Goal: Task Accomplishment & Management: Complete application form

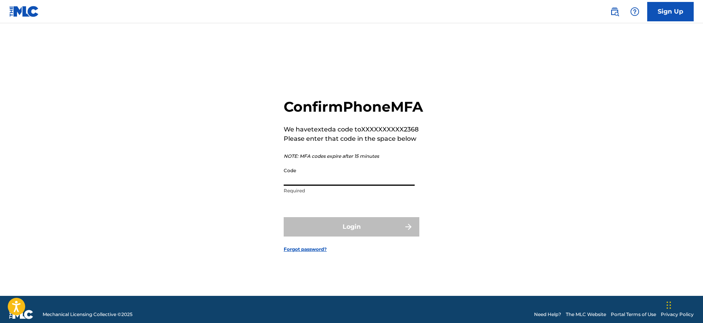
click at [316, 186] on input "Code" at bounding box center [349, 175] width 131 height 22
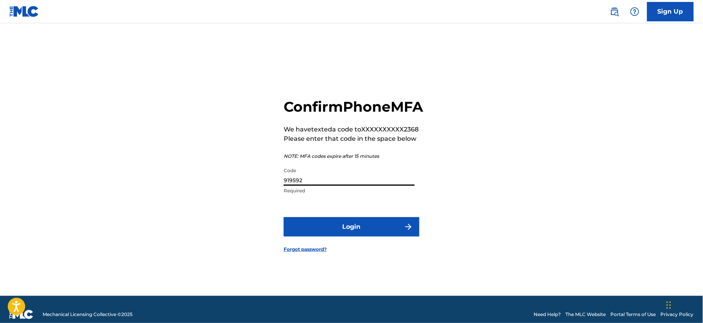
type input "919592"
click at [284, 217] on button "Login" at bounding box center [352, 226] width 136 height 19
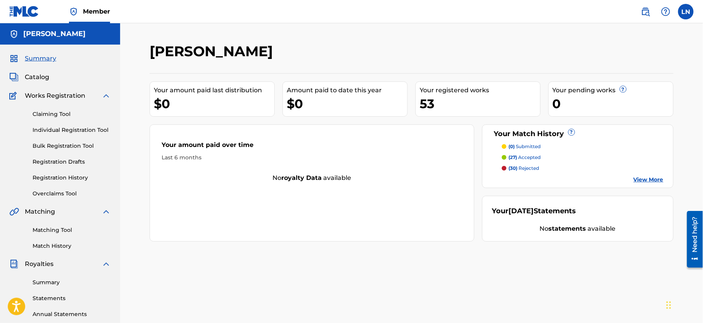
click at [516, 166] on span "(30)" at bounding box center [513, 168] width 9 height 6
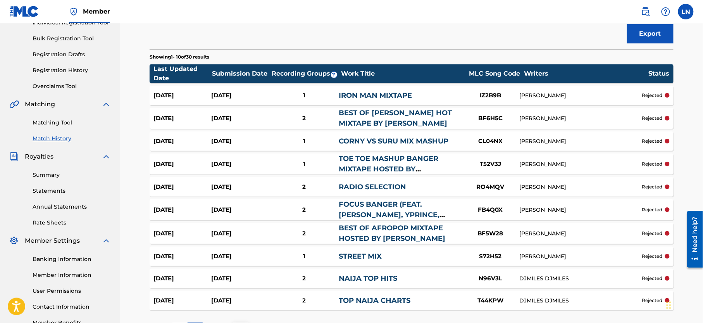
scroll to position [116, 0]
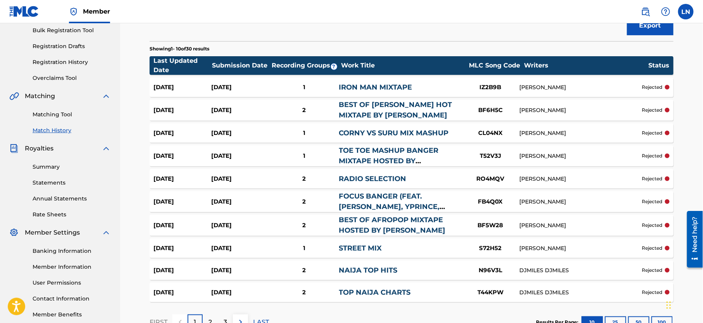
click at [607, 102] on div "Sep 13, 2025 Jul 31, 2025 2 BEST OF LIL WAYNE HOT MIXTAPE BY DJ MILES BF6H5C LE…" at bounding box center [412, 110] width 524 height 21
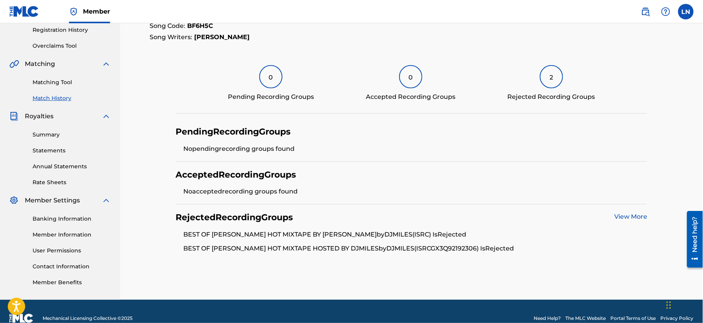
scroll to position [146, 0]
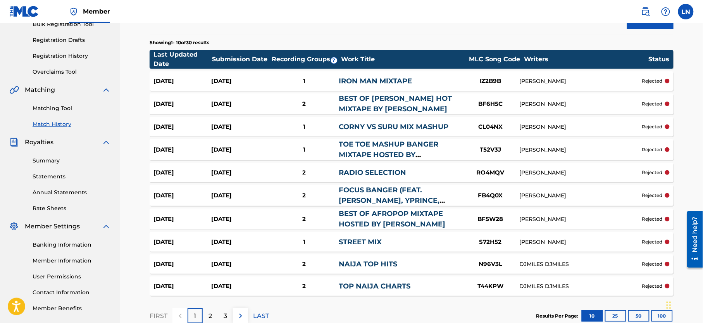
scroll to position [172, 0]
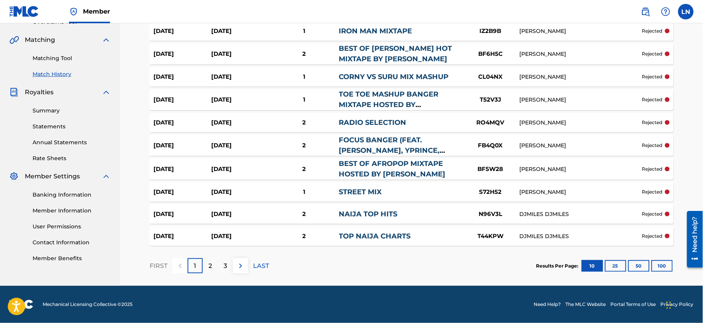
click at [567, 239] on div "DJMILES DJMILES" at bounding box center [581, 236] width 123 height 8
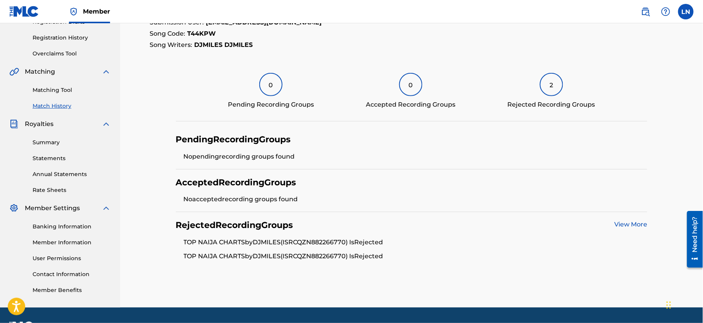
scroll to position [137, 0]
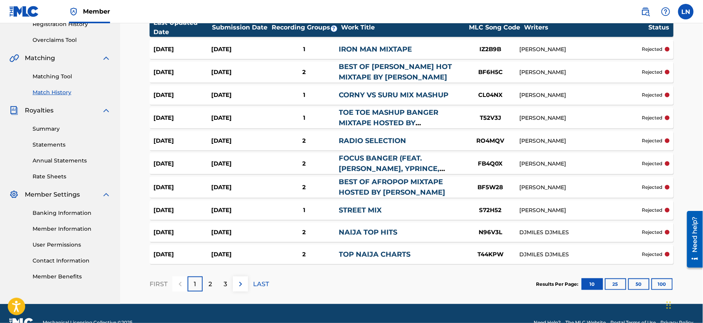
scroll to position [172, 0]
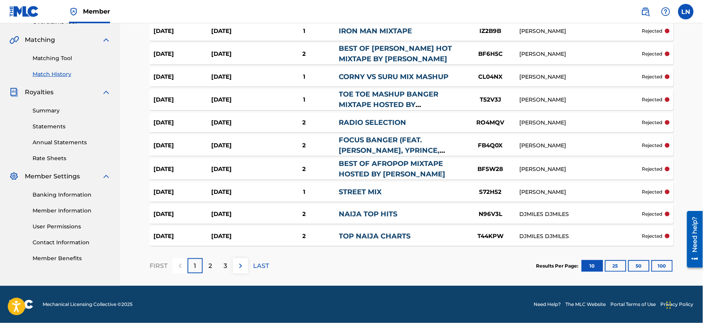
click at [211, 264] on p "2" at bounding box center [210, 265] width 3 height 9
click at [228, 266] on div "3" at bounding box center [225, 265] width 15 height 15
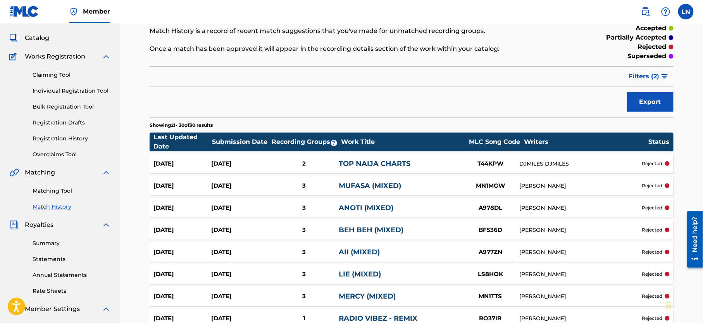
scroll to position [0, 0]
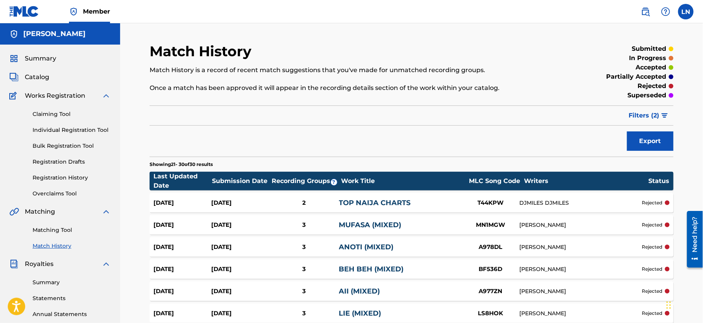
click at [36, 54] on span "Summary" at bounding box center [40, 58] width 31 height 9
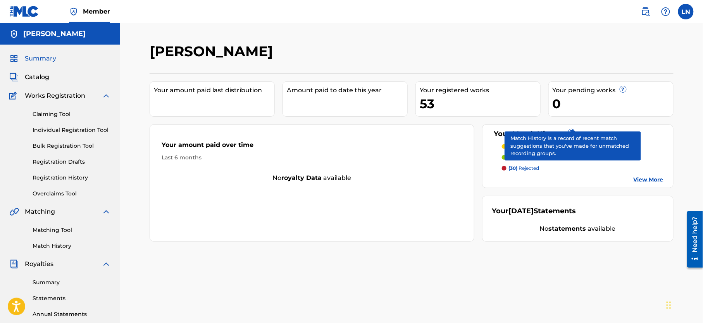
click at [688, 111] on div "LESLIE CHIDOZIE NJOKU Your amount paid last distribution Amount paid to date th…" at bounding box center [411, 233] width 583 height 420
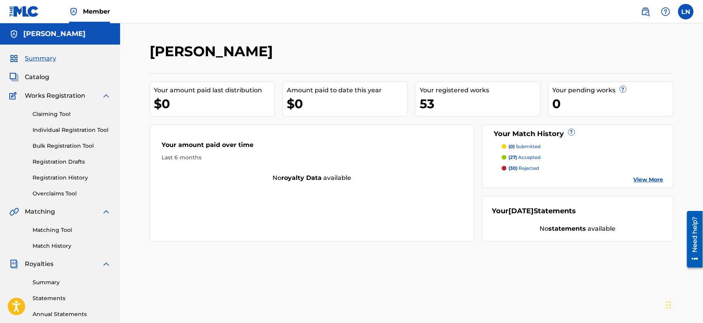
click at [524, 158] on p "(27) accepted" at bounding box center [525, 157] width 32 height 7
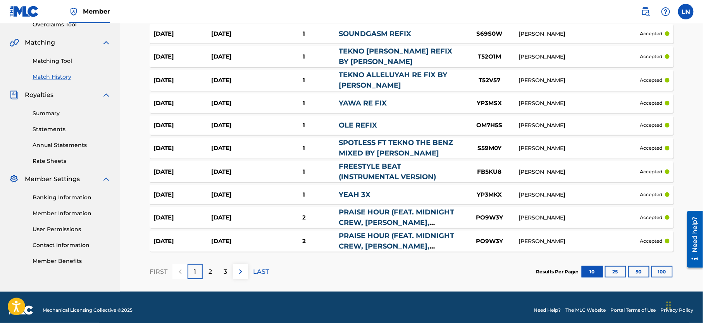
scroll to position [169, 0]
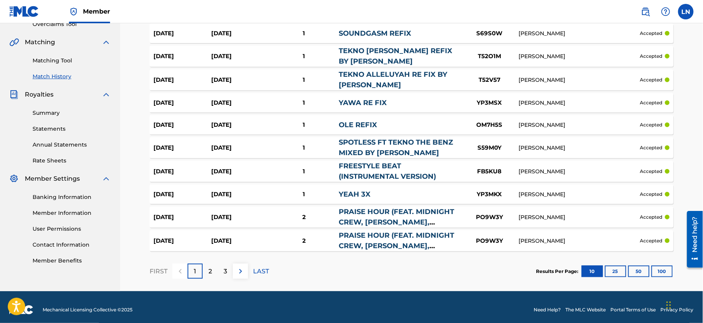
click at [216, 269] on div "2" at bounding box center [210, 271] width 15 height 15
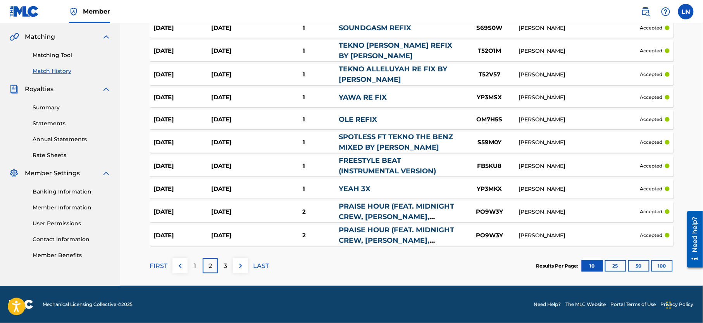
click at [229, 263] on div "3" at bounding box center [225, 265] width 15 height 15
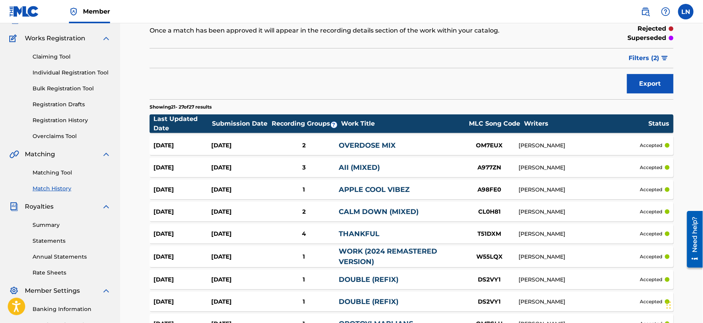
scroll to position [0, 0]
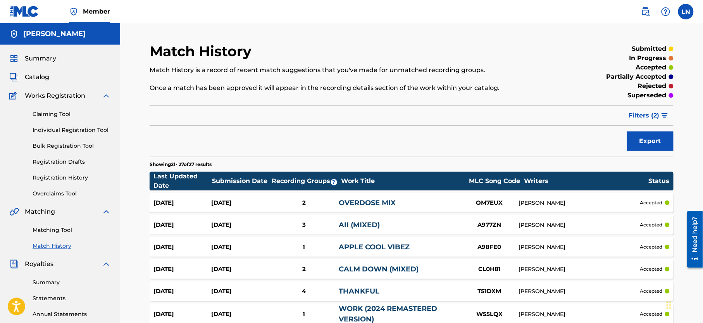
click at [48, 58] on span "Summary" at bounding box center [40, 58] width 31 height 9
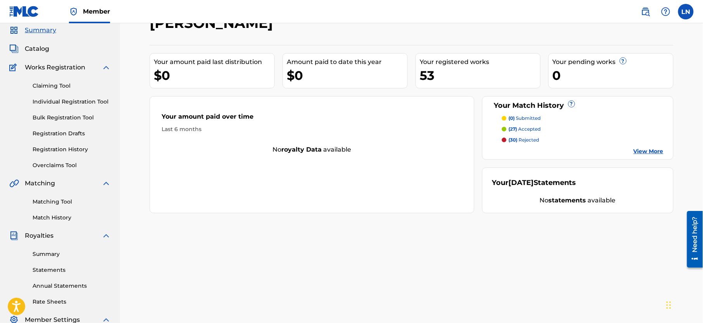
scroll to position [48, 0]
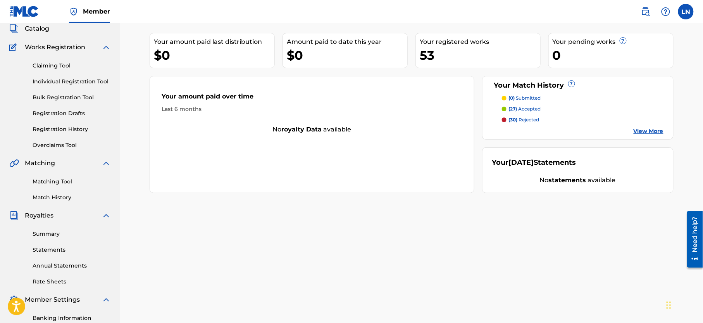
click at [527, 117] on p "(30) rejected" at bounding box center [524, 119] width 31 height 7
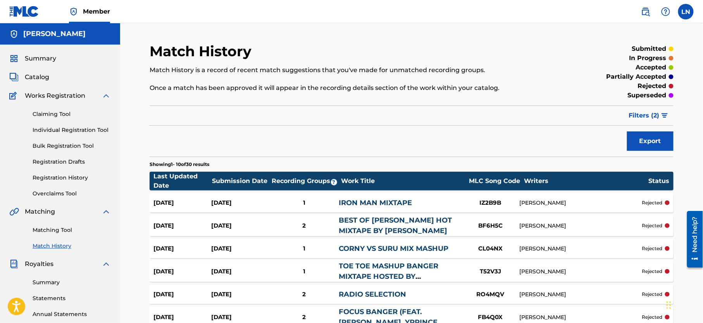
click at [69, 134] on link "Individual Registration Tool" at bounding box center [72, 130] width 78 height 8
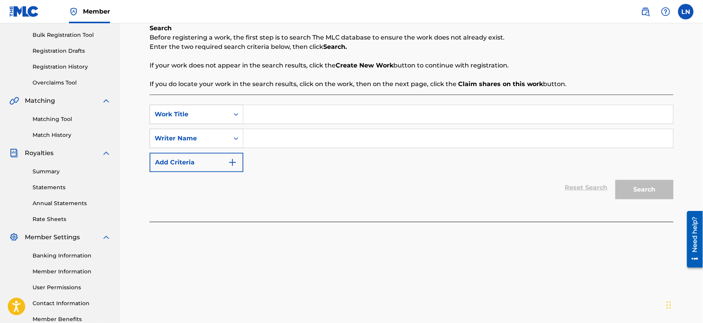
scroll to position [166, 0]
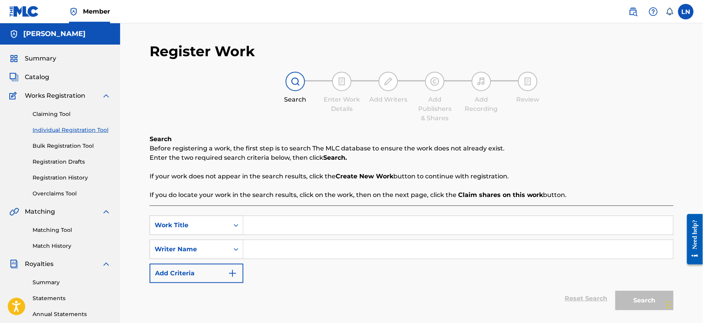
drag, startPoint x: 0, startPoint y: 0, endPoint x: 287, endPoint y: 21, distance: 287.7
click at [287, 21] on nav "Member LN LN LESLIE NJOKU njokuchidozie3@gmail.com Notification Preferences Pro…" at bounding box center [351, 11] width 703 height 23
drag, startPoint x: 290, startPoint y: 5, endPoint x: 520, endPoint y: 24, distance: 230.4
click at [520, 24] on div "Register Work Search Enter Work Details Add Writers Add Publishers & Shares Add…" at bounding box center [411, 233] width 583 height 420
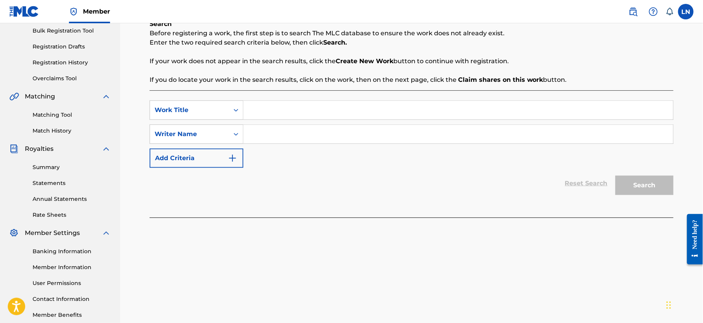
scroll to position [116, 0]
click at [290, 107] on input "Search Form" at bounding box center [459, 109] width 430 height 19
type input "Sweet Us Mix"
click at [299, 127] on input "Search Form" at bounding box center [459, 133] width 430 height 19
click at [211, 151] on button "Add Criteria" at bounding box center [197, 156] width 94 height 19
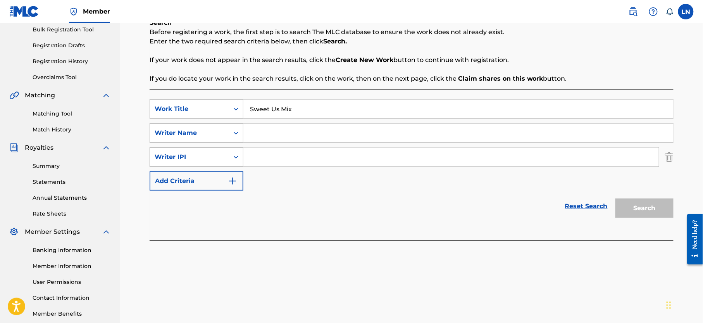
click at [207, 159] on div "Writer IPI" at bounding box center [190, 156] width 70 height 9
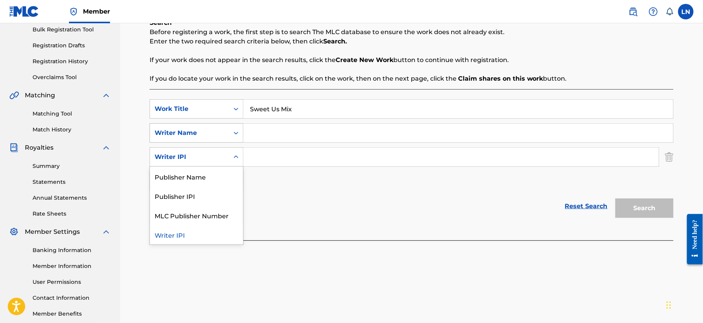
click at [200, 133] on div "Writer Name" at bounding box center [190, 132] width 70 height 9
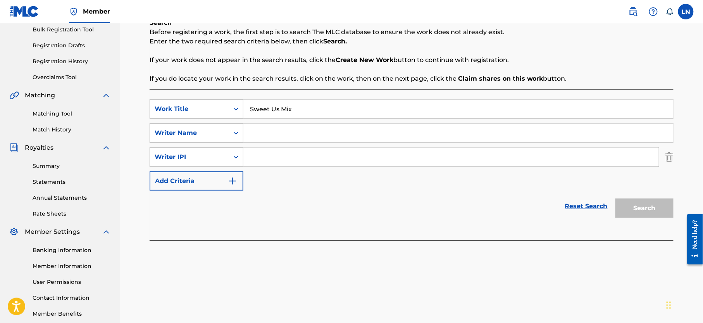
click at [267, 130] on input "Search Form" at bounding box center [459, 133] width 430 height 19
type input "Djmiles"
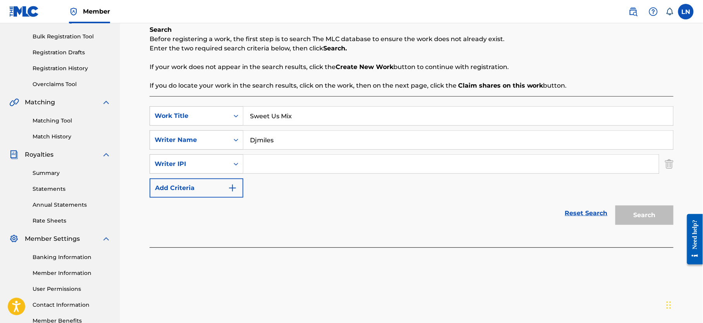
scroll to position [119, 0]
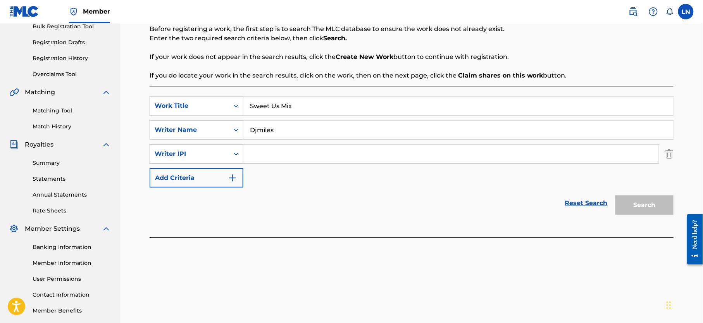
click at [585, 202] on link "Reset Search" at bounding box center [587, 203] width 50 height 17
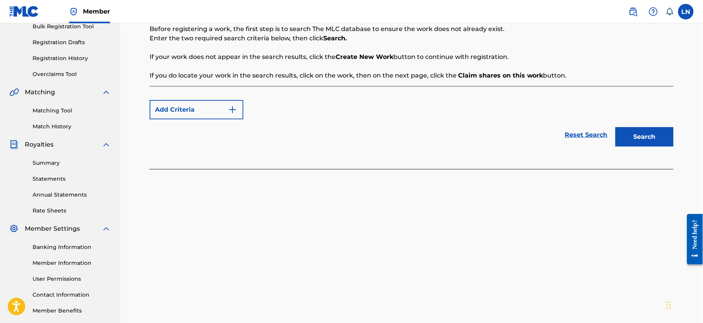
click at [189, 117] on button "Add Criteria" at bounding box center [197, 109] width 94 height 19
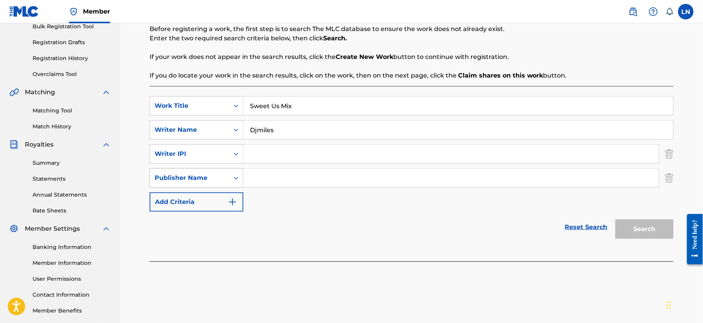
click at [211, 177] on div "Publisher Name" at bounding box center [190, 177] width 70 height 9
click at [208, 159] on div "Writer IPI" at bounding box center [189, 154] width 79 height 15
click at [667, 176] on img "Search Form" at bounding box center [669, 177] width 9 height 19
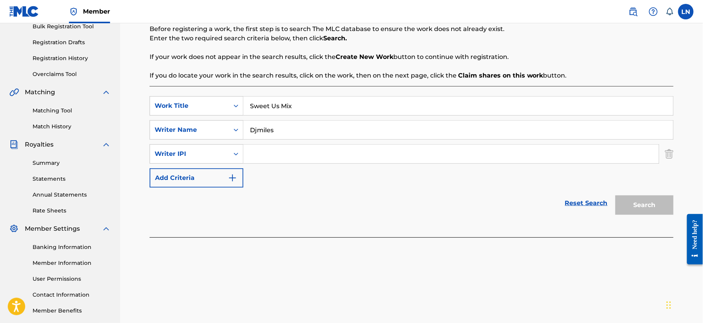
click at [672, 157] on img "Search Form" at bounding box center [669, 153] width 9 height 19
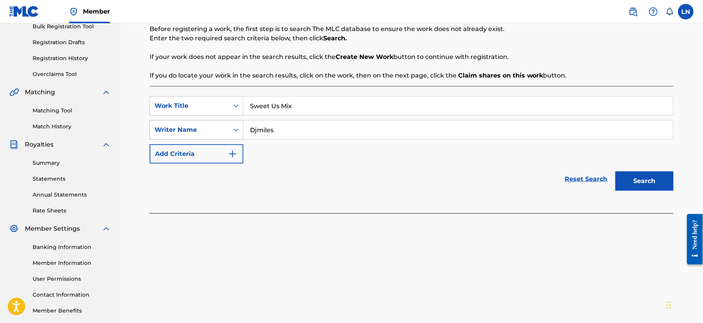
click at [224, 126] on div "Writer Name" at bounding box center [190, 129] width 70 height 9
click at [647, 175] on button "Search" at bounding box center [645, 180] width 58 height 19
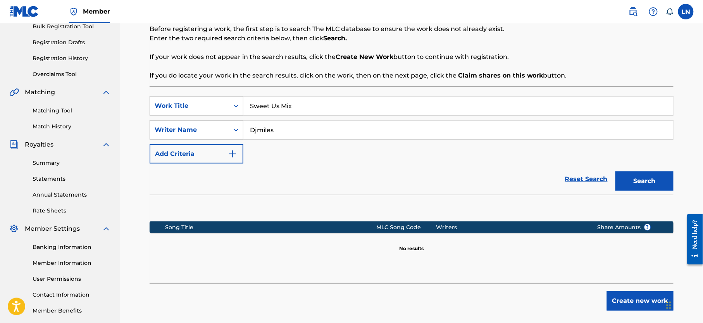
click at [56, 115] on link "Matching Tool" at bounding box center [72, 111] width 78 height 8
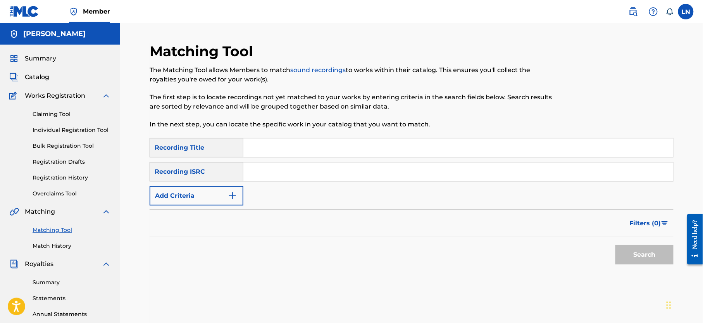
click at [43, 55] on span "Summary" at bounding box center [40, 58] width 31 height 9
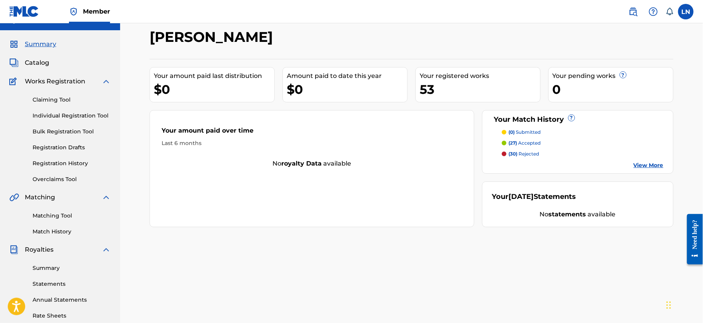
scroll to position [17, 0]
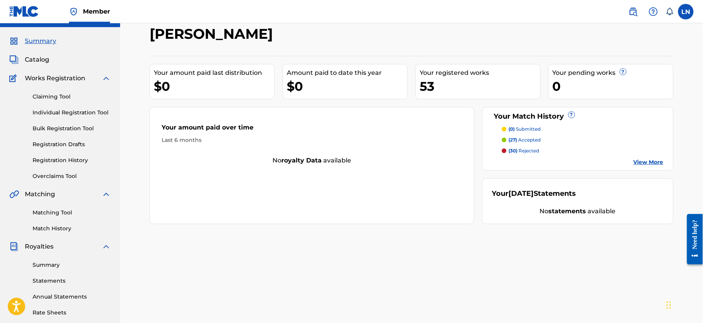
click at [524, 149] on p "(30) rejected" at bounding box center [524, 150] width 31 height 7
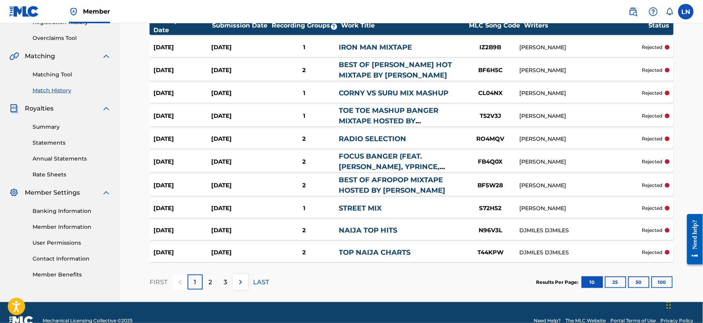
scroll to position [172, 0]
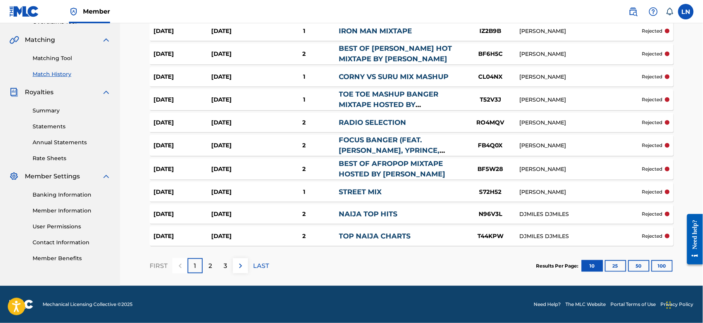
click at [394, 73] on link "CORNY VS SURU MIX MASHUP" at bounding box center [394, 77] width 110 height 9
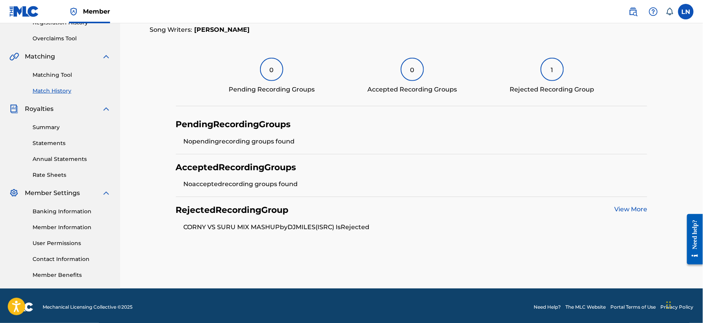
scroll to position [156, 0]
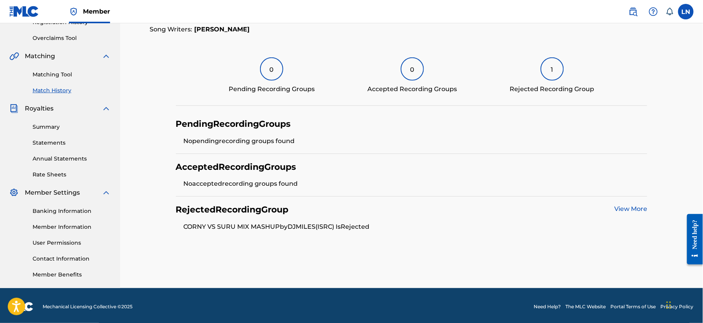
click at [633, 210] on link "View More" at bounding box center [631, 208] width 33 height 7
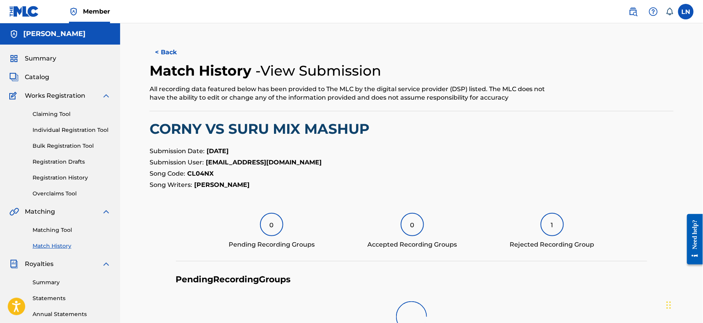
scroll to position [156, 0]
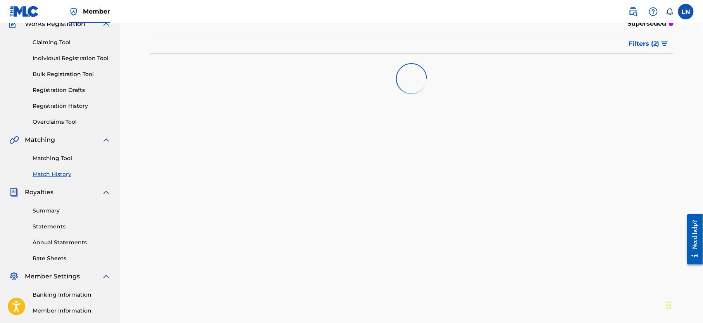
scroll to position [67, 0]
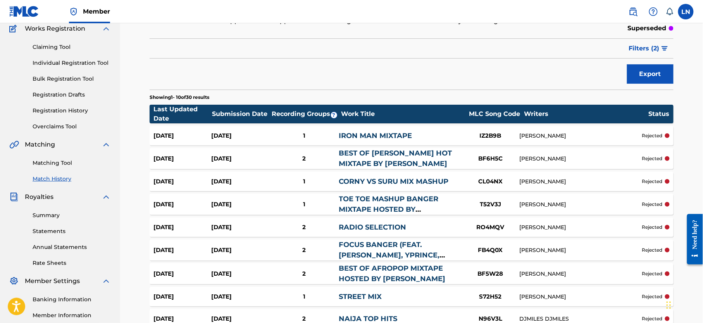
click at [55, 65] on link "Individual Registration Tool" at bounding box center [72, 63] width 78 height 8
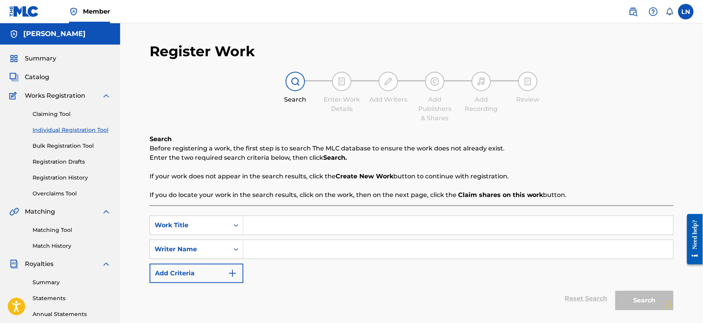
scroll to position [5, 0]
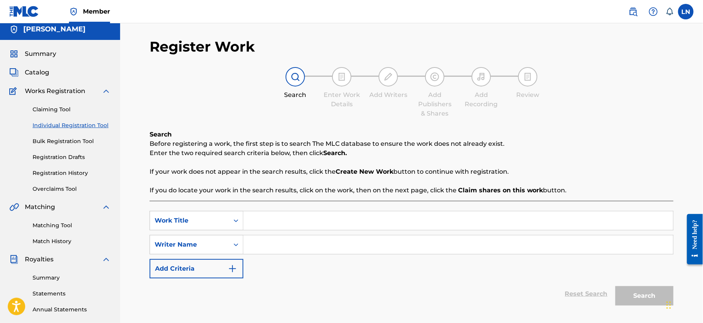
click at [285, 216] on input "Search Form" at bounding box center [459, 220] width 430 height 19
paste input "RUMBLE MIX"
type input "RUMBLE MIX"
click at [216, 246] on div "Writer Name" at bounding box center [197, 244] width 94 height 19
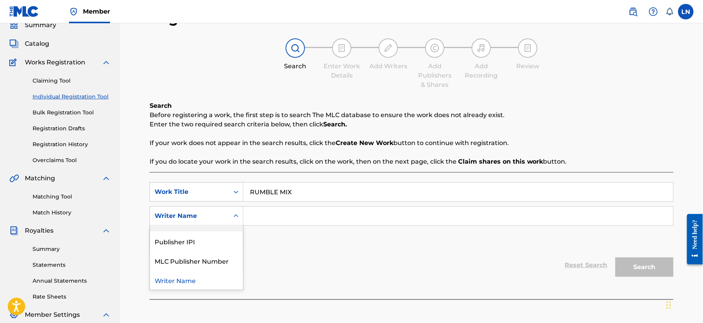
scroll to position [0, 0]
click at [250, 211] on input "Search Form" at bounding box center [459, 216] width 430 height 19
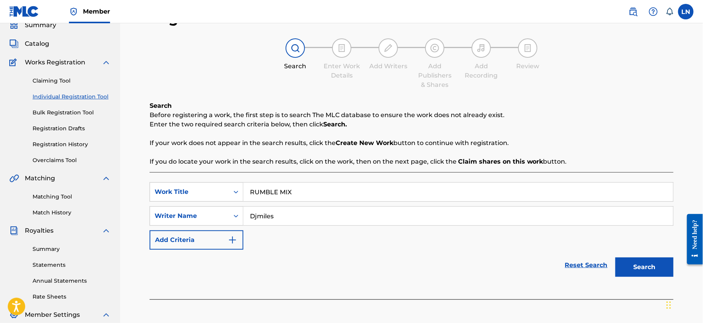
type input "Djmiles"
click at [640, 259] on button "Search" at bounding box center [645, 266] width 58 height 19
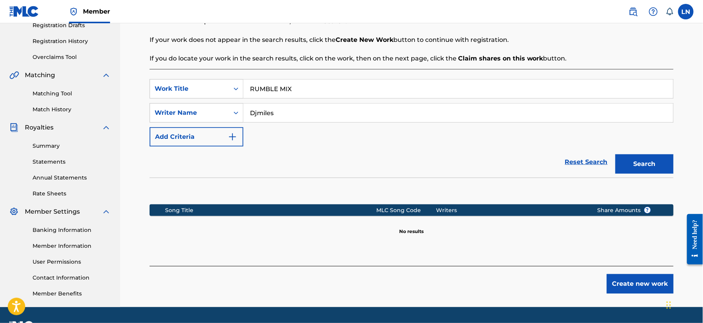
scroll to position [166, 0]
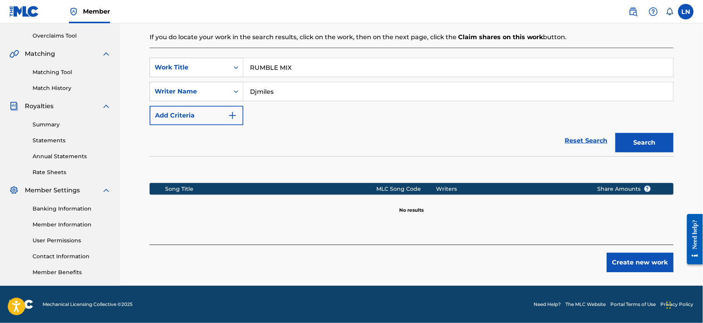
click at [626, 254] on button "Create new work" at bounding box center [640, 262] width 67 height 19
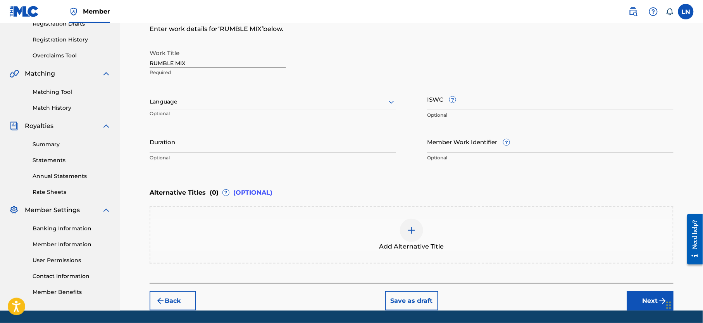
scroll to position [132, 0]
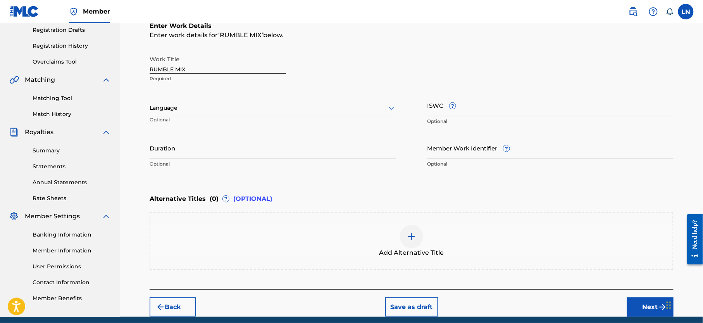
click at [232, 110] on div at bounding box center [273, 108] width 247 height 10
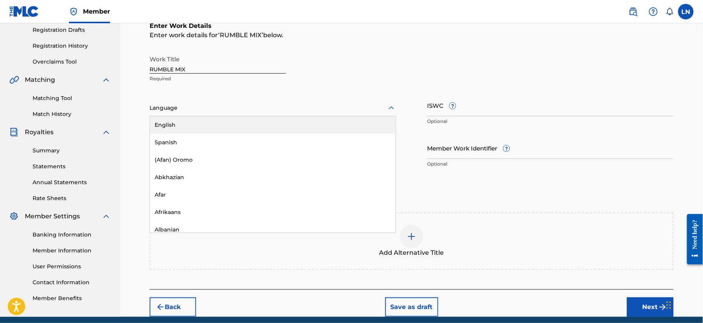
click at [232, 110] on div at bounding box center [273, 108] width 247 height 10
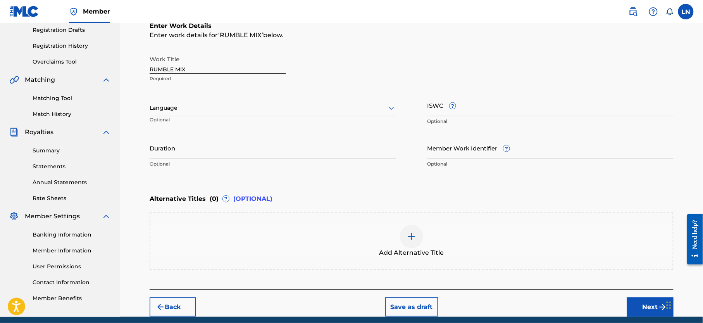
click at [232, 110] on div at bounding box center [273, 108] width 247 height 10
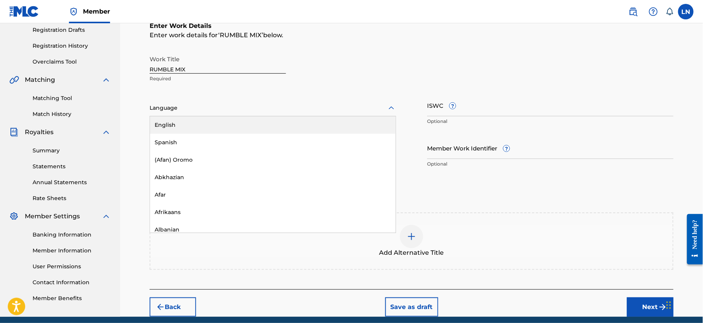
click at [226, 122] on div "English" at bounding box center [273, 124] width 246 height 17
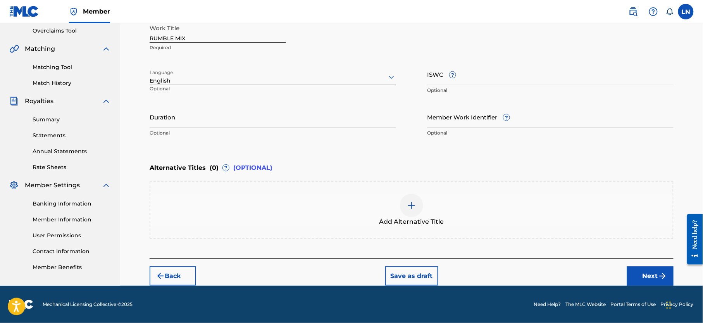
scroll to position [166, 0]
click at [413, 202] on img at bounding box center [411, 205] width 9 height 9
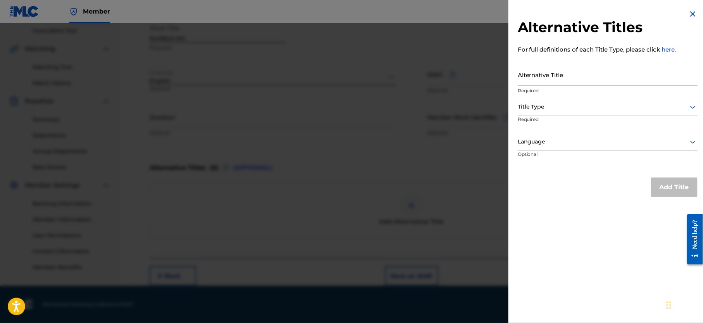
click at [559, 78] on input "Alternative Title" at bounding box center [608, 75] width 180 height 22
click at [397, 171] on div at bounding box center [351, 184] width 703 height 323
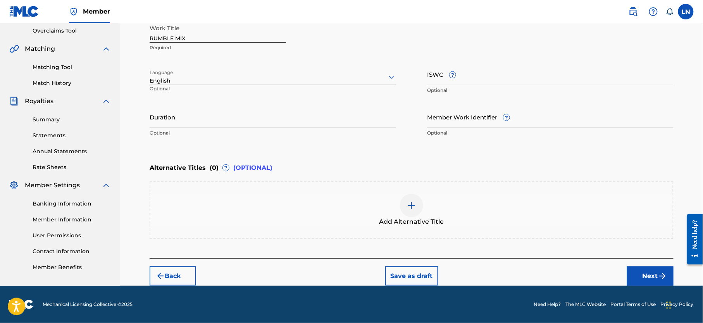
click at [413, 202] on img at bounding box center [411, 205] width 9 height 9
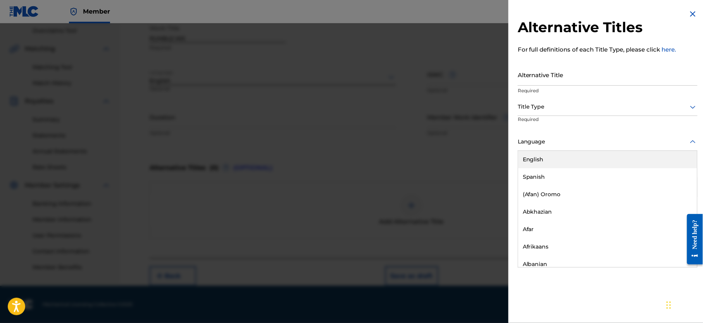
click at [572, 137] on div at bounding box center [608, 142] width 180 height 10
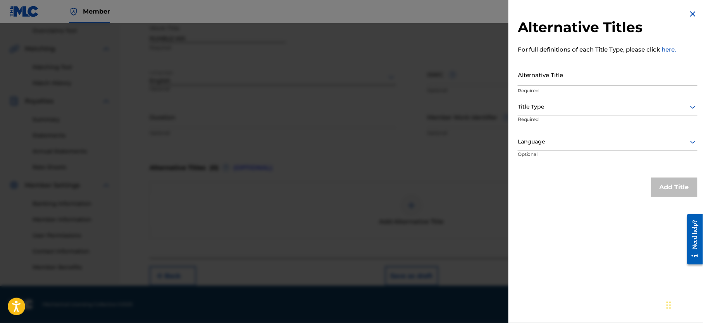
click at [572, 137] on div at bounding box center [608, 142] width 180 height 10
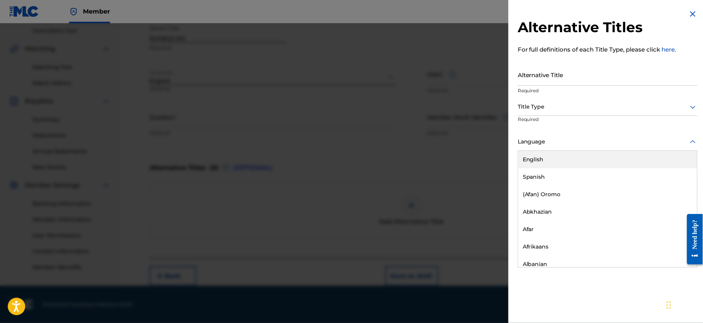
click at [572, 137] on div at bounding box center [608, 142] width 180 height 10
click at [566, 156] on div "English" at bounding box center [607, 159] width 179 height 17
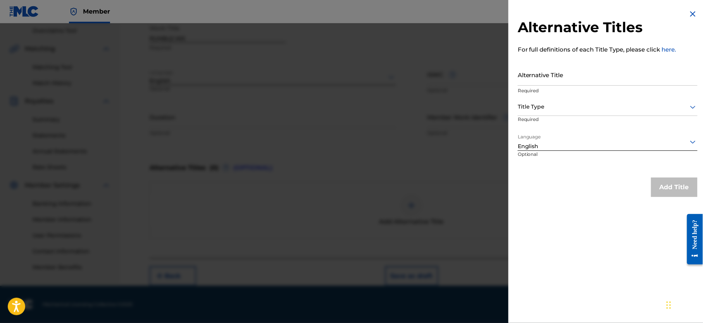
click at [560, 111] on div at bounding box center [608, 107] width 180 height 10
click at [415, 177] on div at bounding box center [351, 184] width 703 height 323
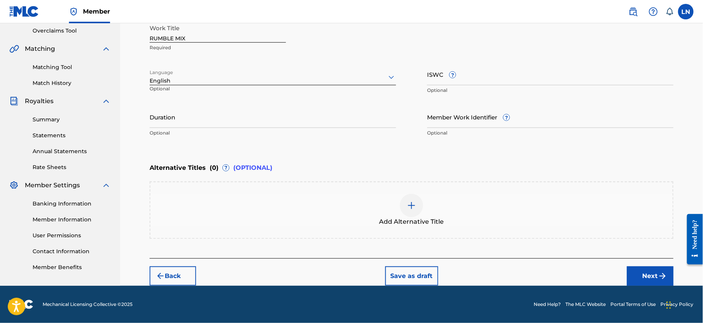
click at [636, 266] on button "Next" at bounding box center [650, 275] width 47 height 19
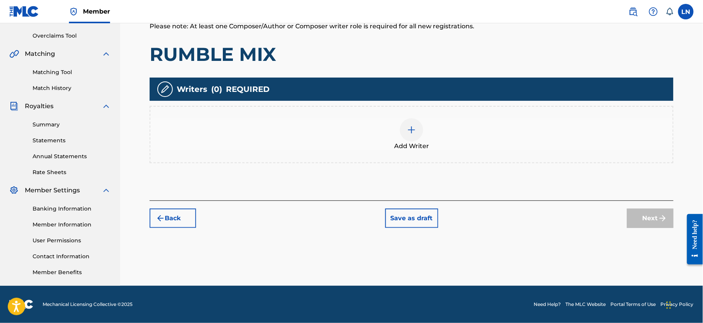
click at [405, 142] on span "Add Writer" at bounding box center [411, 146] width 35 height 9
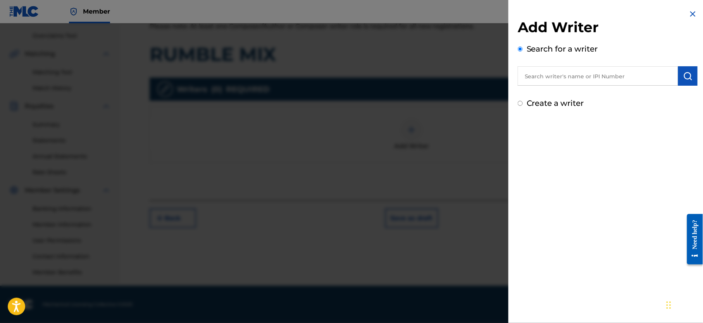
click at [558, 78] on input "text" at bounding box center [598, 75] width 161 height 19
type input "L"
paste input "01299061327"
type input "01299061327"
click at [684, 79] on img "submit" at bounding box center [688, 75] width 9 height 9
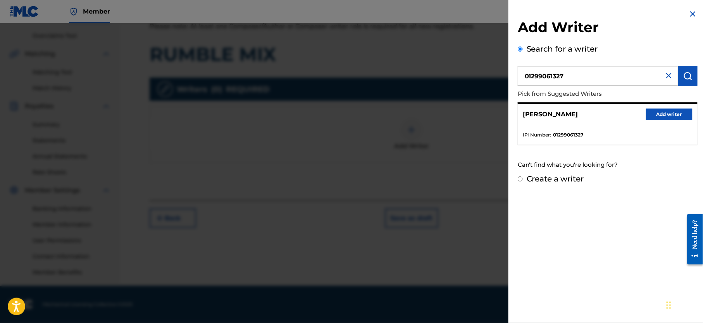
click at [663, 112] on button "Add writer" at bounding box center [669, 115] width 47 height 12
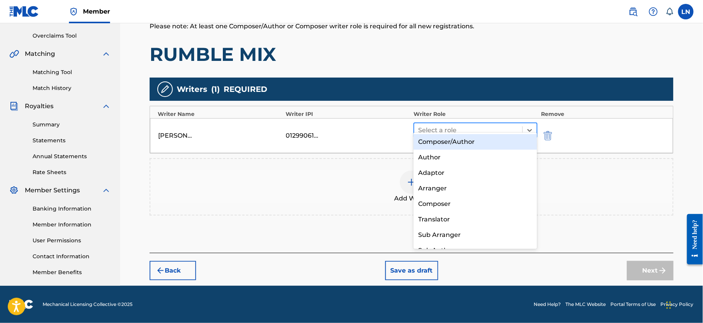
click at [466, 125] on div at bounding box center [468, 130] width 100 height 11
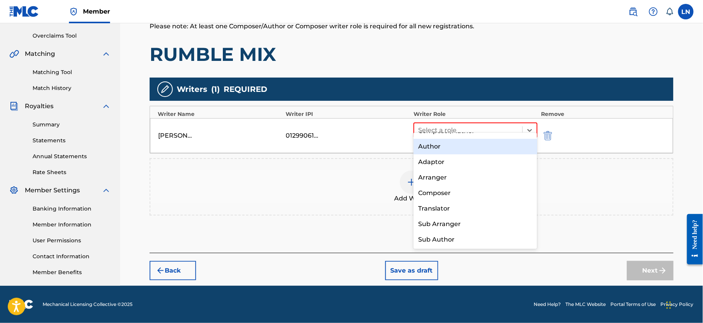
scroll to position [0, 0]
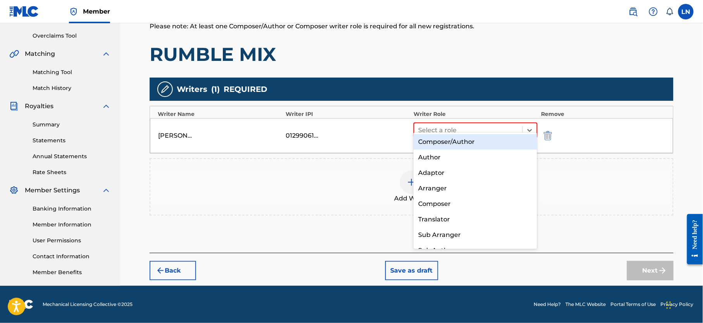
click at [474, 137] on div "Composer/Author" at bounding box center [476, 142] width 124 height 16
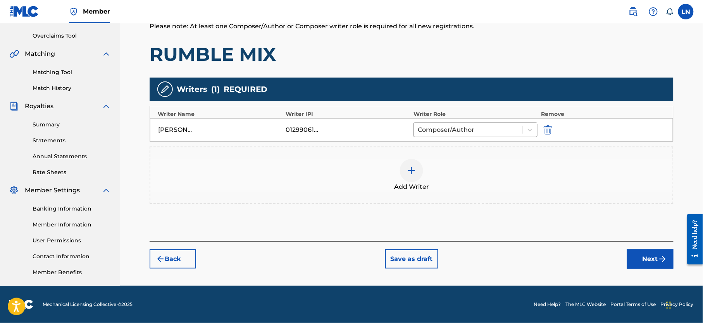
click at [636, 249] on button "Next" at bounding box center [650, 258] width 47 height 19
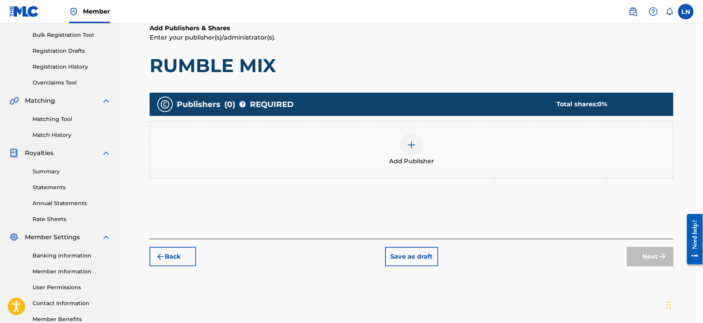
scroll to position [120, 0]
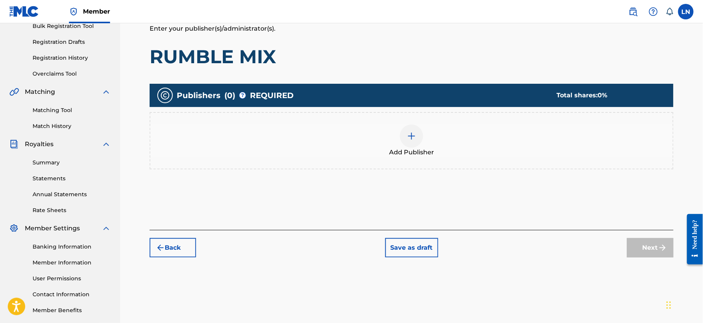
click at [410, 136] on img at bounding box center [411, 135] width 9 height 9
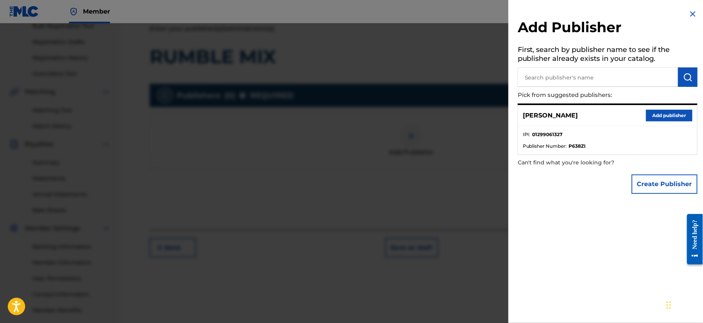
click at [666, 117] on button "Add publisher" at bounding box center [669, 116] width 47 height 12
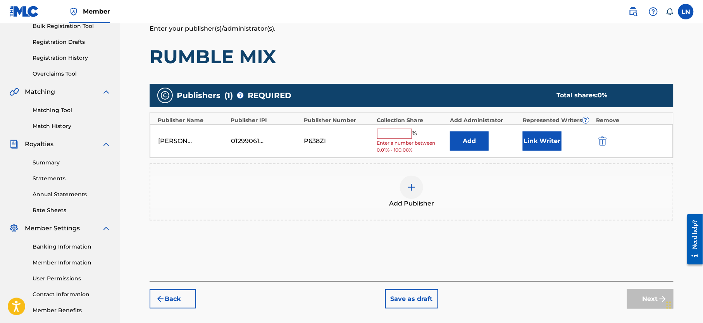
click at [384, 139] on input "text" at bounding box center [394, 134] width 35 height 10
type input "100"
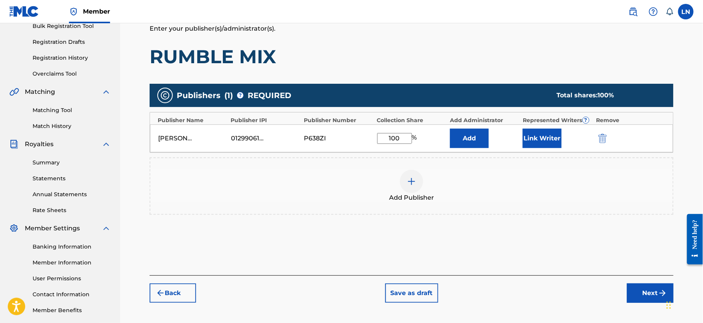
click at [645, 298] on button "Next" at bounding box center [650, 292] width 47 height 19
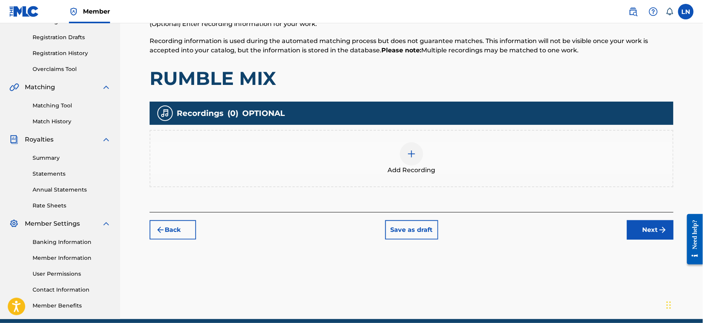
scroll to position [126, 0]
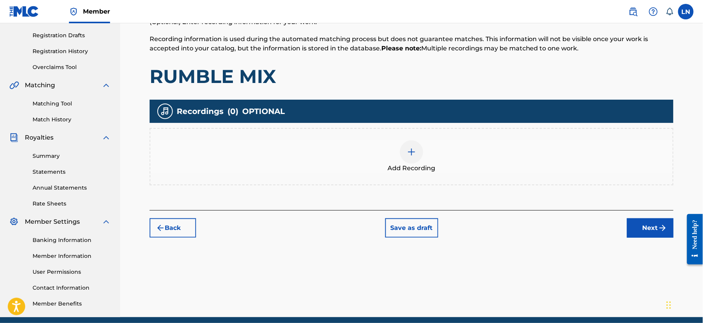
click at [408, 145] on div at bounding box center [411, 151] width 23 height 23
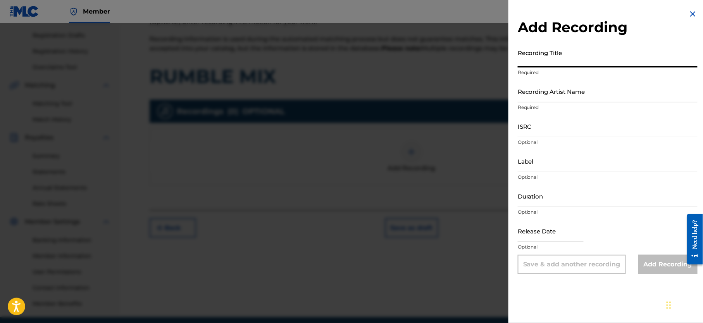
click at [583, 64] on input "Recording Title" at bounding box center [608, 56] width 180 height 22
paste input "RUMBLE MIX"
type input "RUMBLE MIX"
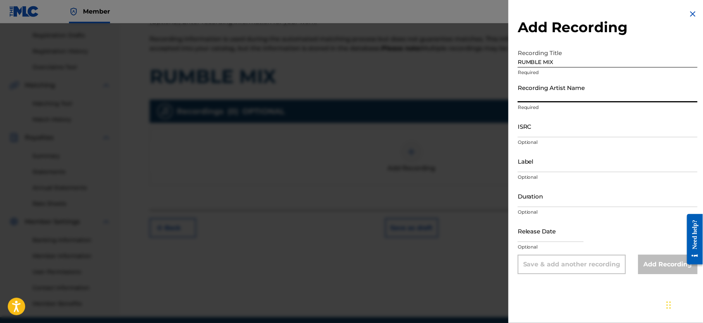
click at [554, 93] on input "Recording Artist Name" at bounding box center [608, 91] width 180 height 22
type input "Djmiles"
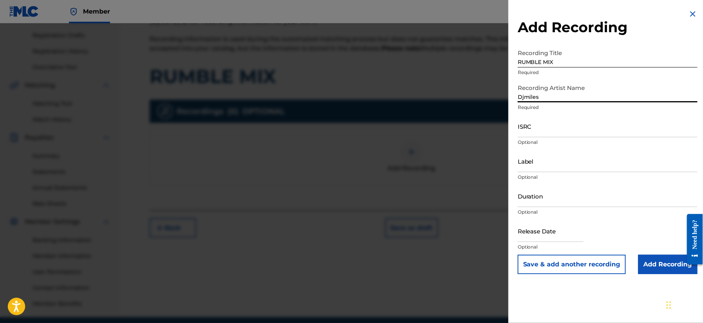
click at [554, 195] on input "Duration" at bounding box center [608, 196] width 180 height 22
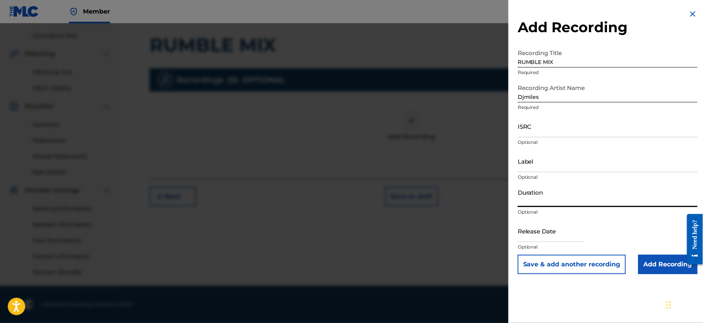
scroll to position [166, 0]
click at [649, 260] on input "Add Recording" at bounding box center [668, 264] width 59 height 19
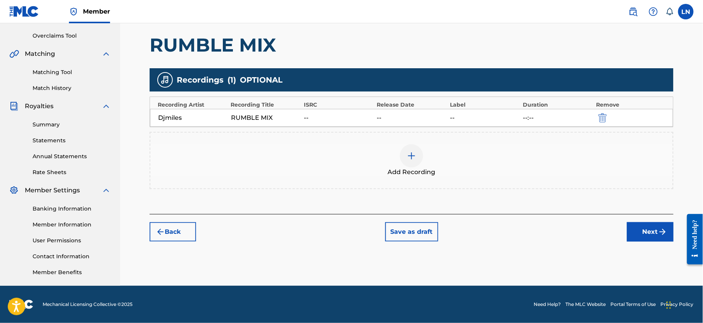
click at [649, 224] on button "Next" at bounding box center [650, 231] width 47 height 19
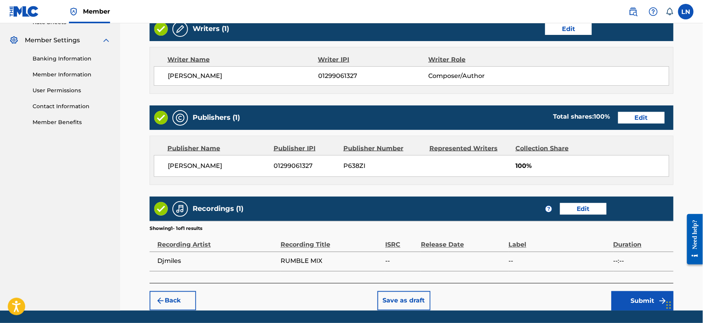
scroll to position [334, 0]
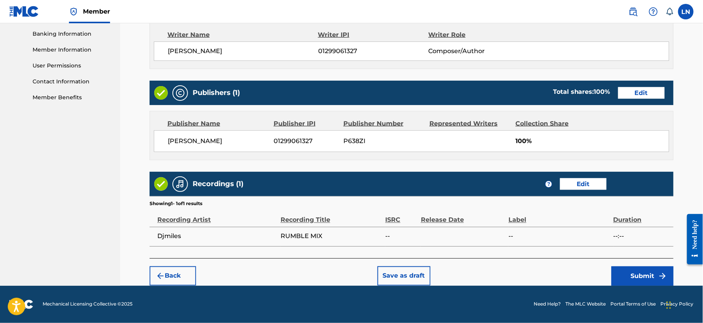
click at [653, 277] on button "Submit" at bounding box center [643, 275] width 62 height 19
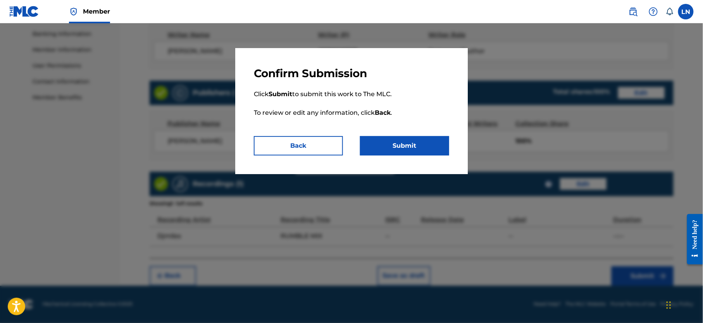
click at [410, 151] on button "Submit" at bounding box center [404, 145] width 89 height 19
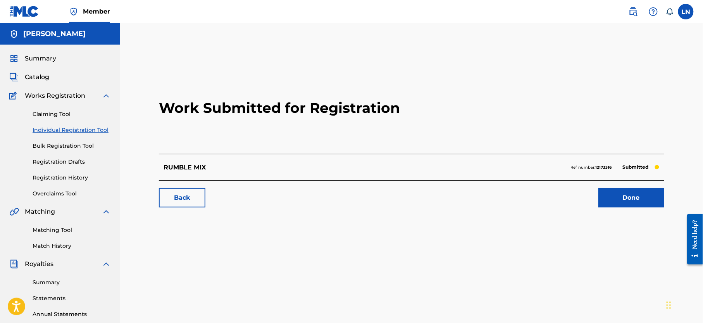
click at [613, 197] on link "Done" at bounding box center [632, 197] width 66 height 19
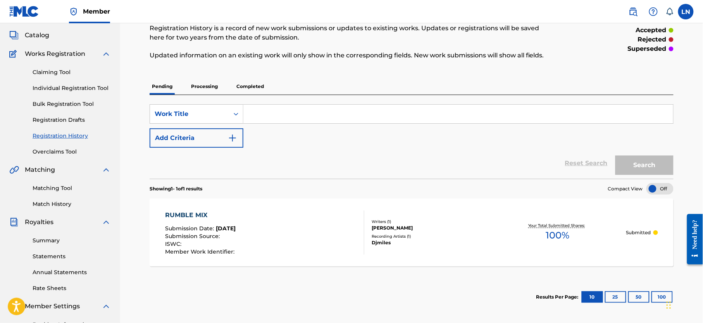
scroll to position [32, 0]
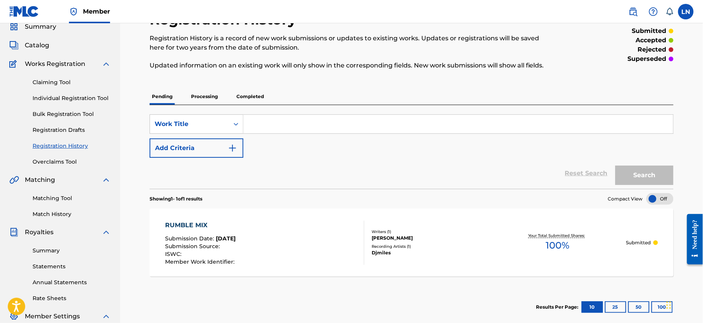
click at [67, 102] on link "Individual Registration Tool" at bounding box center [72, 98] width 78 height 8
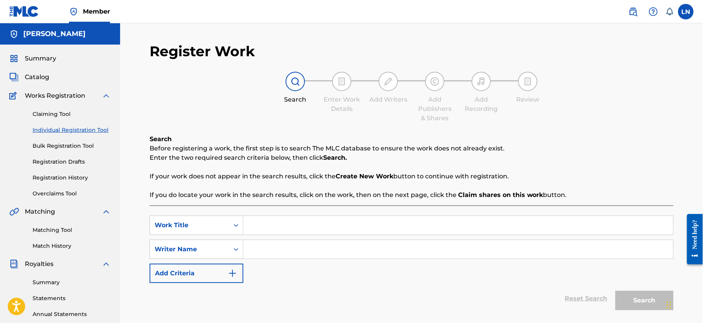
click at [282, 219] on input "Search Form" at bounding box center [459, 225] width 430 height 19
paste input "RORA MIX"
type input "RORA MIX"
click at [290, 244] on input "Search Form" at bounding box center [459, 249] width 430 height 19
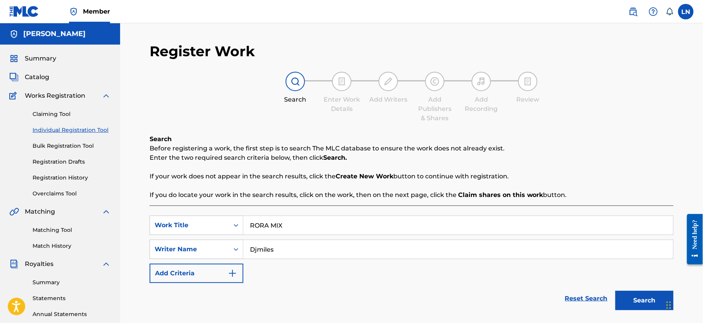
type input "Djmiles"
click at [645, 297] on button "Search" at bounding box center [645, 300] width 58 height 19
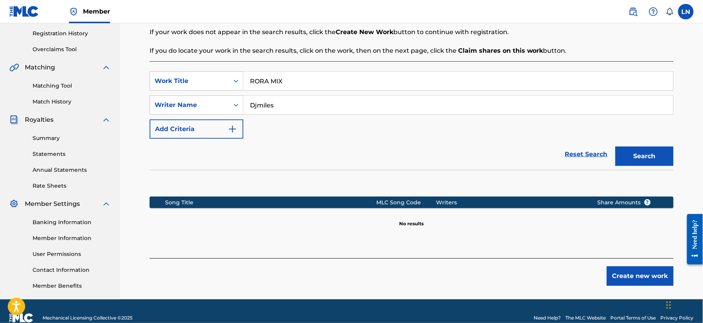
scroll to position [160, 0]
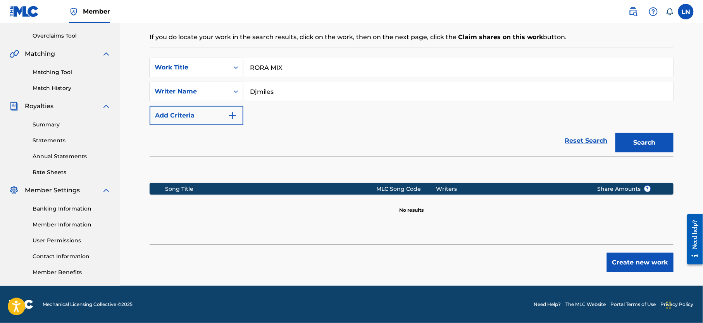
click at [636, 260] on button "Create new work" at bounding box center [640, 262] width 67 height 19
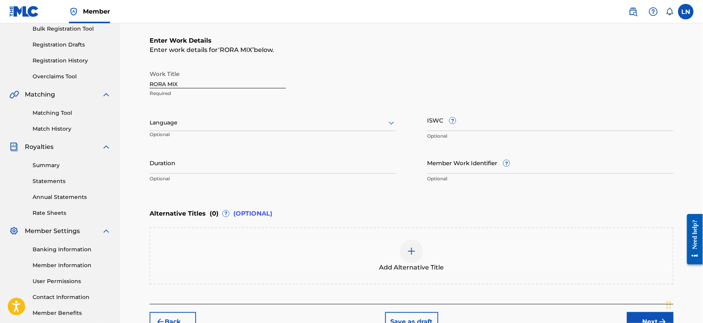
scroll to position [166, 0]
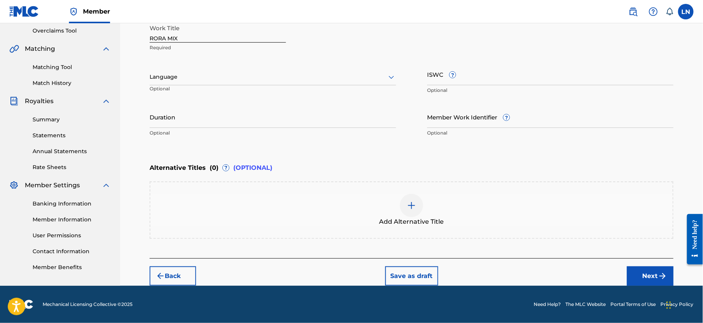
click at [646, 271] on button "Next" at bounding box center [650, 275] width 47 height 19
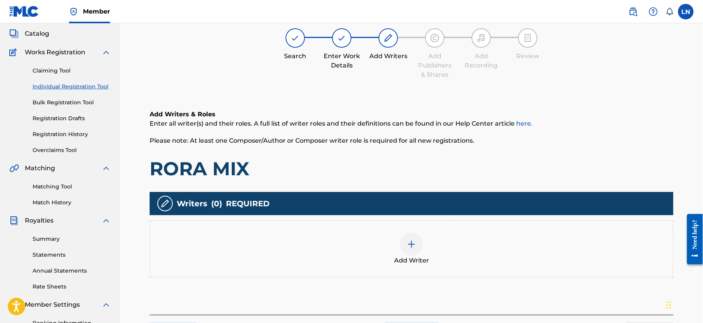
scroll to position [35, 0]
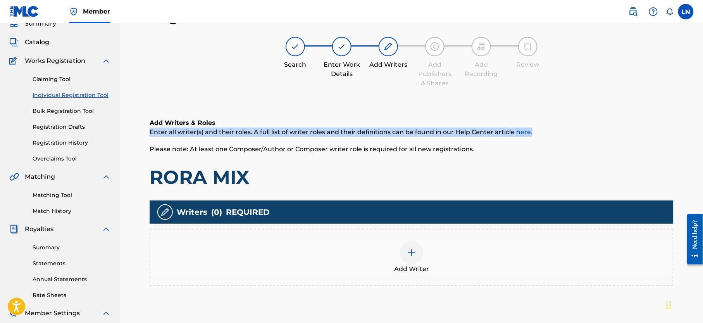
drag, startPoint x: 703, startPoint y: 131, endPoint x: 706, endPoint y: 123, distance: 8.7
click at [703, 123] on html "Accessibility Screen-Reader Guide, Feedback, and Issue Reporting | New window M…" at bounding box center [351, 126] width 703 height 323
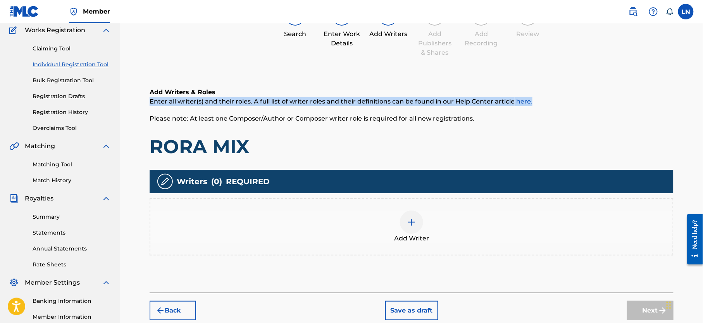
scroll to position [67, 0]
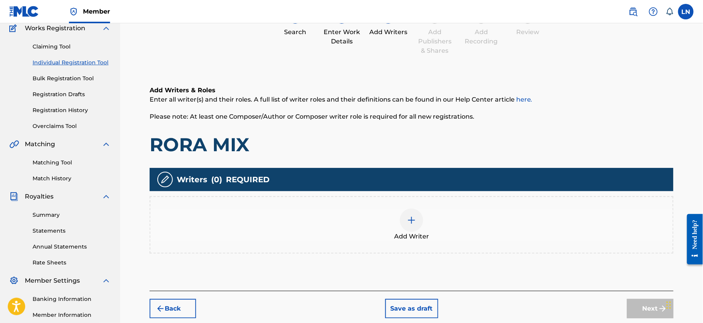
click at [419, 224] on div at bounding box center [411, 220] width 23 height 23
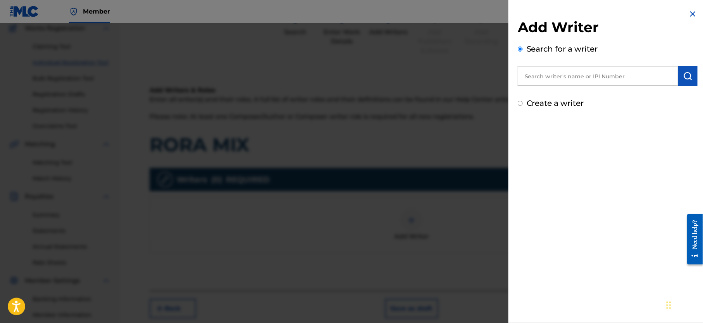
click at [638, 73] on input "text" at bounding box center [598, 75] width 161 height 19
type input "0"
paste input "01299061327"
type input "01299061327"
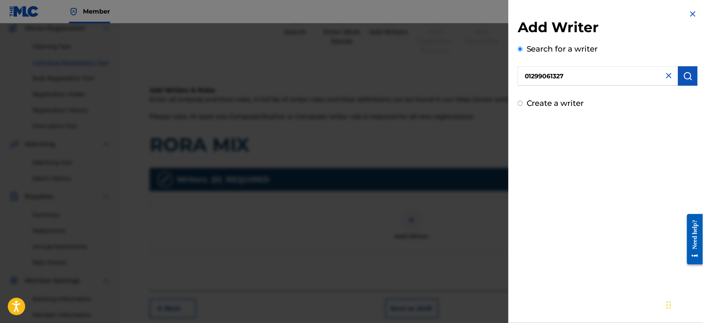
click at [692, 81] on button "submit" at bounding box center [688, 75] width 19 height 19
click at [667, 78] on img at bounding box center [669, 75] width 9 height 9
click at [393, 100] on div at bounding box center [351, 184] width 703 height 323
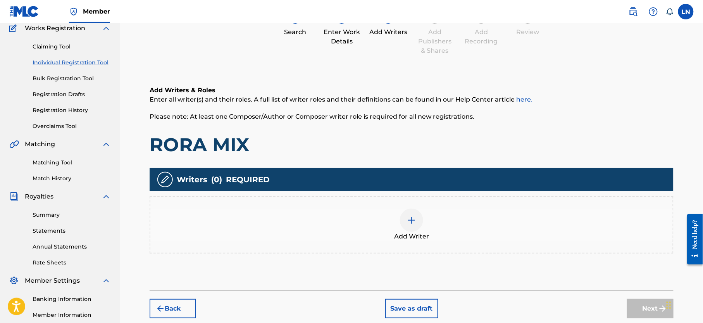
click at [413, 236] on span "Add Writer" at bounding box center [411, 236] width 35 height 9
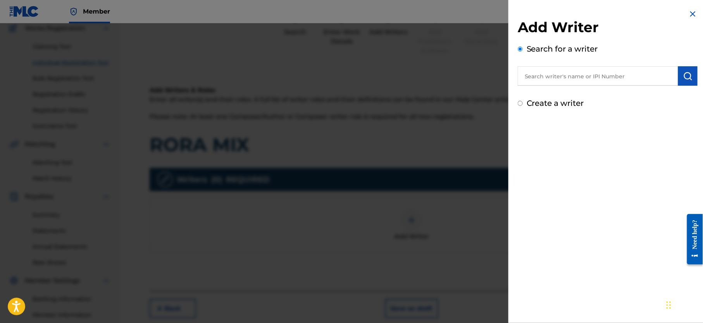
click at [613, 76] on input "text" at bounding box center [598, 75] width 161 height 19
paste input "01299061327"
type input "01299061327"
click at [692, 76] on button "submit" at bounding box center [688, 75] width 19 height 19
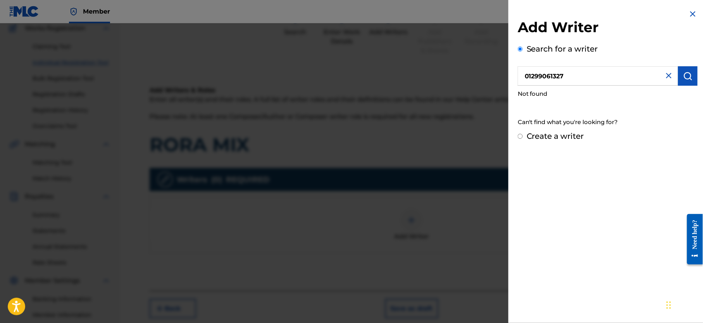
click at [692, 76] on button "submit" at bounding box center [688, 75] width 19 height 19
click at [563, 139] on label "Create a writer" at bounding box center [555, 135] width 57 height 9
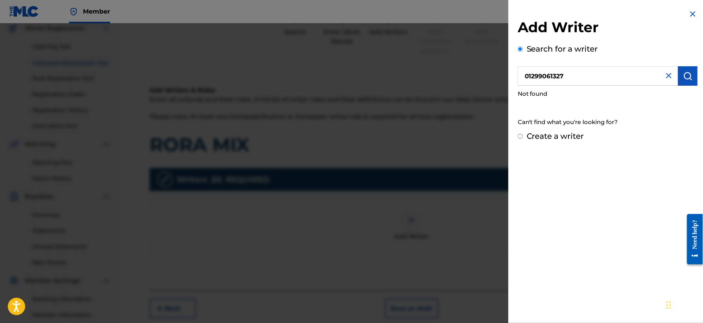
radio input "true"
click at [523, 139] on input "Create a writer" at bounding box center [520, 136] width 5 height 5
radio input "false"
radio input "true"
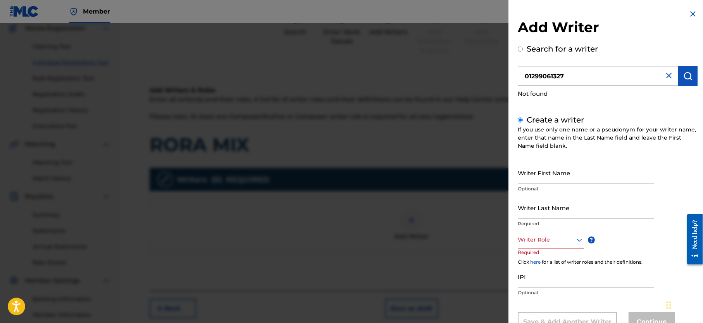
click at [557, 171] on input "Writer First Name" at bounding box center [586, 173] width 137 height 22
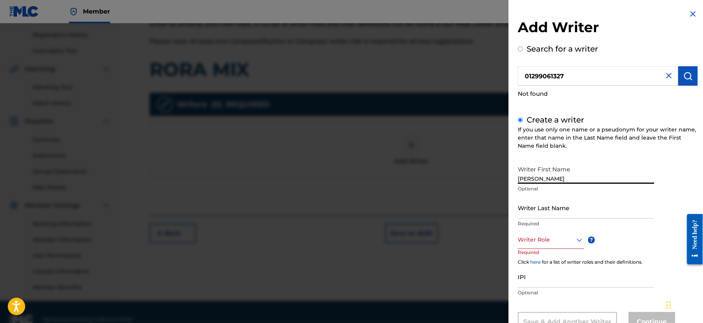
scroll to position [166, 0]
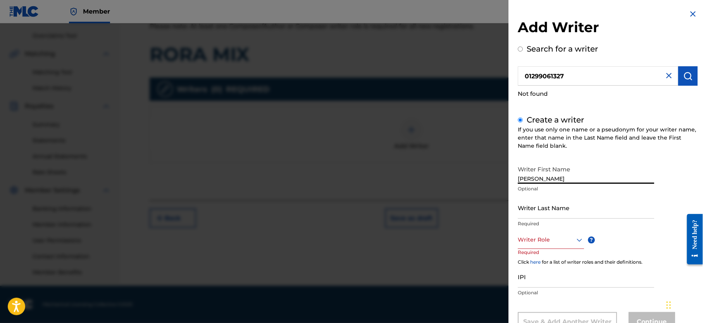
type input "[PERSON_NAME]"
click at [532, 275] on input "IPI" at bounding box center [586, 277] width 137 height 22
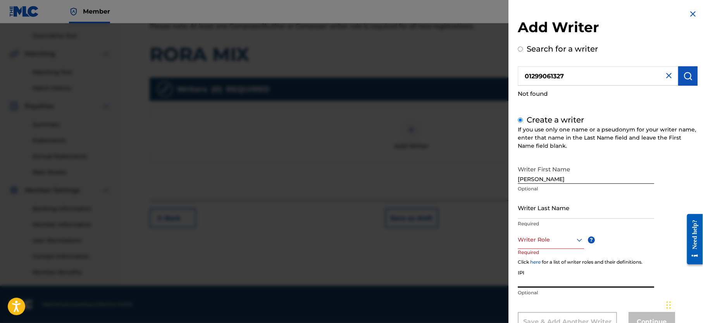
paste input "01299061327"
type input "01299061327"
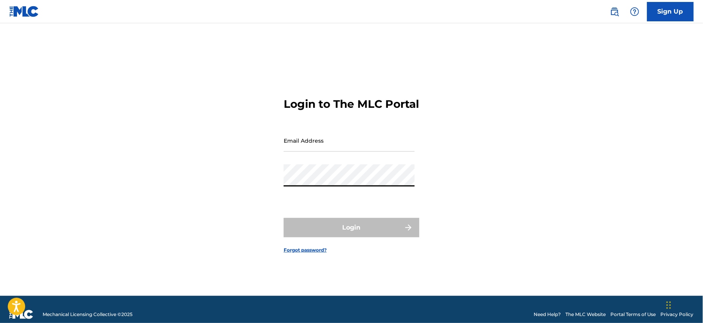
type input "[EMAIL_ADDRESS][DOMAIN_NAME]"
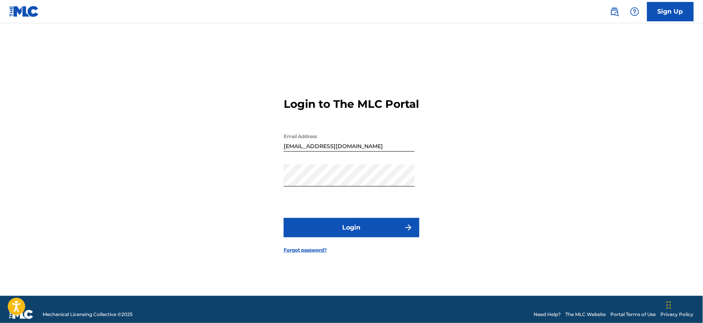
click at [330, 228] on button "Login" at bounding box center [352, 227] width 136 height 19
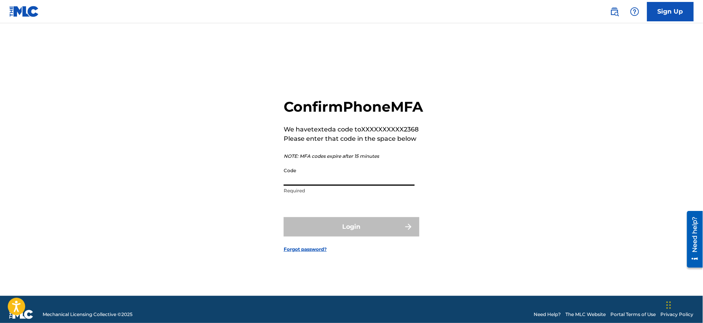
click at [338, 181] on input "Code" at bounding box center [349, 175] width 131 height 22
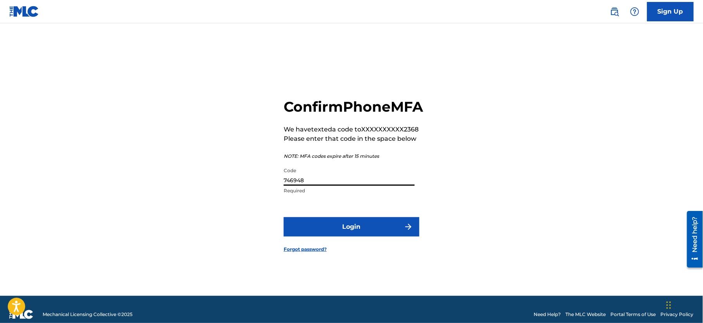
type input "746948"
click at [284, 217] on button "Login" at bounding box center [352, 226] width 136 height 19
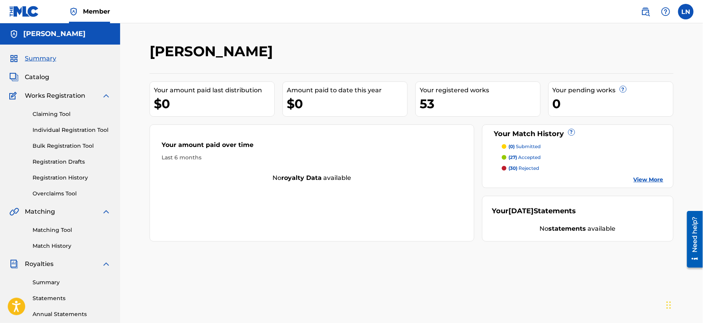
click at [57, 234] on link "Matching Tool" at bounding box center [72, 230] width 78 height 8
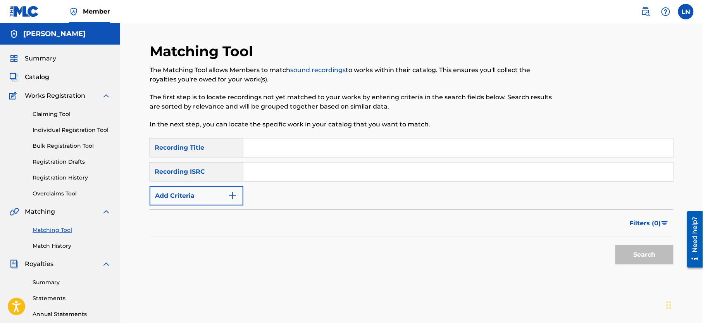
click at [320, 143] on input "Search Form" at bounding box center [459, 147] width 430 height 19
type input "Sweet Us Mix"
click at [222, 196] on button "Add Criteria" at bounding box center [197, 195] width 94 height 19
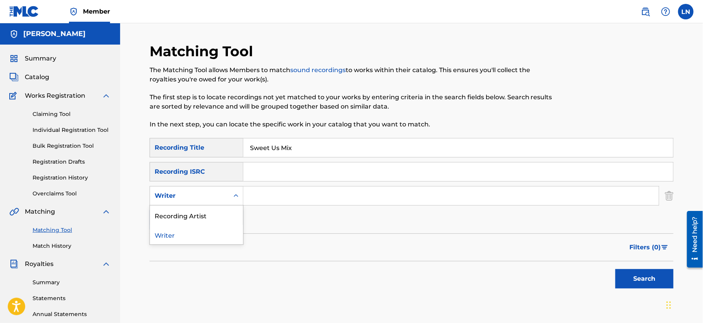
click at [220, 196] on div "Writer" at bounding box center [190, 195] width 70 height 9
click at [214, 214] on div "Recording Artist" at bounding box center [196, 215] width 93 height 19
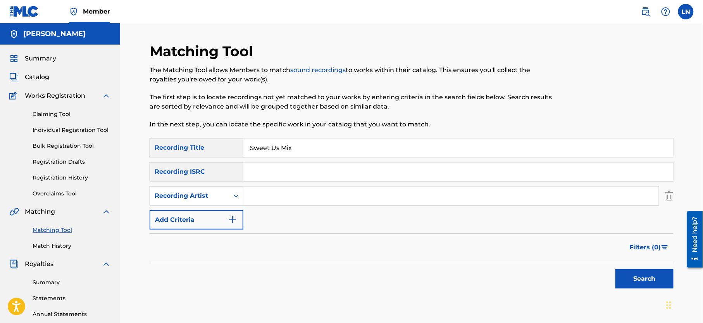
click at [265, 195] on input "Search Form" at bounding box center [452, 196] width 416 height 19
type input "Djmiles"
click at [616, 269] on button "Search" at bounding box center [645, 278] width 58 height 19
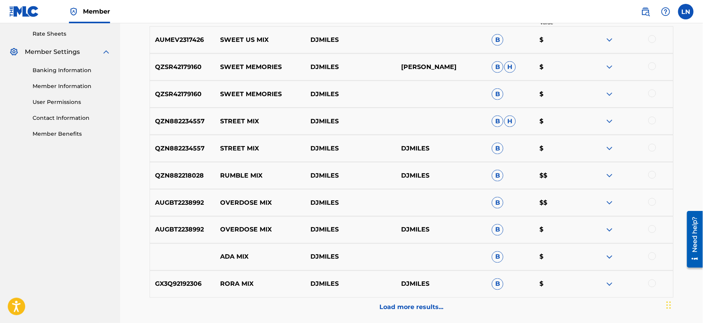
scroll to position [302, 0]
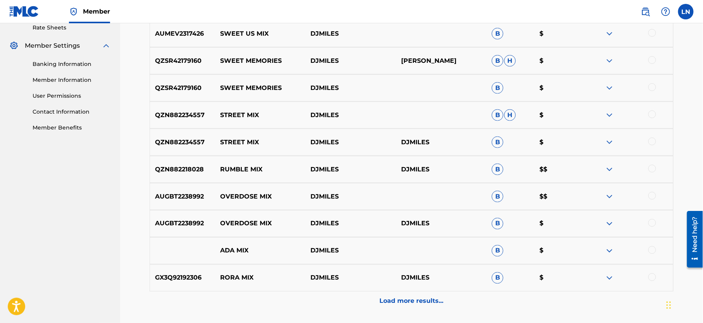
click at [608, 142] on img at bounding box center [609, 142] width 9 height 9
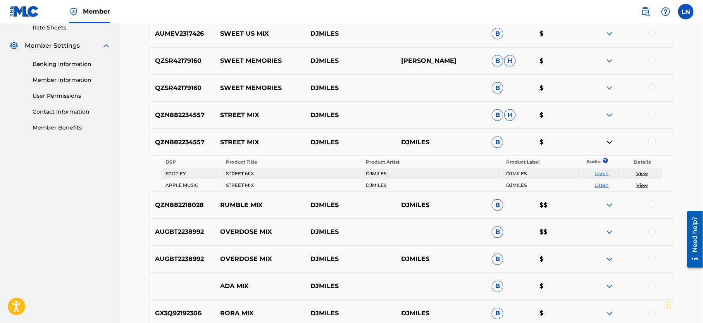
click at [608, 142] on img at bounding box center [609, 142] width 9 height 9
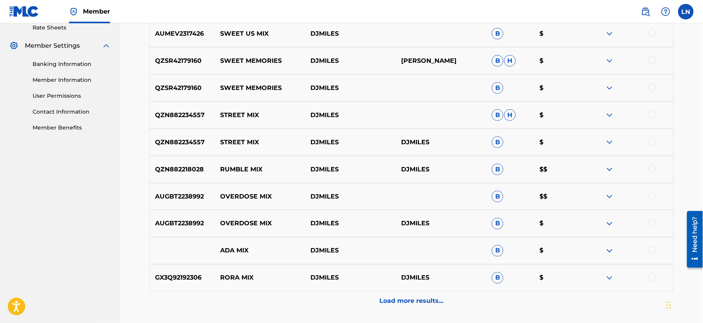
click at [612, 171] on img at bounding box center [609, 169] width 9 height 9
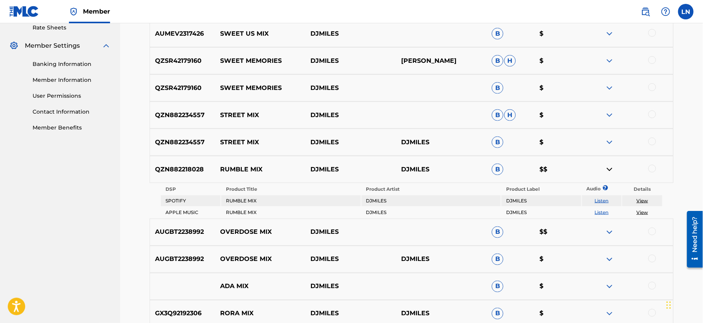
click at [612, 171] on img at bounding box center [609, 169] width 9 height 9
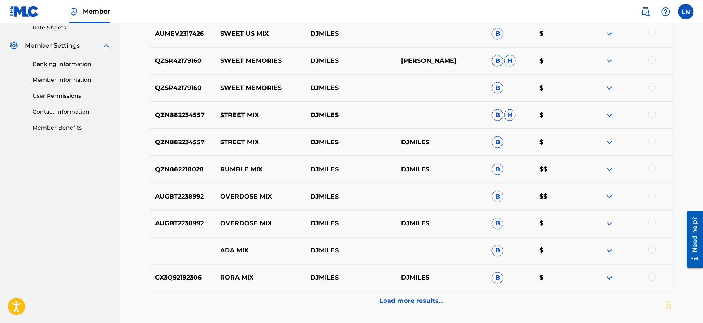
click at [612, 171] on img at bounding box center [609, 169] width 9 height 9
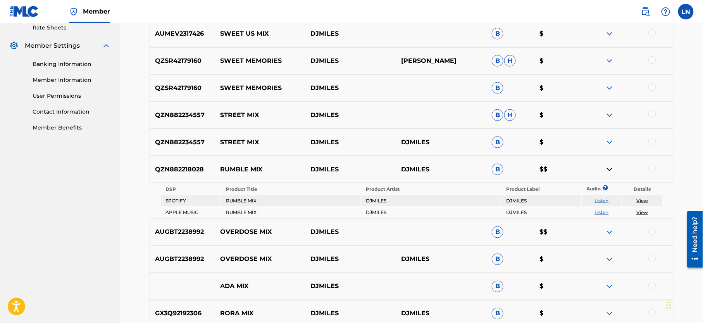
click at [641, 202] on link "View" at bounding box center [643, 201] width 12 height 6
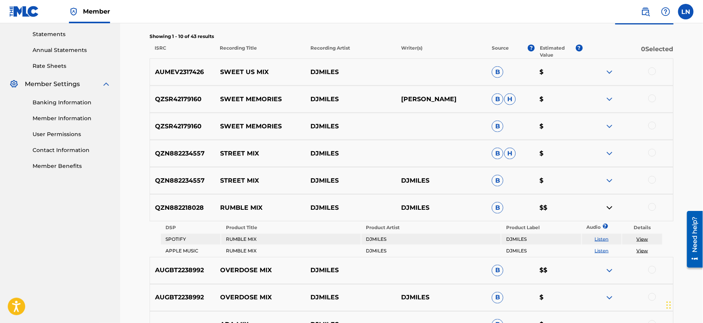
scroll to position [261, 0]
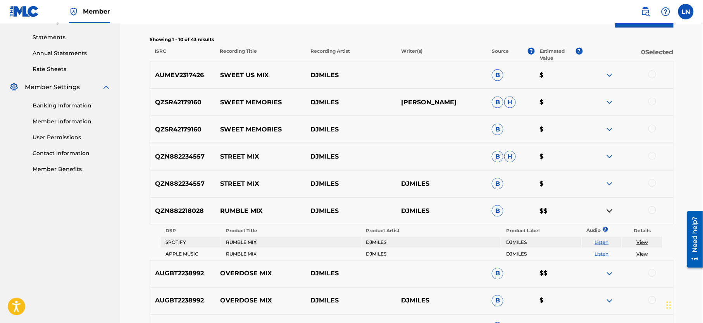
click at [608, 78] on img at bounding box center [609, 75] width 9 height 9
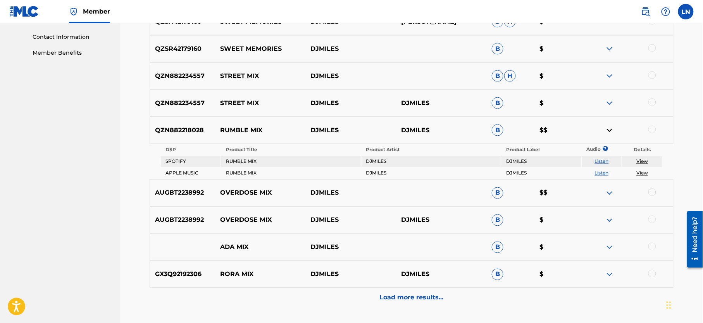
scroll to position [436, 0]
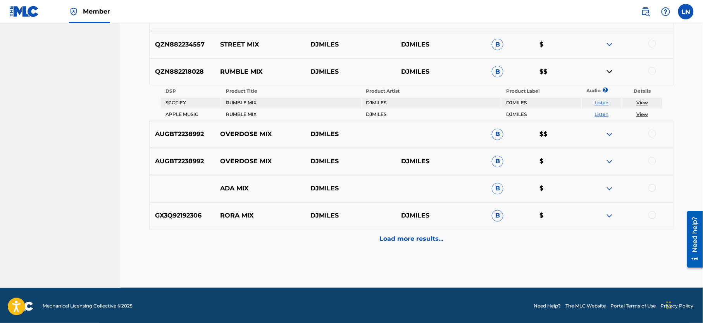
click at [607, 211] on img at bounding box center [609, 215] width 9 height 9
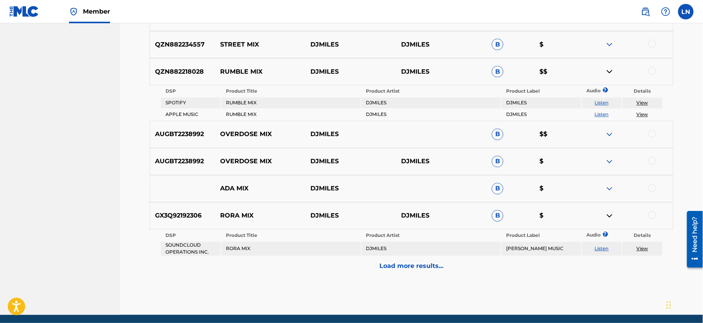
click at [229, 213] on p "RORA MIX" at bounding box center [260, 215] width 91 height 9
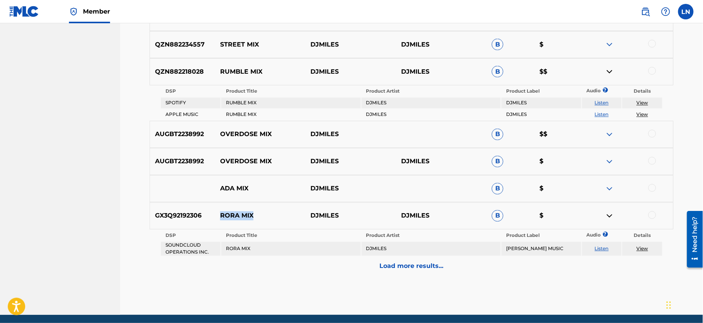
click at [641, 246] on link "View" at bounding box center [643, 249] width 12 height 6
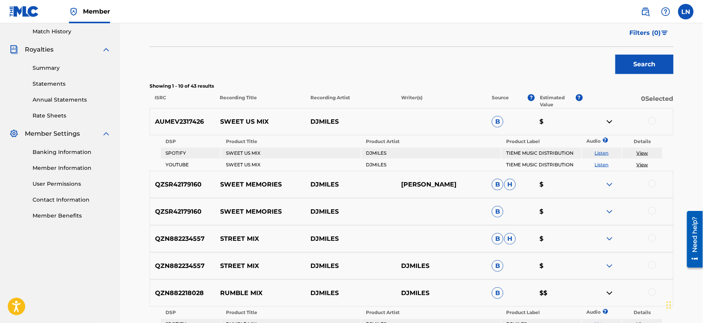
scroll to position [207, 0]
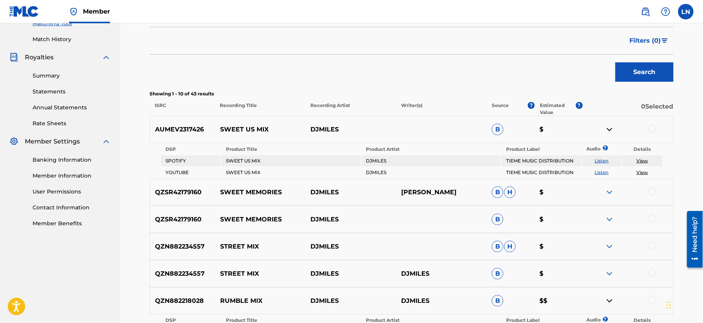
click at [639, 160] on link "View" at bounding box center [643, 161] width 12 height 6
click at [525, 162] on td "TIEME MUSIC DISTRIBUTION" at bounding box center [541, 161] width 79 height 11
copy td "TIEME MUSIC DISTRIBUTION"
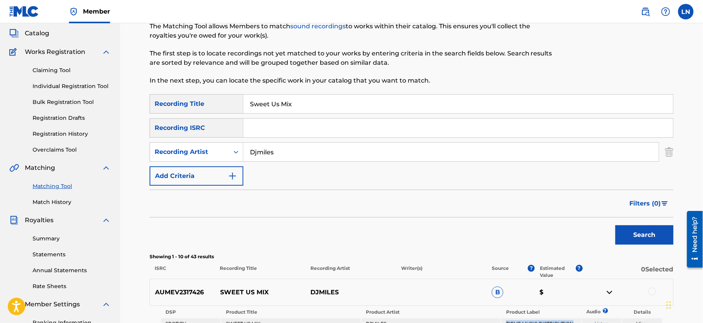
scroll to position [39, 0]
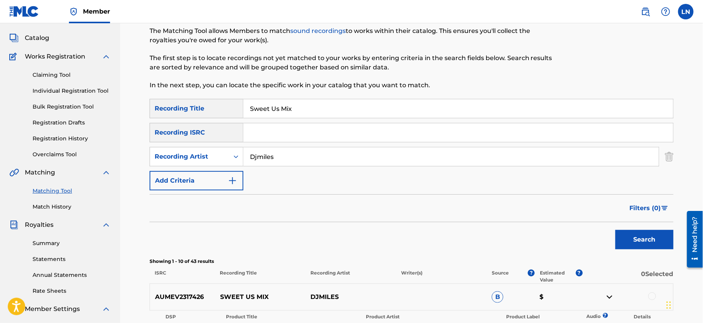
click at [286, 109] on input "Sweet Us Mix" at bounding box center [459, 108] width 430 height 19
type input "Mix"
click at [616, 230] on button "Search" at bounding box center [645, 239] width 58 height 19
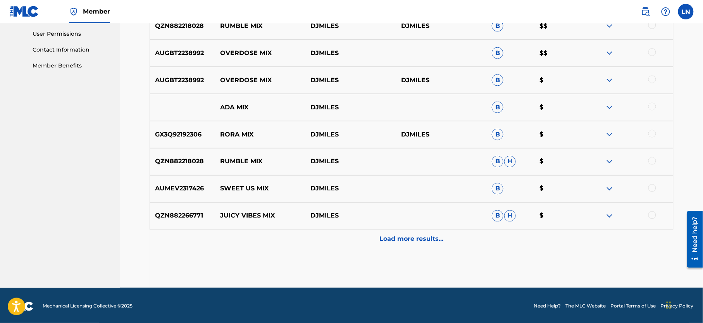
scroll to position [366, 0]
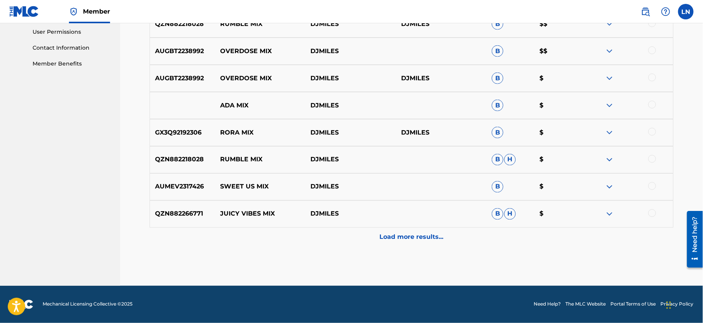
click at [610, 212] on img at bounding box center [609, 213] width 9 height 9
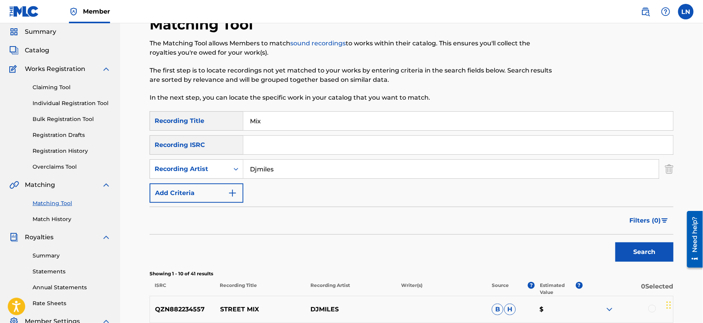
scroll to position [0, 0]
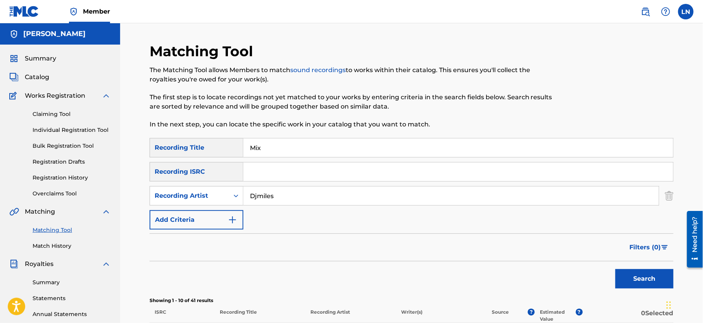
click at [28, 56] on span "Summary" at bounding box center [40, 58] width 31 height 9
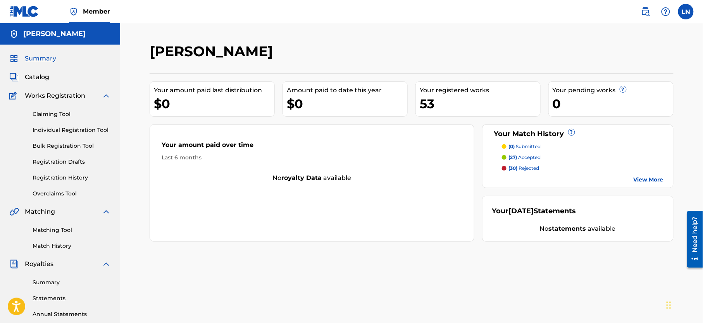
click at [530, 169] on p "(30) rejected" at bounding box center [524, 168] width 31 height 7
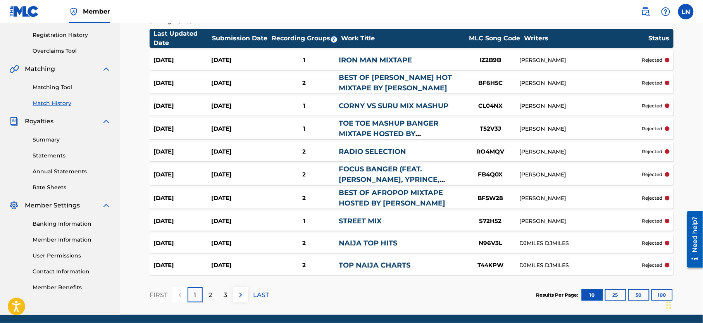
scroll to position [149, 0]
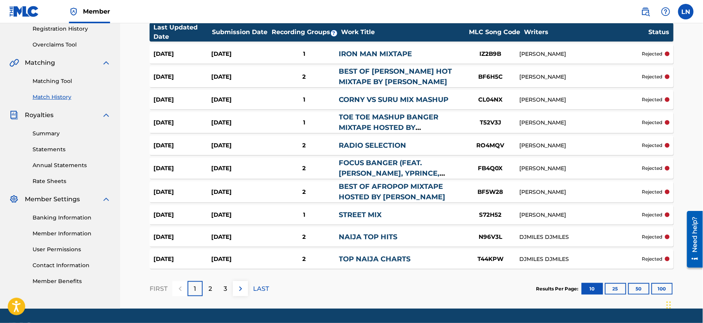
click at [413, 98] on link "CORNY VS SURU MIX MASHUP" at bounding box center [394, 99] width 110 height 9
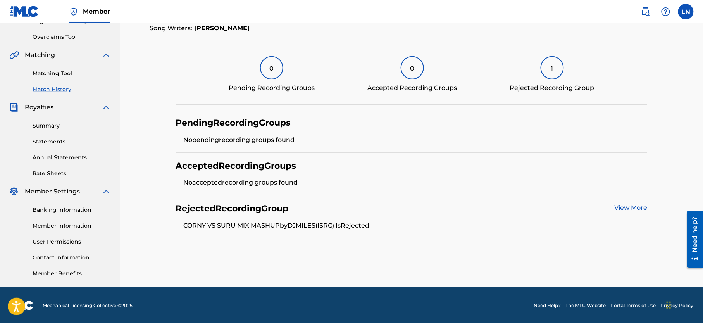
scroll to position [166, 0]
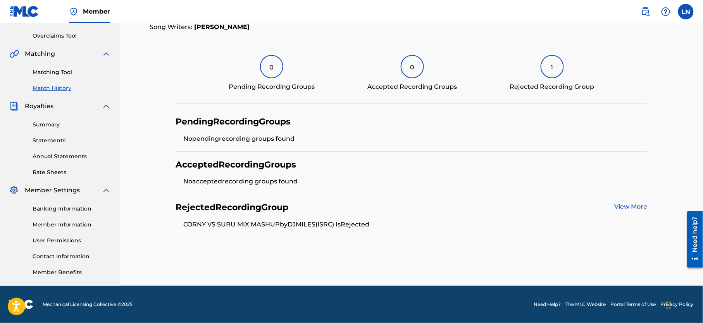
click at [195, 220] on li "CORNY VS SURU MIX MASHUP by DJMILES (ISRC ) Is Rejected" at bounding box center [416, 224] width 464 height 9
click at [195, 221] on li "CORNY VS SURU MIX MASHUP by DJMILES (ISRC ) Is Rejected" at bounding box center [416, 224] width 464 height 9
drag, startPoint x: 184, startPoint y: 219, endPoint x: 281, endPoint y: 216, distance: 97.0
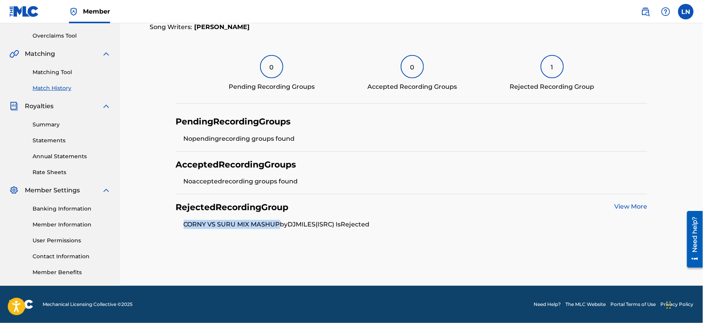
click at [281, 220] on li "CORNY VS SURU MIX MASHUP by DJMILES (ISRC ) Is Rejected" at bounding box center [416, 224] width 464 height 9
copy li "CORNY VS SURU MIX MASHUP"
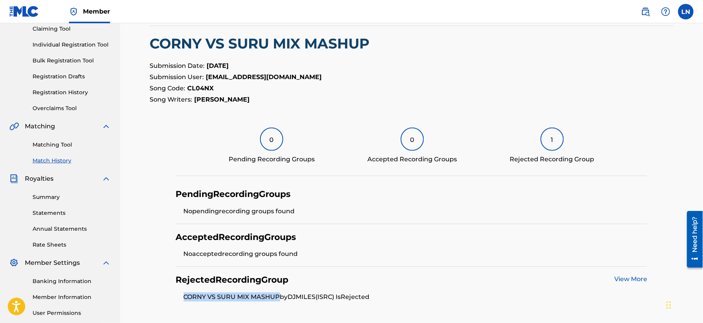
scroll to position [14, 0]
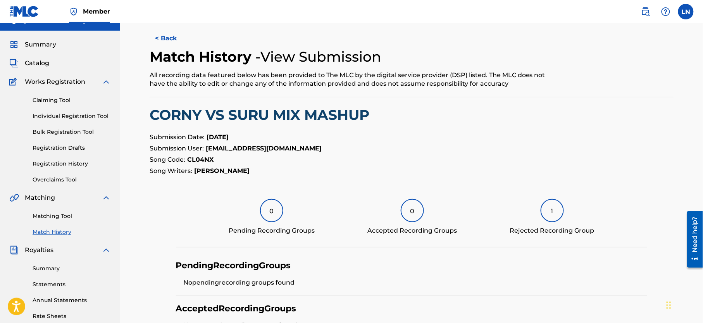
click at [159, 40] on button "< Back" at bounding box center [173, 38] width 47 height 19
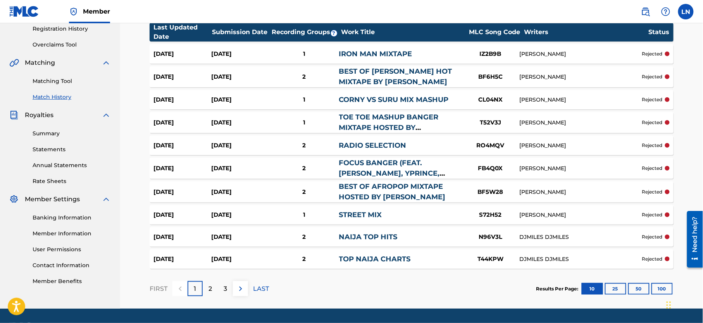
scroll to position [172, 0]
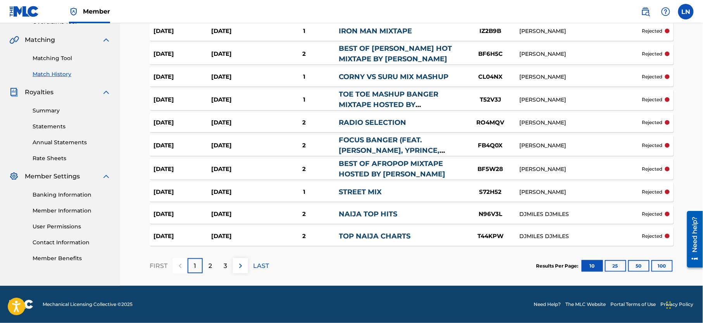
click at [211, 272] on div "2" at bounding box center [210, 265] width 15 height 15
click at [225, 264] on p "3" at bounding box center [225, 265] width 3 height 9
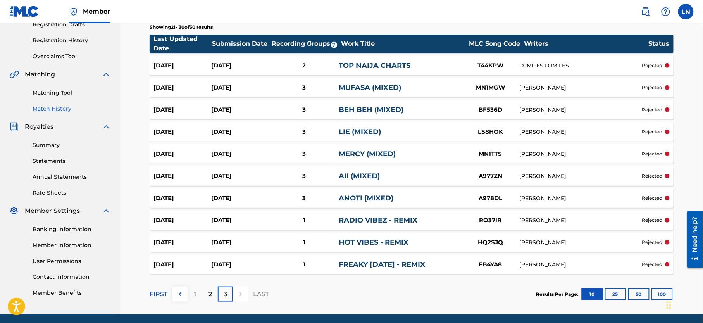
scroll to position [138, 0]
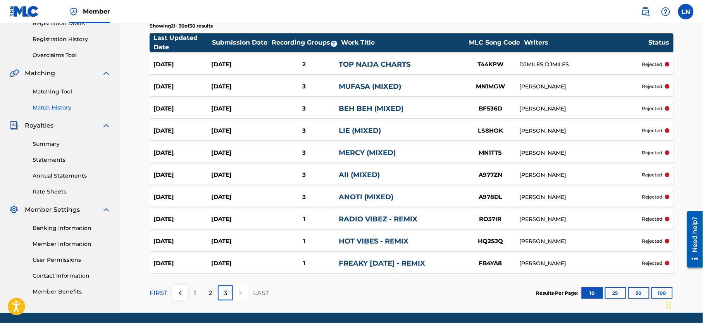
click at [360, 129] on link "LIE (MIXED)" at bounding box center [360, 130] width 42 height 9
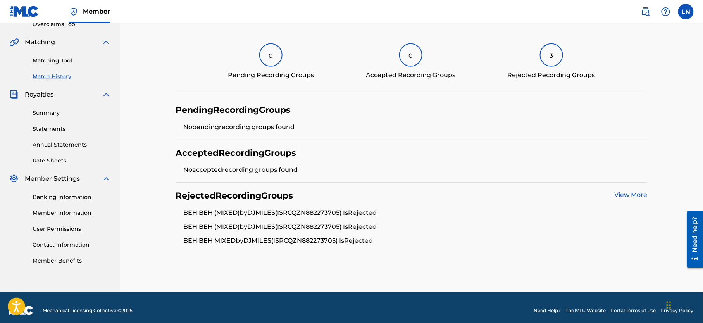
scroll to position [176, 0]
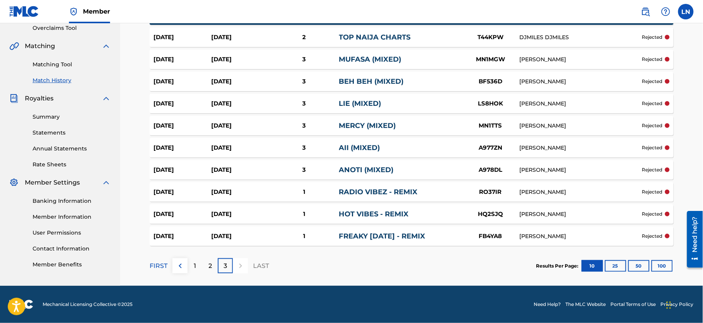
scroll to position [156, 0]
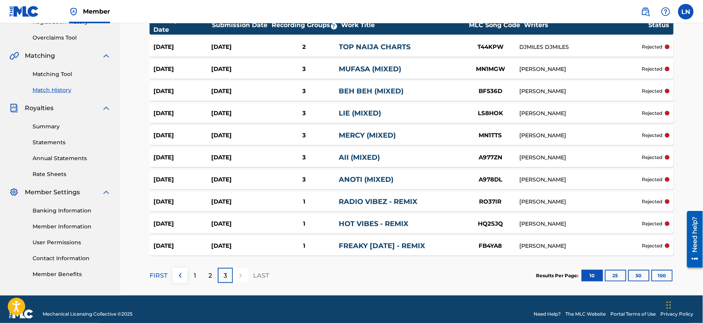
click at [413, 242] on link "FREAKY FRIDAY - REMIX" at bounding box center [382, 246] width 86 height 9
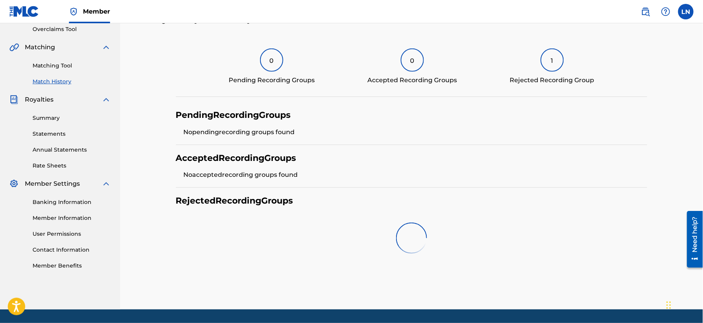
scroll to position [166, 0]
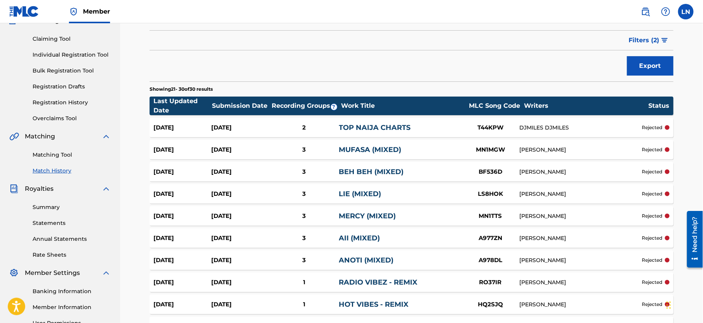
scroll to position [72, 0]
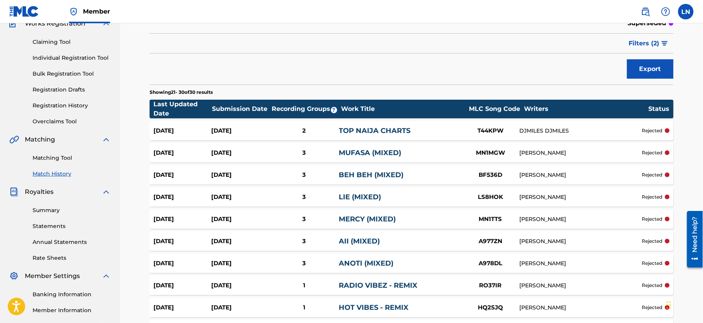
click at [373, 128] on link "TOP NAIJA CHARTS" at bounding box center [375, 130] width 72 height 9
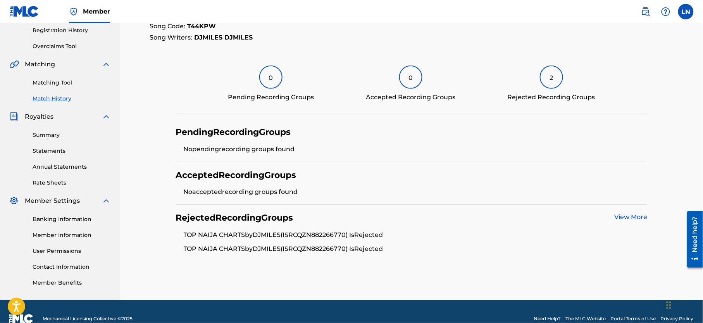
scroll to position [148, 0]
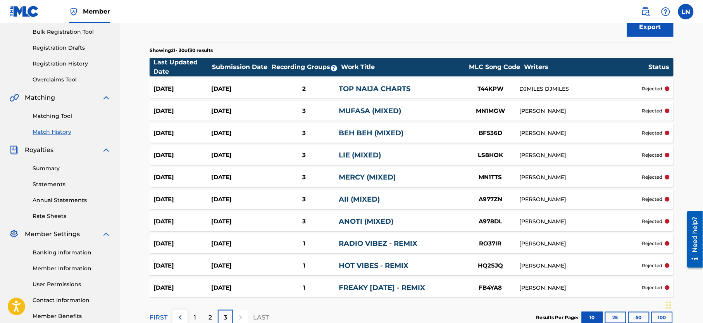
scroll to position [166, 0]
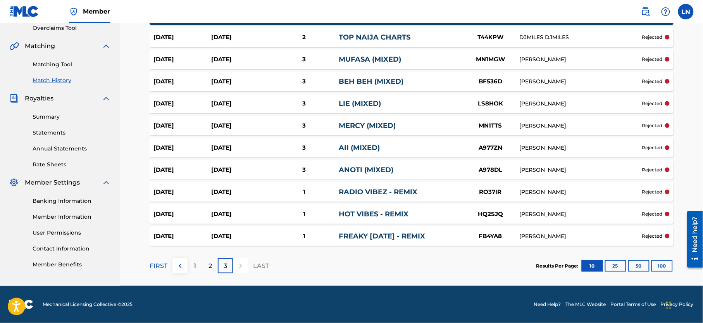
click at [194, 266] on div "1" at bounding box center [195, 265] width 15 height 15
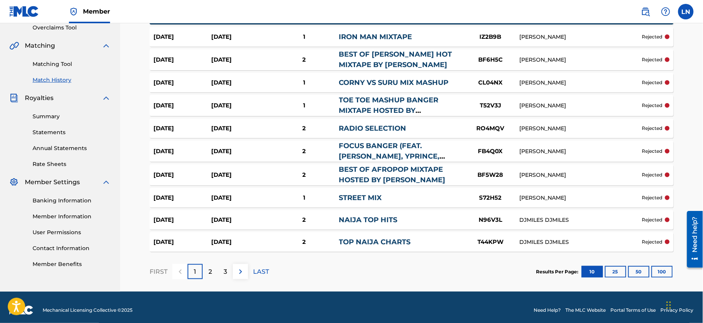
click at [386, 177] on link "BEST OF AFROPOP MIXTAPE HOSTED BY DJ MILES" at bounding box center [392, 174] width 107 height 19
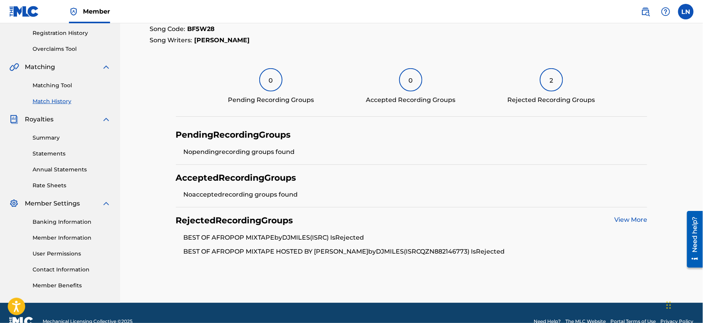
scroll to position [166, 0]
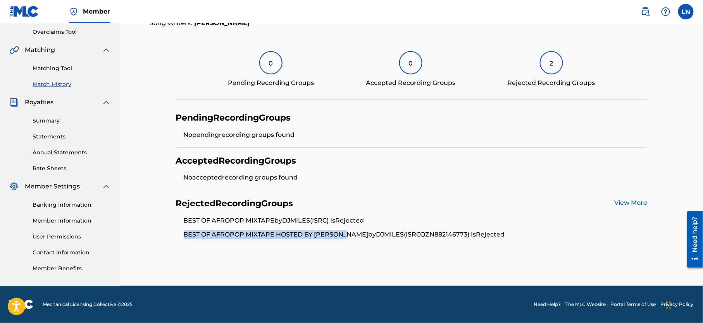
drag, startPoint x: 185, startPoint y: 233, endPoint x: 343, endPoint y: 235, distance: 158.2
click at [343, 235] on li "BEST OF AFROPOP MIXTAPE HOSTED BY DJ MILES by DJMILES (ISRC QZN882146773 ) Is R…" at bounding box center [416, 234] width 464 height 9
copy li "BEST OF AFROPOP MIXTAPE HOSTED BY DJ MILES"
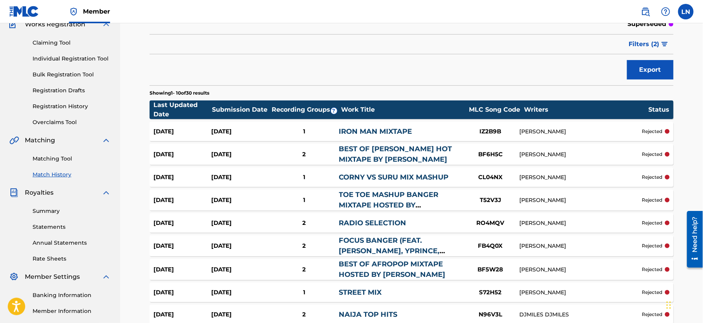
scroll to position [73, 0]
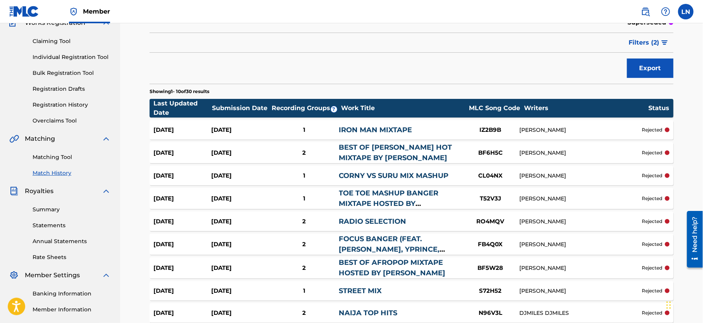
click at [392, 153] on div "BEST OF LIL WAYNE HOT MIXTAPE BY DJ MILES" at bounding box center [400, 152] width 123 height 21
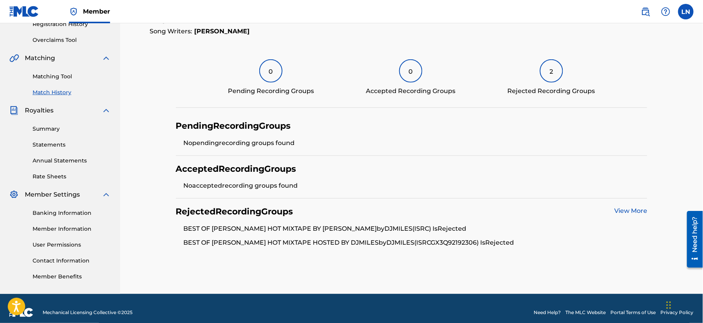
scroll to position [163, 0]
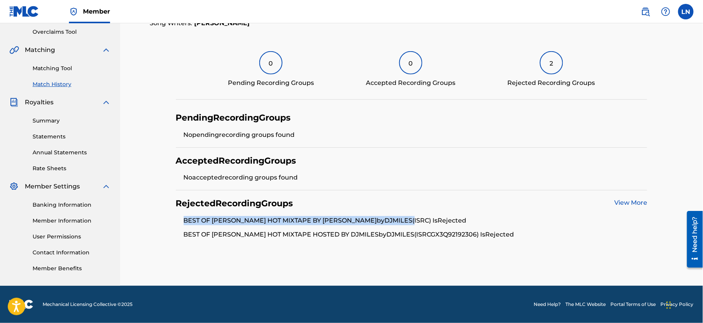
drag, startPoint x: 184, startPoint y: 220, endPoint x: 373, endPoint y: 221, distance: 189.2
click at [373, 221] on li "BEST OF LIL WAYNE HOT MIXTAPE BY DJ MILES by DJMILES (ISRC ) Is Rejected" at bounding box center [416, 223] width 464 height 14
copy li "BEST OF LIL WAYNE HOT MIXTAPE BY DJ MILES by DJMILES"
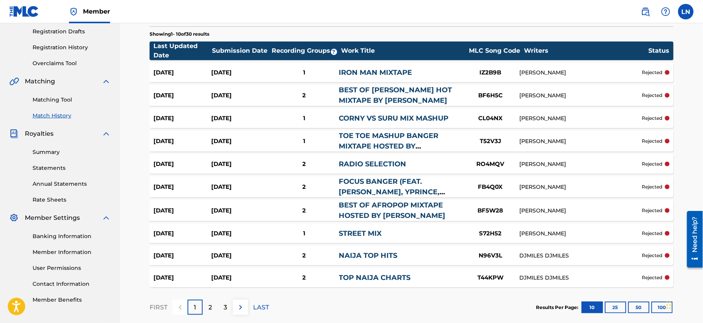
scroll to position [137, 0]
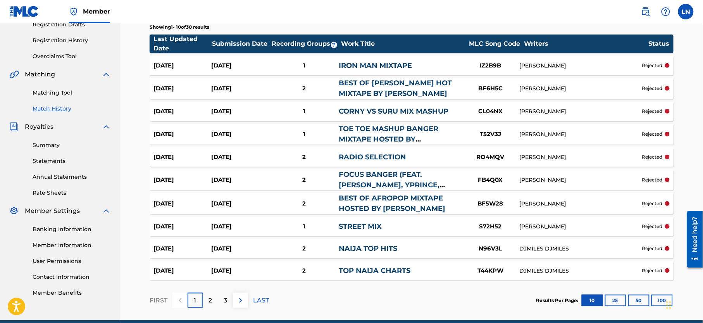
click at [411, 134] on div "TOE TOE MASHUP BANGER MIXTAPE HOSTED BY DJ MILES FEAT KATE WILLIAMS" at bounding box center [400, 134] width 123 height 21
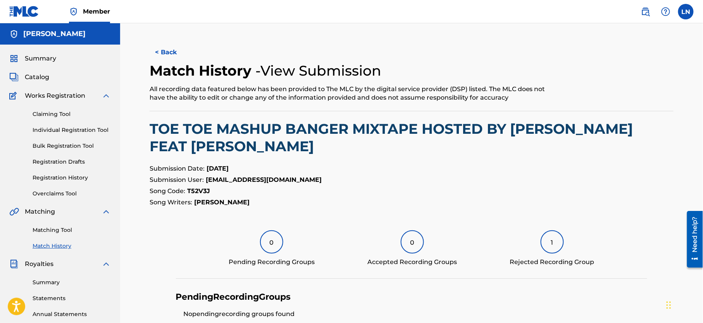
click at [377, 134] on h2 "TOE TOE MASHUP BANGER MIXTAPE HOSTED BY DJ MILES FEAT KATE WILLIAMS" at bounding box center [412, 137] width 524 height 35
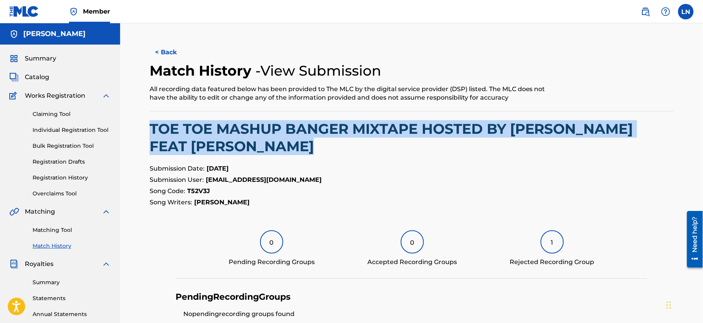
click at [377, 134] on h2 "TOE TOE MASHUP BANGER MIXTAPE HOSTED BY DJ MILES FEAT KATE WILLIAMS" at bounding box center [412, 137] width 524 height 35
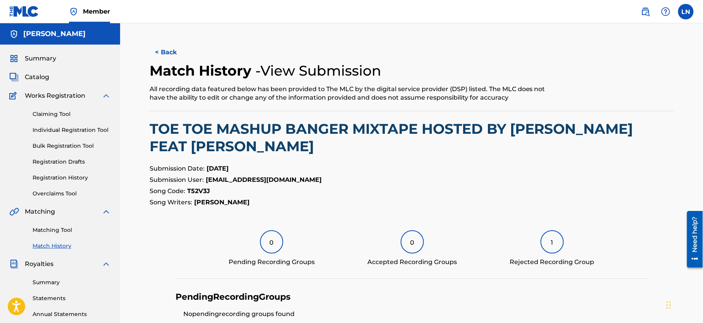
drag, startPoint x: 377, startPoint y: 134, endPoint x: 492, endPoint y: 97, distance: 121.2
click at [492, 97] on div "All recording data featured below has been provided to The MLC by the digital s…" at bounding box center [352, 93] width 404 height 17
click at [419, 123] on h2 "TOE TOE MASHUP BANGER MIXTAPE HOSTED BY DJ MILES FEAT KATE WILLIAMS" at bounding box center [412, 137] width 524 height 35
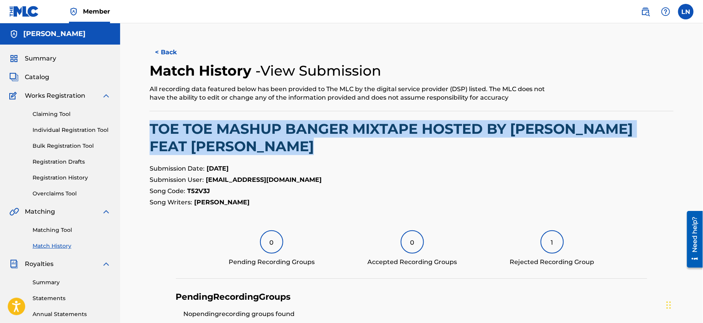
click at [419, 123] on h2 "TOE TOE MASHUP BANGER MIXTAPE HOSTED BY DJ MILES FEAT KATE WILLIAMS" at bounding box center [412, 137] width 524 height 35
copy h2 "TOE TOE MASHUP BANGER MIXTAPE HOSTED BY DJ MILES FEAT KATE WILLIAMS"
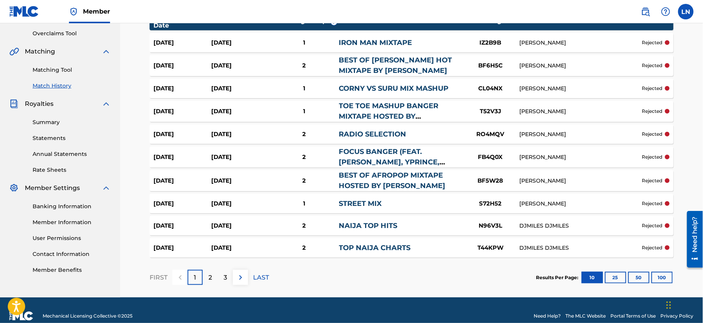
scroll to position [172, 0]
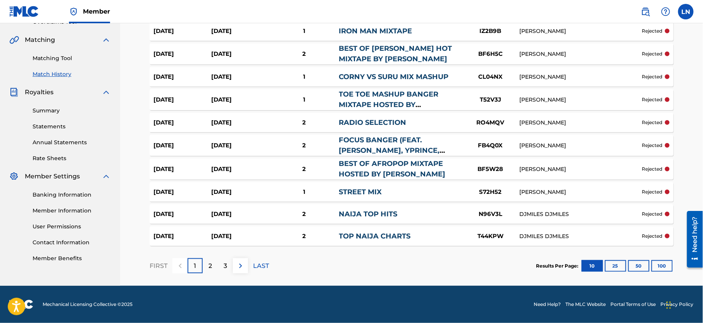
click at [211, 270] on p "2" at bounding box center [210, 265] width 3 height 9
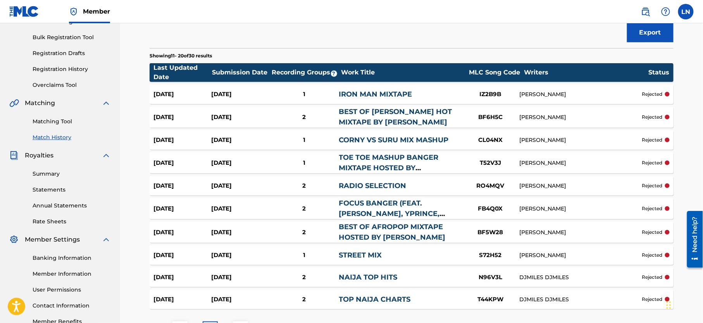
scroll to position [107, 0]
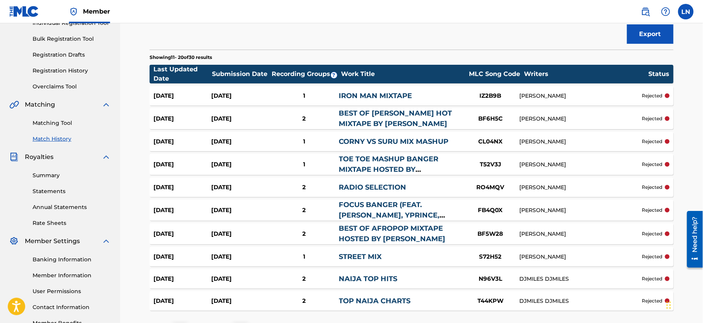
click at [378, 97] on link "IRON MAN MIXTAPE" at bounding box center [375, 96] width 73 height 9
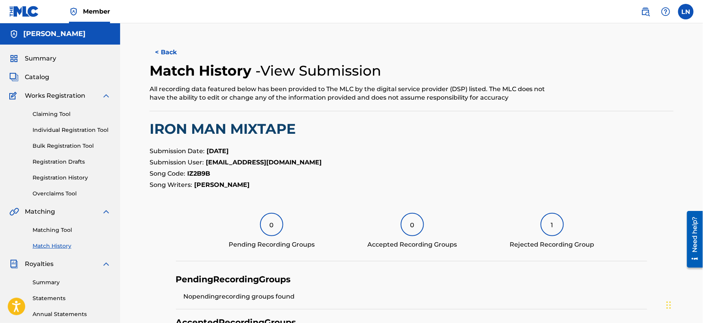
click at [194, 132] on h2 "IRON MAN MIXTAPE" at bounding box center [412, 128] width 524 height 17
copy h2 "IRON MAN MIXTAPE"
click at [165, 47] on button "< Back" at bounding box center [173, 52] width 47 height 19
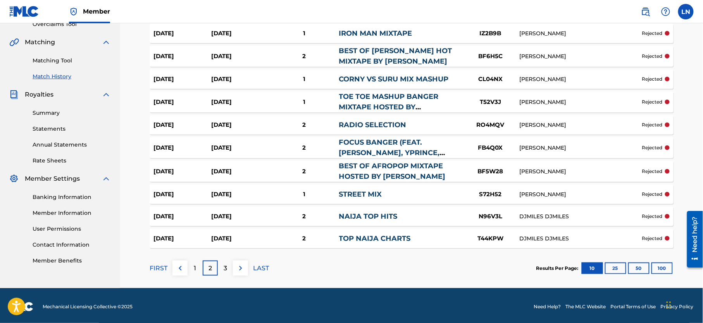
scroll to position [172, 0]
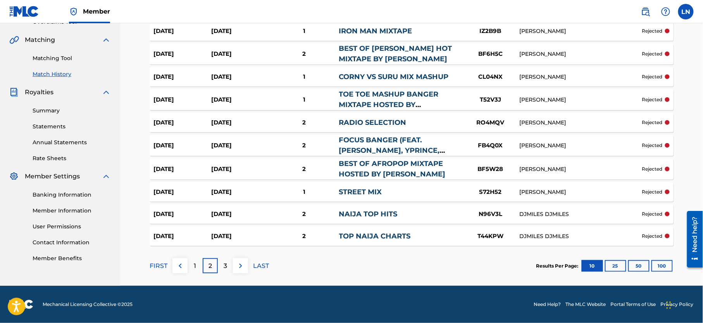
click at [196, 264] on p "1" at bounding box center [195, 265] width 2 height 9
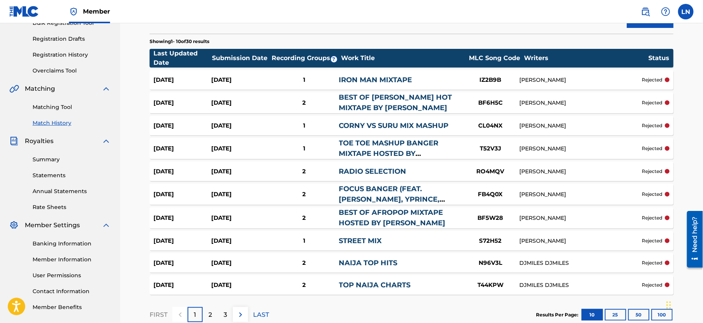
scroll to position [123, 0]
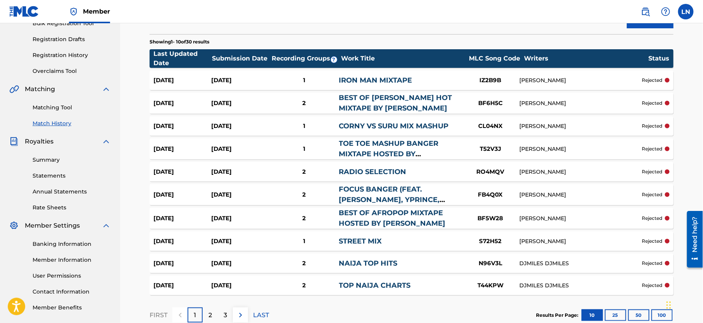
click at [380, 109] on link "BEST OF LIL WAYNE HOT MIXTAPE BY DJ MILES" at bounding box center [395, 102] width 113 height 19
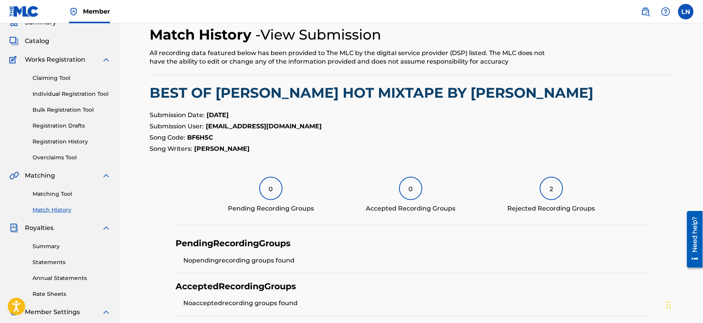
scroll to position [37, 0]
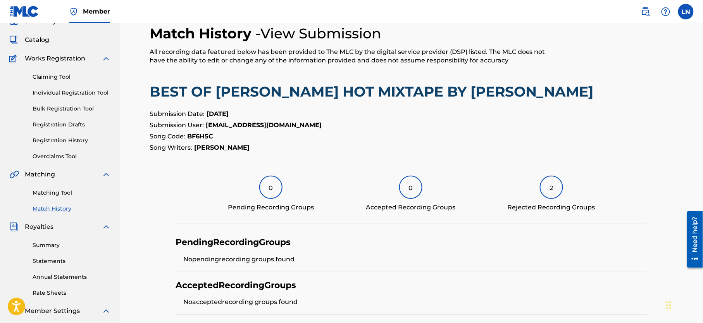
click at [263, 95] on h2 "BEST OF LIL WAYNE HOT MIXTAPE BY DJ MILES" at bounding box center [412, 91] width 524 height 17
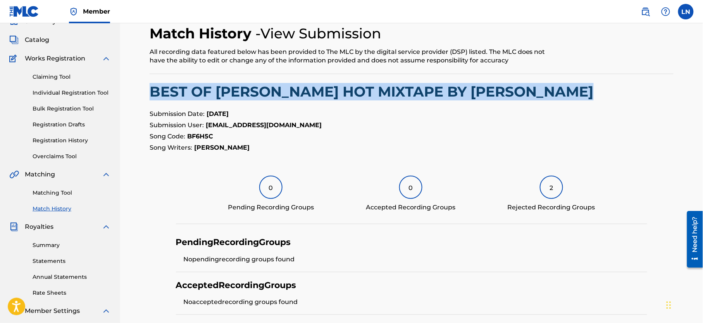
click at [263, 95] on h2 "BEST OF LIL WAYNE HOT MIXTAPE BY DJ MILES" at bounding box center [412, 91] width 524 height 17
copy h2 "BEST OF LIL WAYNE HOT MIXTAPE BY DJ MILES"
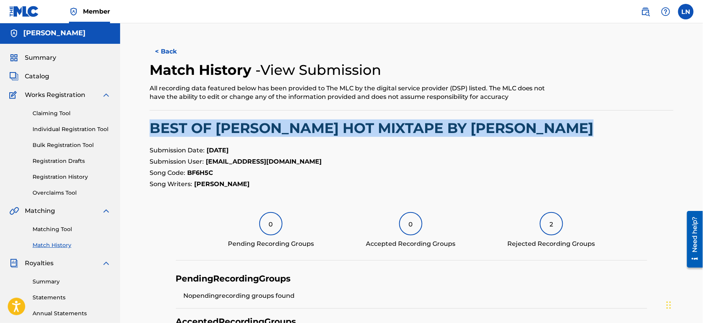
scroll to position [0, 0]
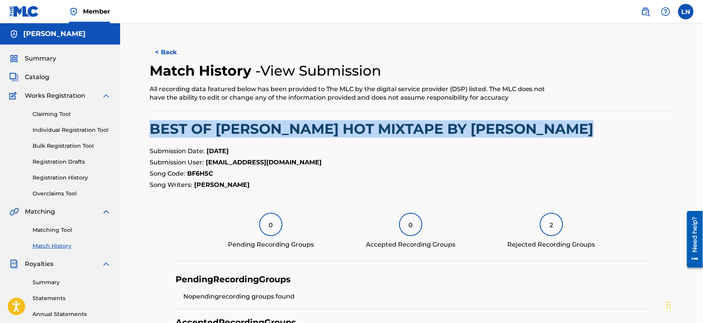
click at [58, 234] on link "Matching Tool" at bounding box center [72, 230] width 78 height 8
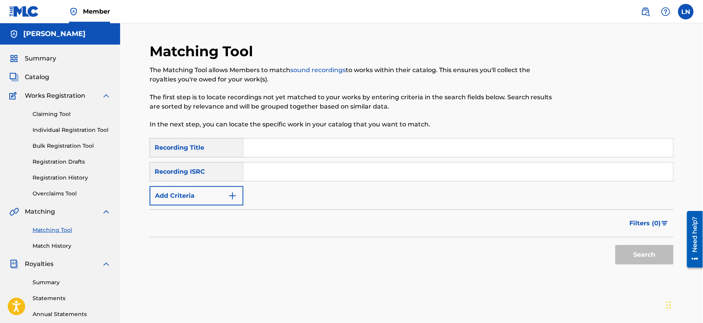
click at [331, 154] on input "Search Form" at bounding box center [459, 147] width 430 height 19
paste input "SPOTLESS FT TEKNO THE BENZ MIXED BY DJ MILES"
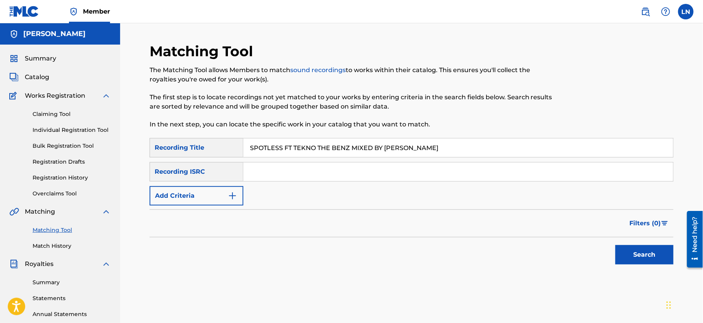
type input "SPOTLESS FT TEKNO THE BENZ MIXED BY DJ MILES"
click at [197, 195] on button "Add Criteria" at bounding box center [197, 195] width 94 height 19
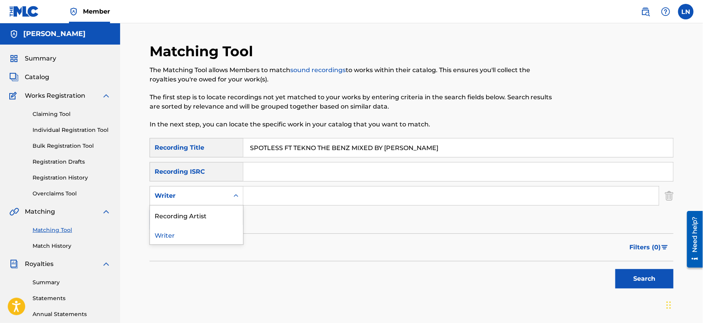
click at [197, 196] on div "Writer" at bounding box center [190, 195] width 70 height 9
click at [198, 216] on div "Recording Artist" at bounding box center [196, 215] width 93 height 19
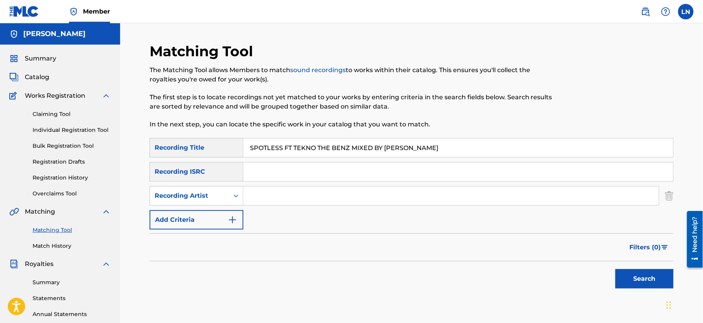
click at [261, 196] on input "Search Form" at bounding box center [452, 196] width 416 height 19
type input "Djmiles"
click at [616, 269] on button "Search" at bounding box center [645, 278] width 58 height 19
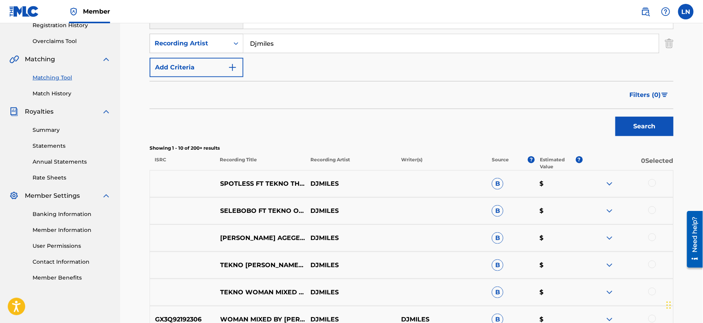
scroll to position [162, 0]
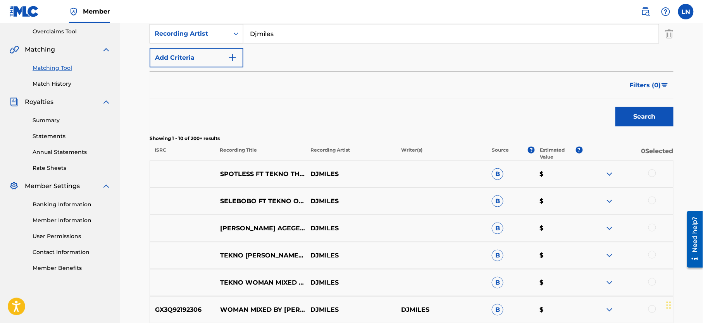
click at [652, 171] on div at bounding box center [653, 173] width 8 height 8
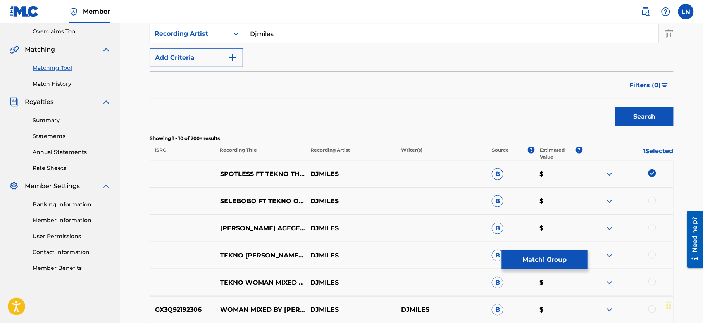
click at [654, 197] on div at bounding box center [653, 201] width 8 height 8
click at [551, 264] on button "Match 2 Groups" at bounding box center [545, 259] width 86 height 19
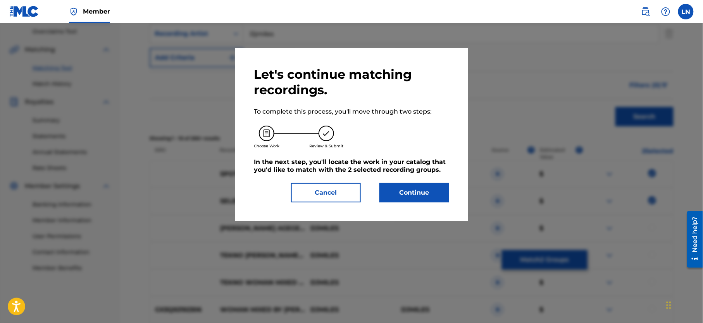
click at [424, 192] on button "Continue" at bounding box center [415, 192] width 70 height 19
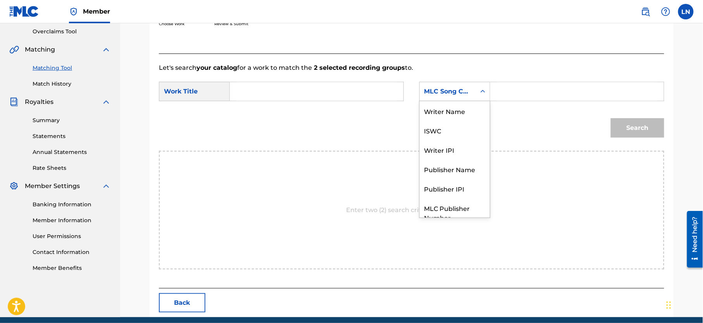
click at [465, 91] on div "MLC Song Code" at bounding box center [448, 91] width 47 height 9
click at [357, 92] on input "Search Form" at bounding box center [317, 91] width 161 height 19
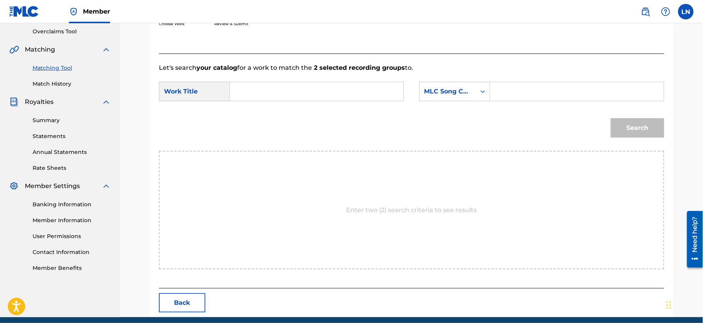
paste input "SPOTLESS FT TEKNO THE BENZ MIXED BY DJ MILES"
type input "SPOTLESS FT TEKNO THE BENZ MIXED BY DJ MILES"
click at [455, 94] on div "MLC Song Code" at bounding box center [448, 91] width 47 height 9
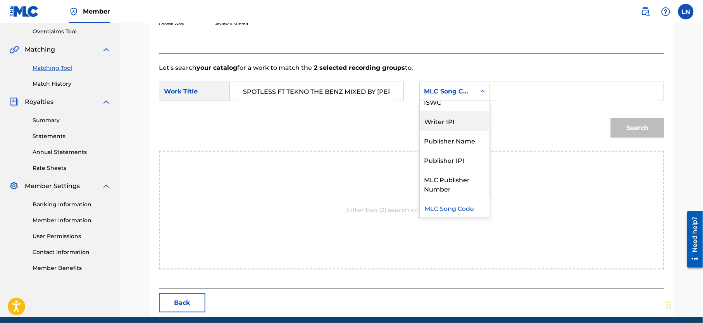
scroll to position [0, 0]
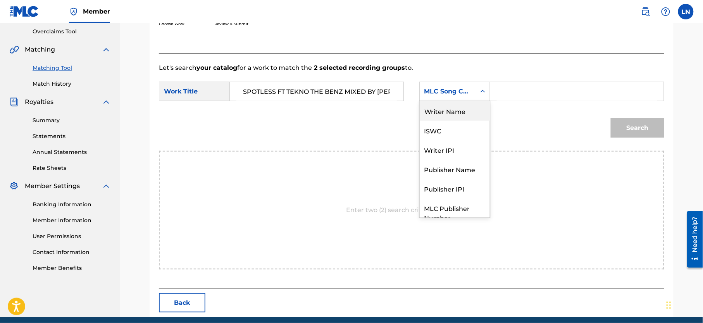
click at [462, 104] on div "Writer Name" at bounding box center [455, 110] width 70 height 19
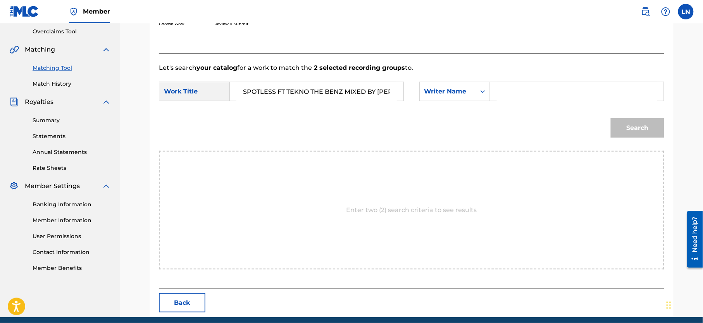
click at [510, 92] on input "Search Form" at bounding box center [577, 91] width 161 height 19
type input "[PERSON_NAME]"
click at [611, 118] on button "Search" at bounding box center [638, 127] width 54 height 19
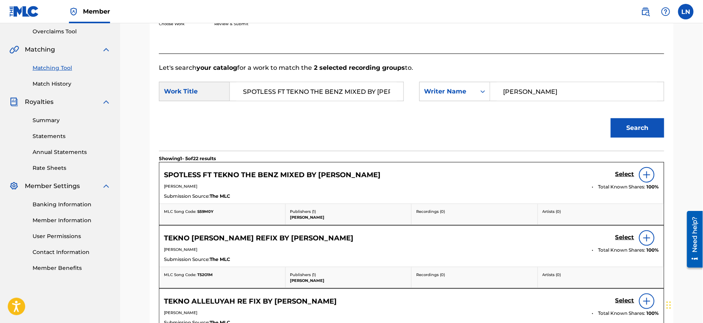
scroll to position [246, 0]
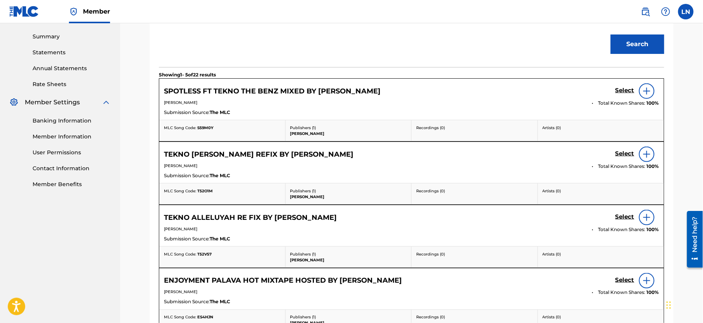
click at [627, 87] on h5 "Select" at bounding box center [625, 90] width 19 height 7
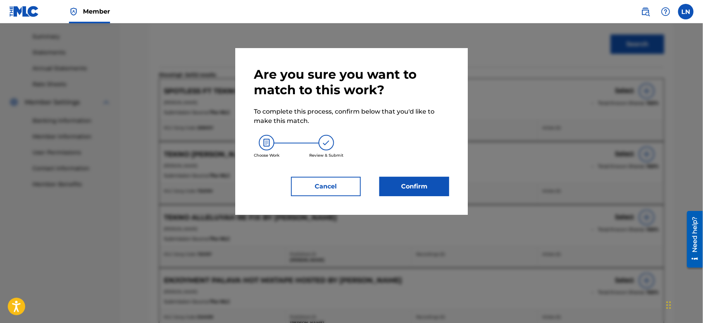
click at [408, 189] on button "Confirm" at bounding box center [415, 186] width 70 height 19
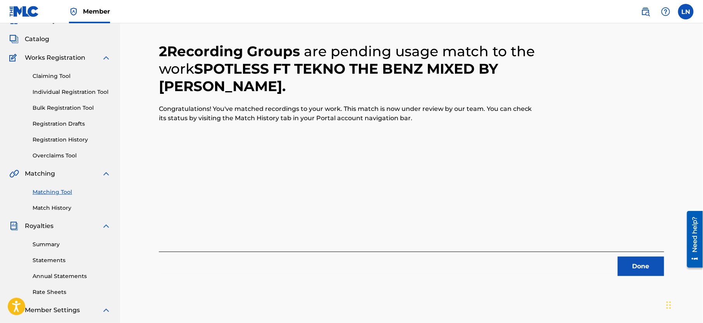
scroll to position [39, 0]
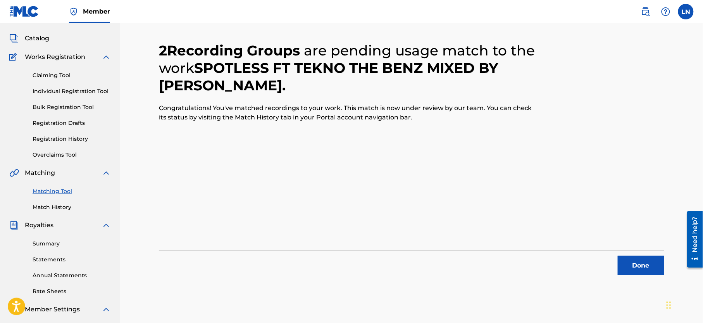
click at [695, 94] on div "2 Recording Groups are pending usage match to the work SPOTLESS FT TEKNO THE BE…" at bounding box center [411, 194] width 583 height 420
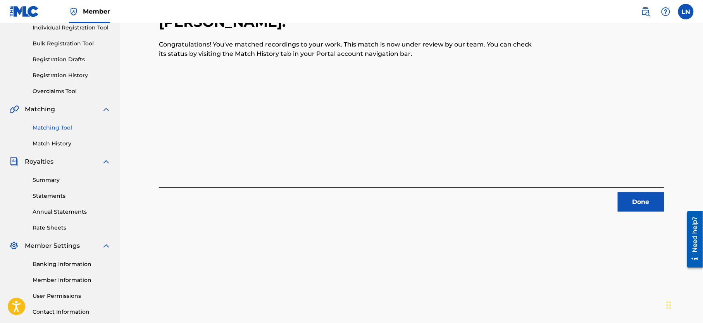
scroll to position [115, 0]
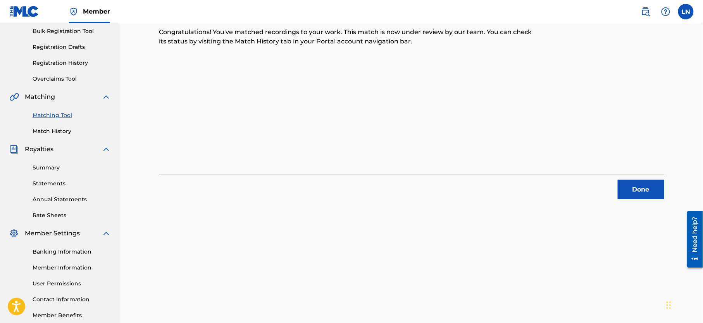
click at [635, 182] on button "Done" at bounding box center [641, 189] width 47 height 19
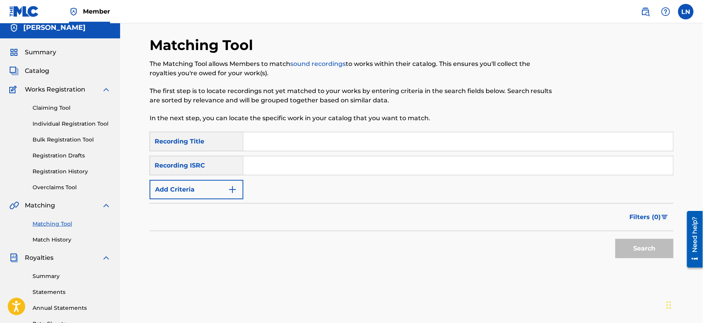
scroll to position [3, 0]
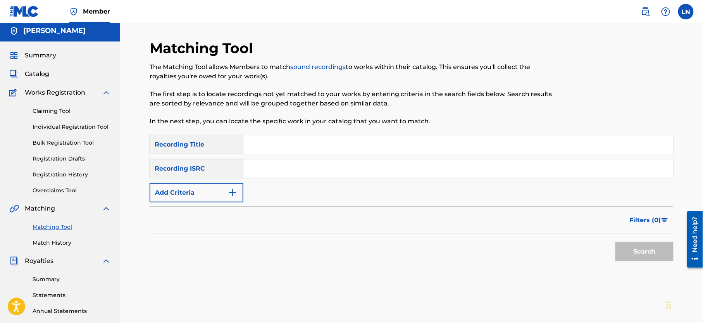
click at [607, 76] on div at bounding box center [613, 87] width 121 height 95
click at [337, 147] on input "Search Form" at bounding box center [459, 144] width 430 height 19
paste input "12-12 CYON PARTY BANGER HOSTED BY DJ MILES"
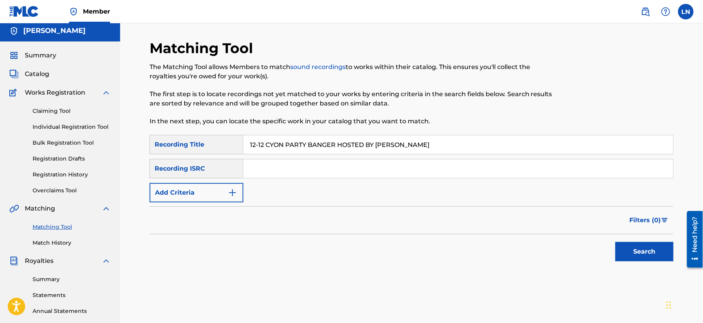
type input "12-12 CYON PARTY BANGER HOSTED BY DJ MILES"
click at [207, 195] on button "Add Criteria" at bounding box center [197, 192] width 94 height 19
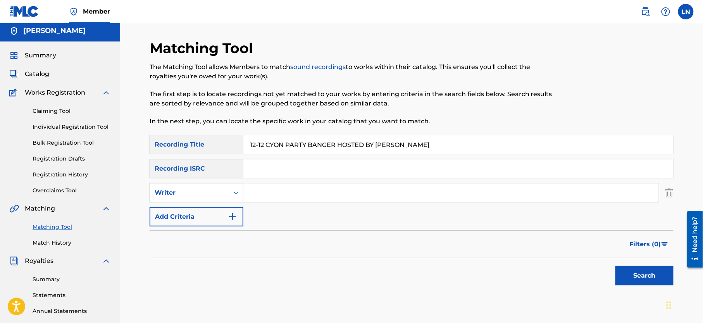
click at [205, 195] on div "Writer" at bounding box center [190, 192] width 70 height 9
click at [191, 213] on div "Recording Artist" at bounding box center [196, 211] width 93 height 19
click at [289, 200] on input "Search Form" at bounding box center [452, 192] width 416 height 19
type input "Djmiles"
click at [616, 266] on button "Search" at bounding box center [645, 275] width 58 height 19
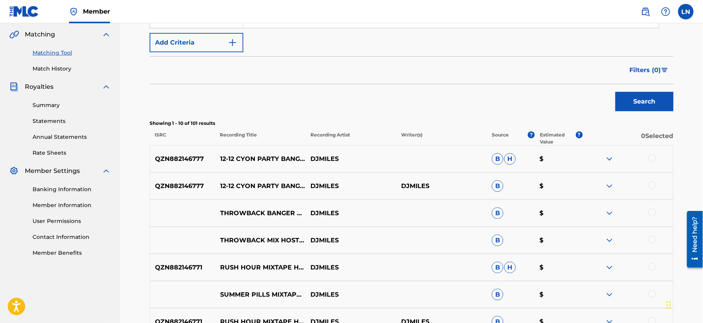
scroll to position [180, 0]
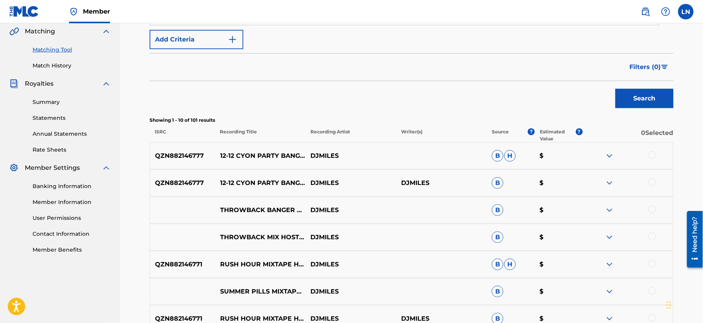
click at [652, 154] on div at bounding box center [653, 155] width 8 height 8
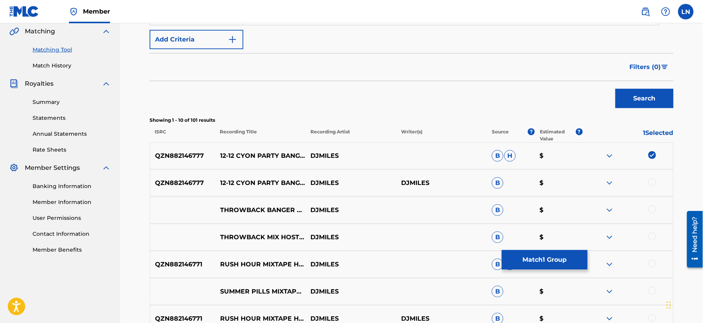
click at [655, 180] on div at bounding box center [653, 182] width 8 height 8
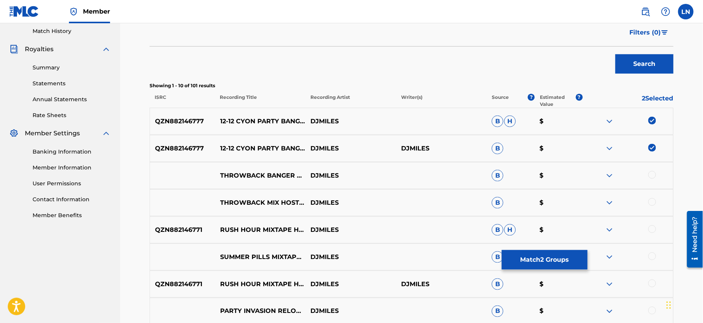
scroll to position [223, 0]
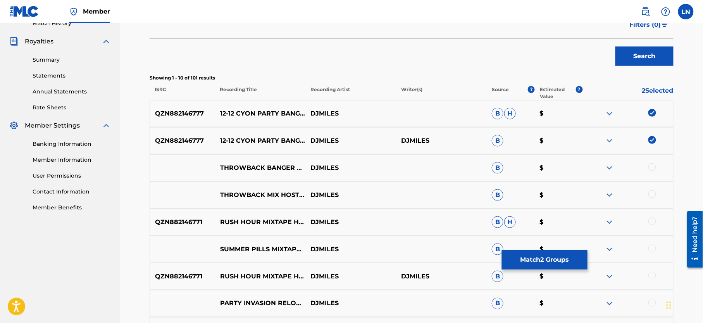
click at [553, 266] on button "Match 2 Groups" at bounding box center [545, 259] width 86 height 19
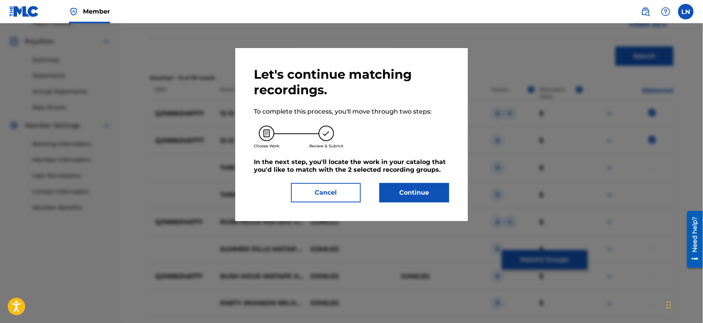
click at [418, 188] on button "Continue" at bounding box center [415, 192] width 70 height 19
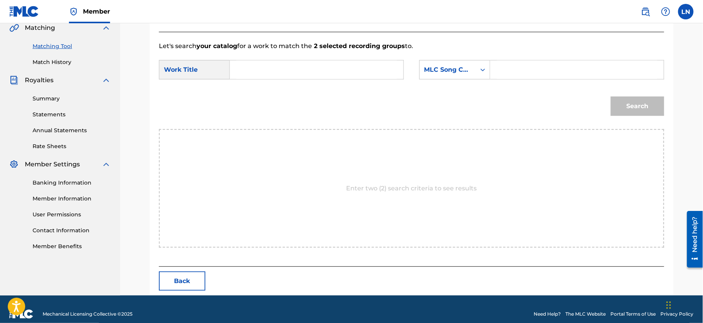
scroll to position [194, 0]
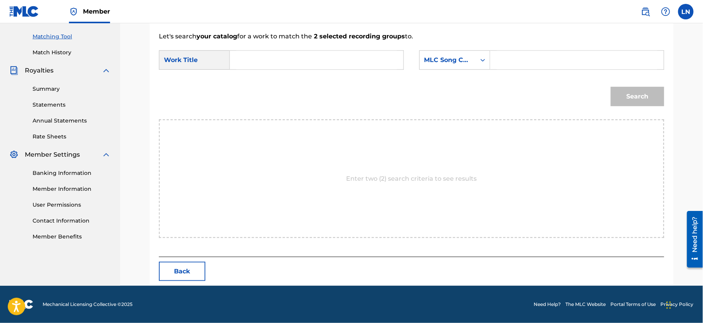
click at [340, 64] on input "Search Form" at bounding box center [317, 60] width 161 height 19
paste input "12-12 CYON PARTY BANGER HOSTED BY DJ MILES"
type input "12-12 CYON PARTY BANGER HOSTED BY DJ MILES"
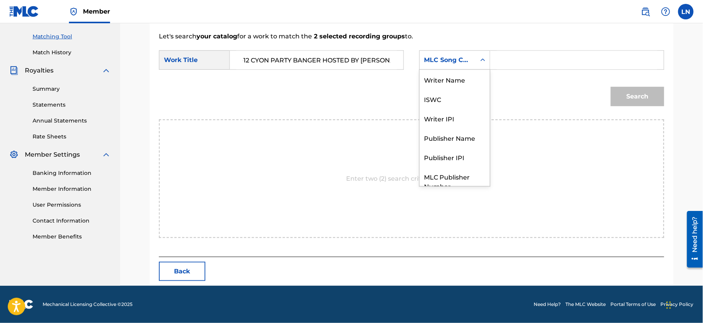
scroll to position [0, 0]
click at [444, 67] on div "MLC Song Code" at bounding box center [455, 59] width 71 height 19
click at [463, 76] on div "Writer Name" at bounding box center [455, 79] width 70 height 19
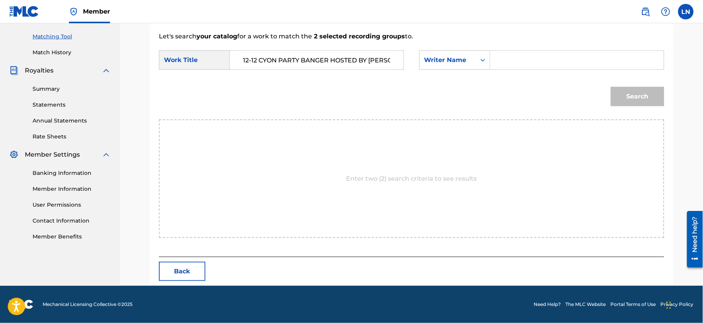
click at [506, 59] on input "Search Form" at bounding box center [577, 60] width 161 height 19
type input "[PERSON_NAME]"
click at [625, 95] on button "Search" at bounding box center [638, 96] width 54 height 19
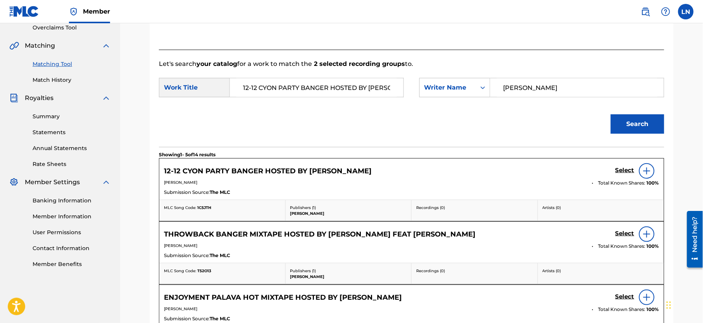
scroll to position [194, 0]
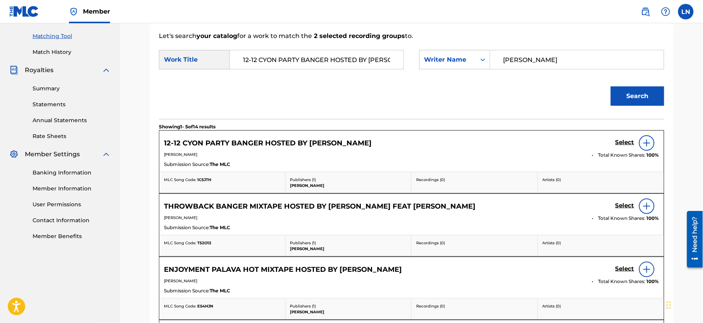
click at [650, 143] on img at bounding box center [647, 142] width 9 height 9
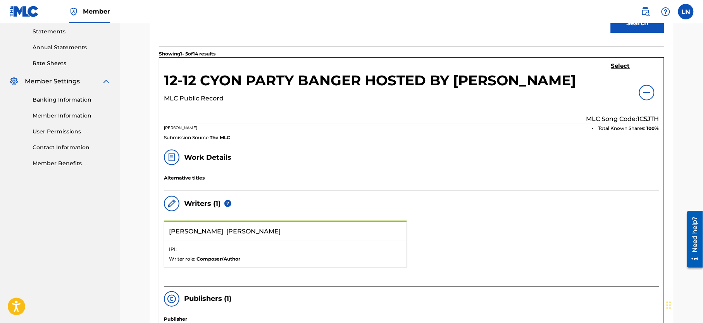
scroll to position [259, 0]
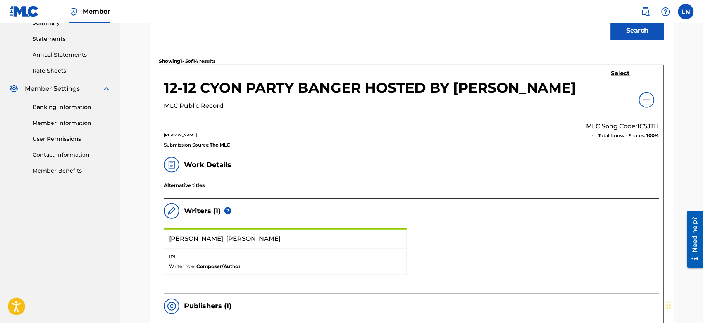
click at [617, 76] on h5 "Select" at bounding box center [621, 73] width 19 height 7
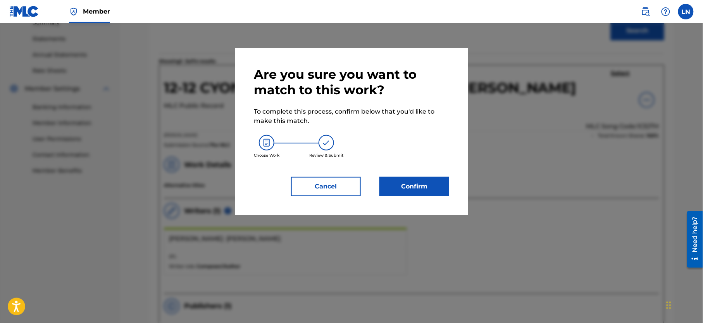
click at [410, 176] on div "Are you sure you want to match to this work? To complete this process, confirm …" at bounding box center [351, 132] width 195 height 130
click at [411, 183] on button "Confirm" at bounding box center [415, 186] width 70 height 19
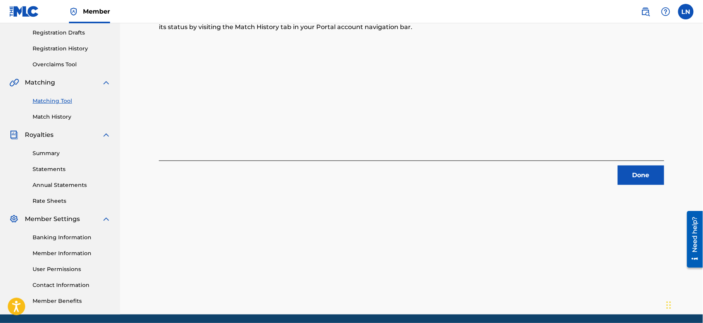
scroll to position [132, 0]
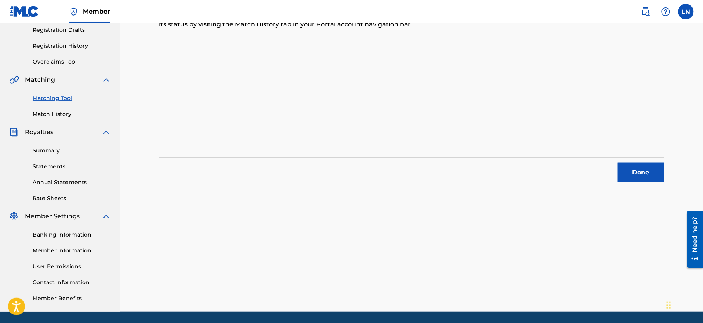
click at [625, 165] on button "Done" at bounding box center [641, 172] width 47 height 19
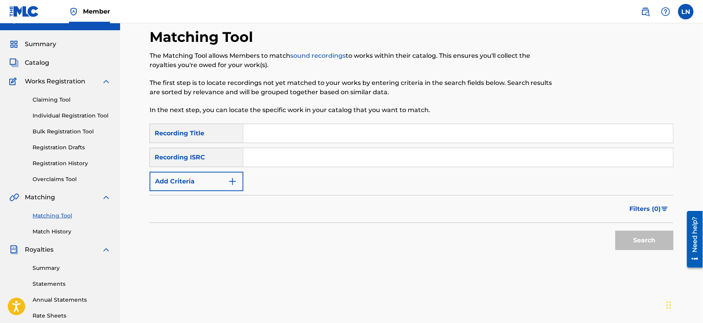
scroll to position [0, 0]
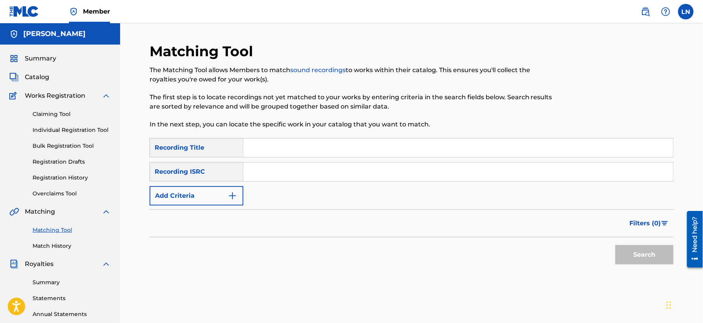
click at [285, 144] on input "Search Form" at bounding box center [459, 147] width 430 height 19
paste input "Sudden HUB"
type input "Sudden HUB"
click at [214, 197] on button "Add Criteria" at bounding box center [197, 195] width 94 height 19
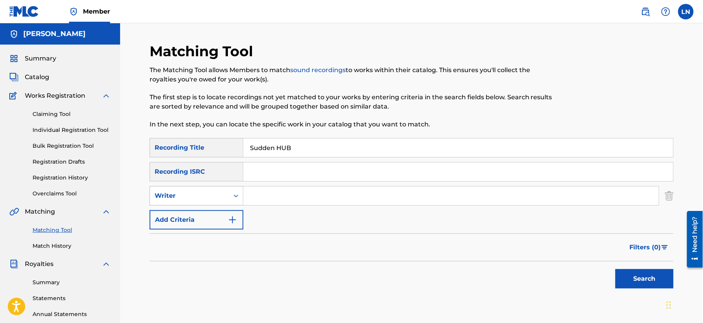
click at [202, 198] on div "Writer" at bounding box center [190, 195] width 70 height 9
click at [195, 216] on div "Recording Artist" at bounding box center [196, 215] width 93 height 19
click at [267, 197] on input "Search Form" at bounding box center [452, 196] width 416 height 19
type input "Djmiles"
click at [616, 269] on button "Search" at bounding box center [645, 278] width 58 height 19
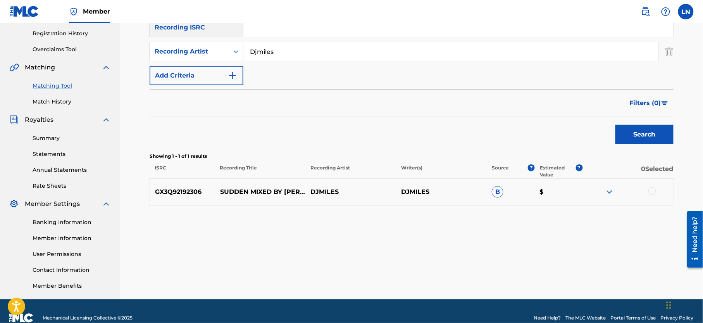
scroll to position [149, 0]
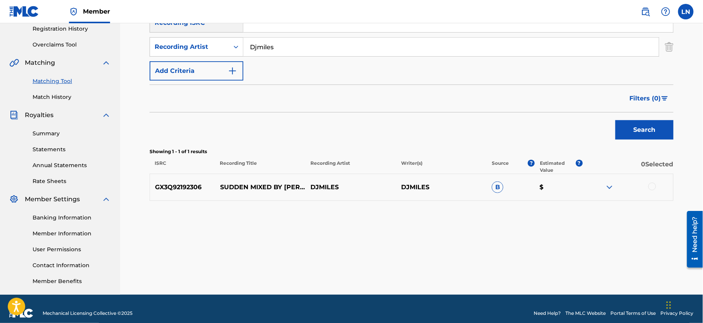
click at [610, 187] on img at bounding box center [609, 187] width 9 height 9
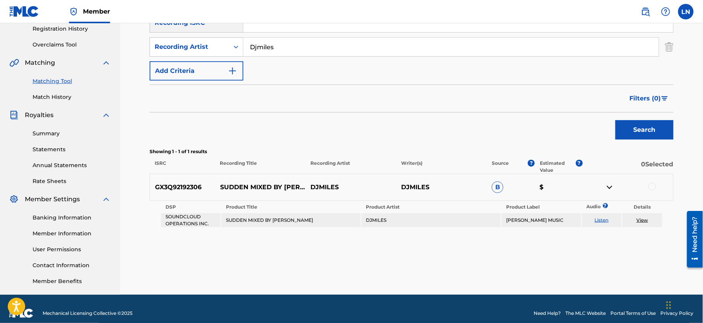
click at [651, 187] on div at bounding box center [653, 187] width 8 height 8
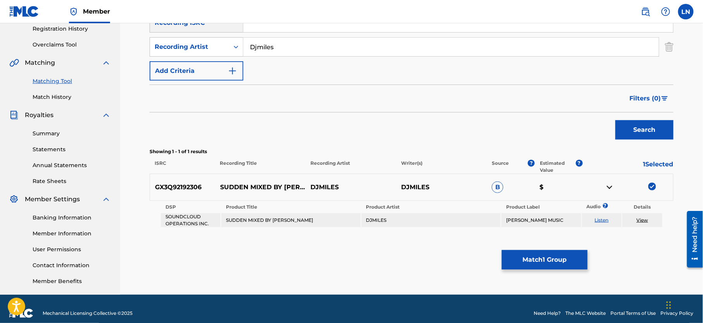
click at [646, 222] on link "View" at bounding box center [643, 220] width 12 height 6
click at [562, 258] on button "Match 1 Group" at bounding box center [545, 259] width 86 height 19
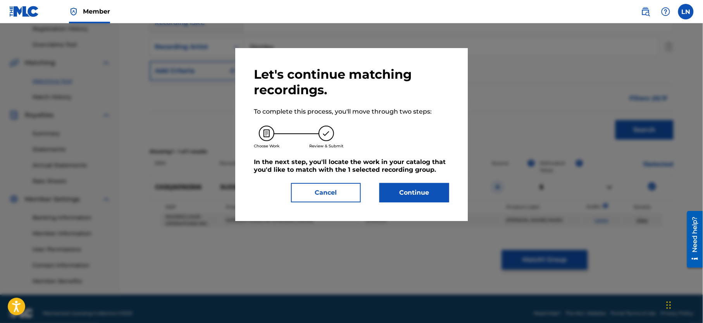
click at [427, 187] on button "Continue" at bounding box center [415, 192] width 70 height 19
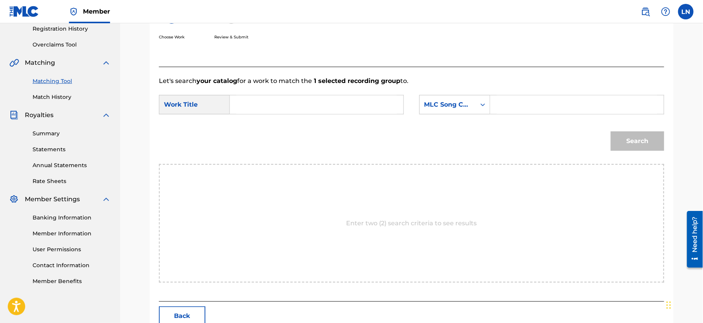
click at [351, 110] on input "Search Form" at bounding box center [317, 104] width 161 height 19
paste input "Sudden HUB"
type input "Sudden HUB"
click at [503, 108] on input "Search Form" at bounding box center [577, 104] width 161 height 19
type input "[PERSON_NAME]"
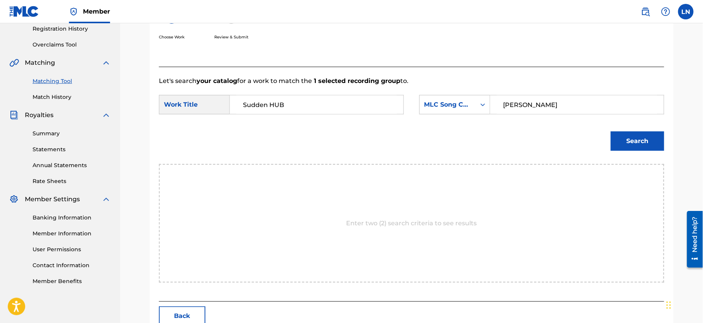
click at [611, 131] on button "Search" at bounding box center [638, 140] width 54 height 19
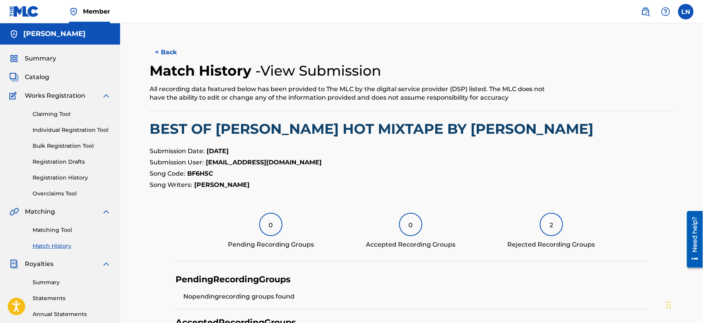
click at [52, 234] on link "Matching Tool" at bounding box center [72, 230] width 78 height 8
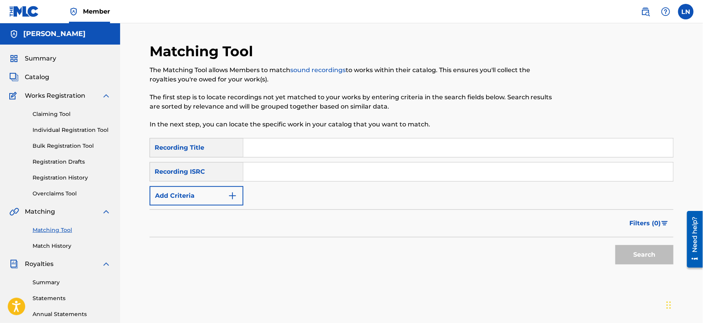
click at [321, 148] on input "Search Form" at bounding box center [459, 147] width 430 height 19
paste input "Is It A Crime (Radio Edit)"
type input "Is It A Crime (Radio Edit)"
click at [313, 168] on input "Search Form" at bounding box center [459, 171] width 430 height 19
click at [215, 196] on button "Add Criteria" at bounding box center [197, 195] width 94 height 19
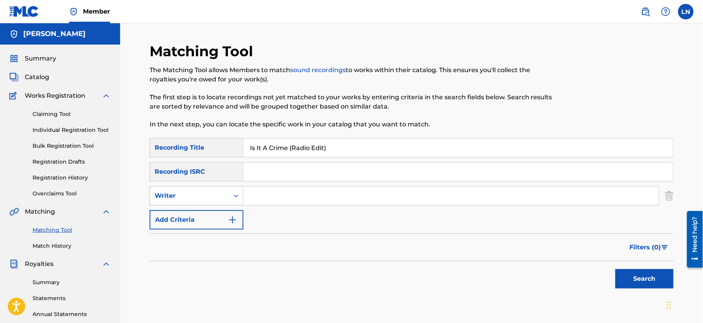
click at [193, 200] on div "Writer" at bounding box center [189, 195] width 79 height 15
click at [190, 212] on div "Recording Artist" at bounding box center [196, 215] width 93 height 19
click at [255, 188] on input "Search Form" at bounding box center [452, 196] width 416 height 19
type input "Djmiles"
click at [650, 287] on button "Search" at bounding box center [645, 278] width 58 height 19
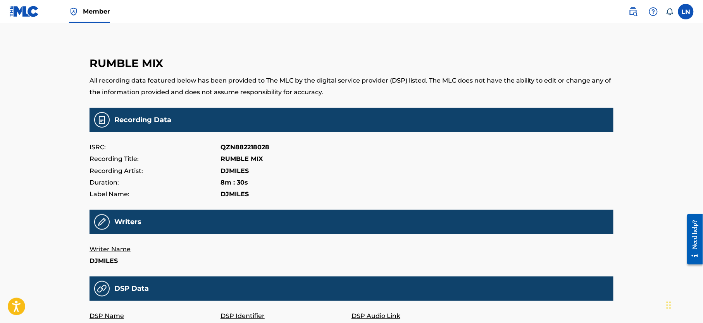
click at [244, 161] on p "RUMBLE MIX" at bounding box center [242, 159] width 42 height 12
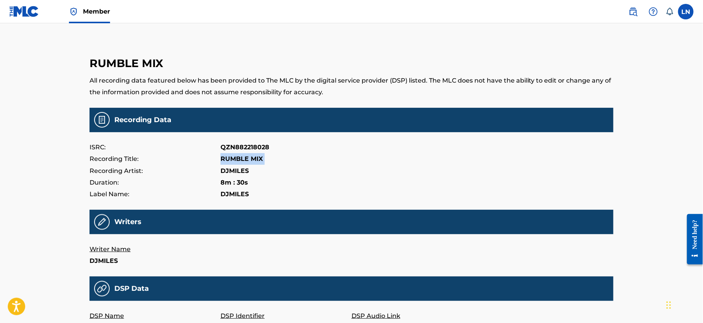
copy p "RUMBLE MIX"
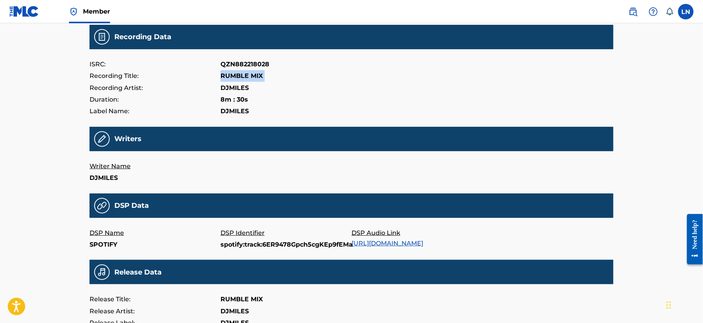
scroll to position [27, 0]
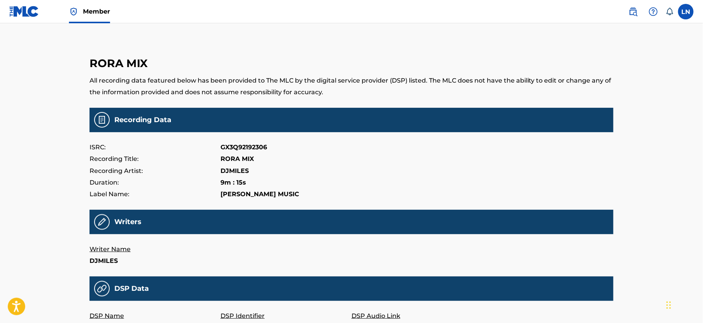
click at [231, 159] on p "RORA MIX" at bounding box center [237, 159] width 33 height 12
copy p "RORA MIX"
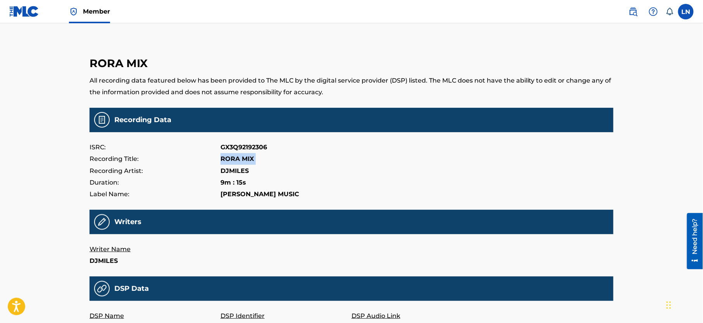
copy p "RORA MIX"
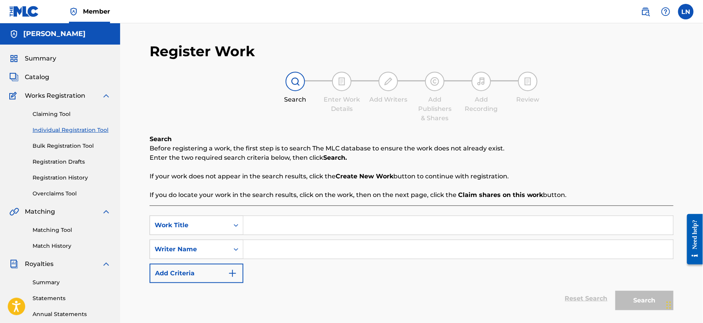
click at [275, 222] on input "Search Form" at bounding box center [459, 225] width 430 height 19
paste input "RORA MIX"
type input "RORA MIX"
click at [261, 253] on input "Search Form" at bounding box center [459, 249] width 430 height 19
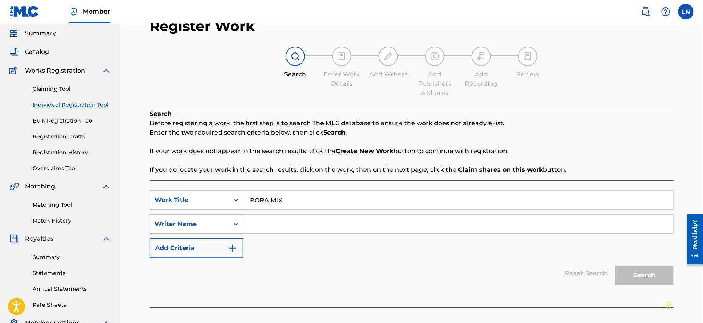
click at [230, 234] on div "Writer Name" at bounding box center [197, 223] width 94 height 19
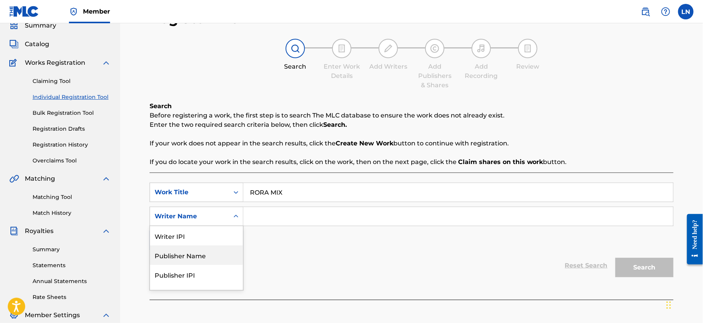
scroll to position [33, 0]
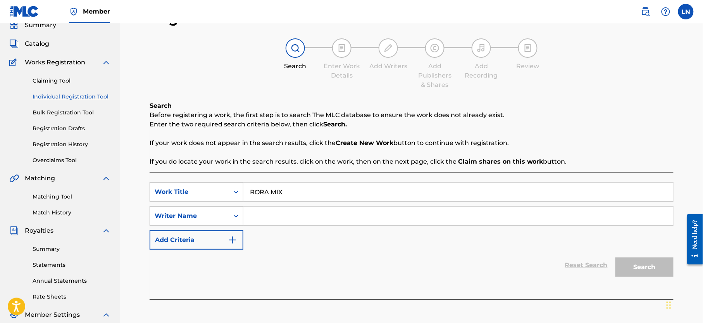
click at [276, 245] on div "SearchWithCriteria5ce47a80-f0fd-4372-98a3-9f31841a58c4 Work Title RORA MIX Sear…" at bounding box center [412, 215] width 524 height 67
click at [253, 216] on input "Search Form" at bounding box center [459, 216] width 430 height 19
type input "Djmiles"
click at [631, 267] on button "Search" at bounding box center [645, 266] width 58 height 19
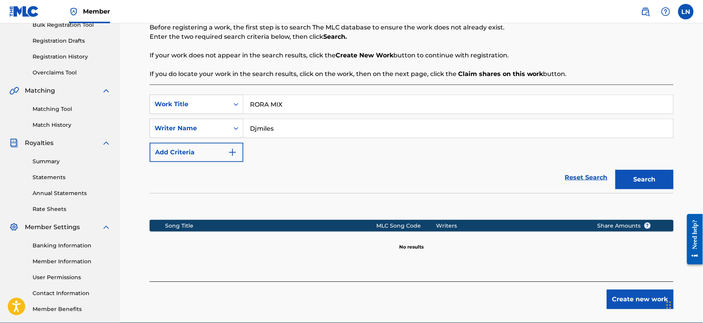
scroll to position [122, 0]
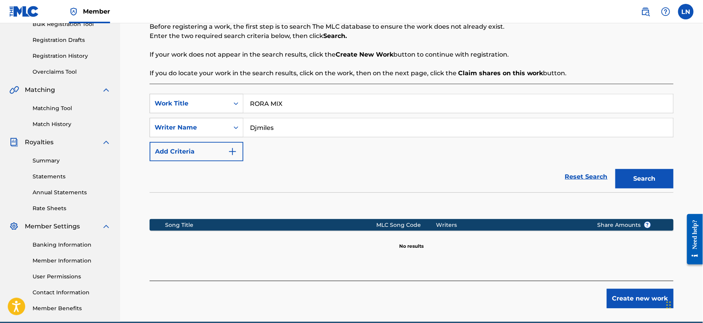
click at [628, 291] on button "Create new work" at bounding box center [640, 298] width 67 height 19
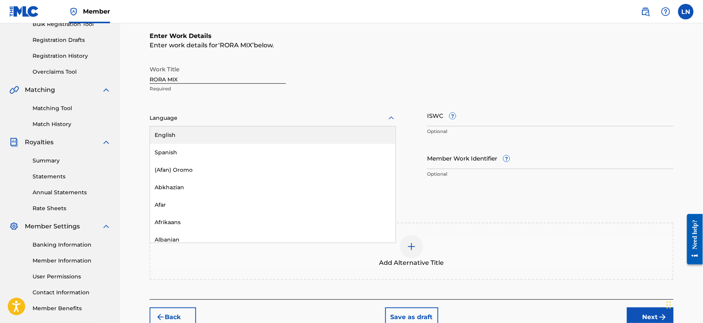
click at [365, 124] on div "Language" at bounding box center [273, 118] width 247 height 16
click at [351, 128] on div "English" at bounding box center [273, 134] width 246 height 17
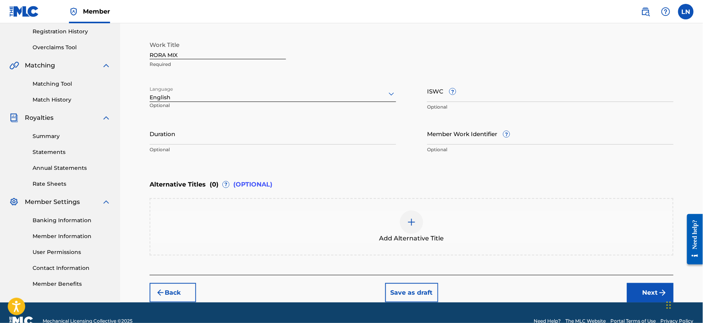
scroll to position [166, 0]
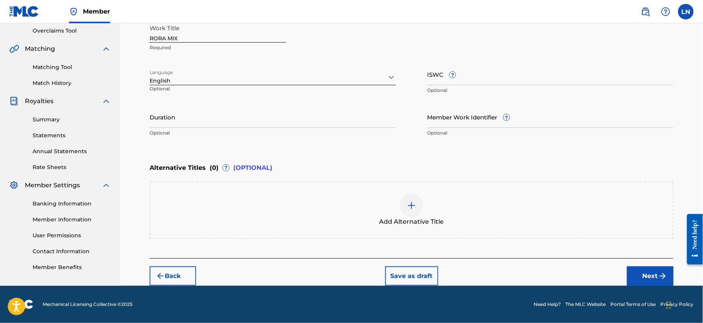
click at [631, 271] on button "Next" at bounding box center [650, 275] width 47 height 19
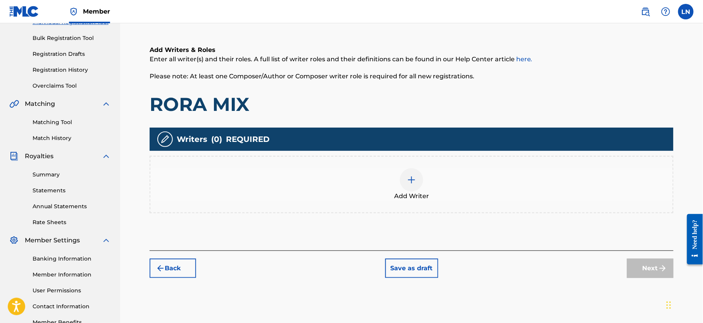
scroll to position [123, 0]
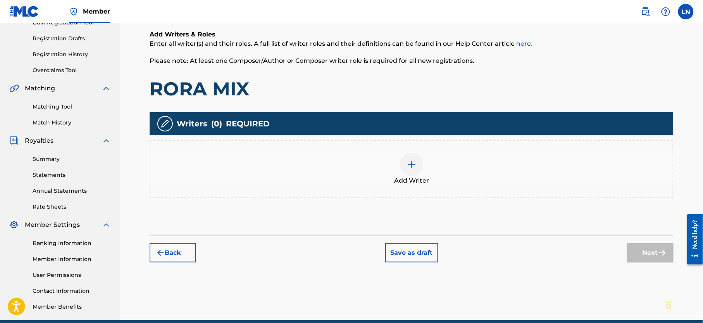
click at [415, 164] on img at bounding box center [411, 164] width 9 height 9
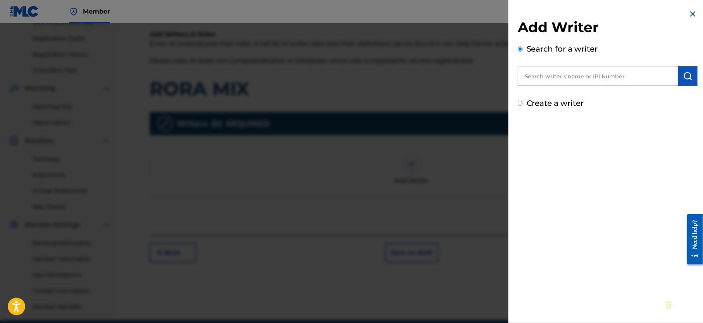
click at [603, 72] on input "text" at bounding box center [598, 75] width 161 height 19
paste input "01299061327"
type input "01299061327"
click at [691, 77] on button "submit" at bounding box center [688, 75] width 19 height 19
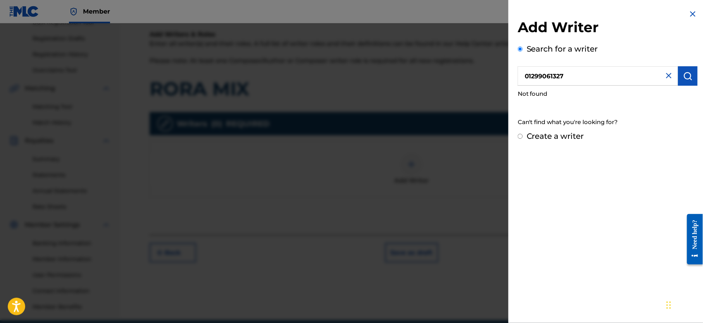
click at [624, 81] on input "01299061327" at bounding box center [598, 75] width 161 height 19
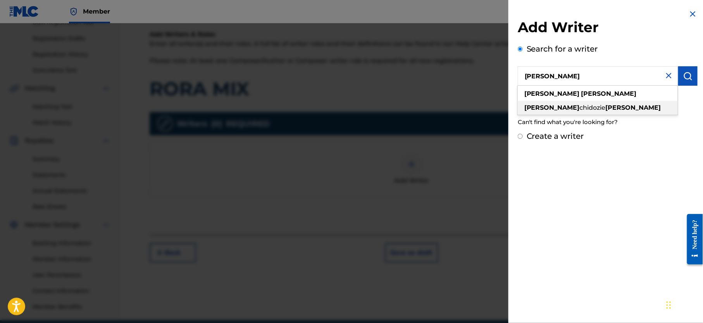
click at [592, 103] on div "leslie chidozie njoku" at bounding box center [598, 108] width 160 height 14
type input "leslie chidozie njoku"
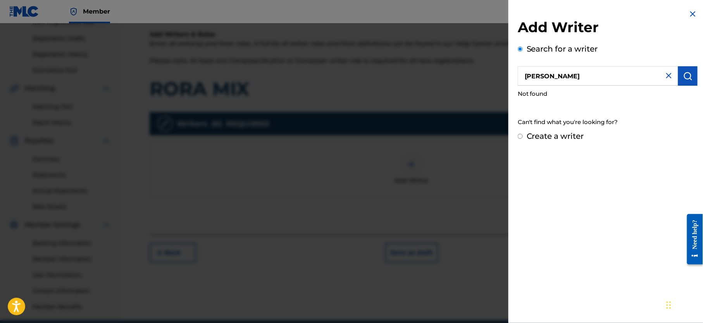
click at [684, 76] on img "submit" at bounding box center [688, 75] width 9 height 9
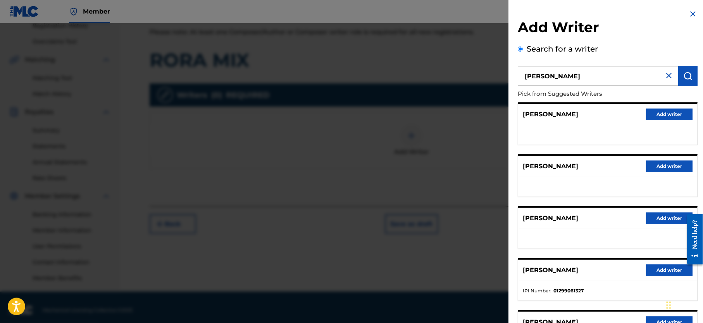
scroll to position [166, 0]
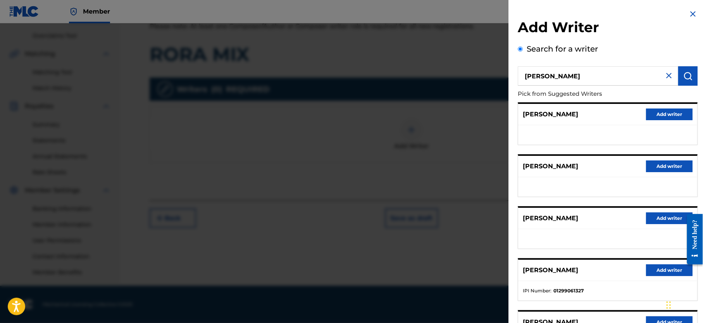
click at [653, 273] on button "Add writer" at bounding box center [669, 270] width 47 height 12
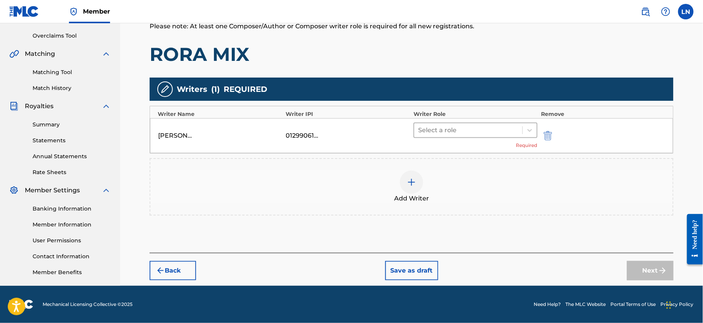
click at [437, 125] on div at bounding box center [468, 130] width 100 height 11
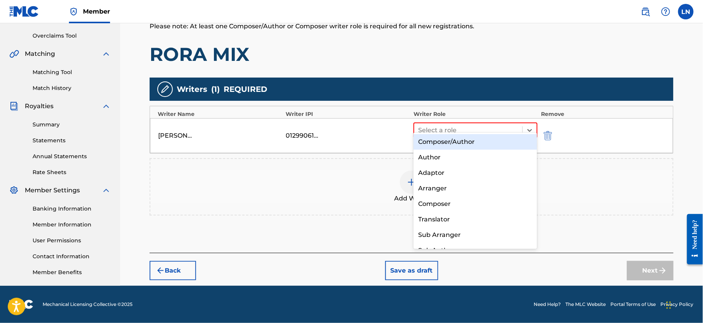
click at [450, 141] on div "Composer/Author" at bounding box center [476, 142] width 124 height 16
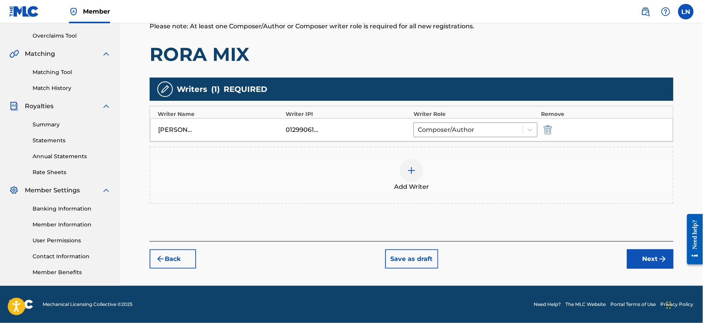
click at [647, 249] on button "Next" at bounding box center [650, 258] width 47 height 19
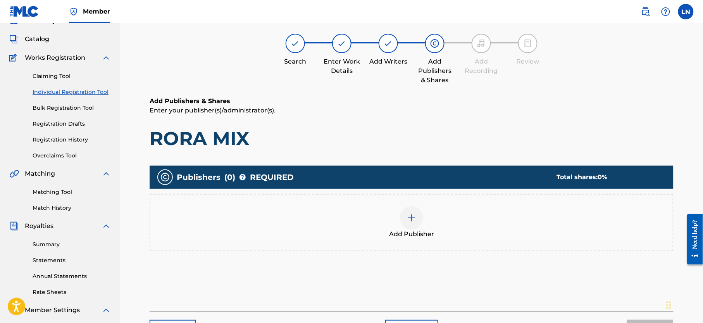
scroll to position [35, 0]
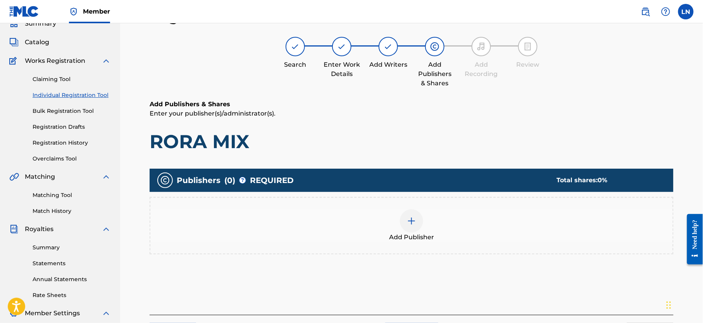
click at [410, 216] on img at bounding box center [411, 220] width 9 height 9
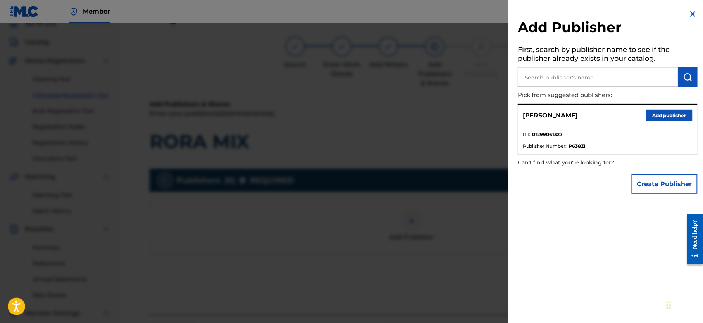
click at [647, 115] on button "Add publisher" at bounding box center [669, 116] width 47 height 12
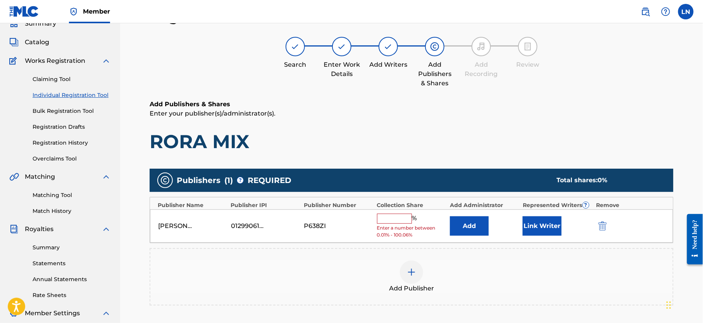
click at [383, 224] on input "text" at bounding box center [394, 219] width 35 height 10
type input "100"
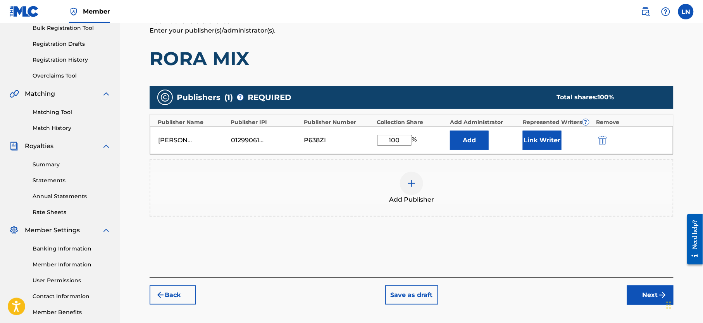
scroll to position [166, 0]
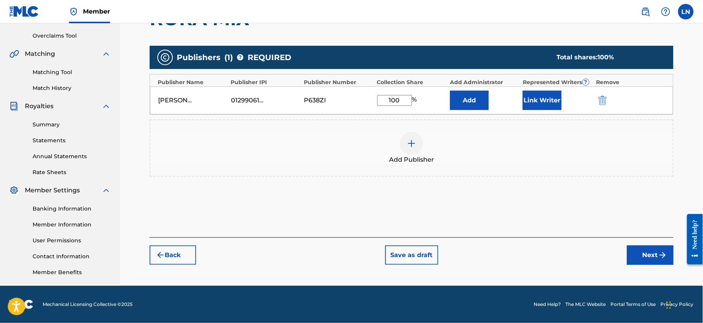
click at [638, 261] on button "Next" at bounding box center [650, 254] width 47 height 19
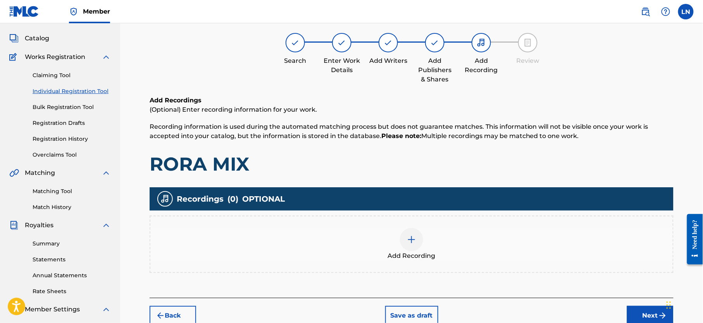
scroll to position [35, 0]
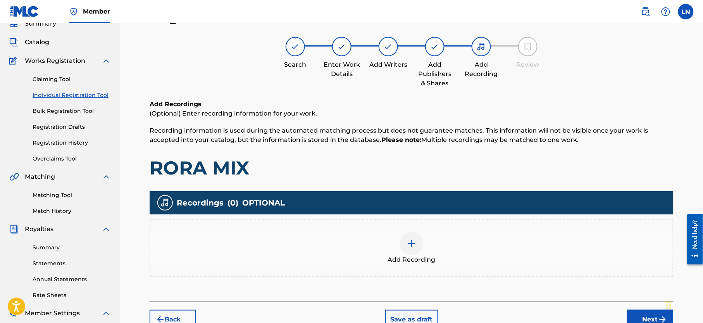
click at [407, 246] on img at bounding box center [411, 243] width 9 height 9
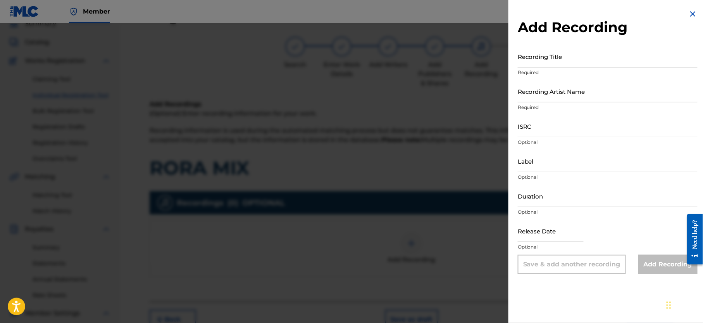
click at [545, 57] on input "Recording Title" at bounding box center [608, 56] width 180 height 22
paste input "RORA MIX"
type input "RORA MIX"
click at [556, 91] on input "Recording Artist Name" at bounding box center [608, 91] width 180 height 22
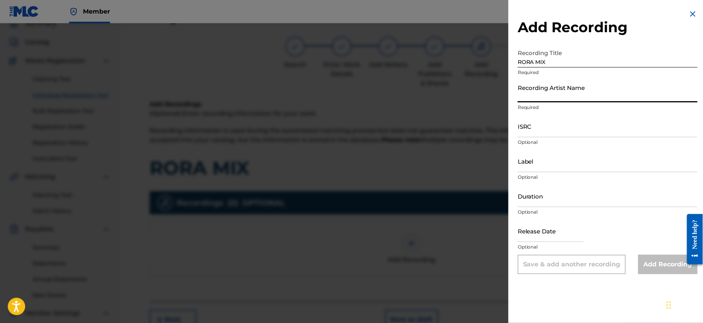
type input "DJ MILES"
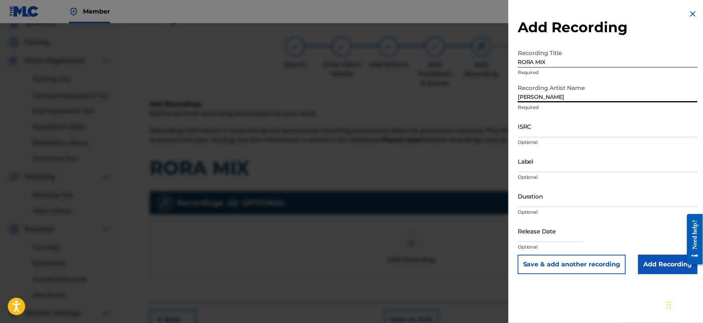
scroll to position [105, 0]
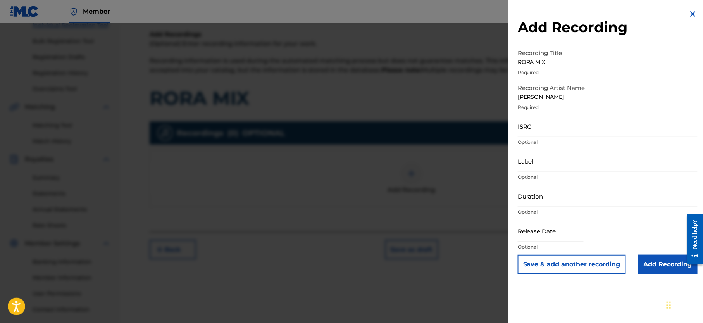
click at [669, 267] on input "Add Recording" at bounding box center [668, 264] width 59 height 19
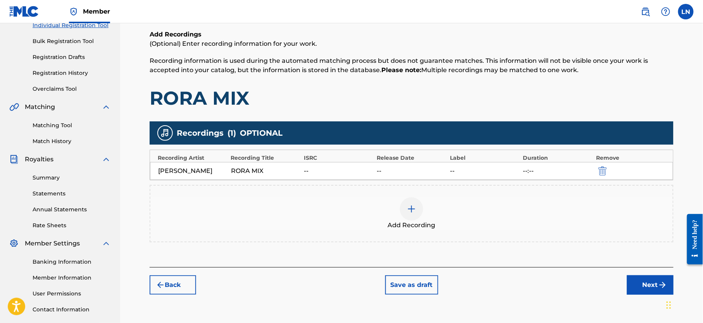
click at [638, 278] on button "Next" at bounding box center [650, 284] width 47 height 19
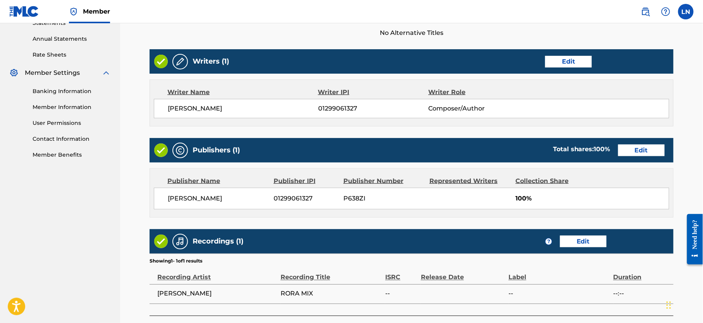
scroll to position [334, 0]
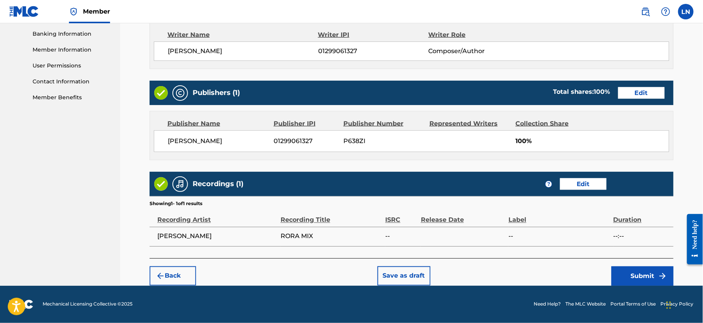
click at [640, 268] on button "Submit" at bounding box center [643, 275] width 62 height 19
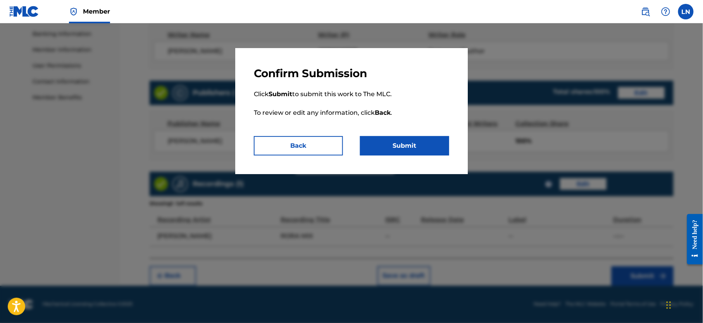
click at [386, 149] on button "Submit" at bounding box center [404, 145] width 89 height 19
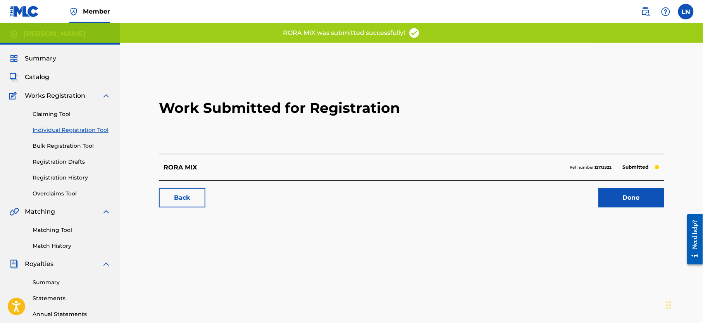
click at [627, 203] on link "Done" at bounding box center [632, 197] width 66 height 19
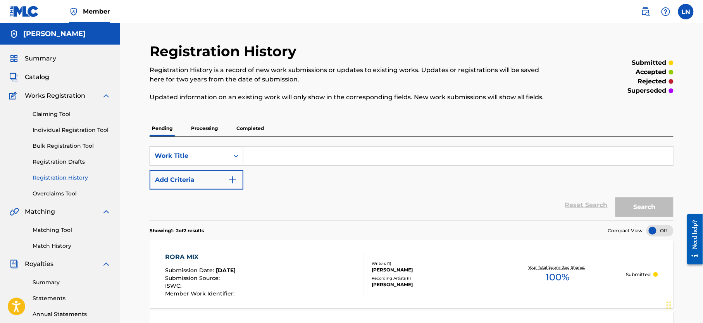
click at [54, 127] on link "Individual Registration Tool" at bounding box center [72, 130] width 78 height 8
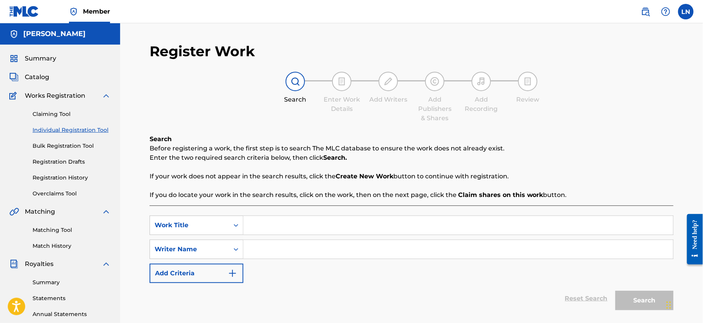
click at [317, 229] on input "Search Form" at bounding box center [459, 225] width 430 height 19
paste input "SWEET US MIX"
type input "SWEET US MIX"
click at [309, 252] on input "Search Form" at bounding box center [459, 249] width 430 height 19
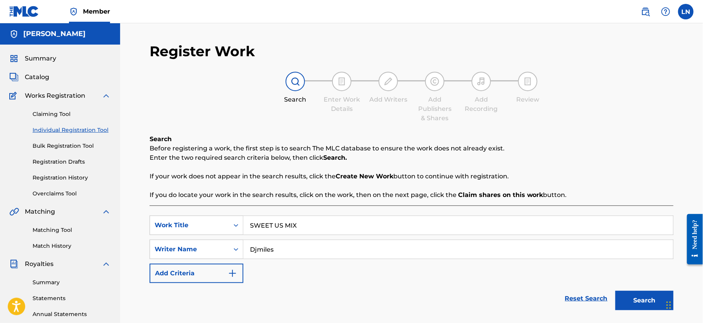
type input "Djmiles"
click at [616, 291] on button "Search" at bounding box center [645, 300] width 58 height 19
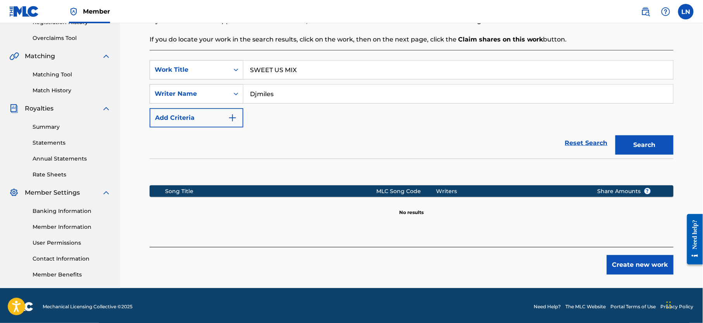
scroll to position [164, 0]
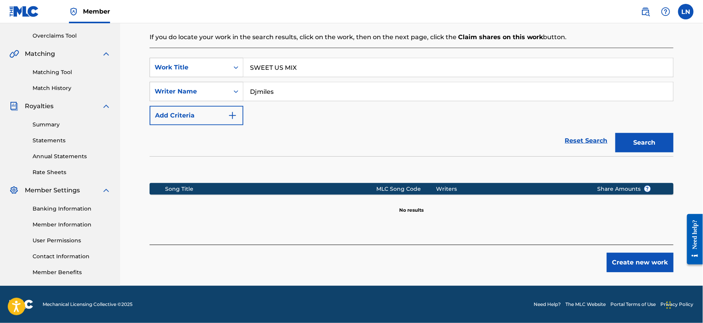
click at [627, 259] on button "Create new work" at bounding box center [640, 262] width 67 height 19
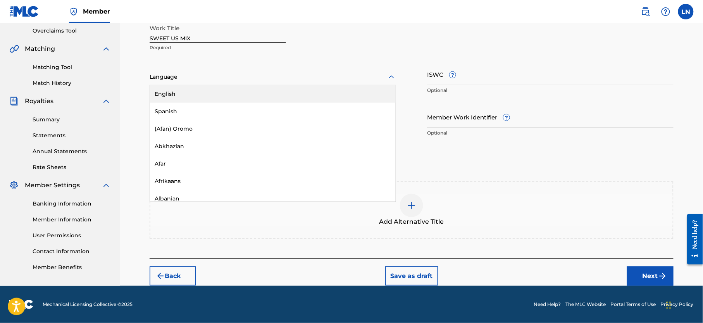
click at [323, 83] on div "Language" at bounding box center [273, 77] width 247 height 16
click at [317, 95] on div "English" at bounding box center [273, 93] width 246 height 17
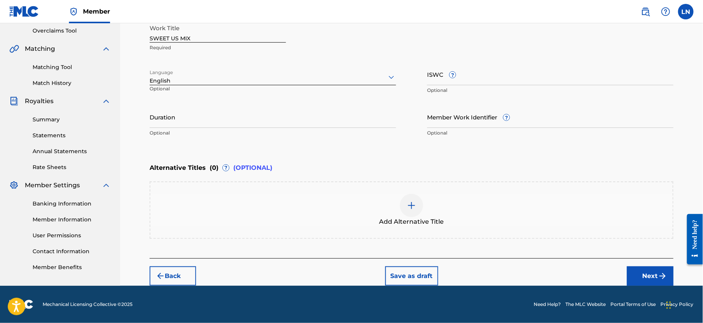
click at [638, 270] on button "Next" at bounding box center [650, 275] width 47 height 19
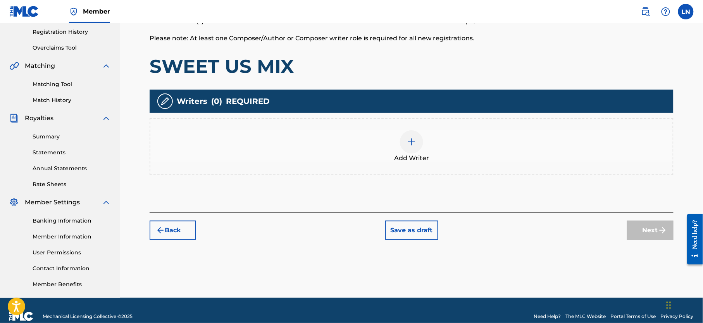
scroll to position [166, 0]
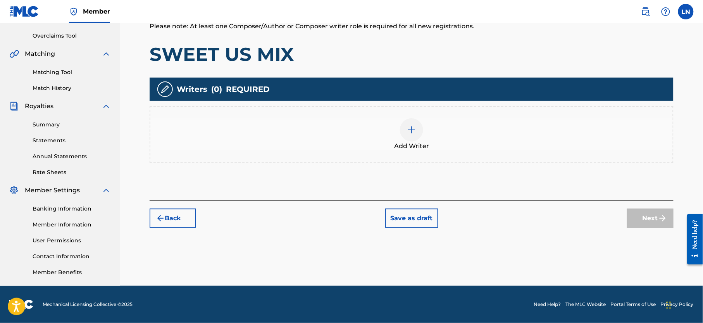
click at [406, 118] on div at bounding box center [411, 129] width 23 height 23
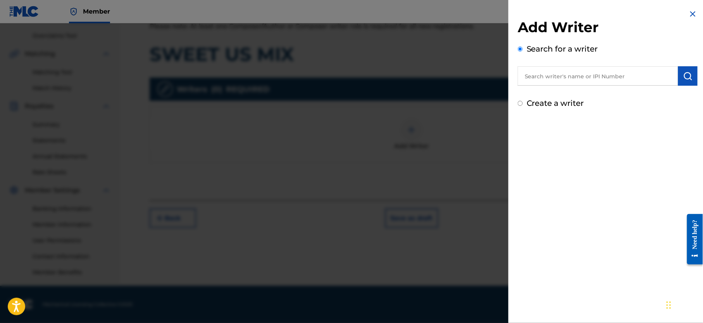
click at [586, 79] on input "text" at bounding box center [598, 75] width 161 height 19
type input "L"
type input "NJOKU LESLIE CHIDOZIE"
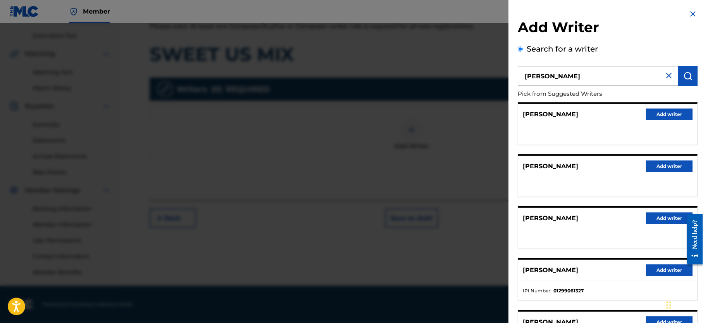
click at [652, 271] on button "Add writer" at bounding box center [669, 270] width 47 height 12
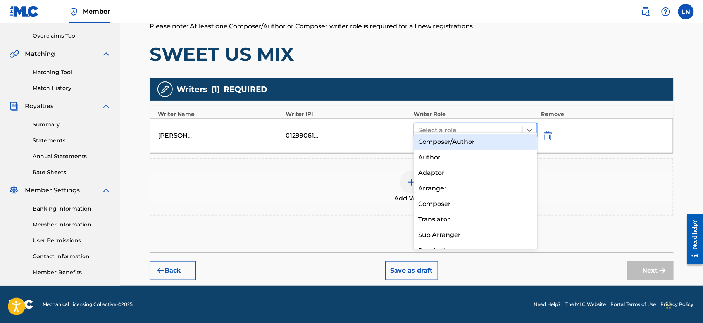
click at [434, 125] on div at bounding box center [468, 130] width 100 height 11
click at [436, 140] on div "Composer/Author" at bounding box center [476, 142] width 124 height 16
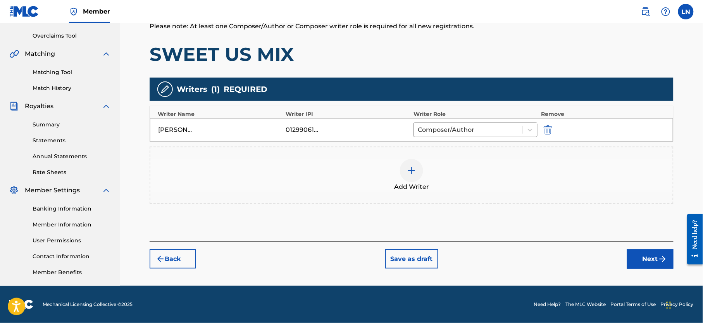
click at [639, 252] on button "Next" at bounding box center [650, 258] width 47 height 19
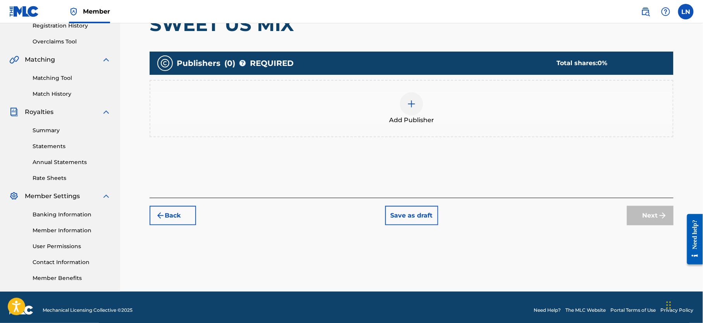
scroll to position [162, 0]
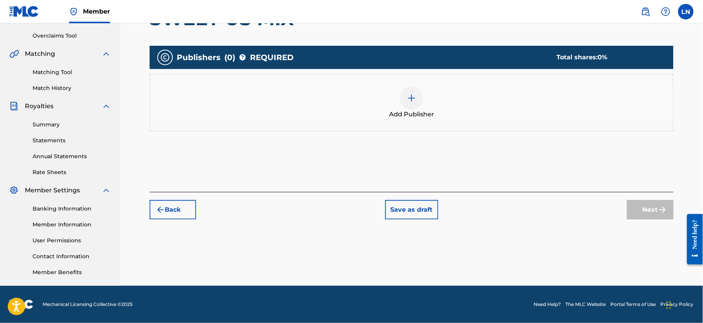
click at [412, 97] on img at bounding box center [411, 97] width 9 height 9
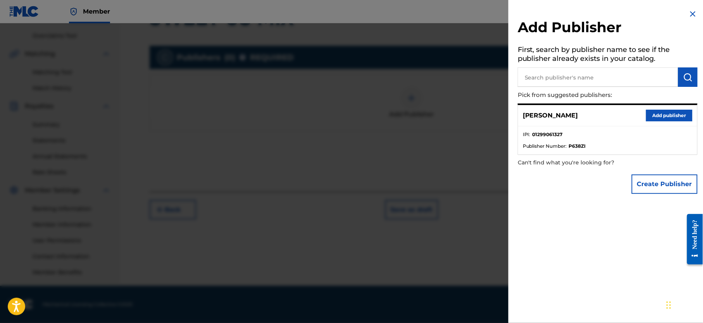
click at [679, 116] on button "Add publisher" at bounding box center [669, 116] width 47 height 12
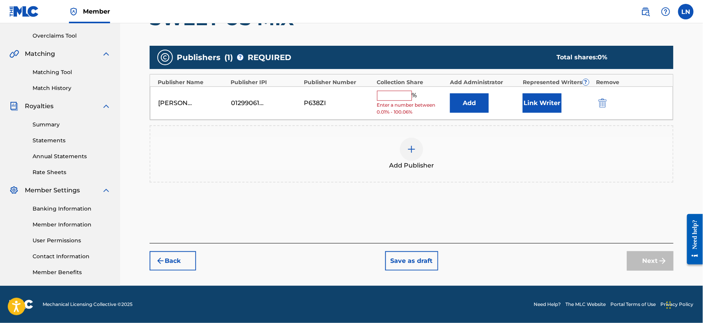
click at [392, 95] on input "text" at bounding box center [394, 96] width 35 height 10
type input "100"
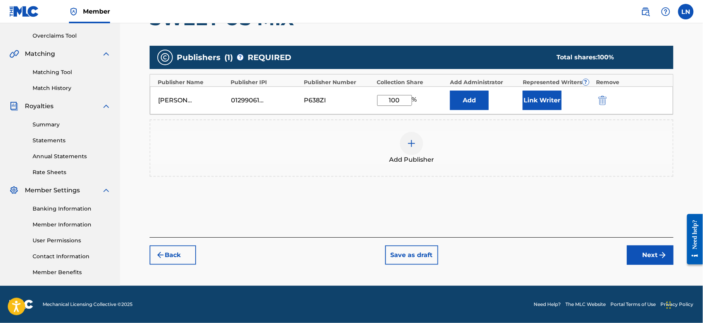
click at [646, 255] on button "Next" at bounding box center [650, 254] width 47 height 19
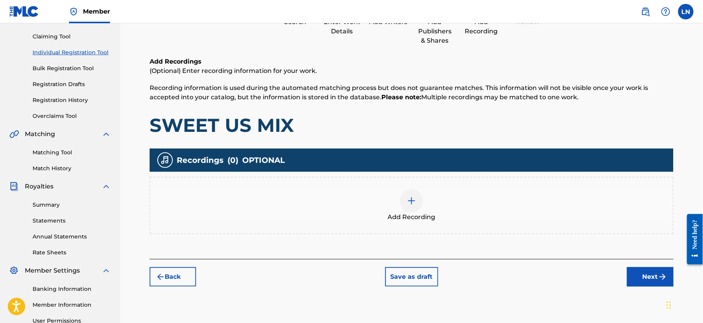
scroll to position [125, 0]
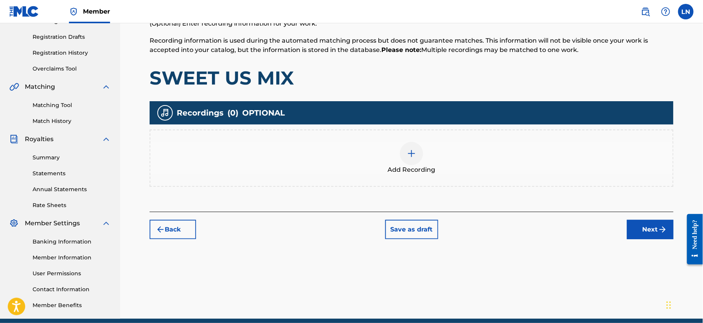
click at [405, 161] on div at bounding box center [411, 153] width 23 height 23
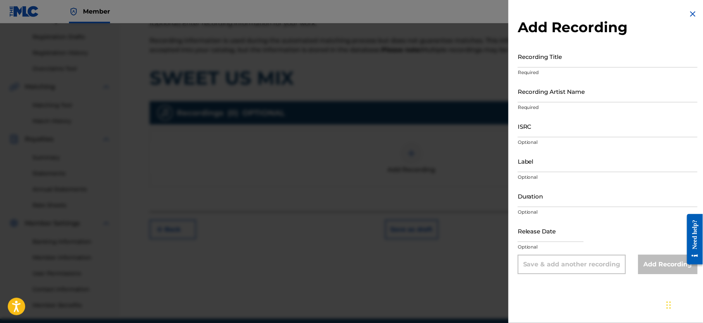
click at [554, 64] on input "Recording Title" at bounding box center [608, 56] width 180 height 22
paste input "SWEET US MIX"
type input "SWEET US MIX"
click at [560, 92] on input "Recording Artist Name" at bounding box center [608, 91] width 180 height 22
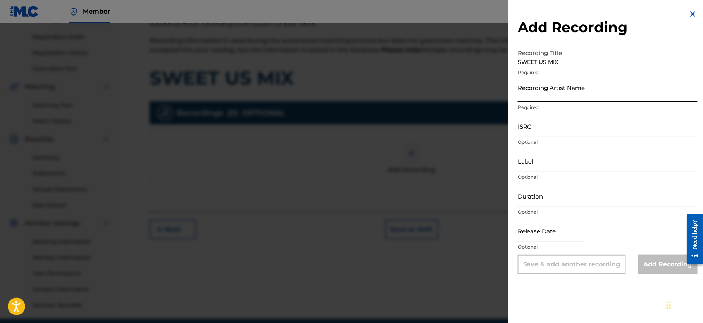
type input "Djmiles"
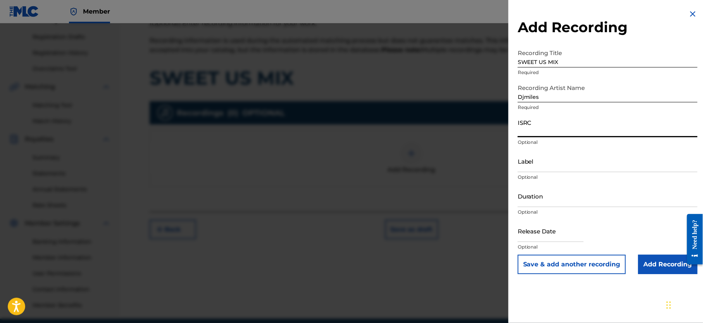
click at [559, 136] on input "ISRC" at bounding box center [608, 126] width 180 height 22
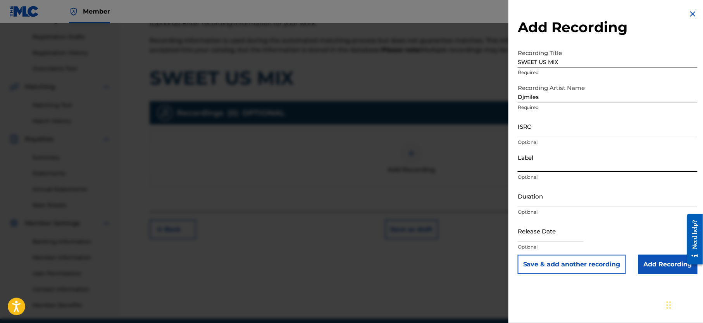
click at [538, 163] on input "Label" at bounding box center [608, 161] width 180 height 22
type input "Leslie Njoku Music"
click at [539, 158] on input "Leslie Njoku Music" at bounding box center [608, 161] width 180 height 22
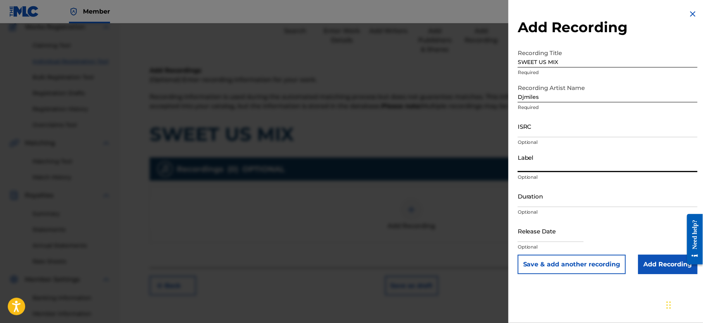
scroll to position [67, 0]
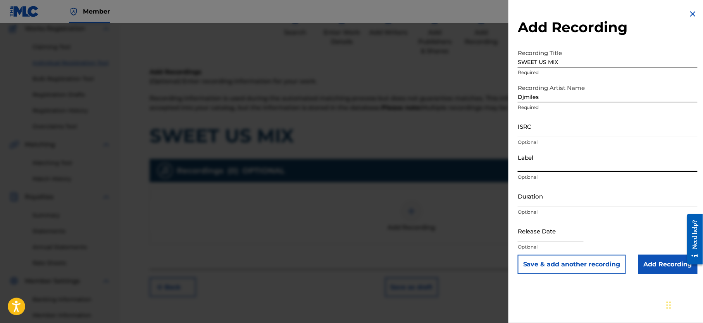
click at [641, 272] on input "Add Recording" at bounding box center [668, 264] width 59 height 19
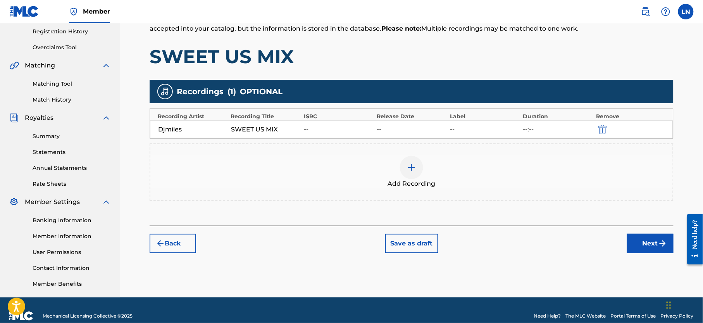
scroll to position [166, 0]
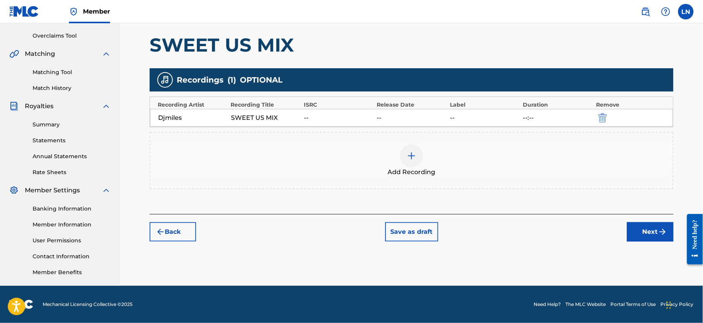
click at [271, 113] on div "SWEET US MIX" at bounding box center [265, 117] width 69 height 9
click at [652, 233] on button "Next" at bounding box center [650, 231] width 47 height 19
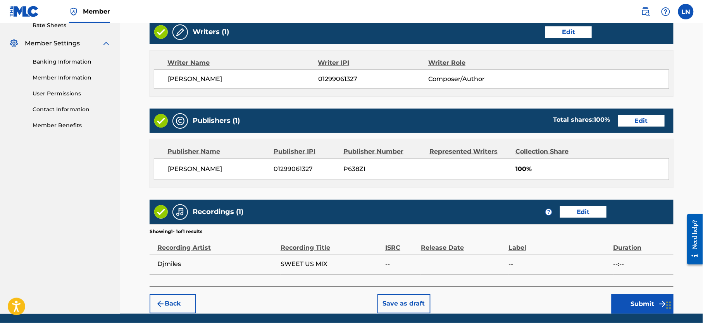
scroll to position [310, 0]
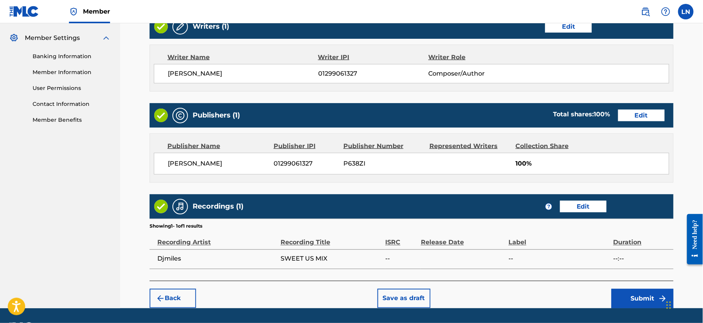
click at [633, 303] on button "Submit" at bounding box center [643, 298] width 62 height 19
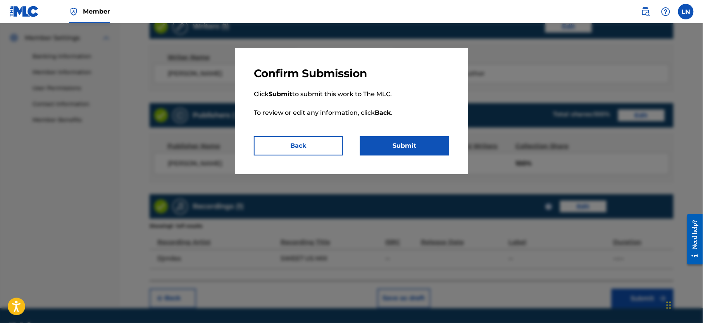
click at [414, 140] on button "Submit" at bounding box center [404, 145] width 89 height 19
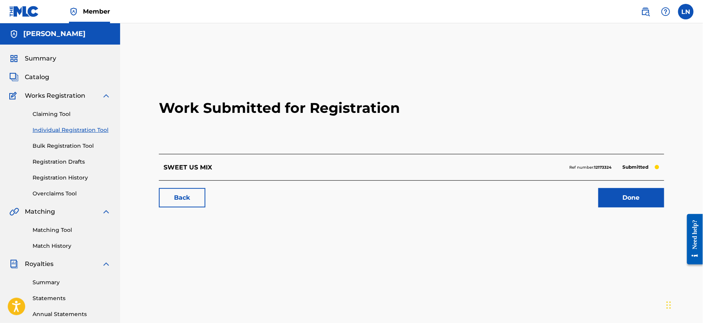
click at [602, 200] on link "Done" at bounding box center [632, 197] width 66 height 19
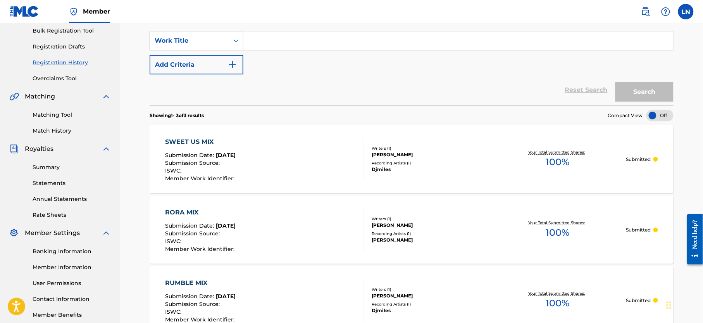
scroll to position [24, 0]
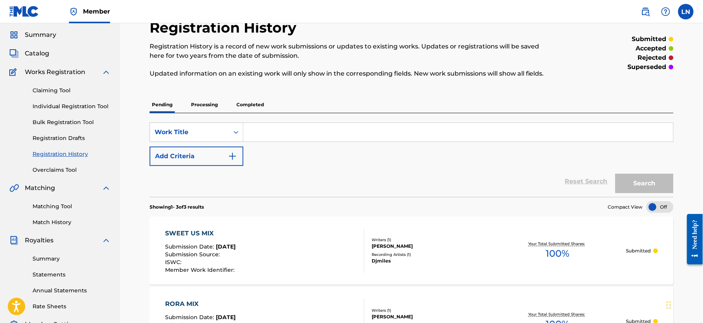
click at [44, 226] on link "Match History" at bounding box center [72, 222] width 78 height 8
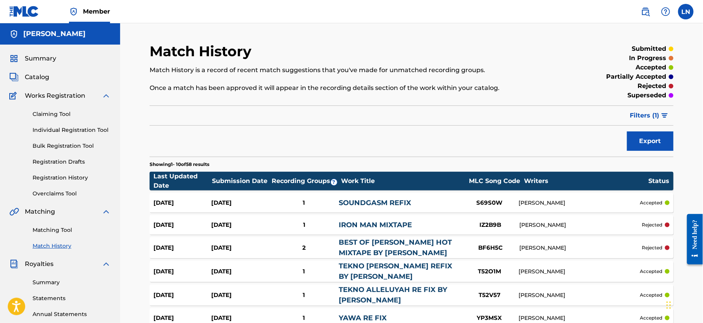
click at [35, 59] on span "Summary" at bounding box center [40, 58] width 31 height 9
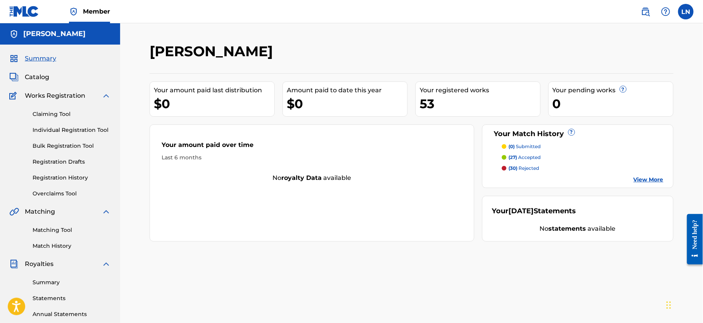
click at [524, 158] on p "(27) accepted" at bounding box center [525, 157] width 32 height 7
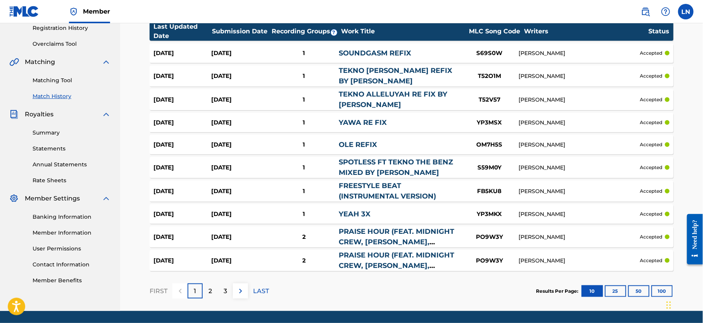
scroll to position [175, 0]
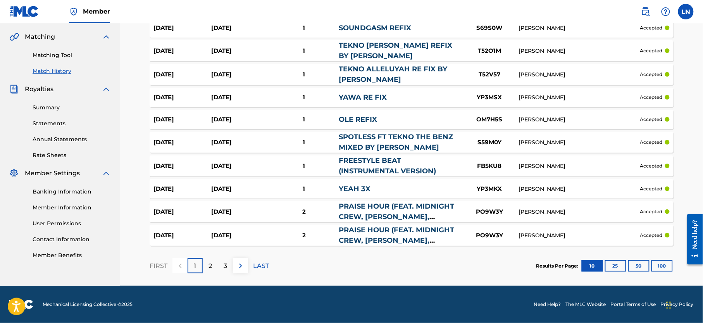
click at [213, 267] on div "2" at bounding box center [210, 265] width 15 height 15
click at [431, 209] on link "PRAISE HOUR (FEAT. MIDNIGHT CREW, MERCY CHINWO, FRANK EDWARDS & PRINCE GOZIE OK…" at bounding box center [397, 222] width 116 height 40
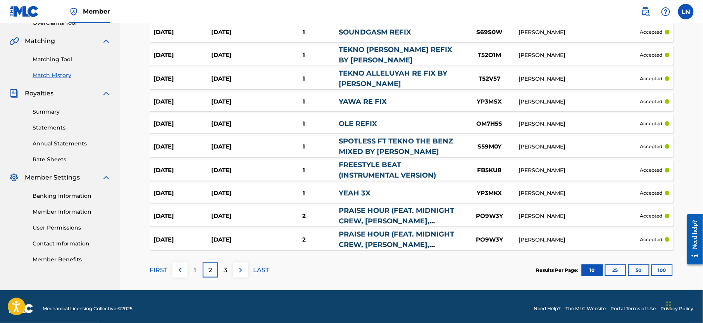
scroll to position [175, 0]
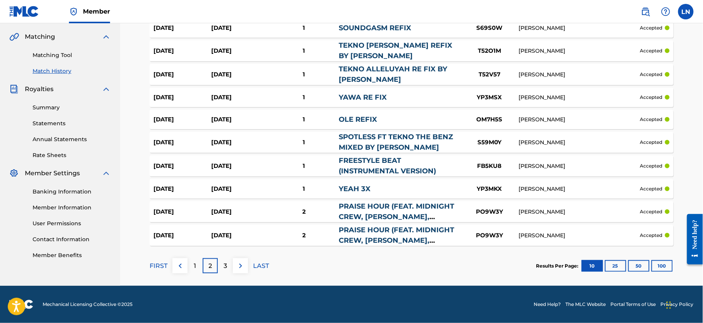
click at [228, 263] on div "3" at bounding box center [225, 265] width 15 height 15
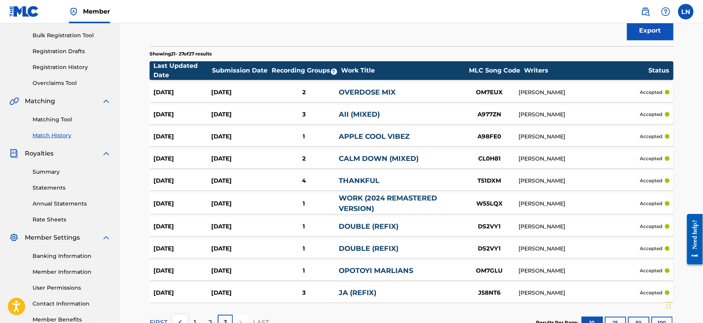
scroll to position [107, 0]
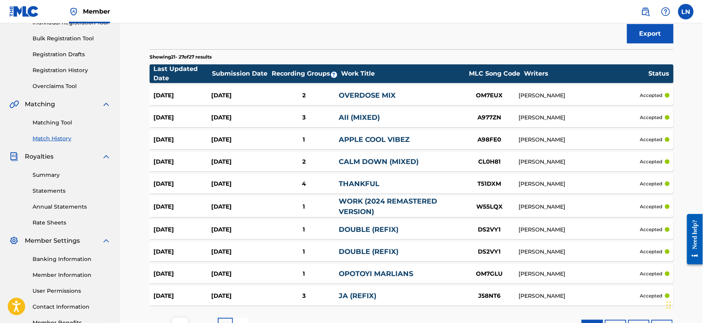
click at [366, 163] on link "CALM DOWN (MIXED)" at bounding box center [379, 161] width 80 height 9
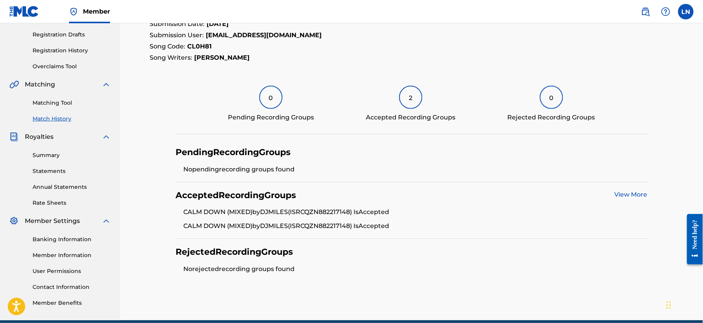
scroll to position [123, 0]
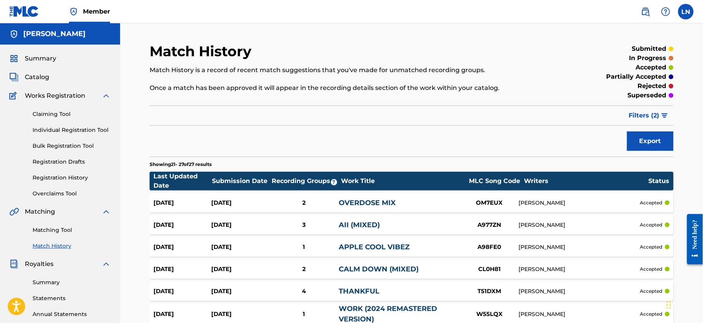
scroll to position [107, 0]
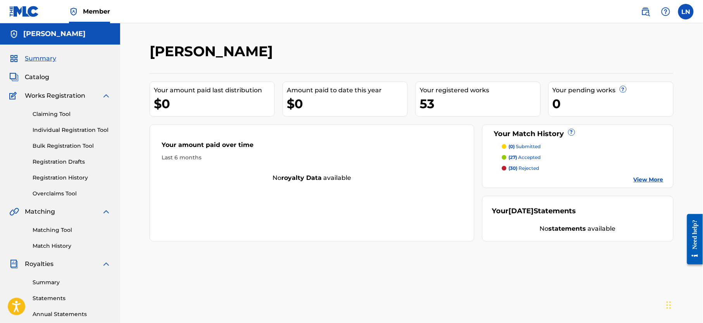
click at [52, 234] on link "Matching Tool" at bounding box center [72, 230] width 78 height 8
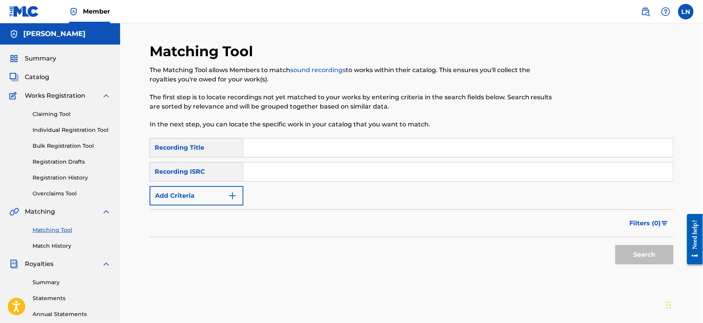
click at [321, 152] on input "Search Form" at bounding box center [459, 147] width 430 height 19
type input "Mix"
click at [280, 173] on input "Search Form" at bounding box center [459, 171] width 430 height 19
type input "Djmiles"
click at [616, 245] on button "Search" at bounding box center [645, 254] width 58 height 19
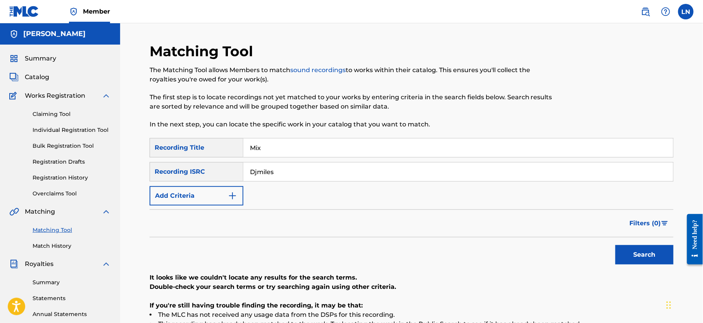
click at [80, 130] on link "Individual Registration Tool" at bounding box center [72, 130] width 78 height 8
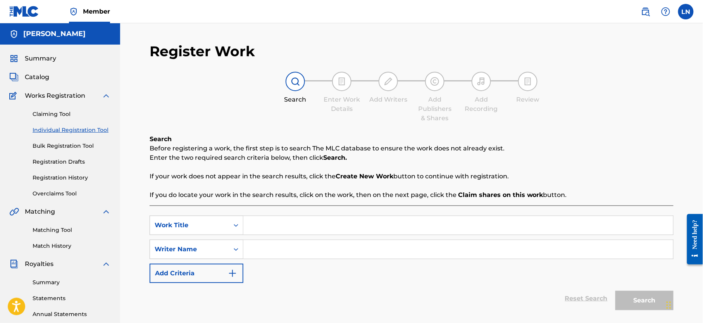
click at [68, 233] on div "Matching Tool Match History" at bounding box center [60, 233] width 102 height 34
click at [67, 234] on link "Matching Tool" at bounding box center [72, 230] width 78 height 8
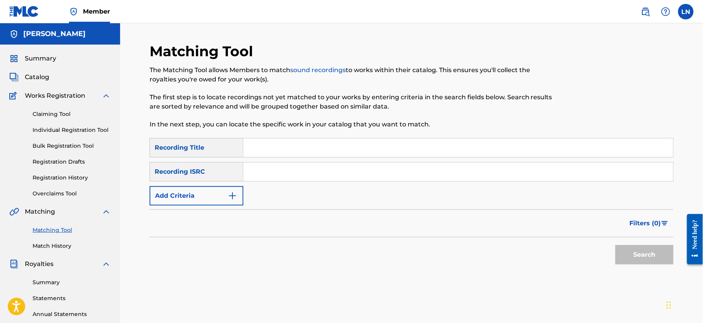
click at [292, 150] on input "Search Form" at bounding box center [459, 147] width 430 height 19
click at [268, 171] on input "Search Form" at bounding box center [459, 171] width 430 height 19
click at [230, 196] on img "Search Form" at bounding box center [232, 195] width 9 height 9
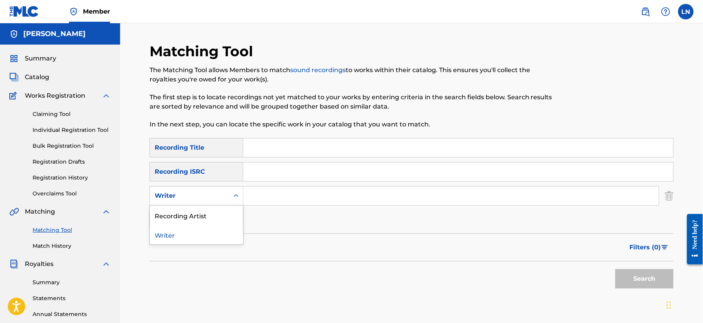
click at [206, 199] on div "Writer" at bounding box center [190, 195] width 70 height 9
click at [192, 216] on div "Recording Artist" at bounding box center [196, 215] width 93 height 19
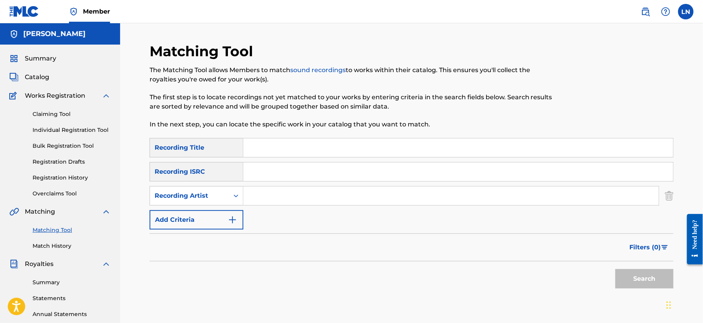
click at [258, 200] on input "Search Form" at bounding box center [452, 196] width 416 height 19
type input "Djmiles"
click at [280, 154] on input "Search Form" at bounding box center [459, 147] width 430 height 19
type input "Mix"
click at [616, 269] on button "Search" at bounding box center [645, 278] width 58 height 19
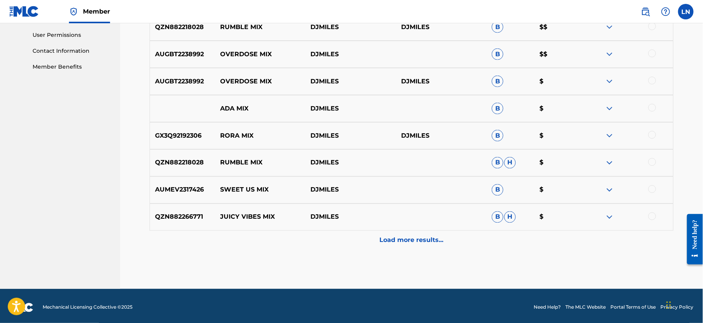
scroll to position [366, 0]
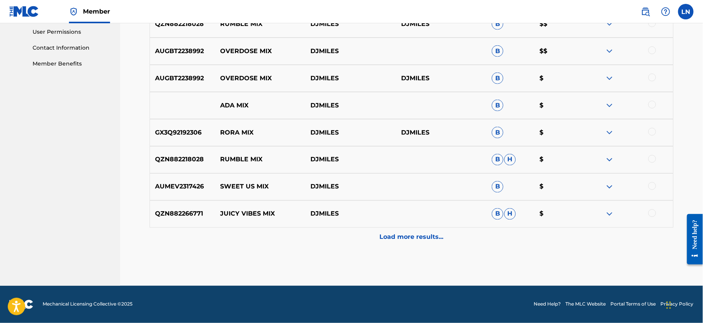
click at [610, 212] on img at bounding box center [609, 213] width 9 height 9
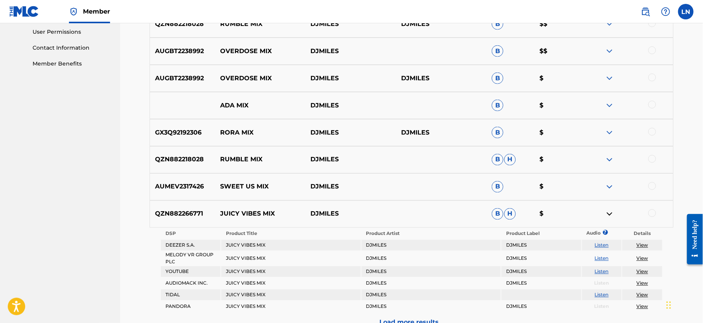
click at [641, 245] on link "View" at bounding box center [643, 245] width 12 height 6
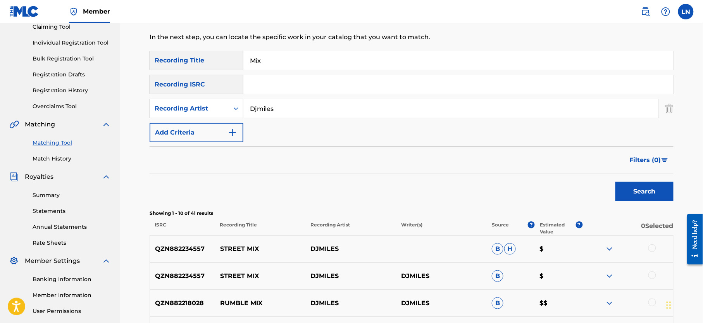
scroll to position [38, 0]
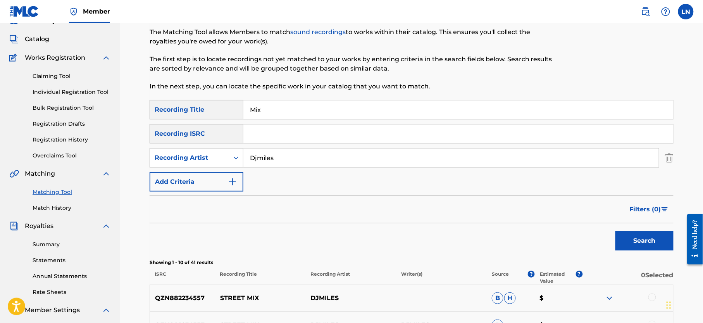
click at [60, 89] on link "Individual Registration Tool" at bounding box center [72, 92] width 78 height 8
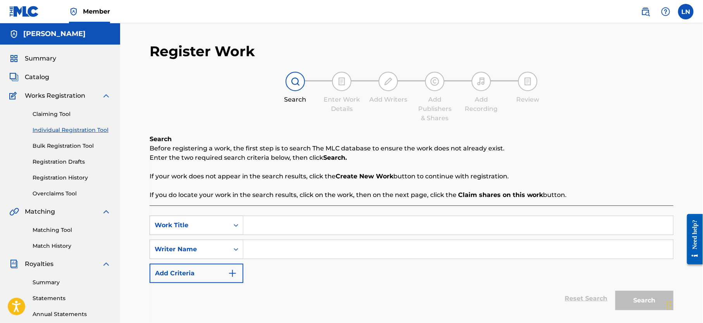
click at [295, 224] on input "Search Form" at bounding box center [459, 225] width 430 height 19
paste input "JUICY VIBES MIX"
type input "JUICY VIBES MIX"
click at [281, 256] on input "Search Form" at bounding box center [459, 249] width 430 height 19
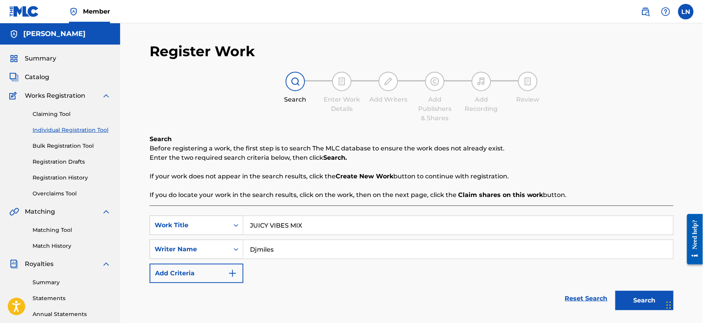
type input "Djmiles"
click at [616, 291] on button "Search" at bounding box center [645, 300] width 58 height 19
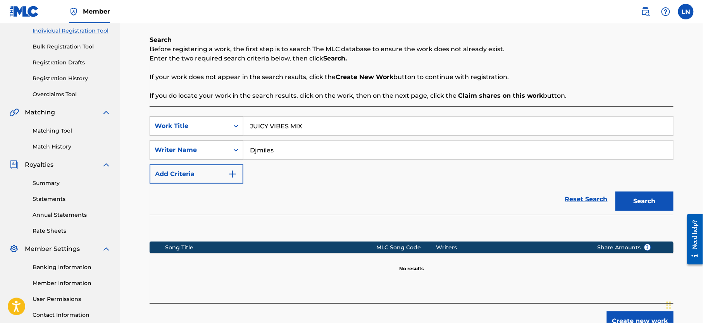
scroll to position [130, 0]
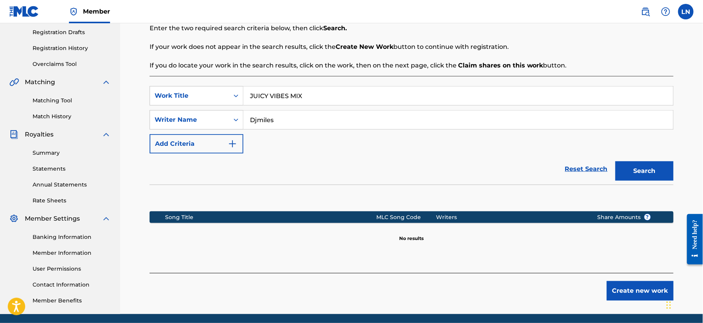
click at [618, 290] on button "Create new work" at bounding box center [640, 290] width 67 height 19
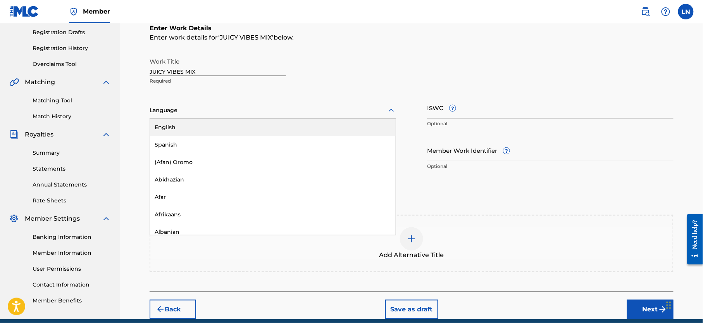
click at [288, 115] on div at bounding box center [273, 110] width 247 height 10
click at [282, 128] on div "English" at bounding box center [273, 127] width 246 height 17
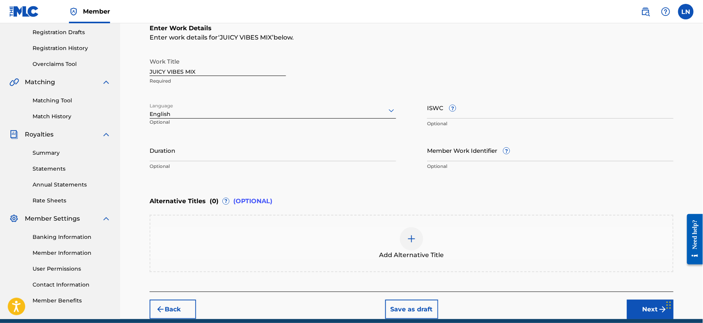
scroll to position [166, 0]
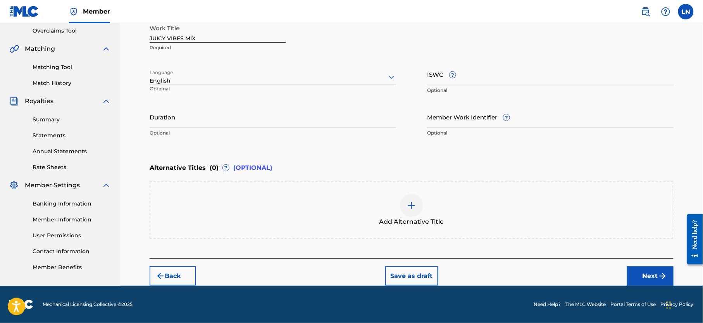
click at [647, 270] on button "Next" at bounding box center [650, 275] width 47 height 19
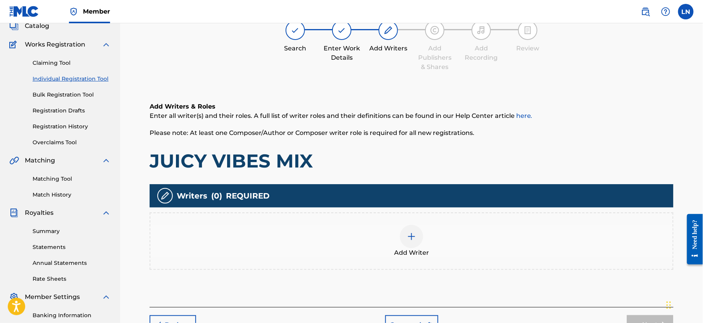
scroll to position [35, 0]
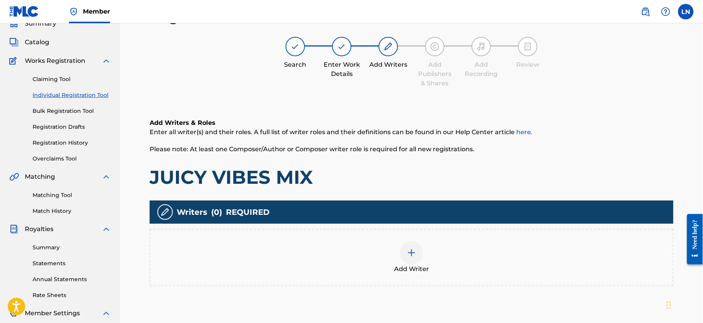
click at [399, 247] on div "Add Writer" at bounding box center [411, 257] width 523 height 33
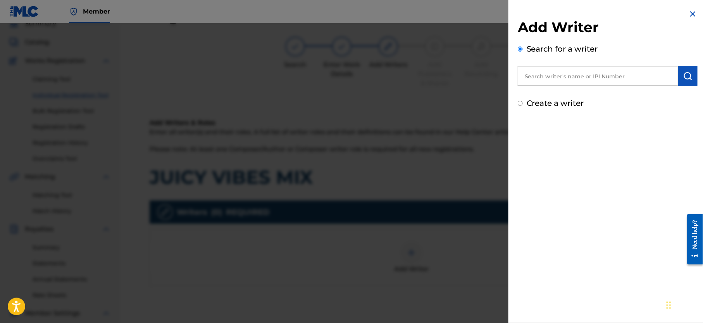
click at [598, 76] on input "text" at bounding box center [598, 75] width 161 height 19
type input "NJOKU LESLIE CHIDOZIE"
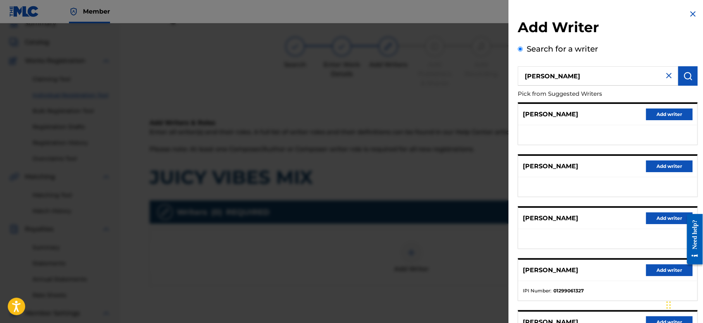
click at [652, 273] on button "Add writer" at bounding box center [669, 270] width 47 height 12
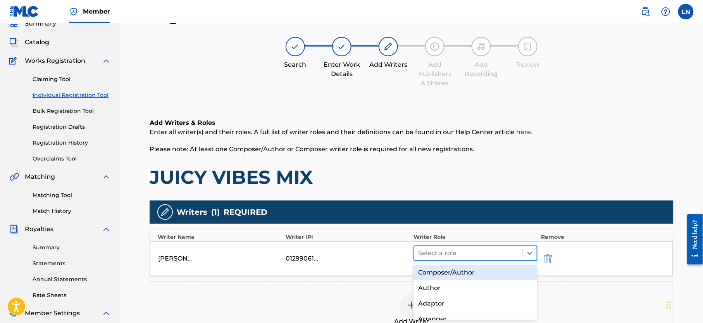
click at [458, 248] on div at bounding box center [468, 253] width 100 height 11
click at [451, 268] on div "Composer/Author" at bounding box center [476, 273] width 124 height 16
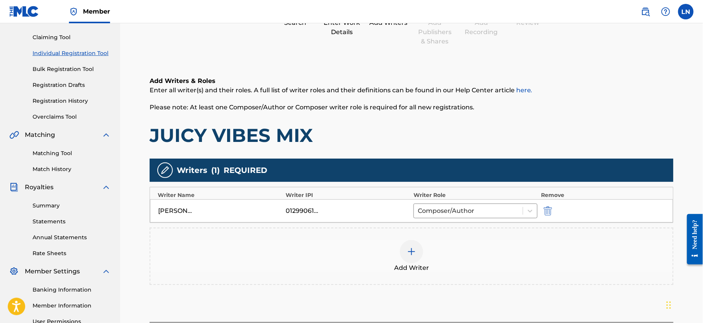
scroll to position [134, 0]
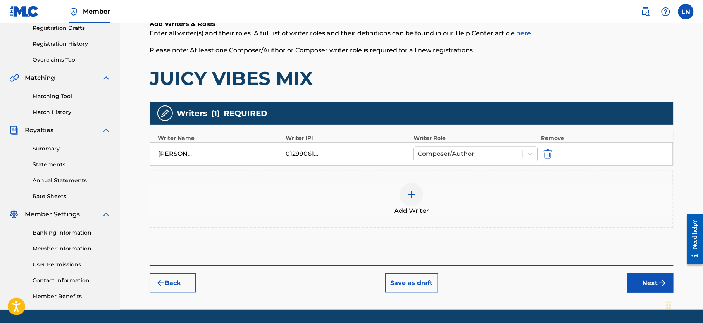
click at [642, 284] on button "Next" at bounding box center [650, 282] width 47 height 19
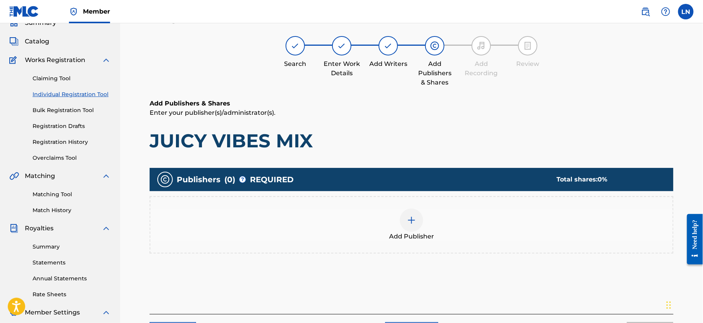
scroll to position [35, 0]
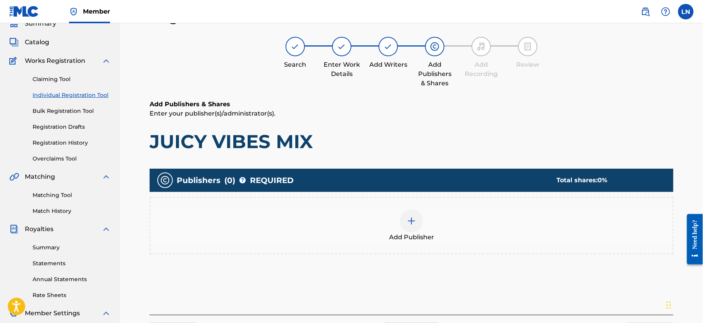
click at [430, 221] on div "Add Publisher" at bounding box center [411, 225] width 523 height 33
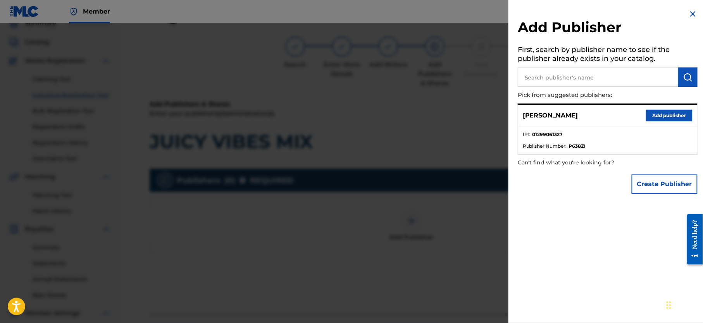
click at [658, 116] on button "Add publisher" at bounding box center [669, 116] width 47 height 12
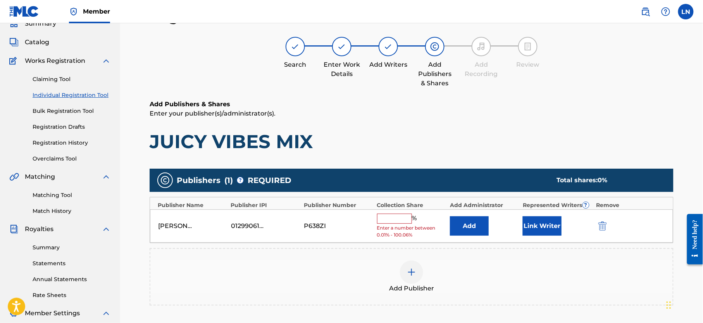
click at [382, 224] on input "text" at bounding box center [394, 219] width 35 height 10
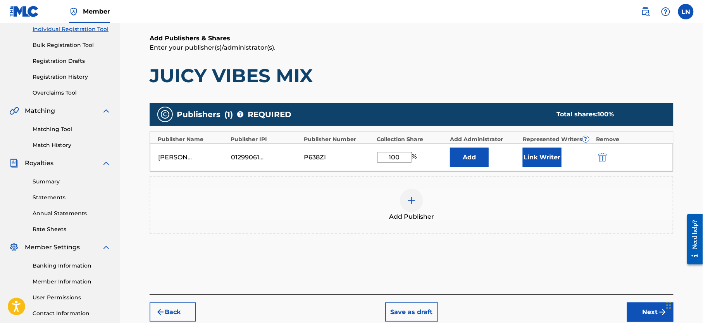
scroll to position [166, 0]
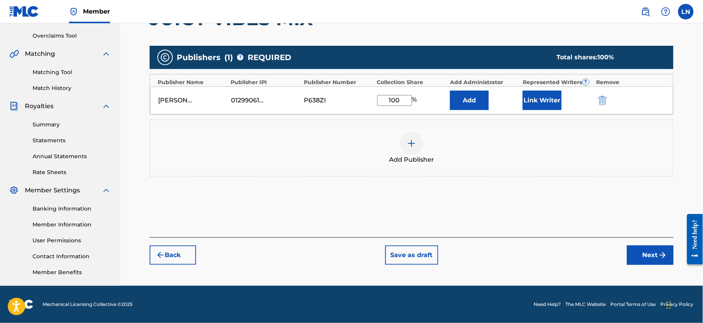
type input "100"
click at [641, 256] on button "Next" at bounding box center [650, 254] width 47 height 19
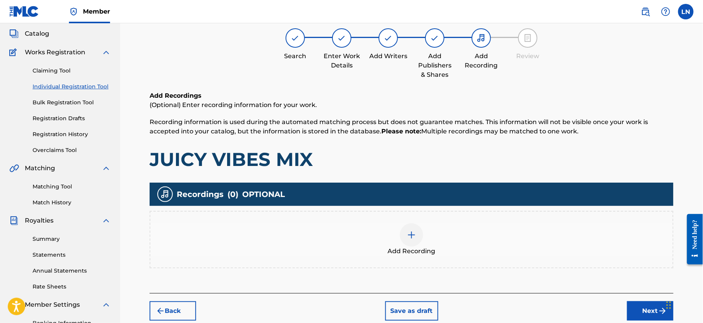
scroll to position [35, 0]
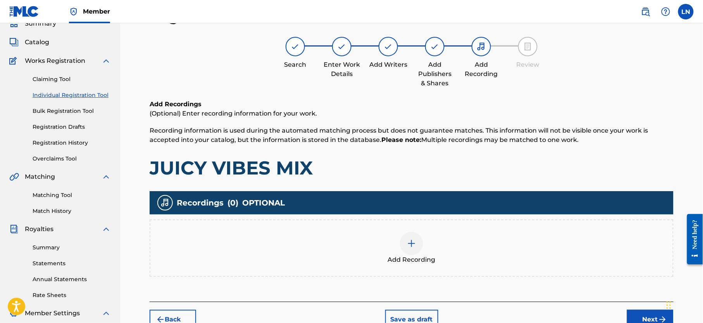
click at [421, 251] on div "Add Recording" at bounding box center [411, 248] width 523 height 33
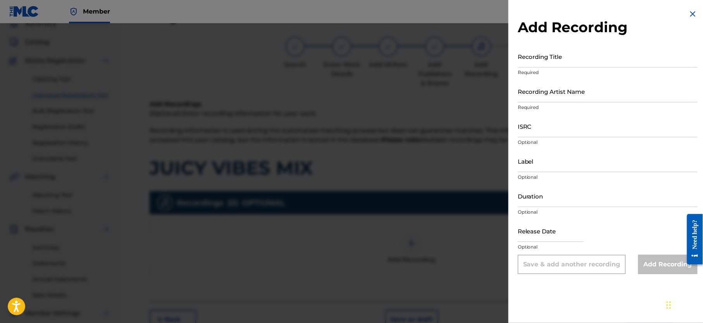
click at [559, 62] on input "Recording Title" at bounding box center [608, 56] width 180 height 22
paste input "JUICY VIBES MIX"
type input "JUICY VIBES MIX"
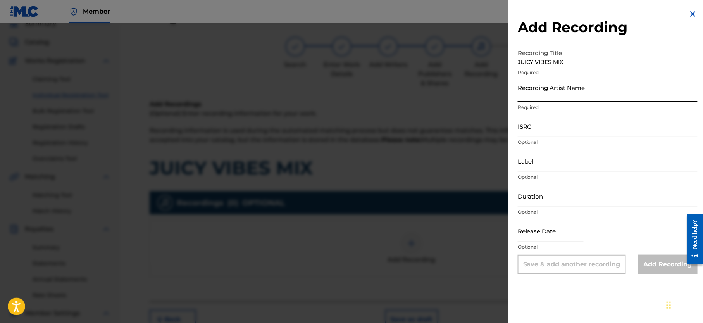
click at [563, 92] on input "Recording Artist Name" at bounding box center [608, 91] width 180 height 22
paste input "DJMILES"
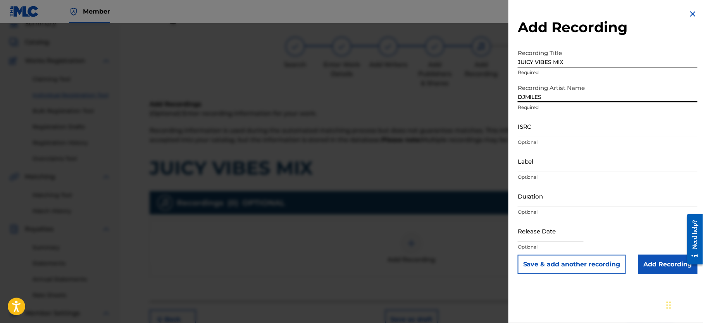
type input "DJMILES"
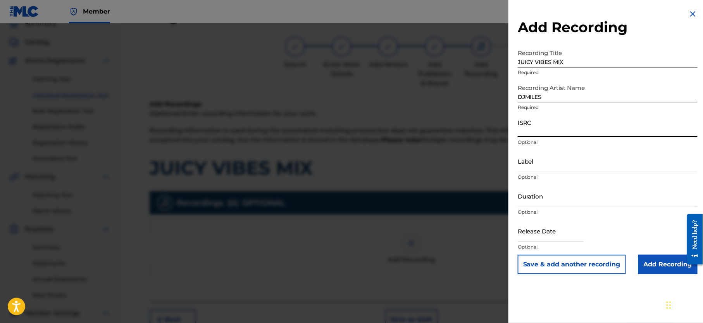
click at [523, 130] on input "ISRC" at bounding box center [608, 126] width 180 height 22
paste input "QZN882266771"
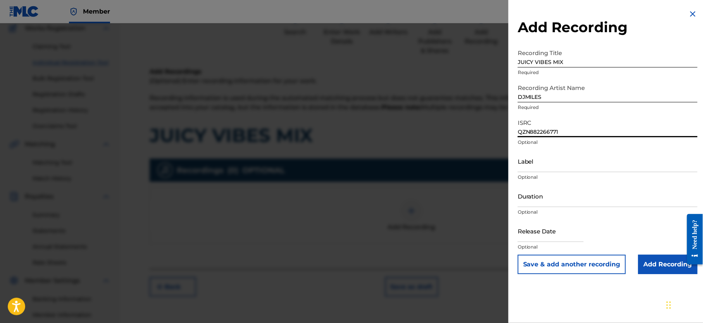
scroll to position [69, 0]
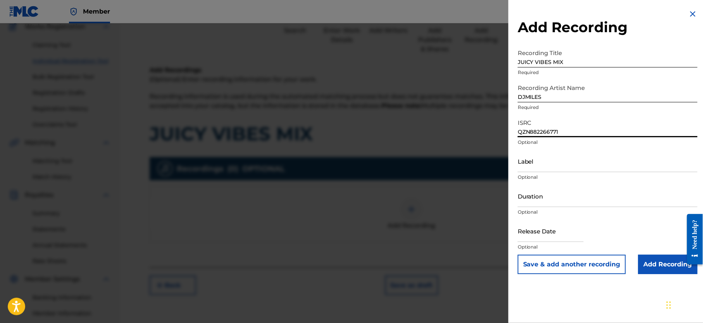
type input "QZN882266771"
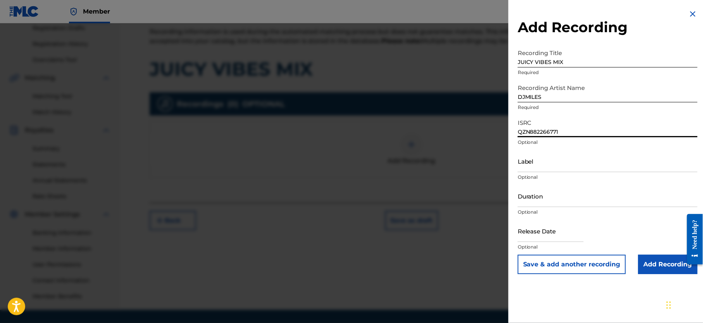
scroll to position [134, 0]
click at [655, 262] on input "Add Recording" at bounding box center [668, 264] width 59 height 19
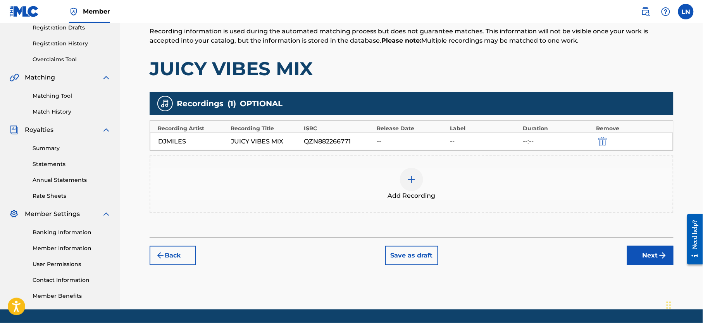
click at [639, 256] on button "Next" at bounding box center [650, 255] width 47 height 19
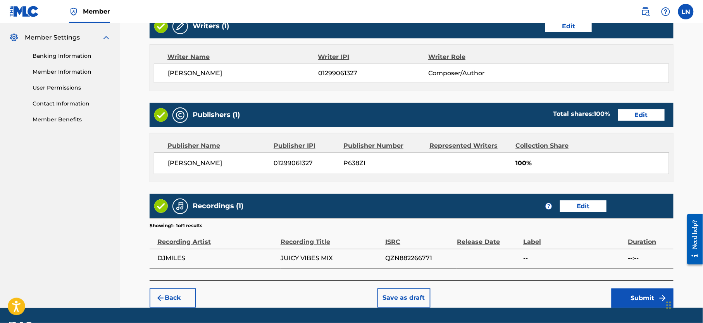
scroll to position [329, 0]
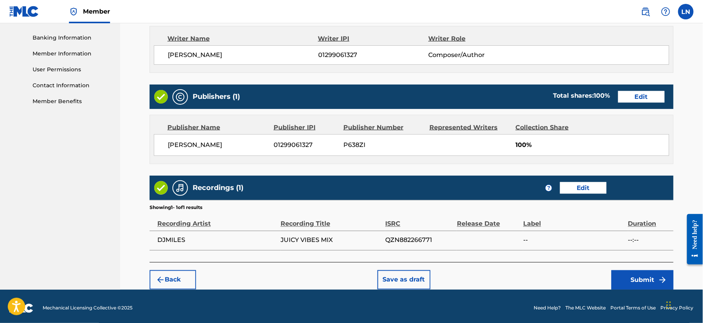
click at [638, 278] on button "Submit" at bounding box center [643, 279] width 62 height 19
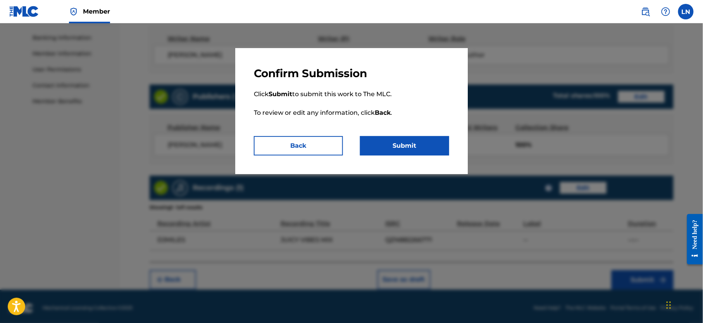
click at [612, 270] on button "Submit" at bounding box center [643, 279] width 62 height 19
click at [418, 147] on button "Submit" at bounding box center [404, 145] width 89 height 19
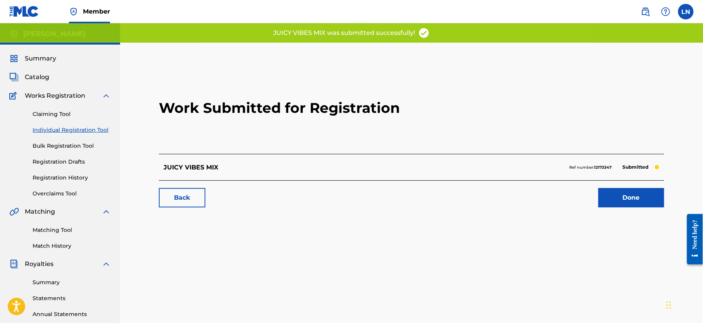
click at [606, 199] on link "Done" at bounding box center [632, 197] width 66 height 19
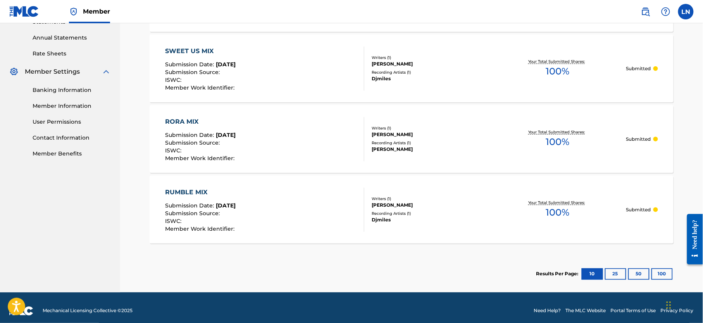
scroll to position [283, 0]
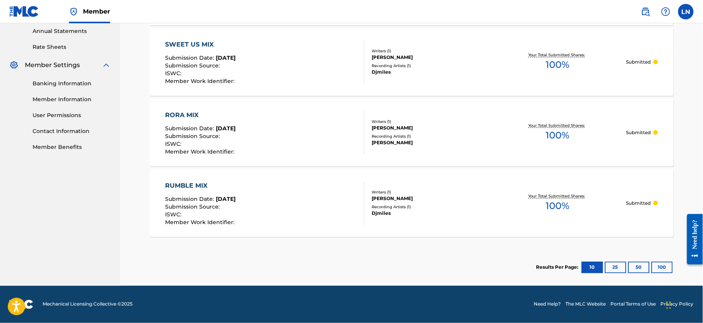
click at [206, 46] on div "SWEET US MIX" at bounding box center [201, 44] width 71 height 9
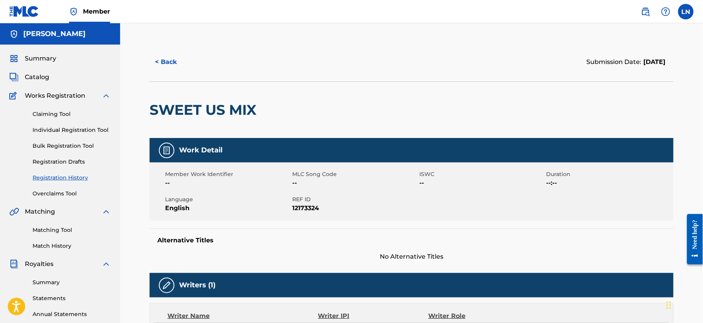
click at [161, 64] on button "< Back" at bounding box center [173, 61] width 47 height 19
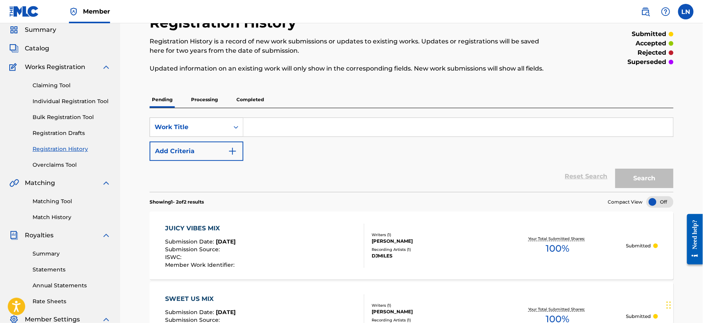
scroll to position [17, 0]
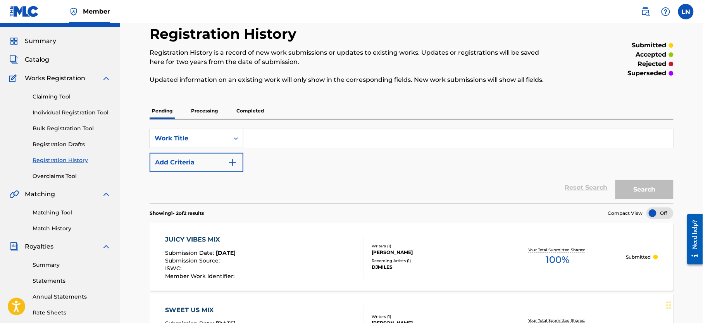
click at [276, 136] on input "Search Form" at bounding box center [459, 138] width 430 height 19
paste input "CORNY VS SURU MIX MASHUP"
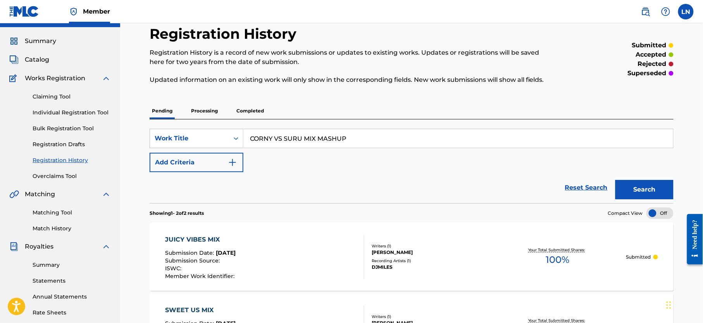
type input "CORNY VS SURU MIX MASHUP"
click at [69, 111] on link "Individual Registration Tool" at bounding box center [72, 113] width 78 height 8
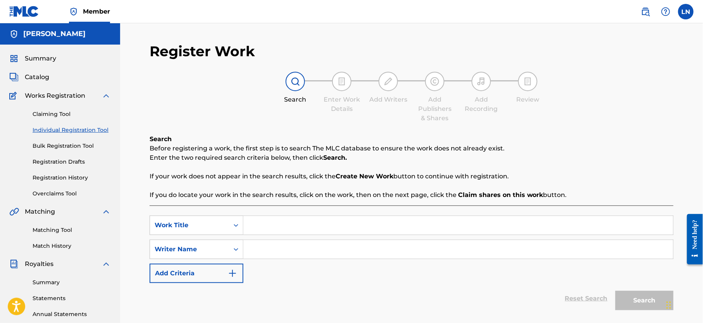
click at [309, 233] on input "Search Form" at bounding box center [459, 225] width 430 height 19
paste input "CORNY VS SURU MIX MASHUP"
type input "CORNY VS SURU MIX MASHUP"
click at [298, 246] on input "Search Form" at bounding box center [459, 249] width 430 height 19
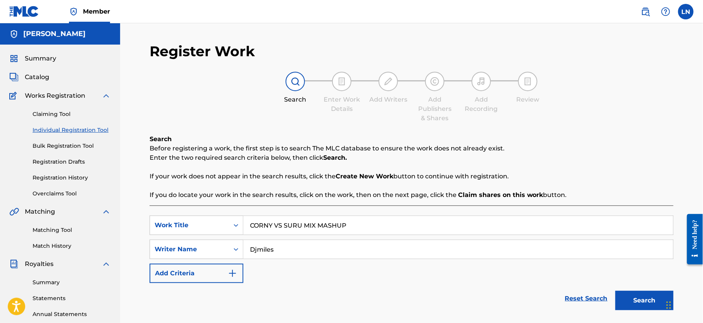
type input "Djmiles"
click at [616, 291] on button "Search" at bounding box center [645, 300] width 58 height 19
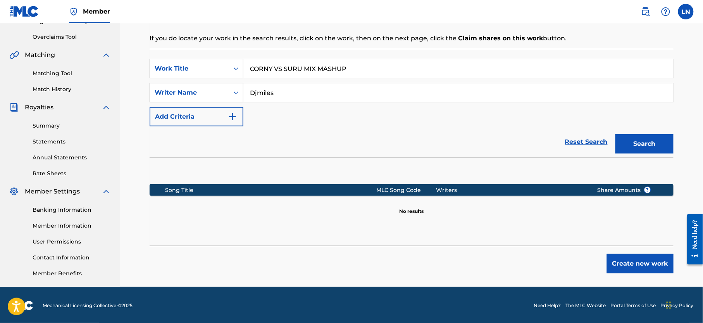
scroll to position [162, 0]
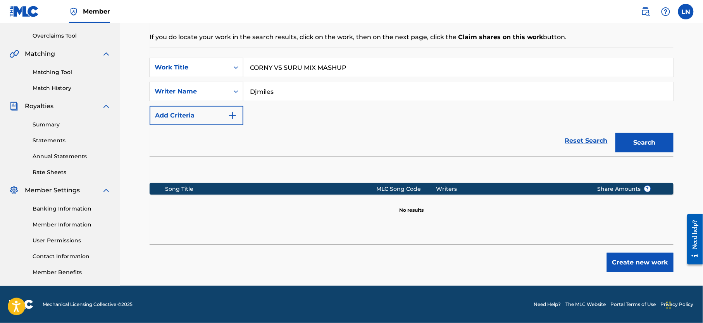
click at [646, 261] on button "Create new work" at bounding box center [640, 262] width 67 height 19
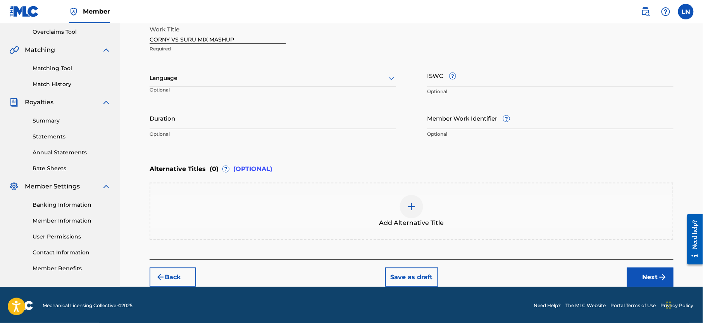
click at [334, 85] on div "Language" at bounding box center [273, 78] width 247 height 16
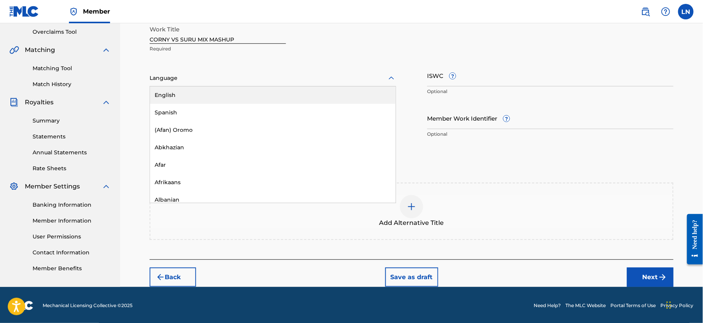
click at [321, 93] on div "English" at bounding box center [273, 94] width 246 height 17
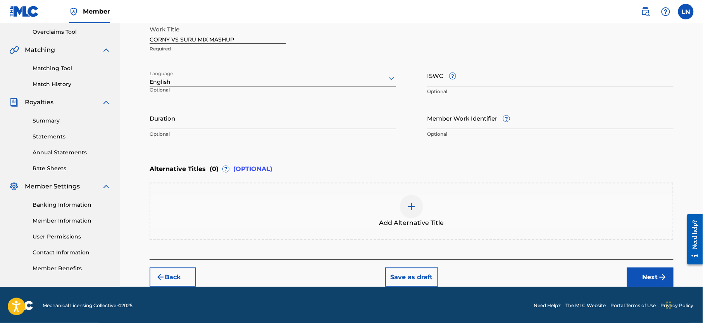
click at [630, 278] on button "Next" at bounding box center [650, 277] width 47 height 19
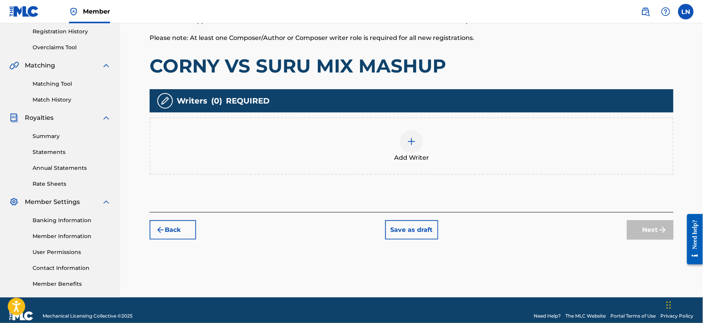
scroll to position [151, 0]
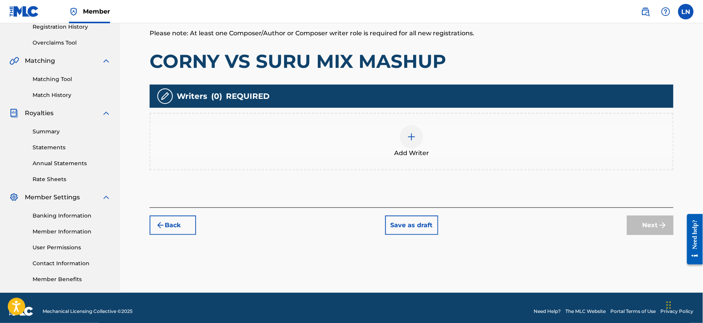
click at [409, 132] on img at bounding box center [411, 136] width 9 height 9
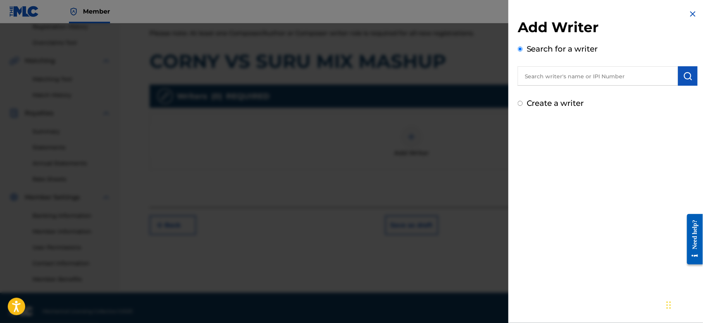
click at [602, 69] on input "text" at bounding box center [598, 75] width 161 height 19
type input "NJOKU LESLIE CHIDOZIE"
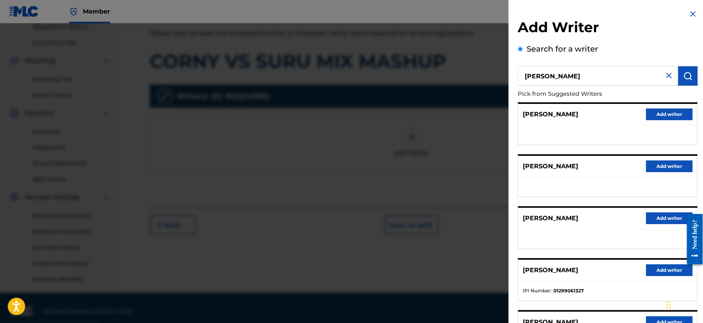
click at [663, 269] on button "Add writer" at bounding box center [669, 270] width 47 height 12
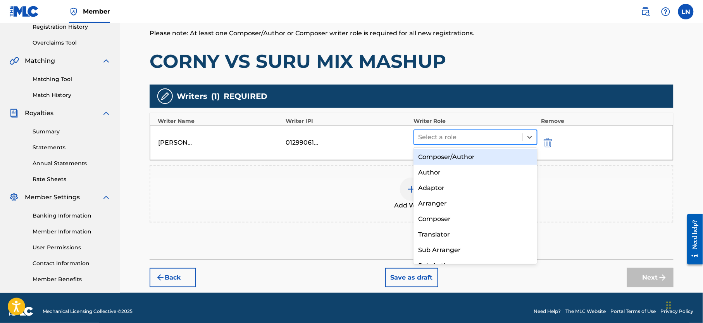
click at [464, 137] on div at bounding box center [468, 137] width 100 height 11
click at [463, 157] on div "Composer/Author" at bounding box center [476, 157] width 124 height 16
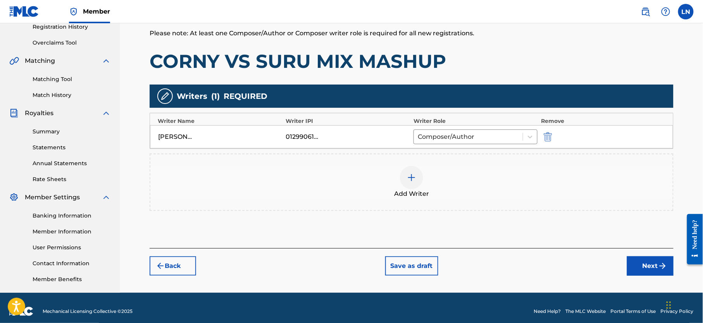
click at [657, 266] on button "Next" at bounding box center [650, 265] width 47 height 19
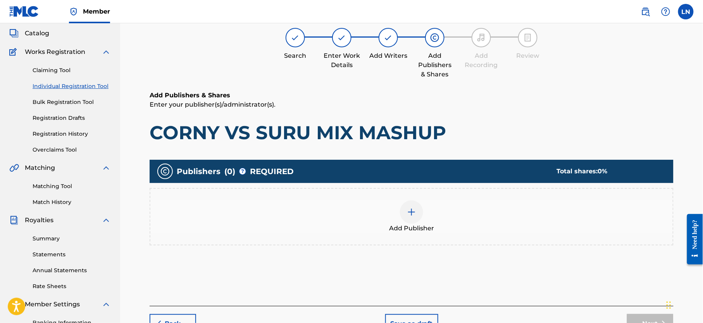
scroll to position [35, 0]
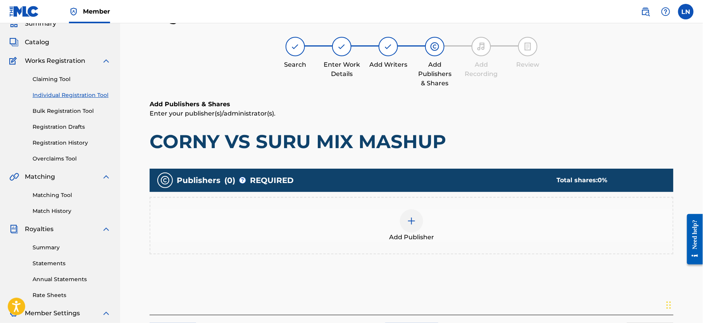
click at [402, 219] on div at bounding box center [411, 220] width 23 height 23
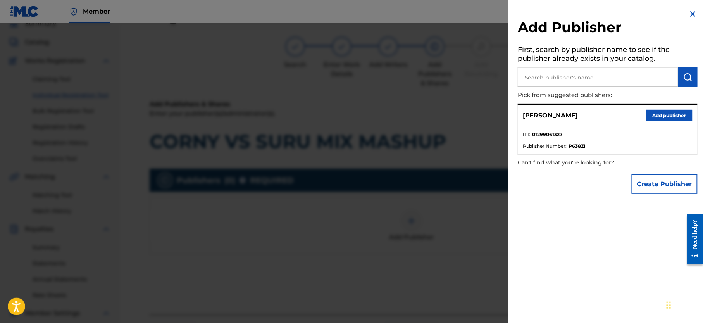
click at [664, 117] on button "Add publisher" at bounding box center [669, 116] width 47 height 12
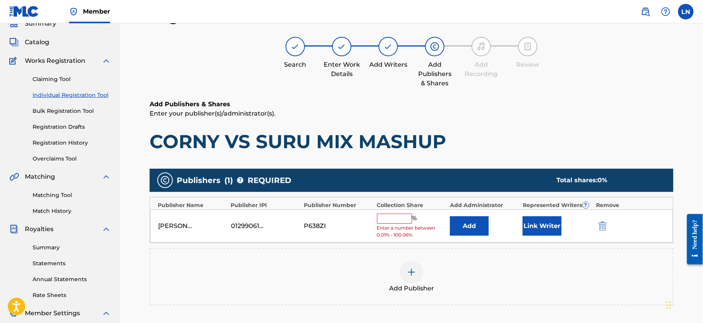
click at [390, 224] on input "text" at bounding box center [394, 219] width 35 height 10
type input "100"
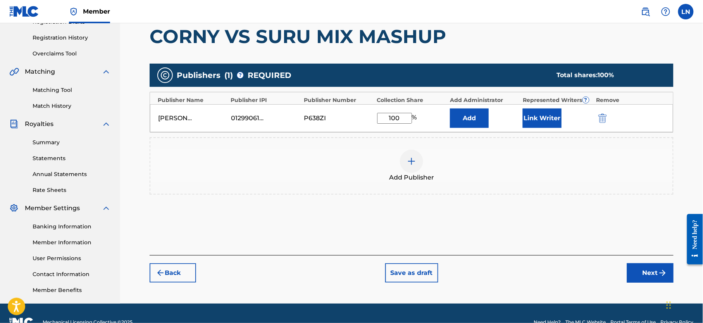
scroll to position [166, 0]
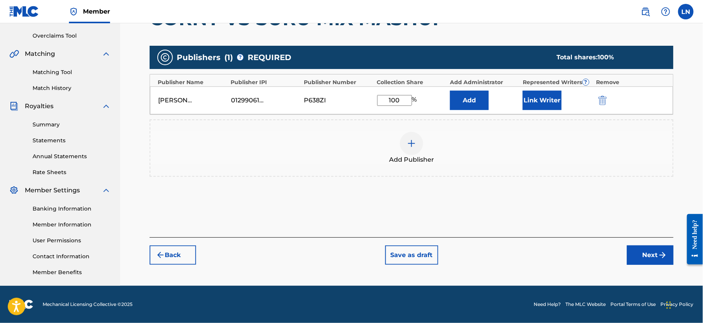
click at [645, 247] on button "Next" at bounding box center [650, 254] width 47 height 19
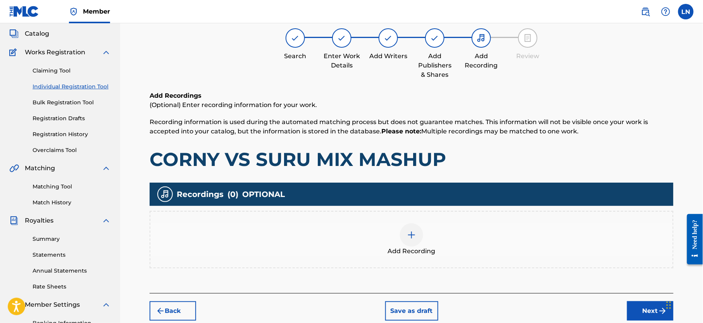
scroll to position [35, 0]
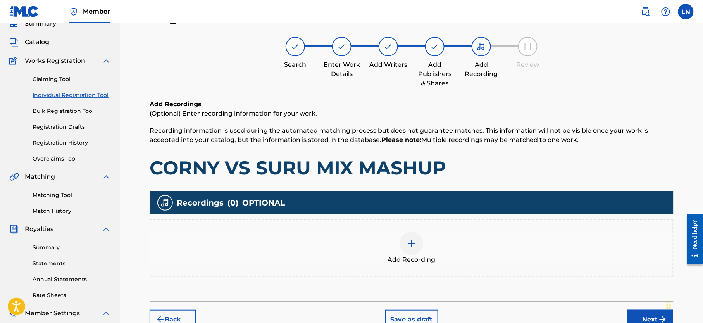
click at [413, 245] on img at bounding box center [411, 243] width 9 height 9
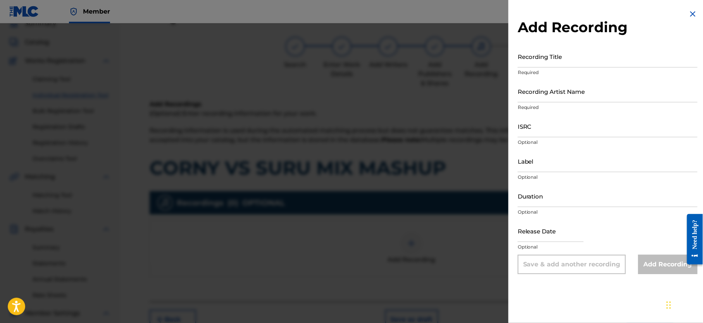
click at [543, 63] on input "Recording Title" at bounding box center [608, 56] width 180 height 22
paste input "CORNY VS SURU MIX MASHUP"
type input "CORNY VS SURU MIX MASHUP"
click at [557, 97] on input "Recording Artist Name" at bounding box center [608, 91] width 180 height 22
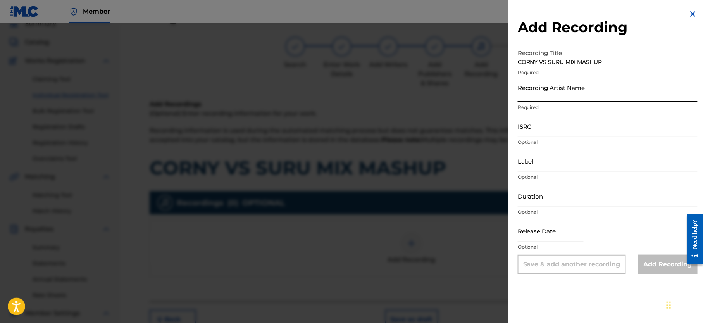
click at [574, 124] on input "ISRC" at bounding box center [608, 126] width 180 height 22
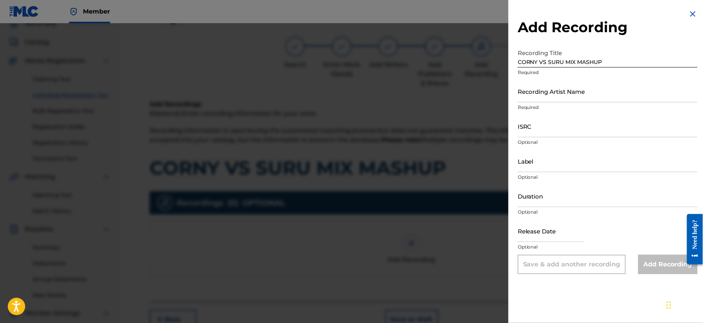
click at [655, 39] on div "Add Recording Recording Title CORNY VS SURU MIX MASHUP Required Recording Artis…" at bounding box center [608, 141] width 199 height 283
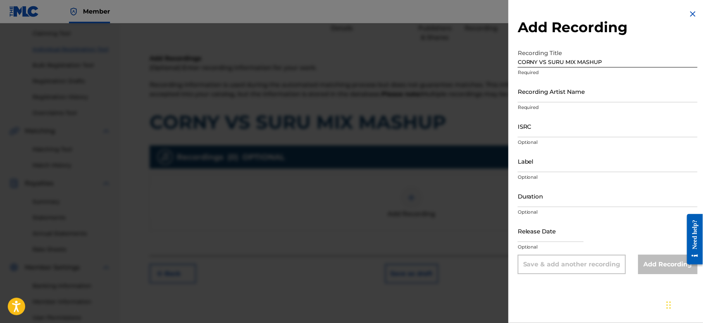
scroll to position [79, 0]
click at [637, 94] on input "Recording Artist Name" at bounding box center [608, 91] width 180 height 22
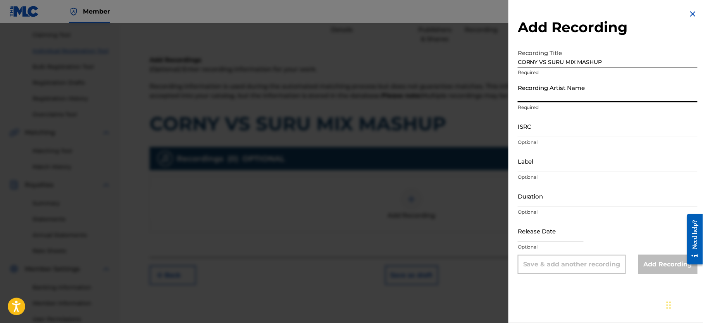
type input "Djmiles"
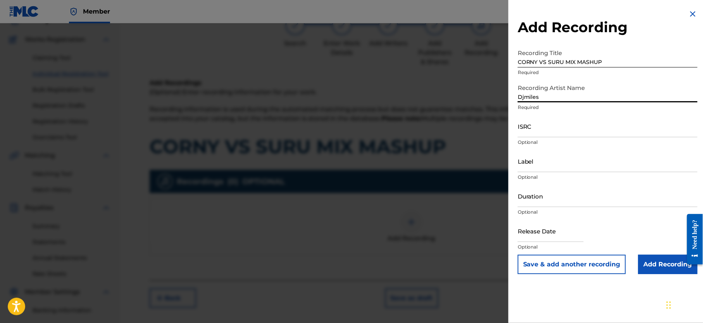
scroll to position [51, 0]
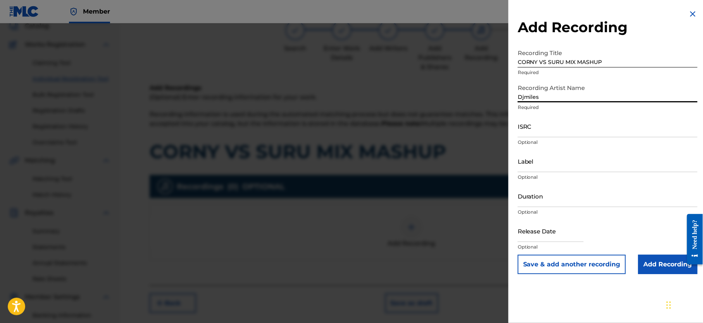
click at [658, 264] on input "Add Recording" at bounding box center [668, 264] width 59 height 19
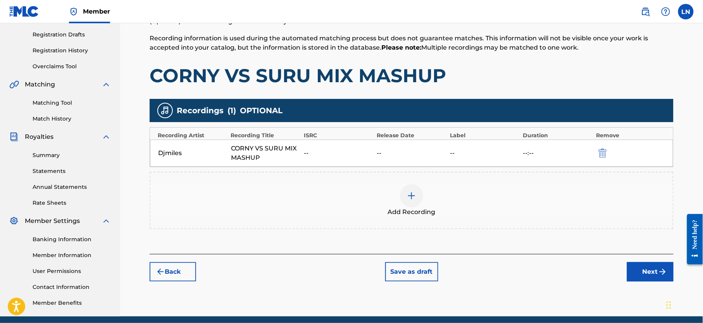
scroll to position [166, 0]
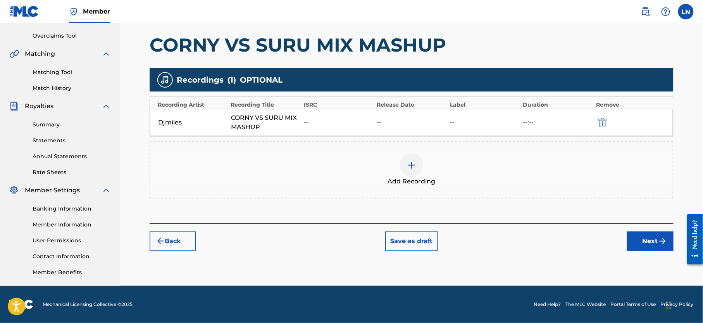
click at [651, 236] on button "Next" at bounding box center [650, 241] width 47 height 19
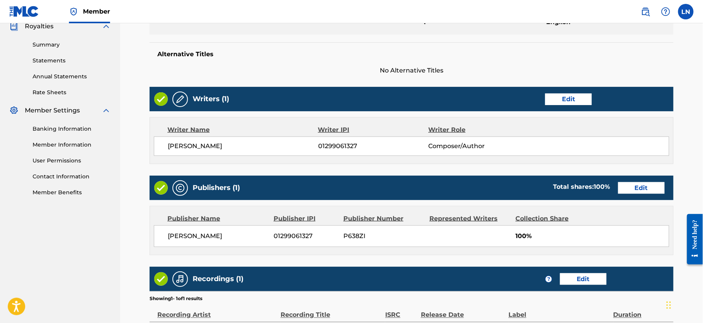
scroll to position [334, 0]
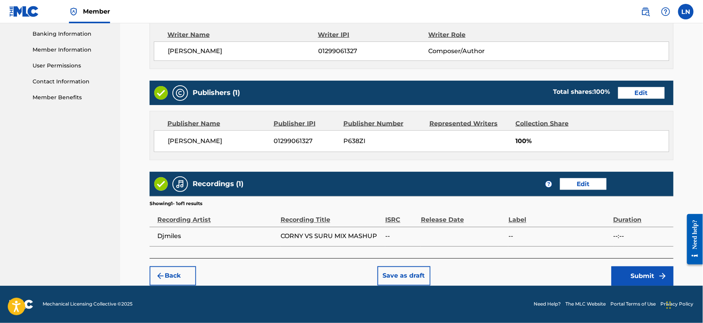
click at [636, 280] on button "Submit" at bounding box center [643, 275] width 62 height 19
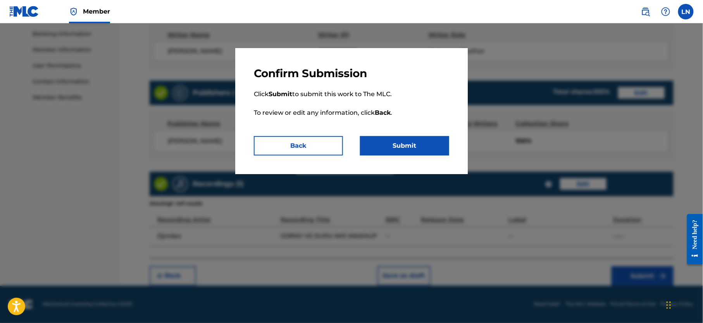
click at [410, 140] on button "Submit" at bounding box center [404, 145] width 89 height 19
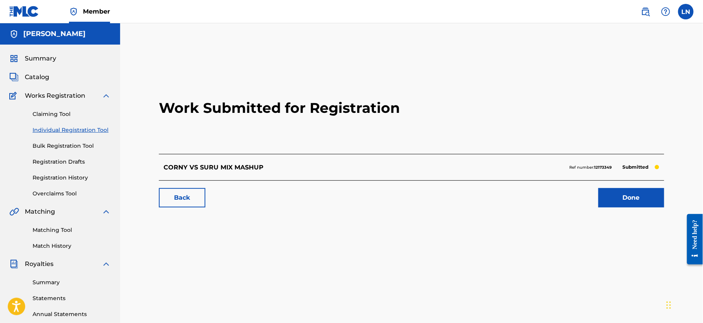
click at [627, 189] on link "Done" at bounding box center [632, 197] width 66 height 19
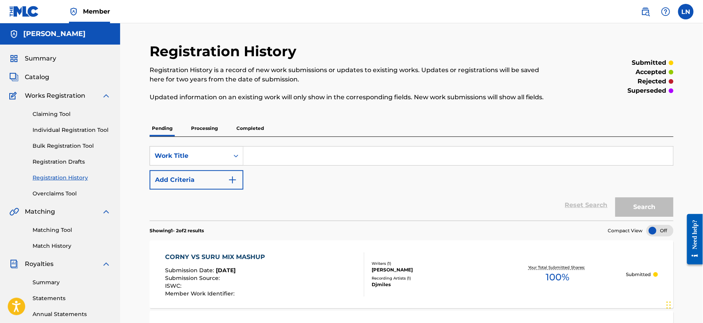
click at [51, 128] on link "Individual Registration Tool" at bounding box center [72, 130] width 78 height 8
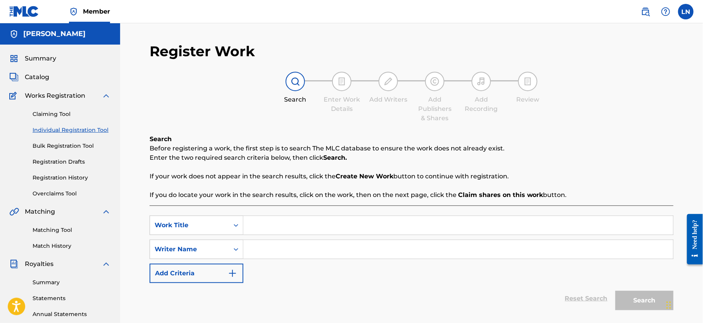
click at [308, 223] on input "Search Form" at bounding box center [459, 225] width 430 height 19
paste input "BEST OF AFROPOP MIXTAPE HOSTED BY DJ MILES"
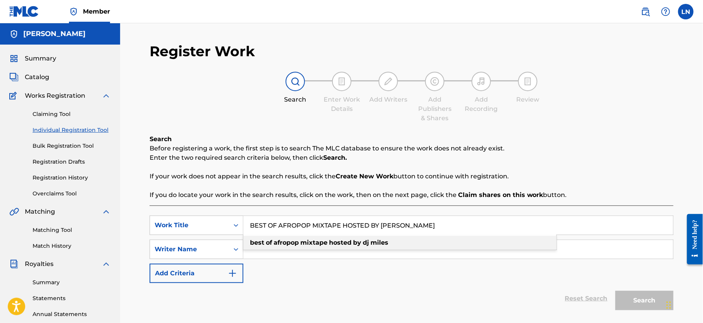
click at [310, 247] on div "best of afropop mixtape hosted by dj miles" at bounding box center [400, 243] width 313 height 14
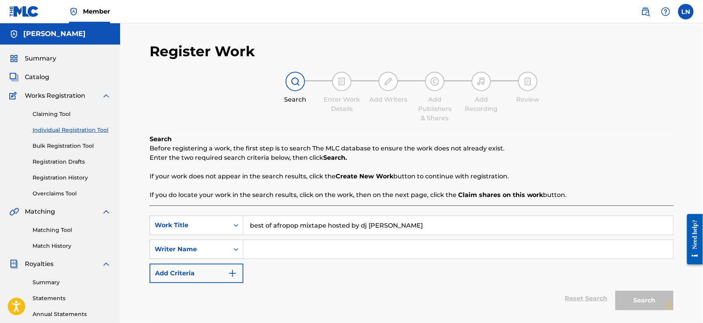
click at [310, 247] on input "Search Form" at bounding box center [459, 249] width 430 height 19
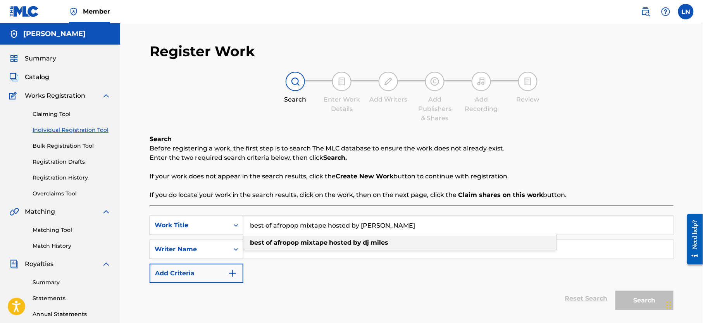
type input "best of afropop mixtape hosted by dj miles"
click at [365, 244] on strong "dj" at bounding box center [366, 242] width 6 height 7
click at [365, 244] on input "Search Form" at bounding box center [459, 249] width 430 height 19
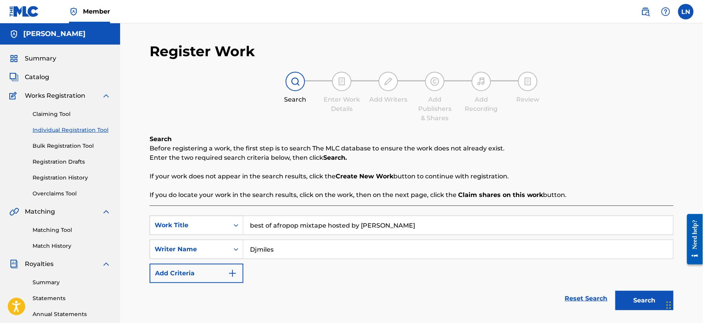
type input "Djmiles"
click at [645, 293] on button "Search" at bounding box center [645, 300] width 58 height 19
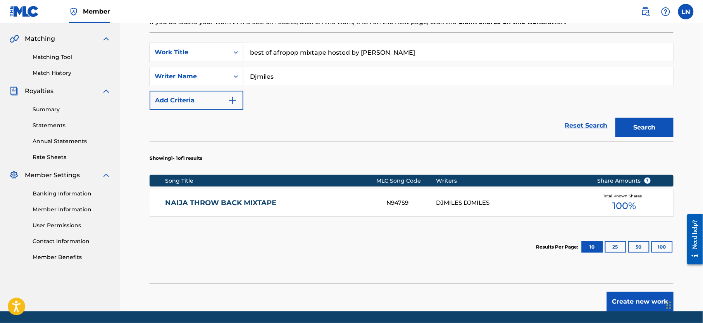
scroll to position [177, 0]
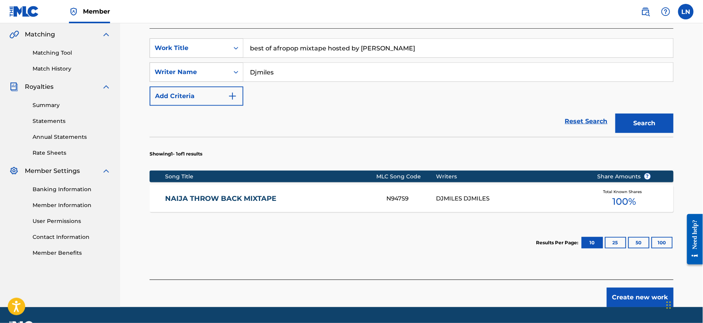
click at [628, 292] on button "Create new work" at bounding box center [640, 297] width 67 height 19
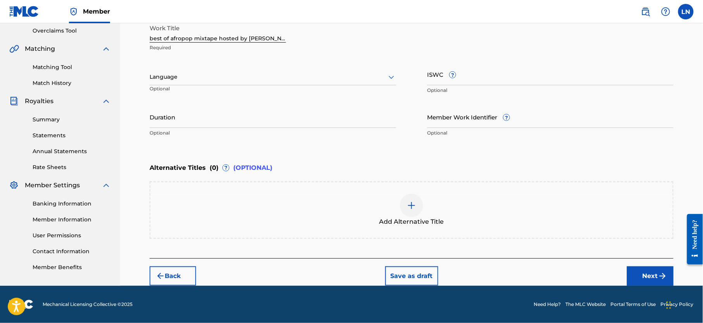
click at [358, 72] on div at bounding box center [273, 77] width 247 height 10
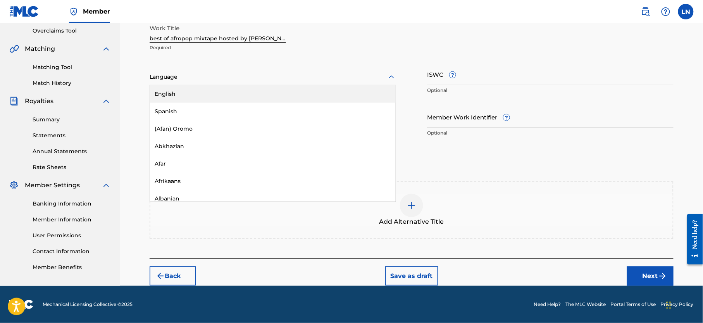
click at [331, 88] on div "English" at bounding box center [273, 93] width 246 height 17
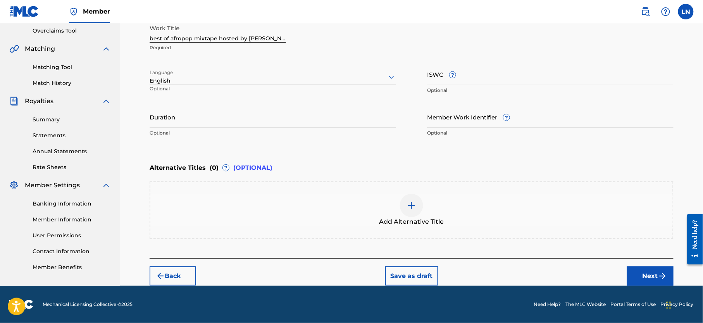
click at [646, 266] on button "Next" at bounding box center [650, 275] width 47 height 19
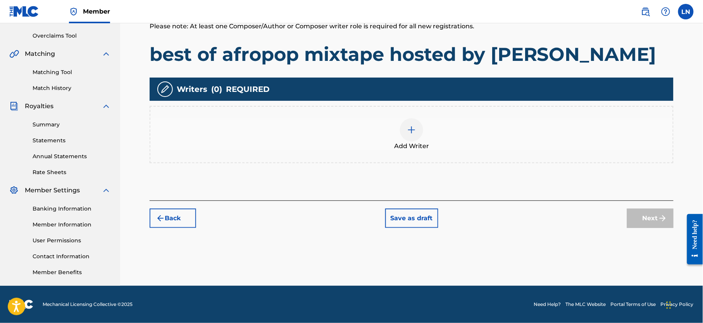
click at [409, 125] on img at bounding box center [411, 129] width 9 height 9
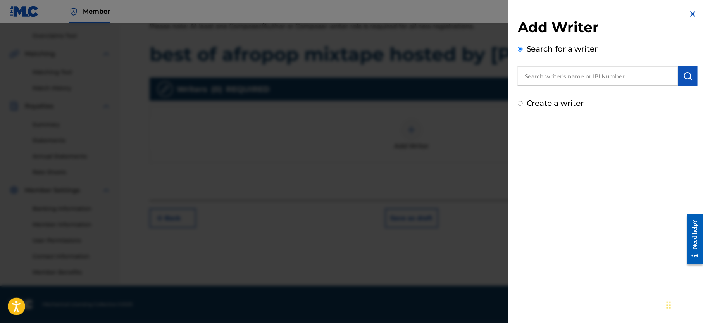
click at [585, 80] on input "text" at bounding box center [598, 75] width 161 height 19
type input "NJOKU LESLIE CHIDOZIE"
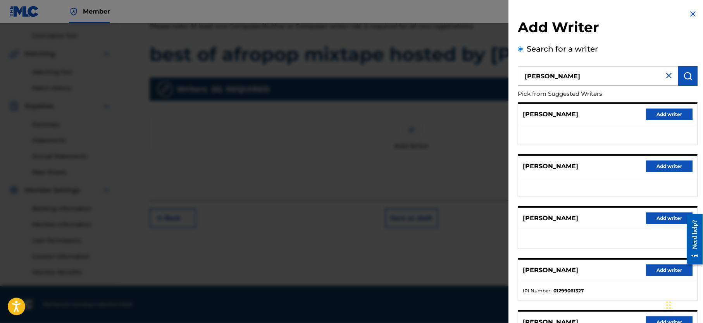
click at [657, 270] on button "Add writer" at bounding box center [669, 270] width 47 height 12
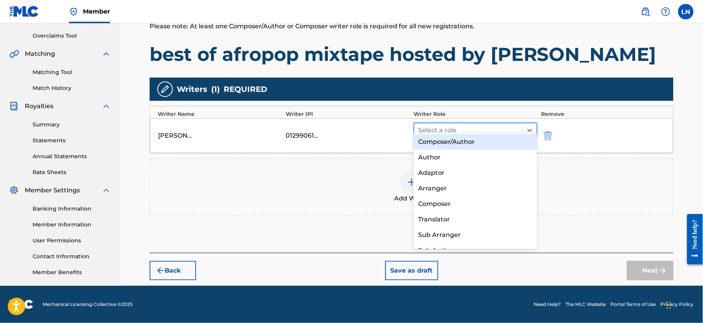
click at [507, 125] on div at bounding box center [468, 130] width 100 height 11
click at [488, 140] on div "Composer/Author" at bounding box center [476, 142] width 124 height 16
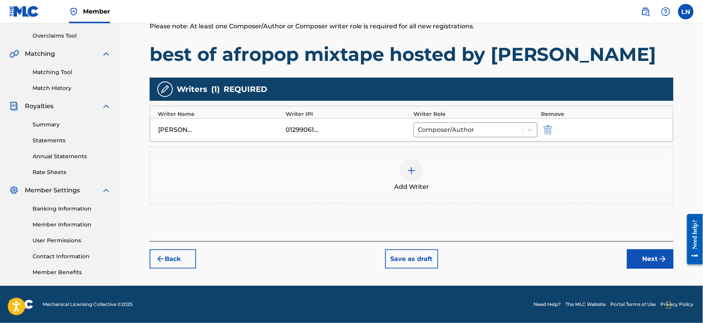
click at [647, 249] on button "Next" at bounding box center [650, 258] width 47 height 19
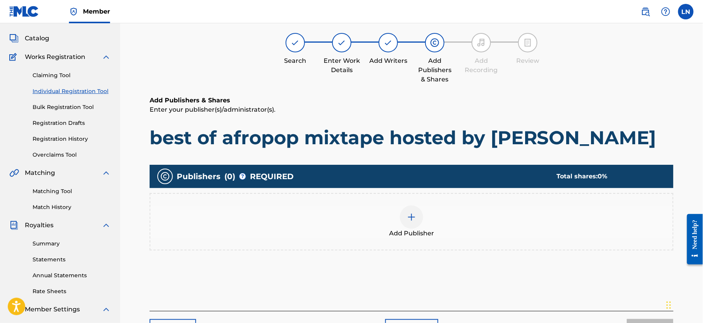
scroll to position [35, 0]
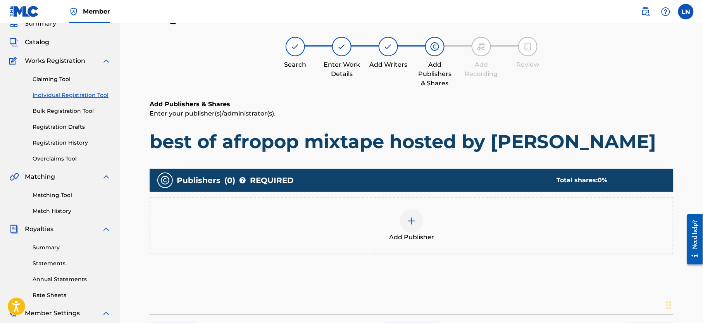
click at [410, 221] on img at bounding box center [411, 220] width 9 height 9
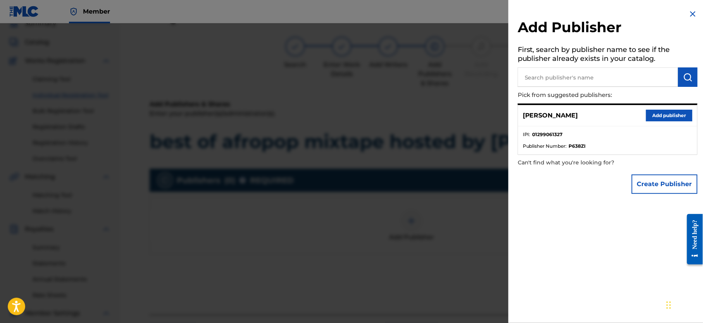
click at [651, 110] on button "Add publisher" at bounding box center [669, 116] width 47 height 12
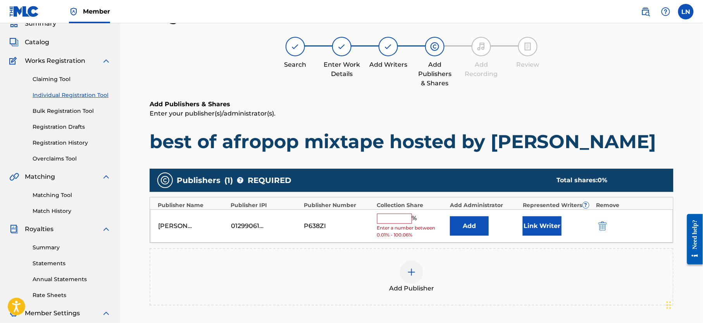
click at [399, 222] on input "text" at bounding box center [394, 219] width 35 height 10
type input "100"
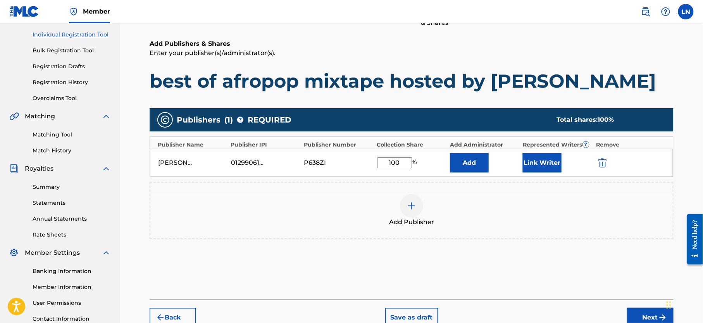
scroll to position [166, 0]
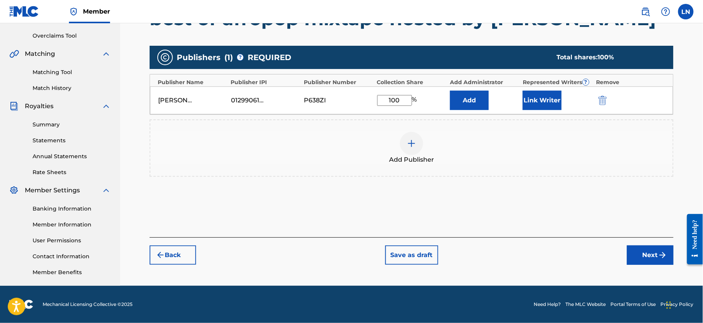
click at [647, 251] on button "Next" at bounding box center [650, 254] width 47 height 19
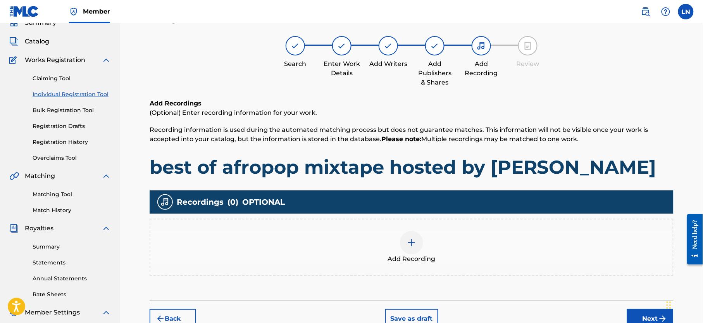
scroll to position [35, 0]
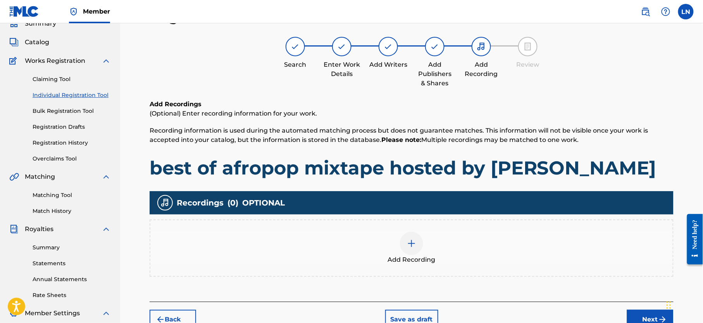
click at [404, 238] on div at bounding box center [411, 243] width 23 height 23
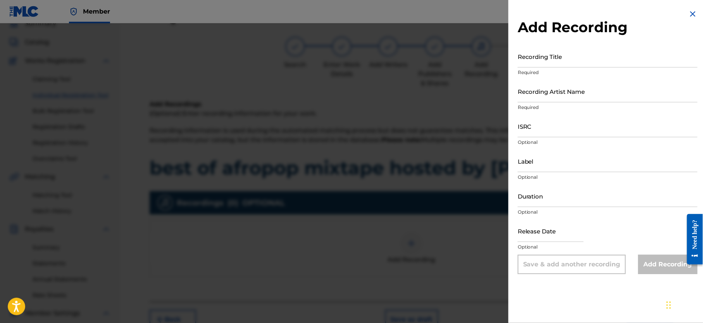
click at [540, 57] on input "Recording Title" at bounding box center [608, 56] width 180 height 22
paste input "BEST OF AFROPOP MIXTAPE HOSTED BY DJ MILES"
type input "BEST OF AFROPOP MIXTAPE HOSTED BY DJ MILES"
click at [540, 92] on input "Recording Artist Name" at bounding box center [608, 91] width 180 height 22
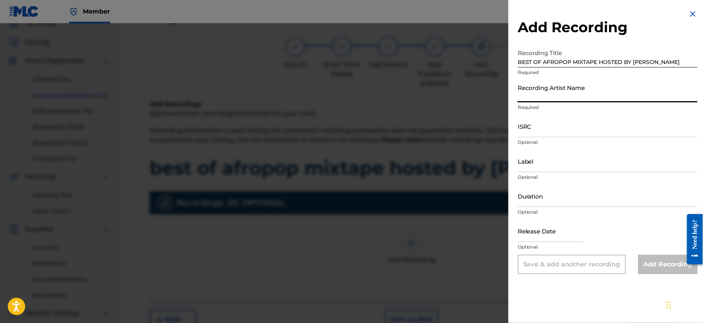
type input "Djmiles"
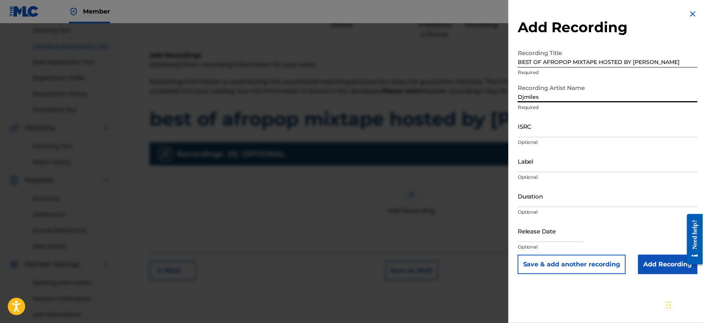
scroll to position [105, 0]
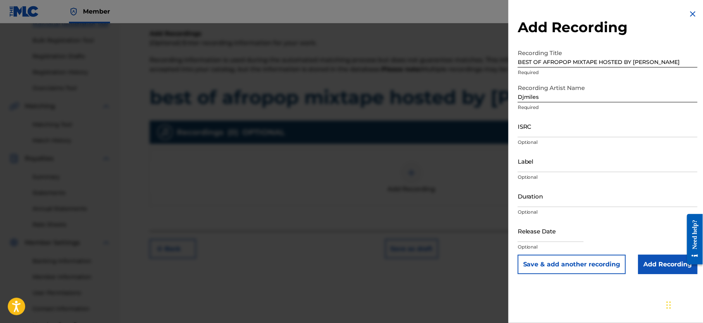
click at [659, 272] on input "Add Recording" at bounding box center [668, 264] width 59 height 19
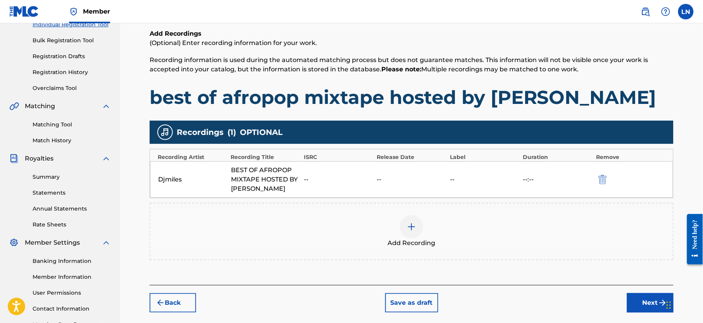
click at [642, 296] on button "Next" at bounding box center [650, 302] width 47 height 19
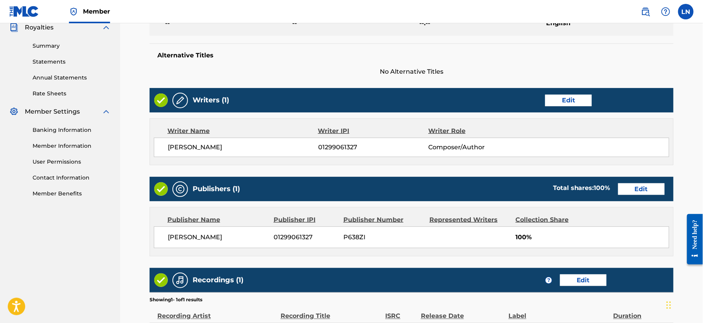
scroll to position [334, 0]
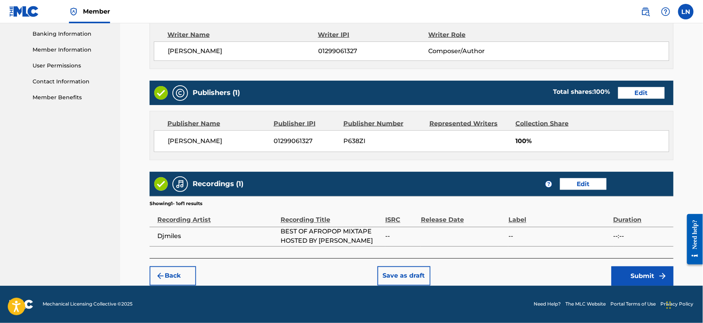
click at [650, 284] on button "Submit" at bounding box center [643, 275] width 62 height 19
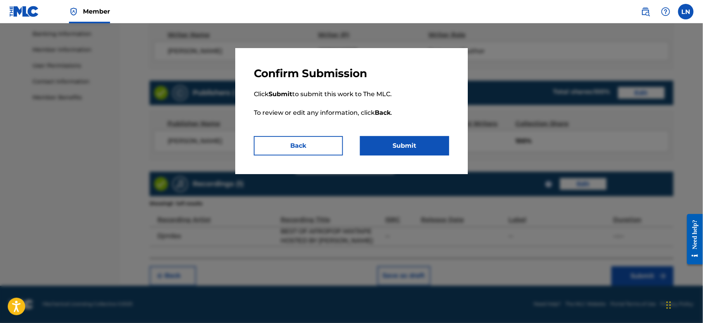
click at [429, 147] on button "Submit" at bounding box center [404, 145] width 89 height 19
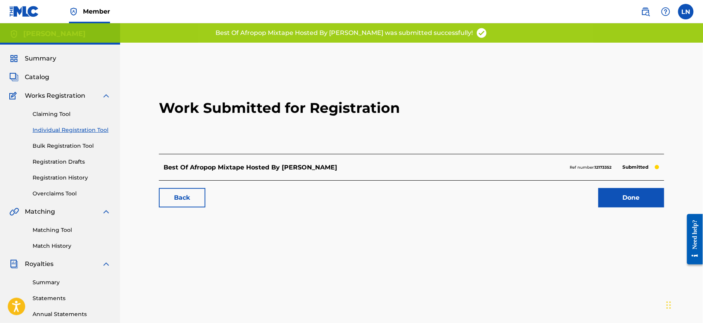
click at [655, 202] on link "Done" at bounding box center [632, 197] width 66 height 19
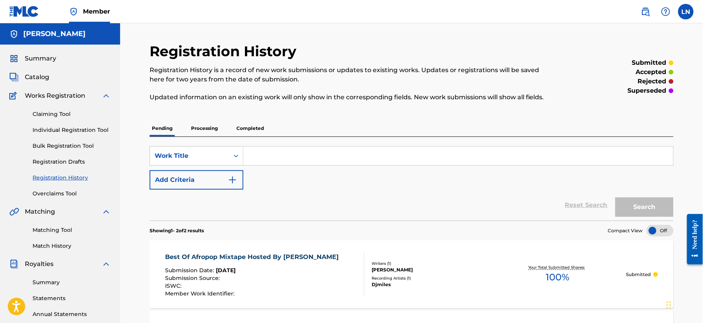
click at [73, 126] on link "Individual Registration Tool" at bounding box center [72, 130] width 78 height 8
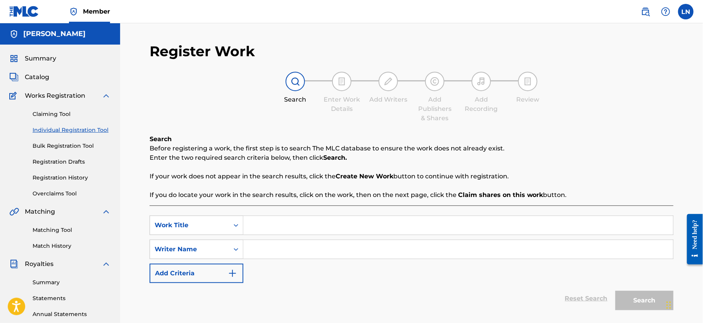
click at [316, 222] on input "Search Form" at bounding box center [459, 225] width 430 height 19
paste input "BEST OF AFROPOP MIXTAPE HOSTED BY DJ MILES"
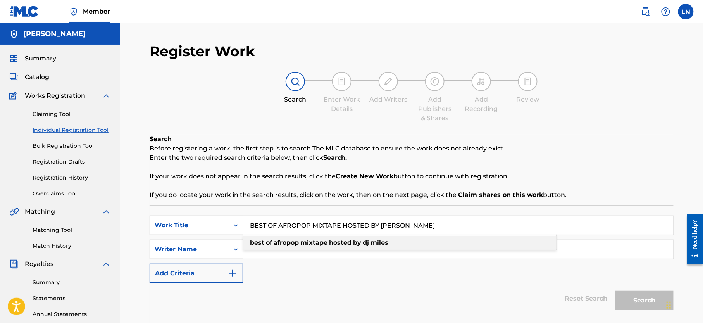
click at [324, 248] on div "best of afropop mixtape hosted by dj miles" at bounding box center [400, 243] width 313 height 14
type input "best of afropop mixtape hosted by dj miles"
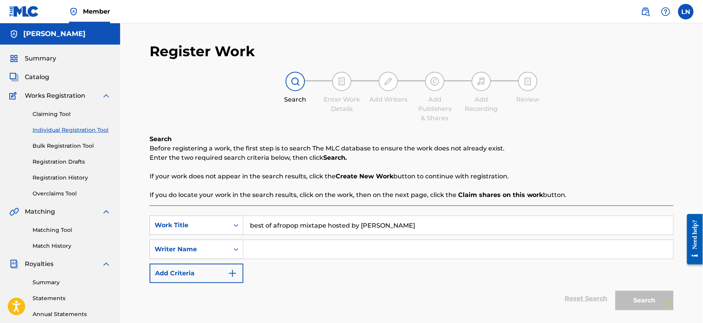
click at [324, 248] on input "Search Form" at bounding box center [459, 249] width 430 height 19
type input "Djmiles"
click at [616, 291] on button "Search" at bounding box center [645, 300] width 58 height 19
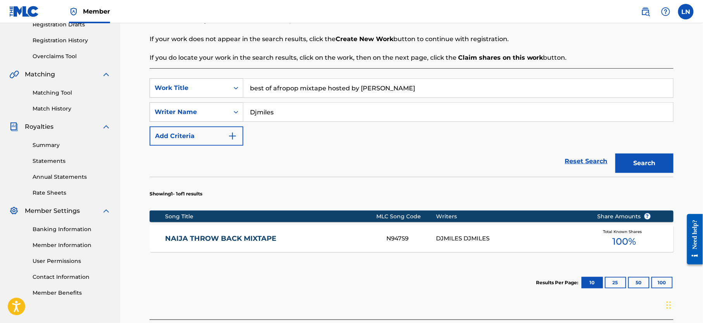
scroll to position [172, 0]
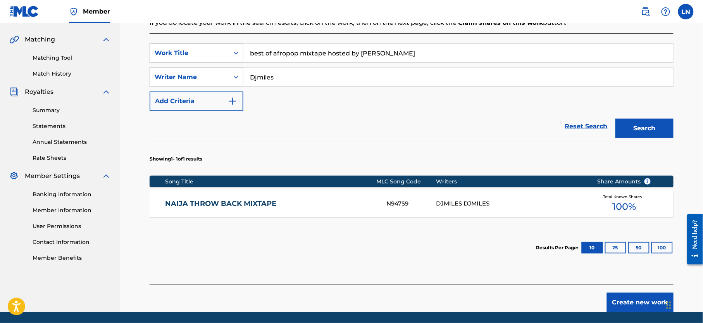
click at [576, 211] on div "NAIJA THROW BACK MIXTAPE N947S9 DJMILES DJMILES Total Known Shares 100 %" at bounding box center [412, 203] width 524 height 27
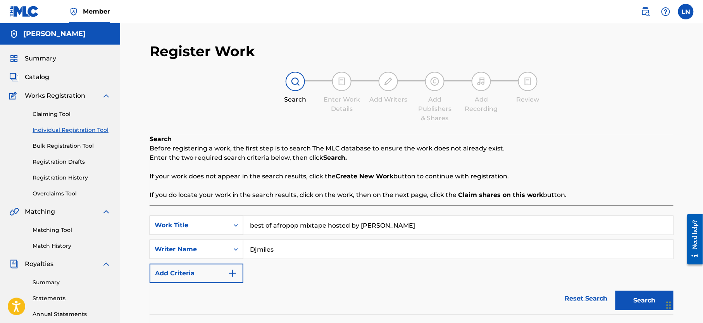
scroll to position [166, 0]
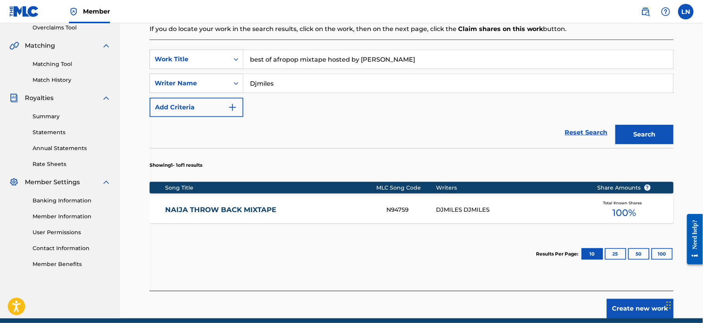
click at [282, 64] on input "best of afropop mixtape hosted by dj miles" at bounding box center [459, 59] width 430 height 19
paste input "BEST OF LIL WAYNE HOT MIXTAPE BY DJ MILES by DJMILES"
click at [301, 64] on input "BEST OF LIL WAYNE HOT MIXTAPE BY DJ MILES by DJMILES" at bounding box center [459, 59] width 430 height 19
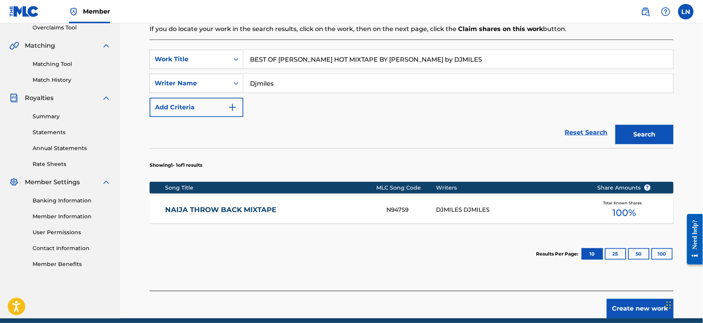
click at [389, 63] on input "BEST OF LIL WAYNE HOT MIXTAPE BY DJ MILES by DJMILES" at bounding box center [459, 59] width 430 height 19
drag, startPoint x: 447, startPoint y: 61, endPoint x: 402, endPoint y: 61, distance: 45.0
click at [402, 61] on input "BEST OF LIL WAYNE HOT MIXTAPE BY DJ MILES by DJMILES" at bounding box center [459, 59] width 430 height 19
click at [387, 60] on input "BEST OF LIL WAYNE HOT MIXTAPE BY DJ MILES" at bounding box center [459, 59] width 430 height 19
click at [616, 125] on button "Search" at bounding box center [645, 134] width 58 height 19
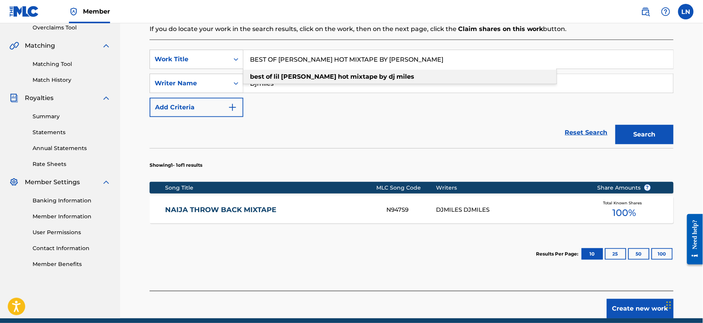
click at [397, 76] on strong "miles" at bounding box center [406, 76] width 18 height 7
type input "best of lil wayne hot mixtape by dj miles"
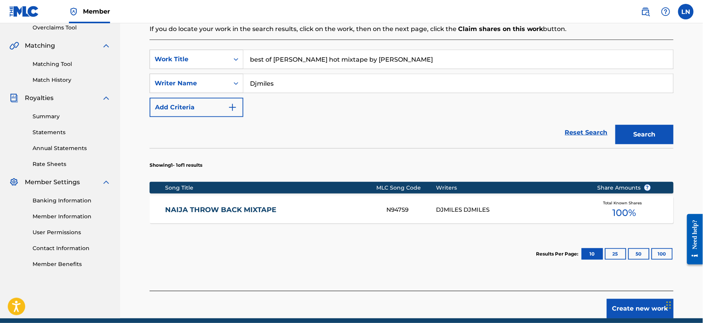
click at [636, 308] on button "Create new work" at bounding box center [640, 308] width 67 height 19
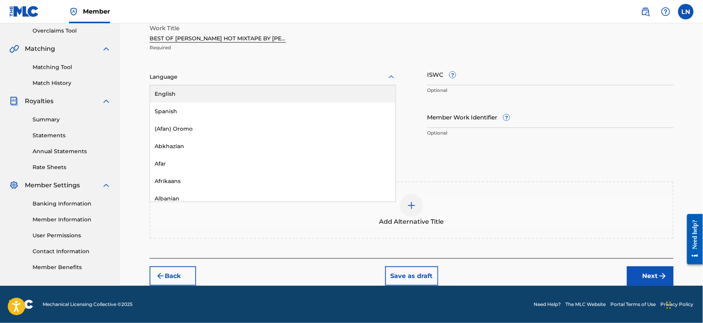
click at [299, 73] on div at bounding box center [273, 77] width 247 height 10
click at [297, 87] on div "English" at bounding box center [273, 93] width 246 height 17
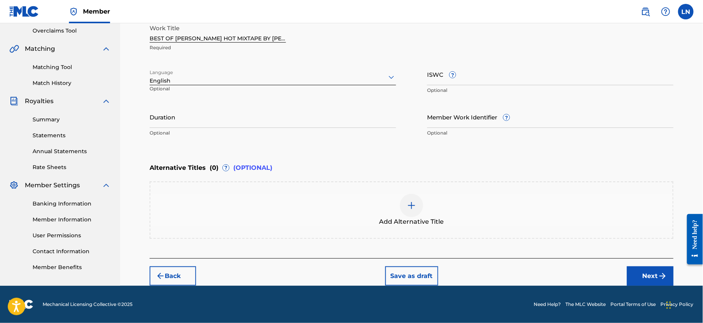
click at [645, 270] on button "Next" at bounding box center [650, 275] width 47 height 19
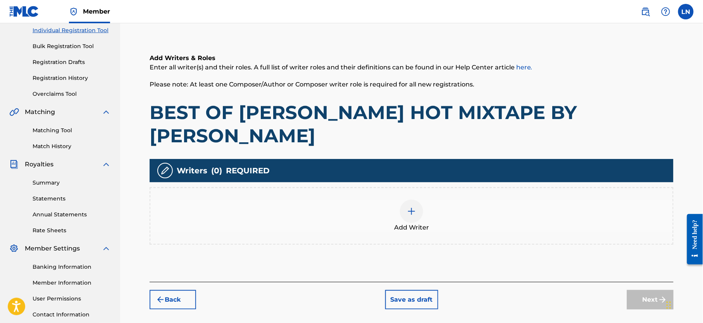
scroll to position [35, 0]
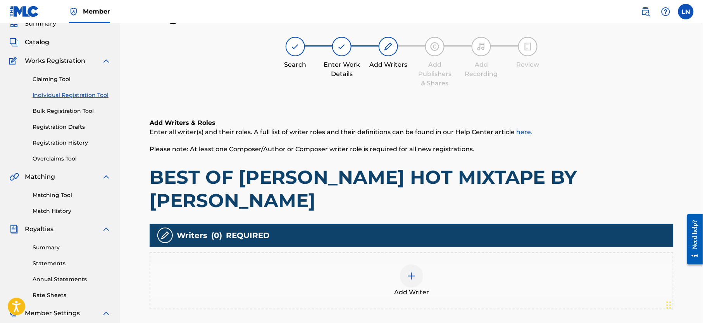
click at [416, 264] on div at bounding box center [411, 275] width 23 height 23
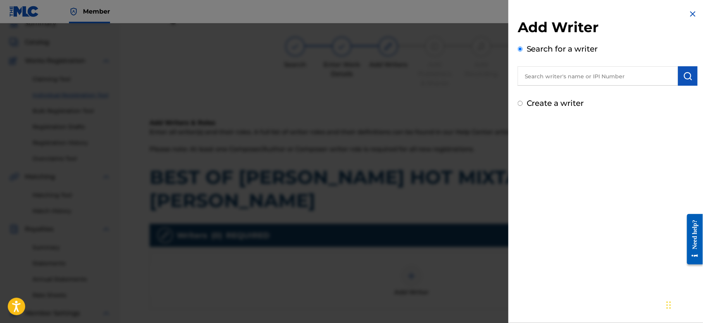
click at [577, 80] on input "text" at bounding box center [598, 75] width 161 height 19
type input "NJOKU LESLIE CHIDOZIE"
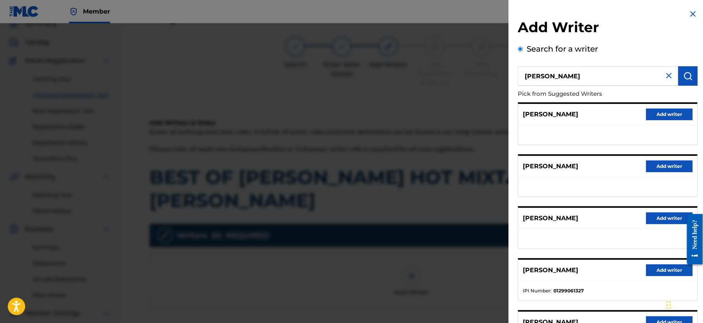
click at [666, 269] on button "Add writer" at bounding box center [669, 270] width 47 height 12
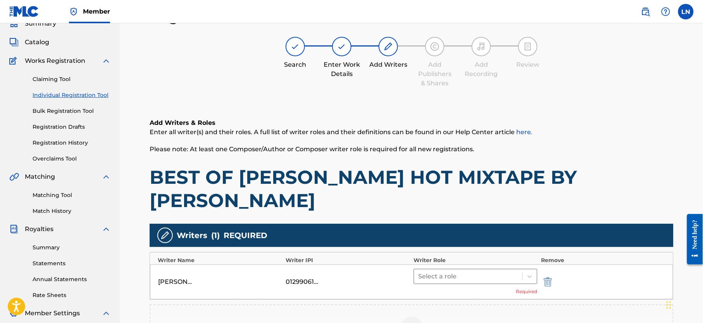
click at [452, 271] on div at bounding box center [468, 276] width 100 height 11
click at [453, 273] on div "Composer/Author" at bounding box center [476, 273] width 124 height 16
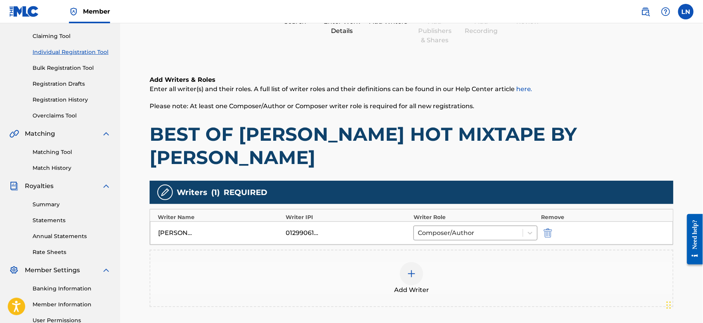
scroll to position [125, 0]
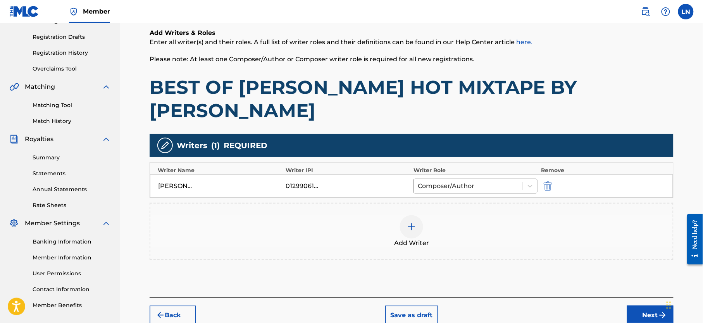
click at [633, 306] on button "Next" at bounding box center [650, 315] width 47 height 19
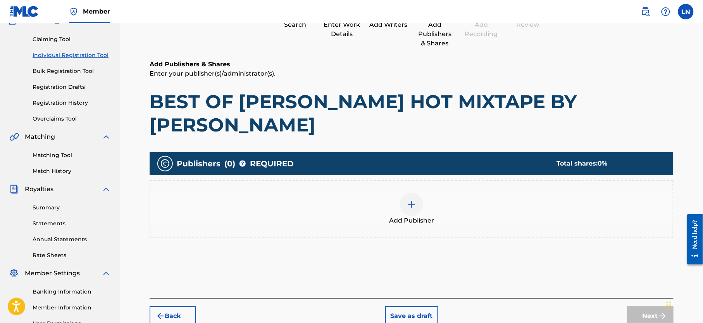
scroll to position [35, 0]
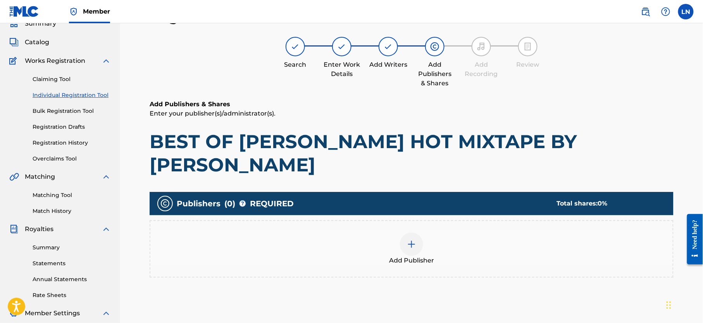
click at [415, 233] on div at bounding box center [411, 244] width 23 height 23
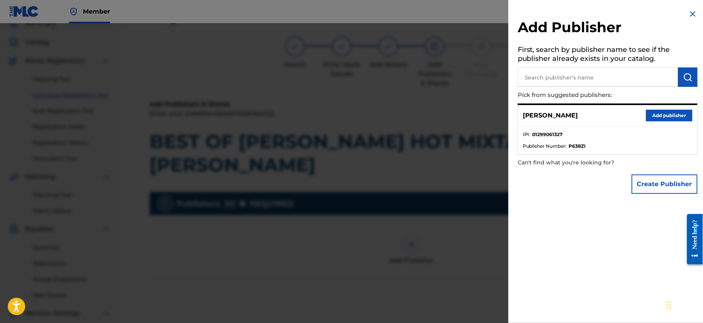
click at [669, 114] on button "Add publisher" at bounding box center [669, 116] width 47 height 12
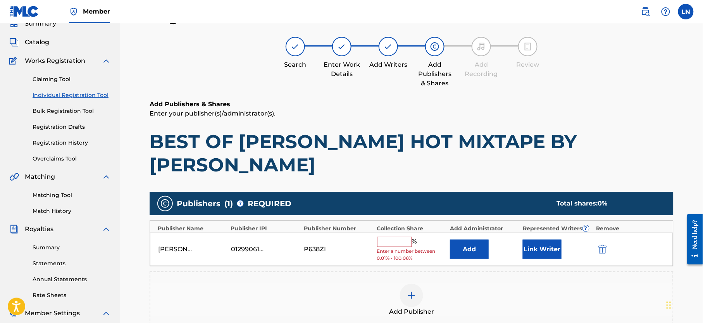
click at [388, 237] on input "text" at bounding box center [394, 242] width 35 height 10
type input "100"
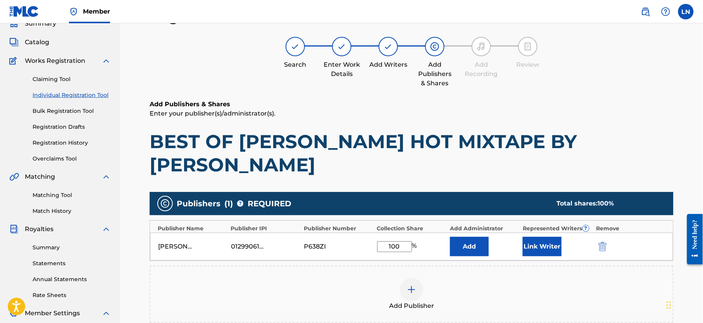
scroll to position [166, 0]
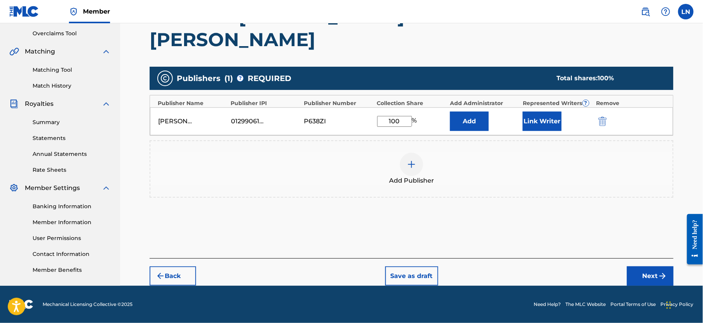
click at [636, 266] on button "Next" at bounding box center [650, 275] width 47 height 19
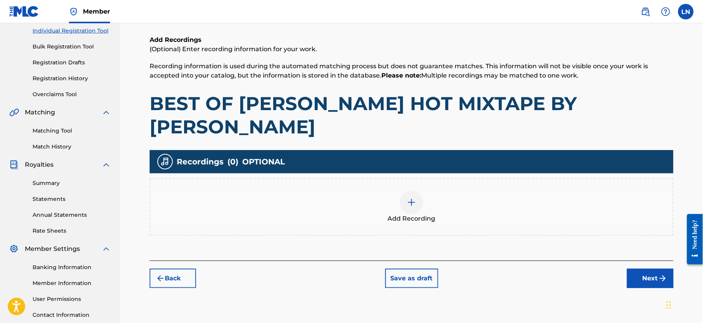
scroll to position [35, 0]
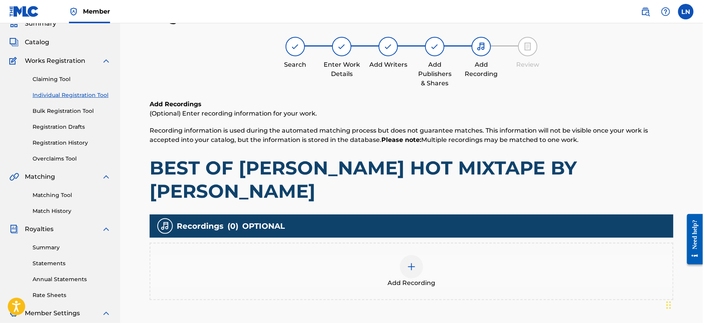
click at [406, 255] on div at bounding box center [411, 266] width 23 height 23
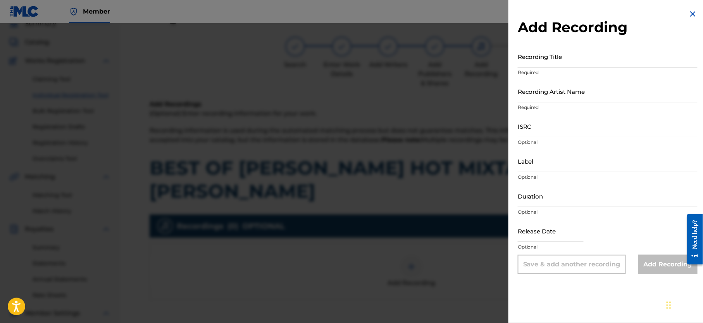
click at [569, 57] on input "Recording Title" at bounding box center [608, 56] width 180 height 22
paste input "BEST OF LIL WAYNE HOT MIXTAPE BY DJ MILES by DJMILES"
type input "BEST OF LIL WAYNE HOT MIXTAPE BY DJ MILES"
click at [571, 91] on input "Recording Artist Name" at bounding box center [608, 91] width 180 height 22
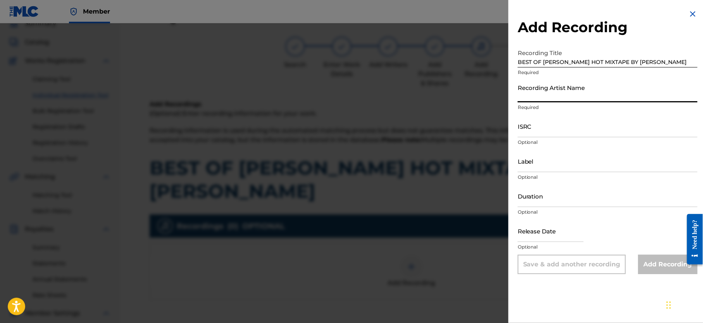
type input "Djmiles"
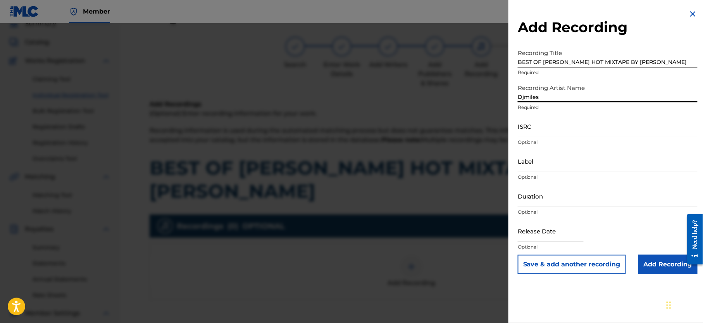
click at [661, 272] on input "Add Recording" at bounding box center [668, 264] width 59 height 19
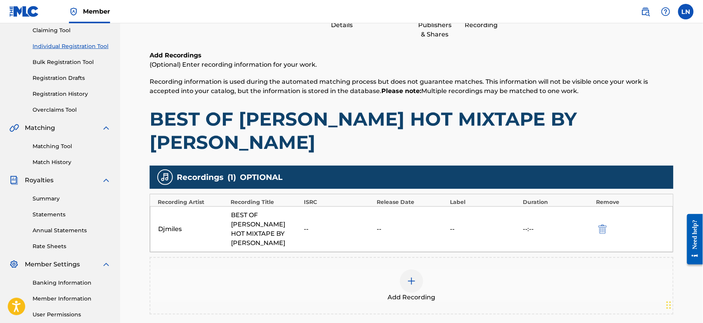
scroll to position [166, 0]
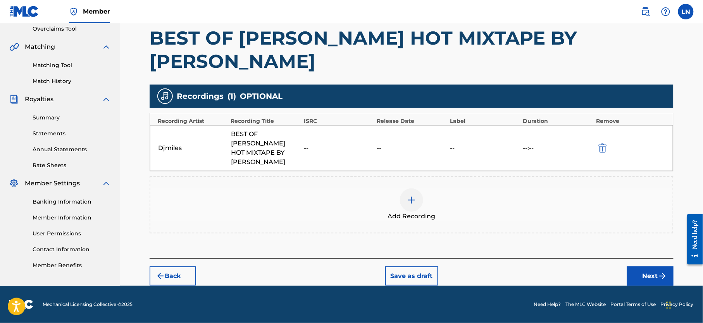
click at [650, 266] on button "Next" at bounding box center [650, 275] width 47 height 19
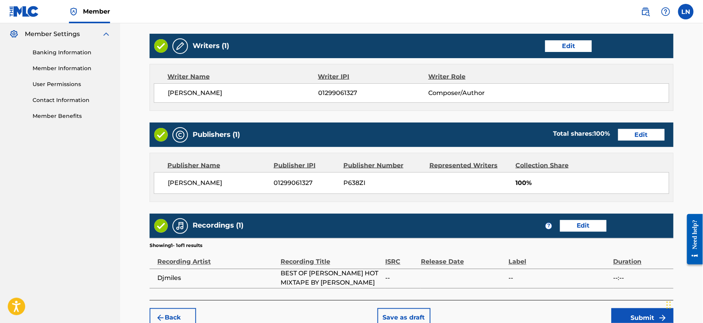
scroll to position [328, 0]
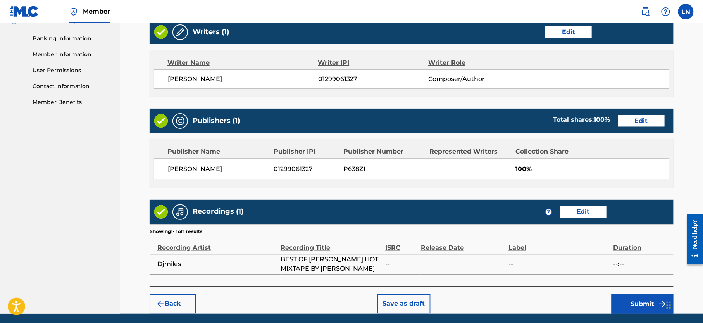
click at [650, 294] on button "Submit" at bounding box center [643, 303] width 62 height 19
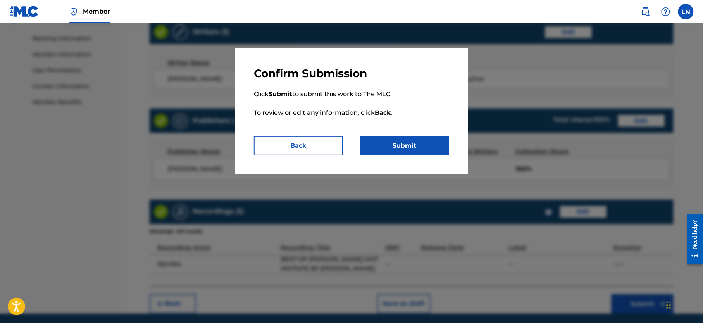
click at [422, 138] on button "Submit" at bounding box center [404, 145] width 89 height 19
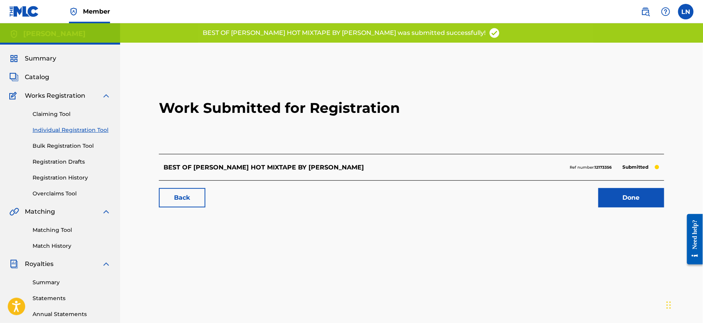
click at [621, 199] on link "Done" at bounding box center [632, 197] width 66 height 19
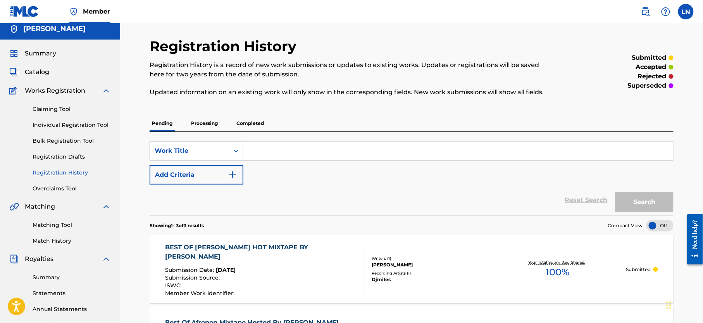
scroll to position [2, 0]
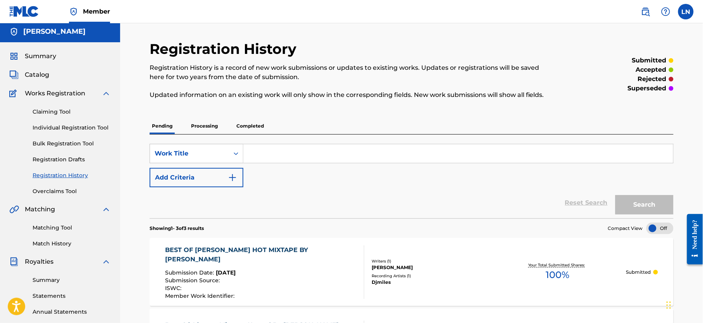
click at [79, 126] on link "Individual Registration Tool" at bounding box center [72, 128] width 78 height 8
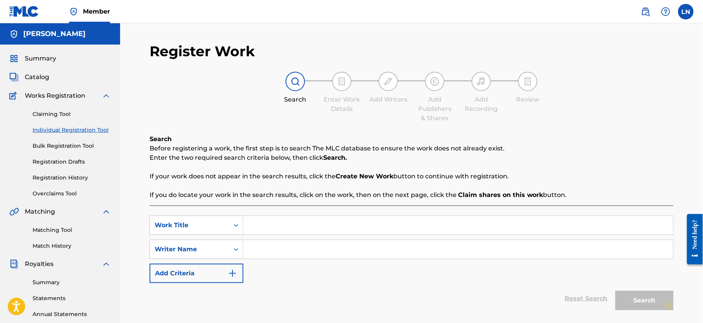
click at [272, 229] on input "Search Form" at bounding box center [459, 225] width 430 height 19
paste input "TOE TOE MASHUP BANGER MIXTAPE HOSTED BY DJ MILES FEAT KATE WILLIAMS"
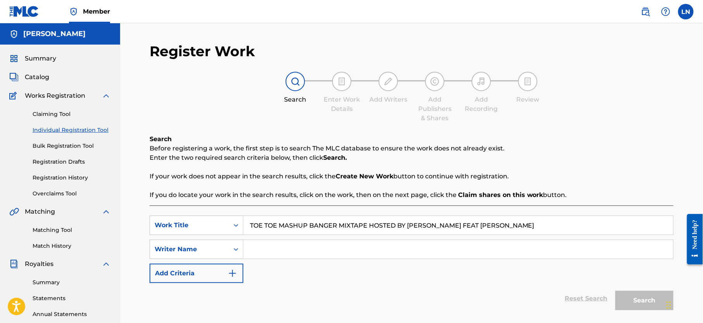
type input "TOE TOE MASHUP BANGER MIXTAPE HOSTED BY DJ MILES FEAT KATE WILLIAMS"
click at [294, 257] on input "Search Form" at bounding box center [459, 249] width 430 height 19
type input "Djmiles"
click at [616, 291] on button "Search" at bounding box center [645, 300] width 58 height 19
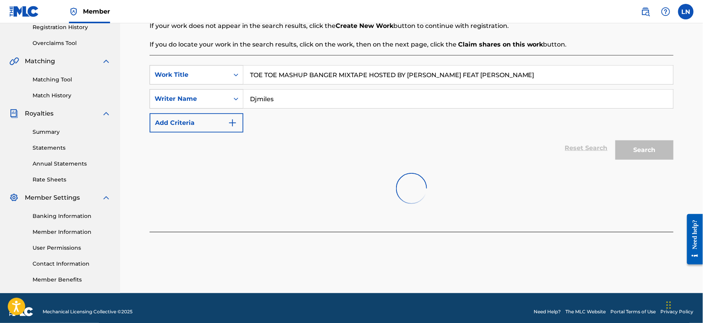
scroll to position [152, 0]
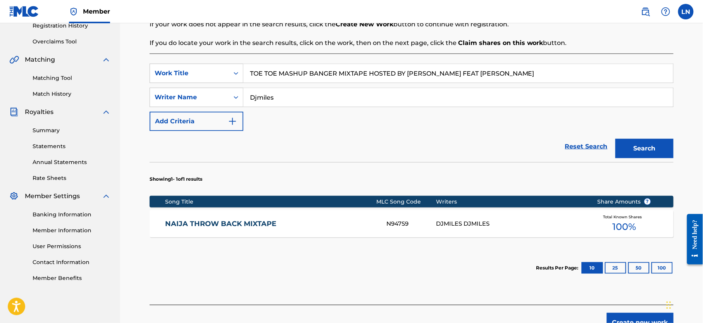
click at [623, 319] on button "Create new work" at bounding box center [640, 322] width 67 height 19
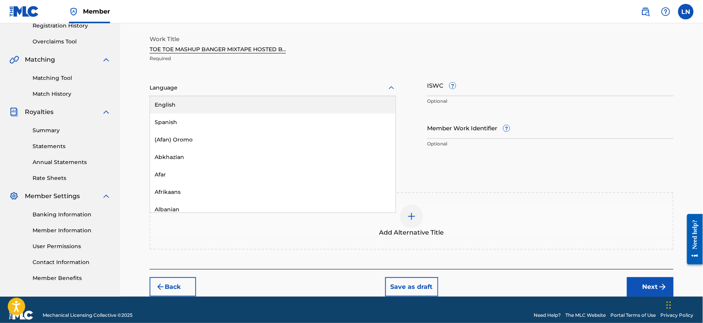
click at [325, 90] on div at bounding box center [273, 88] width 247 height 10
click at [295, 108] on div "English" at bounding box center [273, 104] width 246 height 17
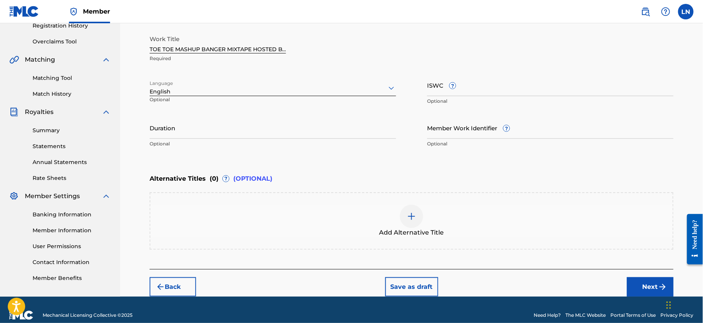
scroll to position [166, 0]
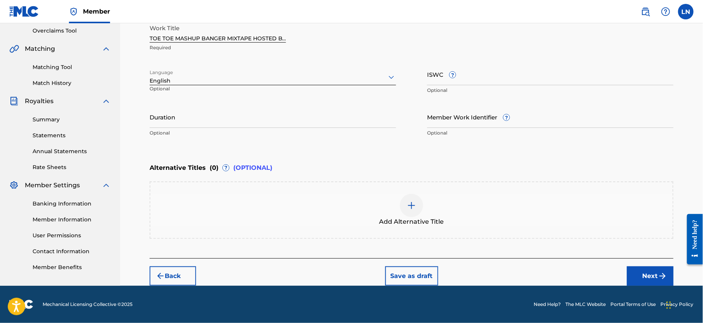
click at [639, 266] on button "Next" at bounding box center [650, 275] width 47 height 19
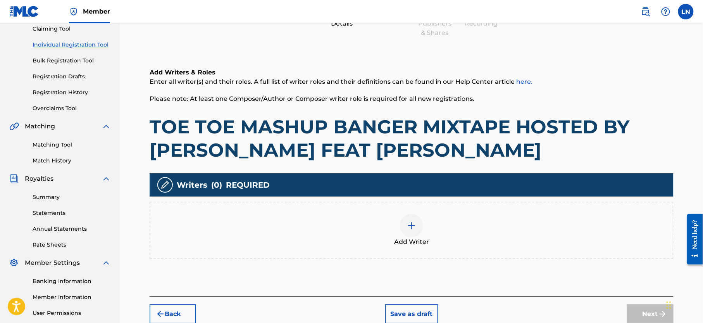
scroll to position [134, 0]
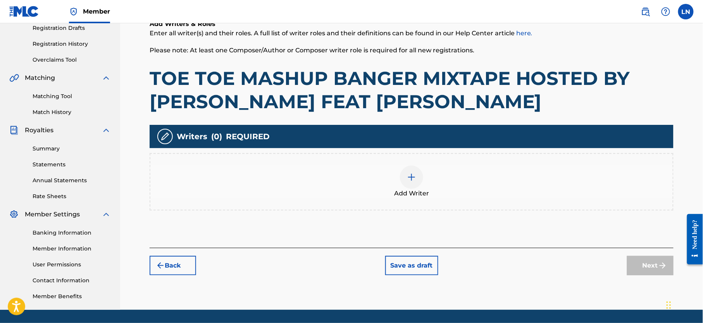
click at [423, 182] on div "Add Writer" at bounding box center [411, 182] width 523 height 33
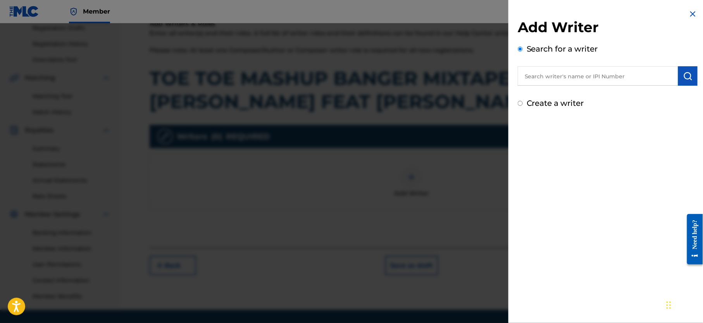
click at [557, 85] on input "text" at bounding box center [598, 75] width 161 height 19
type input "NJOKU LESLIE CHIDOZIE"
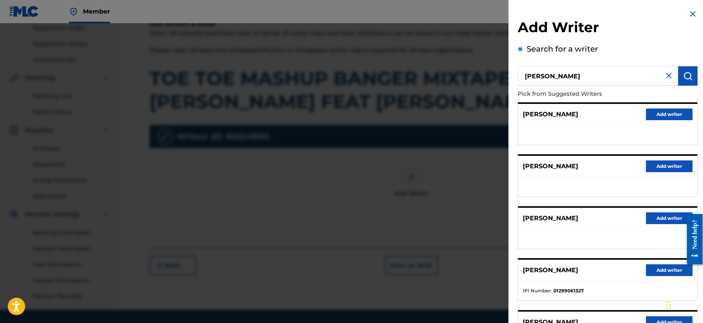
click at [655, 275] on button "Add writer" at bounding box center [669, 270] width 47 height 12
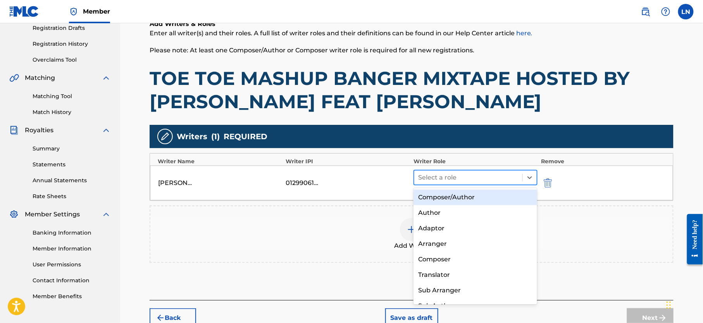
click at [483, 177] on div at bounding box center [468, 177] width 100 height 11
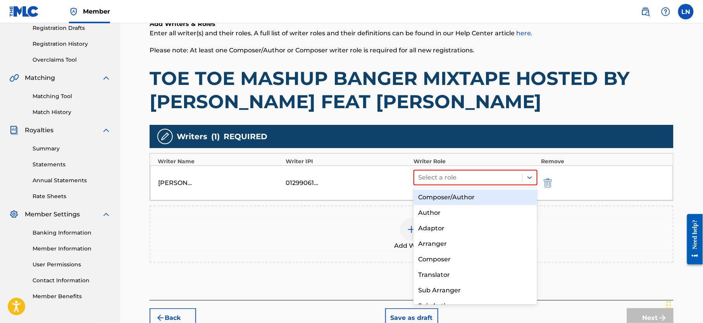
click at [471, 196] on div "Composer/Author" at bounding box center [476, 198] width 124 height 16
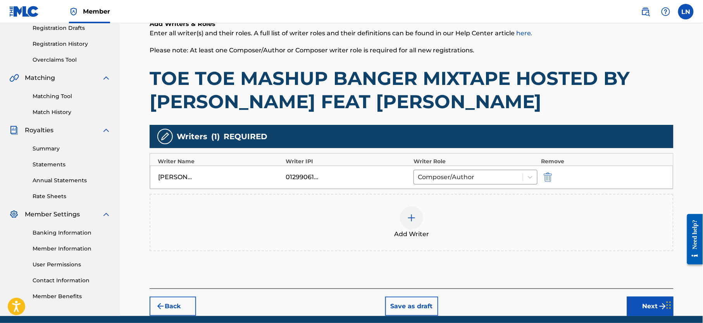
scroll to position [166, 0]
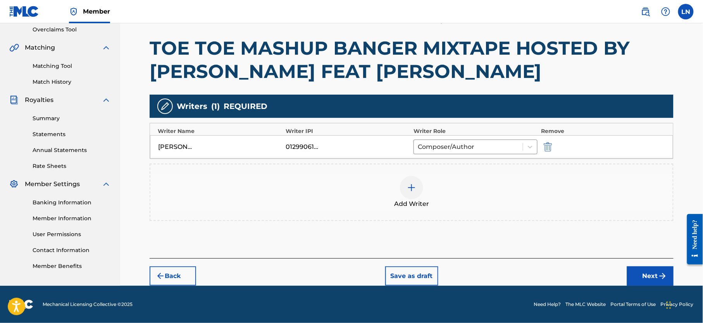
click at [639, 275] on button "Next" at bounding box center [650, 275] width 47 height 19
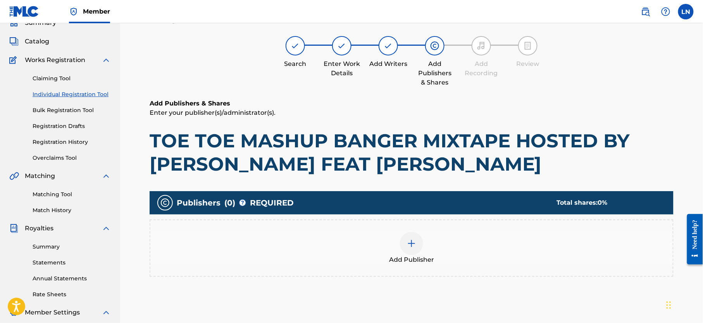
scroll to position [35, 0]
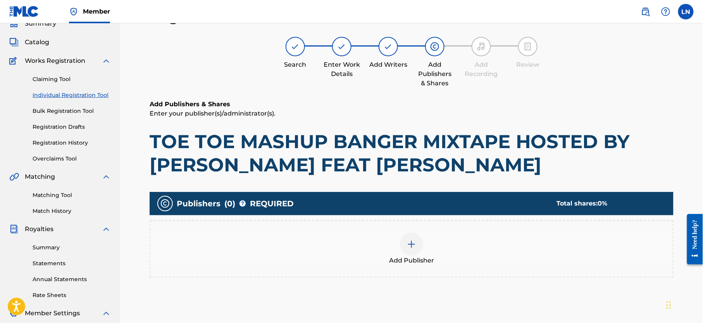
click at [416, 237] on div at bounding box center [411, 244] width 23 height 23
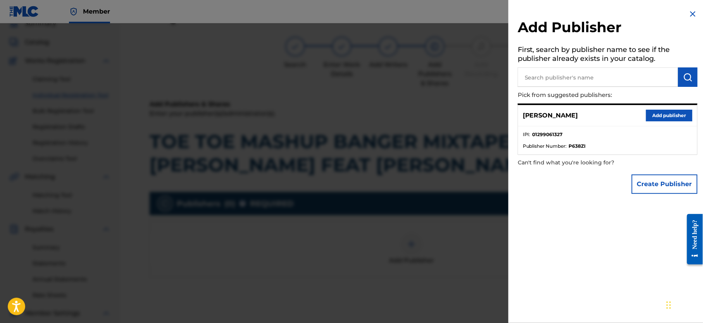
click at [656, 118] on button "Add publisher" at bounding box center [669, 116] width 47 height 12
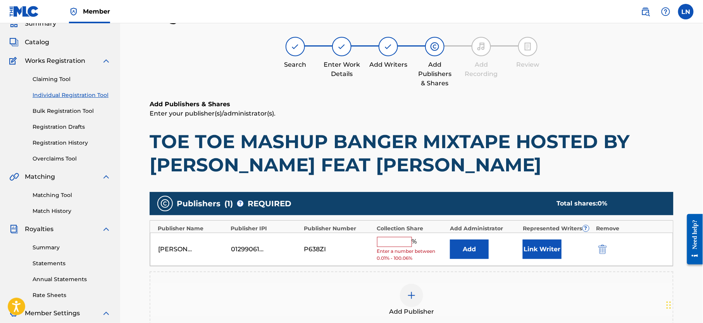
click at [390, 247] on input "text" at bounding box center [394, 242] width 35 height 10
type input "100"
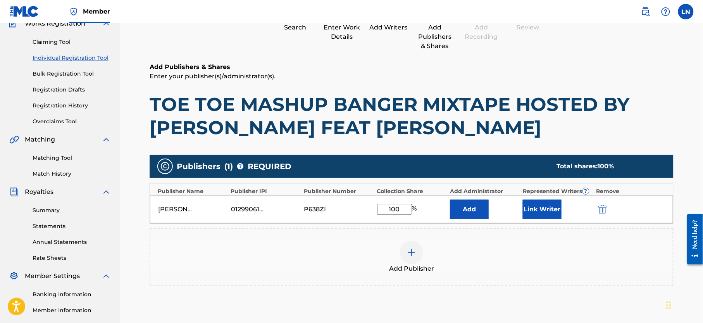
scroll to position [145, 0]
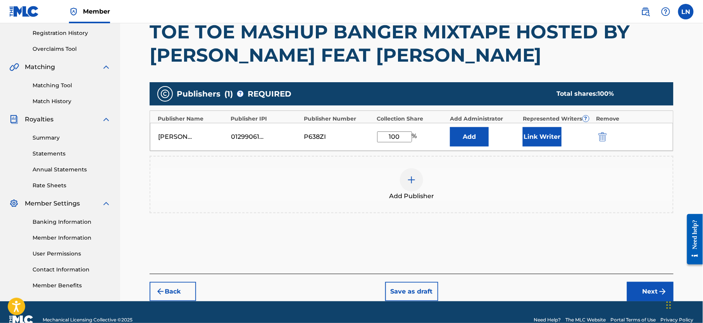
click at [636, 296] on button "Next" at bounding box center [650, 291] width 47 height 19
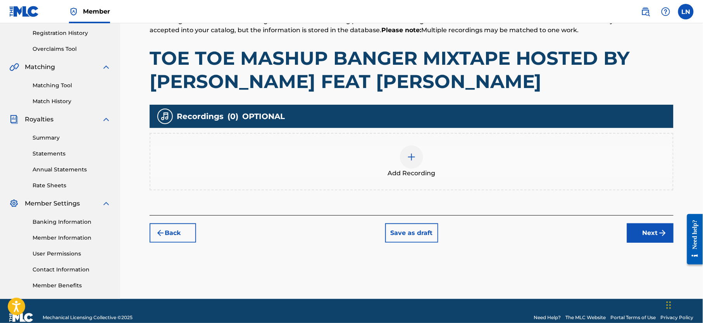
scroll to position [35, 0]
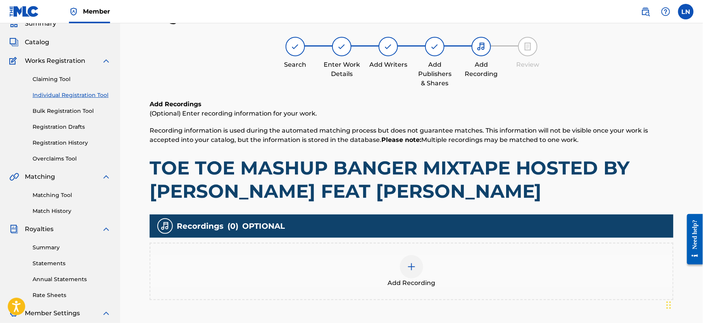
click at [407, 258] on div at bounding box center [411, 266] width 23 height 23
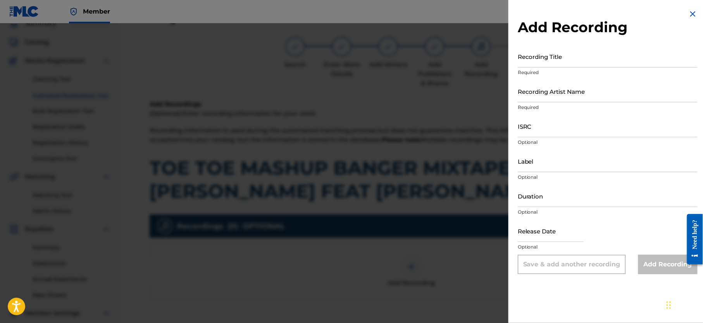
click at [543, 57] on input "Recording Title" at bounding box center [608, 56] width 180 height 22
paste input "TOE TOE MASHUP BANGER MIXTAPE HOSTED BY DJ MILES FEAT KATE WILLIAMS"
type input "TOE TOE MASHUP BANGER MIXTAPE HOSTED BY DJ MILES FEAT KATE WILLIAMS"
click at [556, 95] on input "Recording Artist Name" at bounding box center [608, 91] width 180 height 22
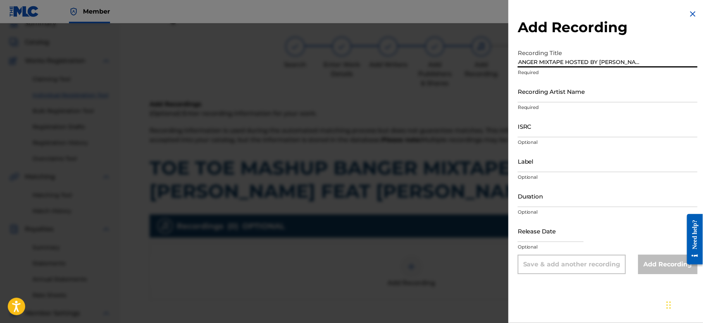
scroll to position [0, 0]
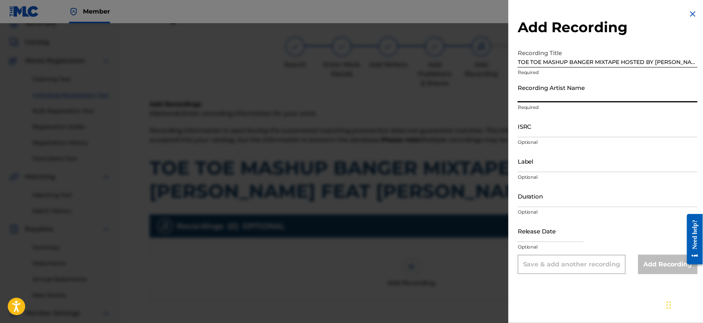
type input "Djmiles"
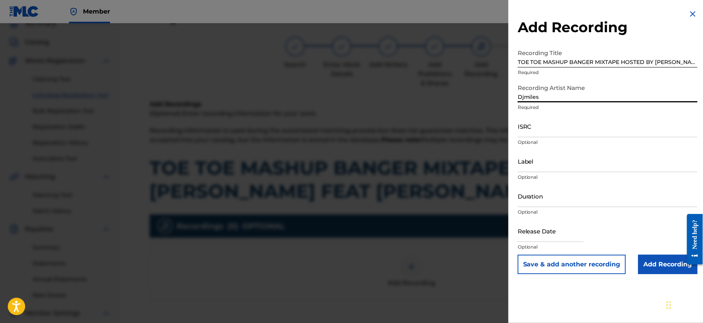
scroll to position [112, 0]
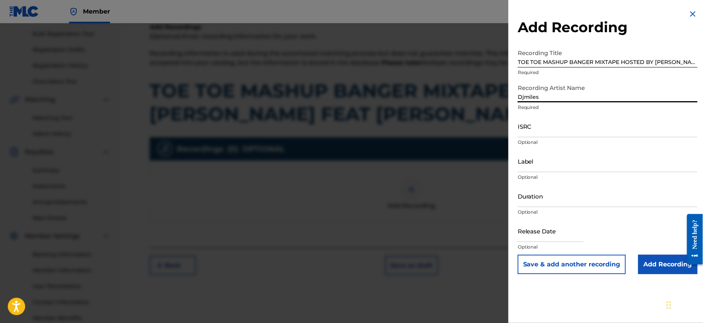
click at [655, 259] on input "Add Recording" at bounding box center [668, 264] width 59 height 19
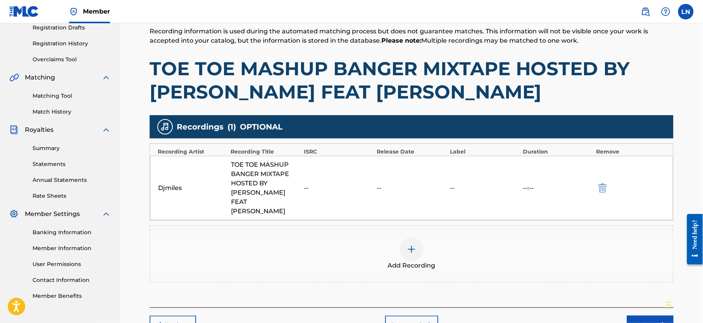
scroll to position [166, 0]
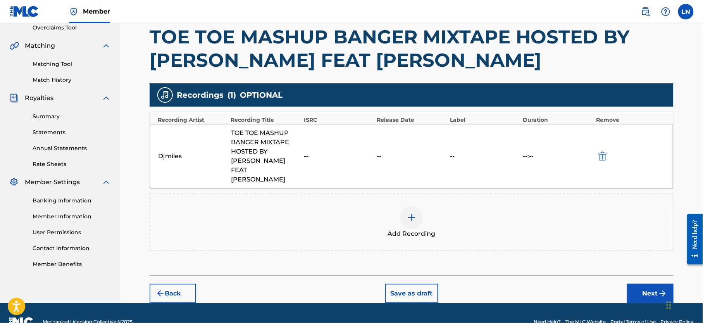
click at [641, 284] on button "Next" at bounding box center [650, 293] width 47 height 19
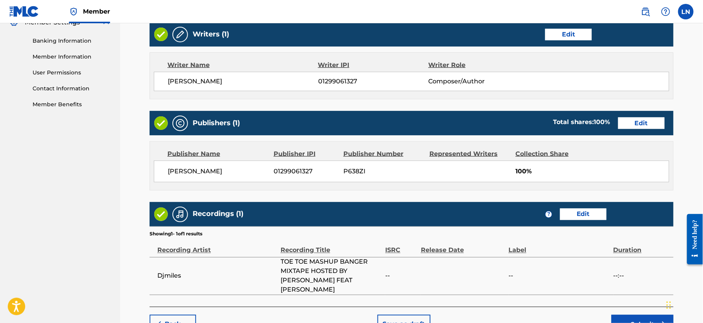
scroll to position [347, 0]
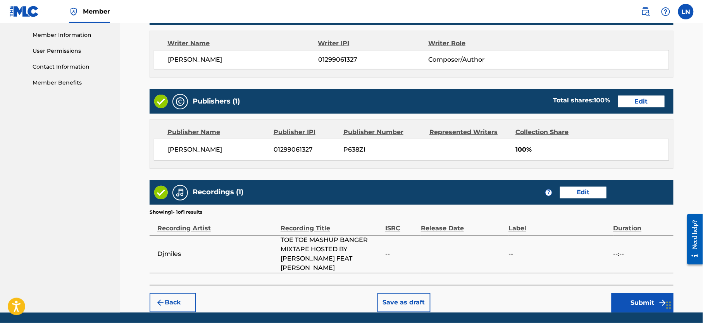
click at [632, 293] on button "Submit" at bounding box center [643, 302] width 62 height 19
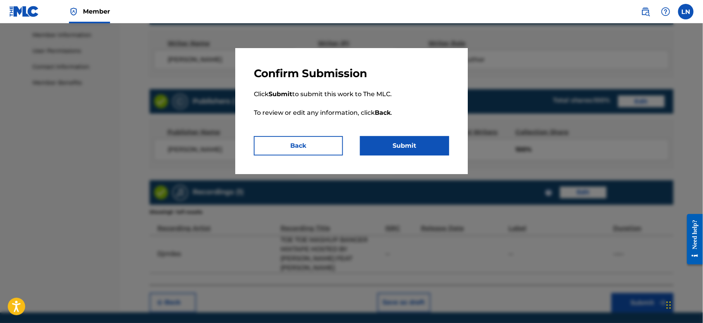
click at [397, 149] on button "Submit" at bounding box center [404, 145] width 89 height 19
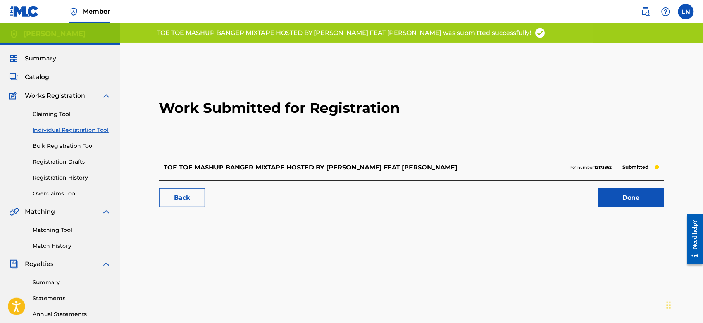
click at [615, 190] on link "Done" at bounding box center [632, 197] width 66 height 19
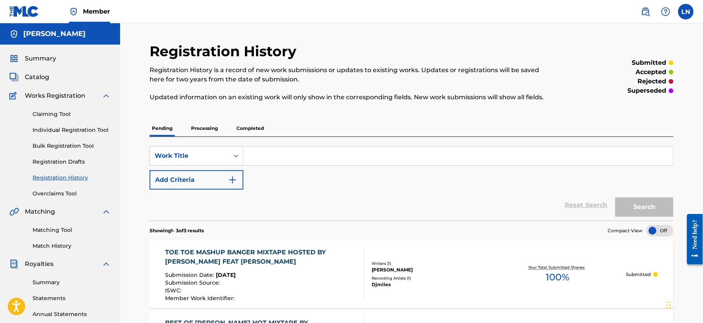
click at [94, 129] on link "Individual Registration Tool" at bounding box center [72, 130] width 78 height 8
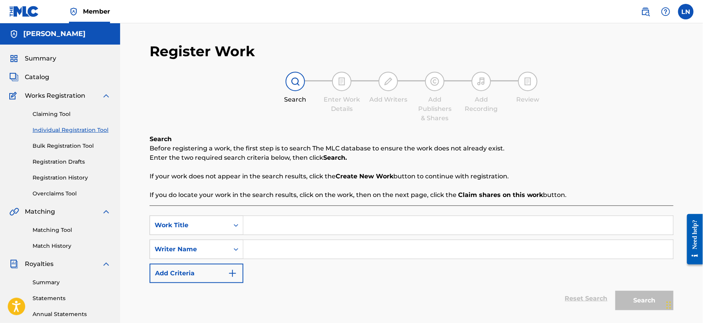
click at [308, 230] on input "Search Form" at bounding box center [459, 225] width 430 height 19
paste input "IRON MAN MIXTAPE"
type input "IRON MAN MIXTAPE"
click at [290, 257] on input "Search Form" at bounding box center [459, 249] width 430 height 19
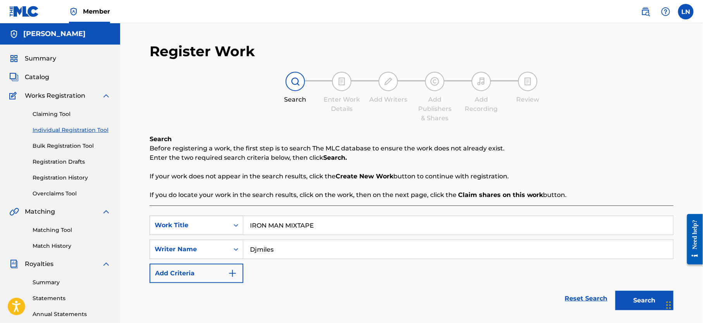
type input "Djmiles"
click at [649, 293] on button "Search" at bounding box center [645, 300] width 58 height 19
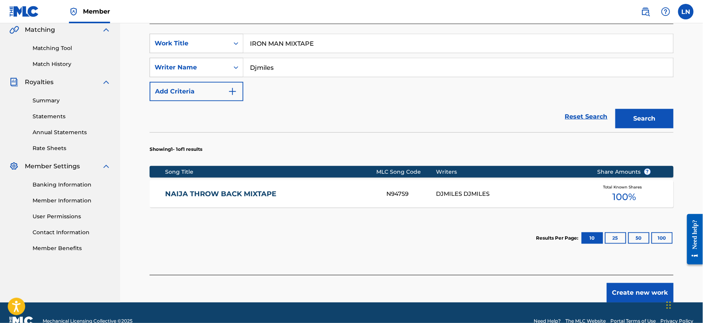
scroll to position [188, 0]
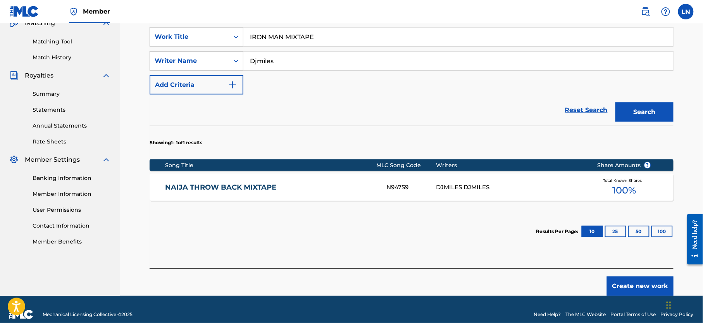
click at [642, 291] on button "Create new work" at bounding box center [640, 285] width 67 height 19
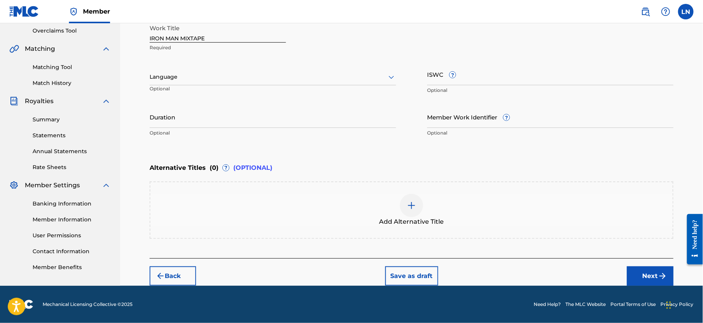
scroll to position [166, 0]
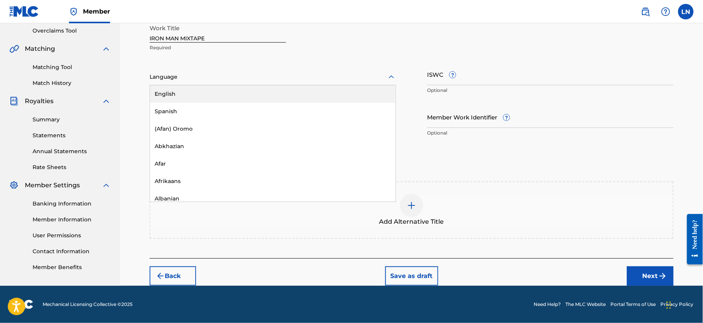
click at [264, 78] on div at bounding box center [273, 77] width 247 height 10
click at [264, 89] on div "English" at bounding box center [273, 93] width 246 height 17
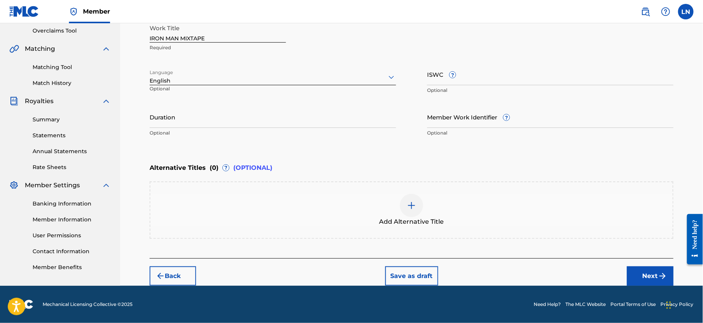
click at [655, 270] on button "Next" at bounding box center [650, 275] width 47 height 19
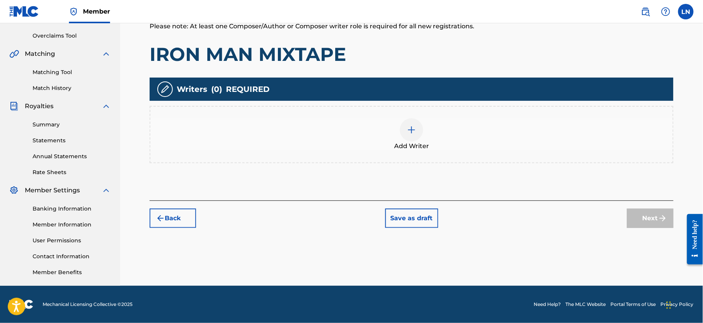
click at [191, 209] on button "Back" at bounding box center [173, 218] width 47 height 19
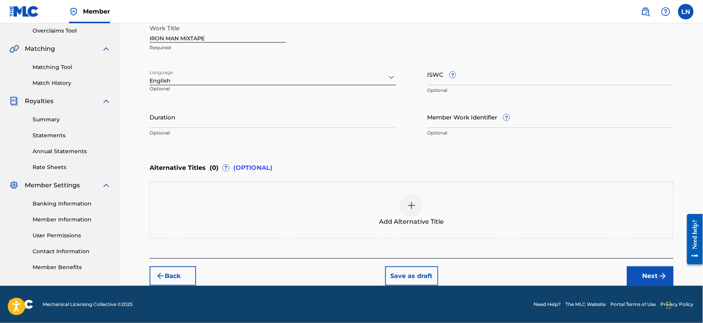
click at [660, 272] on img "submit" at bounding box center [662, 275] width 9 height 9
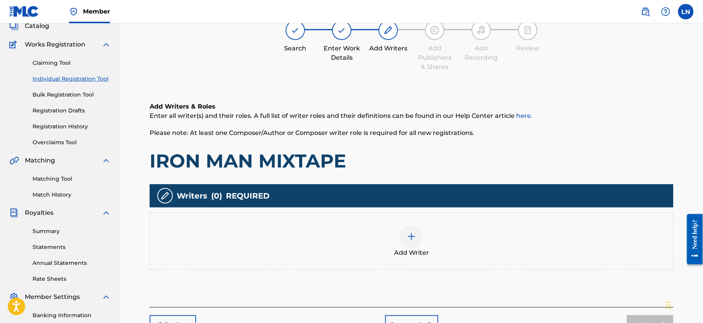
scroll to position [35, 0]
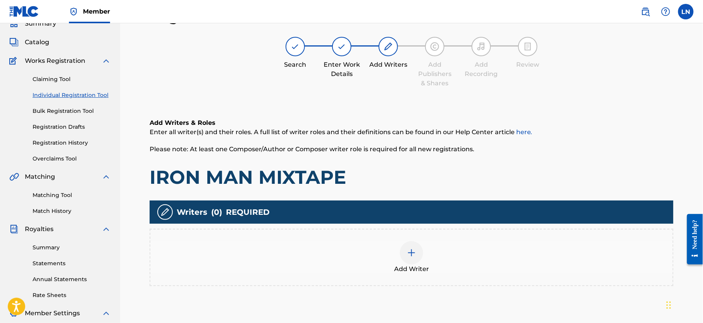
click at [437, 254] on div "Add Writer" at bounding box center [411, 257] width 523 height 33
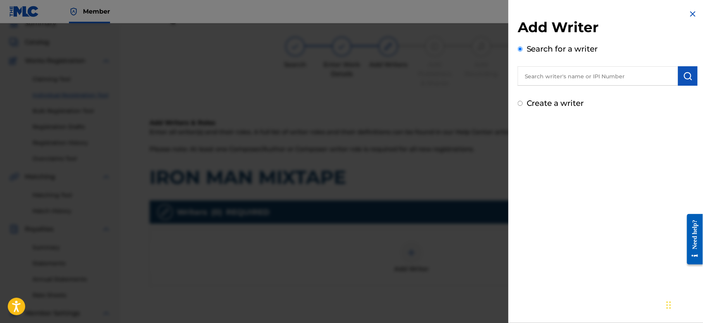
click at [579, 72] on input "text" at bounding box center [598, 75] width 161 height 19
type input "NJOKU LESLIE CHIDOZIE"
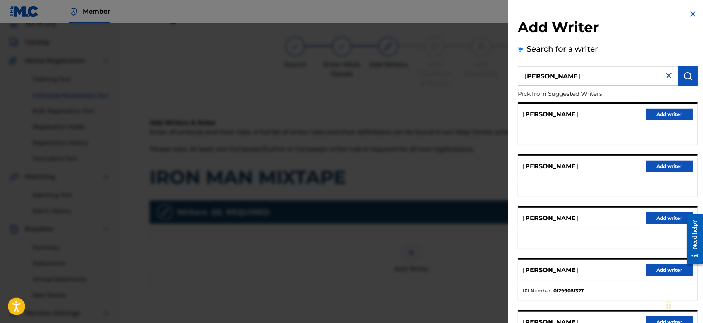
click at [653, 267] on button "Add writer" at bounding box center [669, 270] width 47 height 12
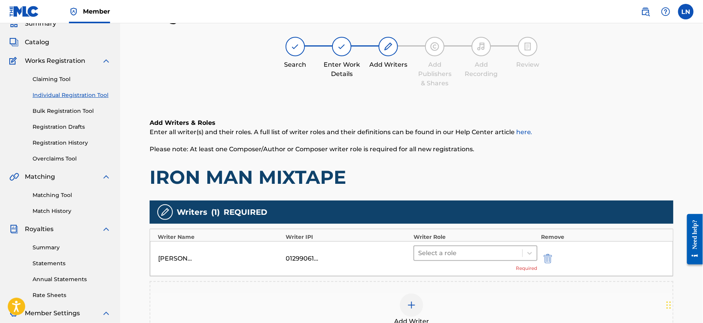
click at [442, 254] on div at bounding box center [468, 253] width 100 height 11
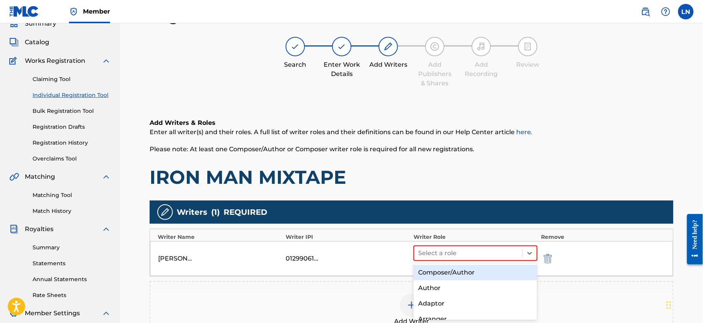
click at [449, 272] on div "Composer/Author" at bounding box center [476, 273] width 124 height 16
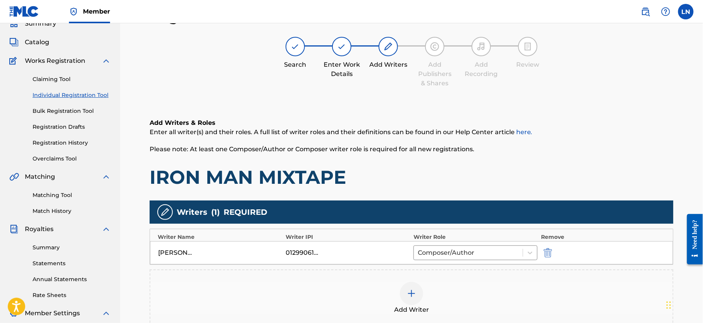
scroll to position [166, 0]
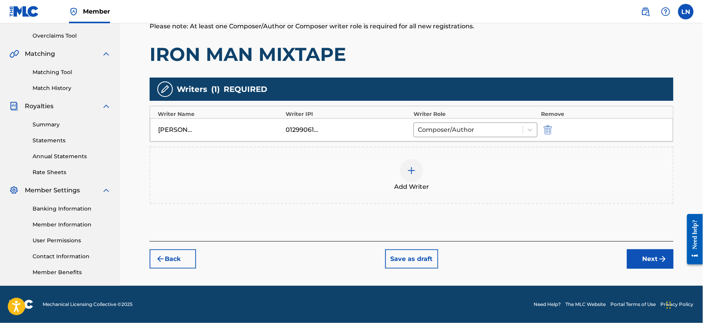
click at [646, 253] on button "Next" at bounding box center [650, 258] width 47 height 19
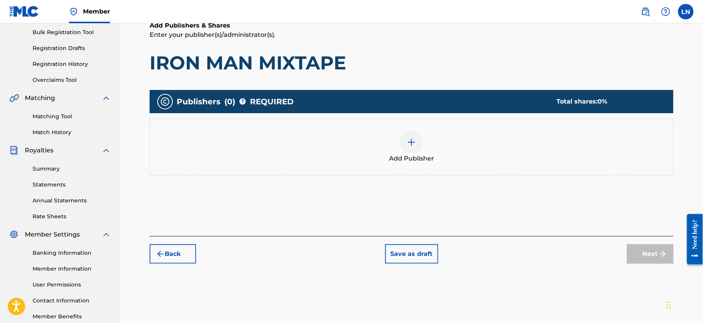
scroll to position [35, 0]
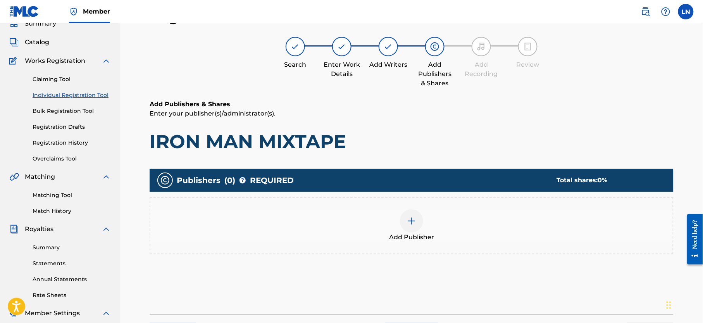
click at [409, 233] on span "Add Publisher" at bounding box center [411, 237] width 45 height 9
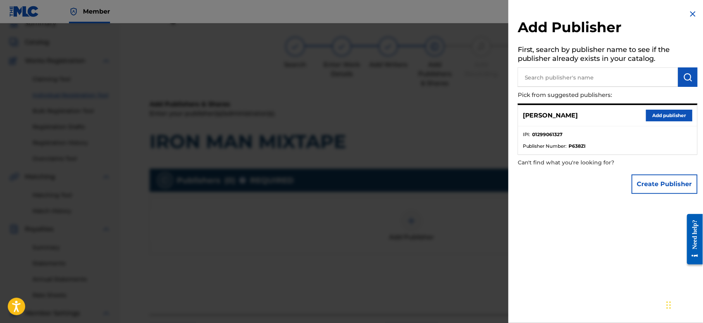
click at [663, 117] on button "Add publisher" at bounding box center [669, 116] width 47 height 12
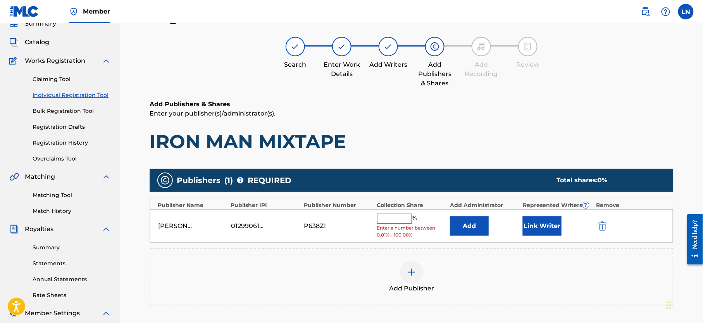
click at [386, 224] on input "text" at bounding box center [394, 219] width 35 height 10
type input "100"
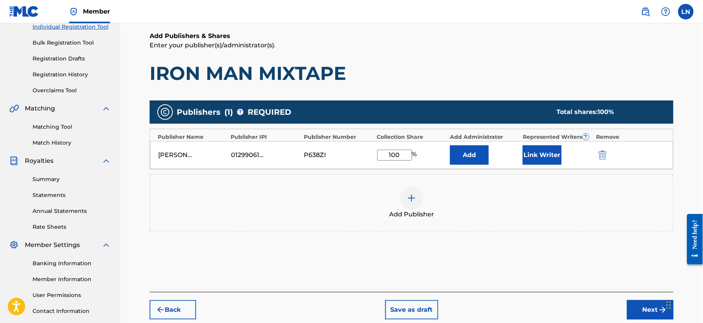
scroll to position [113, 0]
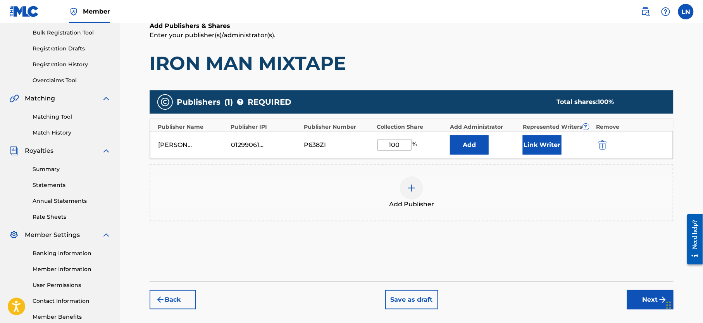
click at [646, 299] on button "Next" at bounding box center [650, 299] width 47 height 19
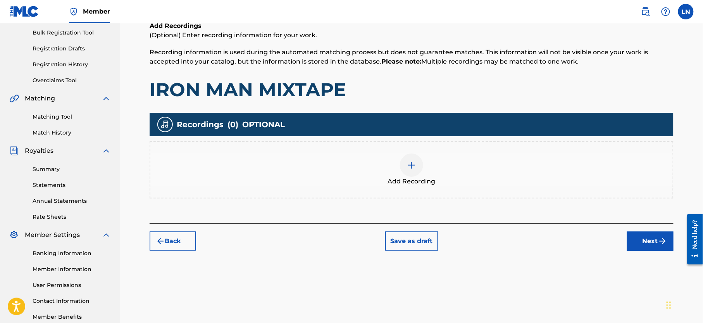
scroll to position [35, 0]
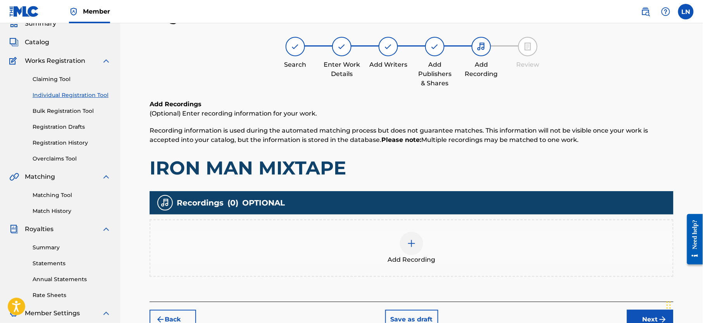
click at [413, 243] on img at bounding box center [411, 243] width 9 height 9
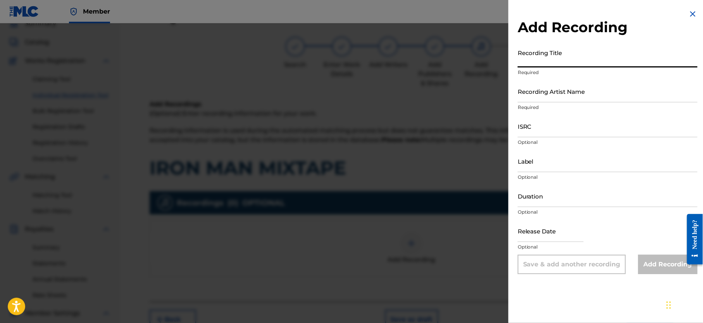
click at [537, 61] on input "Recording Title" at bounding box center [608, 56] width 180 height 22
paste input "IRON MAN MIXTAPE"
type input "IRON MAN MIXTAPE"
click at [555, 93] on input "Recording Artist Name" at bounding box center [608, 91] width 180 height 22
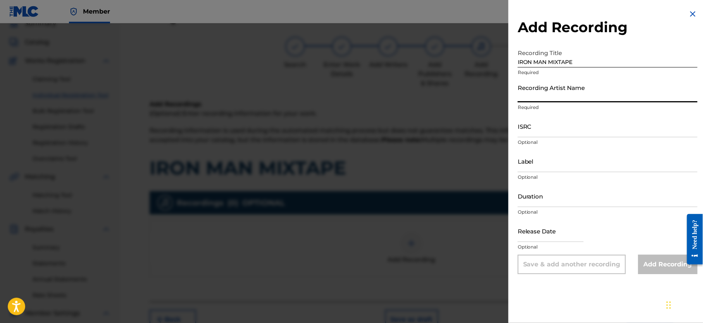
type input "Djmiles"
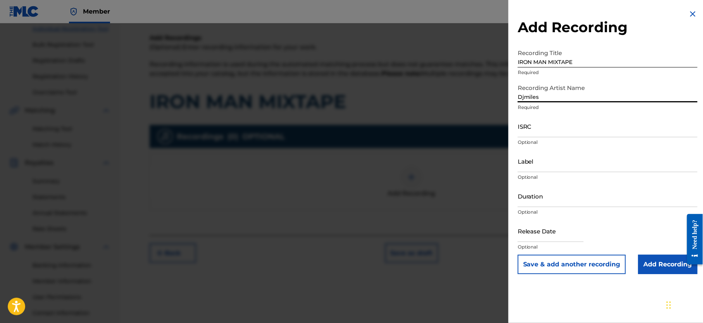
scroll to position [102, 0]
click at [649, 260] on input "Add Recording" at bounding box center [668, 264] width 59 height 19
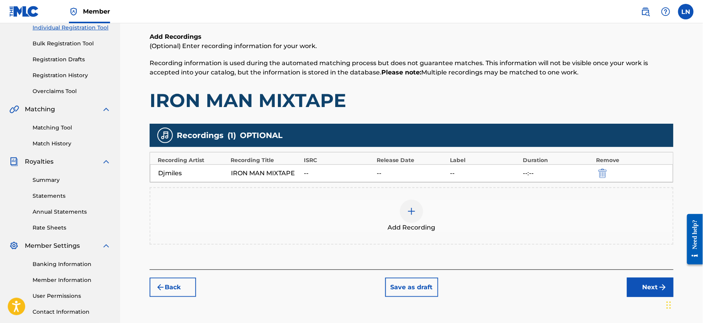
click at [638, 290] on button "Next" at bounding box center [650, 287] width 47 height 19
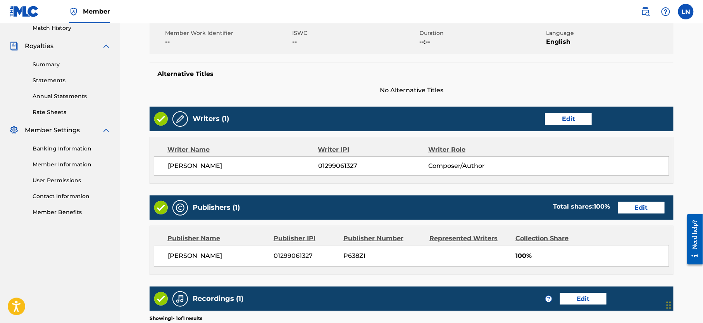
scroll to position [304, 0]
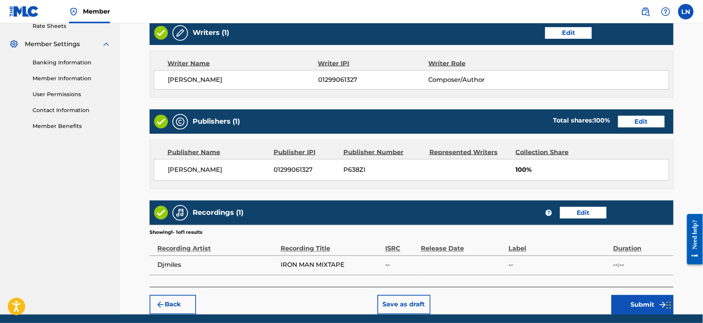
click at [625, 298] on button "Submit" at bounding box center [643, 304] width 62 height 19
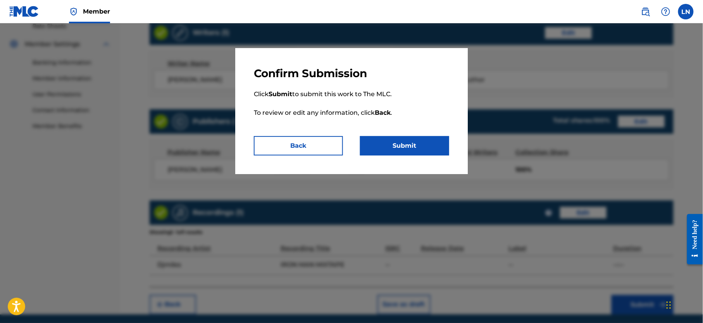
click at [430, 142] on button "Submit" at bounding box center [404, 145] width 89 height 19
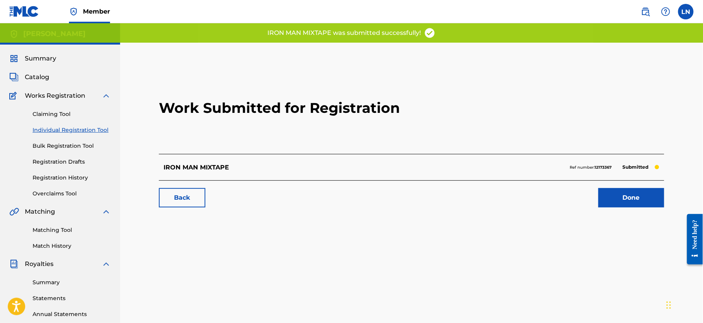
click at [631, 198] on link "Done" at bounding box center [632, 197] width 66 height 19
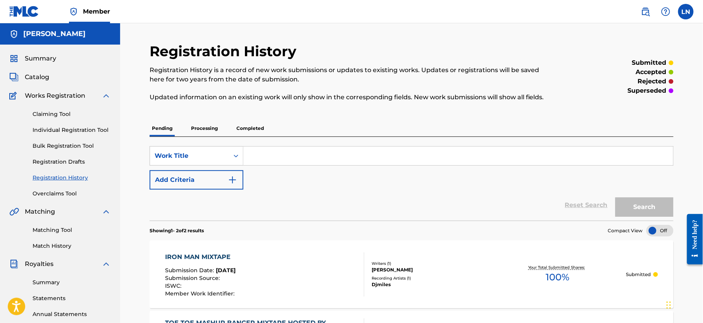
click at [74, 132] on link "Individual Registration Tool" at bounding box center [72, 130] width 78 height 8
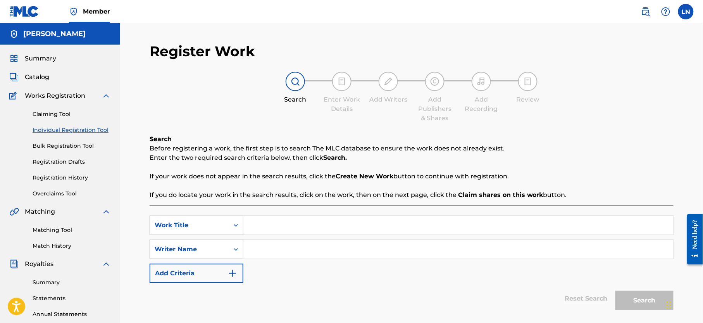
click at [309, 230] on input "Search Form" at bounding box center [459, 225] width 430 height 19
paste input "BEST OF LIL WAYNE HOT MIXTAPE BY DJ MILES"
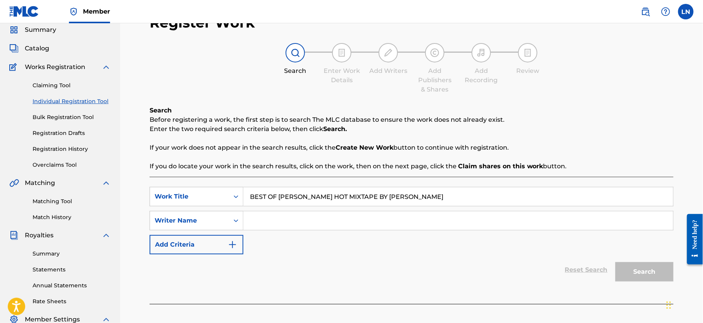
scroll to position [60, 0]
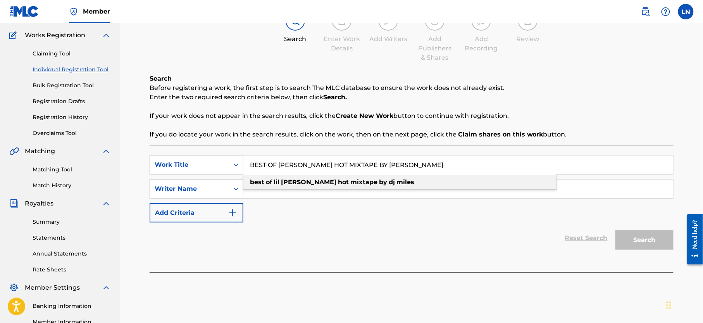
click at [298, 187] on div "best of lil wayne hot mixtape by dj miles" at bounding box center [400, 182] width 313 height 14
type input "best of lil wayne hot mixtape by dj miles"
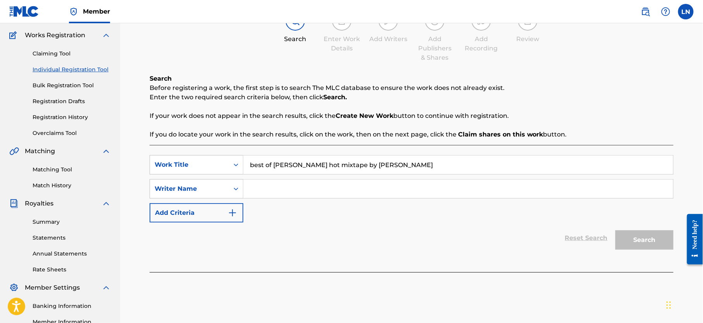
click at [298, 187] on input "Search Form" at bounding box center [459, 189] width 430 height 19
type input "Djmiles"
click at [616, 230] on button "Search" at bounding box center [645, 239] width 58 height 19
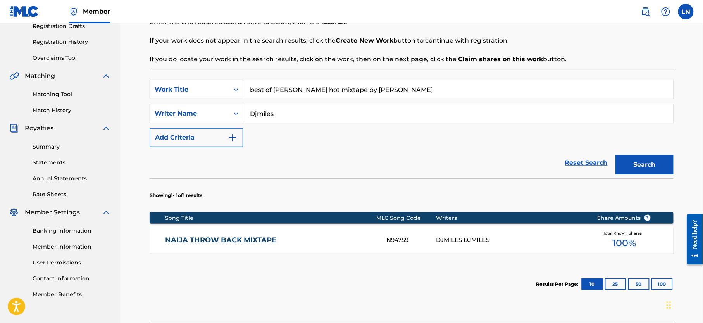
scroll to position [199, 0]
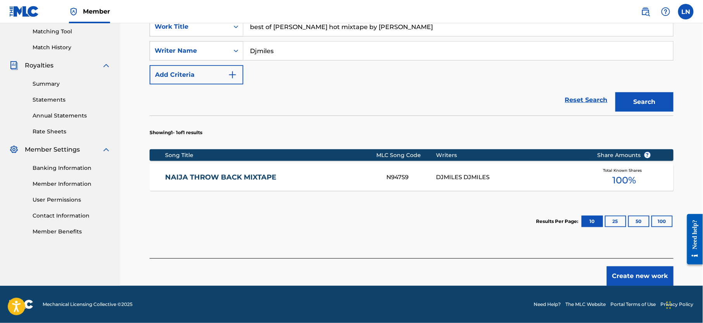
click at [639, 281] on button "Create new work" at bounding box center [640, 275] width 67 height 19
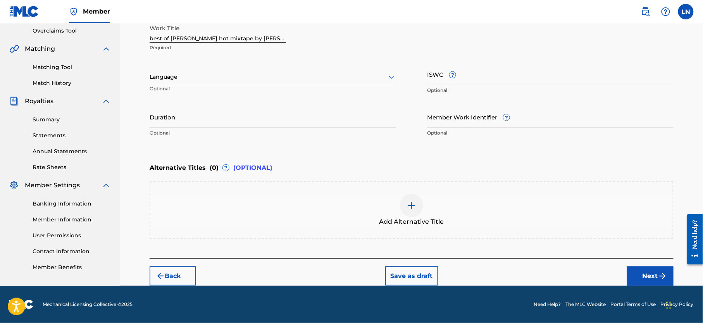
scroll to position [166, 0]
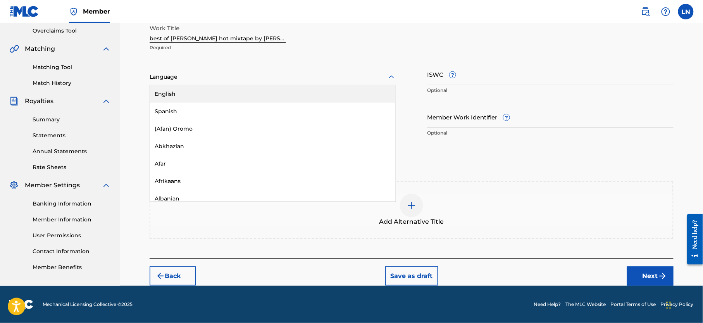
click at [259, 76] on div at bounding box center [273, 77] width 247 height 10
click at [259, 87] on div "English" at bounding box center [273, 93] width 246 height 17
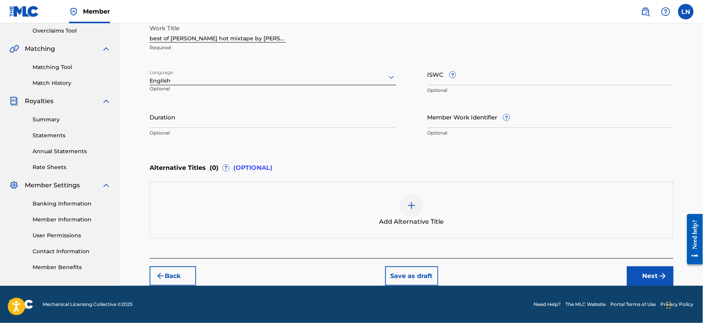
click at [648, 272] on button "Next" at bounding box center [650, 275] width 47 height 19
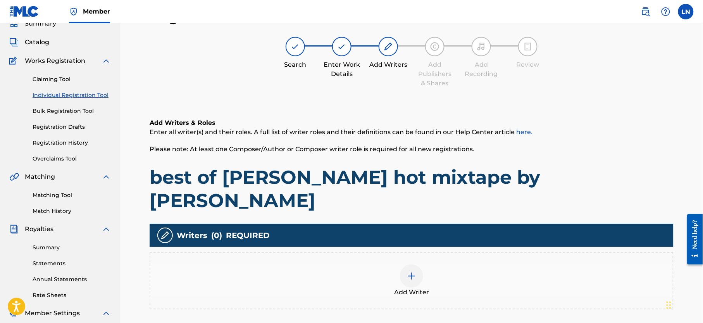
scroll to position [130, 0]
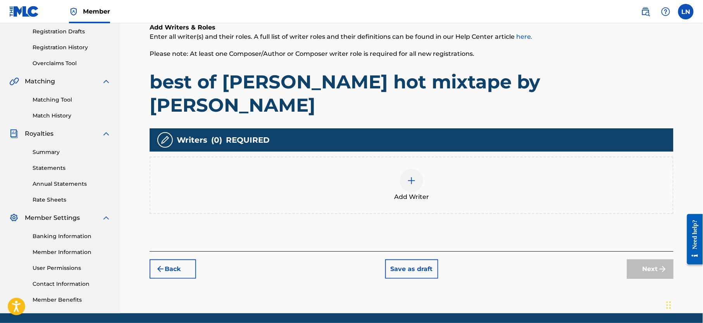
click at [407, 192] on span "Add Writer" at bounding box center [411, 196] width 35 height 9
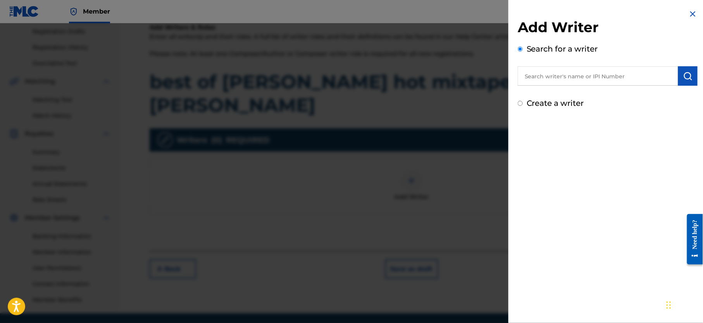
click at [557, 83] on input "text" at bounding box center [598, 75] width 161 height 19
type input "NJOKU LESLIE CHIDOZIE"
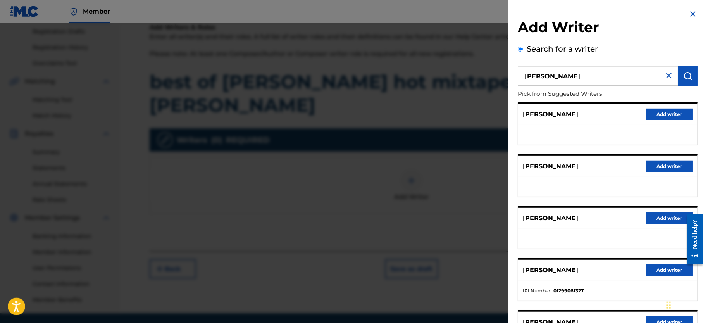
click at [655, 268] on button "Add writer" at bounding box center [669, 270] width 47 height 12
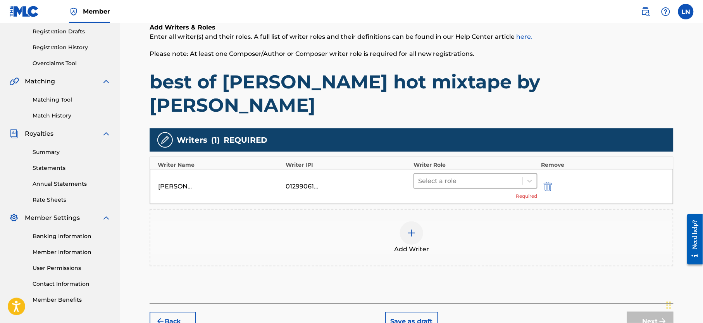
click at [479, 174] on div "Select a role" at bounding box center [469, 181] width 108 height 14
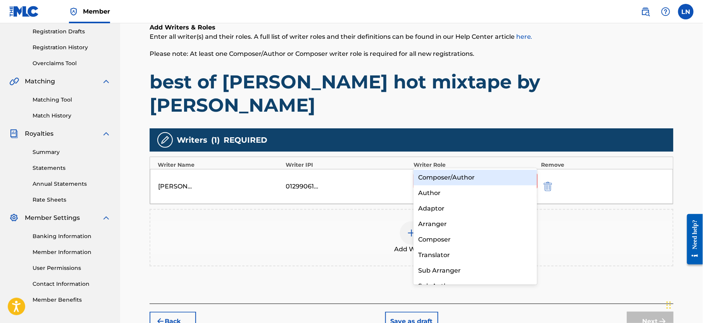
click at [473, 180] on div "Composer/Author" at bounding box center [476, 178] width 124 height 16
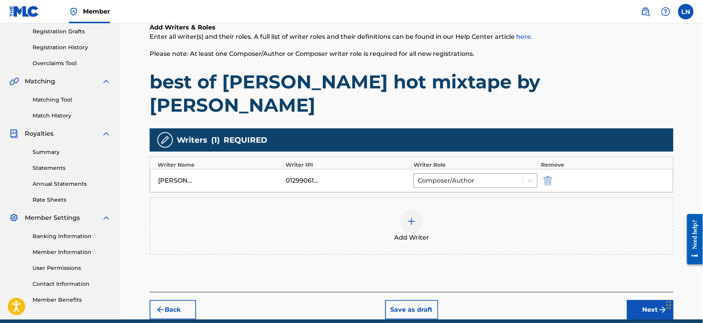
click at [659, 305] on img "submit" at bounding box center [662, 309] width 9 height 9
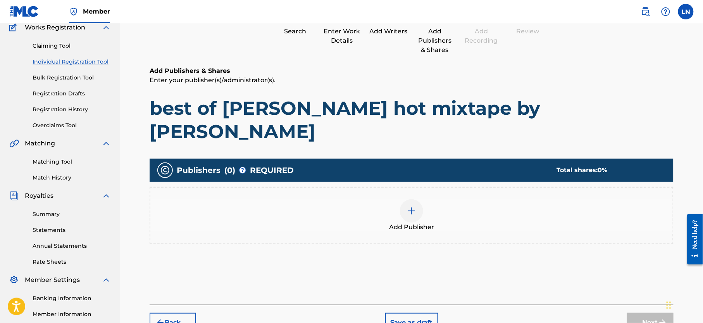
scroll to position [35, 0]
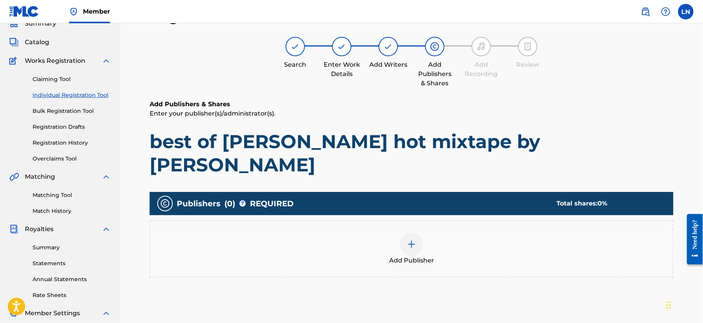
click at [413, 256] on span "Add Publisher" at bounding box center [411, 260] width 45 height 9
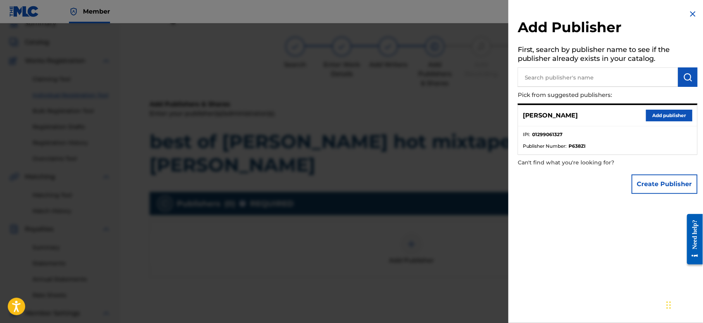
click at [669, 116] on button "Add publisher" at bounding box center [669, 116] width 47 height 12
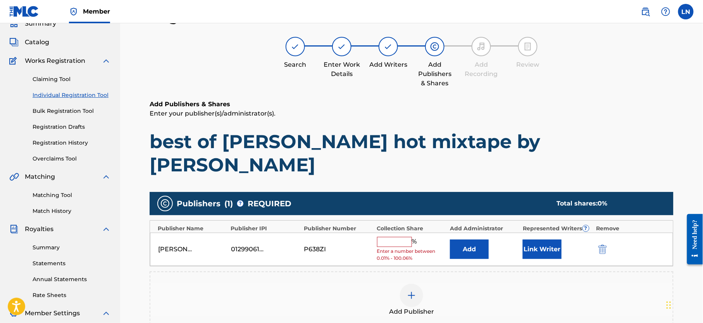
click at [390, 237] on input "text" at bounding box center [394, 242] width 35 height 10
type input "100"
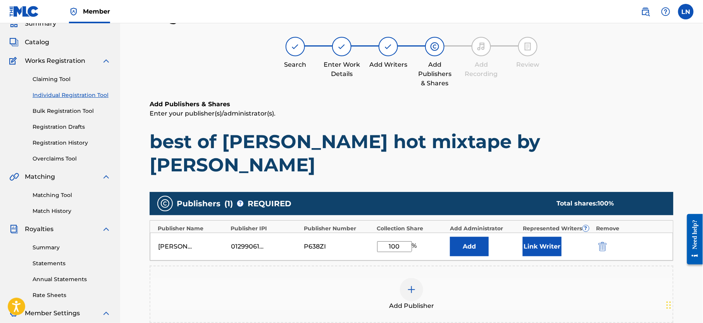
scroll to position [166, 0]
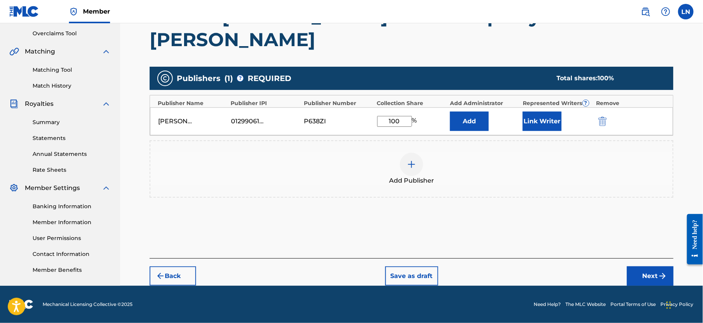
click at [654, 266] on button "Next" at bounding box center [650, 275] width 47 height 19
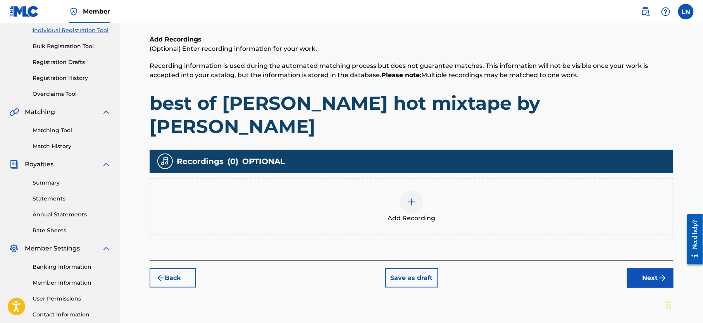
scroll to position [35, 0]
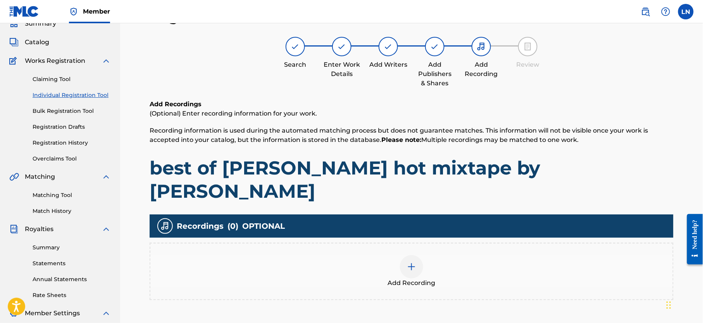
click at [416, 255] on div at bounding box center [411, 266] width 23 height 23
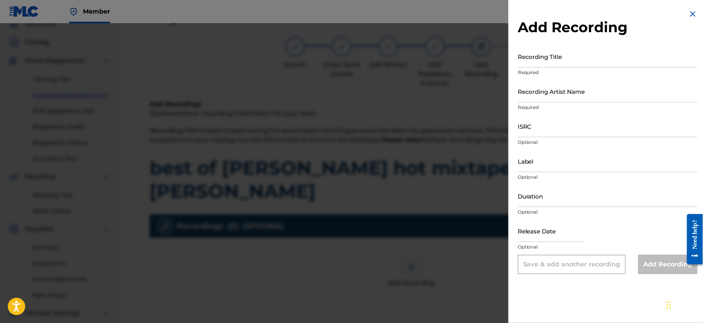
click at [571, 61] on input "Recording Title" at bounding box center [608, 56] width 180 height 22
paste input "BEST OF LIL WAYNE HOT MIXTAPE BY DJ MILES"
type input "BEST OF LIL WAYNE HOT MIXTAPE BY DJ MILES"
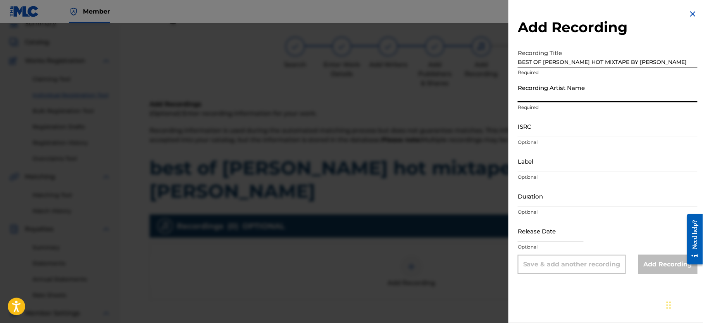
click at [587, 93] on input "Recording Artist Name" at bounding box center [608, 91] width 180 height 22
type input "Djmiles"
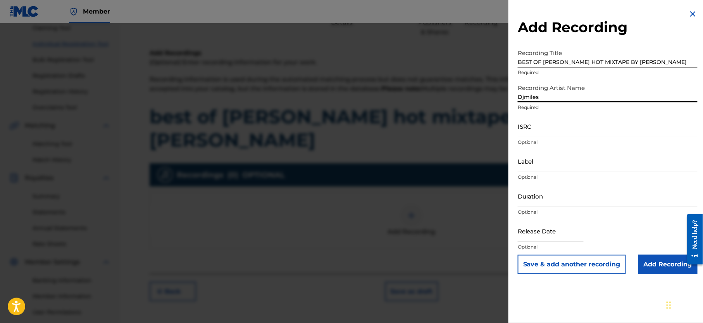
scroll to position [103, 0]
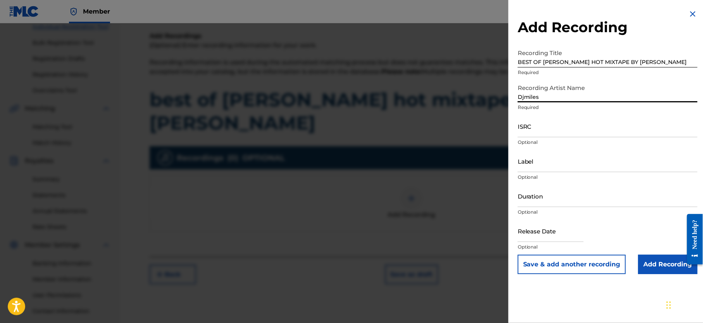
click at [656, 261] on input "Add Recording" at bounding box center [668, 264] width 59 height 19
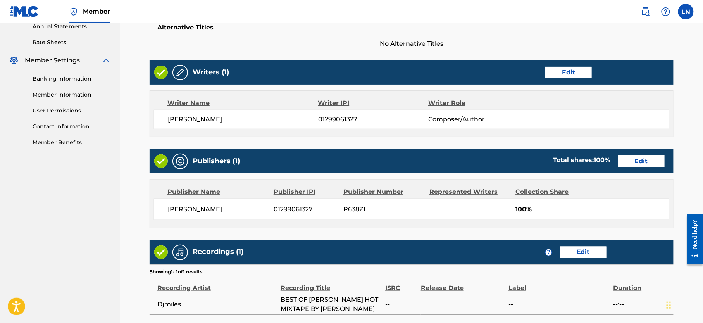
scroll to position [334, 0]
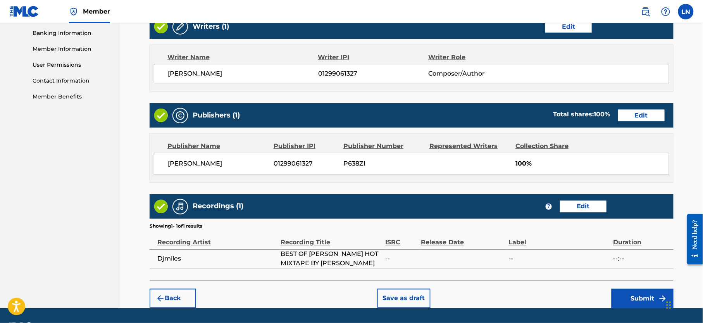
click at [630, 289] on button "Submit" at bounding box center [643, 298] width 62 height 19
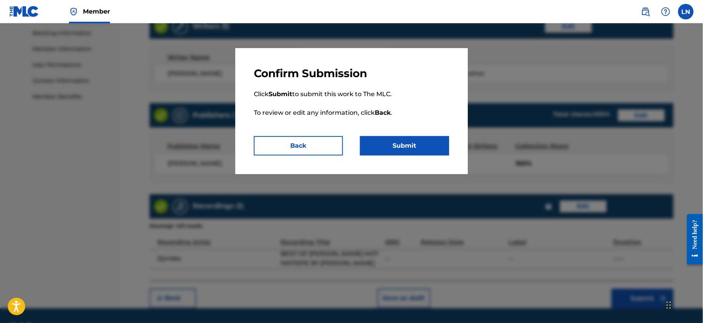
click at [427, 146] on button "Submit" at bounding box center [404, 145] width 89 height 19
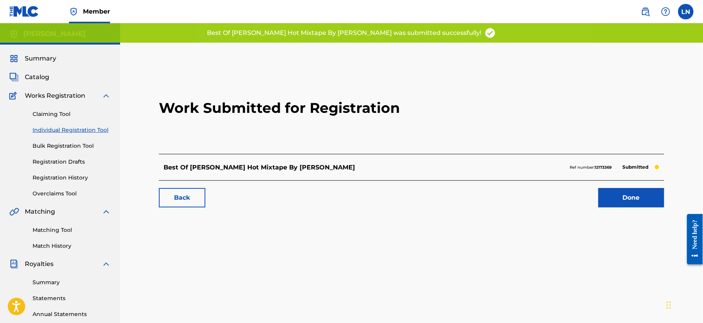
click at [629, 194] on link "Done" at bounding box center [632, 197] width 66 height 19
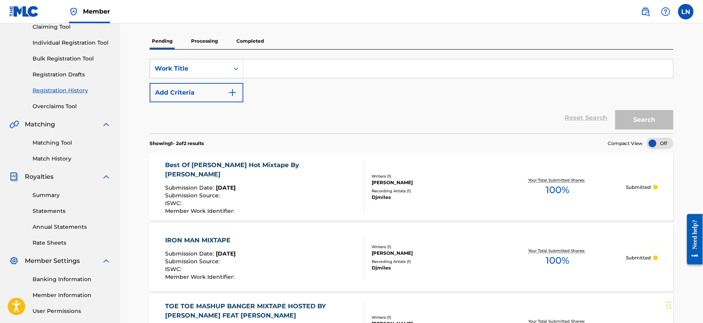
scroll to position [10, 0]
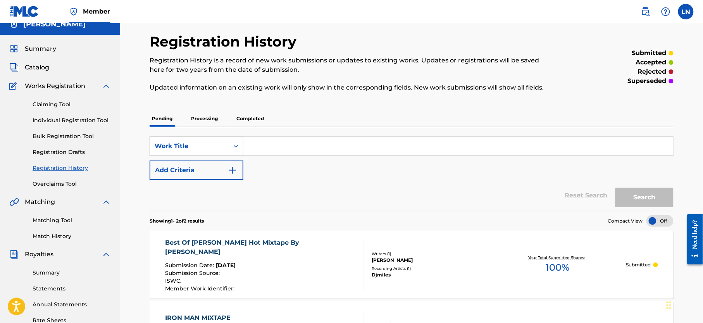
click at [239, 119] on p "Completed" at bounding box center [250, 119] width 32 height 16
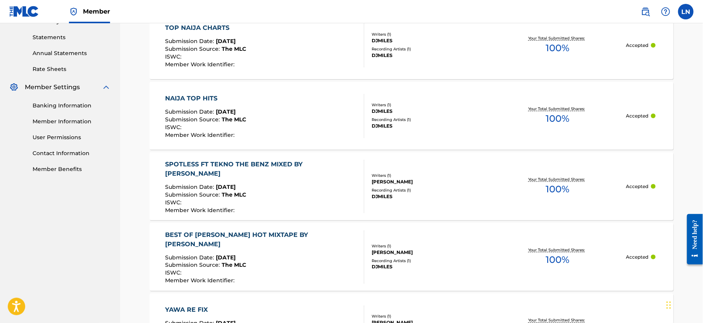
scroll to position [264, 0]
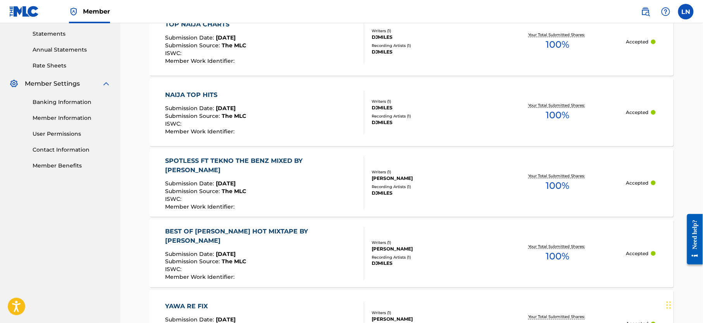
click at [256, 171] on div "SPOTLESS FT TEKNO THE BENZ MIXED BY DJ MILES Submission Date : Jul 28, 2025 Sub…" at bounding box center [262, 183] width 193 height 54
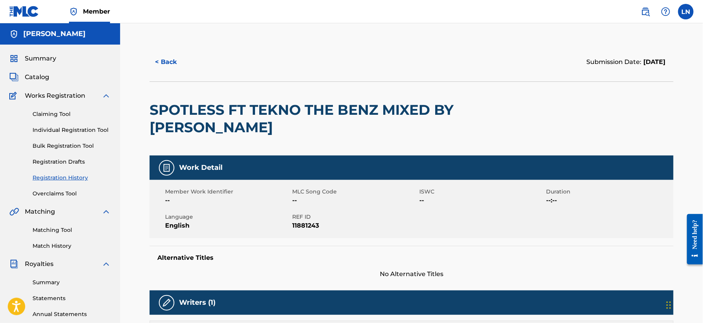
click at [295, 107] on h2 "SPOTLESS FT TEKNO THE BENZ MIXED BY DJ MILES" at bounding box center [307, 118] width 314 height 35
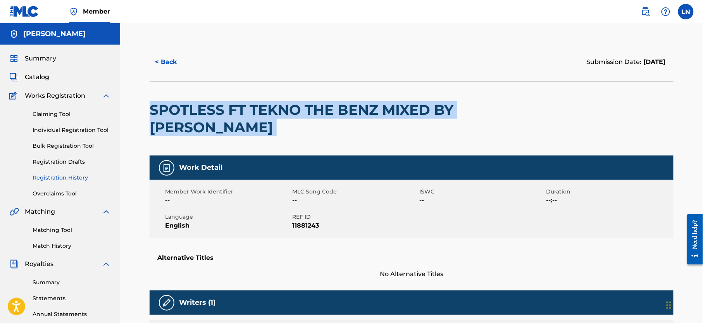
click at [295, 107] on h2 "SPOTLESS FT TEKNO THE BENZ MIXED BY DJ MILES" at bounding box center [307, 118] width 314 height 35
copy div "SPOTLESS FT TEKNO THE BENZ MIXED BY DJ MILES"
click at [159, 64] on button "< Back" at bounding box center [173, 61] width 47 height 19
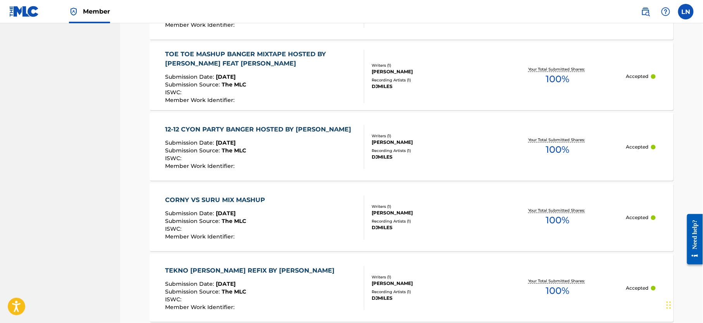
scroll to position [667, 0]
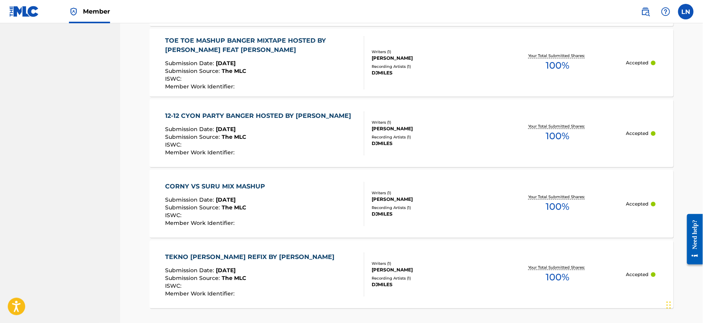
click at [286, 119] on div "12-12 CYON PARTY BANGER HOSTED BY DJ MILES" at bounding box center [261, 115] width 190 height 9
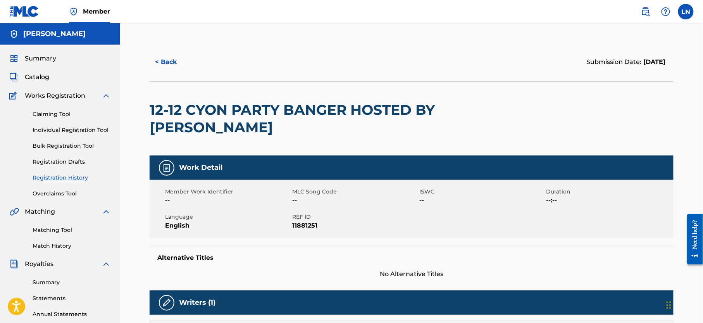
click at [267, 107] on h2 "12-12 CYON PARTY BANGER HOSTED BY DJ MILES" at bounding box center [307, 118] width 314 height 35
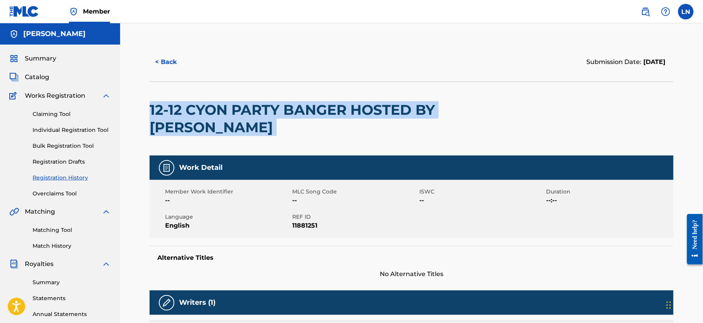
click at [267, 107] on h2 "12-12 CYON PARTY BANGER HOSTED BY DJ MILES" at bounding box center [307, 118] width 314 height 35
copy div "12-12 CYON PARTY BANGER HOSTED BY DJ MILES"
click at [69, 128] on link "Individual Registration Tool" at bounding box center [72, 130] width 78 height 8
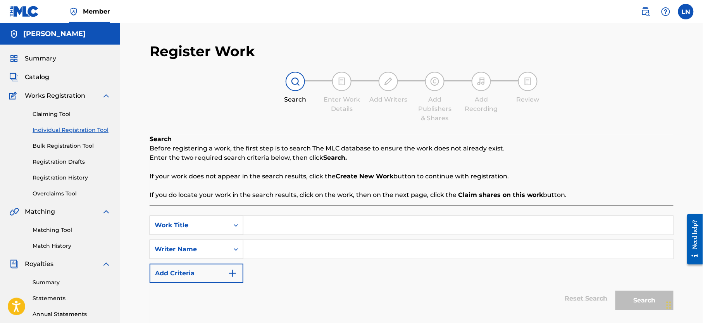
click at [298, 230] on input "Search Form" at bounding box center [459, 225] width 430 height 19
paste input "Amapiano Island Groove Mix Hosted By Djmiles"
type input "Amapiano Island Groove Mix Hosted By Djmiles"
click at [303, 247] on input "Search Form" at bounding box center [459, 249] width 430 height 19
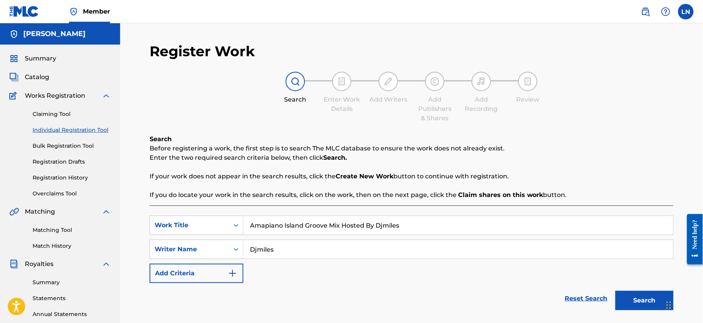
type input "Djmiles"
click at [616, 291] on button "Search" at bounding box center [645, 300] width 58 height 19
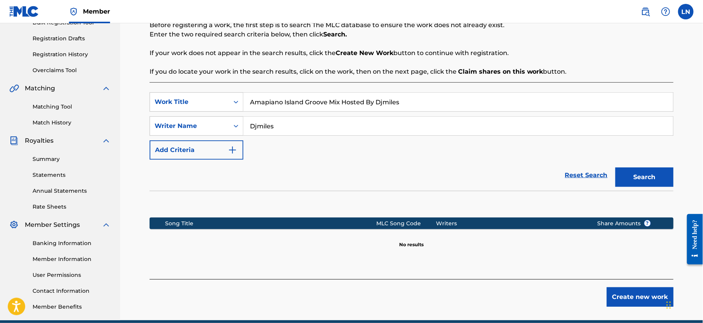
scroll to position [133, 0]
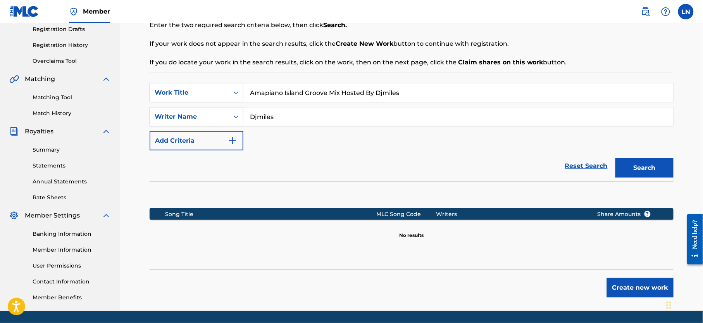
click at [629, 289] on button "Create new work" at bounding box center [640, 287] width 67 height 19
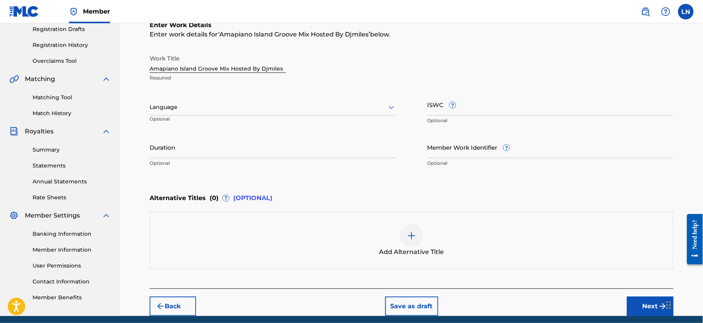
click at [635, 303] on button "Next" at bounding box center [650, 306] width 47 height 19
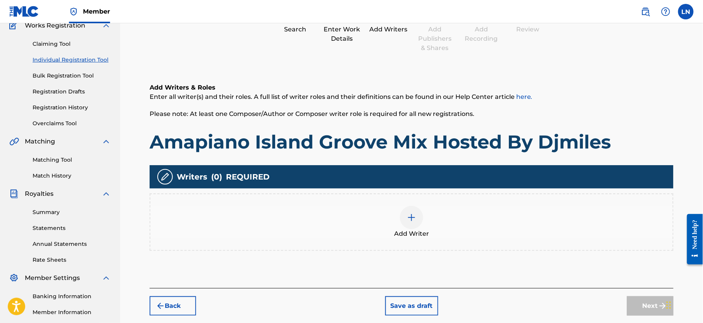
scroll to position [35, 0]
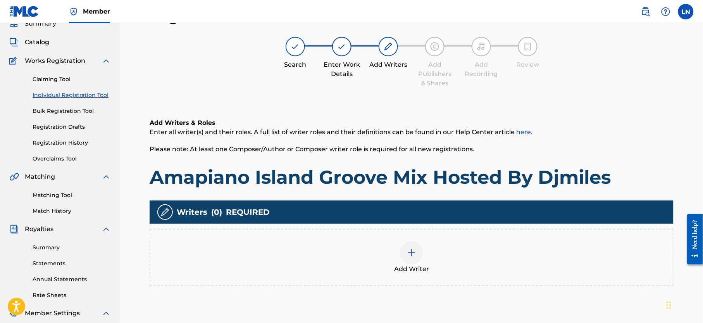
click at [393, 258] on div "Add Writer" at bounding box center [411, 257] width 523 height 33
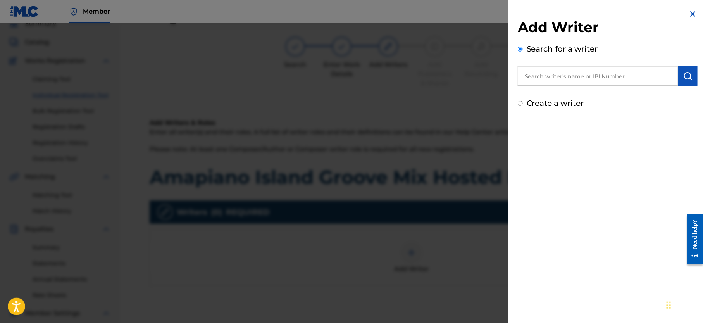
click at [590, 76] on input "text" at bounding box center [598, 75] width 161 height 19
type input "NJOKU LESLIE CHIDOZIE"
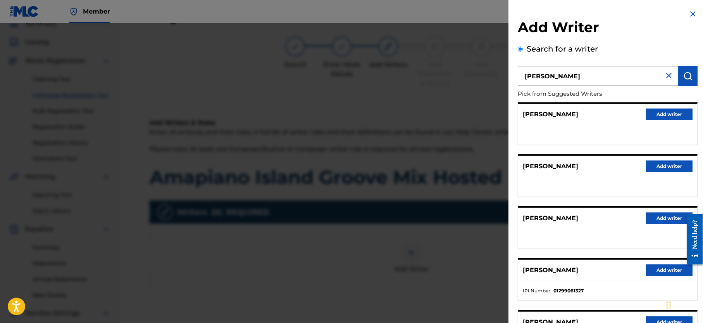
click at [658, 272] on button "Add writer" at bounding box center [669, 270] width 47 height 12
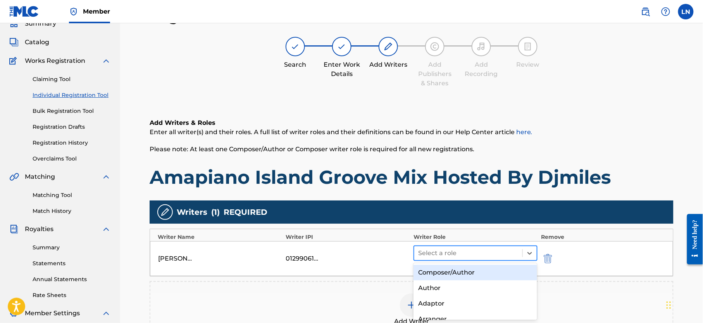
click at [509, 256] on div at bounding box center [468, 253] width 100 height 11
click at [482, 272] on div "Composer/Author" at bounding box center [476, 273] width 124 height 16
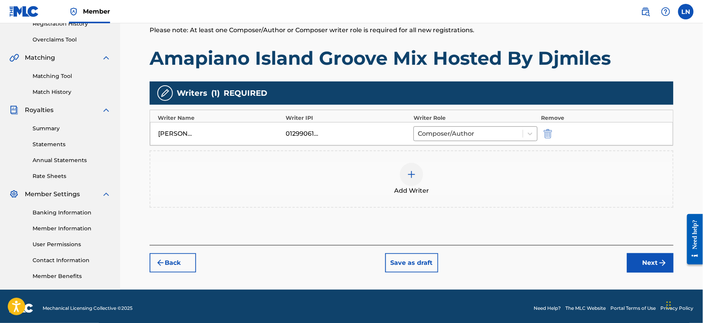
scroll to position [166, 0]
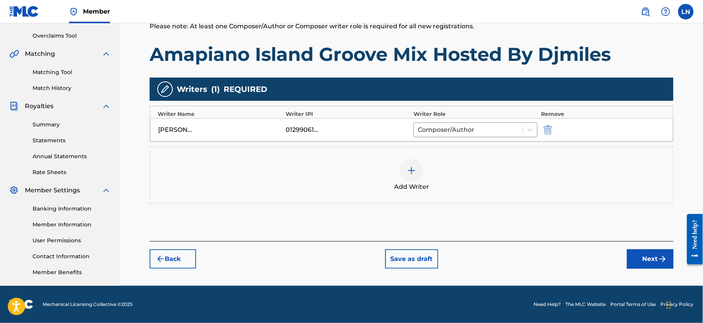
click at [638, 251] on button "Next" at bounding box center [650, 258] width 47 height 19
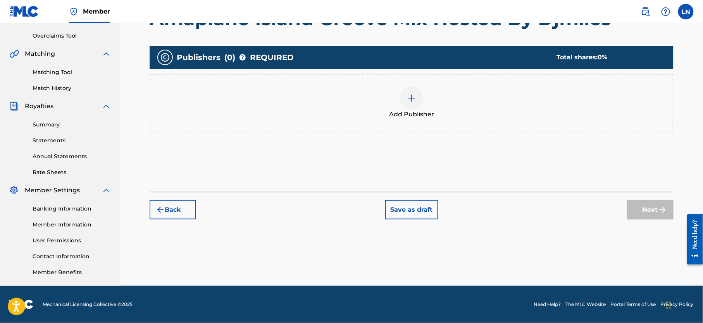
scroll to position [35, 0]
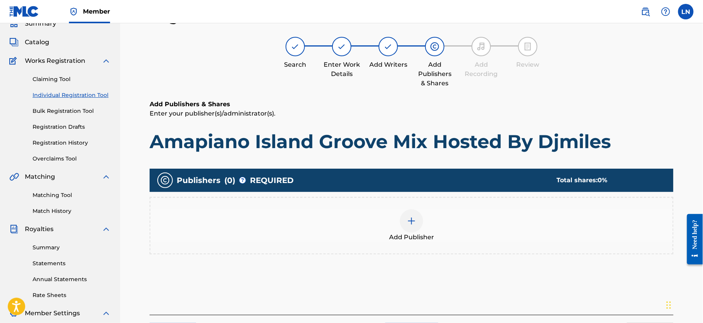
click at [408, 218] on img at bounding box center [411, 220] width 9 height 9
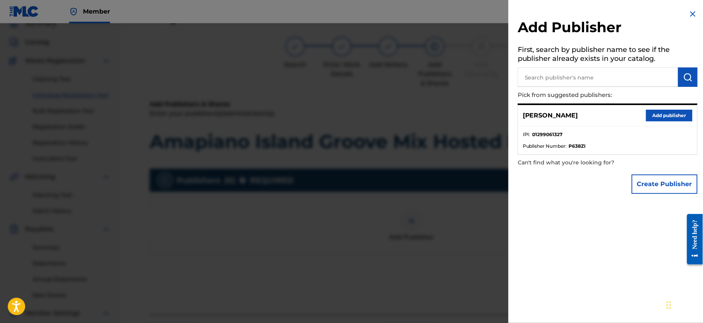
click at [660, 117] on button "Add publisher" at bounding box center [669, 116] width 47 height 12
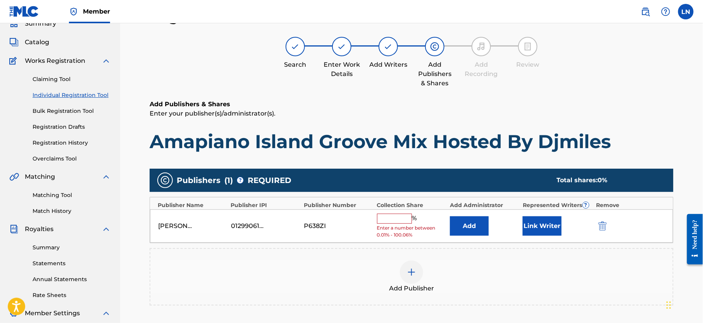
click at [384, 224] on input "text" at bounding box center [394, 219] width 35 height 10
type input "100"
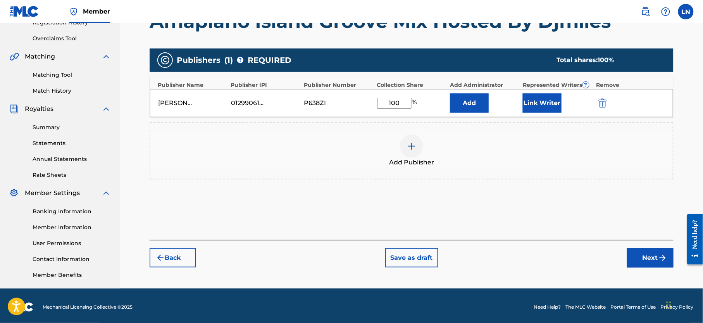
scroll to position [166, 0]
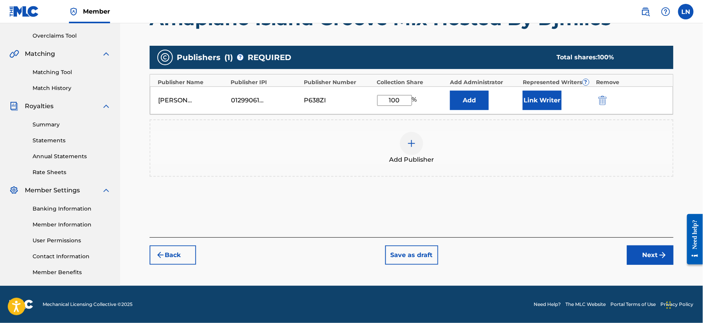
click at [641, 261] on button "Next" at bounding box center [650, 254] width 47 height 19
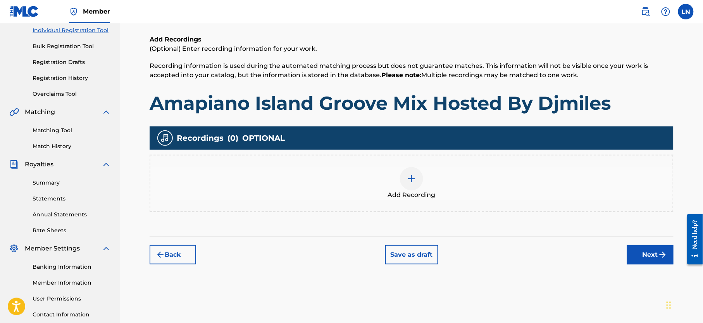
scroll to position [35, 0]
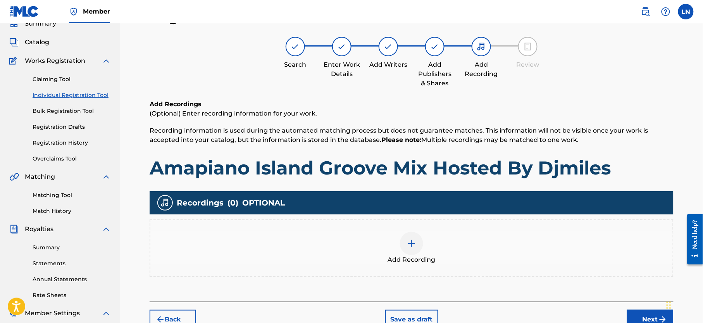
click at [410, 242] on img at bounding box center [411, 243] width 9 height 9
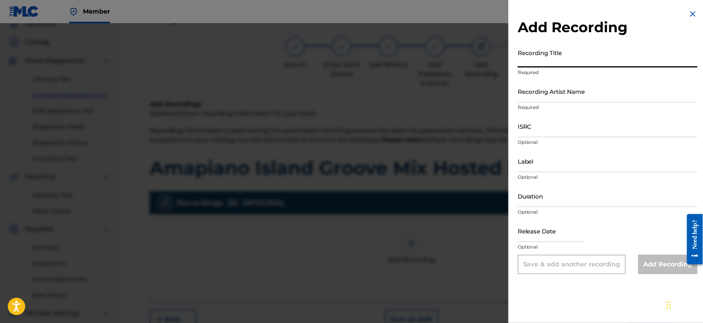
click at [537, 64] on input "Recording Title" at bounding box center [608, 56] width 180 height 22
paste input "Amapiano Island Groove Mix Hosted By Djmiles"
type input "Amapiano Island Groove Mix Hosted By Djmiles"
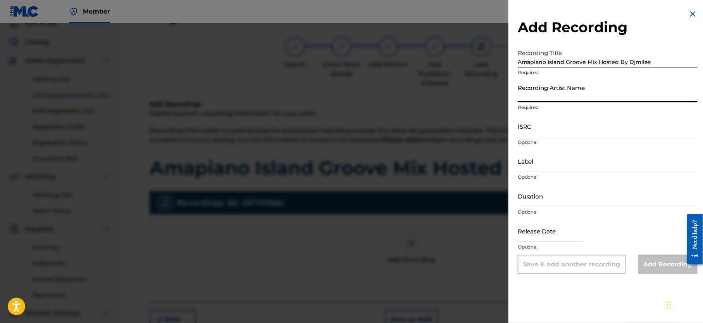
click at [555, 94] on input "Recording Artist Name" at bounding box center [608, 91] width 180 height 22
type input "Djmiles"
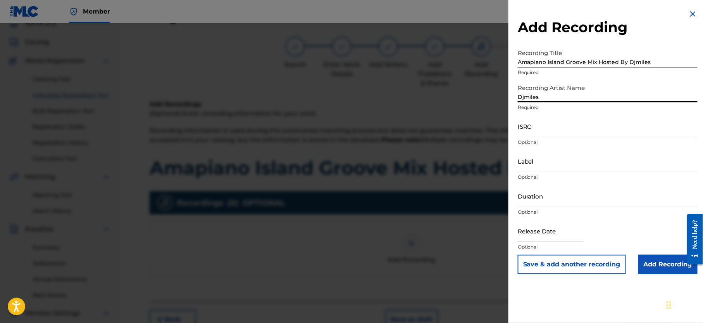
click at [665, 264] on input "Add Recording" at bounding box center [668, 264] width 59 height 19
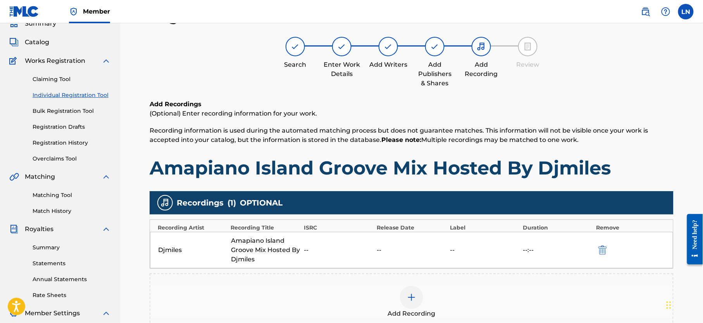
scroll to position [154, 0]
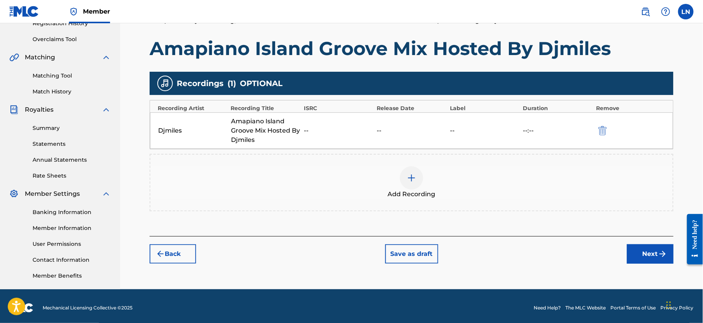
click at [636, 249] on button "Next" at bounding box center [650, 253] width 47 height 19
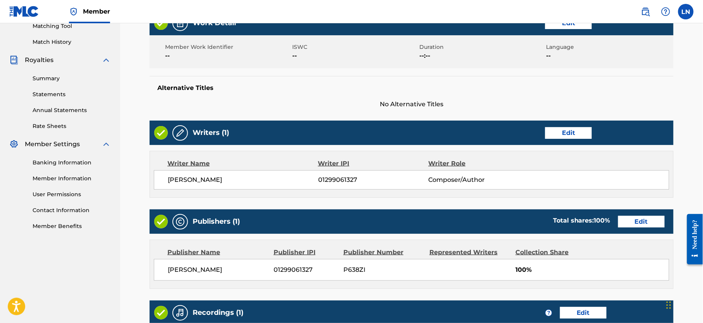
scroll to position [320, 0]
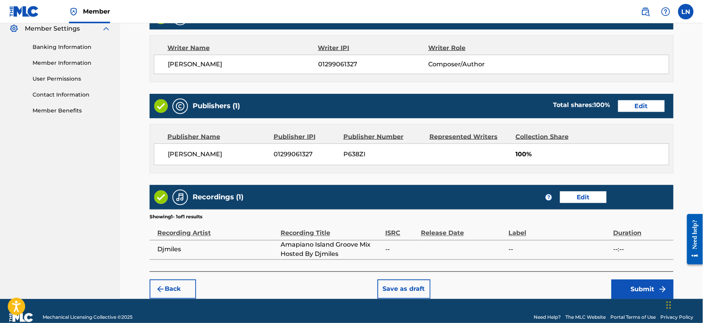
click at [632, 292] on button "Submit" at bounding box center [643, 289] width 62 height 19
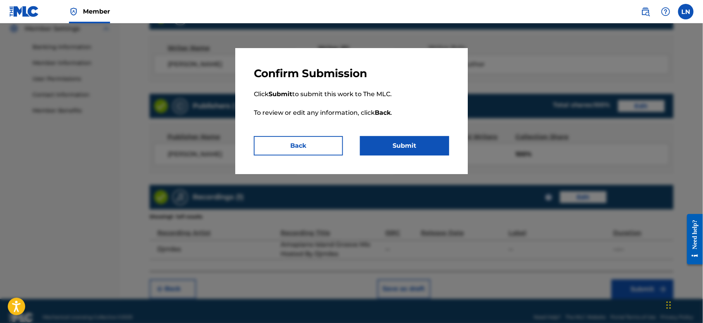
click at [390, 148] on button "Submit" at bounding box center [404, 145] width 89 height 19
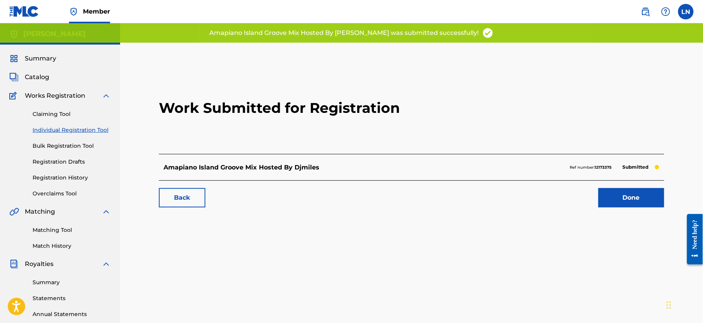
click at [636, 202] on link "Done" at bounding box center [632, 197] width 66 height 19
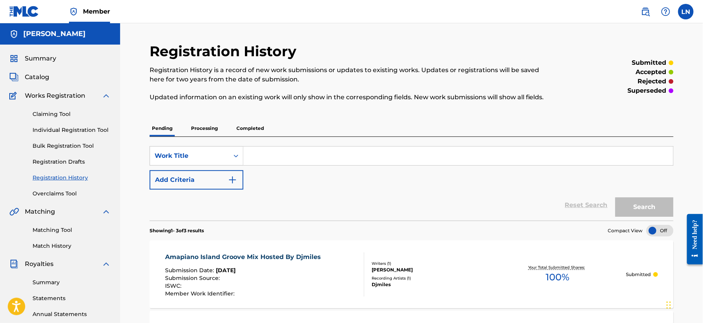
click at [75, 130] on link "Individual Registration Tool" at bounding box center [72, 130] width 78 height 8
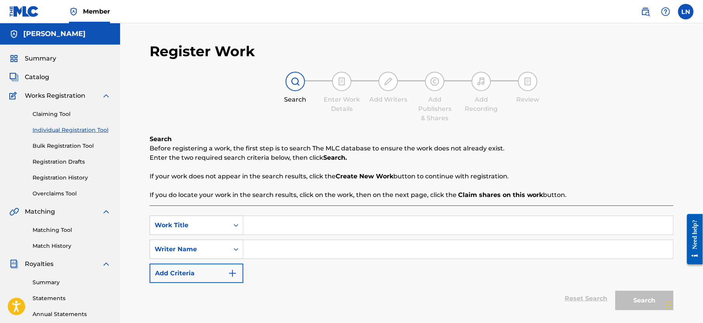
click at [305, 232] on input "Search Form" at bounding box center [459, 225] width 430 height 19
paste input "Sudden Re-fix"
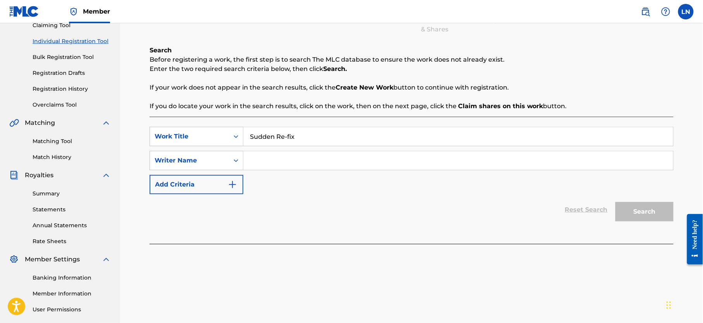
type input "Sudden Re-fix"
click at [196, 183] on button "Add Criteria" at bounding box center [197, 184] width 94 height 19
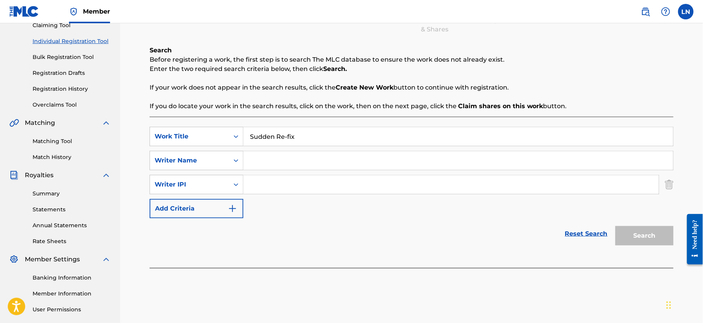
click at [283, 165] on input "Search Form" at bounding box center [459, 160] width 430 height 19
type input "Djmiles"
click at [669, 192] on img "Search Form" at bounding box center [669, 184] width 9 height 19
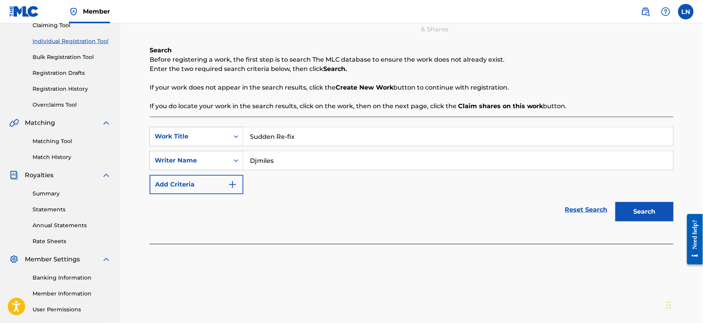
click at [637, 206] on button "Search" at bounding box center [645, 211] width 58 height 19
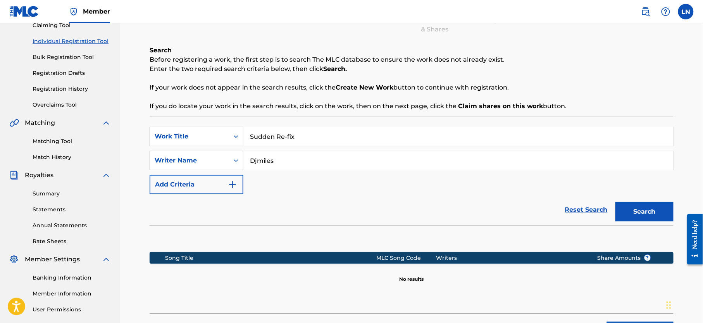
scroll to position [166, 0]
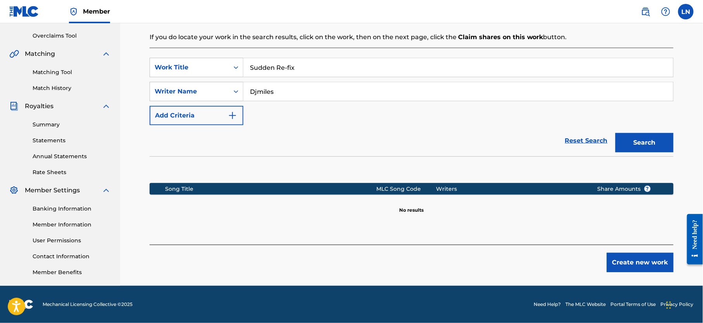
click at [645, 253] on button "Create new work" at bounding box center [640, 262] width 67 height 19
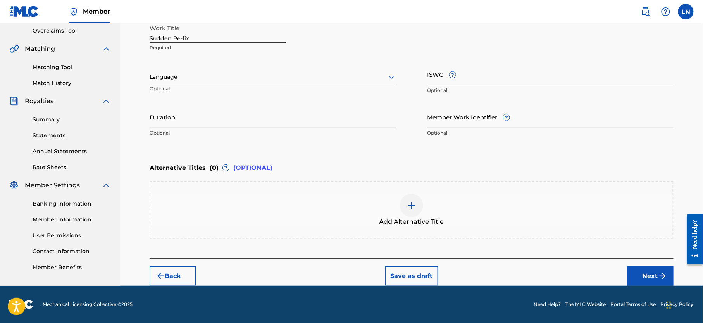
click at [332, 78] on div at bounding box center [273, 77] width 247 height 10
click at [330, 81] on div "Language" at bounding box center [273, 77] width 247 height 16
click at [655, 267] on button "Next" at bounding box center [650, 275] width 47 height 19
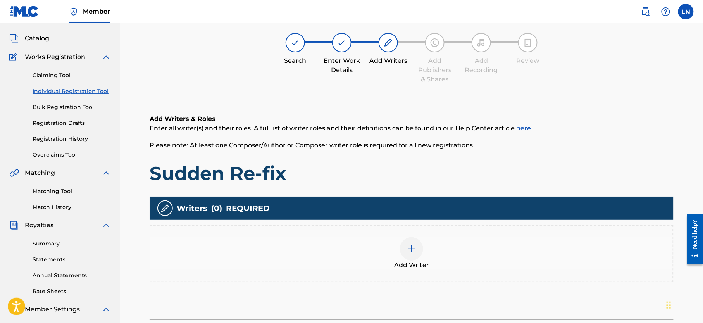
scroll to position [35, 0]
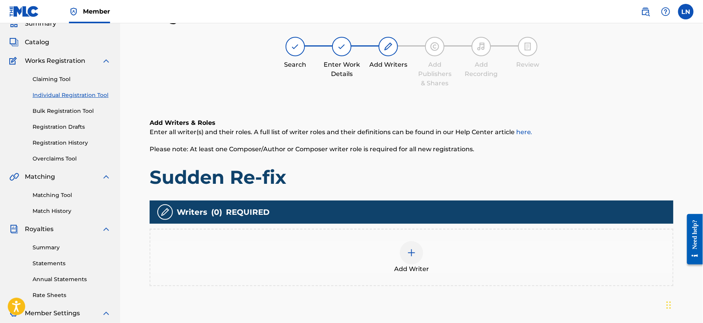
click at [419, 254] on div at bounding box center [411, 252] width 23 height 23
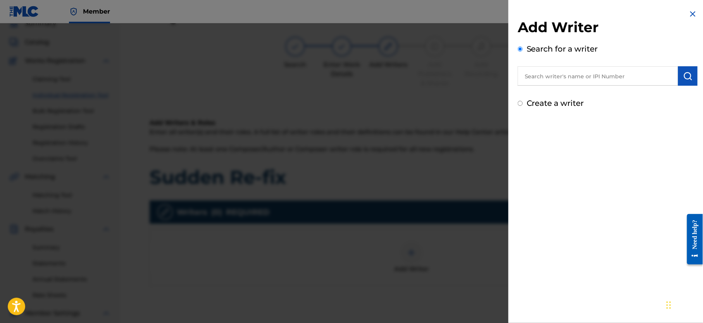
click at [559, 86] on div "Add Writer Search for a writer Create a writer" at bounding box center [608, 64] width 180 height 90
click at [556, 78] on input "text" at bounding box center [598, 75] width 161 height 19
type input "NJOKU LESLIE CHIDOZIE"
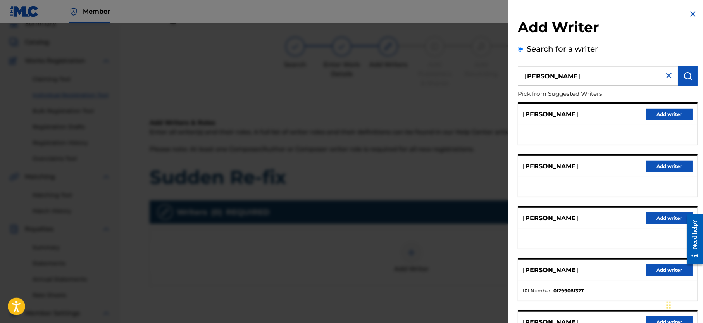
click at [665, 273] on button "Add writer" at bounding box center [669, 270] width 47 height 12
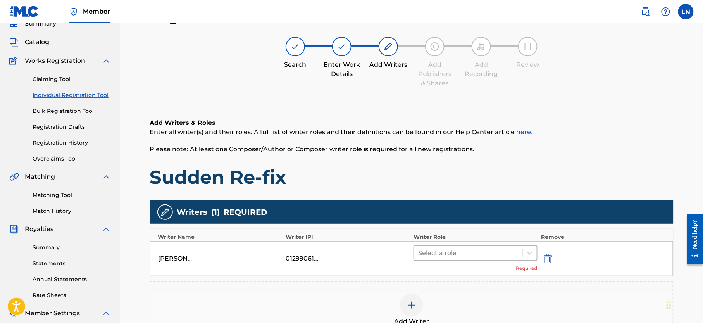
click at [457, 256] on div at bounding box center [468, 253] width 100 height 11
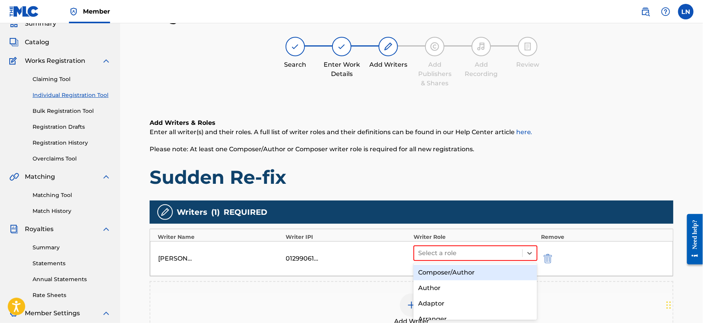
click at [457, 272] on div "Composer/Author" at bounding box center [476, 273] width 124 height 16
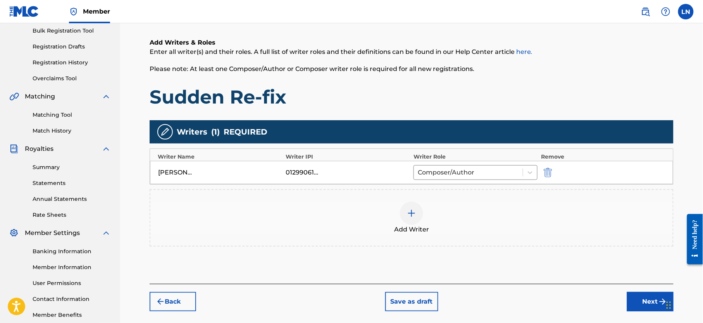
scroll to position [131, 0]
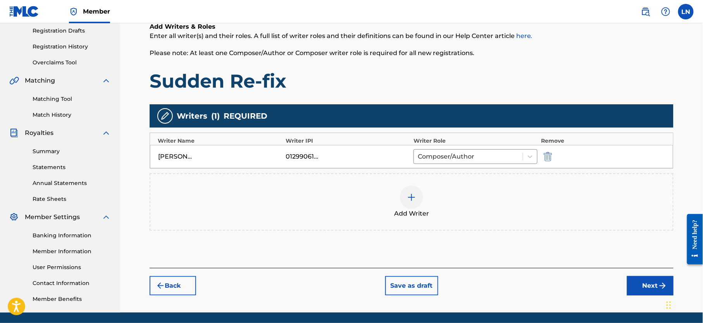
click at [635, 283] on button "Next" at bounding box center [650, 285] width 47 height 19
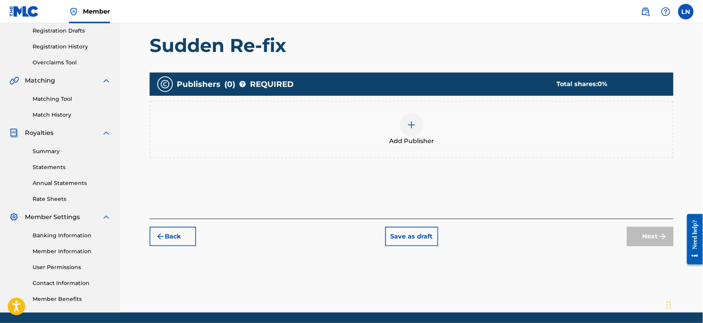
scroll to position [35, 0]
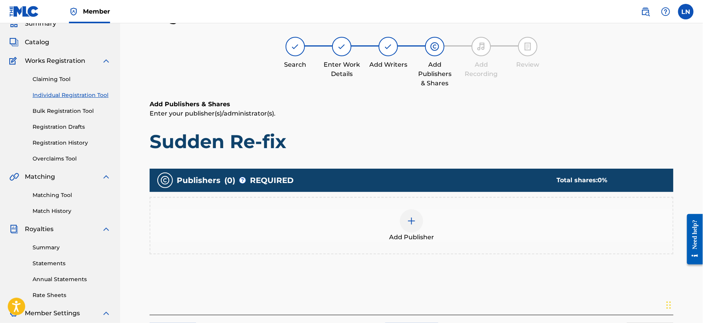
click at [420, 230] on div "Add Publisher" at bounding box center [411, 225] width 523 height 33
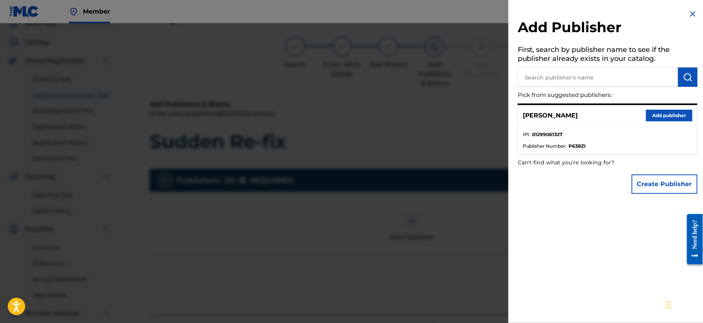
click at [658, 117] on button "Add publisher" at bounding box center [669, 116] width 47 height 12
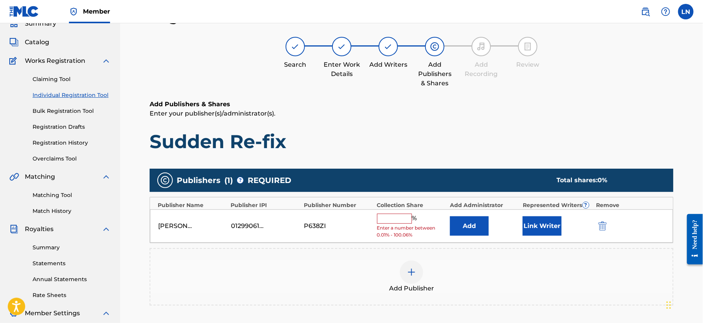
click at [381, 222] on input "text" at bounding box center [394, 219] width 35 height 10
type input "100"
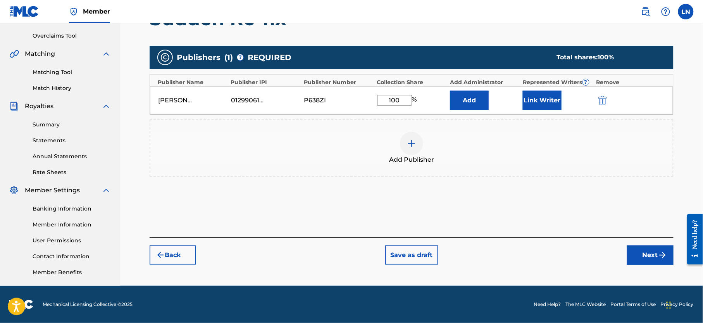
scroll to position [166, 0]
click at [647, 245] on button "Next" at bounding box center [650, 254] width 47 height 19
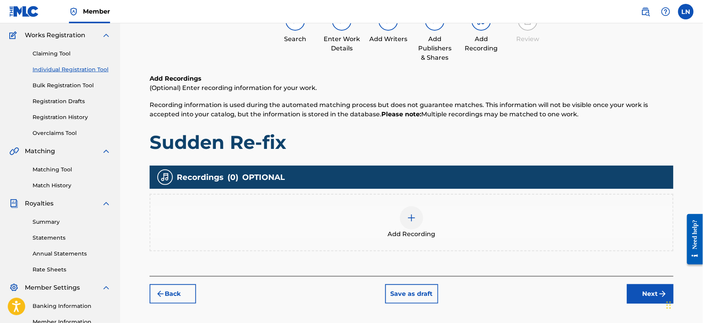
scroll to position [35, 0]
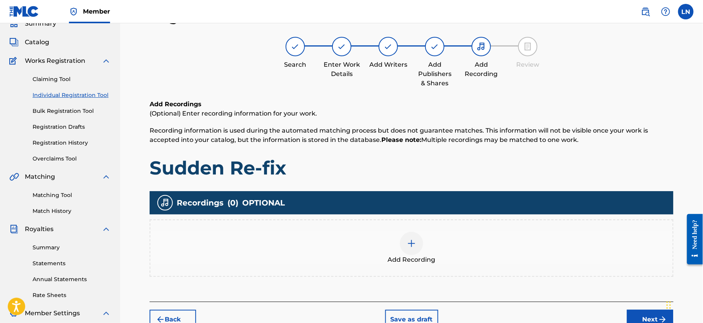
click at [409, 239] on img at bounding box center [411, 243] width 9 height 9
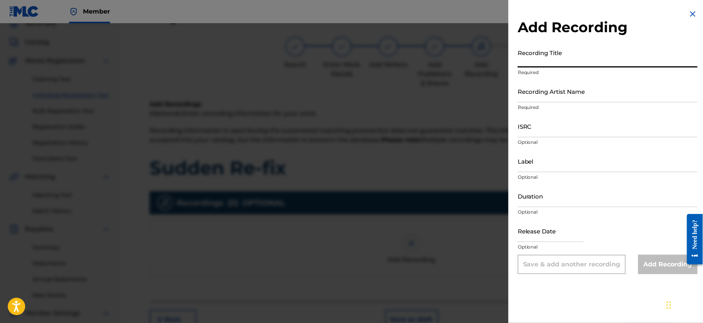
click at [534, 62] on input "Recording Title" at bounding box center [608, 56] width 180 height 22
paste input "Sudden Re-fix"
type input "Sudden Re-fix"
click at [537, 89] on input "Recording Artist Name" at bounding box center [608, 91] width 180 height 22
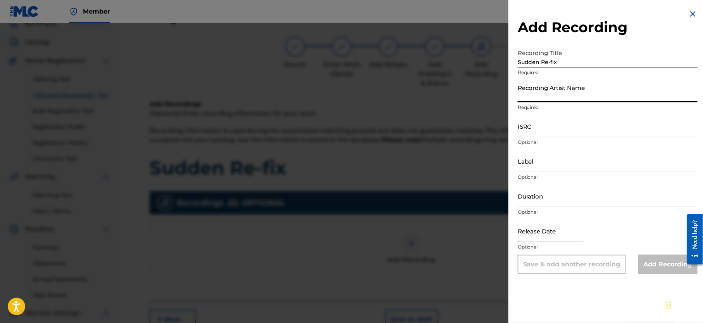
type input "Djmiles"
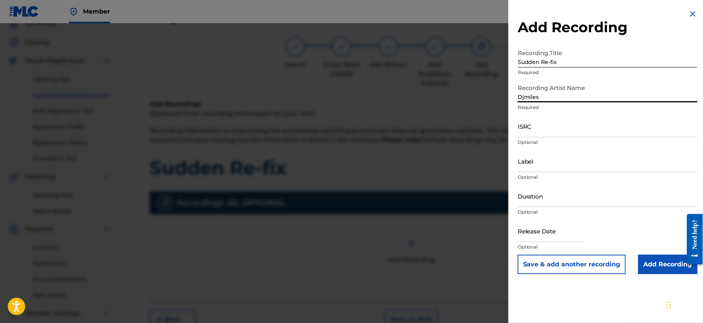
click at [560, 165] on input "Label" at bounding box center [608, 161] width 180 height 22
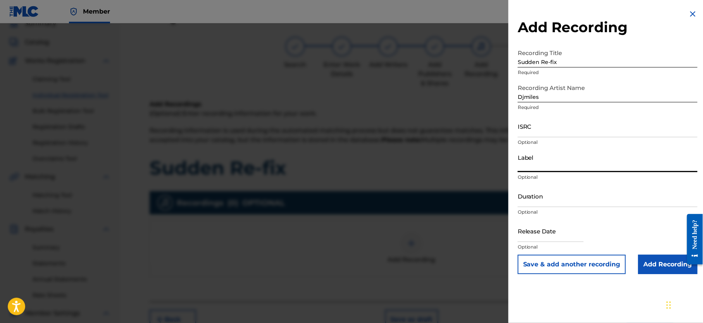
click at [591, 303] on div "Add Recording Recording Title Sudden Re-fix Required Recording Artist Name Djmi…" at bounding box center [608, 161] width 199 height 323
click at [657, 267] on input "Add Recording" at bounding box center [668, 264] width 59 height 19
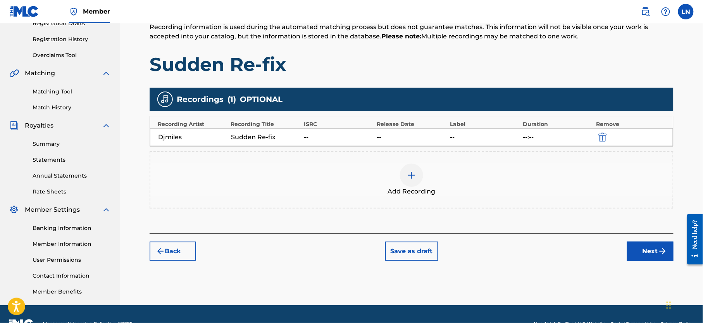
scroll to position [166, 0]
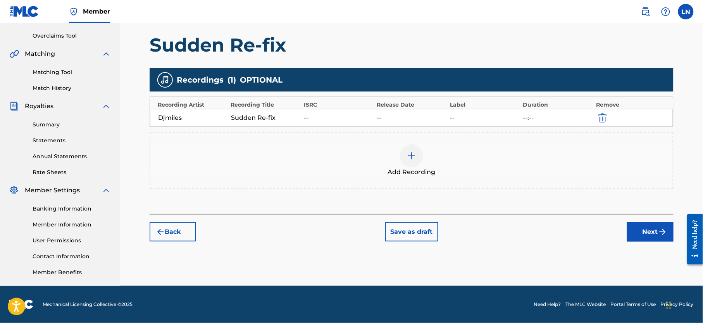
click at [645, 225] on button "Next" at bounding box center [650, 231] width 47 height 19
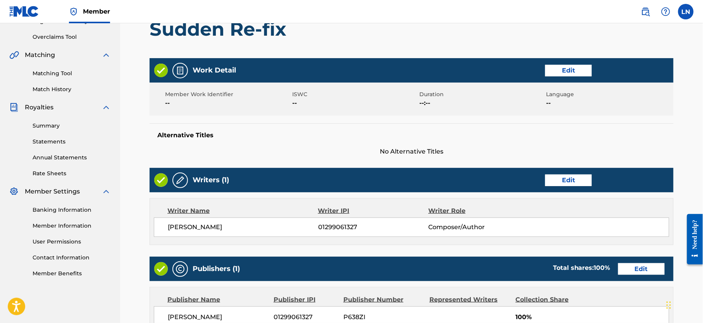
scroll to position [300, 0]
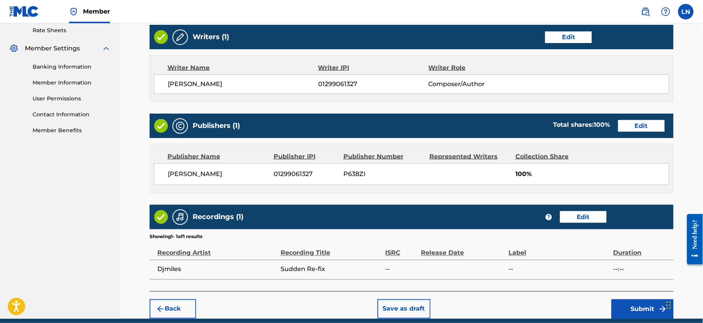
click at [624, 311] on button "Submit" at bounding box center [643, 308] width 62 height 19
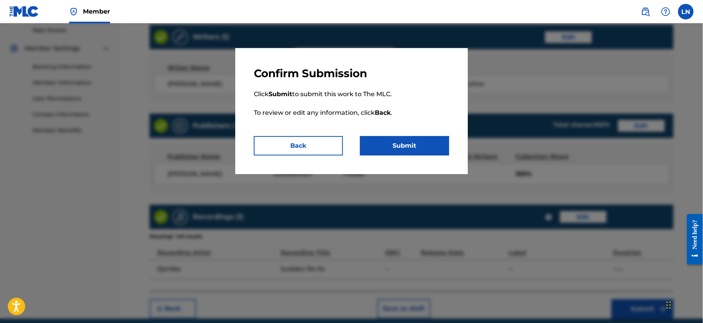
click at [414, 140] on button "Submit" at bounding box center [404, 145] width 89 height 19
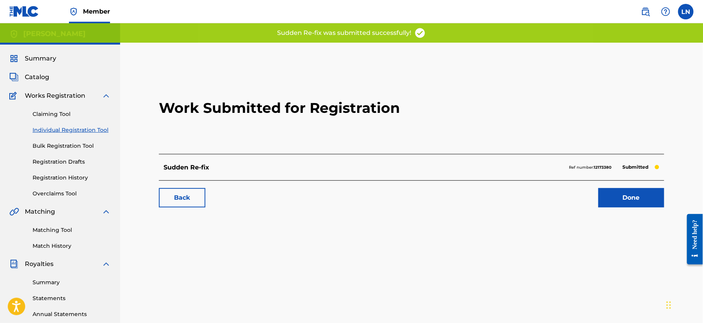
click at [621, 198] on link "Done" at bounding box center [632, 197] width 66 height 19
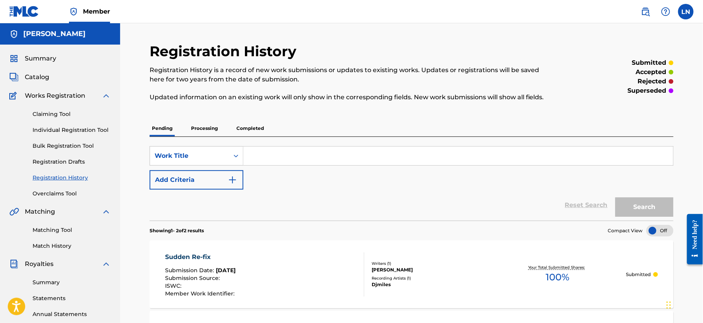
click at [81, 127] on link "Individual Registration Tool" at bounding box center [72, 130] width 78 height 8
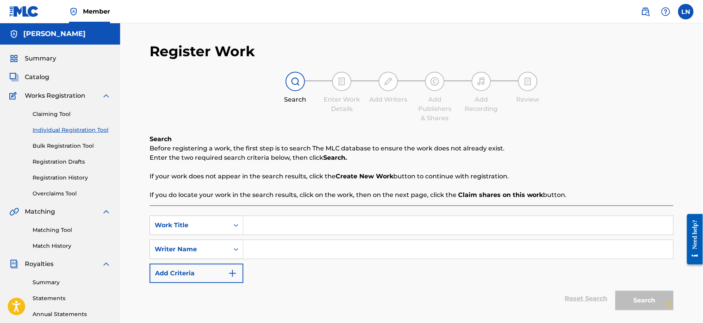
click at [361, 226] on input "Search Form" at bounding box center [459, 225] width 430 height 19
paste input "Best Of Lay Bankz & Pretti Emage Hosted By Djmiles"
type input "Best Of Lay Bankz & Pretti Emage Hosted By Djmiles"
click at [334, 255] on input "Search Form" at bounding box center [459, 249] width 430 height 19
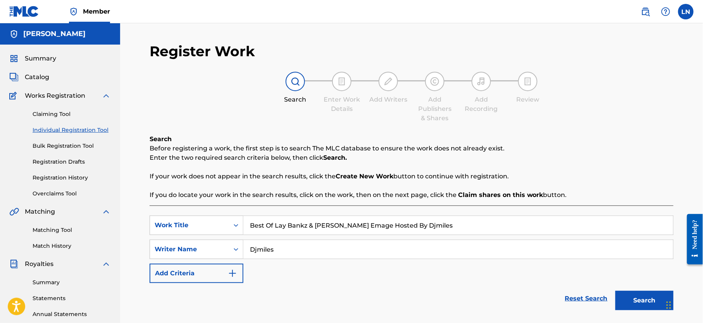
type input "Djmiles"
click at [616, 291] on button "Search" at bounding box center [645, 300] width 58 height 19
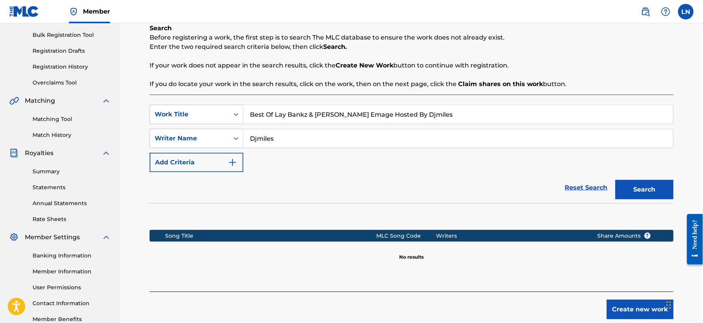
scroll to position [161, 0]
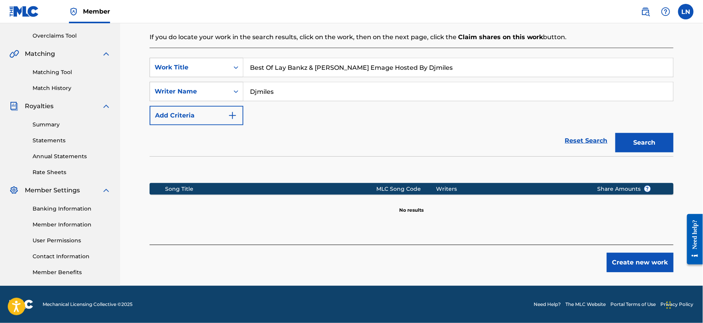
click at [629, 267] on button "Create new work" at bounding box center [640, 262] width 67 height 19
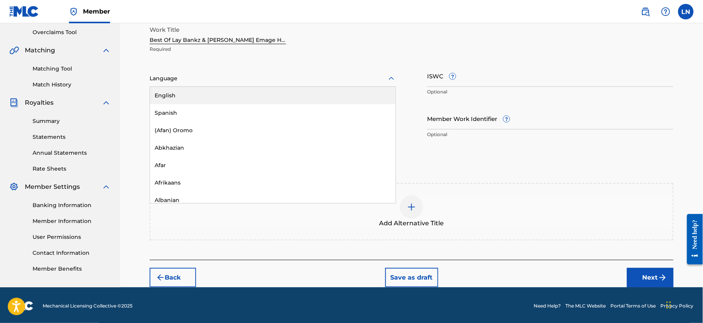
click at [379, 73] on div "Language" at bounding box center [273, 79] width 247 height 16
click at [357, 92] on div "English" at bounding box center [273, 95] width 246 height 17
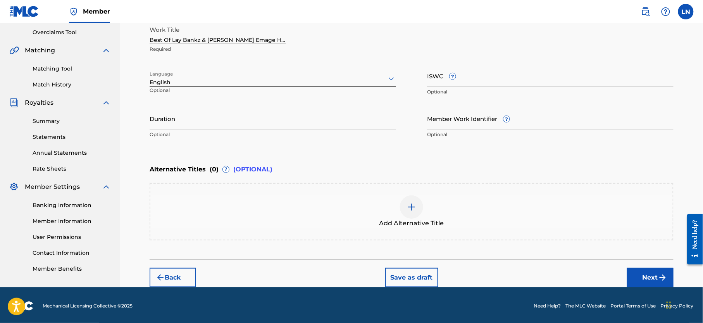
click at [650, 285] on button "Next" at bounding box center [650, 277] width 47 height 19
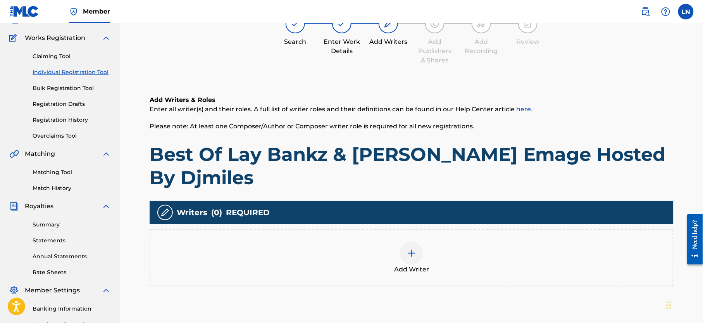
scroll to position [35, 0]
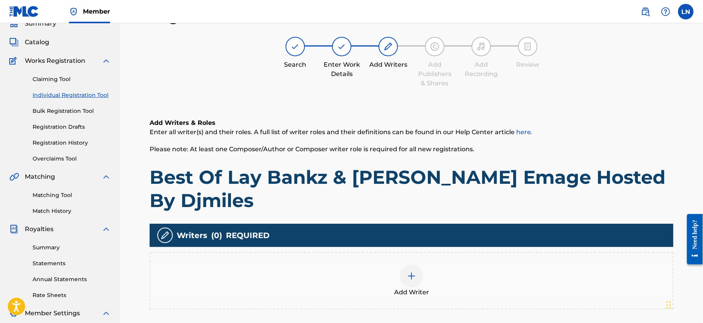
click at [404, 264] on div at bounding box center [411, 275] width 23 height 23
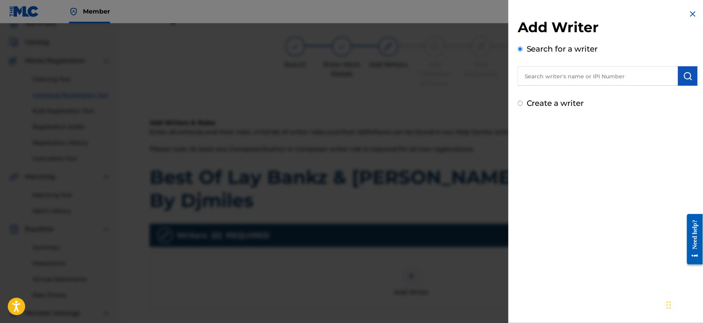
click at [537, 76] on input "text" at bounding box center [598, 75] width 161 height 19
type input "NJOKU LESLIE CHIDOZIE"
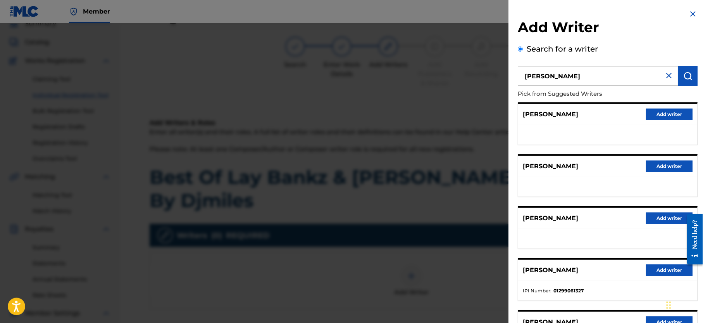
click at [669, 268] on button "Add writer" at bounding box center [669, 270] width 47 height 12
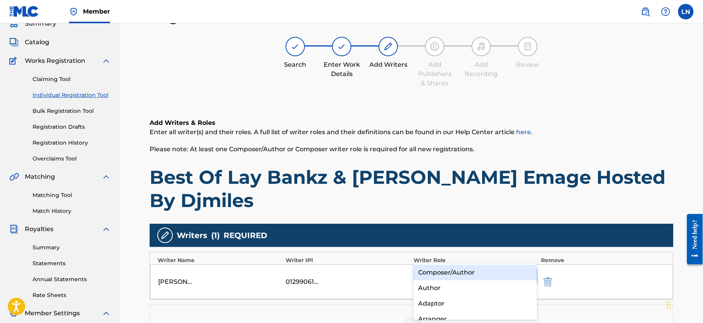
click at [462, 271] on div at bounding box center [468, 276] width 100 height 11
click at [449, 274] on div "Composer/Author" at bounding box center [476, 273] width 124 height 16
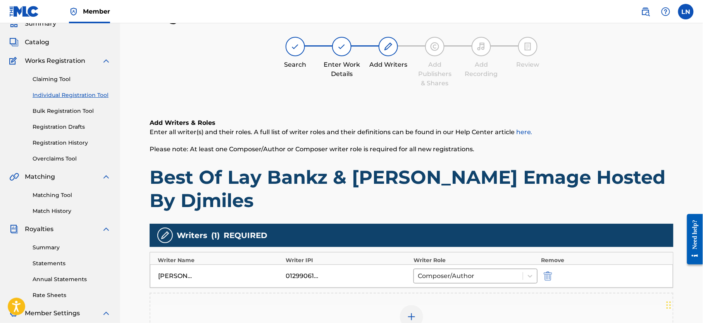
scroll to position [151, 0]
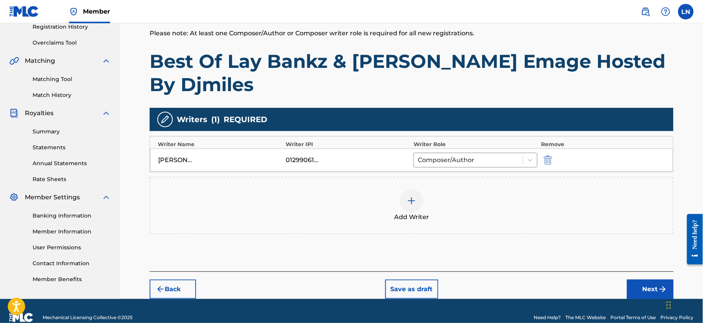
click at [636, 280] on button "Next" at bounding box center [650, 289] width 47 height 19
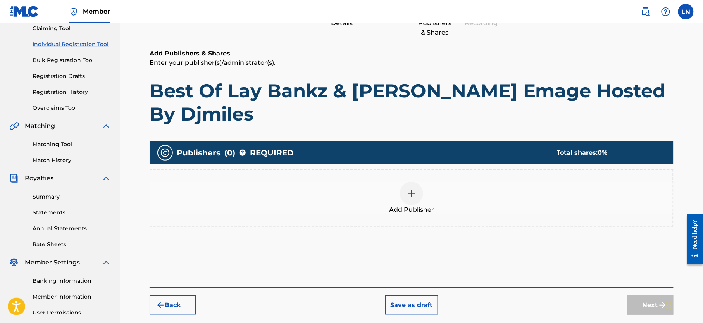
scroll to position [35, 0]
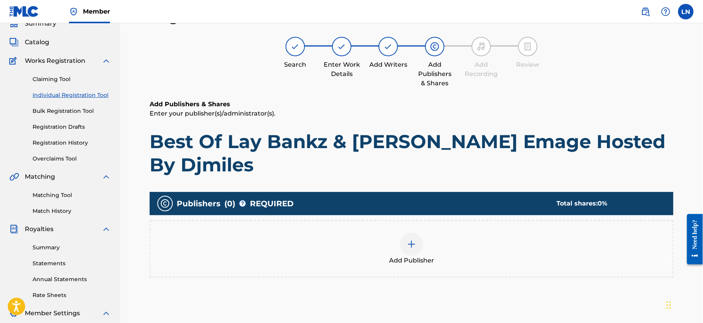
click at [404, 233] on div at bounding box center [411, 244] width 23 height 23
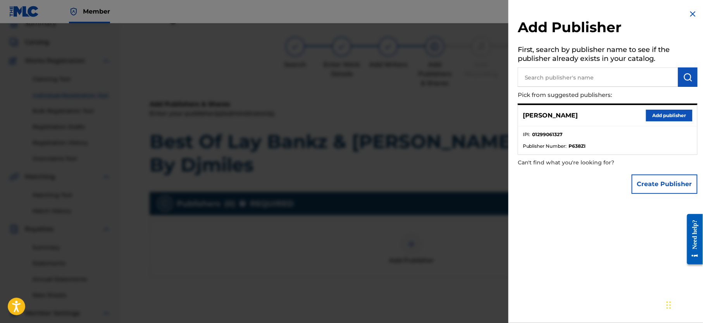
click at [654, 118] on button "Add publisher" at bounding box center [669, 116] width 47 height 12
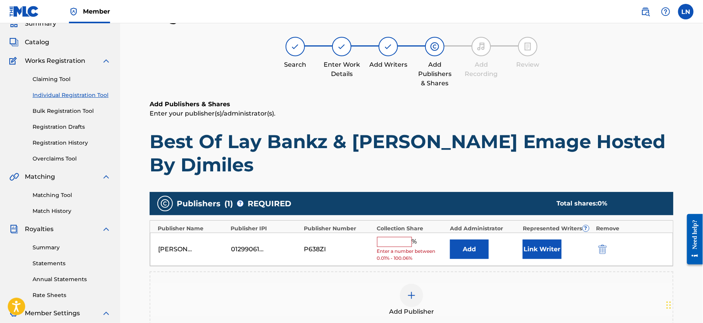
click at [385, 237] on input "text" at bounding box center [394, 242] width 35 height 10
type input "100"
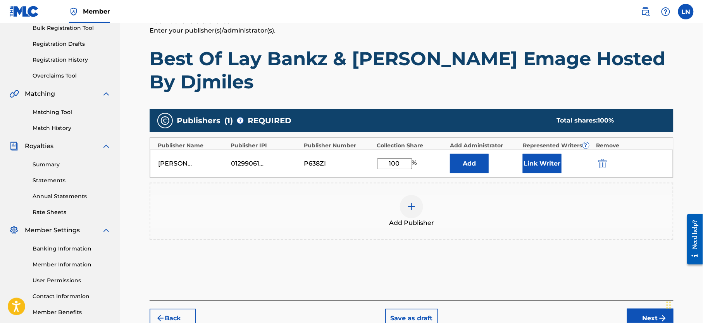
scroll to position [147, 0]
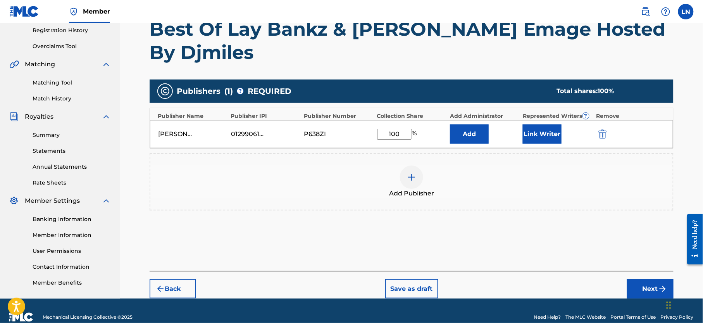
click at [640, 279] on button "Next" at bounding box center [650, 288] width 47 height 19
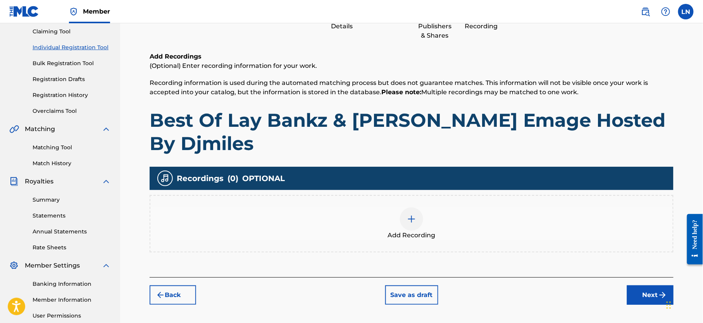
scroll to position [35, 0]
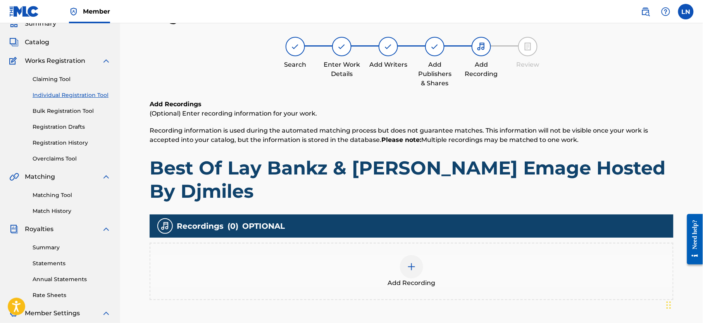
click at [419, 255] on div at bounding box center [411, 266] width 23 height 23
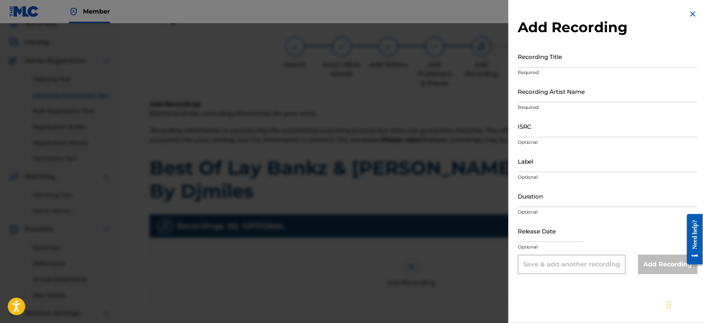
click at [550, 64] on input "Recording Title" at bounding box center [608, 56] width 180 height 22
paste input "Best Of Lay Bankz & Pretti Emage Hosted By Djmiles"
type input "Best Of Lay Bankz & Pretti Emage Hosted By Djmiles"
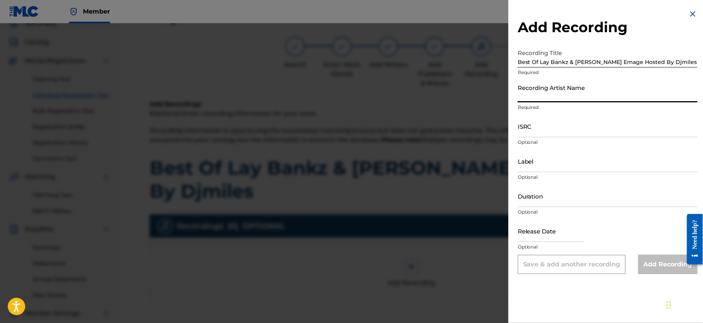
click at [560, 93] on input "Recording Artist Name" at bounding box center [608, 91] width 180 height 22
type input "Djmiles"
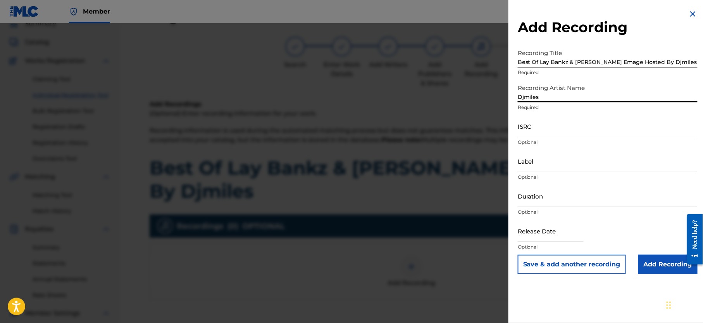
click at [655, 264] on input "Add Recording" at bounding box center [668, 264] width 59 height 19
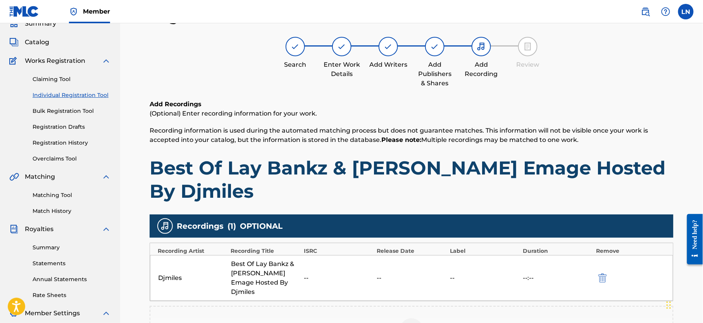
scroll to position [166, 0]
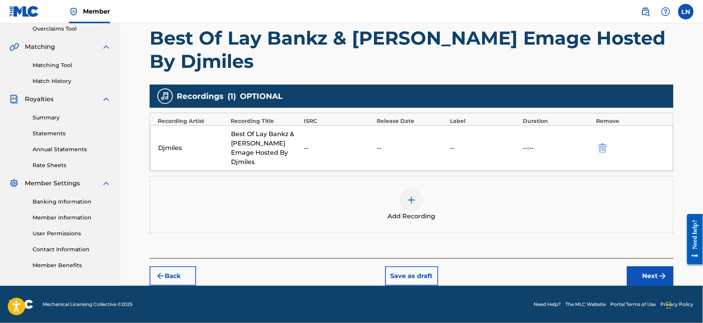
click at [641, 266] on button "Next" at bounding box center [650, 275] width 47 height 19
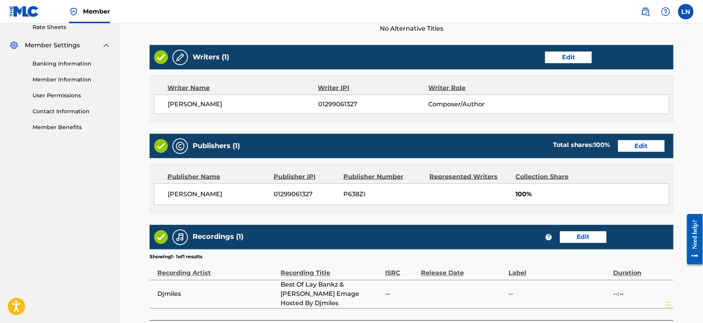
scroll to position [331, 0]
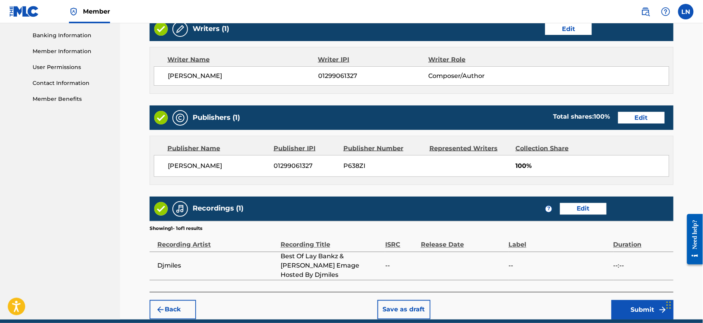
click at [632, 300] on button "Submit" at bounding box center [643, 309] width 62 height 19
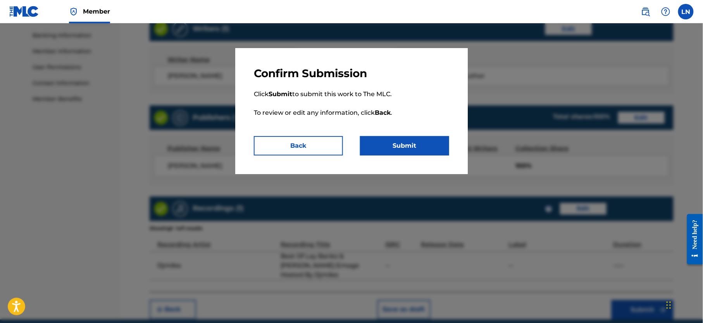
click at [394, 153] on button "Submit" at bounding box center [404, 145] width 89 height 19
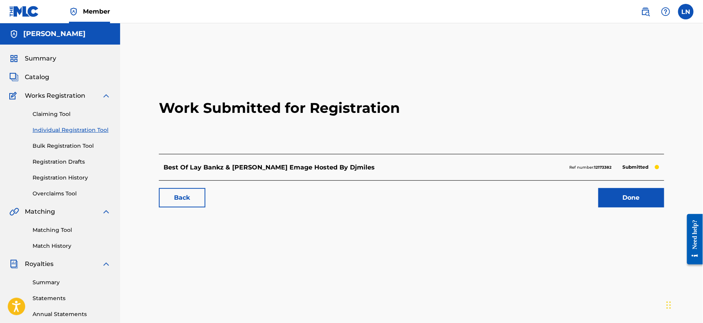
click at [616, 188] on link "Done" at bounding box center [632, 197] width 66 height 19
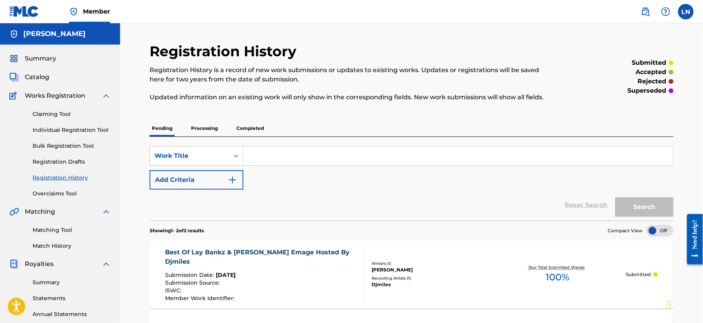
click at [66, 127] on link "Individual Registration Tool" at bounding box center [72, 130] width 78 height 8
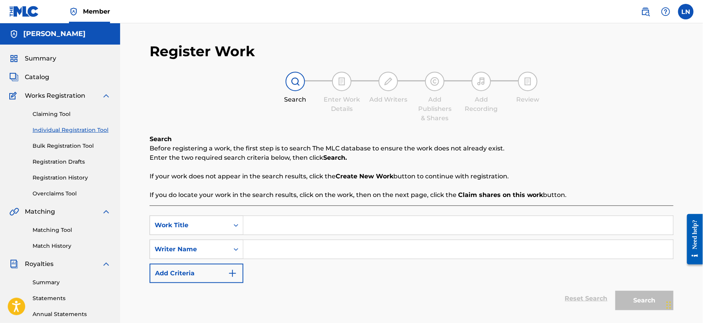
click at [289, 233] on input "Search Form" at bounding box center [459, 225] width 430 height 19
paste input "Is It A Crime (Radio Edit)"
type input "Is It A Crime (Radio Edit)"
click at [257, 254] on input "Search Form" at bounding box center [459, 249] width 430 height 19
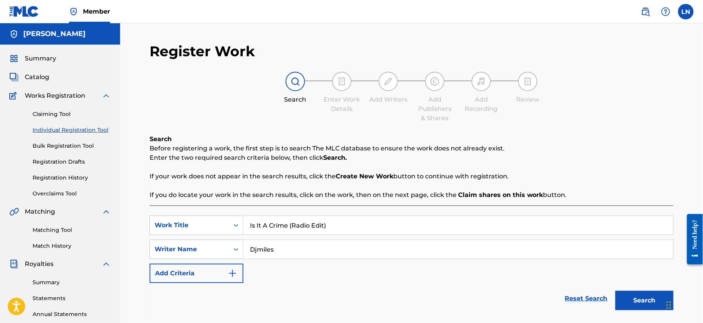
type input "Djmiles"
click at [616, 291] on button "Search" at bounding box center [645, 300] width 58 height 19
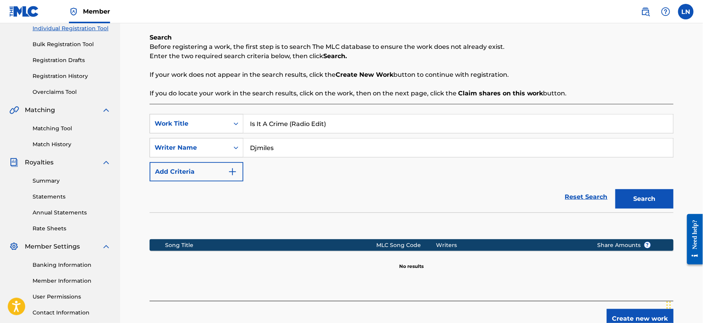
scroll to position [166, 0]
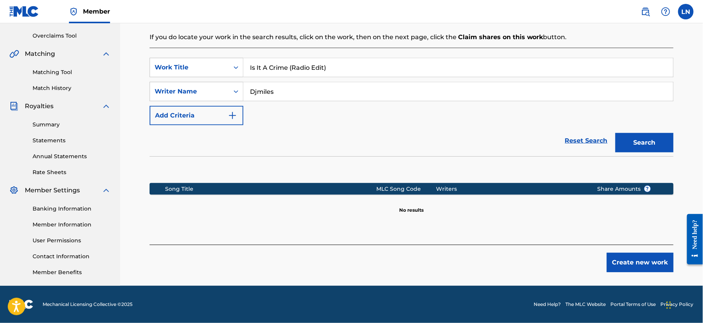
click at [617, 255] on button "Create new work" at bounding box center [640, 262] width 67 height 19
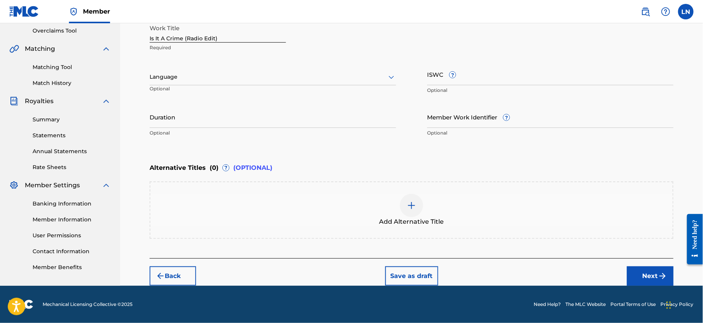
click at [641, 277] on button "Next" at bounding box center [650, 275] width 47 height 19
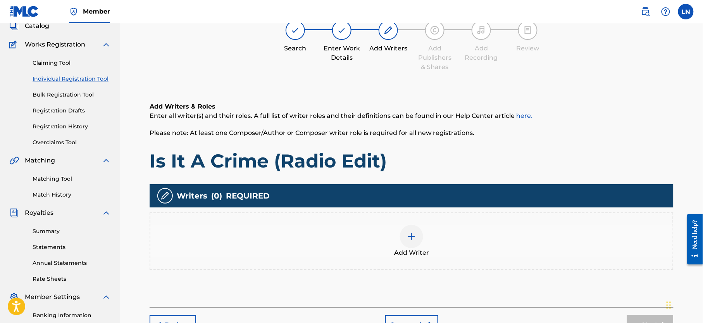
scroll to position [35, 0]
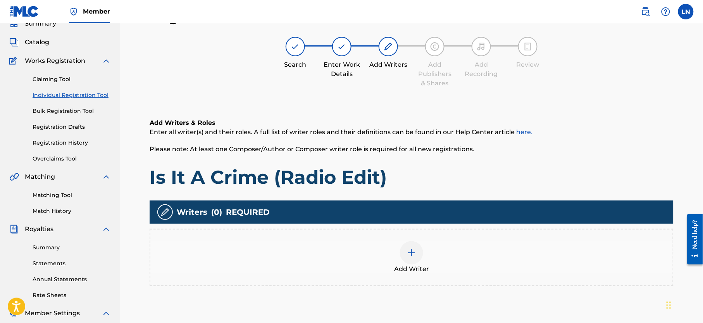
click at [409, 263] on div at bounding box center [411, 252] width 23 height 23
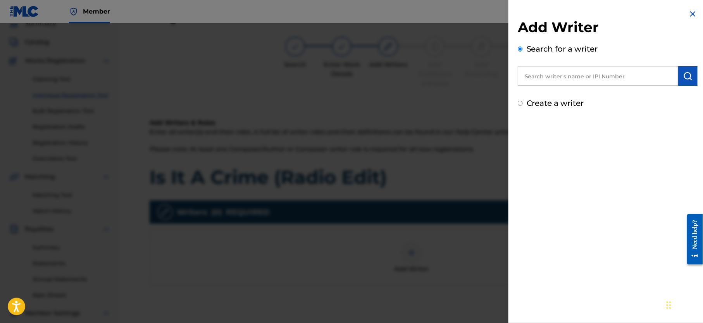
click at [548, 75] on input "text" at bounding box center [598, 75] width 161 height 19
type input "NJOKU LESLIE CHIDOZIE"
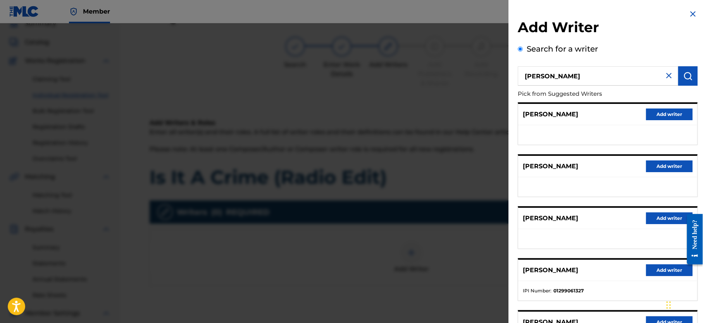
click at [652, 268] on button "Add writer" at bounding box center [669, 270] width 47 height 12
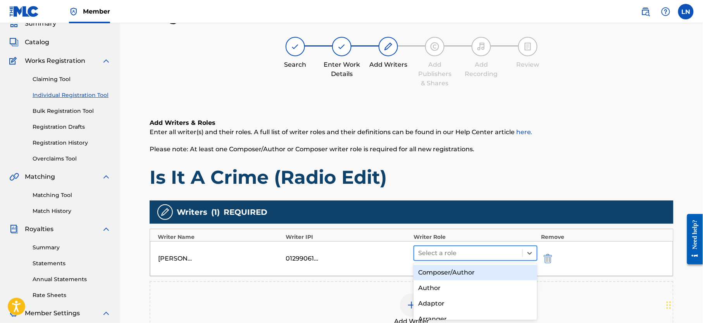
click at [497, 249] on div at bounding box center [468, 253] width 100 height 11
click at [460, 273] on div "Composer/Author" at bounding box center [476, 273] width 124 height 16
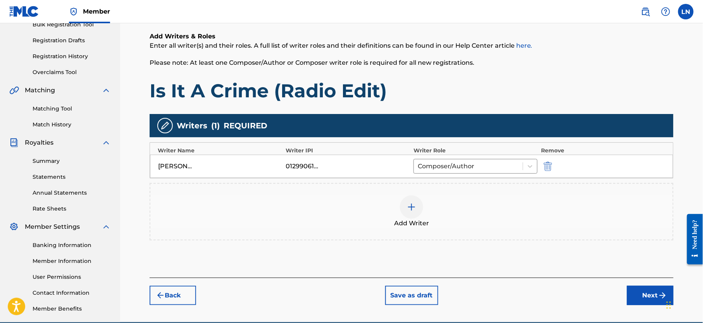
scroll to position [166, 0]
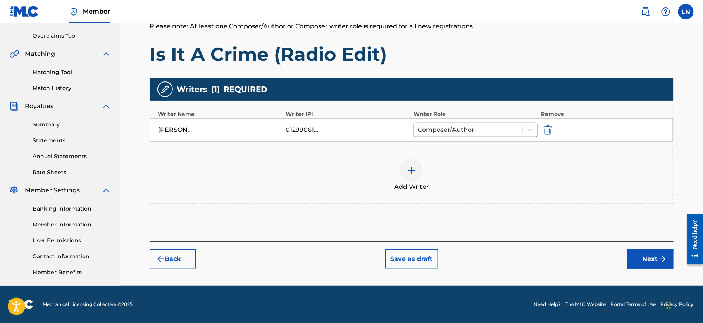
click at [645, 250] on button "Next" at bounding box center [650, 258] width 47 height 19
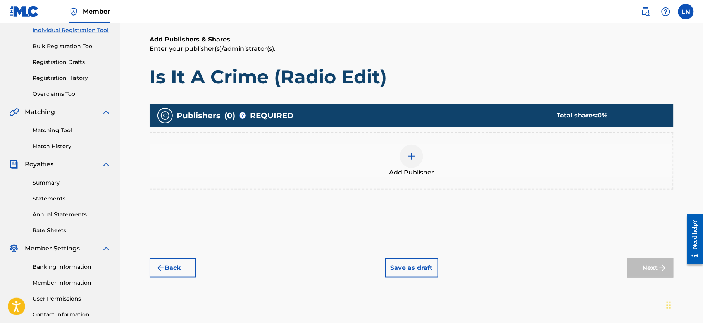
scroll to position [35, 0]
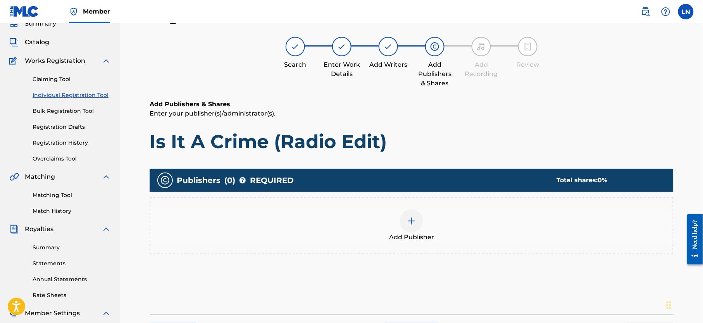
click at [418, 233] on span "Add Publisher" at bounding box center [411, 237] width 45 height 9
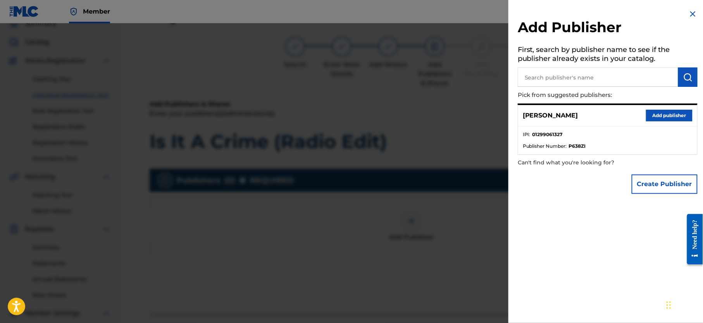
click at [667, 112] on button "Add publisher" at bounding box center [669, 116] width 47 height 12
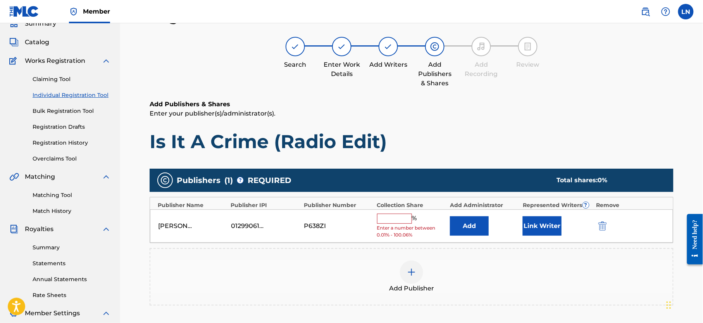
click at [398, 224] on input "text" at bounding box center [394, 219] width 35 height 10
type input "100"
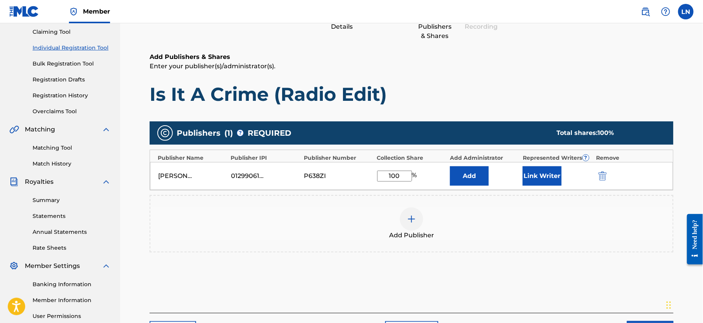
scroll to position [131, 0]
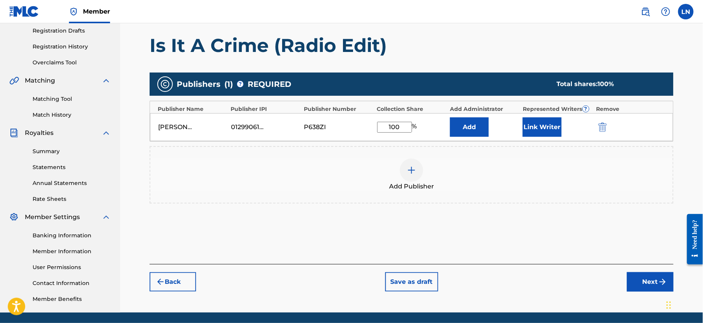
click at [637, 291] on button "Next" at bounding box center [650, 281] width 47 height 19
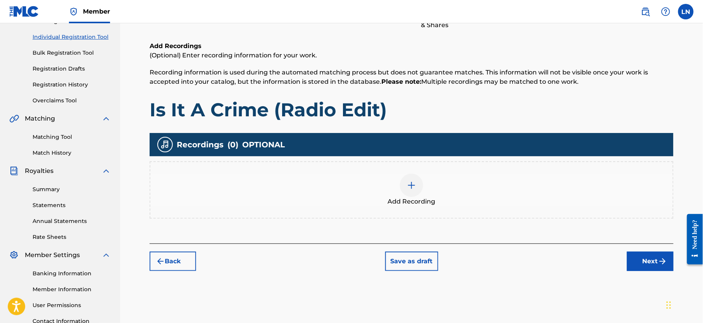
scroll to position [35, 0]
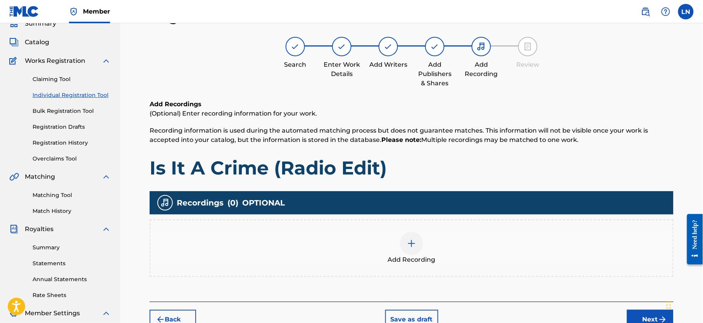
click at [427, 243] on div "Add Recording" at bounding box center [411, 248] width 523 height 33
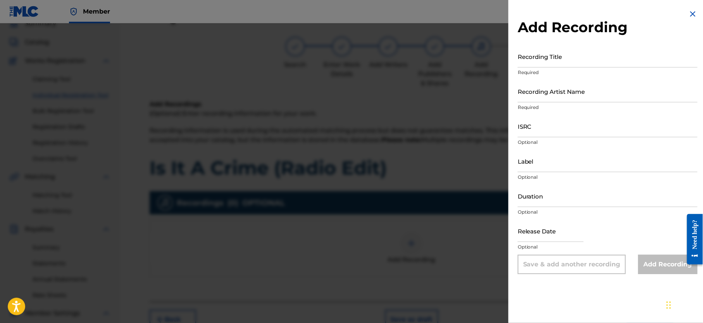
click at [562, 58] on input "Recording Title" at bounding box center [608, 56] width 180 height 22
paste input "Is It A Crime (Radio Edit)"
type input "Is It A Crime (Radio Edit)"
click at [557, 98] on input "Recording Artist Name" at bounding box center [608, 91] width 180 height 22
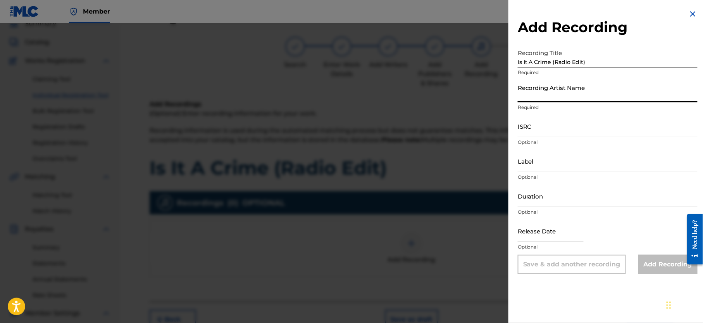
type input "Djmiles"
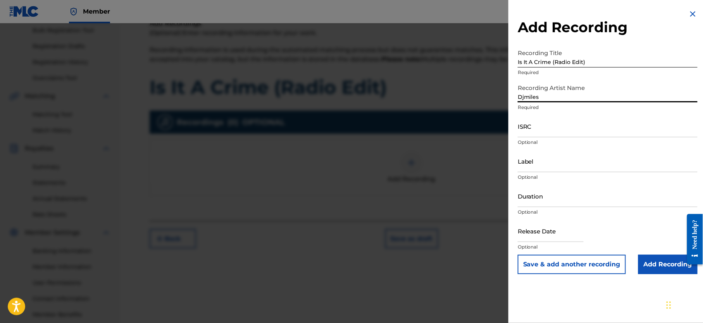
scroll to position [128, 0]
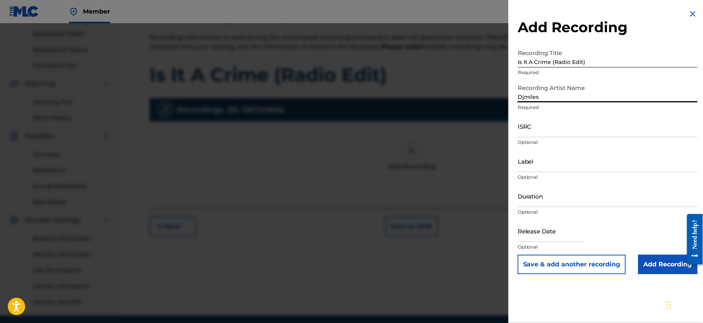
click at [648, 261] on input "Add Recording" at bounding box center [668, 264] width 59 height 19
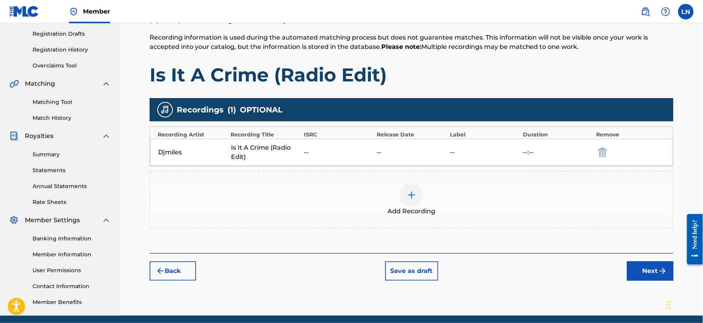
click at [646, 263] on button "Next" at bounding box center [650, 270] width 47 height 19
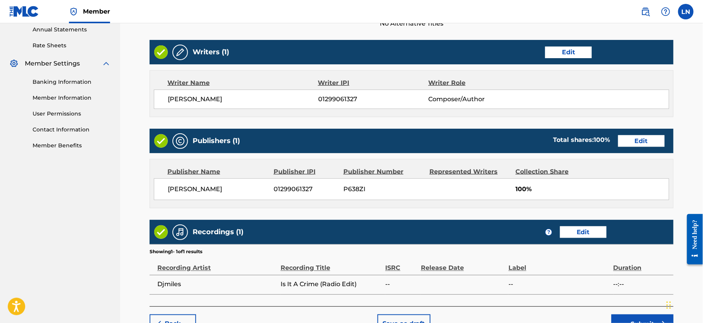
scroll to position [334, 0]
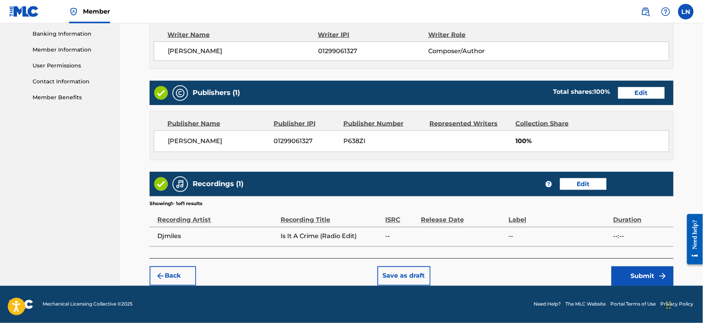
click at [631, 272] on button "Submit" at bounding box center [643, 275] width 62 height 19
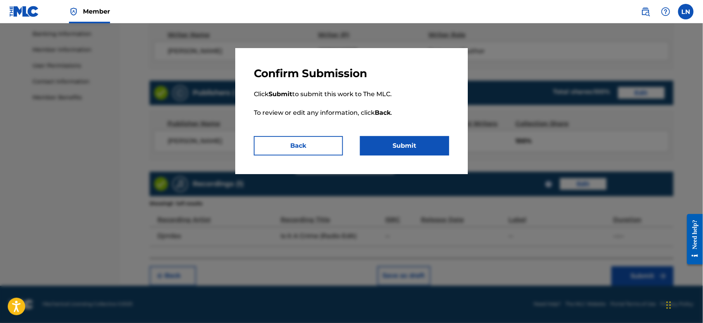
click at [411, 139] on button "Submit" at bounding box center [404, 145] width 89 height 19
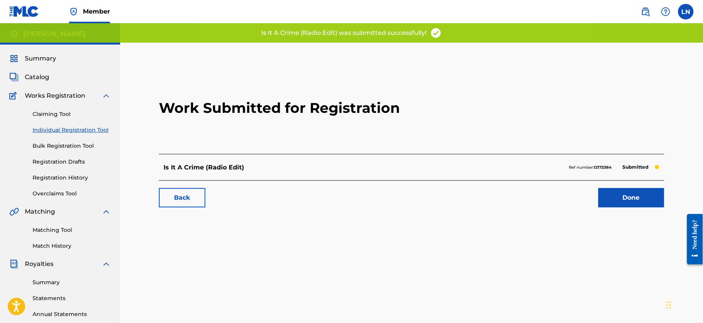
click at [613, 195] on link "Done" at bounding box center [632, 197] width 66 height 19
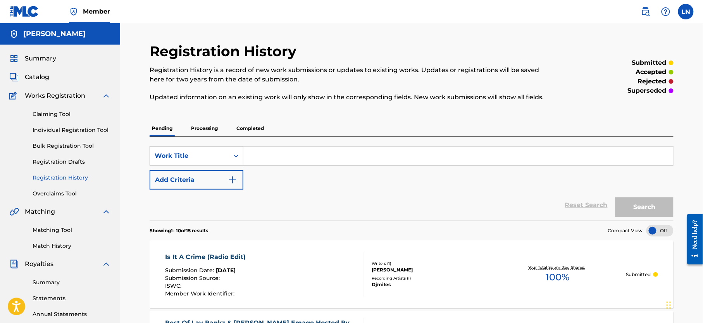
click at [75, 130] on link "Individual Registration Tool" at bounding box center [72, 130] width 78 height 8
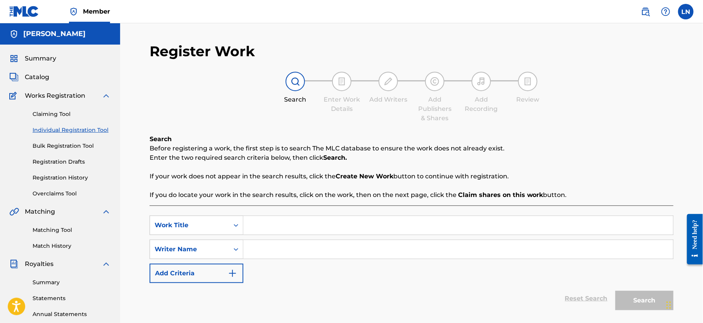
click at [342, 230] on input "Search Form" at bounding box center [459, 225] width 430 height 19
paste input "Best Of Rema And Friends Invasion Mixtape"
type input "Best Of Rema And Friends Invasion Mixtape"
click at [344, 244] on input "Search Form" at bounding box center [459, 249] width 430 height 19
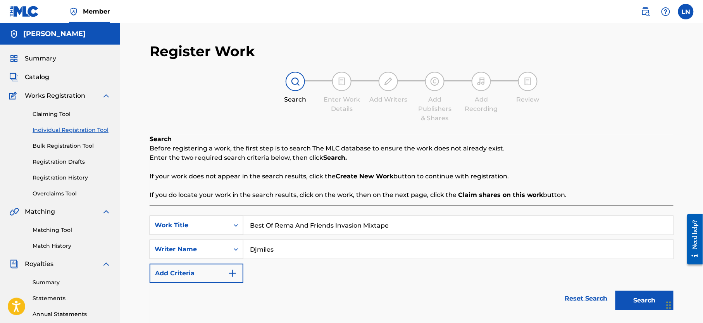
type input "Djmiles"
click at [642, 299] on button "Search" at bounding box center [645, 300] width 58 height 19
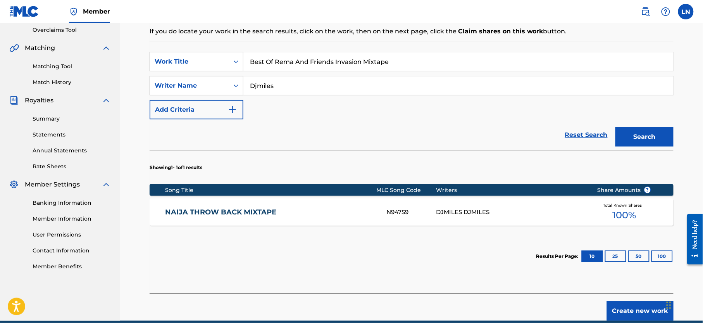
scroll to position [168, 0]
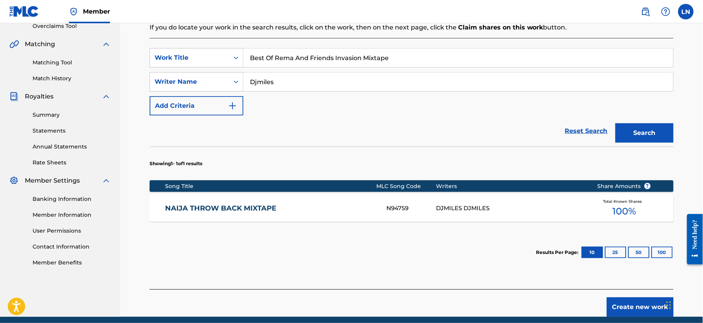
click at [642, 306] on button "Create new work" at bounding box center [640, 306] width 67 height 19
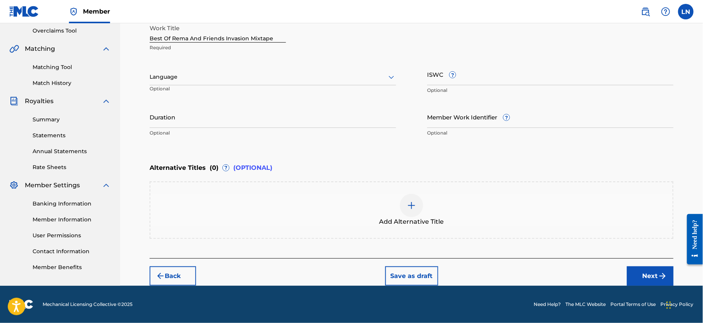
scroll to position [166, 0]
click at [635, 266] on button "Next" at bounding box center [650, 275] width 47 height 19
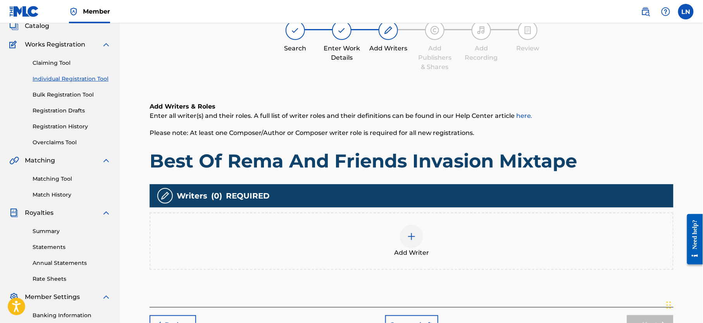
scroll to position [35, 0]
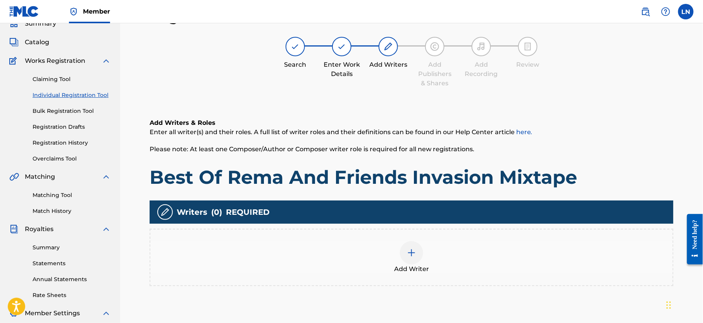
click at [422, 253] on div at bounding box center [411, 252] width 23 height 23
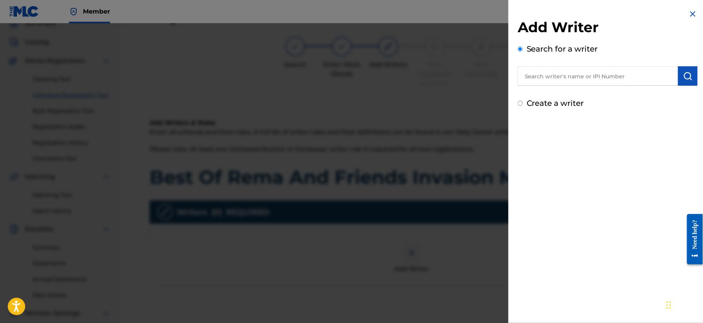
click at [566, 74] on input "text" at bounding box center [598, 75] width 161 height 19
type input "NJOKU LESLIE CHIDOZIE"
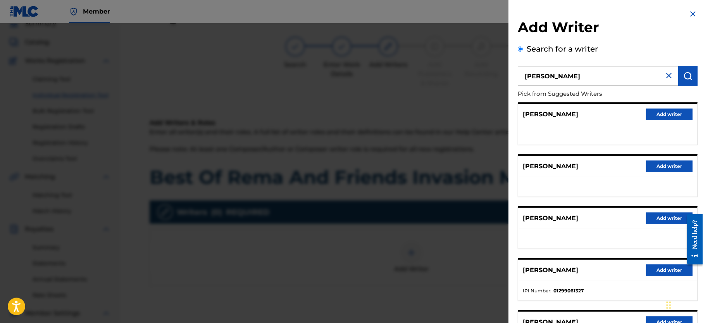
click at [653, 272] on button "Add writer" at bounding box center [669, 270] width 47 height 12
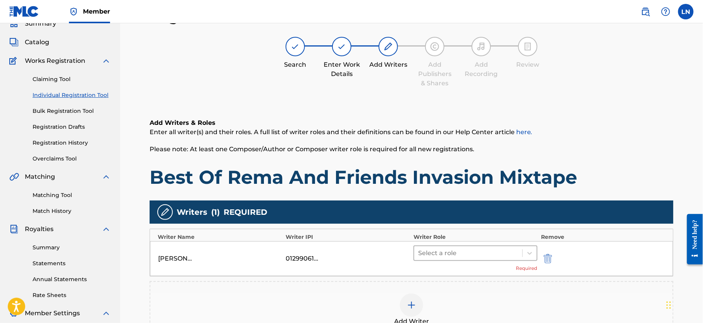
click at [455, 251] on div at bounding box center [468, 253] width 100 height 11
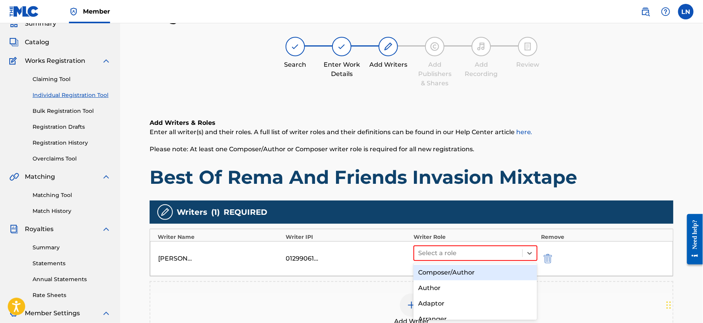
click at [453, 269] on div "Composer/Author" at bounding box center [476, 273] width 124 height 16
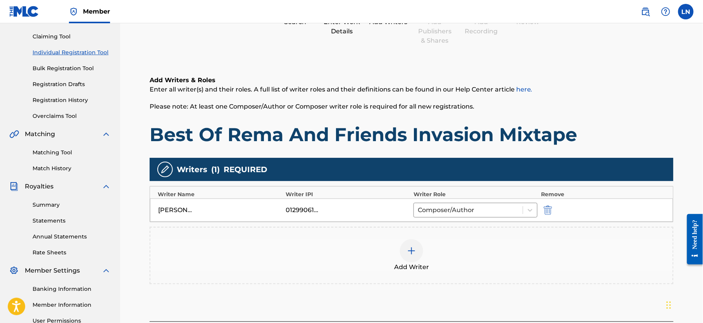
scroll to position [126, 0]
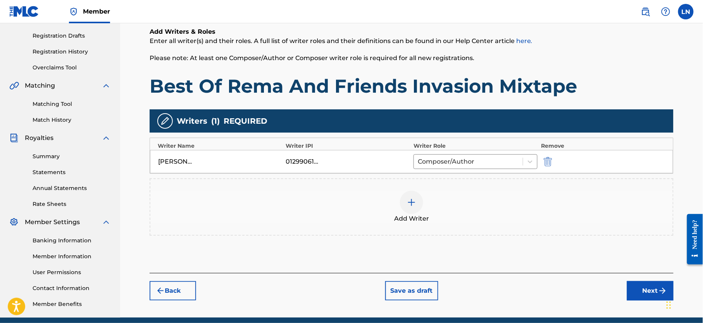
click at [646, 292] on button "Next" at bounding box center [650, 290] width 47 height 19
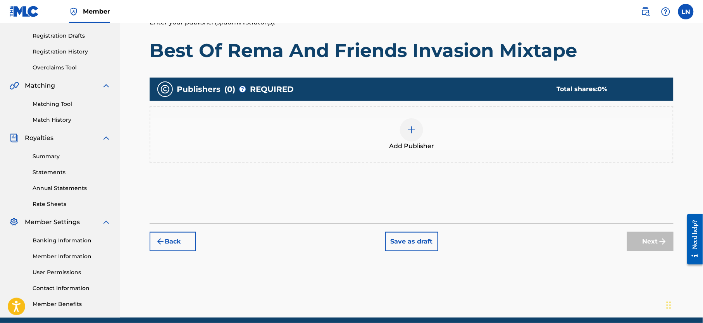
scroll to position [35, 0]
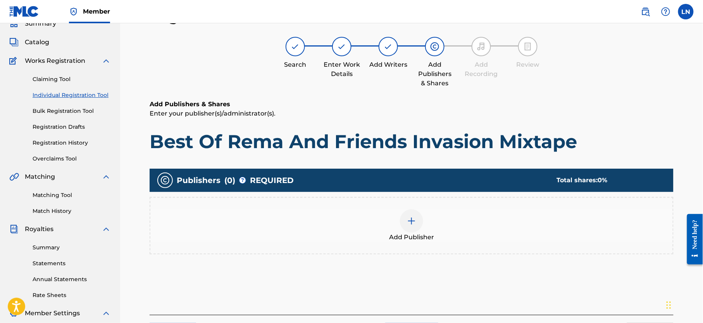
click at [410, 240] on span "Add Publisher" at bounding box center [411, 237] width 45 height 9
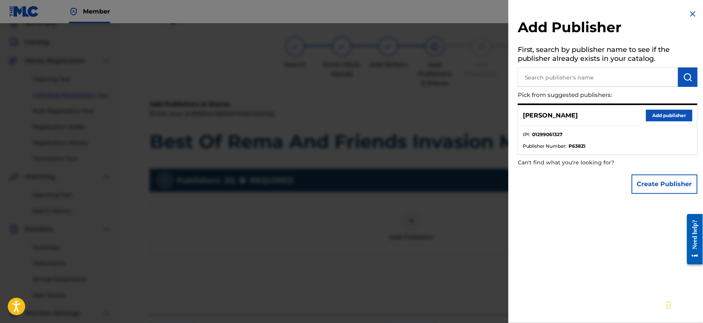
click at [669, 114] on button "Add publisher" at bounding box center [669, 116] width 47 height 12
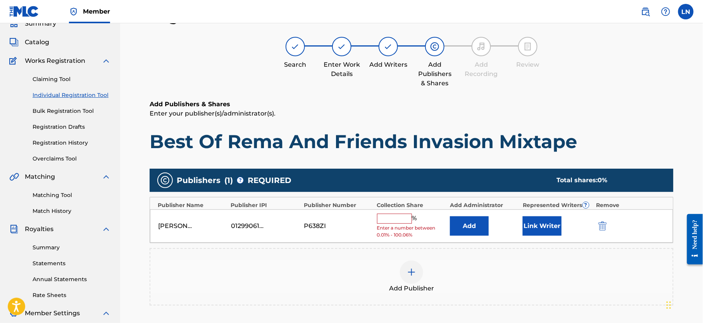
click at [390, 223] on input "text" at bounding box center [394, 219] width 35 height 10
type input "100"
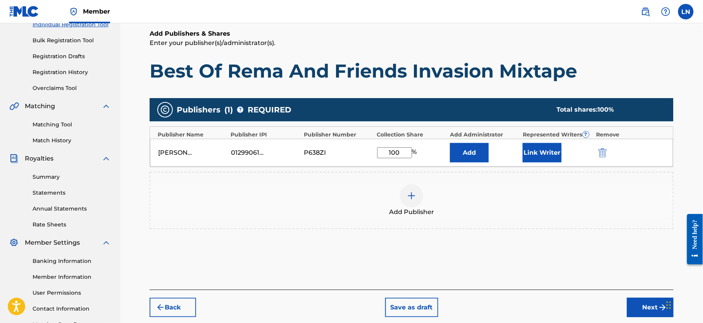
scroll to position [166, 0]
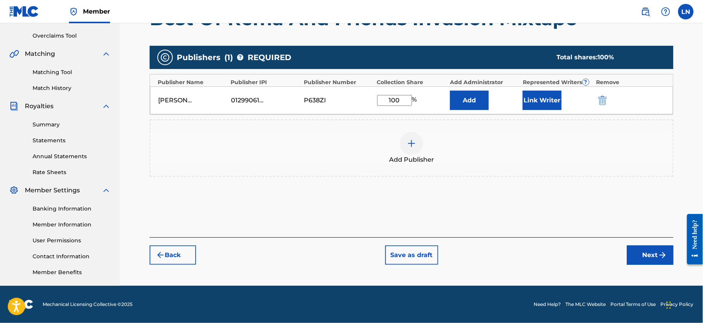
click at [651, 247] on button "Next" at bounding box center [650, 254] width 47 height 19
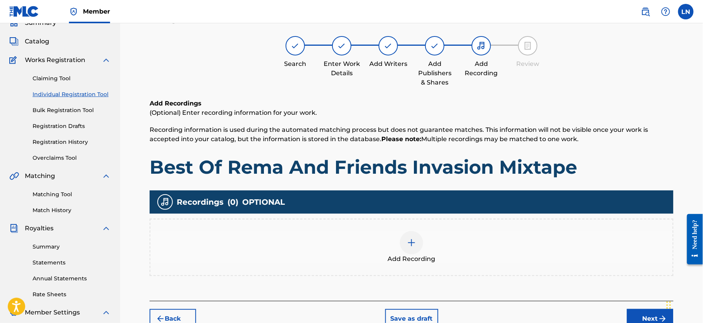
scroll to position [35, 0]
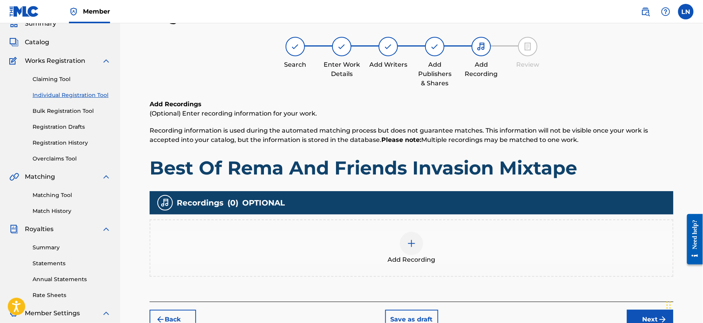
click at [417, 249] on div at bounding box center [411, 243] width 23 height 23
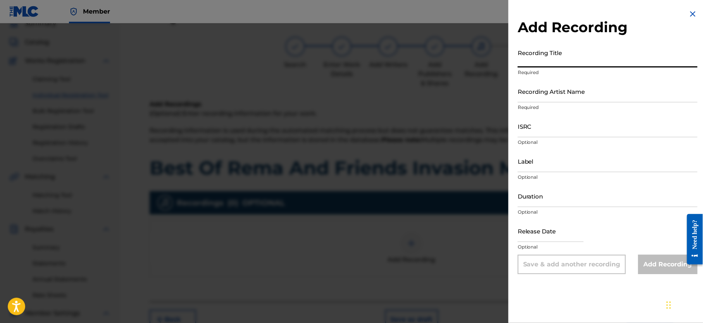
click at [556, 57] on input "Recording Title" at bounding box center [608, 56] width 180 height 22
paste input "Best Of Rema And Friends Invasion Mixtape"
type input "Best Of Rema And Friends Invasion Mixtape"
click at [554, 97] on input "Recording Artist Name" at bounding box center [608, 91] width 180 height 22
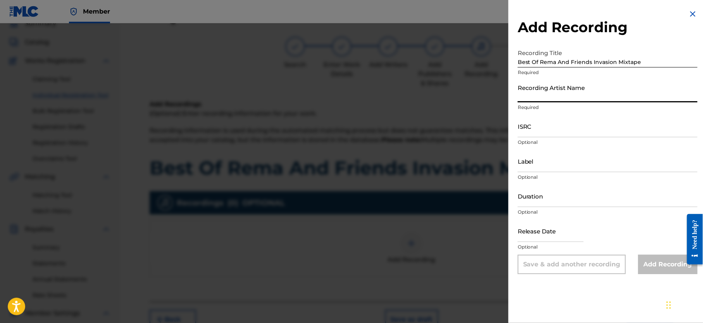
type input "Djmiles"
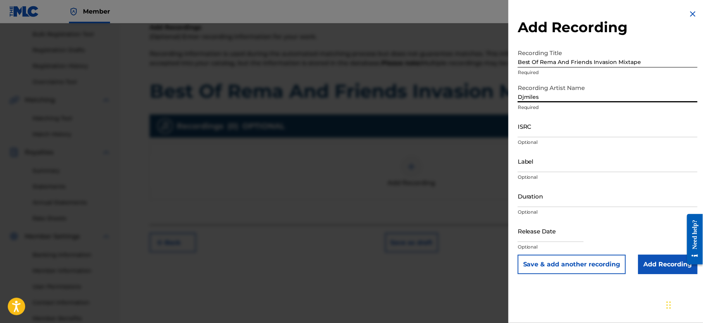
scroll to position [122, 0]
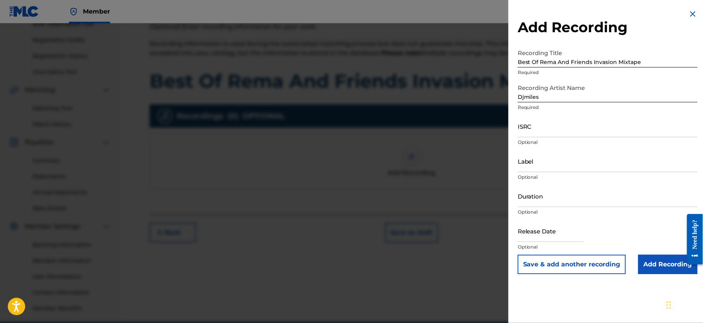
click at [652, 260] on input "Add Recording" at bounding box center [668, 264] width 59 height 19
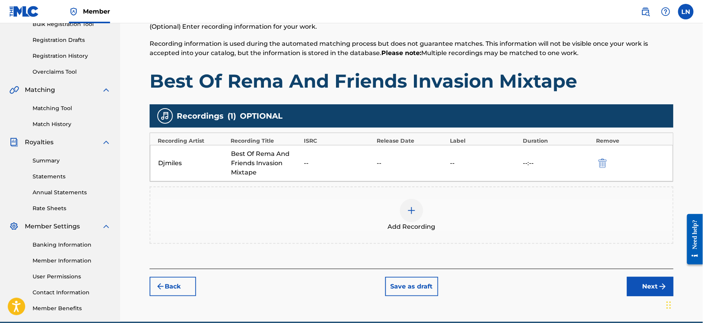
click at [638, 282] on button "Next" at bounding box center [650, 286] width 47 height 19
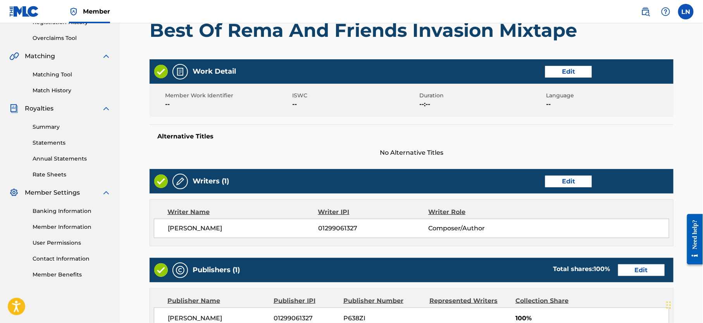
scroll to position [334, 0]
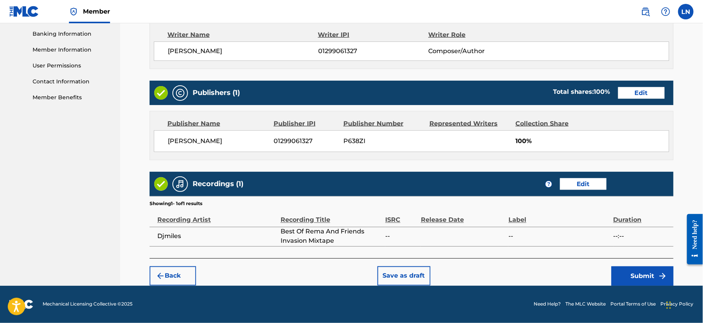
click at [643, 268] on button "Submit" at bounding box center [643, 275] width 62 height 19
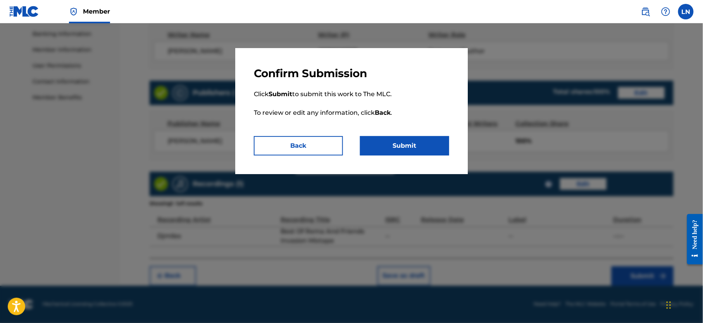
click at [404, 155] on button "Submit" at bounding box center [404, 145] width 89 height 19
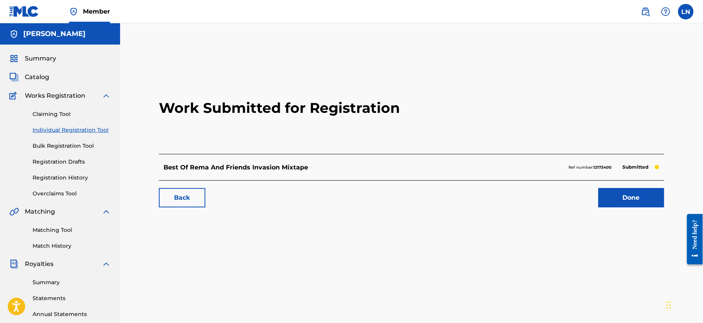
click at [641, 194] on link "Done" at bounding box center [632, 197] width 66 height 19
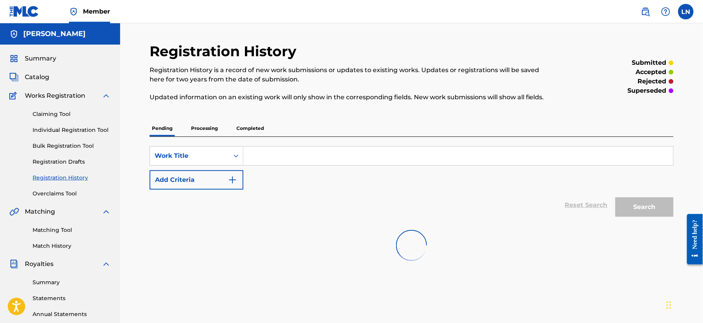
click at [53, 133] on link "Individual Registration Tool" at bounding box center [72, 130] width 78 height 8
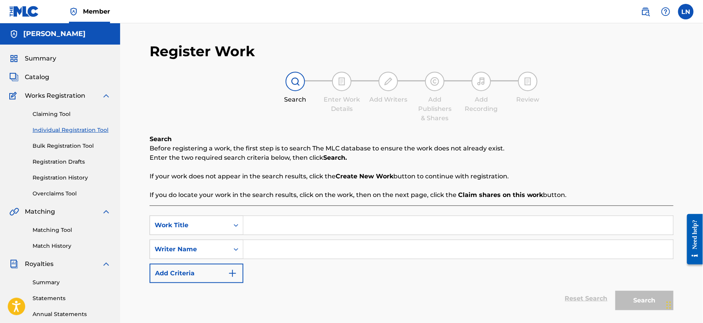
click at [299, 232] on input "Search Form" at bounding box center [459, 225] width 430 height 19
paste input "Dance (Refix)By DJ MILES"
type input "Dance (Refix)By DJ MILES"
click at [329, 251] on input "Search Form" at bounding box center [459, 249] width 430 height 19
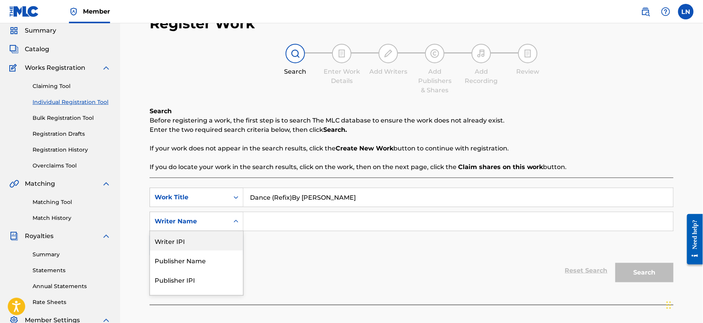
click at [193, 231] on div "5 results available. Use Up and Down to choose options, press Enter to select t…" at bounding box center [197, 221] width 94 height 19
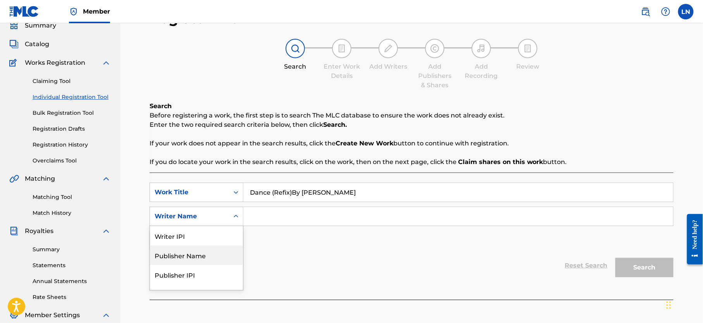
scroll to position [33, 0]
click at [273, 212] on input "Search Form" at bounding box center [459, 216] width 430 height 19
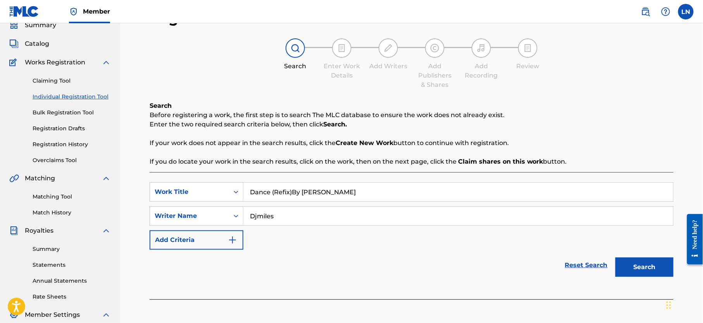
type input "Djmiles"
click at [616, 257] on button "Search" at bounding box center [645, 266] width 58 height 19
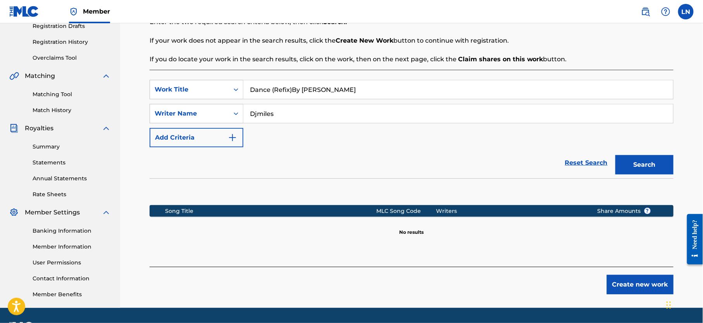
scroll to position [166, 0]
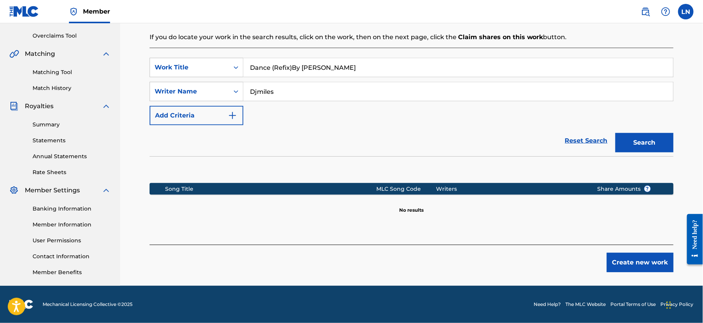
click at [628, 262] on button "Create new work" at bounding box center [640, 262] width 67 height 19
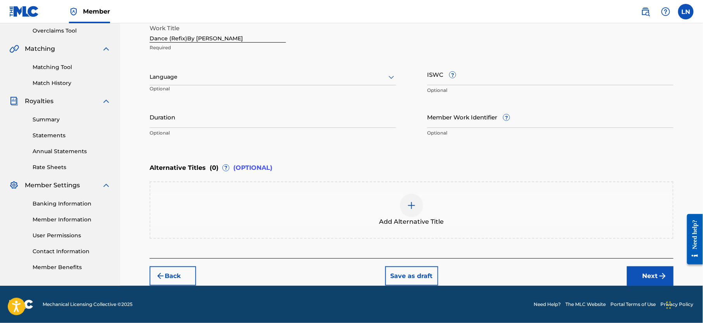
click at [632, 267] on button "Next" at bounding box center [650, 275] width 47 height 19
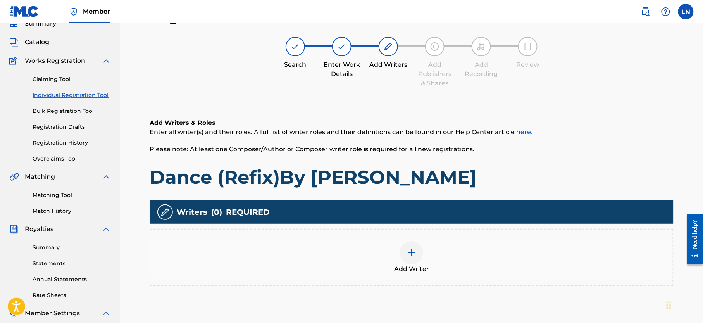
scroll to position [85, 0]
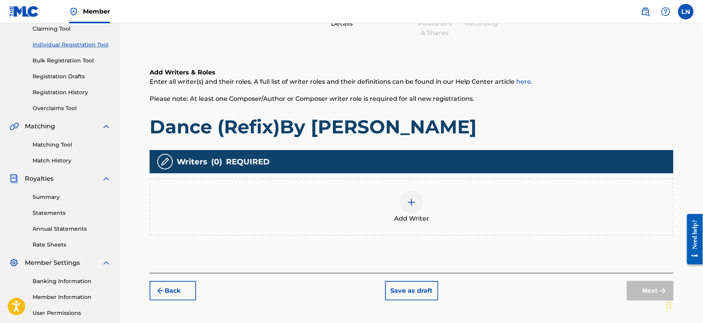
click at [403, 204] on div at bounding box center [411, 202] width 23 height 23
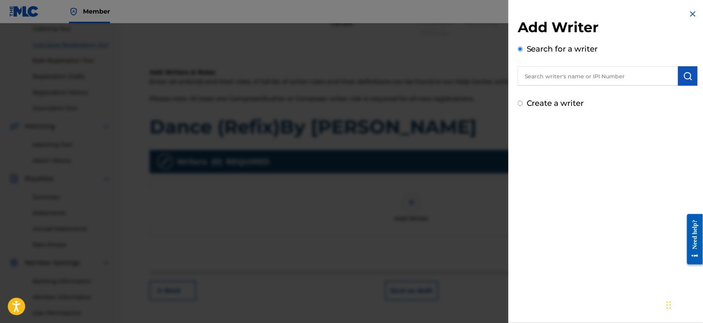
click at [564, 83] on input "text" at bounding box center [598, 75] width 161 height 19
type input "NJOKU LESLIE CHIDOZIE"
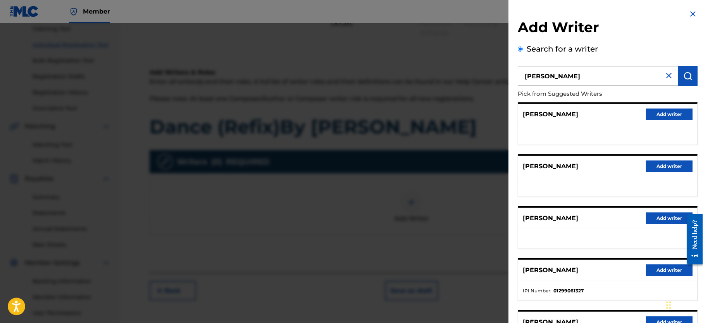
click at [657, 276] on button "Add writer" at bounding box center [669, 270] width 47 height 12
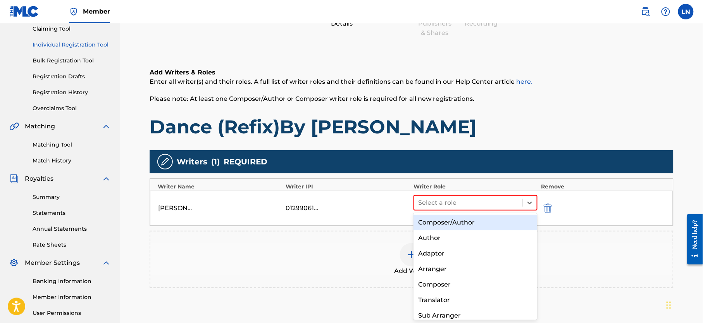
drag, startPoint x: 469, startPoint y: 200, endPoint x: 465, endPoint y: 216, distance: 16.2
click at [465, 211] on div "8 results available. Use Up and Down to choose options, press Enter to select t…" at bounding box center [476, 203] width 124 height 16
click at [465, 216] on div "Composer/Author" at bounding box center [476, 223] width 124 height 16
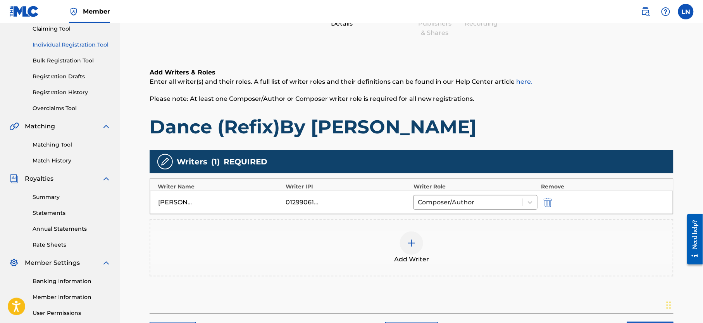
scroll to position [166, 0]
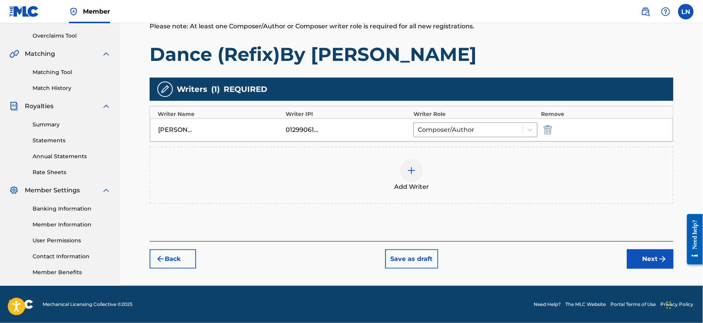
click at [657, 253] on button "Next" at bounding box center [650, 258] width 47 height 19
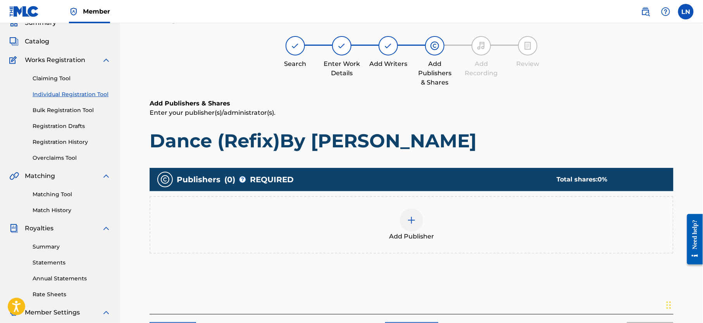
scroll to position [35, 0]
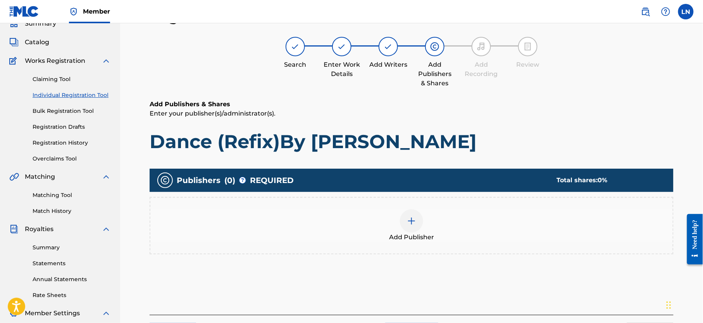
click at [425, 230] on div "Add Publisher" at bounding box center [411, 225] width 523 height 33
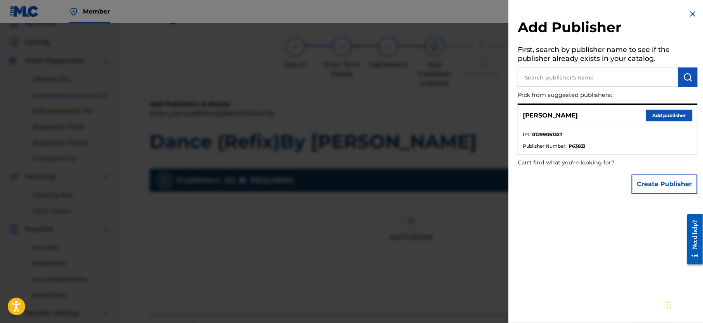
click at [658, 111] on button "Add publisher" at bounding box center [669, 116] width 47 height 12
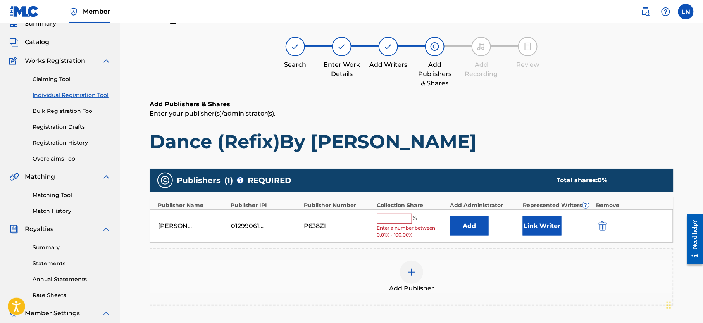
click at [388, 224] on input "text" at bounding box center [394, 219] width 35 height 10
type input "100"
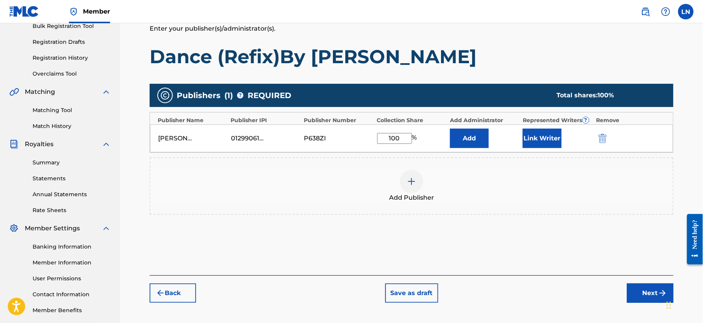
scroll to position [166, 0]
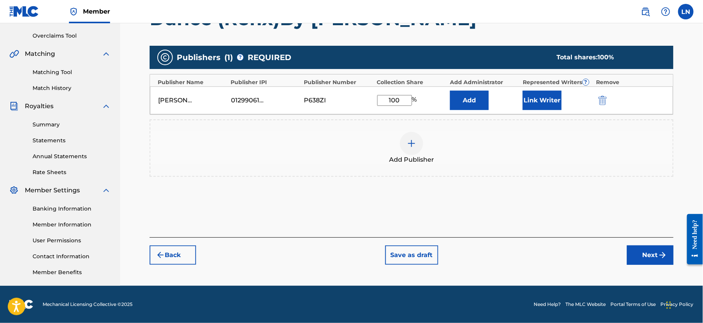
click at [647, 261] on button "Next" at bounding box center [650, 254] width 47 height 19
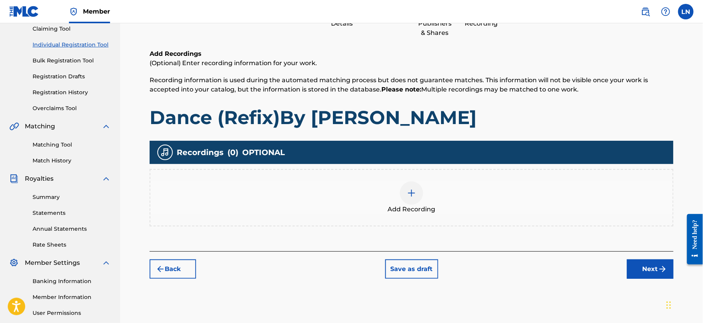
scroll to position [35, 0]
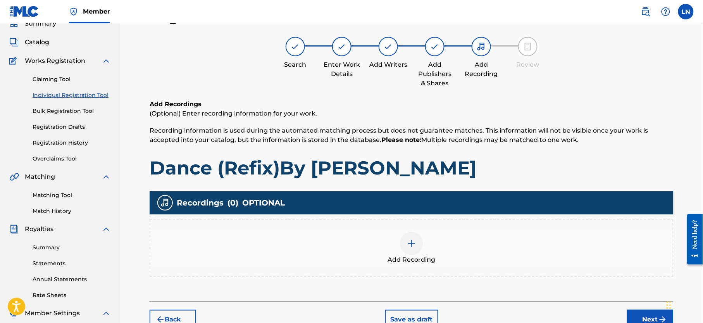
click at [415, 251] on div at bounding box center [411, 243] width 23 height 23
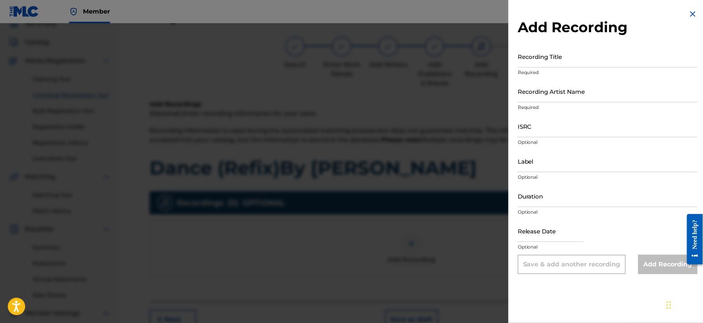
click at [540, 61] on input "Recording Title" at bounding box center [608, 56] width 180 height 22
paste input "Dance (Refix)By DJ MILES"
type input "Dance (Refix)By DJ MILES"
click at [549, 88] on input "Recording Artist Name" at bounding box center [608, 91] width 180 height 22
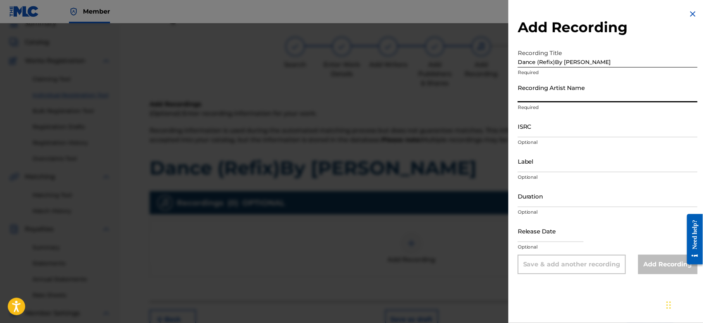
type input "Djmiles"
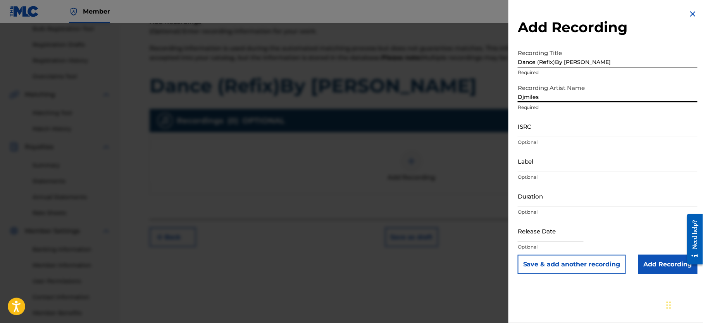
scroll to position [154, 0]
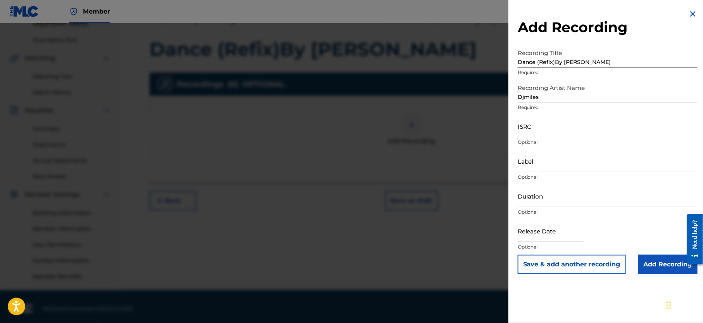
click at [660, 261] on input "Add Recording" at bounding box center [668, 264] width 59 height 19
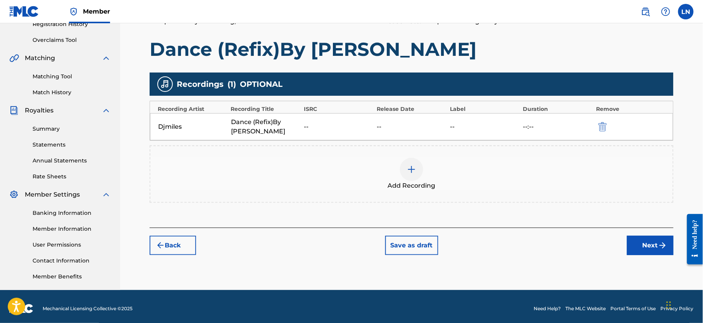
click at [646, 240] on button "Next" at bounding box center [650, 245] width 47 height 19
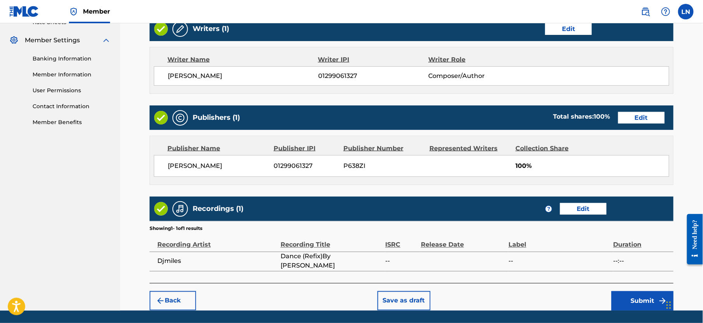
scroll to position [334, 0]
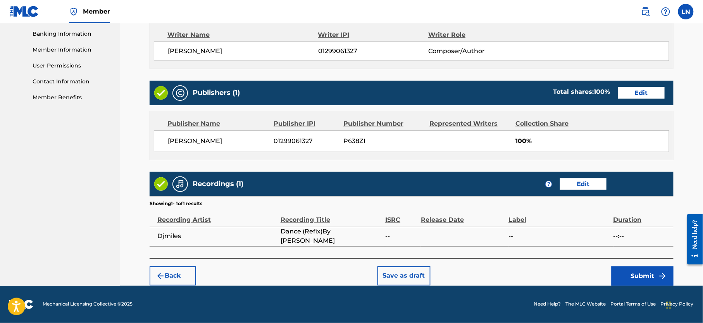
click at [652, 276] on button "Submit" at bounding box center [643, 275] width 62 height 19
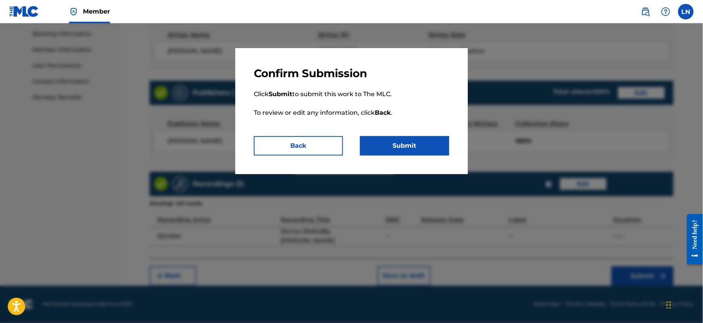
click at [414, 149] on button "Submit" at bounding box center [404, 145] width 89 height 19
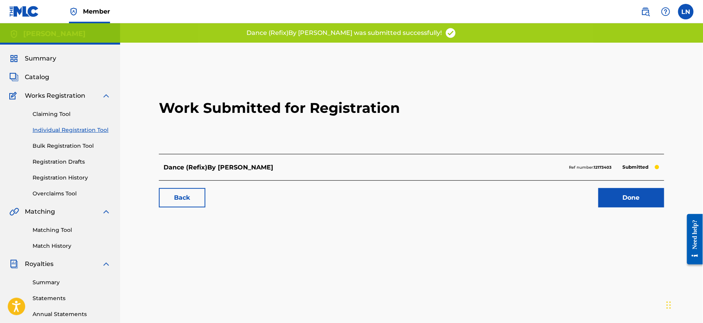
click at [634, 191] on link "Done" at bounding box center [632, 197] width 66 height 19
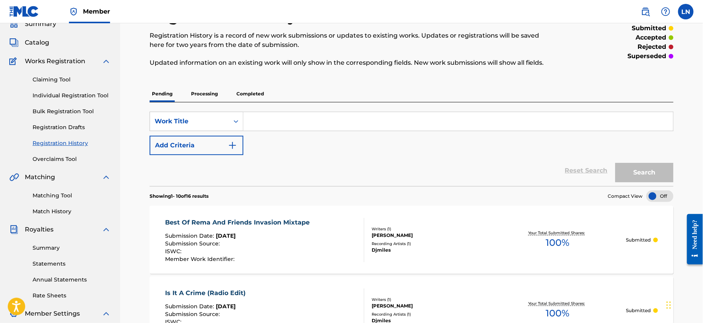
scroll to position [25, 0]
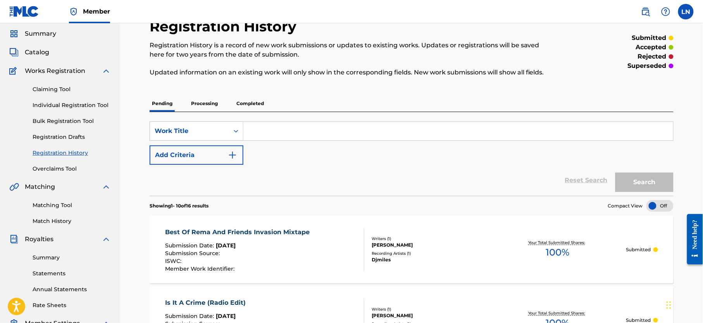
click at [66, 101] on link "Individual Registration Tool" at bounding box center [72, 105] width 78 height 8
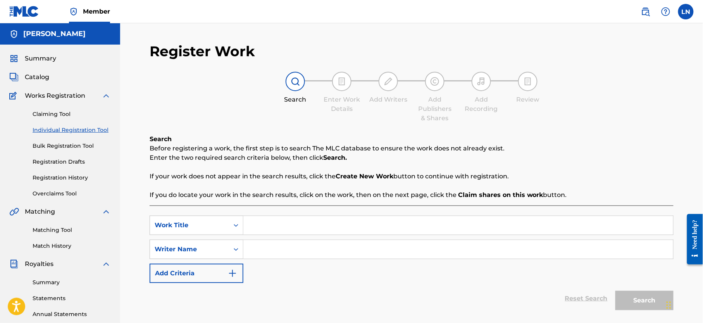
click at [320, 223] on input "Search Form" at bounding box center [459, 225] width 430 height 19
paste input "Pano Tona X Diana Mashup"
type input "Pano Tona X Diana Mashup"
click at [269, 254] on input "Search Form" at bounding box center [459, 249] width 430 height 19
type input "d"
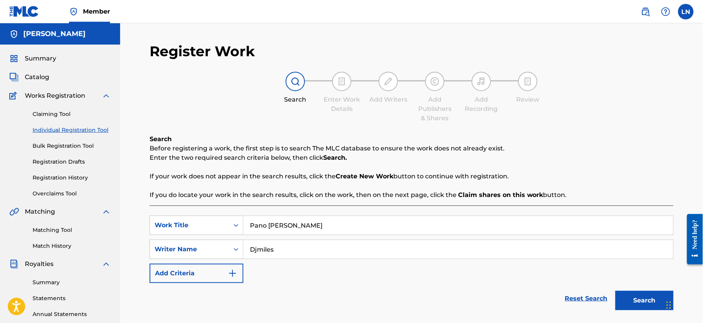
type input "Djmiles"
click at [616, 291] on button "Search" at bounding box center [645, 300] width 58 height 19
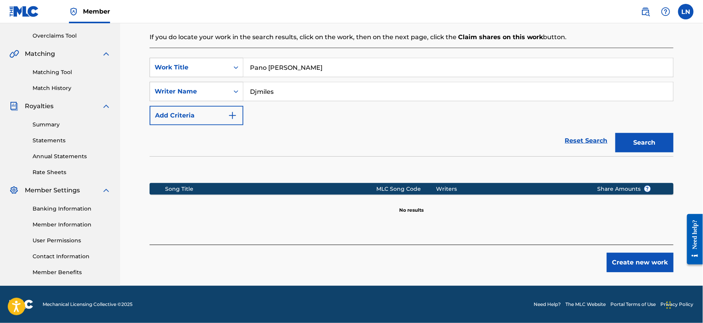
scroll to position [159, 0]
click at [627, 264] on button "Create new work" at bounding box center [640, 262] width 67 height 19
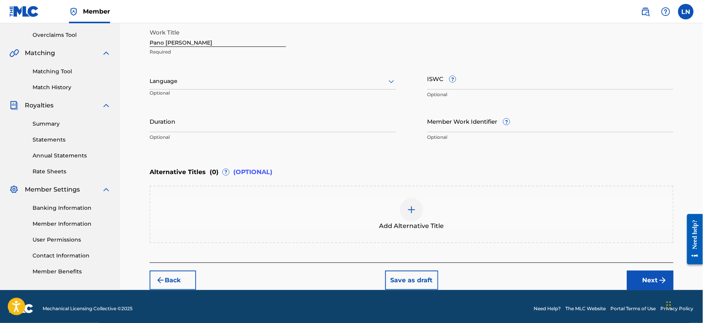
click at [632, 278] on button "Next" at bounding box center [650, 280] width 47 height 19
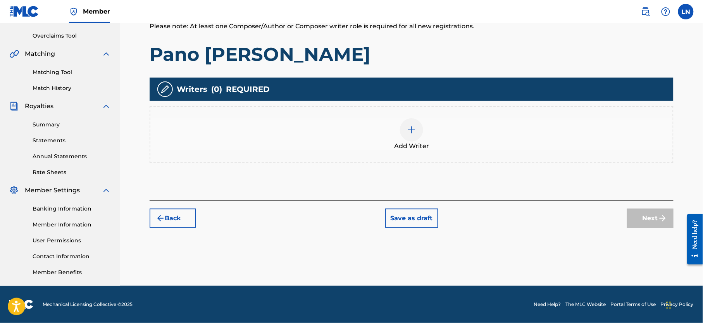
scroll to position [35, 0]
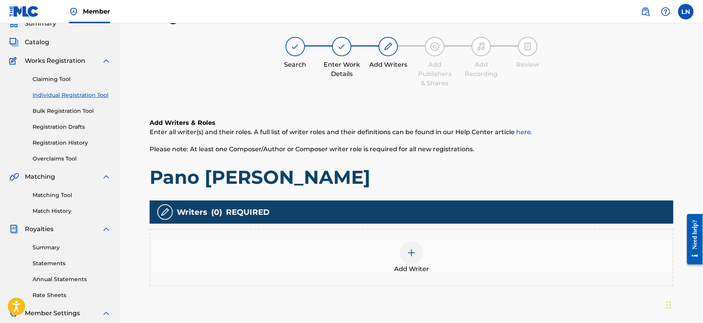
click at [414, 248] on img at bounding box center [411, 252] width 9 height 9
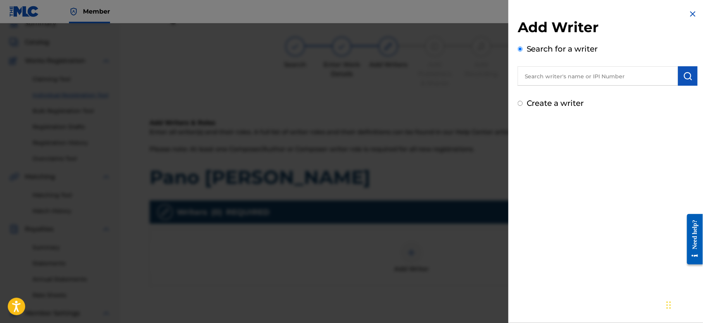
click at [554, 78] on input "text" at bounding box center [598, 75] width 161 height 19
type input "NJOKU LESLIE CHIDOZIE"
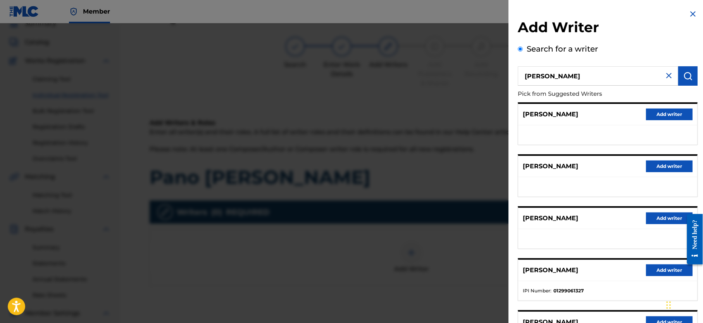
click at [662, 275] on button "Add writer" at bounding box center [669, 270] width 47 height 12
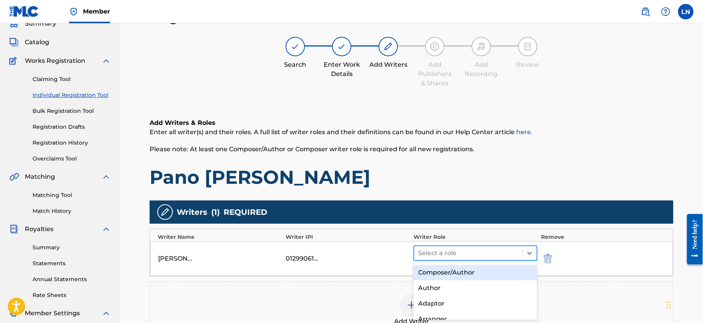
click at [455, 251] on div at bounding box center [468, 253] width 100 height 11
click at [449, 269] on div "Composer/Author" at bounding box center [476, 273] width 124 height 16
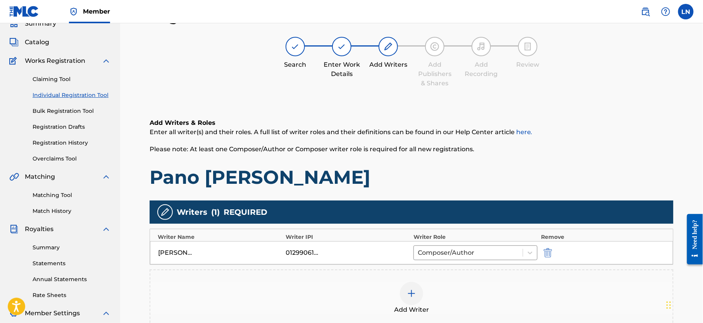
scroll to position [166, 0]
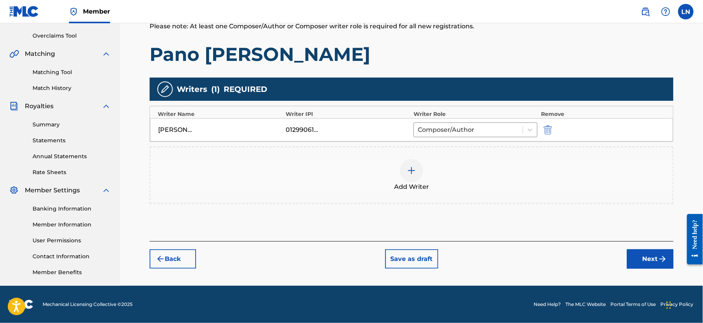
click at [650, 254] on button "Next" at bounding box center [650, 258] width 47 height 19
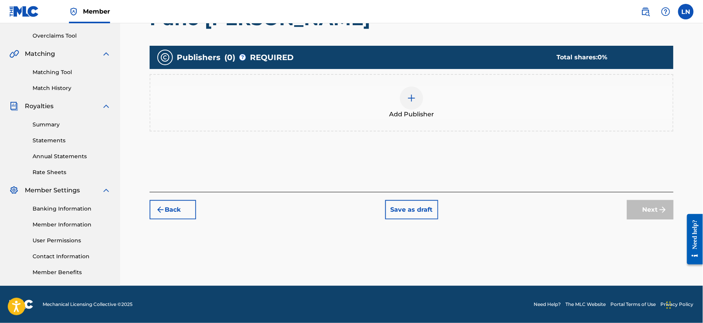
scroll to position [35, 0]
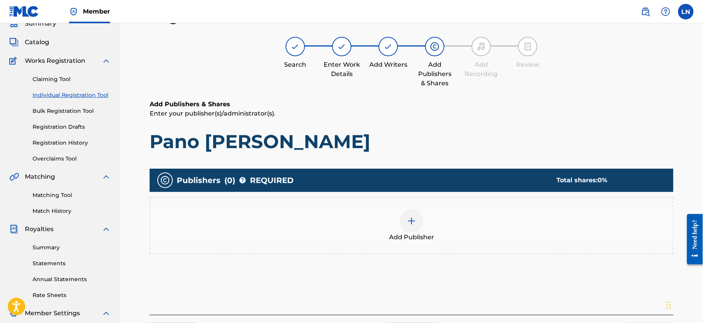
click at [416, 219] on img at bounding box center [411, 220] width 9 height 9
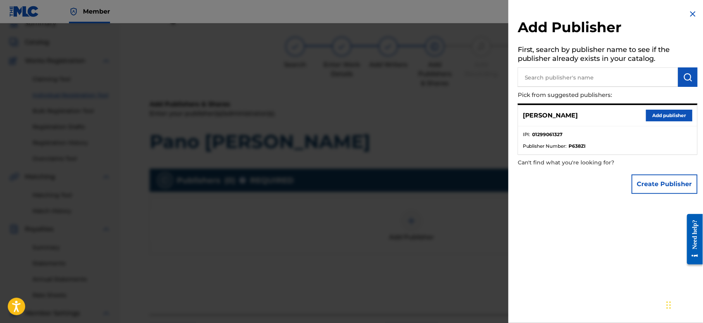
click at [661, 118] on button "Add publisher" at bounding box center [669, 116] width 47 height 12
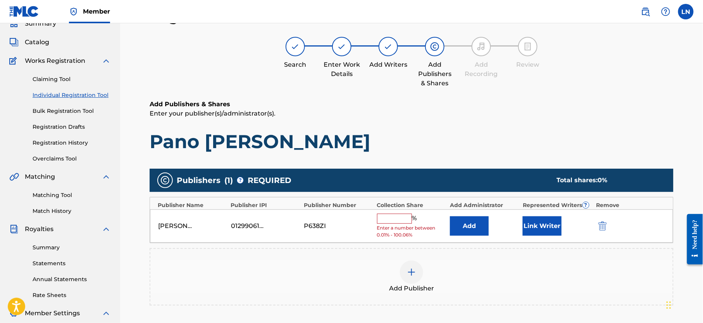
click at [396, 224] on input "text" at bounding box center [394, 219] width 35 height 10
type input "100"
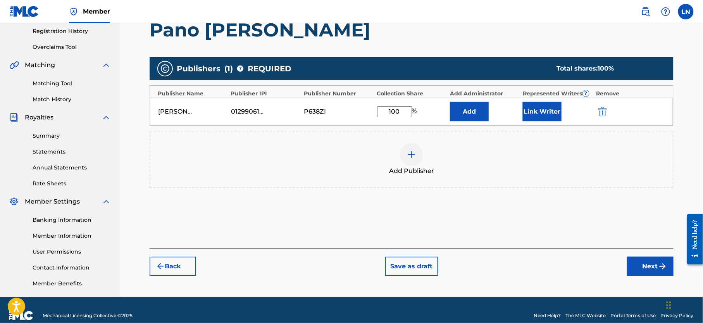
scroll to position [166, 0]
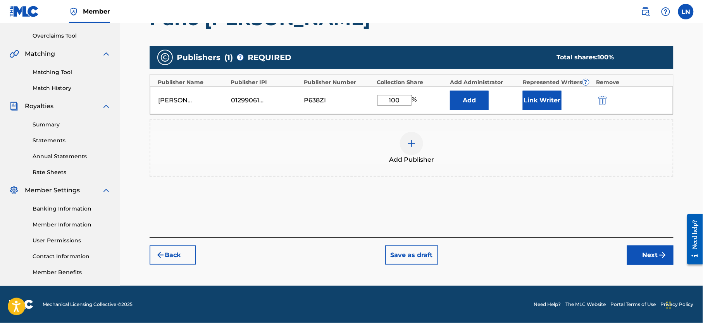
click at [654, 262] on button "Next" at bounding box center [650, 254] width 47 height 19
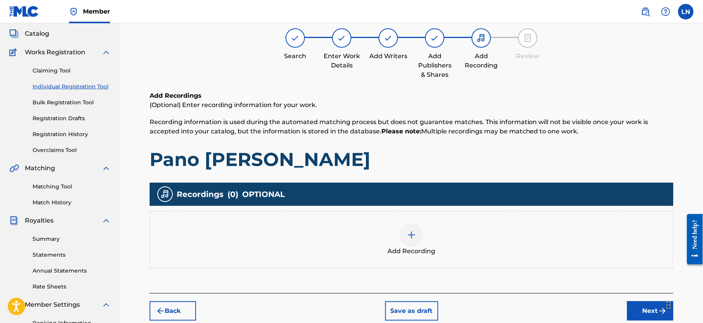
scroll to position [35, 0]
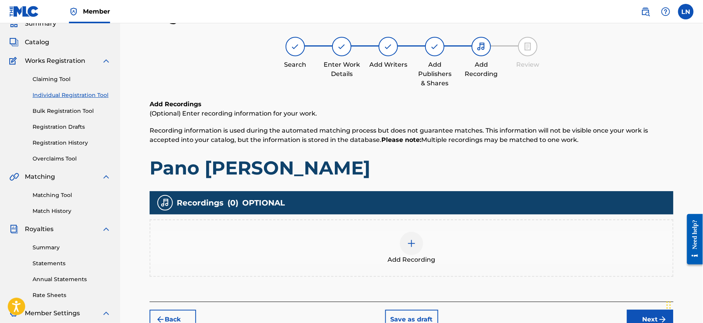
click at [411, 244] on img at bounding box center [411, 243] width 9 height 9
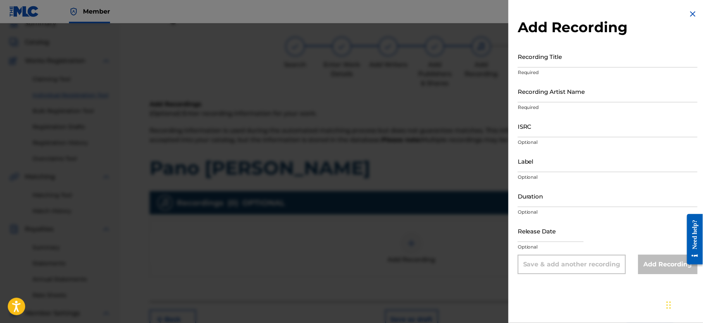
click at [532, 58] on input "Recording Title" at bounding box center [608, 56] width 180 height 22
paste input "Pano Tona X Diana Mashup"
type input "Pano Tona X Diana Mashup"
click at [556, 98] on input "Recording Artist Name" at bounding box center [608, 91] width 180 height 22
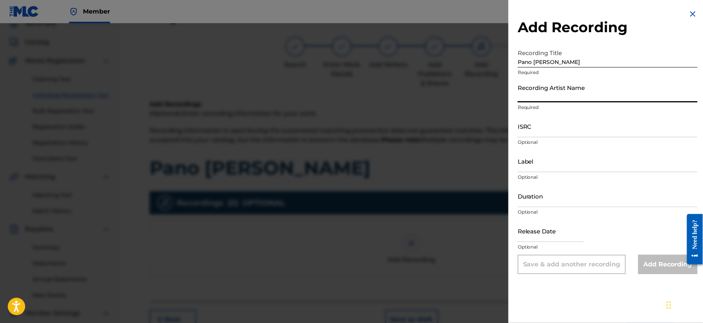
type input "Djmiles"
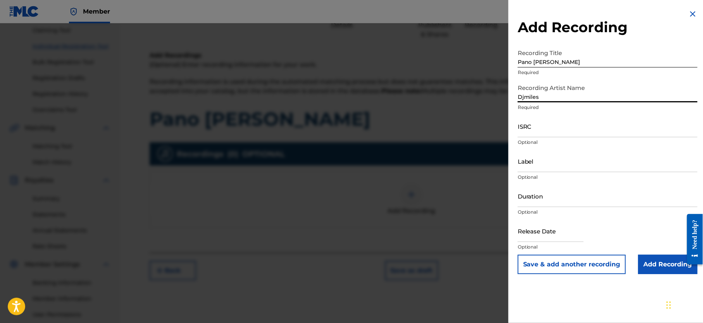
scroll to position [123, 0]
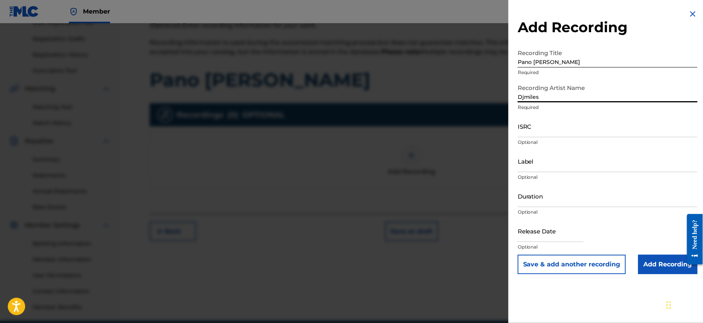
click at [652, 262] on input "Add Recording" at bounding box center [668, 264] width 59 height 19
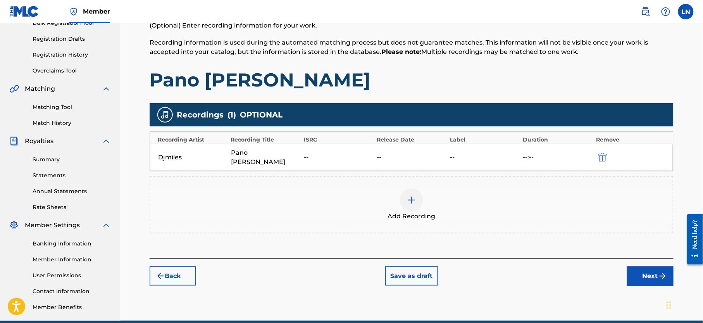
click at [629, 285] on button "Next" at bounding box center [650, 275] width 47 height 19
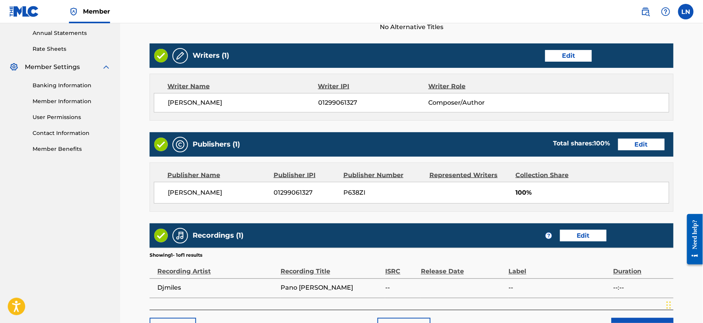
scroll to position [334, 0]
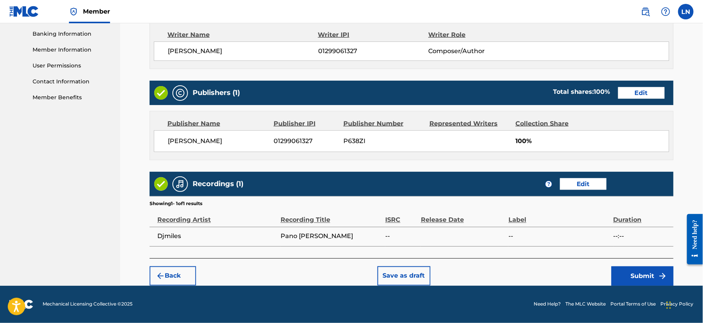
click at [661, 280] on img "submit" at bounding box center [662, 275] width 9 height 9
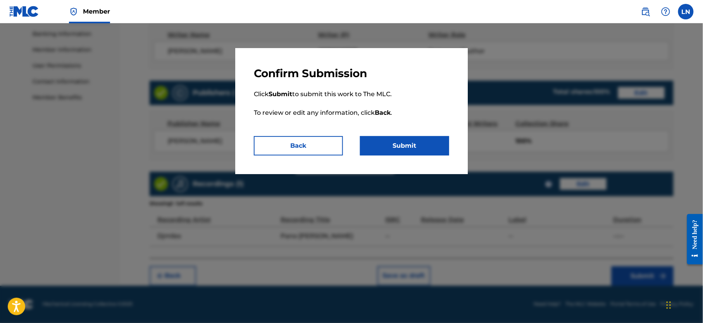
click at [430, 150] on button "Submit" at bounding box center [404, 145] width 89 height 19
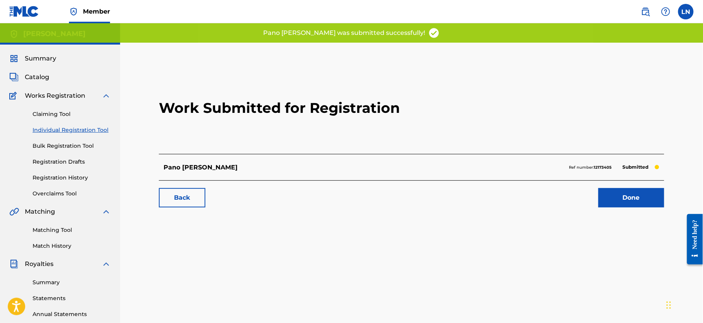
click at [623, 193] on link "Done" at bounding box center [632, 197] width 66 height 19
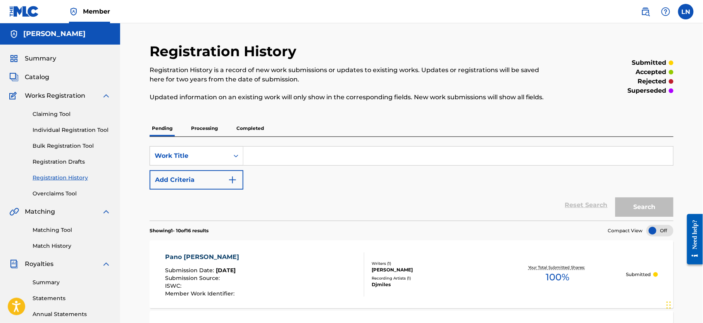
click at [79, 134] on link "Individual Registration Tool" at bounding box center [72, 130] width 78 height 8
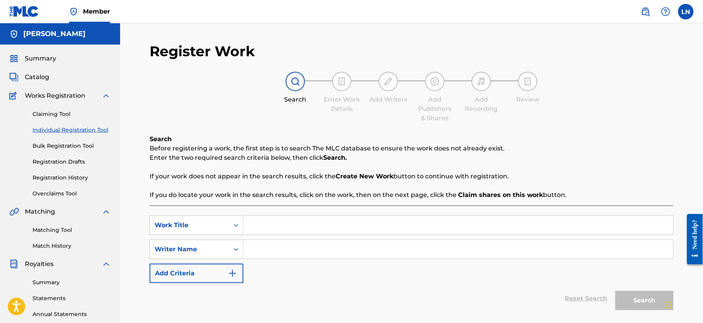
click at [278, 225] on input "Search Form" at bounding box center [459, 225] width 430 height 19
paste input "Best Of Mavins And Friends Hot Mix Hosted By DJ MILES"
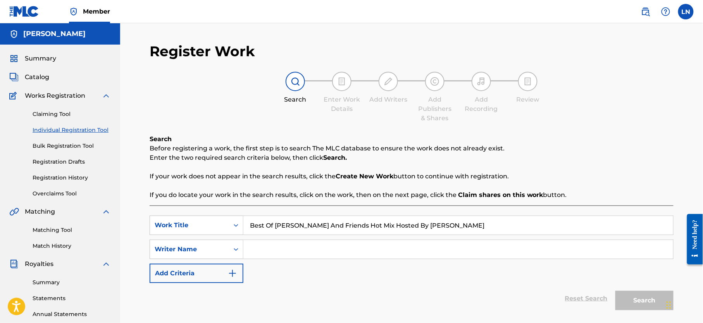
type input "Best Of Mavins And Friends Hot Mix Hosted By DJ MILES"
click at [292, 254] on input "Search Form" at bounding box center [459, 249] width 430 height 19
type input "Djmiles"
click at [616, 291] on button "Search" at bounding box center [645, 300] width 58 height 19
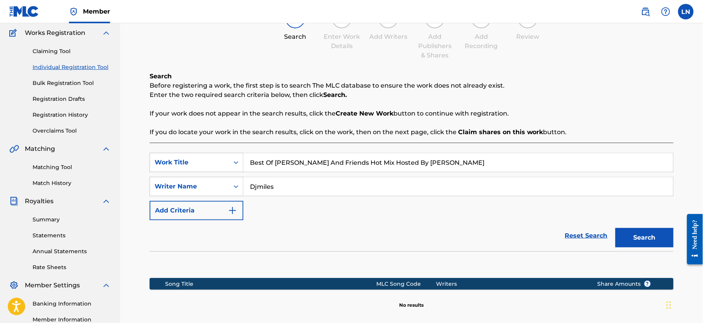
scroll to position [166, 0]
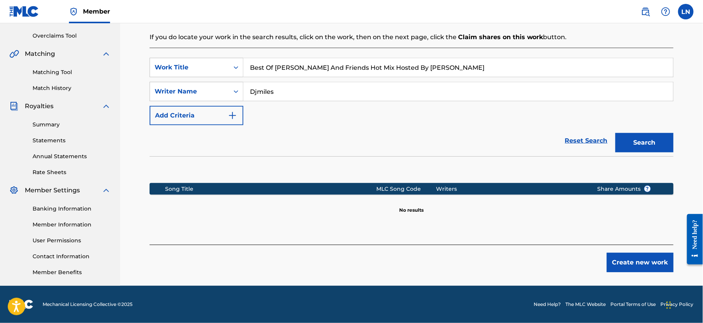
click at [645, 256] on button "Create new work" at bounding box center [640, 262] width 67 height 19
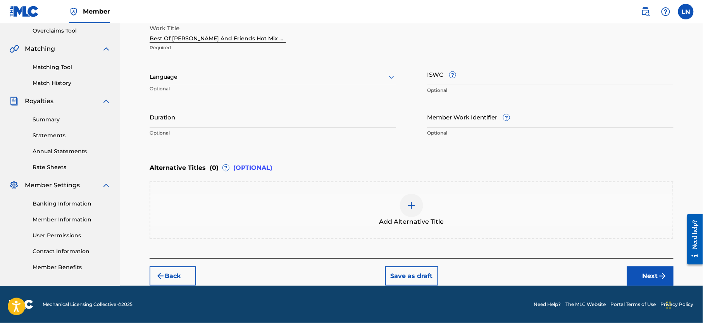
click at [634, 280] on button "Next" at bounding box center [650, 275] width 47 height 19
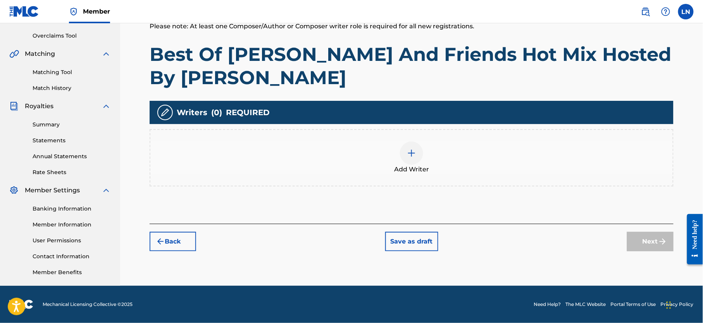
click at [397, 154] on div "Add Writer" at bounding box center [411, 158] width 523 height 33
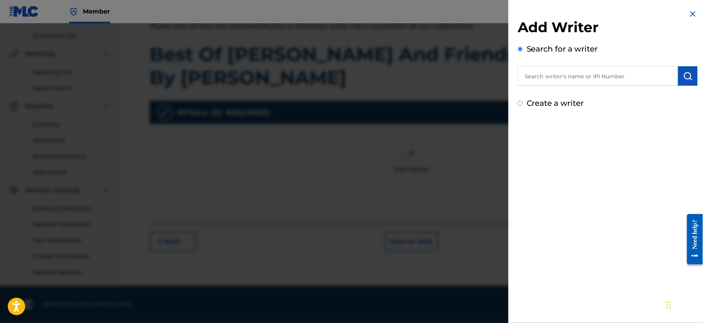
click at [579, 79] on input "text" at bounding box center [598, 75] width 161 height 19
type input "NJOKU LESLIE CHIDOZIE"
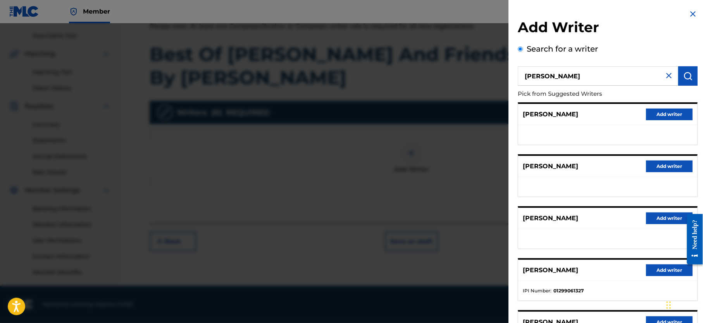
click at [661, 268] on button "Add writer" at bounding box center [669, 270] width 47 height 12
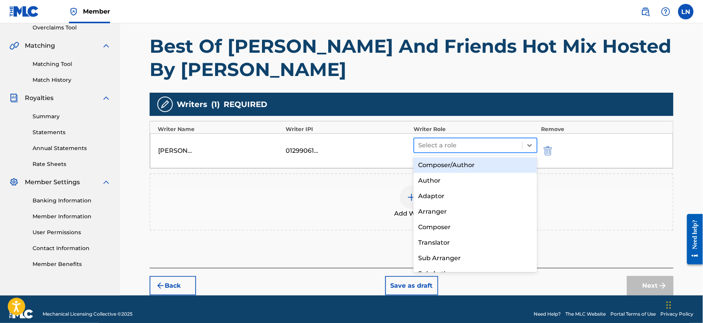
click at [458, 144] on div at bounding box center [468, 145] width 100 height 11
click at [458, 163] on div "Composer/Author" at bounding box center [476, 165] width 124 height 16
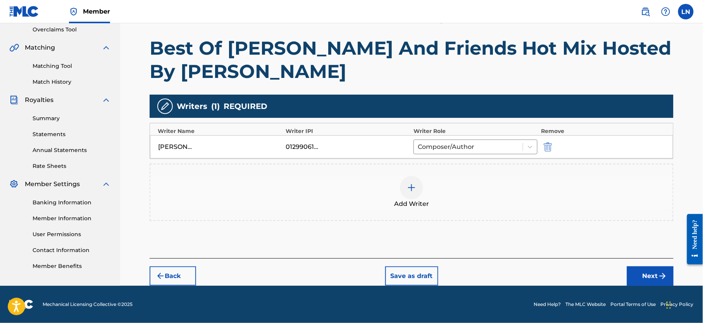
click at [639, 270] on button "Next" at bounding box center [650, 275] width 47 height 19
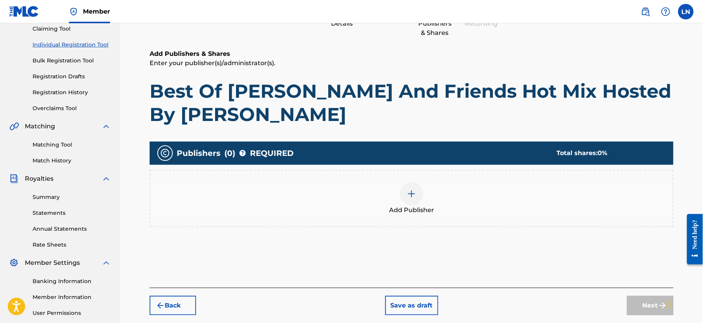
scroll to position [35, 0]
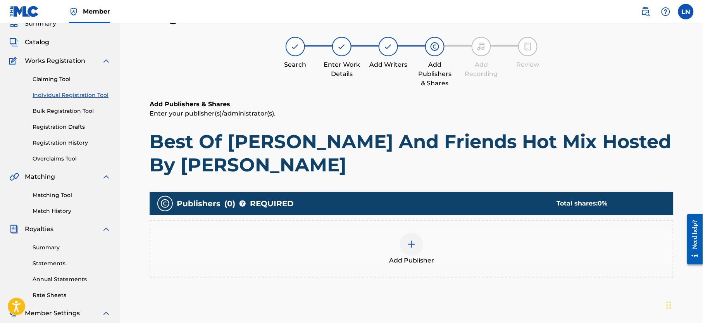
click at [400, 253] on div "Add Publisher" at bounding box center [411, 249] width 523 height 33
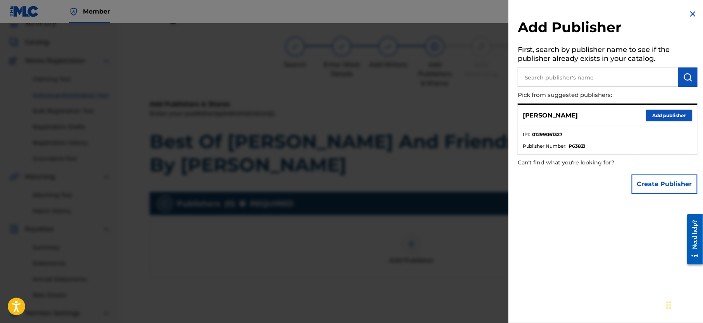
click at [653, 114] on button "Add publisher" at bounding box center [669, 116] width 47 height 12
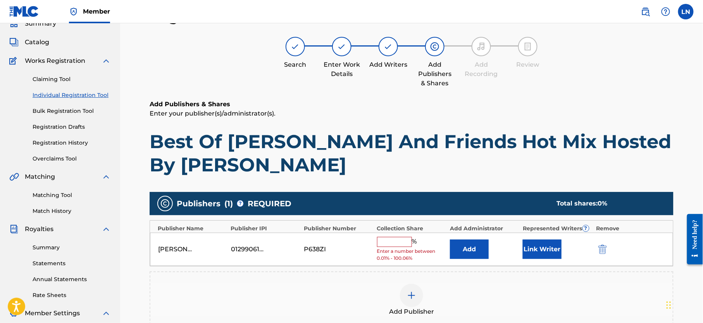
click at [392, 247] on input "text" at bounding box center [394, 242] width 35 height 10
type input "100"
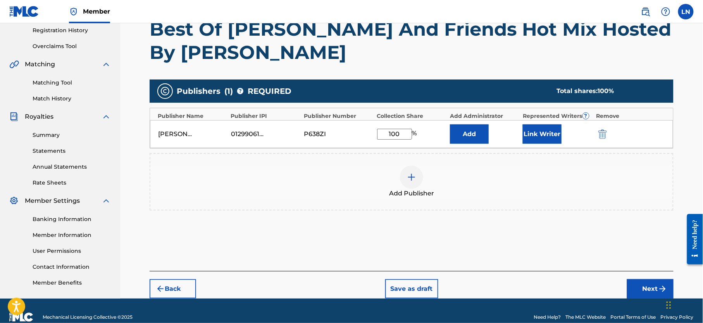
scroll to position [154, 0]
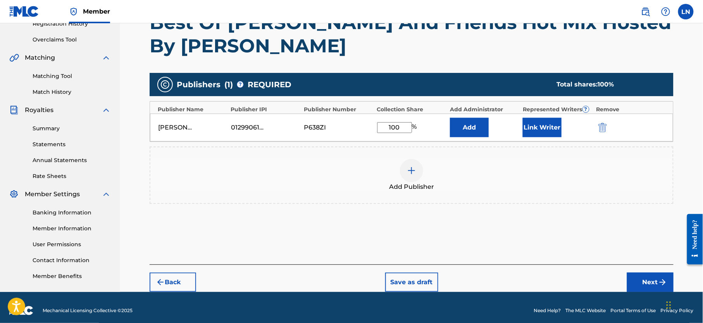
click at [639, 284] on button "Next" at bounding box center [650, 282] width 47 height 19
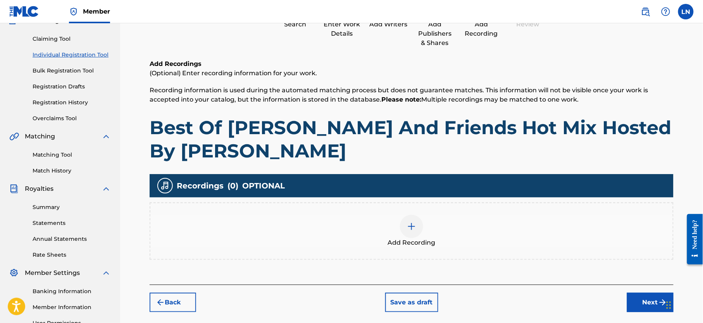
scroll to position [35, 0]
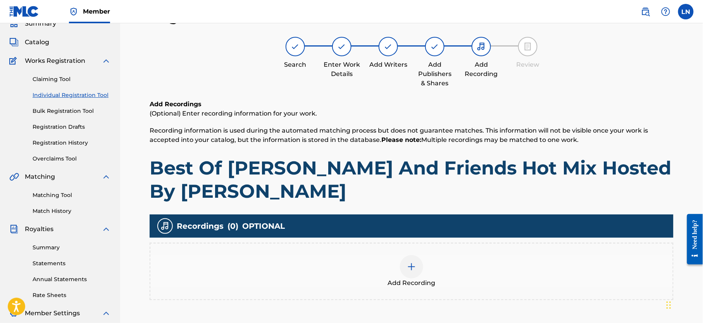
click at [413, 270] on img at bounding box center [411, 266] width 9 height 9
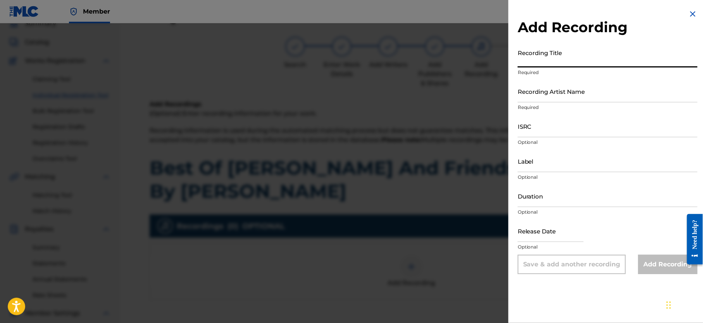
click at [537, 63] on input "Recording Title" at bounding box center [608, 56] width 180 height 22
paste input "Best Of Mavins And Friends Hot Mix Hosted By DJ MILES"
type input "Best Of Mavins And Friends Hot Mix Hosted By DJ MILES"
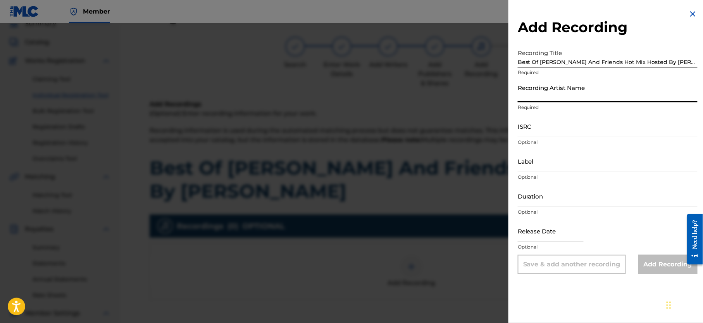
click at [548, 95] on input "Recording Artist Name" at bounding box center [608, 91] width 180 height 22
type input "Djmiles"
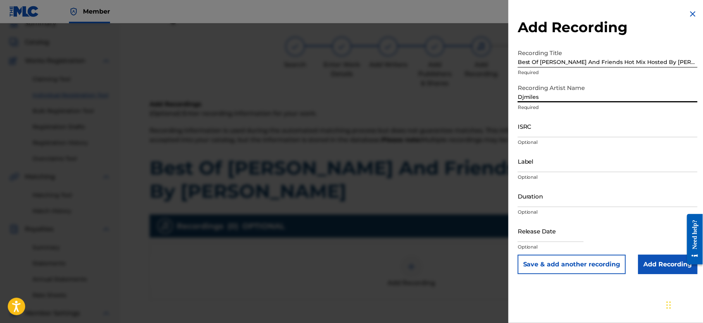
scroll to position [81, 0]
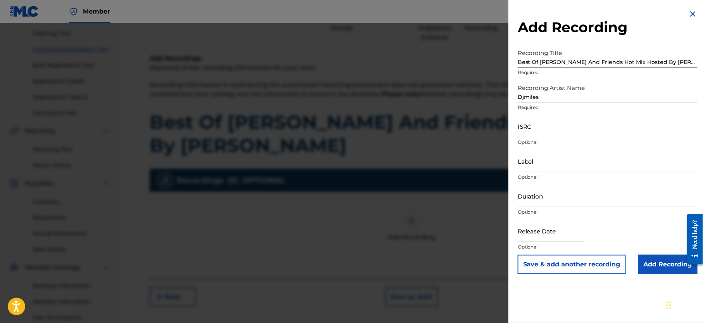
click at [646, 265] on input "Add Recording" at bounding box center [668, 264] width 59 height 19
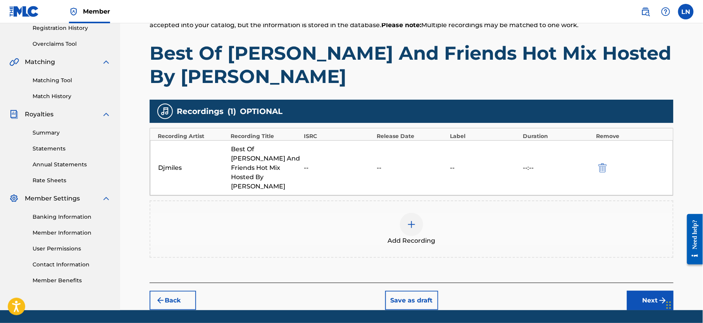
scroll to position [166, 0]
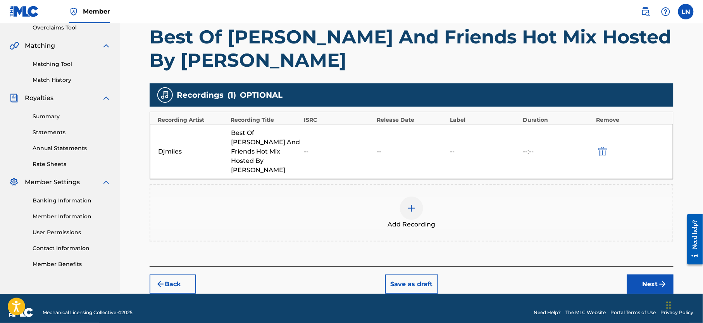
click at [638, 275] on button "Next" at bounding box center [650, 284] width 47 height 19
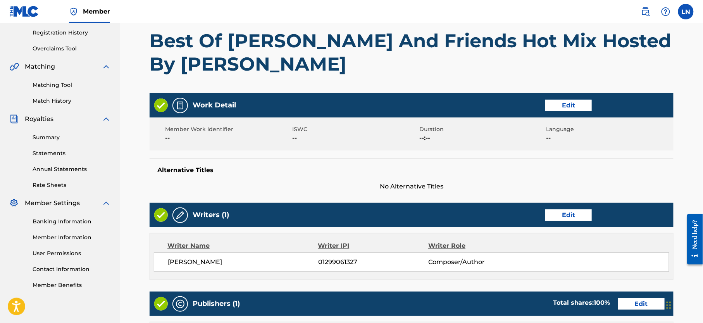
scroll to position [152, 0]
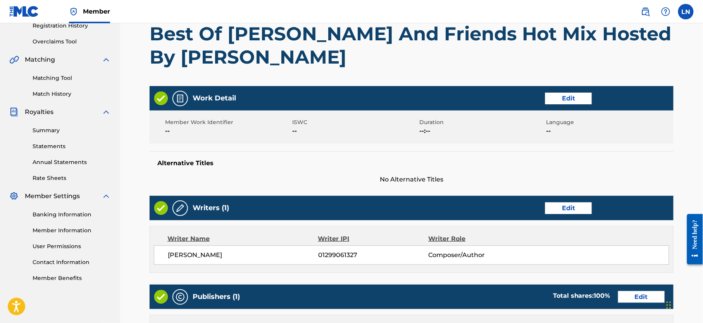
click at [581, 98] on button "Edit" at bounding box center [569, 99] width 47 height 12
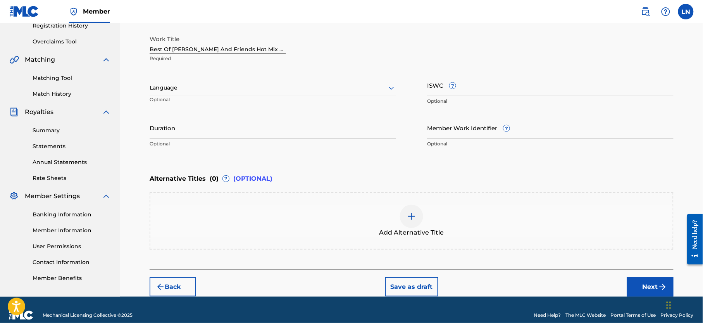
click at [284, 92] on div at bounding box center [273, 88] width 247 height 10
click at [283, 96] on div "English" at bounding box center [273, 104] width 246 height 17
click at [653, 288] on button "Next" at bounding box center [650, 286] width 47 height 19
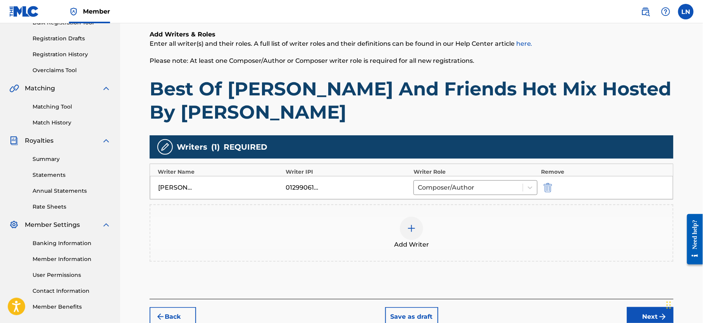
scroll to position [166, 0]
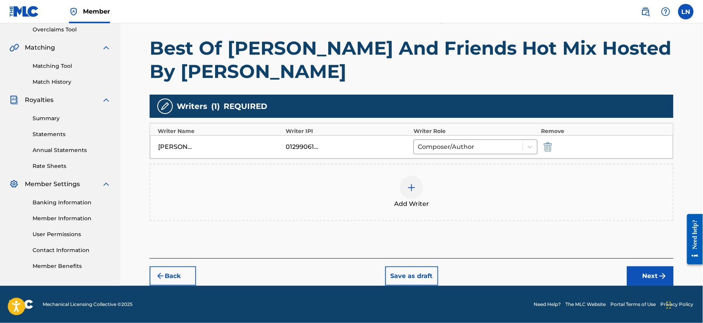
click at [643, 267] on button "Next" at bounding box center [650, 275] width 47 height 19
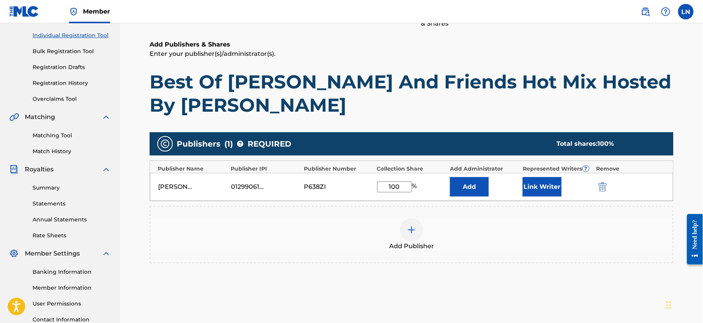
scroll to position [168, 0]
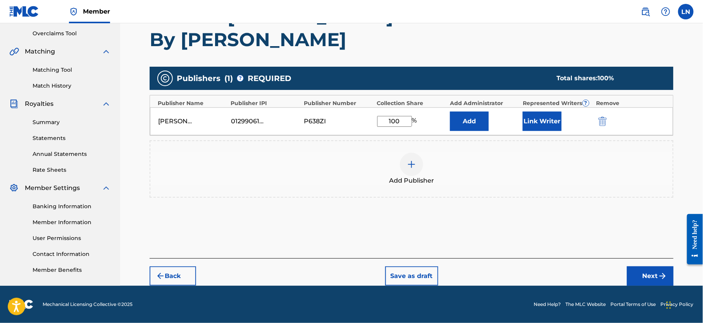
click at [660, 272] on img "submit" at bounding box center [662, 275] width 9 height 9
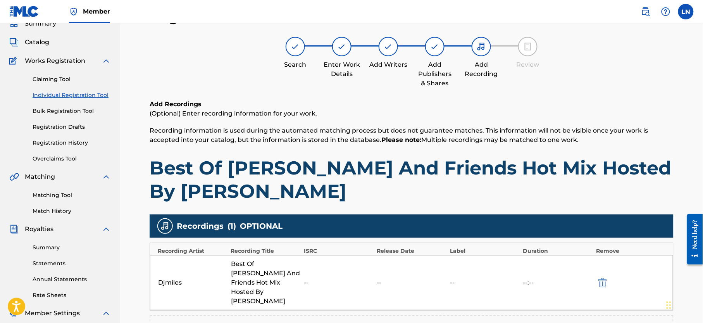
scroll to position [166, 0]
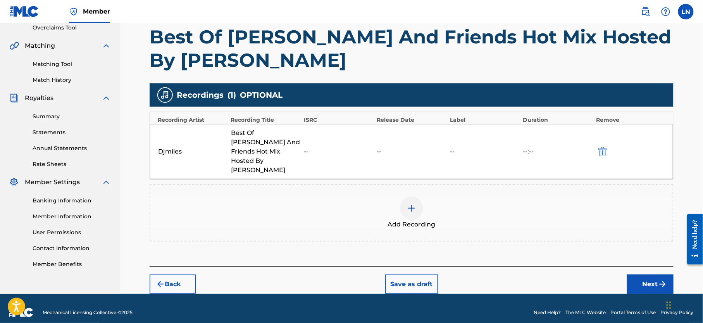
click at [660, 280] on img "submit" at bounding box center [662, 284] width 9 height 9
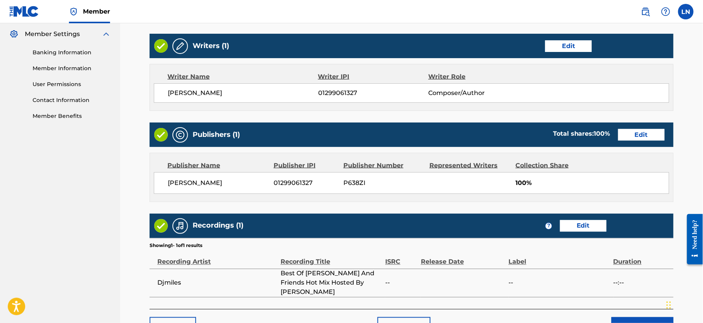
scroll to position [327, 0]
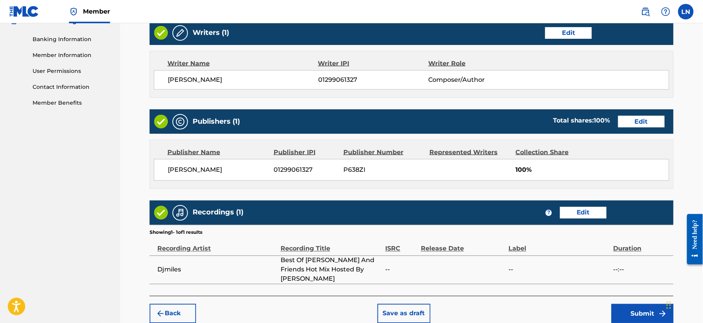
click at [638, 305] on button "Submit" at bounding box center [643, 313] width 62 height 19
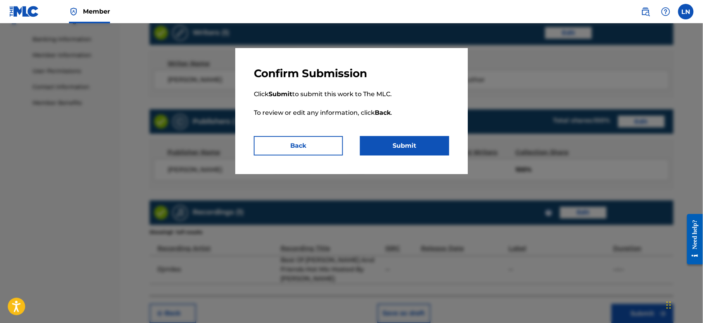
click at [395, 150] on button "Submit" at bounding box center [404, 145] width 89 height 19
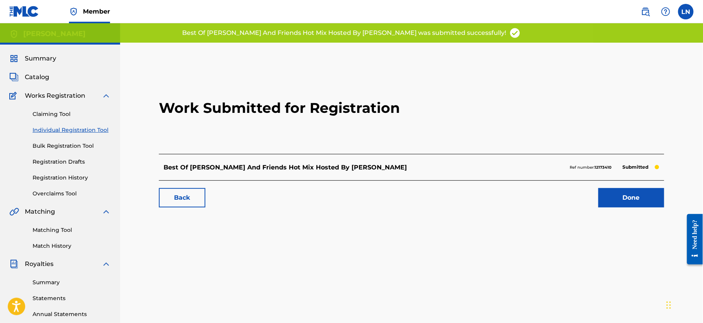
click at [618, 197] on link "Done" at bounding box center [632, 197] width 66 height 19
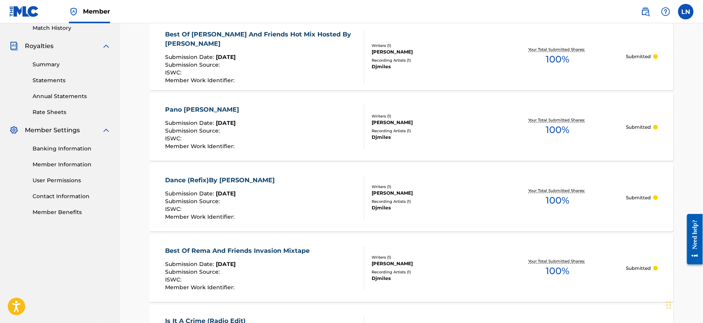
scroll to position [69, 0]
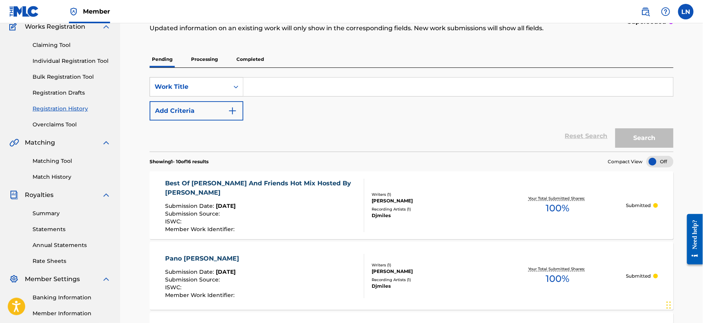
click at [74, 64] on link "Individual Registration Tool" at bounding box center [72, 61] width 78 height 8
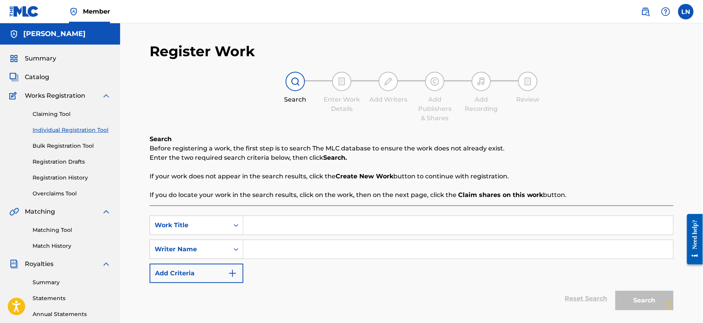
click at [320, 225] on input "Search Form" at bounding box center [459, 225] width 430 height 19
paste input "Enjoyment Palava Hot Mixtape"
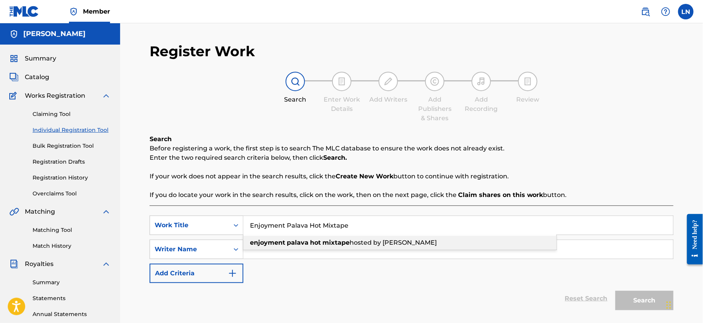
click at [351, 246] on span "hosted by dj miles" at bounding box center [393, 242] width 87 height 7
type input "enjoyment palava hot mixtape hosted by dj miles"
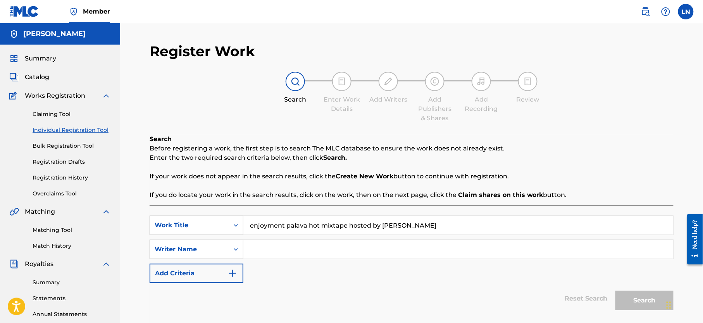
click at [345, 246] on input "Search Form" at bounding box center [459, 249] width 430 height 19
type input "Djmiles"
click at [616, 291] on button "Search" at bounding box center [645, 300] width 58 height 19
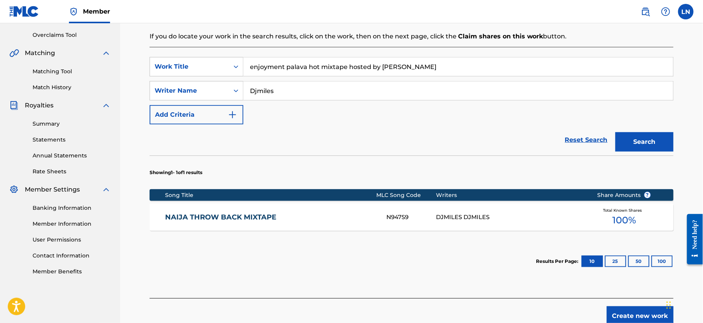
scroll to position [161, 0]
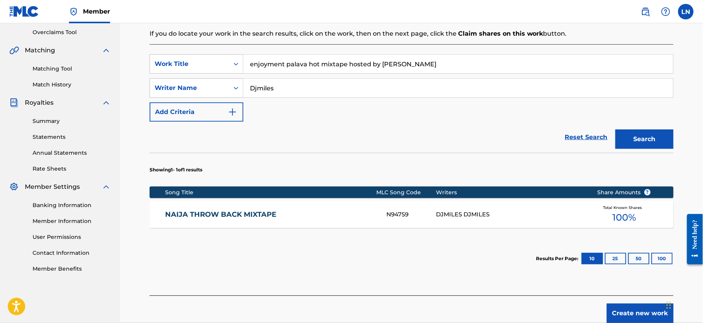
click at [635, 315] on button "Create new work" at bounding box center [640, 313] width 67 height 19
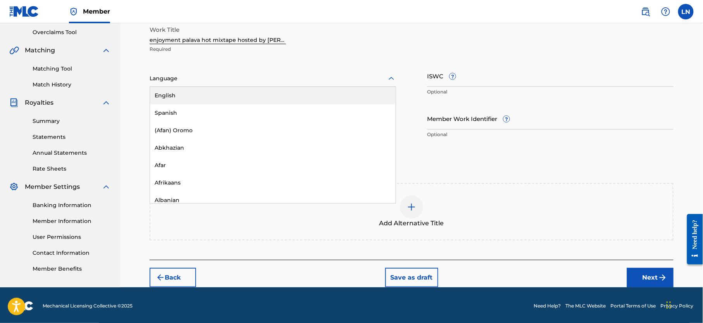
click at [299, 84] on div "Language" at bounding box center [273, 79] width 247 height 16
click at [299, 89] on div "English" at bounding box center [273, 95] width 246 height 17
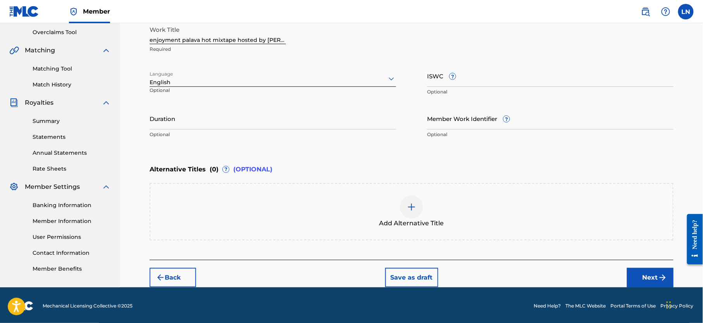
click at [638, 274] on button "Next" at bounding box center [650, 277] width 47 height 19
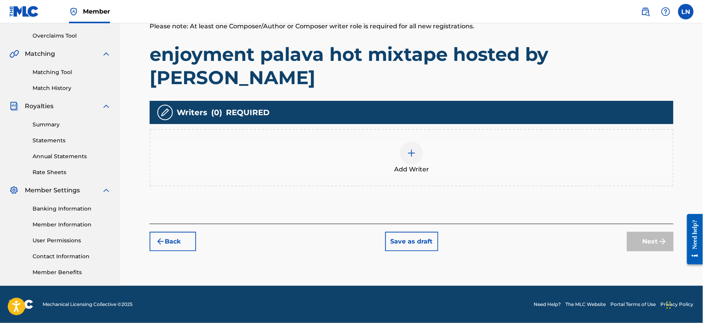
scroll to position [35, 0]
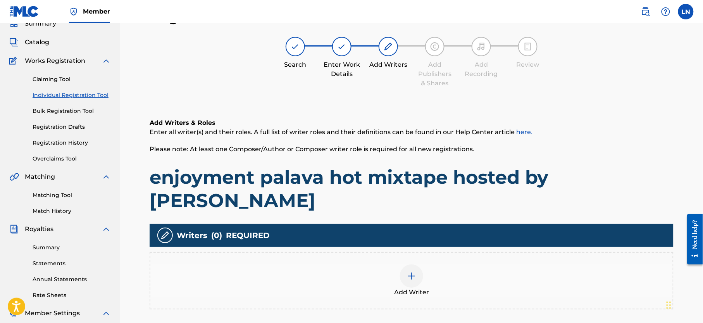
click at [411, 288] on span "Add Writer" at bounding box center [411, 292] width 35 height 9
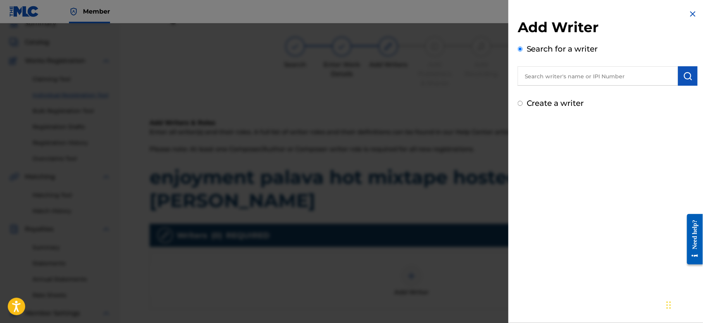
click at [615, 67] on input "text" at bounding box center [598, 75] width 161 height 19
type input "NJOKU LESLIE CHIDOZIE"
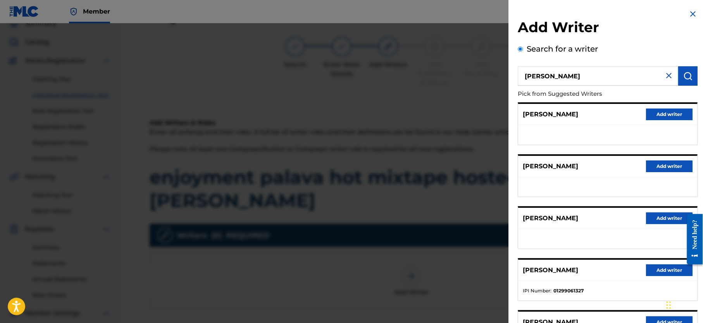
click at [660, 266] on button "Add writer" at bounding box center [669, 270] width 47 height 12
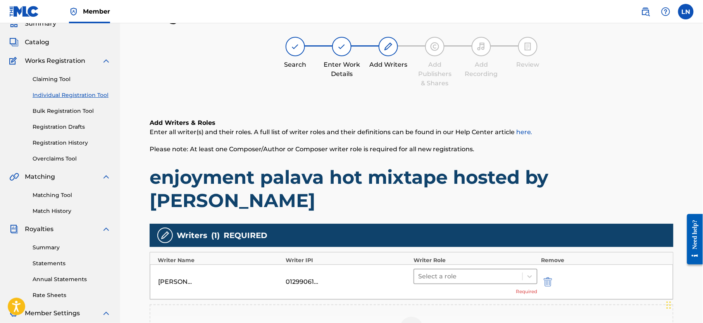
click at [472, 271] on div at bounding box center [468, 276] width 100 height 11
click at [456, 275] on div "Composer/Author" at bounding box center [476, 273] width 124 height 16
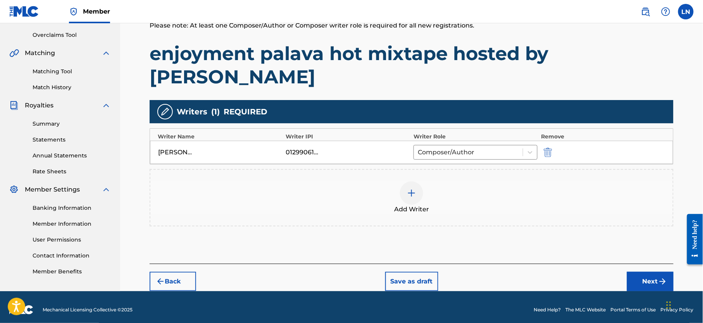
scroll to position [166, 0]
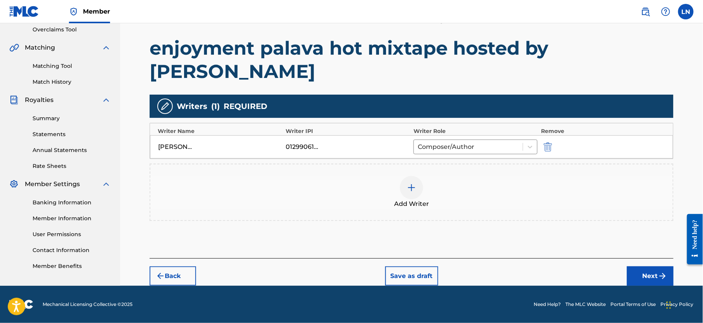
click at [656, 266] on button "Next" at bounding box center [650, 275] width 47 height 19
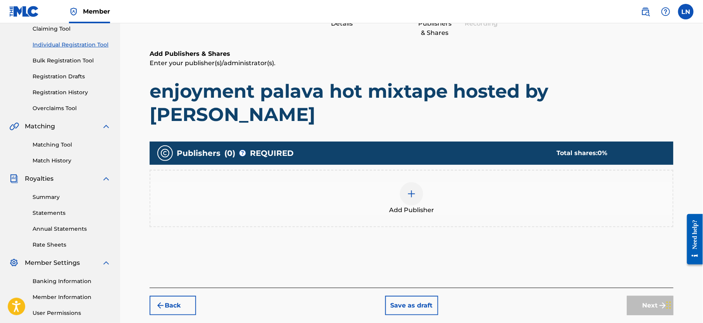
scroll to position [35, 0]
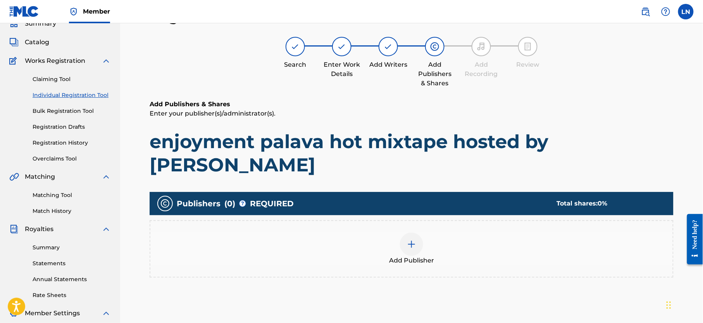
click at [429, 233] on div "Add Publisher" at bounding box center [411, 249] width 523 height 33
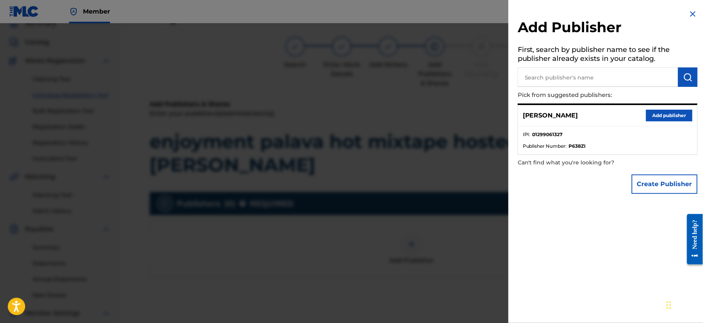
click at [658, 116] on button "Add publisher" at bounding box center [669, 116] width 47 height 12
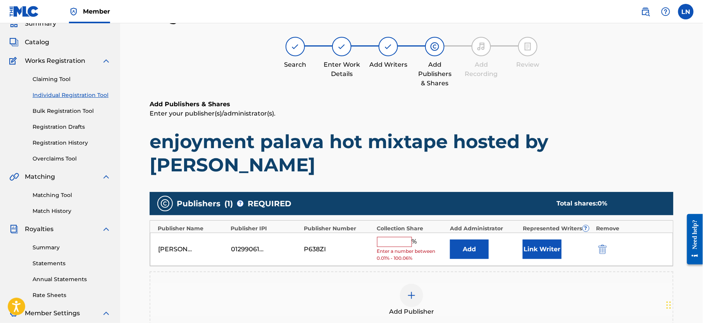
click at [393, 237] on input "text" at bounding box center [394, 242] width 35 height 10
type input "100"
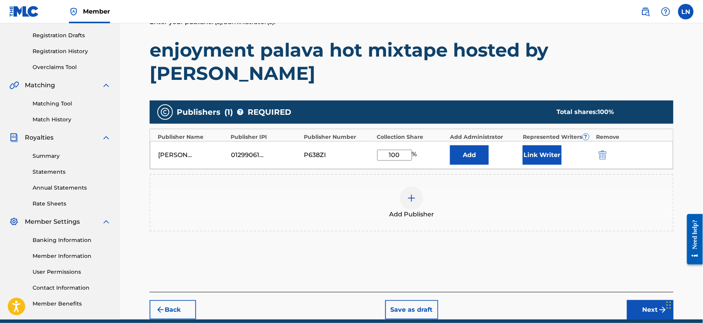
scroll to position [166, 0]
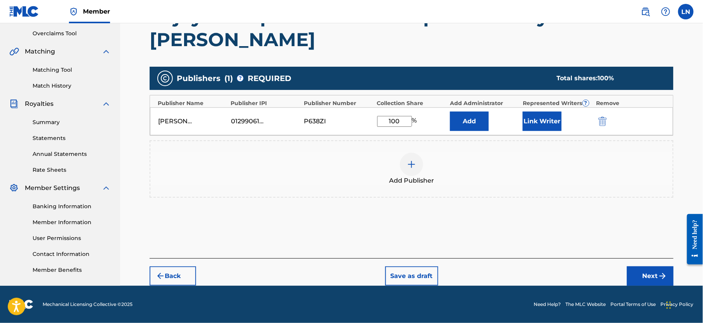
click at [642, 266] on button "Next" at bounding box center [650, 275] width 47 height 19
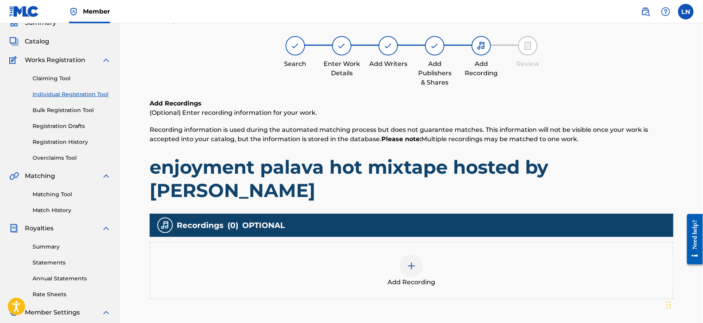
scroll to position [35, 0]
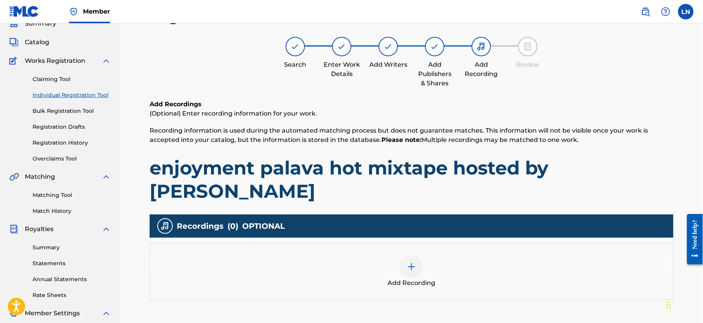
click at [419, 255] on div at bounding box center [411, 266] width 23 height 23
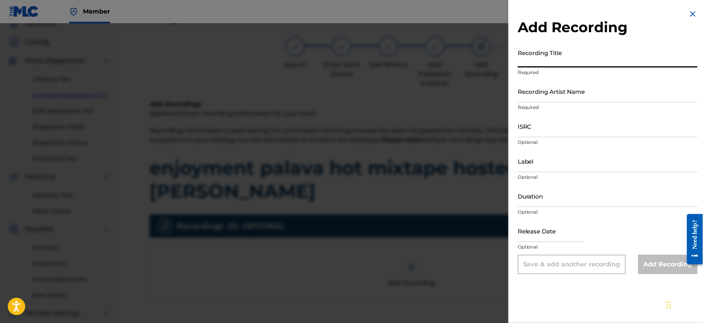
click at [584, 60] on input "Recording Title" at bounding box center [608, 56] width 180 height 22
paste input "Enjoyment Palava Hot Mixtape"
type input "Enjoyment Palava Hot Mixtape"
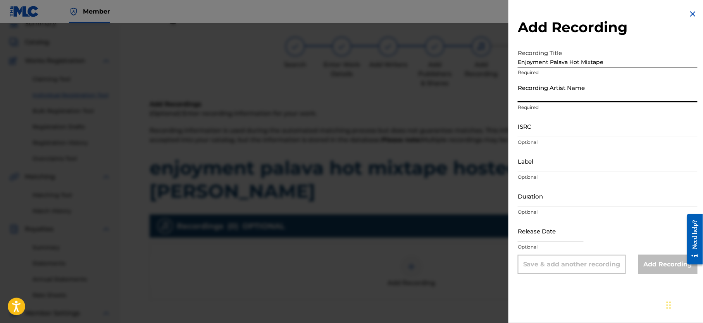
click at [572, 86] on input "Recording Artist Name" at bounding box center [608, 91] width 180 height 22
type input "Djmiles"
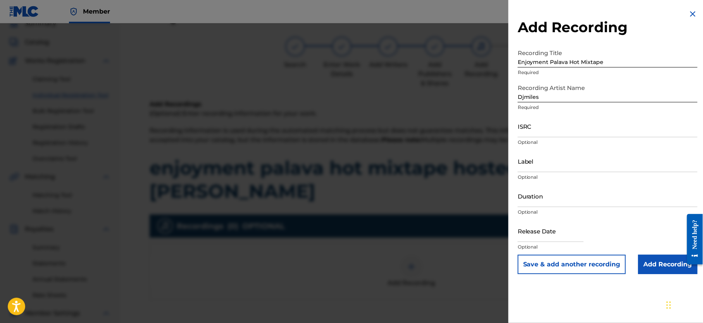
click at [651, 257] on input "Add Recording" at bounding box center [668, 264] width 59 height 19
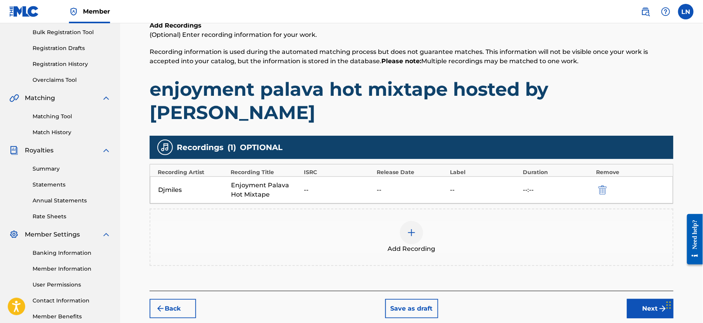
scroll to position [166, 0]
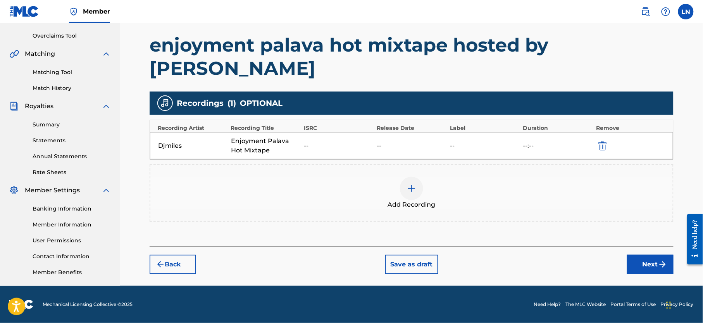
click at [642, 255] on button "Next" at bounding box center [650, 264] width 47 height 19
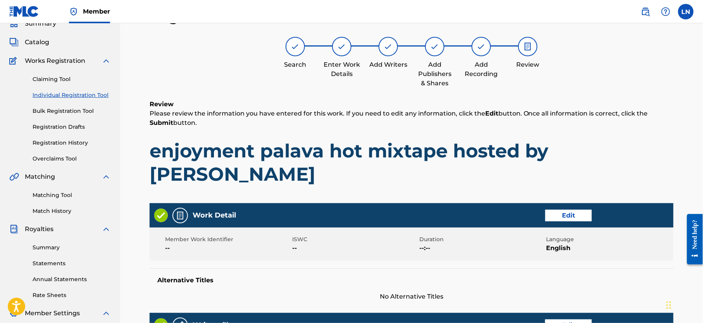
scroll to position [317, 0]
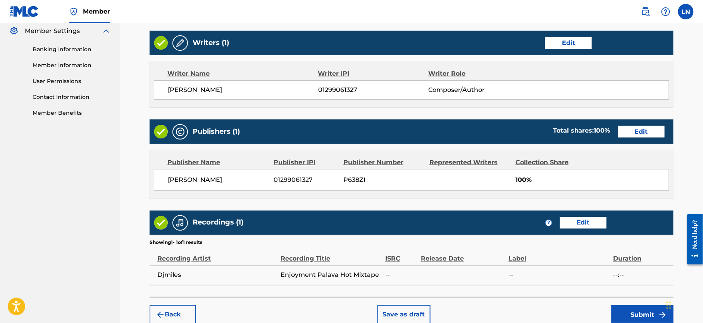
click at [643, 305] on button "Submit" at bounding box center [643, 314] width 62 height 19
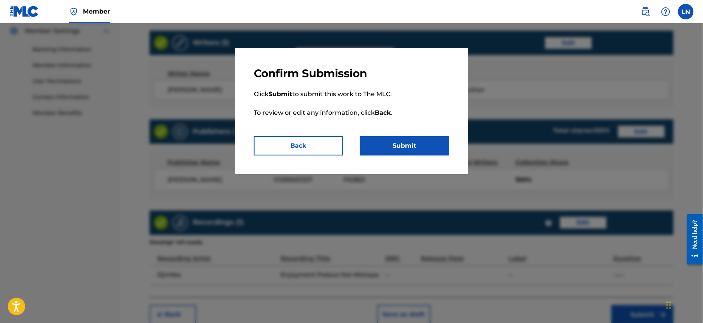
click at [382, 147] on button "Submit" at bounding box center [404, 145] width 89 height 19
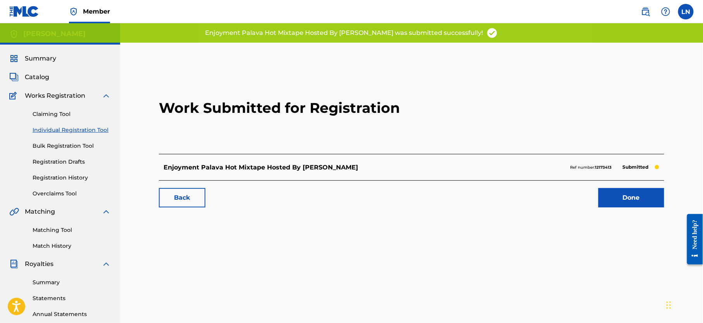
click at [618, 200] on link "Done" at bounding box center [632, 197] width 66 height 19
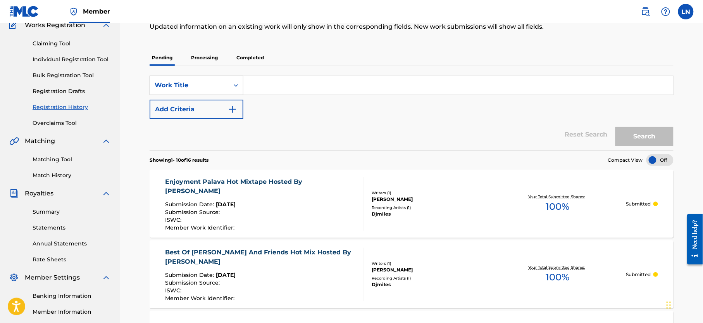
scroll to position [62, 0]
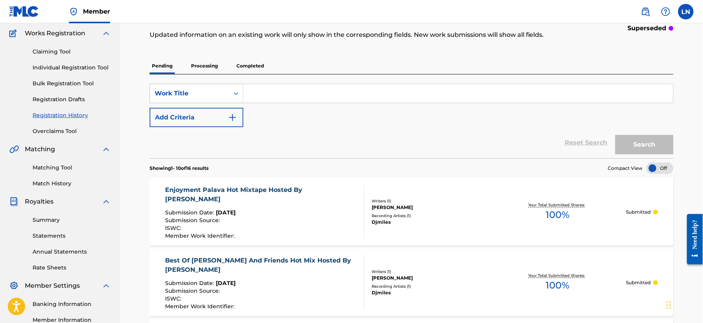
click at [86, 71] on link "Individual Registration Tool" at bounding box center [72, 68] width 78 height 8
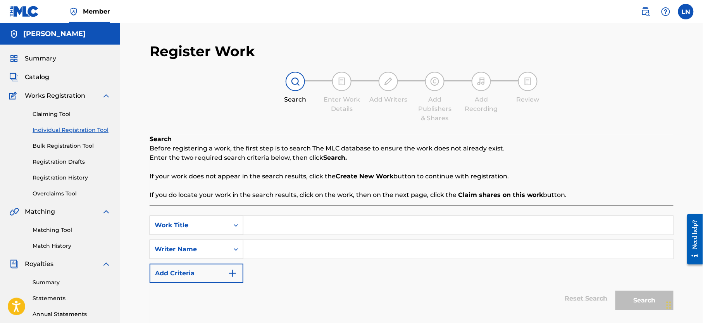
click at [293, 232] on input "Search Form" at bounding box center [459, 225] width 430 height 19
paste input "Throwback Party Jamz Mixtape Mixed By DJ MILES"
type input "Throwback Party Jamz Mixtape Mixed By DJ MILES"
click at [304, 254] on input "Search Form" at bounding box center [459, 249] width 430 height 19
type input "d"
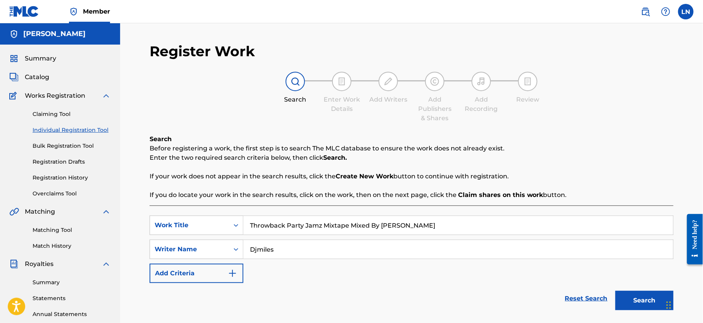
type input "Djmiles"
click at [616, 291] on button "Search" at bounding box center [645, 300] width 58 height 19
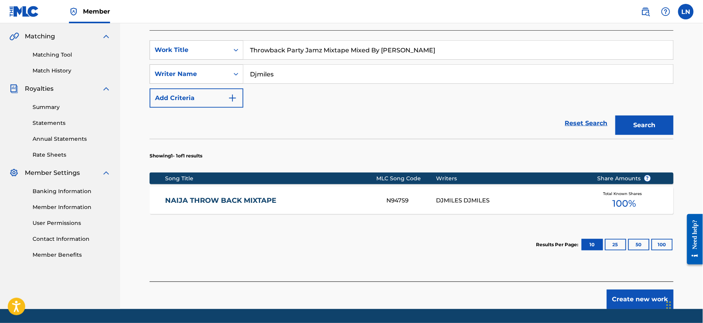
scroll to position [199, 0]
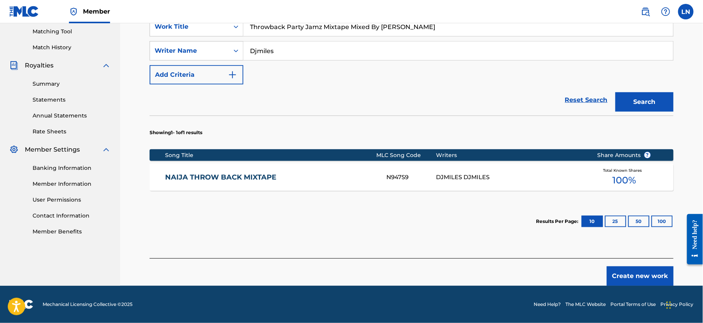
click at [634, 276] on button "Create new work" at bounding box center [640, 275] width 67 height 19
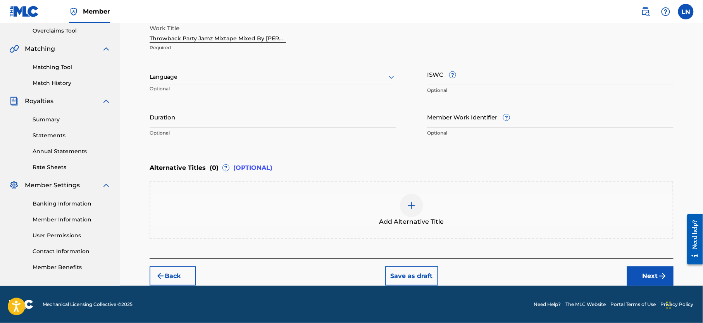
scroll to position [166, 0]
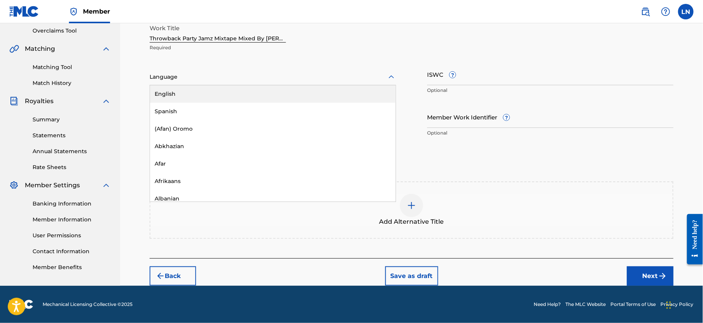
click at [330, 79] on div "Language" at bounding box center [273, 77] width 247 height 16
click at [329, 85] on div "English" at bounding box center [273, 93] width 246 height 17
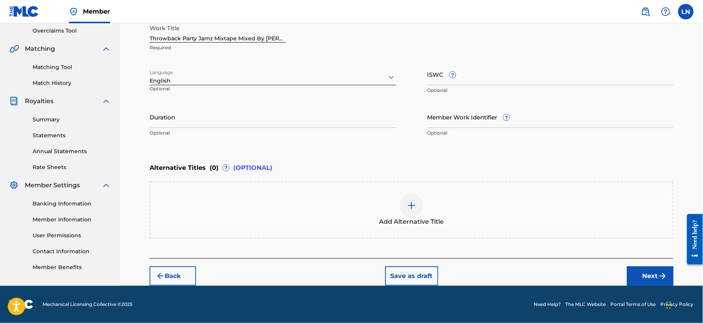
click at [644, 266] on button "Next" at bounding box center [650, 275] width 47 height 19
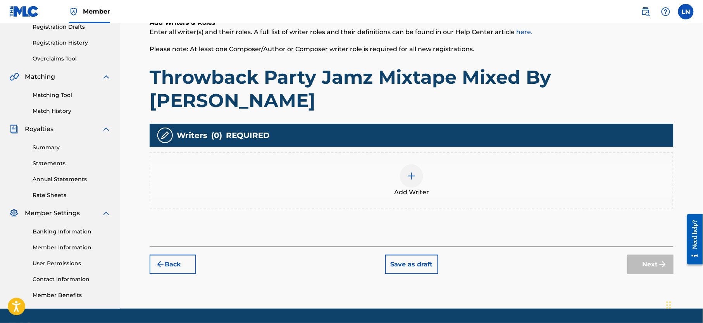
scroll to position [147, 0]
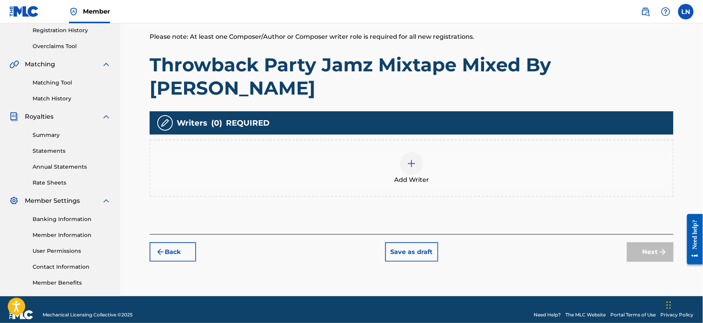
click at [411, 152] on div at bounding box center [411, 163] width 23 height 23
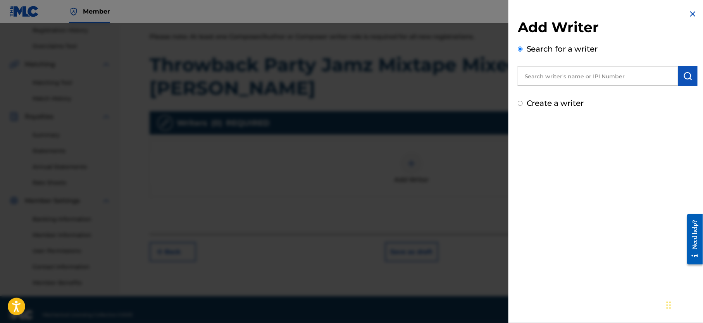
click at [564, 69] on input "text" at bounding box center [598, 75] width 161 height 19
type input "NJOKU LESLIE CHIDOZIE"
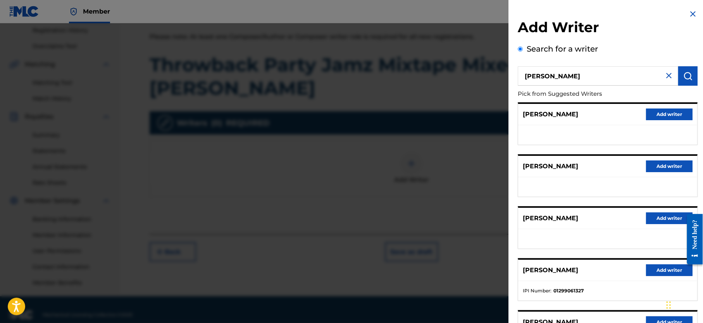
click at [653, 264] on div "LESLIE CHIDOZIE NJOKU Add writer" at bounding box center [607, 270] width 179 height 21
click at [654, 273] on button "Add writer" at bounding box center [669, 270] width 47 height 12
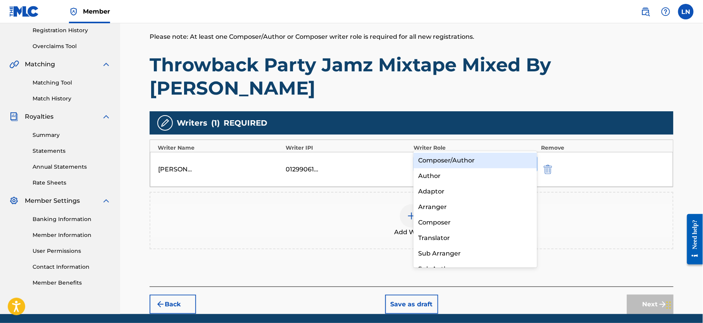
click at [433, 159] on div at bounding box center [468, 164] width 100 height 11
click at [447, 164] on div "Composer/Author" at bounding box center [476, 161] width 124 height 16
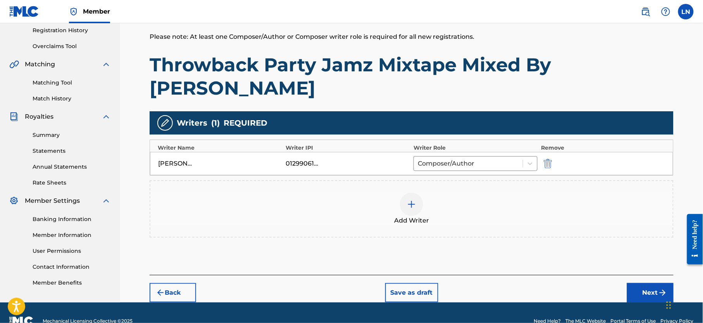
click at [640, 283] on button "Next" at bounding box center [650, 292] width 47 height 19
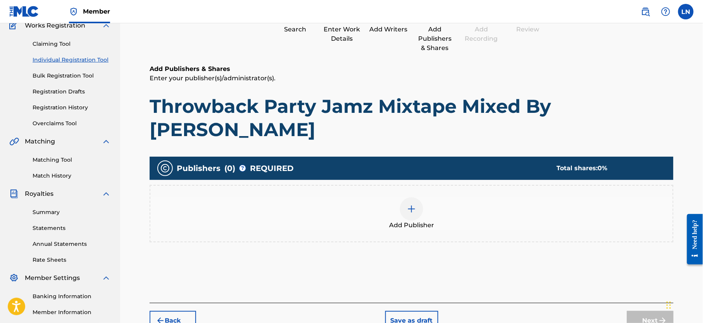
scroll to position [35, 0]
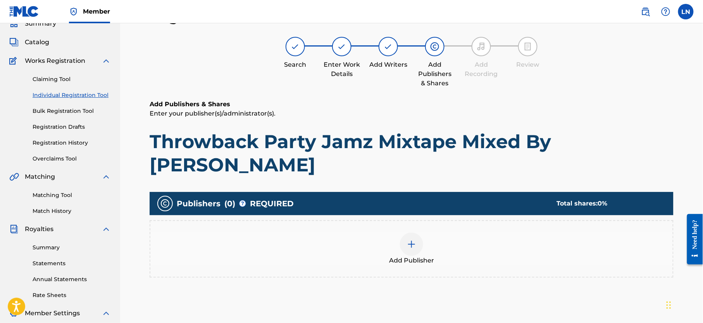
click at [413, 240] on img at bounding box center [411, 244] width 9 height 9
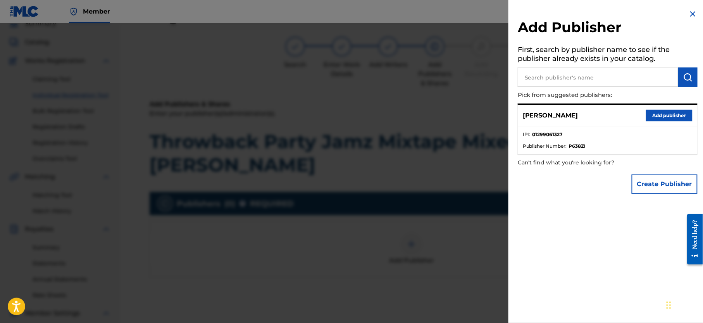
click at [660, 112] on button "Add publisher" at bounding box center [669, 116] width 47 height 12
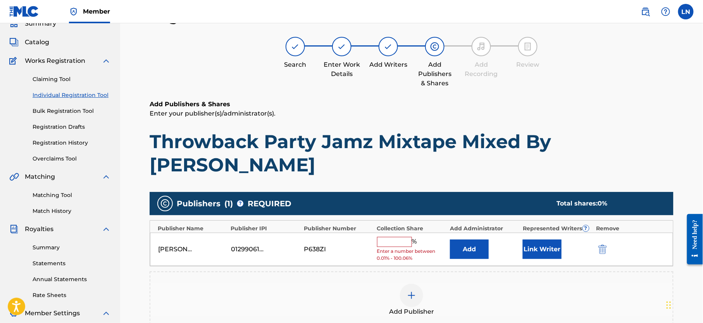
click at [390, 237] on input "text" at bounding box center [394, 242] width 35 height 10
type input "100"
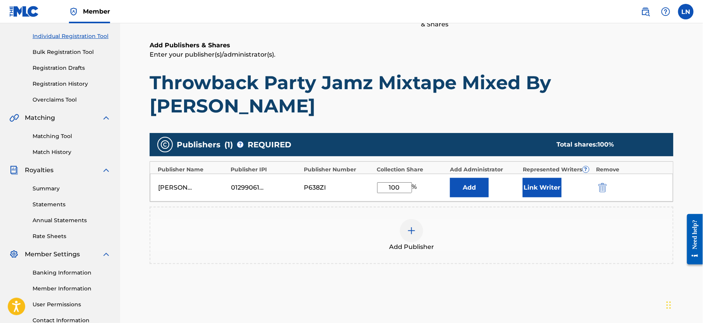
scroll to position [166, 0]
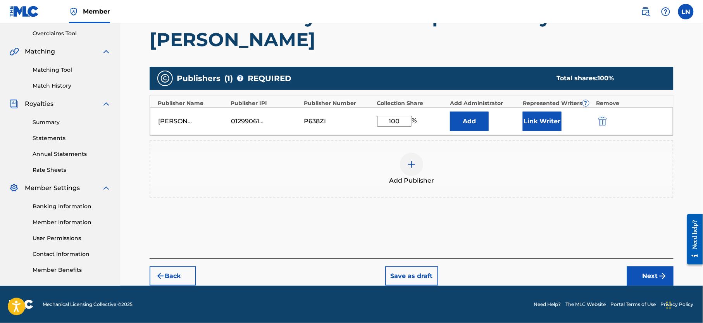
click at [655, 266] on button "Next" at bounding box center [650, 275] width 47 height 19
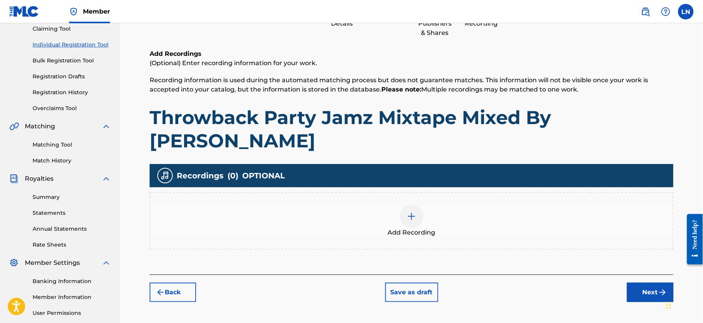
scroll to position [35, 0]
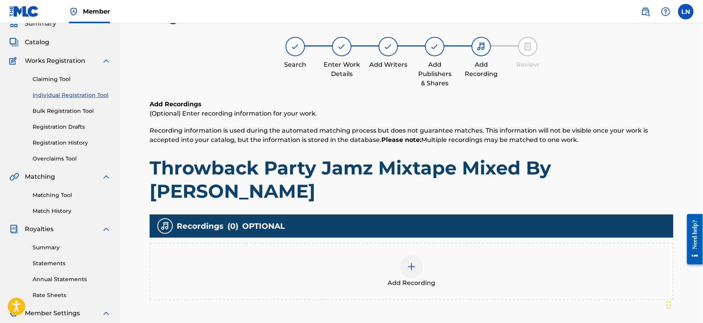
click at [408, 262] on img at bounding box center [411, 266] width 9 height 9
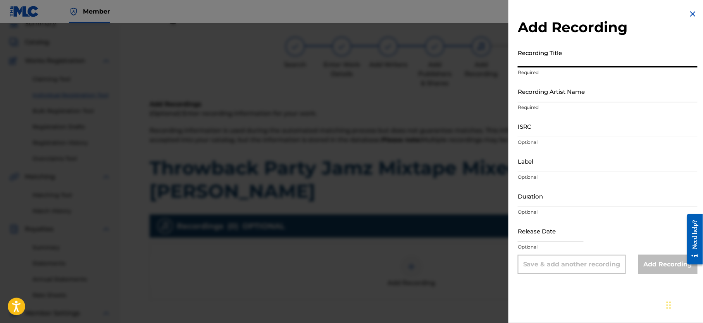
click at [544, 59] on input "Recording Title" at bounding box center [608, 56] width 180 height 22
paste input "Throwback Party Jamz Mixtape Mixed By DJ MILES"
type input "Throwback Party Jamz Mixtape Mixed By DJ MILES"
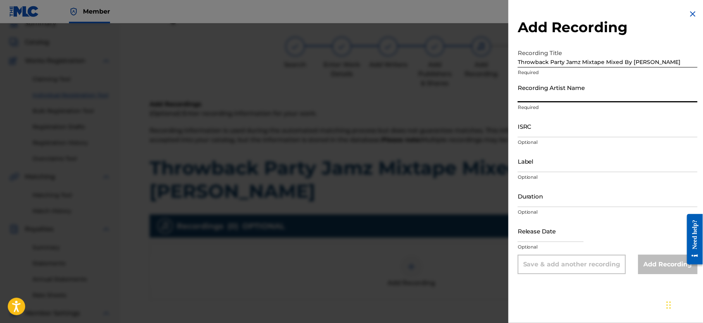
click at [548, 86] on input "Recording Artist Name" at bounding box center [608, 91] width 180 height 22
type input "Djmiles"
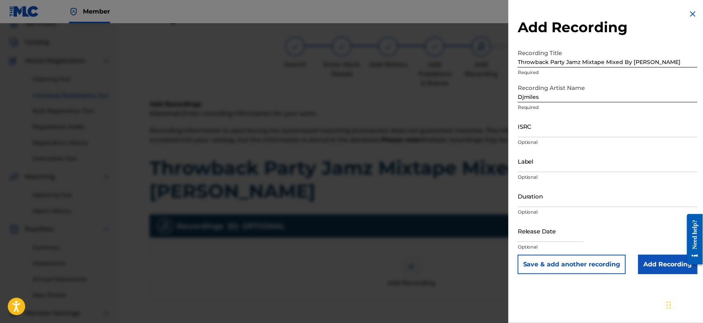
click at [661, 264] on input "Add Recording" at bounding box center [668, 264] width 59 height 19
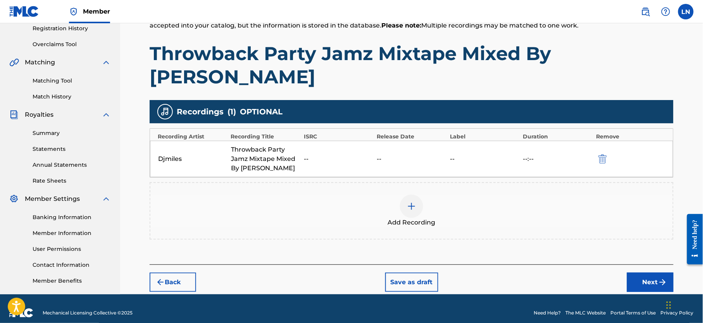
scroll to position [160, 0]
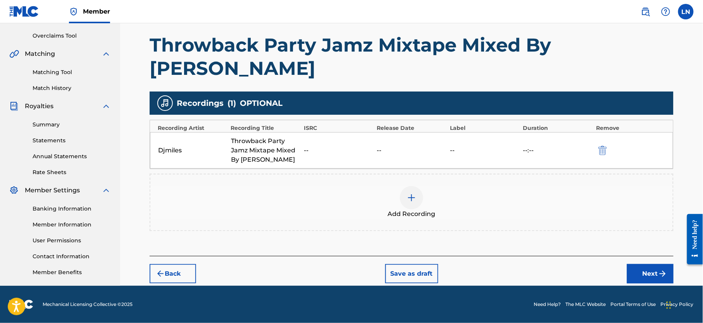
click at [641, 264] on button "Next" at bounding box center [650, 273] width 47 height 19
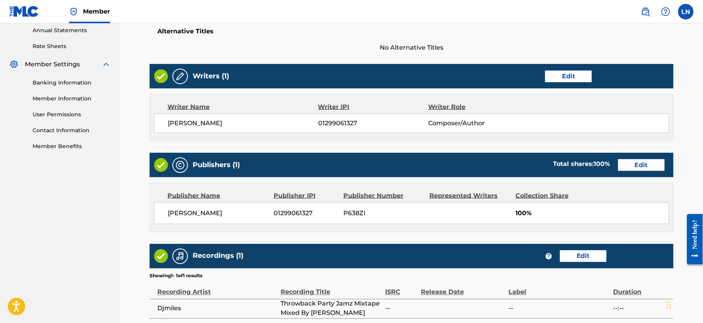
scroll to position [334, 0]
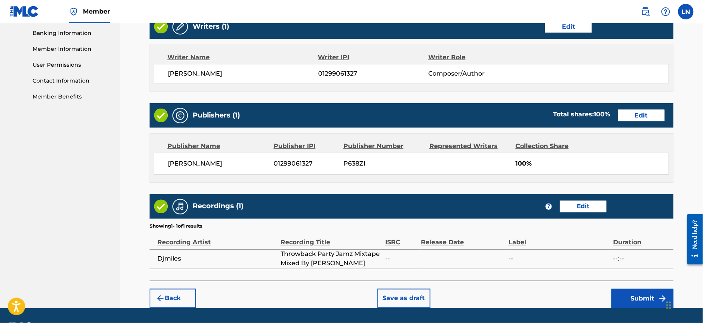
click at [649, 289] on button "Submit" at bounding box center [643, 298] width 62 height 19
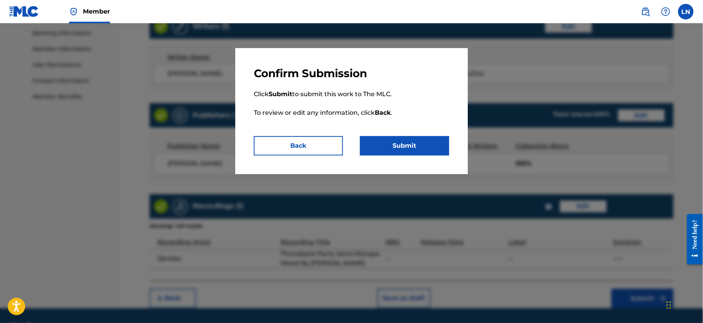
click at [421, 149] on button "Submit" at bounding box center [404, 145] width 89 height 19
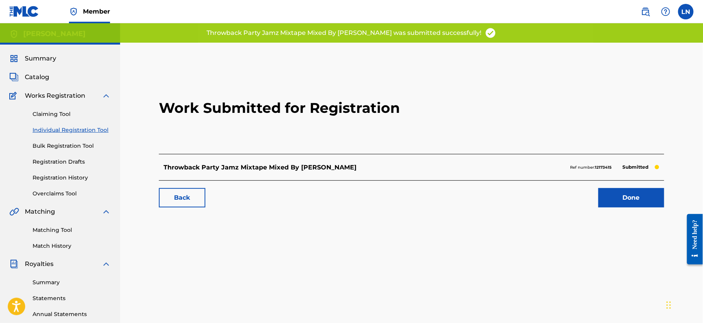
click at [641, 194] on link "Done" at bounding box center [632, 197] width 66 height 19
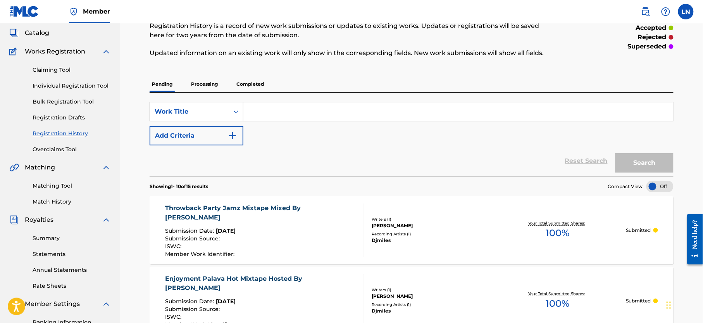
scroll to position [40, 0]
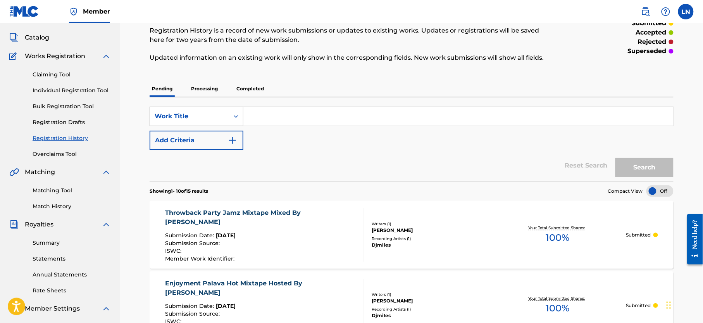
click at [77, 91] on link "Individual Registration Tool" at bounding box center [72, 90] width 78 height 8
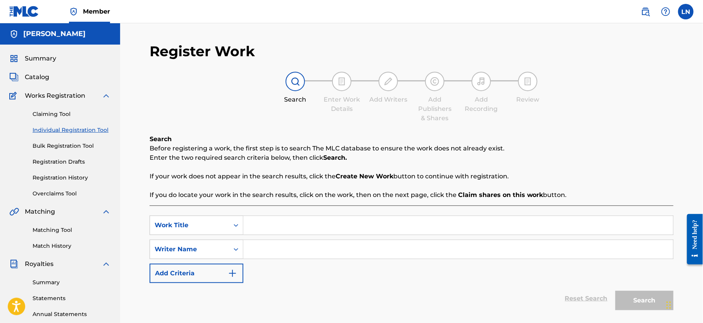
click at [298, 224] on input "Search Form" at bounding box center [459, 225] width 430 height 19
paste input "Beh Beh Mega Mix Tour"
type input "Beh Beh Mega Mix Tour"
click at [300, 252] on input "Search Form" at bounding box center [459, 249] width 430 height 19
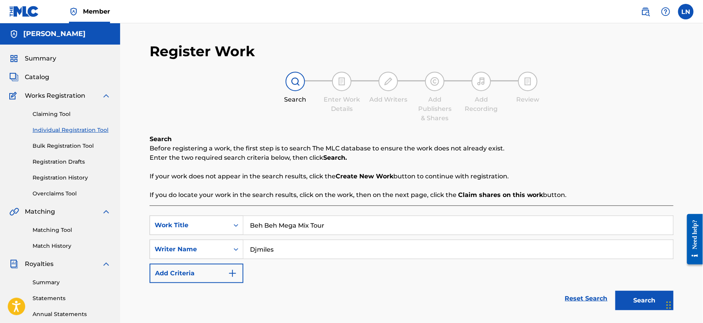
type input "Djmiles"
click at [616, 291] on button "Search" at bounding box center [645, 300] width 58 height 19
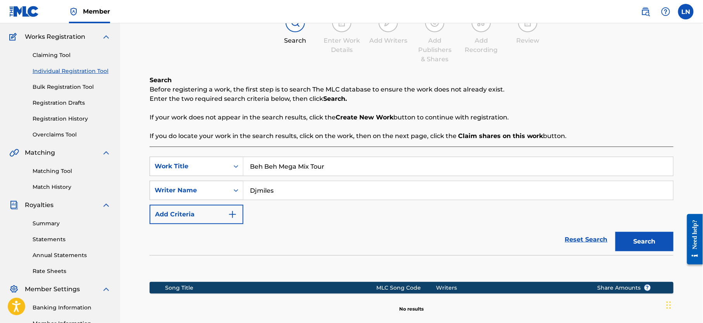
scroll to position [166, 0]
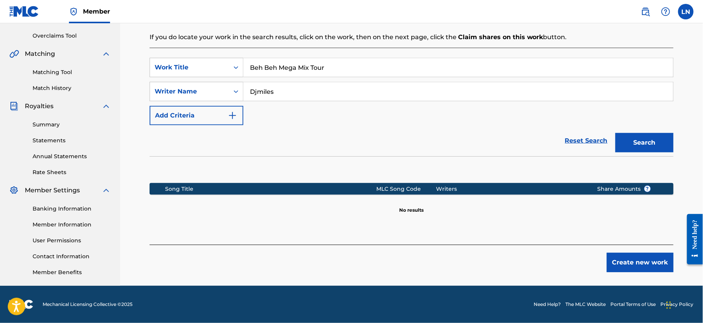
click at [655, 260] on button "Create new work" at bounding box center [640, 262] width 67 height 19
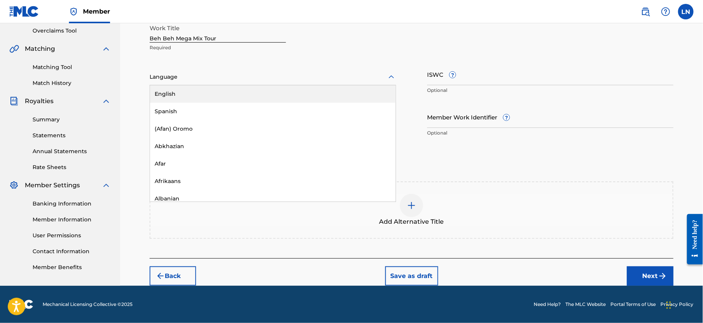
click at [312, 78] on div at bounding box center [273, 77] width 247 height 10
click at [308, 80] on div "Language" at bounding box center [273, 77] width 247 height 16
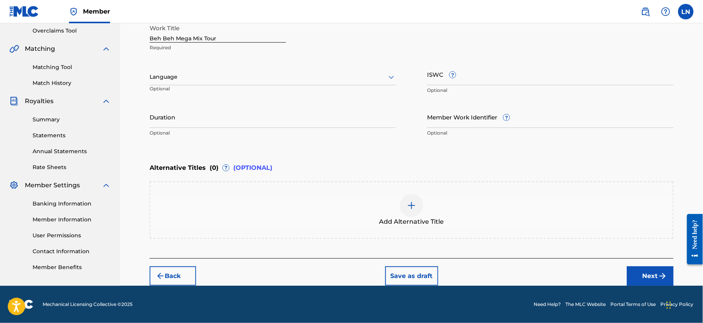
click at [653, 268] on button "Next" at bounding box center [650, 275] width 47 height 19
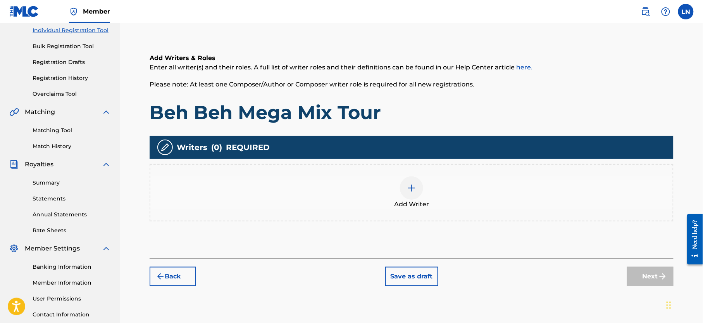
scroll to position [35, 0]
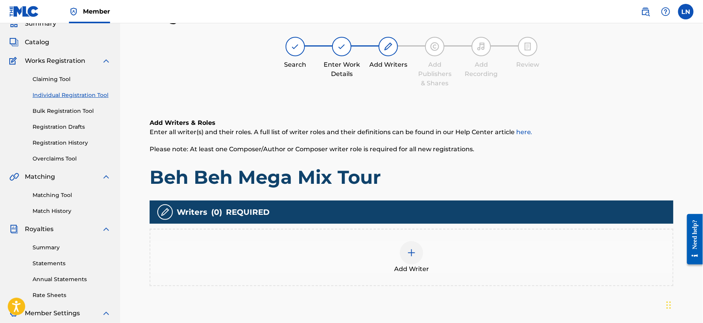
click at [404, 268] on span "Add Writer" at bounding box center [411, 268] width 35 height 9
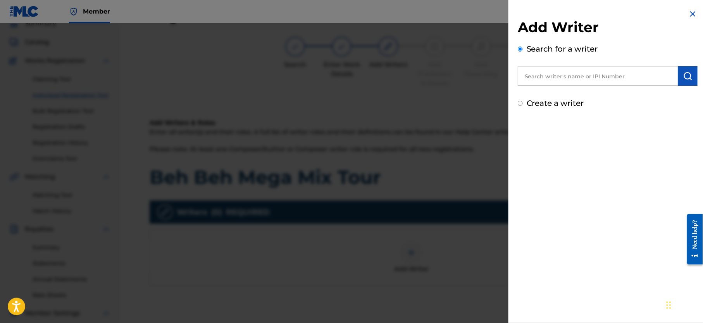
click at [588, 71] on input "text" at bounding box center [598, 75] width 161 height 19
type input "NJOKU LESLIE CHIDOZIE"
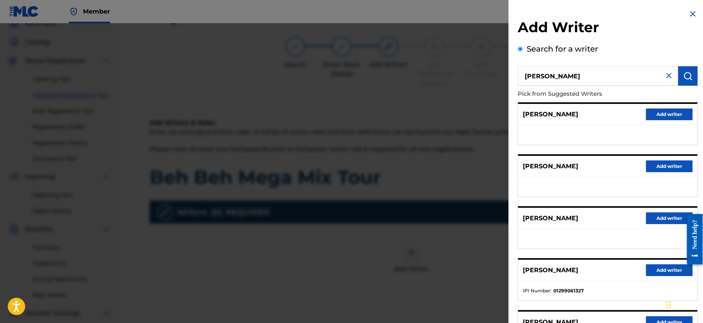
click at [649, 266] on button "Add writer" at bounding box center [669, 270] width 47 height 12
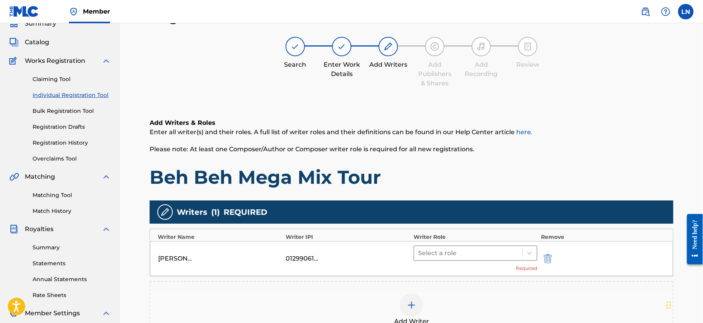
click at [449, 250] on div at bounding box center [468, 253] width 100 height 11
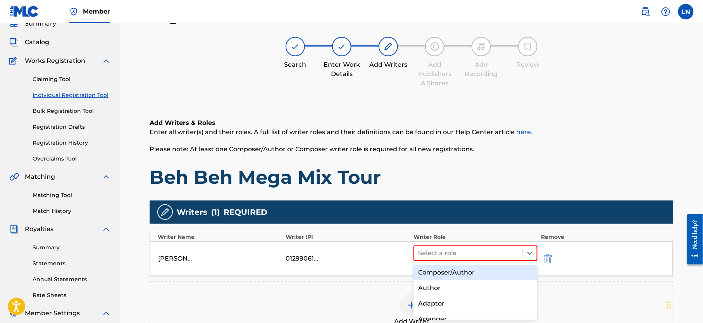
click at [447, 272] on div "Composer/Author" at bounding box center [476, 273] width 124 height 16
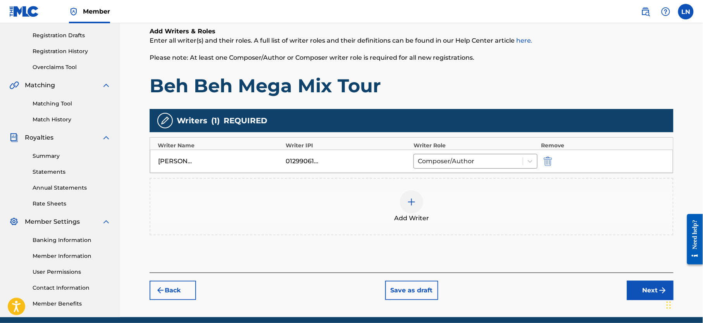
scroll to position [166, 0]
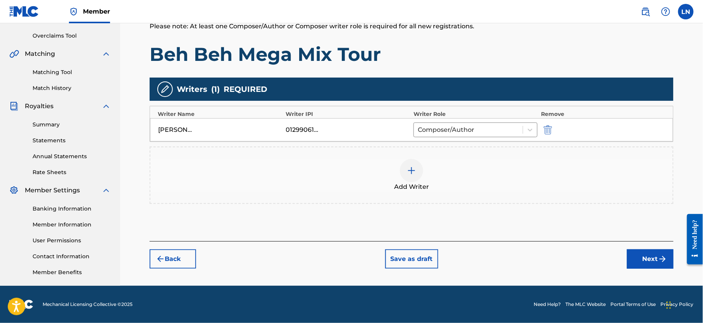
click at [652, 250] on button "Next" at bounding box center [650, 258] width 47 height 19
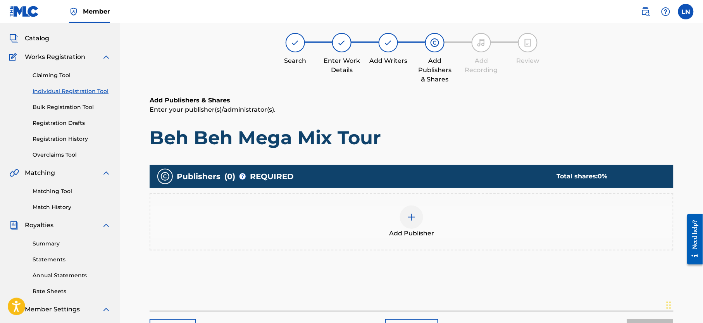
scroll to position [35, 0]
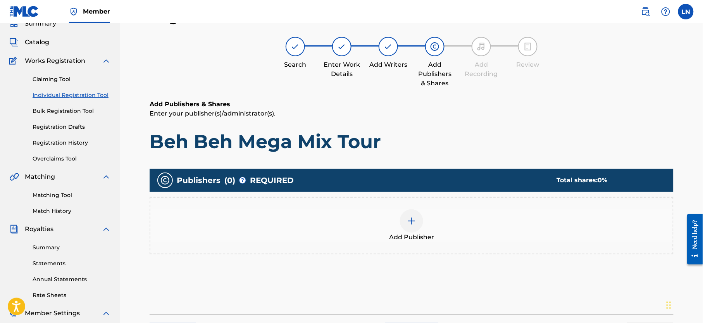
click at [418, 217] on div at bounding box center [411, 220] width 23 height 23
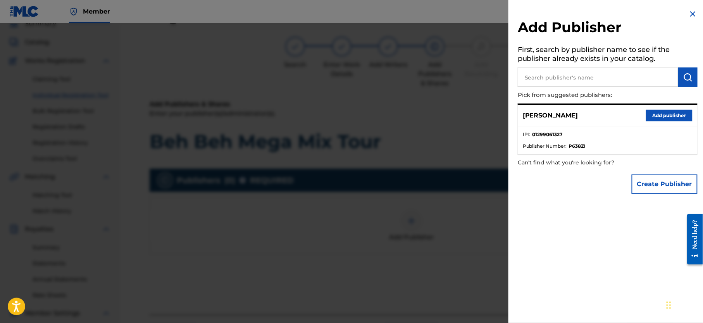
click at [654, 116] on button "Add publisher" at bounding box center [669, 116] width 47 height 12
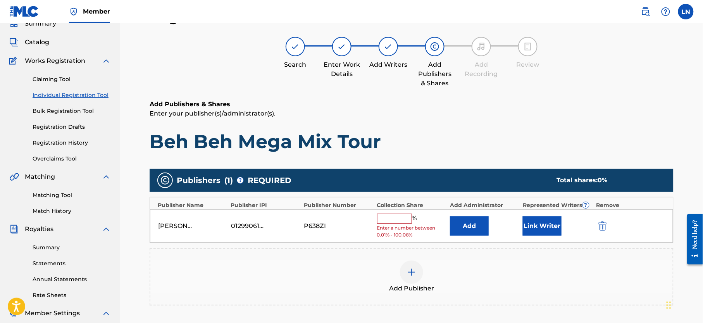
click at [391, 224] on input "text" at bounding box center [394, 219] width 35 height 10
type input "100"
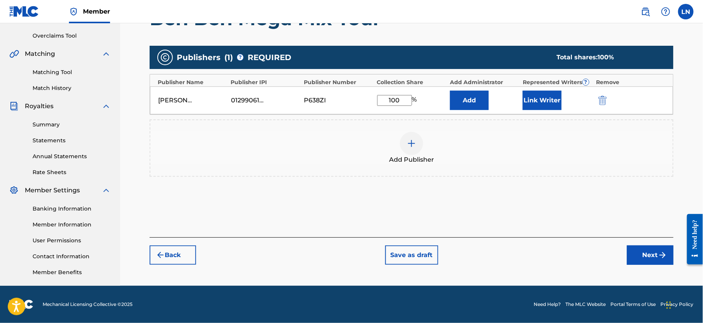
click at [659, 260] on img "submit" at bounding box center [662, 255] width 9 height 9
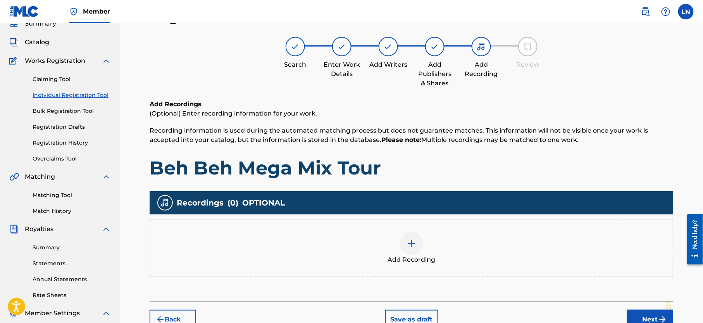
click at [410, 226] on div "Add Recording" at bounding box center [412, 247] width 524 height 57
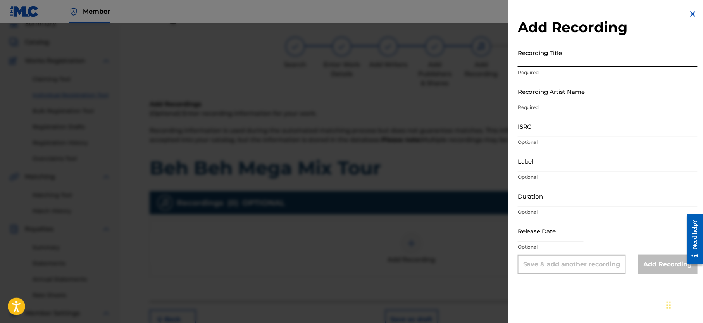
click at [583, 62] on input "Recording Title" at bounding box center [608, 56] width 180 height 22
paste input "Beh Beh Mega Mix Tour"
type input "Beh Beh Mega Mix Tour"
click at [567, 88] on input "Recording Artist Name" at bounding box center [608, 91] width 180 height 22
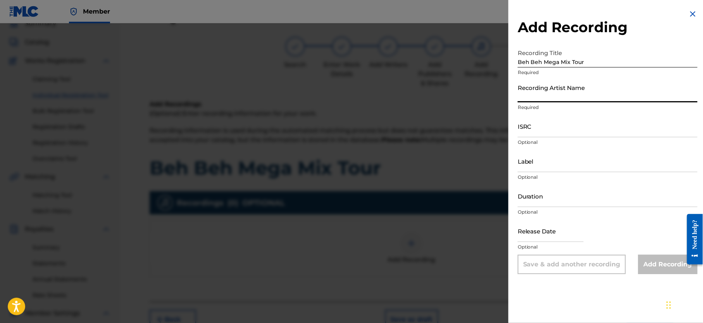
type input "Djmiles"
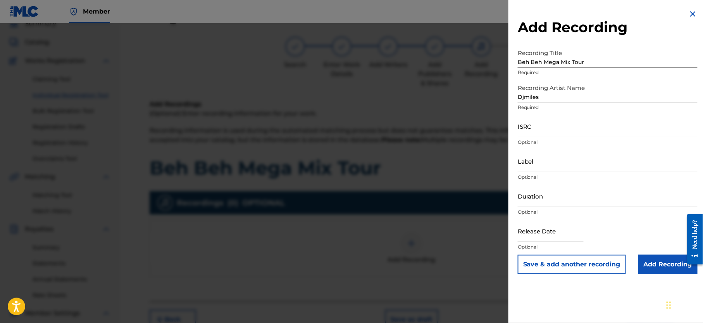
click at [663, 261] on input "Add Recording" at bounding box center [668, 264] width 59 height 19
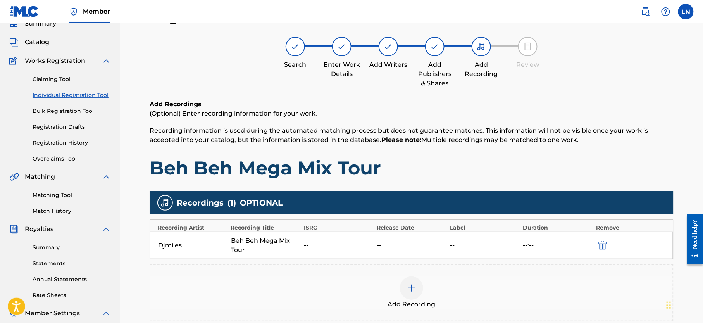
scroll to position [166, 0]
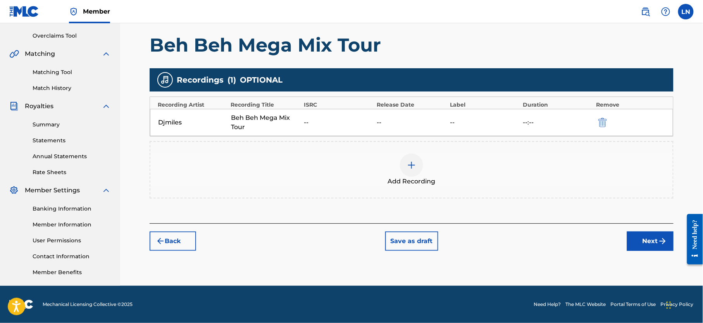
click at [651, 232] on button "Next" at bounding box center [650, 241] width 47 height 19
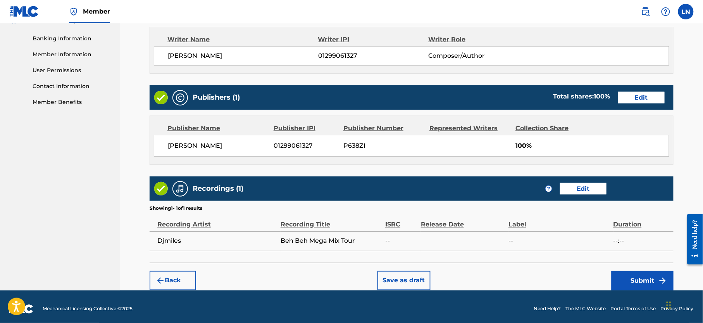
scroll to position [334, 0]
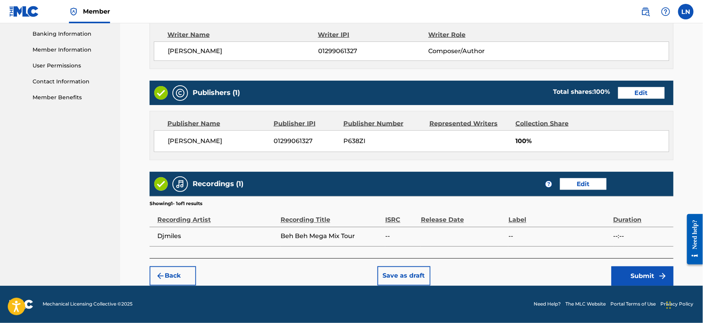
click at [638, 275] on button "Submit" at bounding box center [643, 275] width 62 height 19
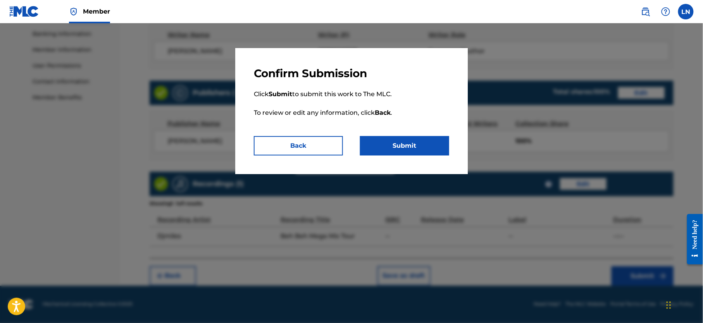
click at [425, 143] on button "Submit" at bounding box center [404, 145] width 89 height 19
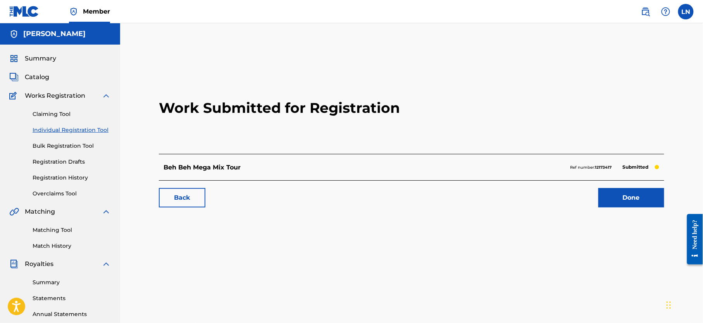
click at [610, 189] on link "Done" at bounding box center [632, 197] width 66 height 19
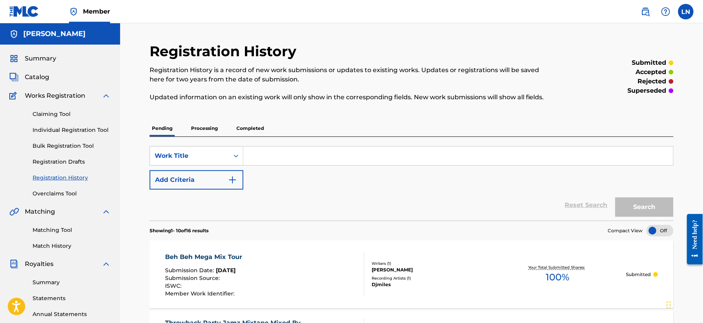
click at [95, 134] on link "Individual Registration Tool" at bounding box center [72, 130] width 78 height 8
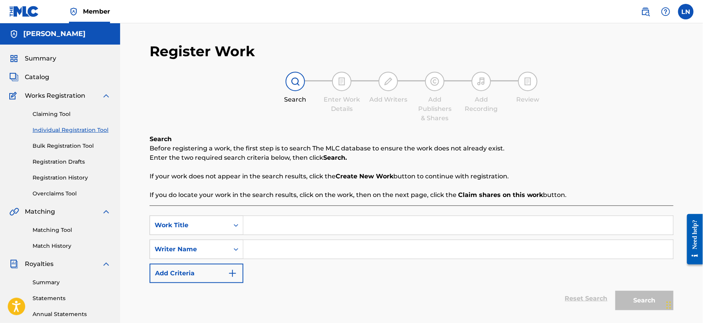
click at [281, 227] on input "Search Form" at bounding box center [459, 225] width 430 height 19
paste input "Dance Till Infinity Hot Mix Vol 1"
type input "Dance Till Infinity Hot Mix Vol 1"
click at [281, 253] on input "Search Form" at bounding box center [459, 249] width 430 height 19
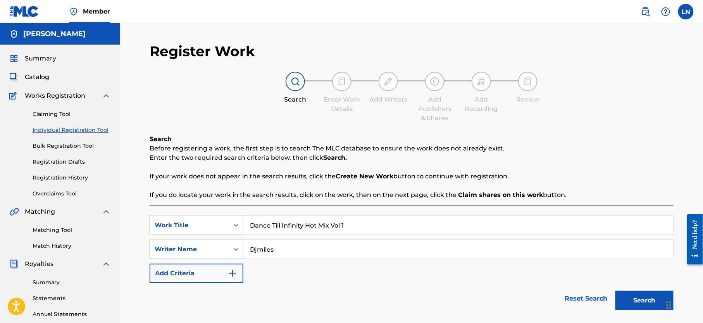
type input "Djmiles"
click at [629, 306] on button "Search" at bounding box center [645, 300] width 58 height 19
click at [643, 295] on button "Search" at bounding box center [645, 300] width 58 height 19
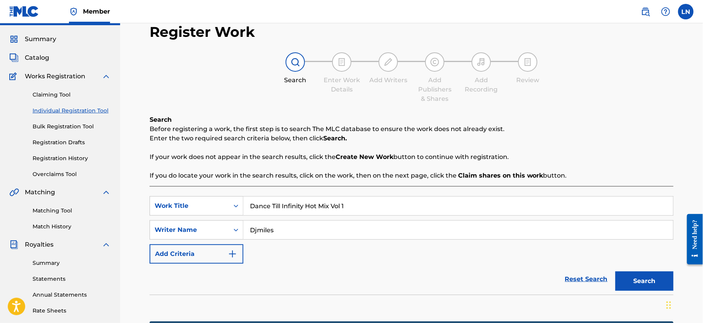
scroll to position [166, 0]
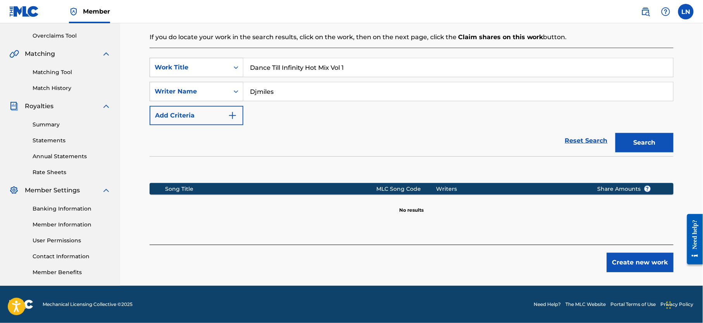
click at [645, 261] on button "Create new work" at bounding box center [640, 262] width 67 height 19
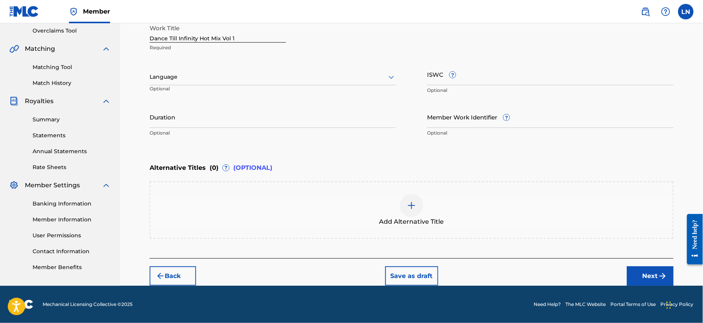
click at [660, 273] on img "submit" at bounding box center [662, 275] width 9 height 9
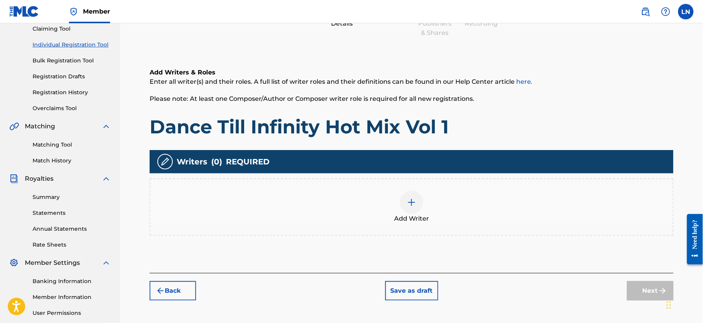
scroll to position [35, 0]
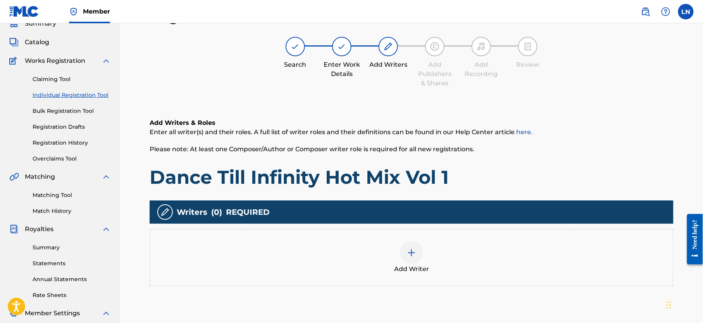
click at [403, 260] on div "Add Writer" at bounding box center [411, 257] width 523 height 33
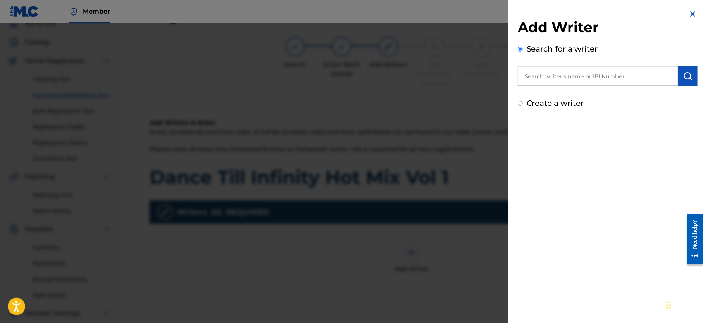
click at [559, 78] on input "text" at bounding box center [598, 75] width 161 height 19
type input "NJOKU LESLIE CHIDOZIE"
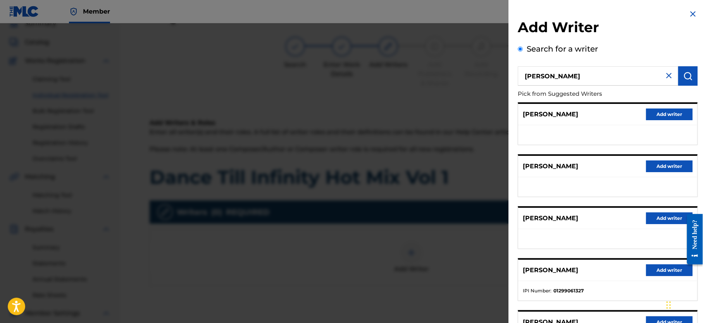
click at [665, 268] on button "Add writer" at bounding box center [669, 270] width 47 height 12
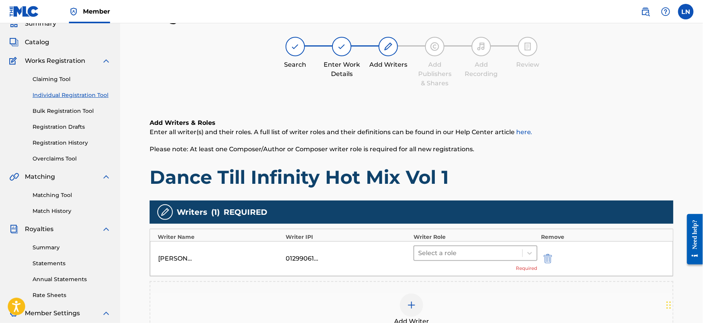
click at [449, 254] on div at bounding box center [468, 253] width 100 height 11
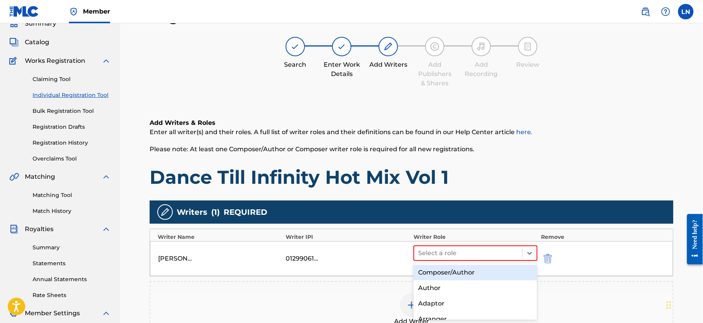
click at [449, 272] on div "Composer/Author" at bounding box center [476, 273] width 124 height 16
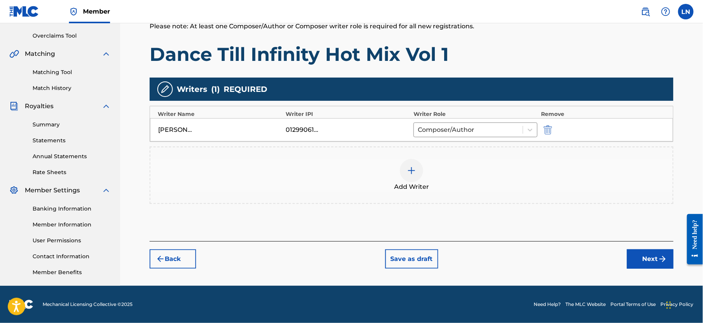
click at [658, 249] on button "Next" at bounding box center [650, 258] width 47 height 19
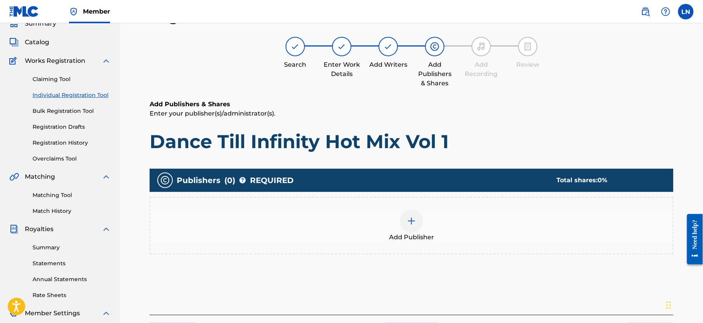
click at [392, 221] on div "Add Publisher" at bounding box center [411, 225] width 523 height 33
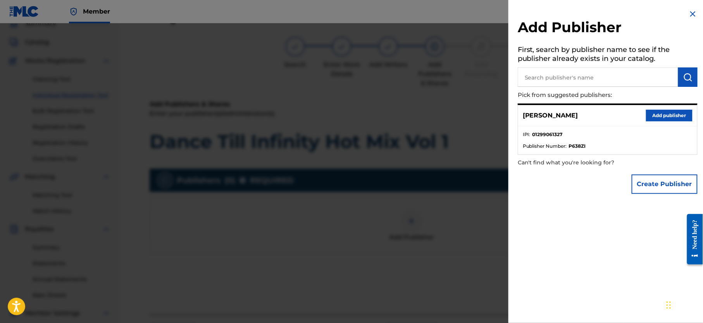
click at [657, 111] on button "Add publisher" at bounding box center [669, 116] width 47 height 12
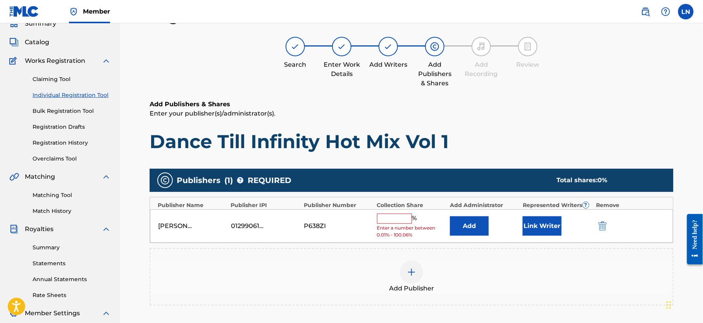
click at [392, 224] on input "text" at bounding box center [394, 219] width 35 height 10
type input "100"
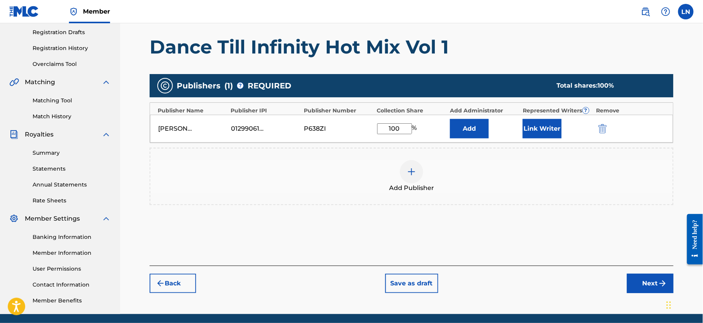
scroll to position [141, 0]
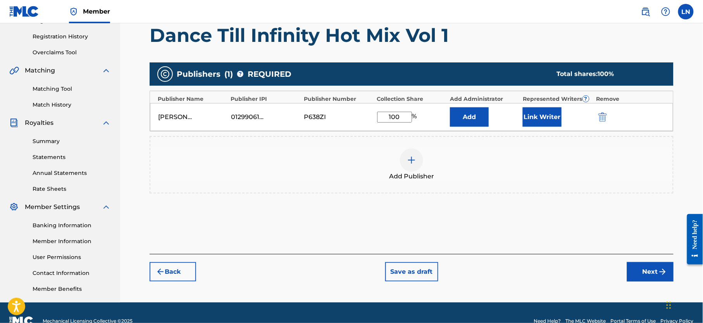
click at [641, 276] on button "Next" at bounding box center [650, 271] width 47 height 19
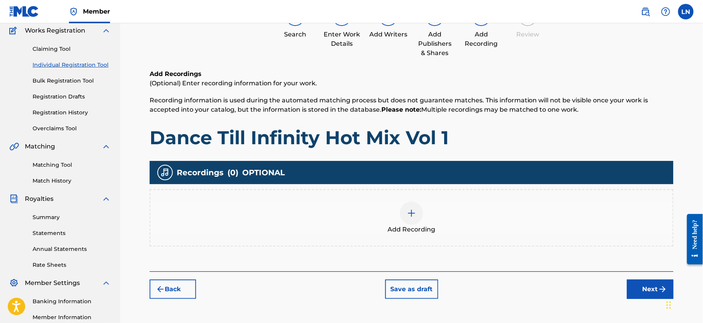
scroll to position [35, 0]
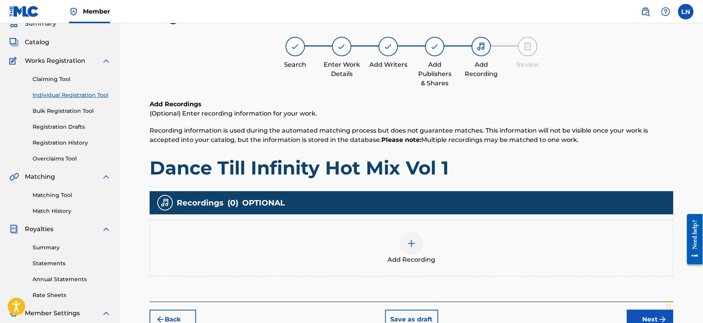
click at [411, 247] on img at bounding box center [411, 243] width 9 height 9
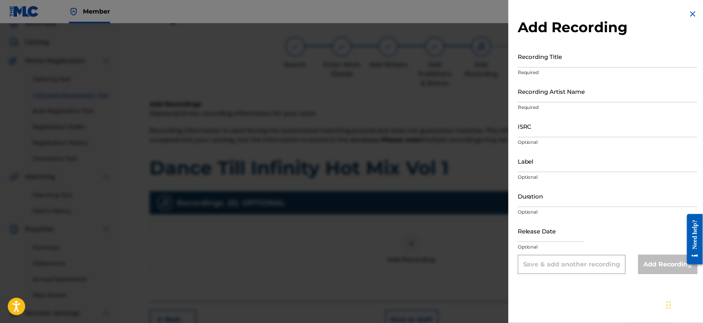
click at [594, 52] on input "Recording Title" at bounding box center [608, 56] width 180 height 22
paste input "Dance Till Infinity Hot Mix Vol 1"
type input "Dance Till Infinity Hot Mix Vol 1"
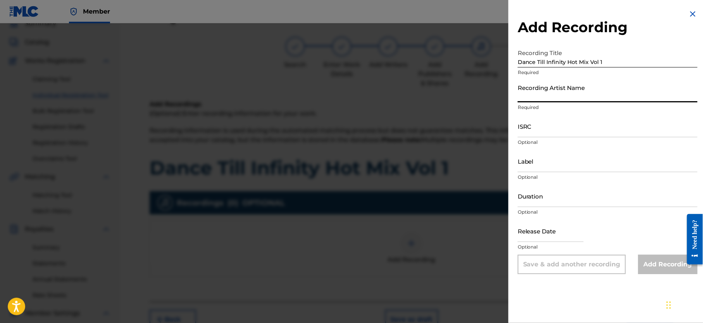
click at [582, 94] on input "Recording Artist Name" at bounding box center [608, 91] width 180 height 22
type input "Djmiles"
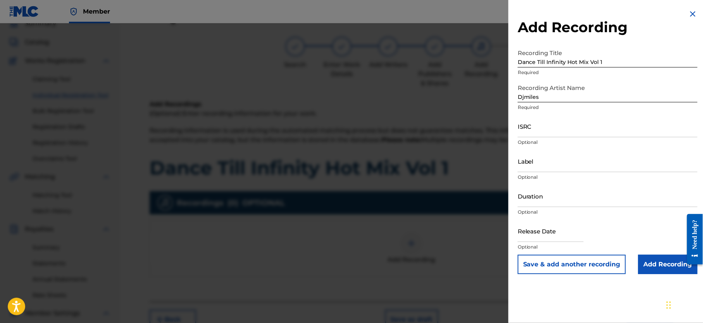
click at [657, 264] on input "Add Recording" at bounding box center [668, 264] width 59 height 19
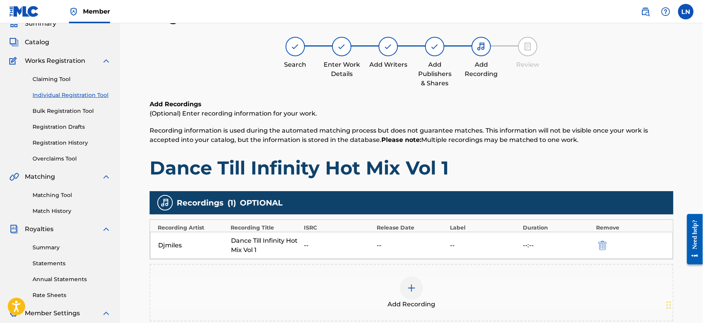
scroll to position [166, 0]
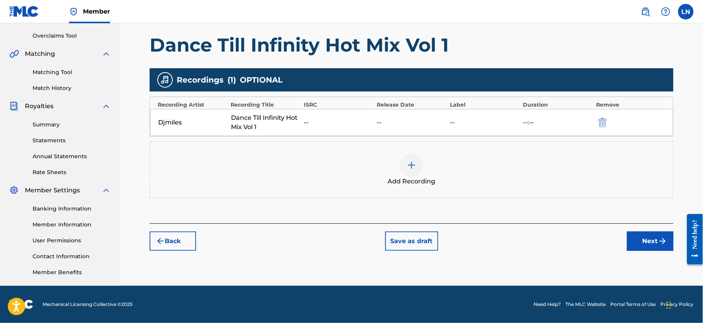
click at [659, 237] on img "submit" at bounding box center [662, 241] width 9 height 9
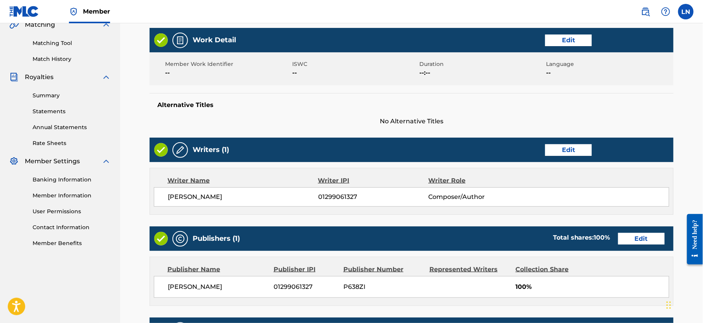
scroll to position [190, 0]
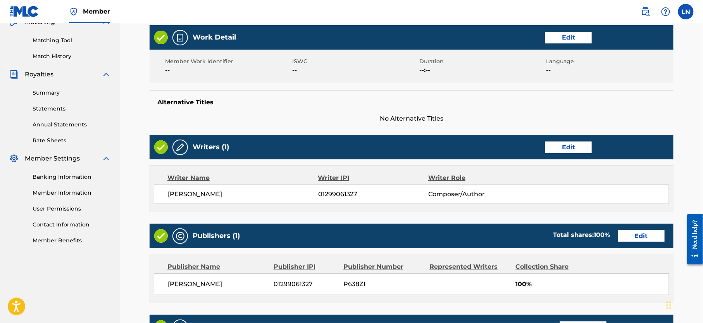
click at [556, 42] on button "Edit" at bounding box center [569, 38] width 47 height 12
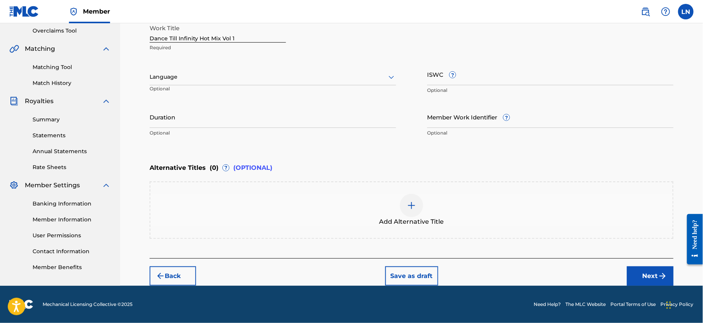
scroll to position [166, 0]
click at [297, 72] on div at bounding box center [273, 77] width 247 height 10
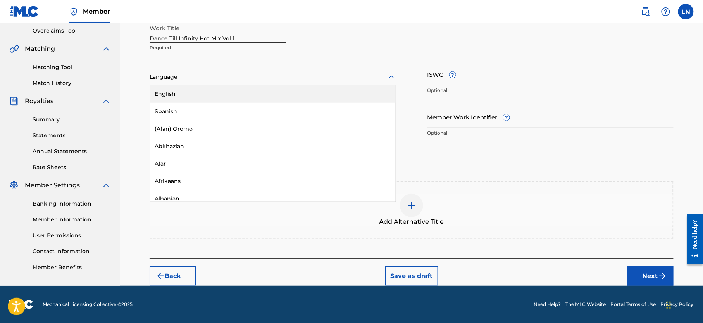
click at [292, 85] on div "English" at bounding box center [273, 93] width 246 height 17
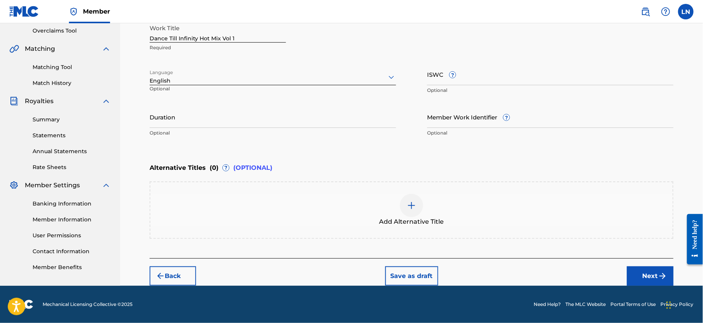
click at [638, 271] on button "Next" at bounding box center [650, 275] width 47 height 19
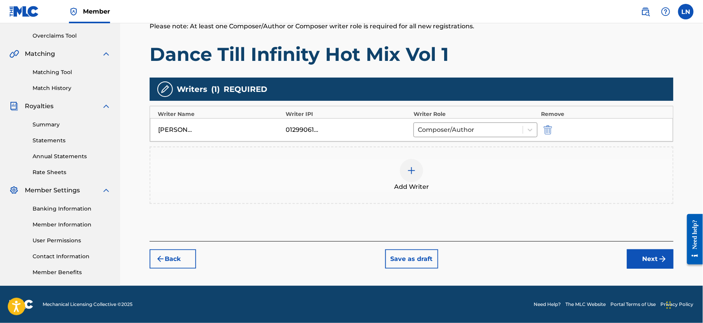
click at [644, 249] on button "Next" at bounding box center [650, 258] width 47 height 19
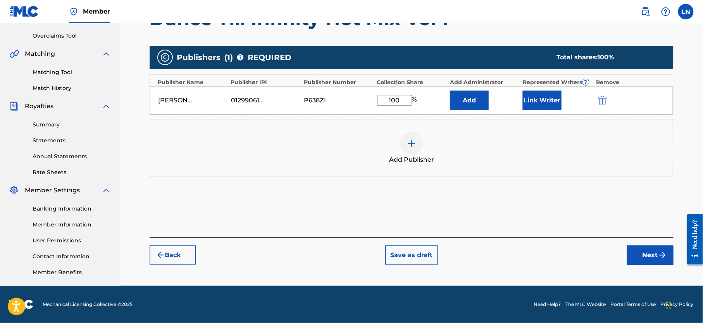
click at [644, 253] on button "Next" at bounding box center [650, 254] width 47 height 19
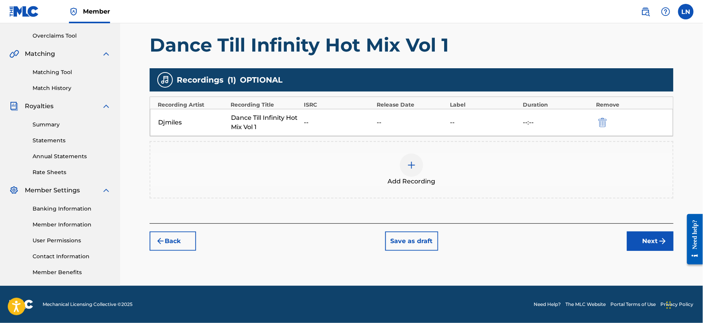
click at [639, 237] on button "Next" at bounding box center [650, 241] width 47 height 19
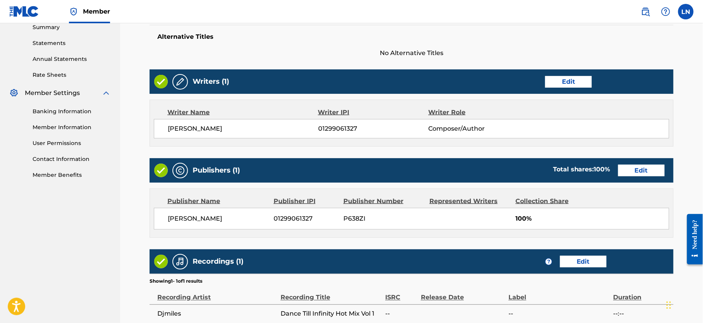
scroll to position [310, 0]
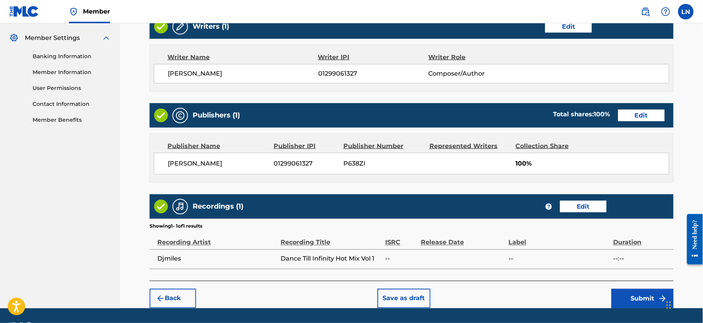
click at [622, 299] on button "Submit" at bounding box center [643, 298] width 62 height 19
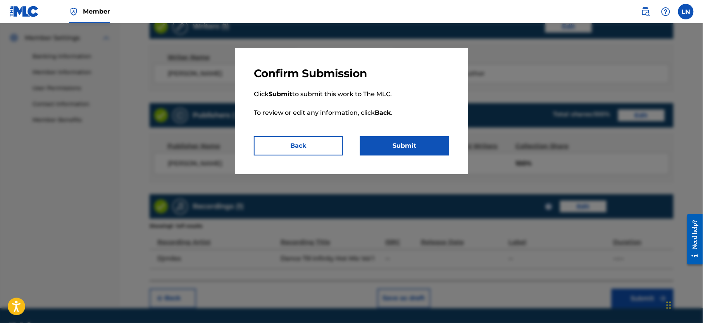
click at [430, 140] on button "Submit" at bounding box center [404, 145] width 89 height 19
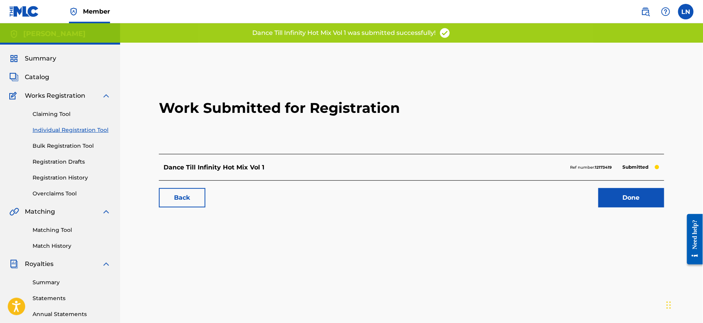
click at [641, 191] on link "Done" at bounding box center [632, 197] width 66 height 19
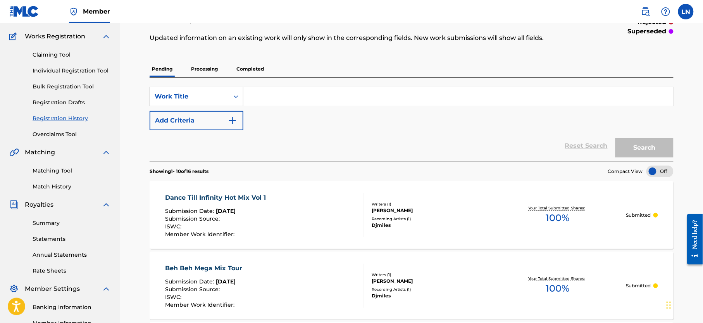
scroll to position [54, 0]
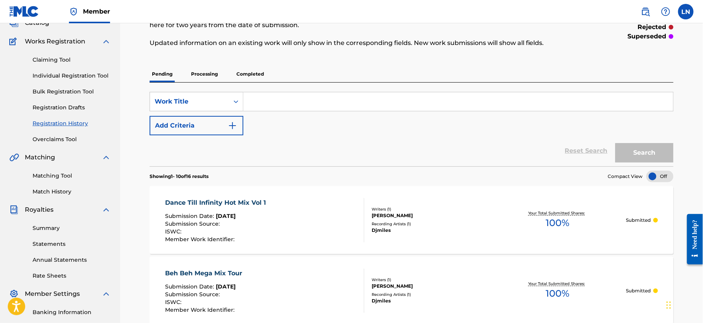
click at [74, 77] on link "Individual Registration Tool" at bounding box center [72, 76] width 78 height 8
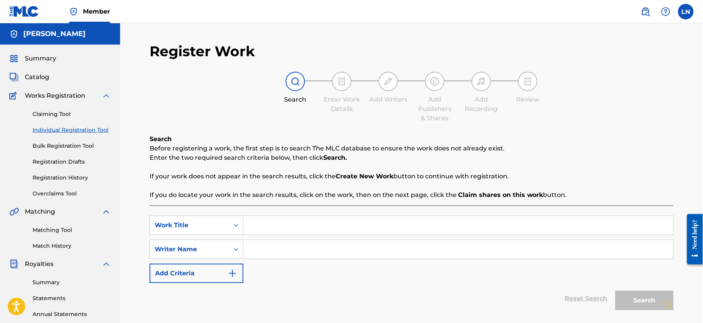
click at [298, 230] on input "Search Form" at bounding box center [459, 225] width 430 height 19
paste input "African Radio Selection Mixtape Hosted By Djmiles"
type input "African Radio Selection Mixtape Hosted By Djmiles"
click at [295, 252] on input "Search Form" at bounding box center [459, 249] width 430 height 19
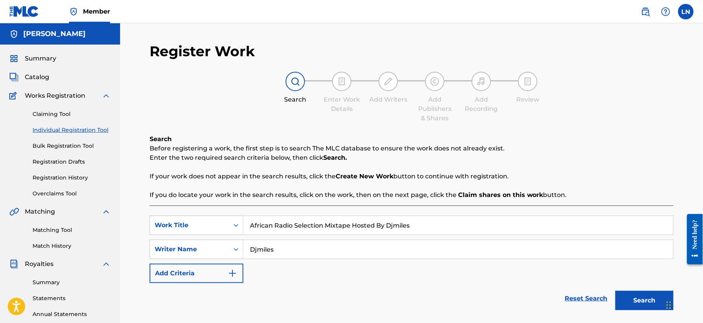
type input "Djmiles"
click at [616, 291] on button "Search" at bounding box center [645, 300] width 58 height 19
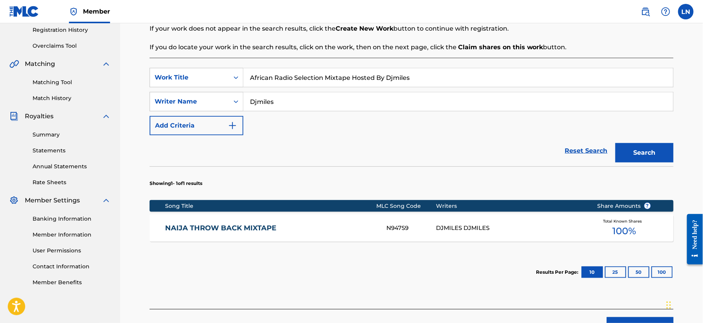
scroll to position [161, 0]
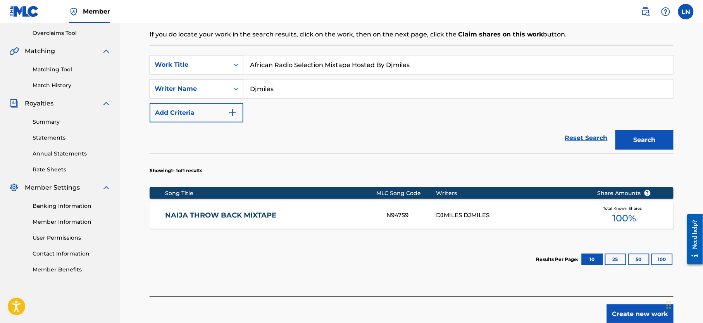
click at [633, 321] on button "Create new work" at bounding box center [640, 313] width 67 height 19
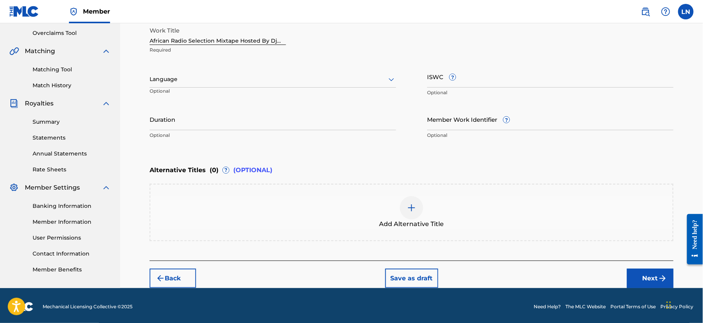
click at [639, 278] on button "Next" at bounding box center [650, 278] width 47 height 19
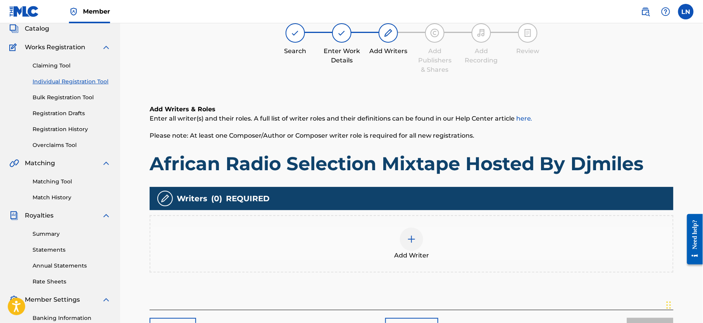
scroll to position [35, 0]
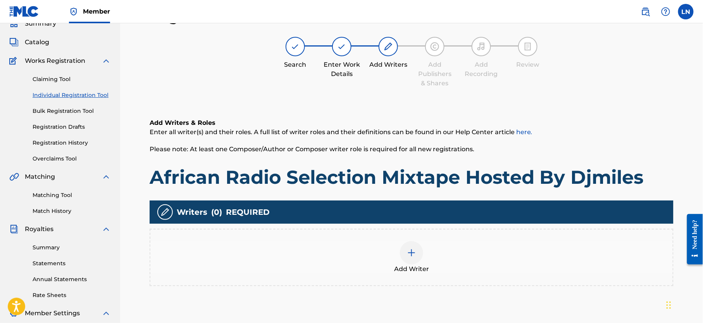
click at [408, 255] on img at bounding box center [411, 252] width 9 height 9
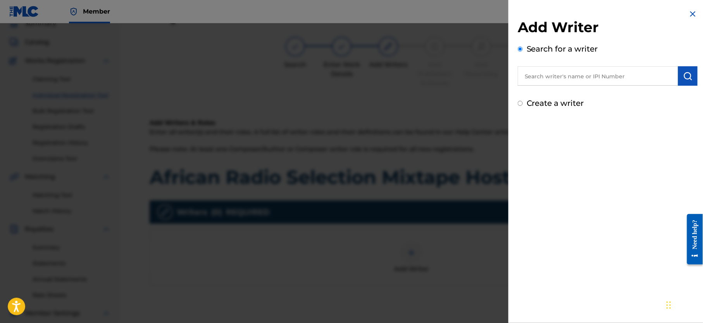
click at [617, 76] on input "text" at bounding box center [598, 75] width 161 height 19
type input "NJOKU LESLIE CHIDOZIE"
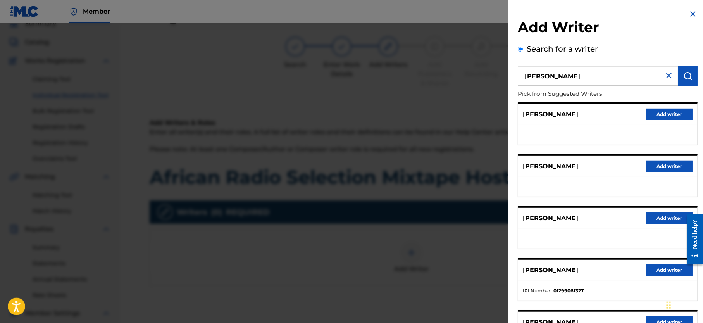
click at [652, 274] on button "Add writer" at bounding box center [669, 270] width 47 height 12
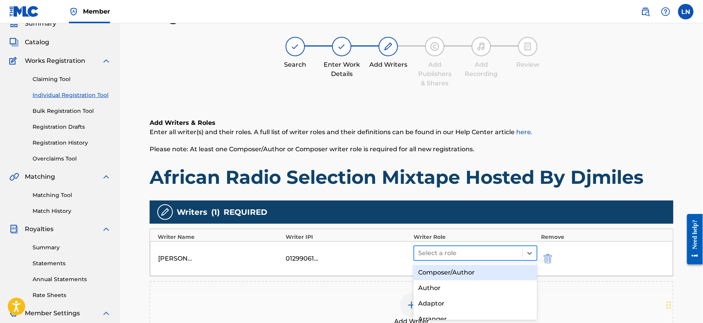
click at [435, 251] on div at bounding box center [468, 253] width 100 height 11
click at [446, 270] on div "Composer/Author" at bounding box center [476, 273] width 124 height 16
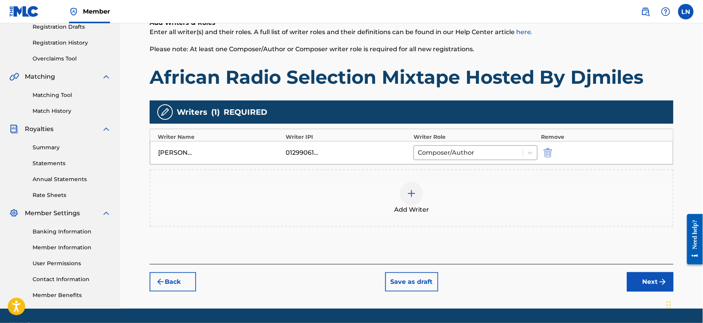
scroll to position [166, 0]
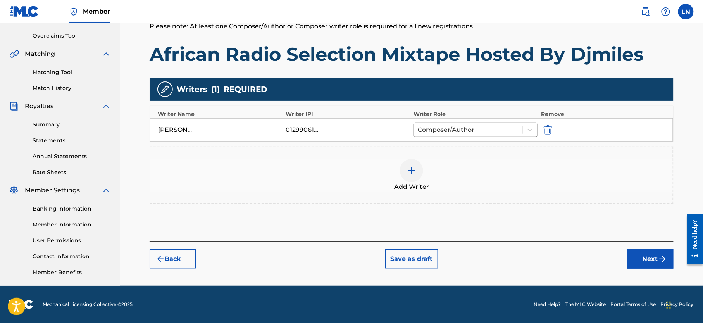
click at [649, 253] on button "Next" at bounding box center [650, 258] width 47 height 19
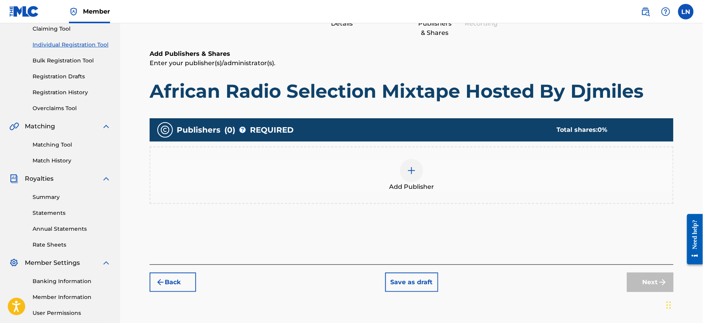
scroll to position [35, 0]
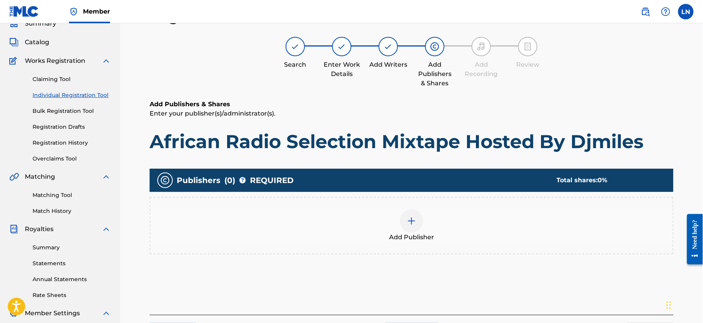
click at [411, 231] on div at bounding box center [411, 220] width 23 height 23
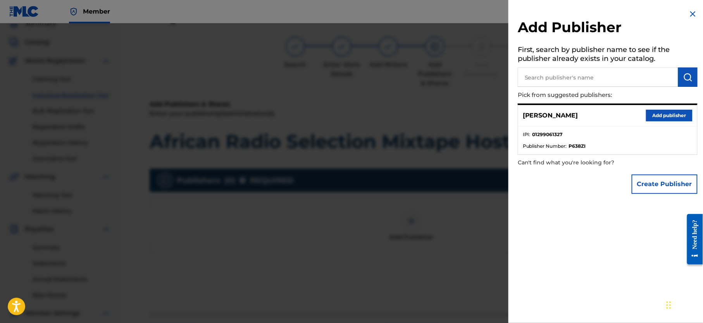
click at [652, 119] on button "Add publisher" at bounding box center [669, 116] width 47 height 12
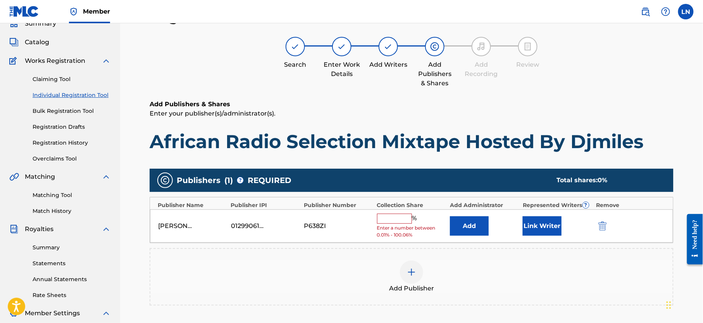
click at [399, 224] on input "text" at bounding box center [394, 219] width 35 height 10
type input "100"
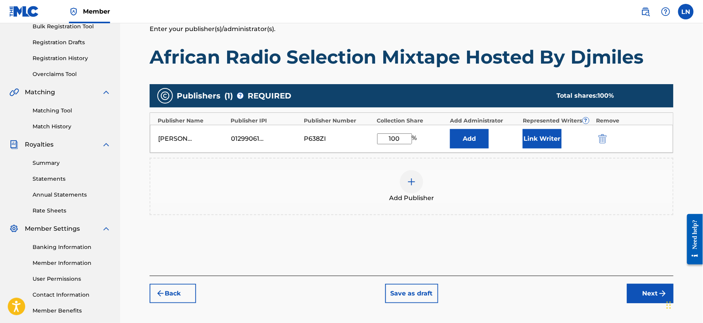
scroll to position [166, 0]
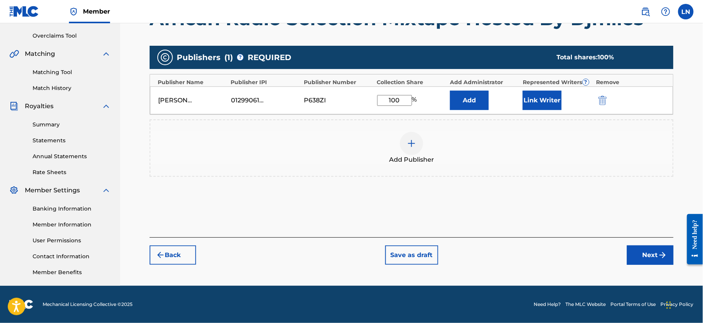
click at [651, 254] on button "Next" at bounding box center [650, 254] width 47 height 19
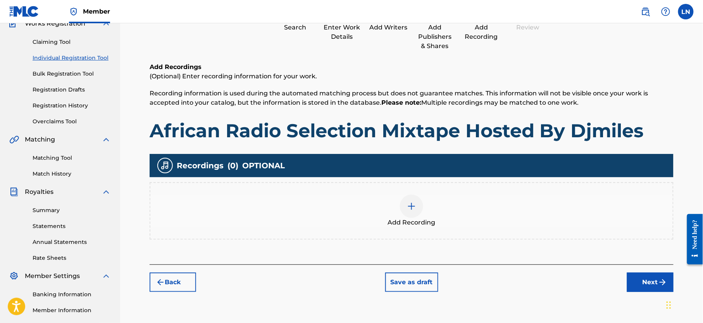
scroll to position [35, 0]
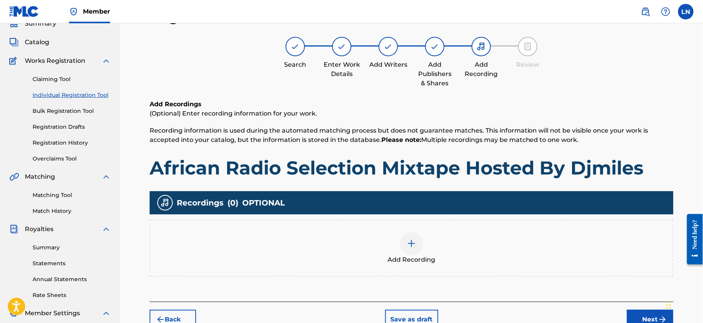
click at [407, 240] on img at bounding box center [411, 243] width 9 height 9
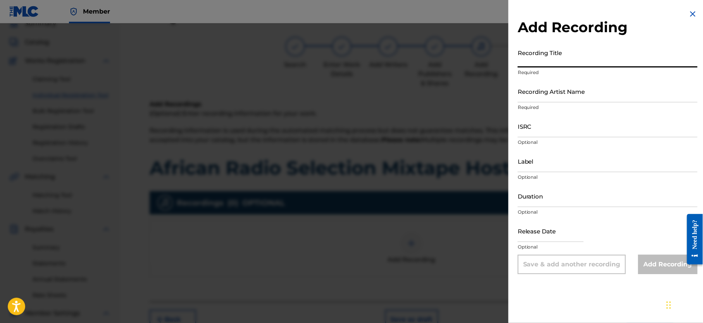
click at [566, 59] on input "Recording Title" at bounding box center [608, 56] width 180 height 22
paste input "African Radio Selection Mixtape Hosted By Djmiles"
type input "African Radio Selection Mixtape Hosted By Djmiles"
click at [573, 98] on input "Recording Artist Name" at bounding box center [608, 91] width 180 height 22
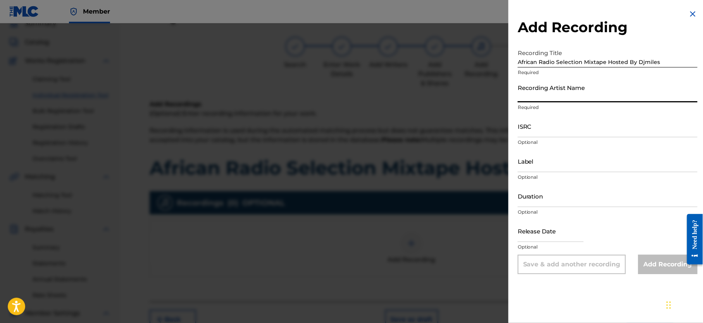
type input "Djmiles"
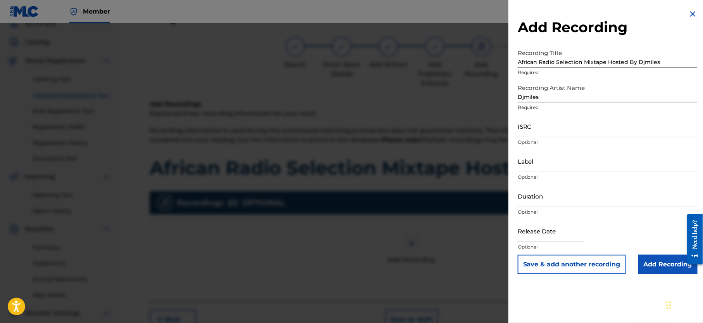
click at [665, 259] on input "Add Recording" at bounding box center [668, 264] width 59 height 19
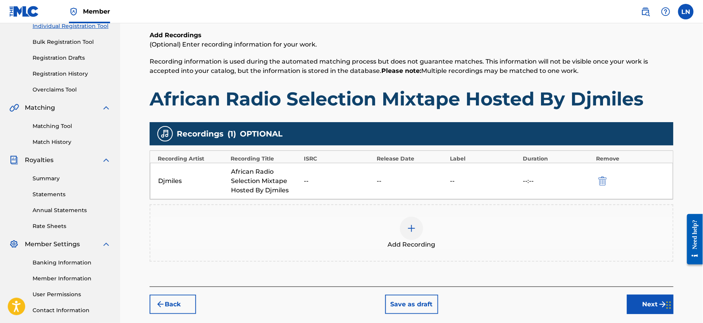
scroll to position [166, 0]
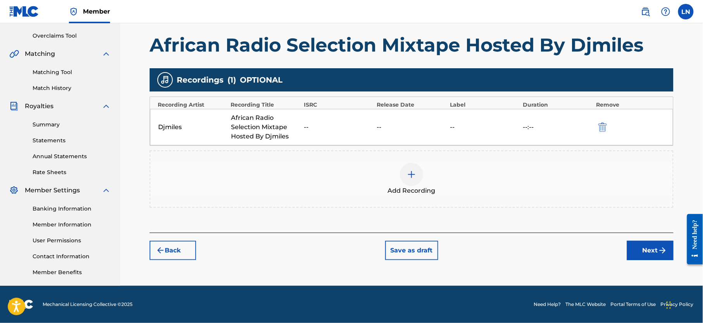
click at [633, 244] on button "Next" at bounding box center [650, 250] width 47 height 19
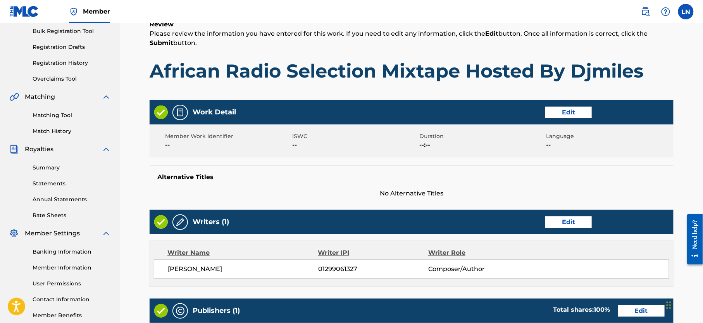
scroll to position [117, 0]
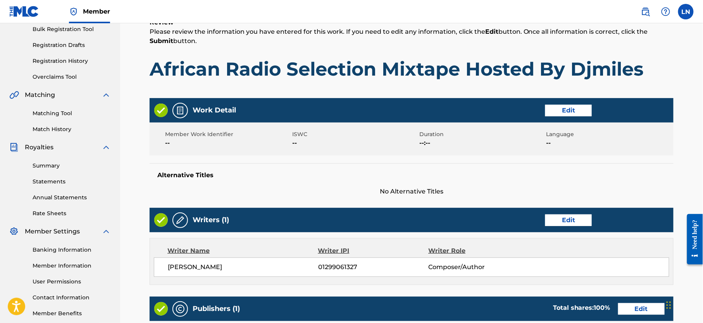
click at [565, 106] on button "Edit" at bounding box center [569, 111] width 47 height 12
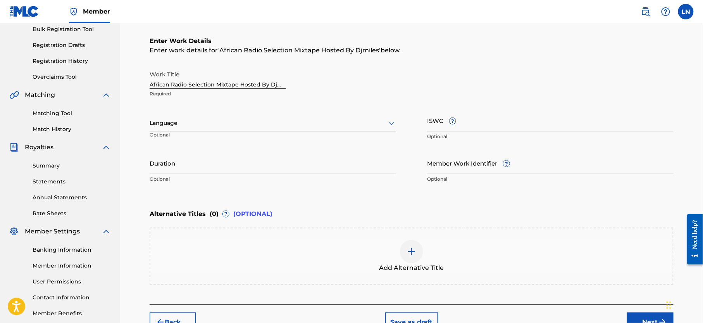
click at [302, 129] on div "Language" at bounding box center [273, 123] width 247 height 16
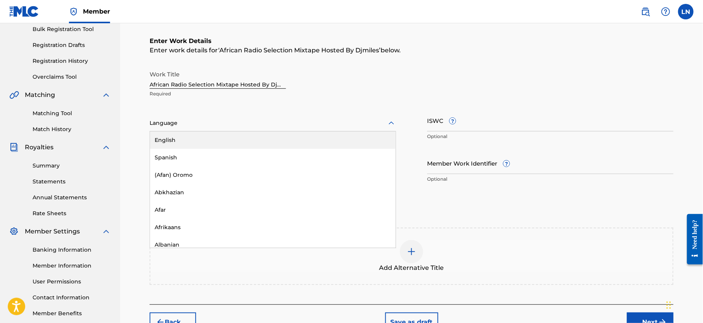
click at [294, 139] on div "English" at bounding box center [273, 139] width 246 height 17
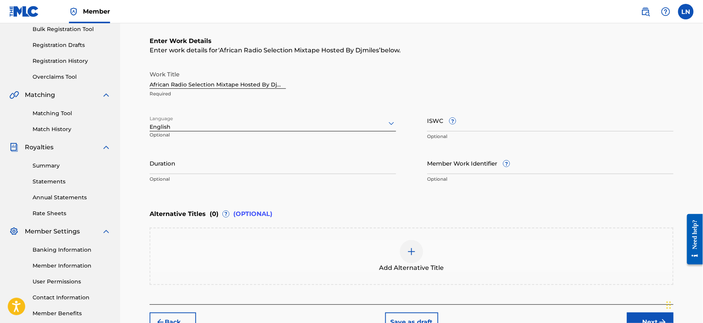
scroll to position [166, 0]
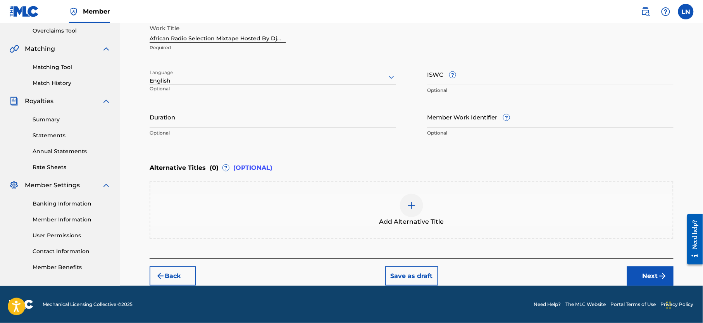
click at [657, 266] on button "Next" at bounding box center [650, 275] width 47 height 19
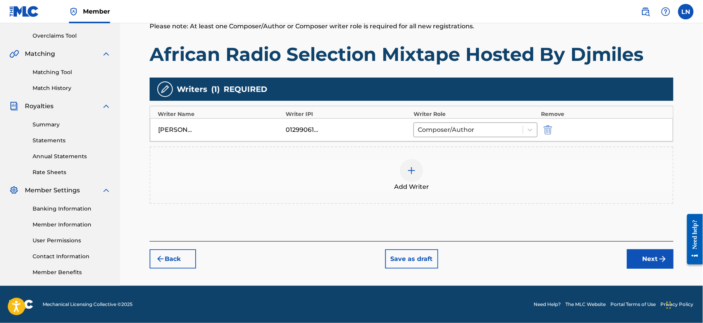
click at [643, 249] on button "Next" at bounding box center [650, 258] width 47 height 19
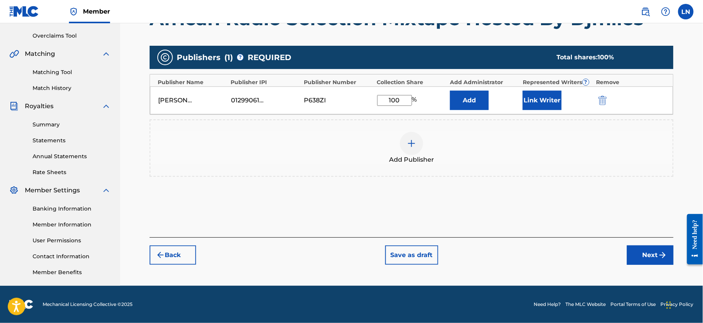
click at [644, 265] on div "Register Work Search Enter Work Details Add Writers Add Publishers & Shares Add…" at bounding box center [411, 85] width 543 height 401
click at [640, 259] on button "Next" at bounding box center [650, 254] width 47 height 19
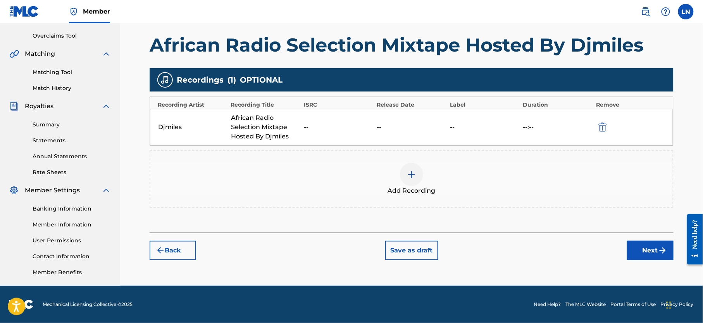
click at [638, 241] on button "Next" at bounding box center [650, 250] width 47 height 19
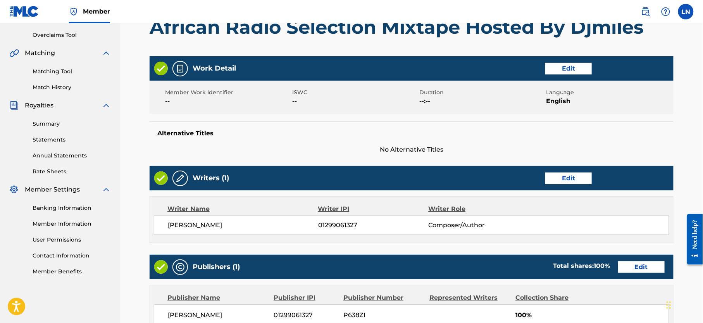
scroll to position [334, 0]
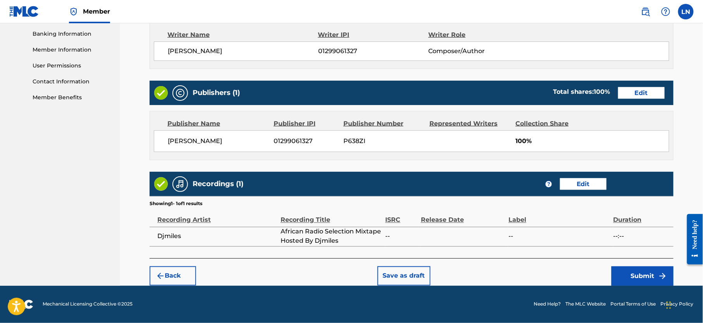
click at [650, 283] on button "Submit" at bounding box center [643, 275] width 62 height 19
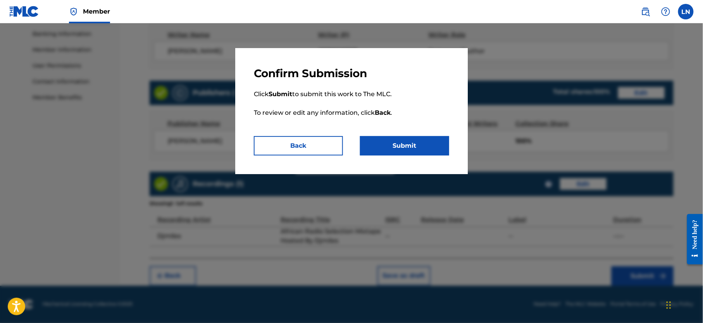
click at [392, 143] on button "Submit" at bounding box center [404, 145] width 89 height 19
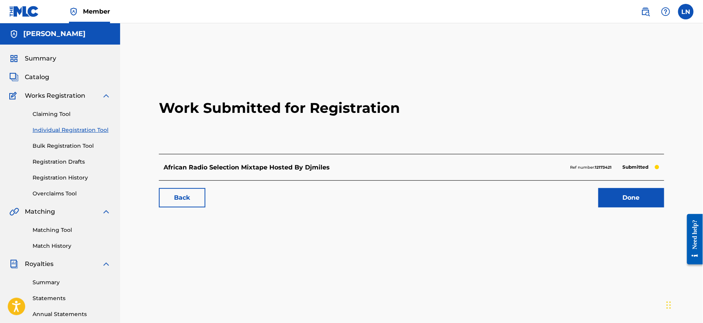
click at [617, 197] on link "Done" at bounding box center [632, 197] width 66 height 19
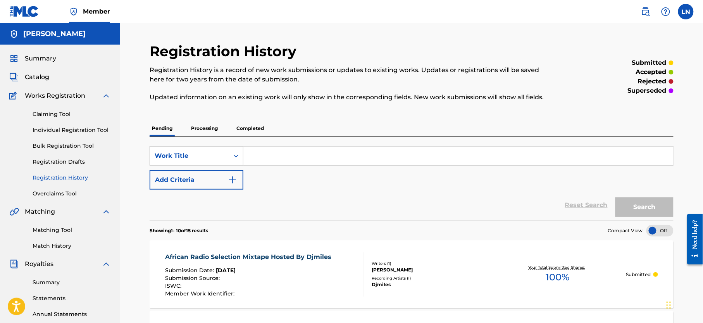
click at [72, 128] on link "Individual Registration Tool" at bounding box center [72, 130] width 78 height 8
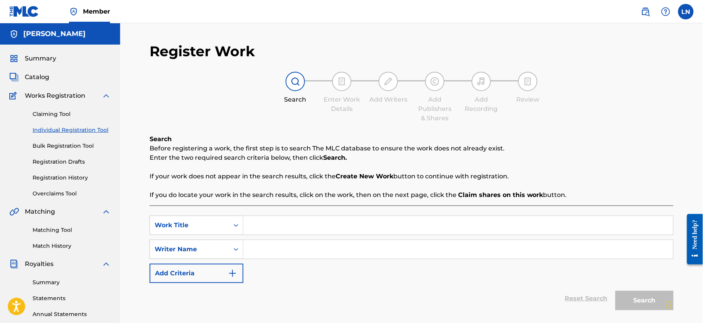
click at [351, 227] on input "Search Form" at bounding box center [459, 225] width 430 height 19
paste input "Best Of Timaya,Mavins,Kizz Daniel And Tekno Mixed By DJ MILES"
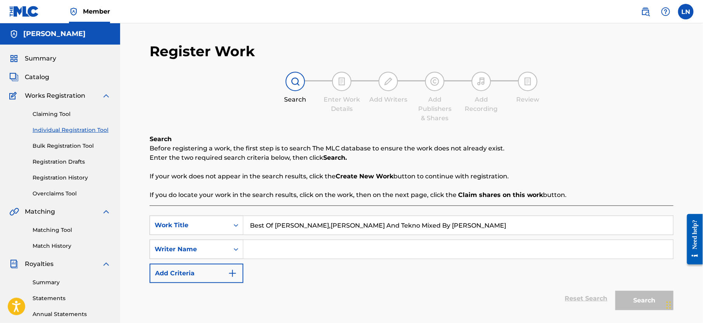
type input "Best Of Timaya,Mavins,Kizz Daniel And Tekno Mixed By DJ MILES"
click at [276, 245] on input "Search Form" at bounding box center [459, 249] width 430 height 19
type input "Djmiles"
click at [619, 299] on button "Search" at bounding box center [645, 300] width 58 height 19
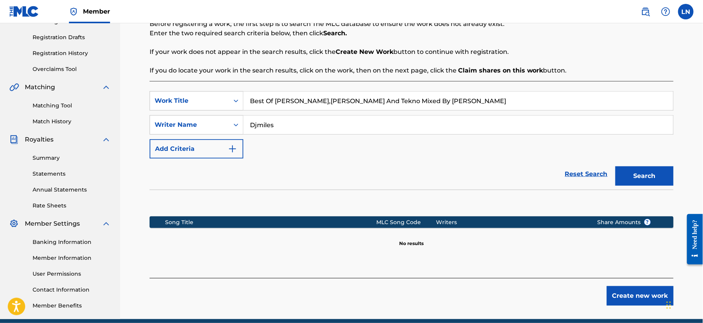
scroll to position [143, 0]
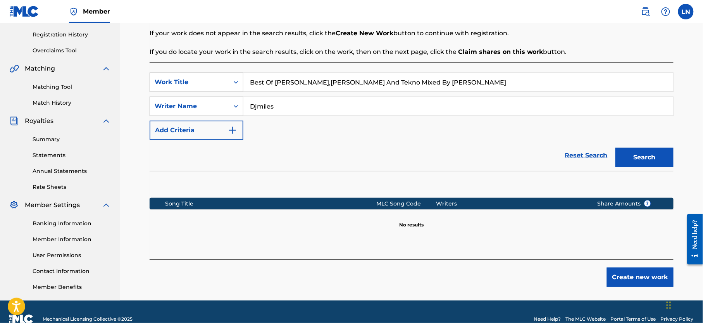
click at [632, 282] on button "Create new work" at bounding box center [640, 277] width 67 height 19
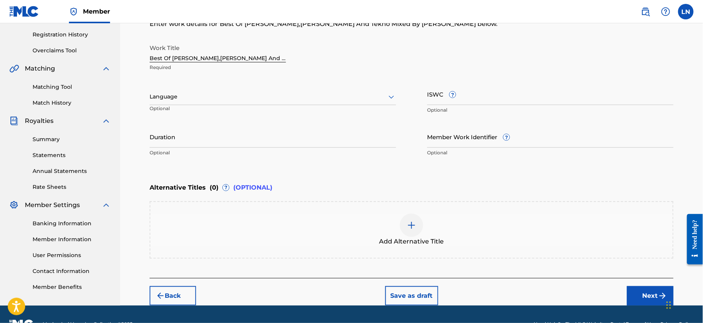
click at [630, 295] on button "Next" at bounding box center [650, 295] width 47 height 19
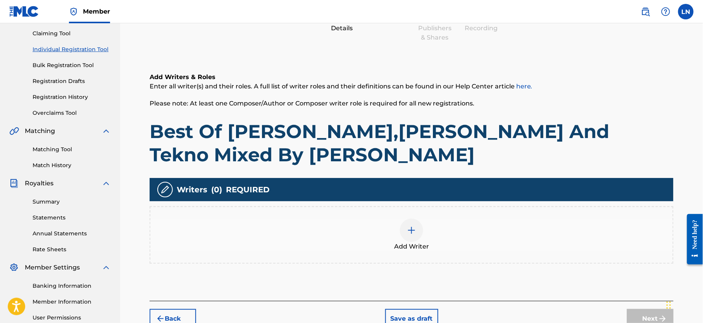
scroll to position [153, 0]
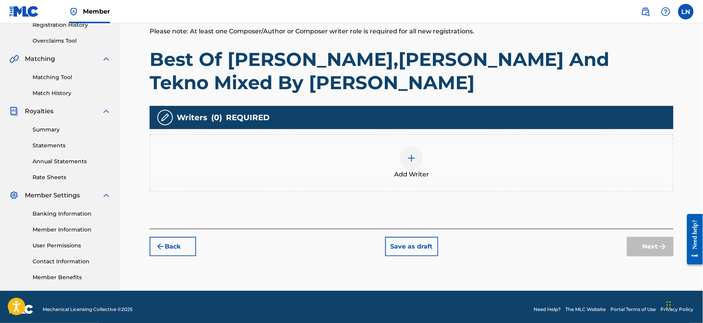
click at [415, 142] on div "Add Writer" at bounding box center [412, 162] width 524 height 57
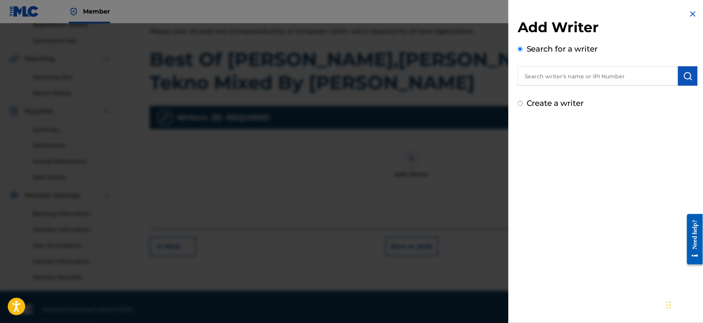
click at [571, 73] on input "text" at bounding box center [598, 75] width 161 height 19
type input "NJOKU LESLIE CHIDOZIE"
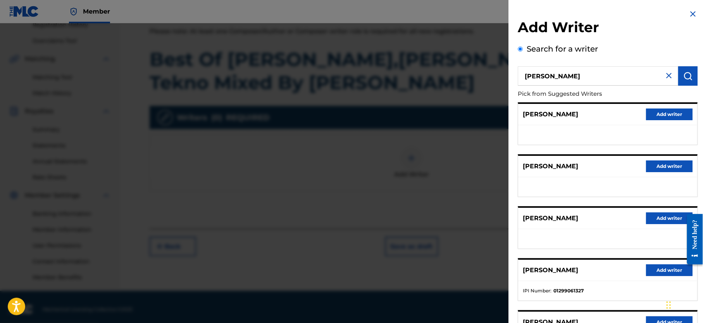
click at [665, 267] on button "Add writer" at bounding box center [669, 270] width 47 height 12
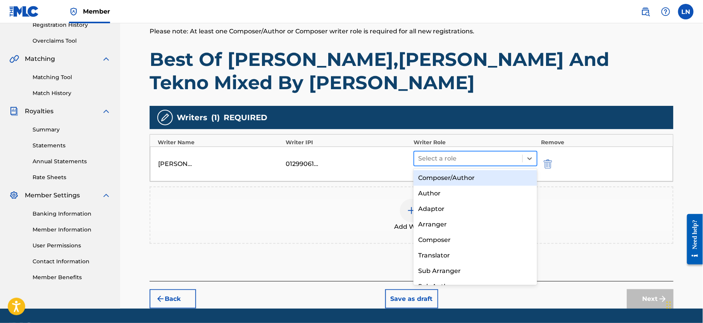
click at [455, 161] on div at bounding box center [468, 158] width 100 height 11
click at [454, 176] on div "Composer/Author" at bounding box center [476, 178] width 124 height 16
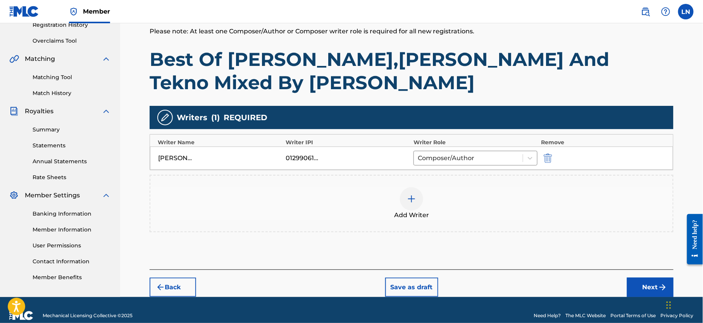
click at [642, 294] on button "Next" at bounding box center [650, 287] width 47 height 19
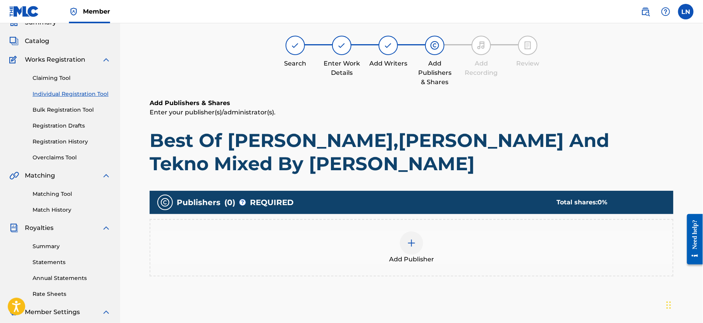
scroll to position [35, 0]
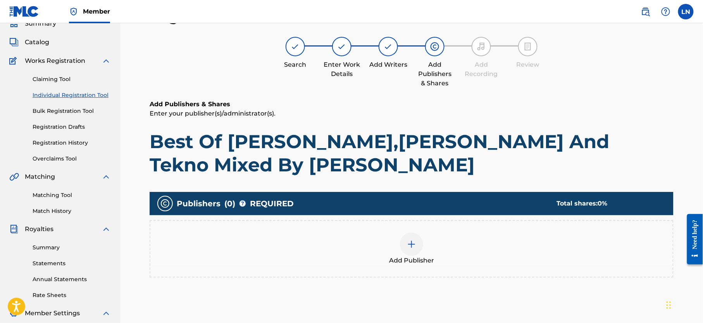
click at [416, 240] on img at bounding box center [411, 244] width 9 height 9
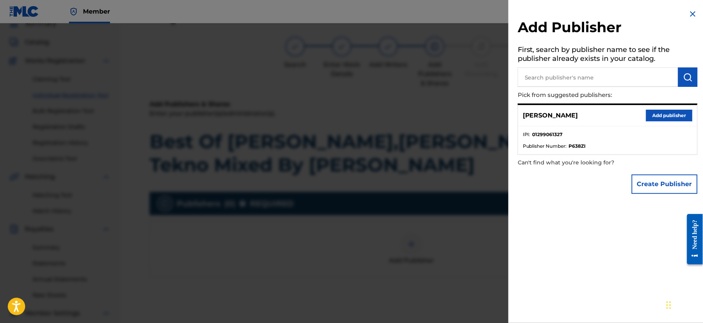
click at [672, 115] on button "Add publisher" at bounding box center [669, 116] width 47 height 12
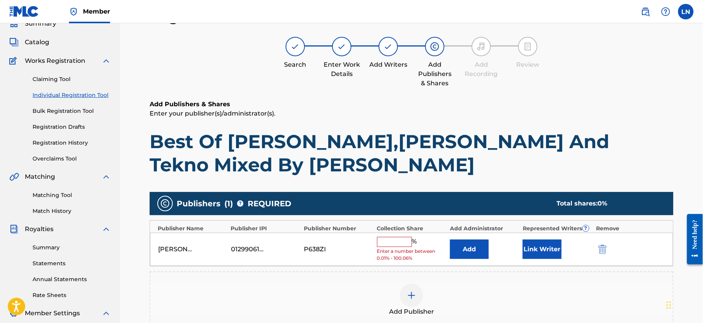
click at [398, 247] on input "text" at bounding box center [394, 242] width 35 height 10
type input "100"
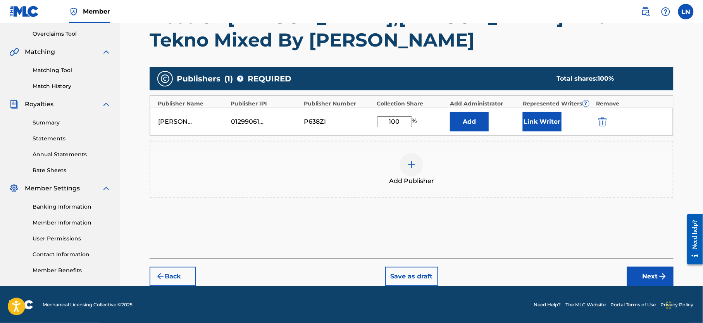
scroll to position [168, 0]
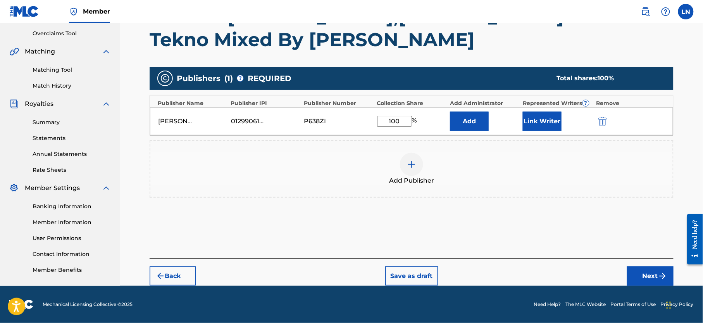
click at [654, 275] on button "Next" at bounding box center [650, 275] width 47 height 19
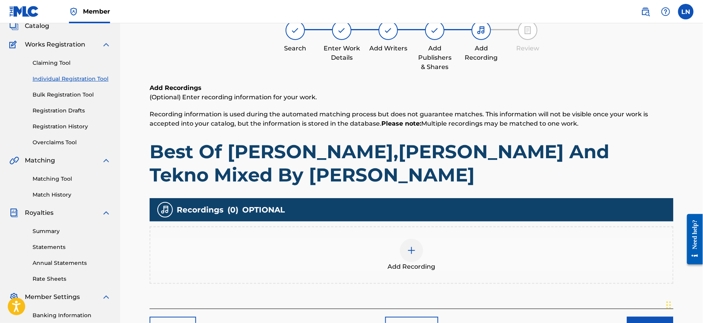
scroll to position [35, 0]
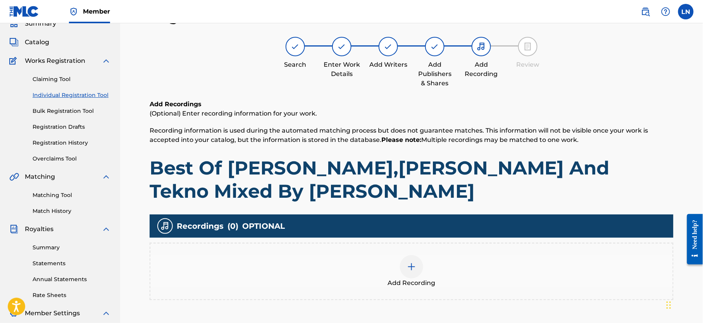
click at [432, 281] on span "Add Recording" at bounding box center [412, 282] width 48 height 9
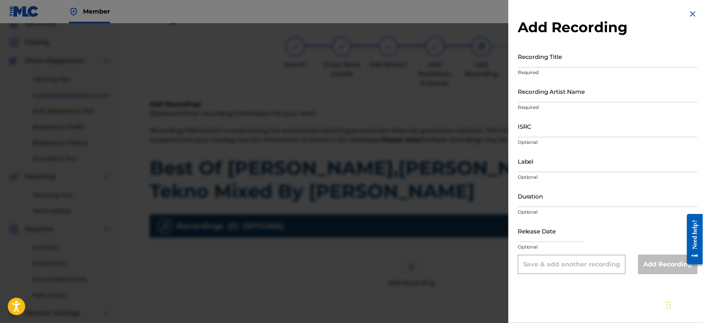
click at [571, 56] on input "Recording Title" at bounding box center [608, 56] width 180 height 22
paste input "Best Of Timaya,Mavins,Kizz Daniel And Tekno Mixed By DJ MILES"
type input "Best Of Timaya,Mavins,Kizz Daniel And Tekno Mixed By DJ MILES"
click at [570, 92] on input "Recording Artist Name" at bounding box center [608, 91] width 180 height 22
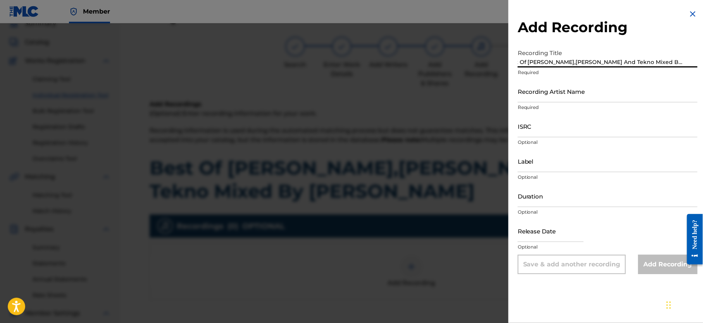
scroll to position [0, 0]
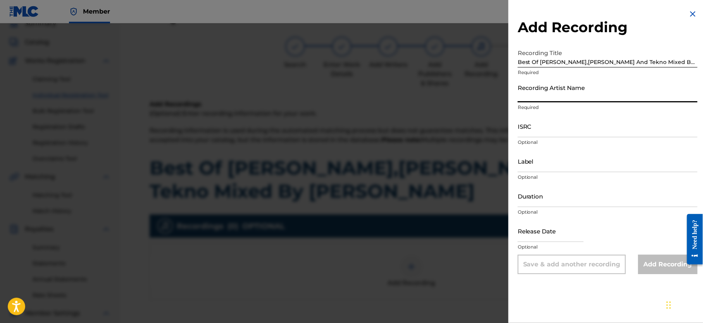
type input "Djmiles"
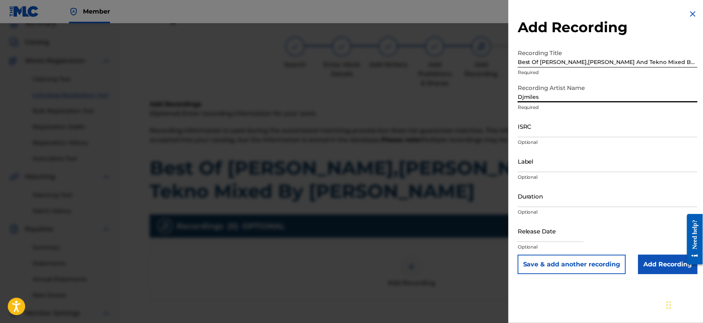
click at [651, 258] on input "Add Recording" at bounding box center [668, 264] width 59 height 19
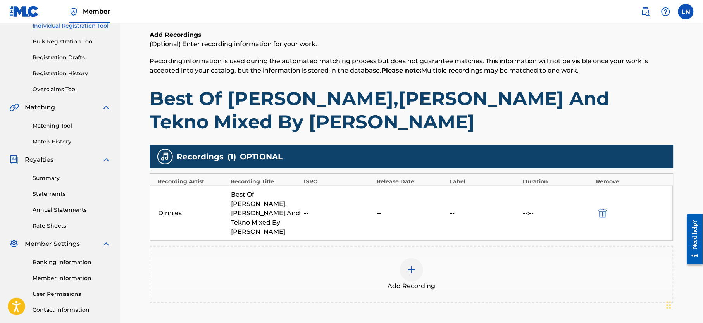
scroll to position [166, 0]
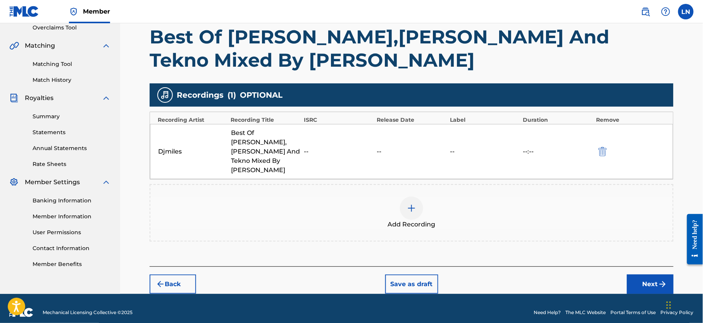
click at [658, 275] on button "Next" at bounding box center [650, 284] width 47 height 19
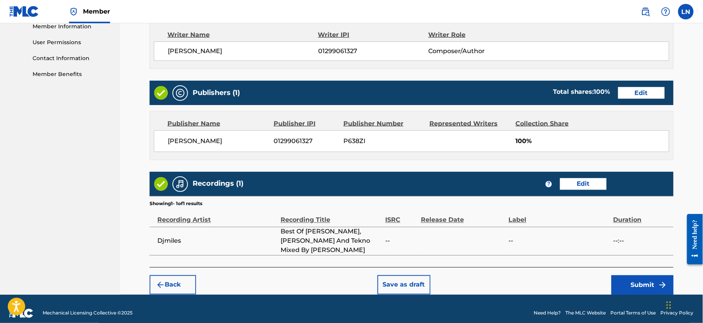
scroll to position [365, 0]
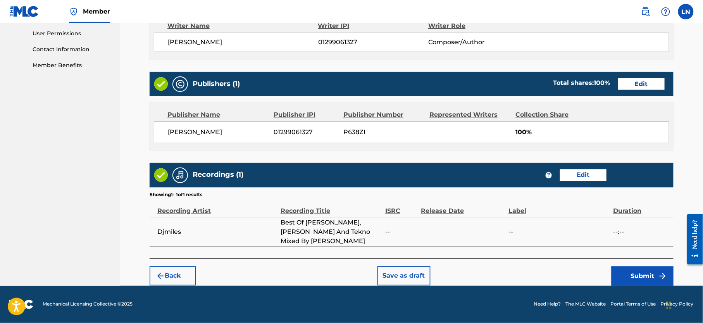
click at [657, 278] on button "Submit" at bounding box center [643, 275] width 62 height 19
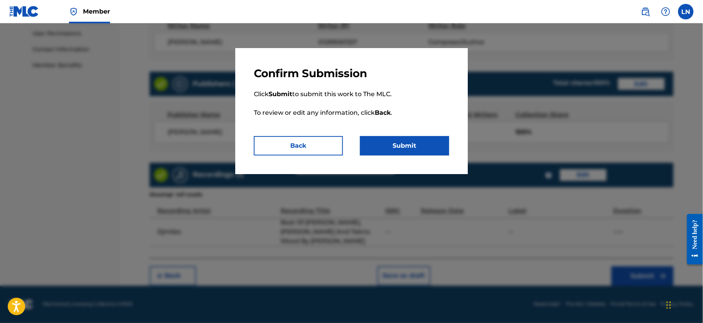
click at [426, 146] on button "Submit" at bounding box center [404, 145] width 89 height 19
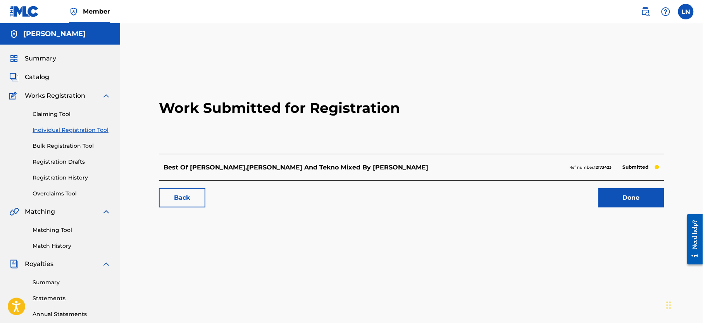
click at [626, 194] on link "Done" at bounding box center [632, 197] width 66 height 19
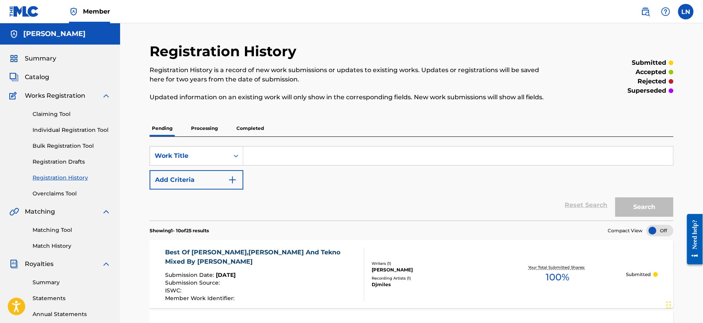
click at [84, 131] on link "Individual Registration Tool" at bounding box center [72, 130] width 78 height 8
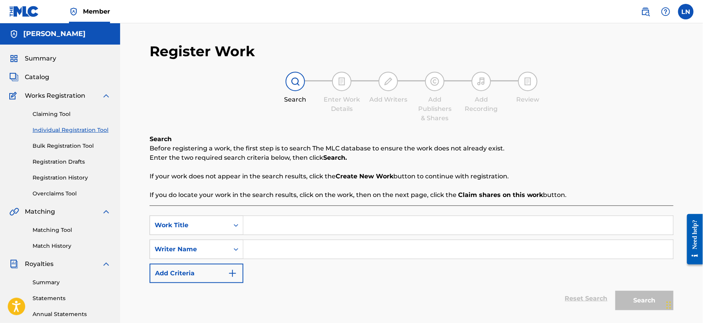
click at [278, 223] on input "Search Form" at bounding box center [459, 225] width 430 height 19
paste input "Best Of Naira Marley And His Friends Mixtape Hosted By DJ MILES"
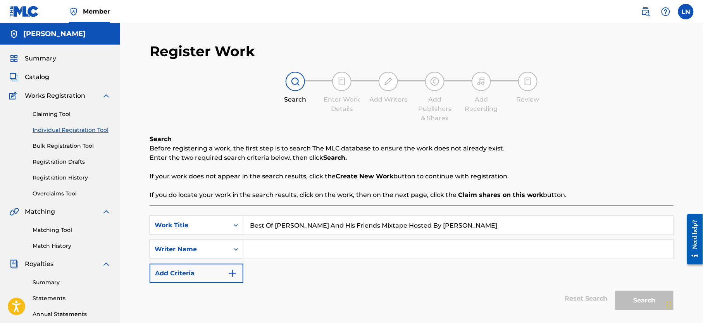
scroll to position [79, 0]
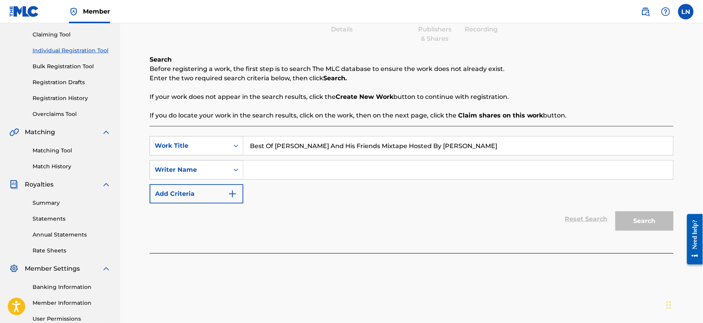
type input "Best Of Naira Marley And His Friends Mixtape Hosted By DJ MILES"
click at [422, 168] on input "Search Form" at bounding box center [459, 170] width 430 height 19
type input "Djmiles"
click at [616, 211] on button "Search" at bounding box center [645, 220] width 58 height 19
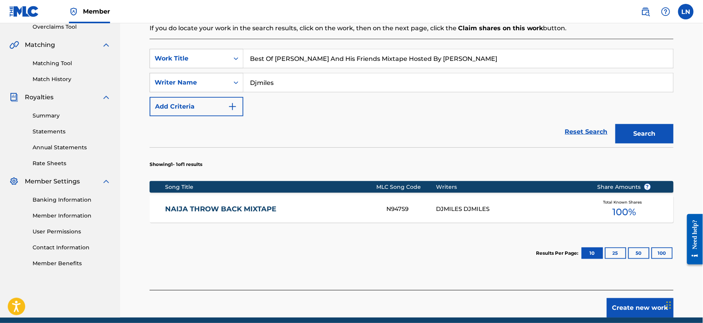
scroll to position [199, 0]
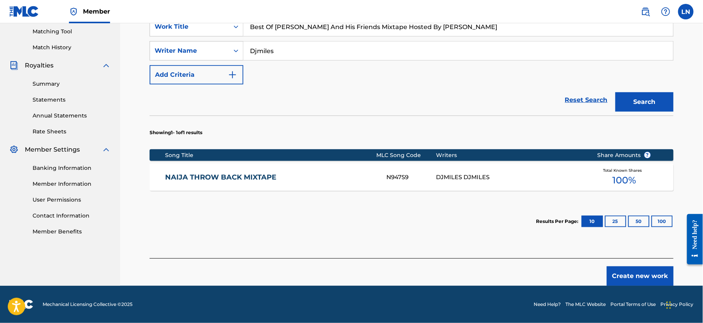
click at [630, 278] on button "Create new work" at bounding box center [640, 275] width 67 height 19
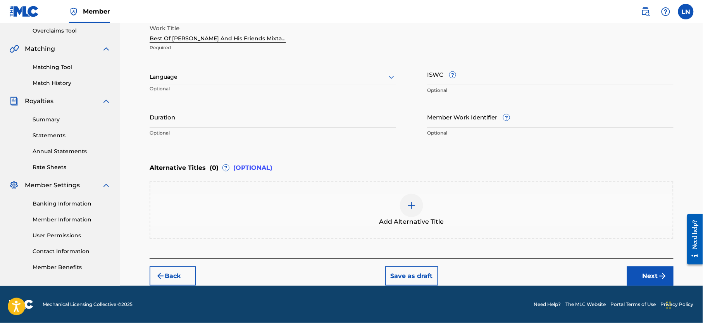
click at [650, 275] on button "Next" at bounding box center [650, 275] width 47 height 19
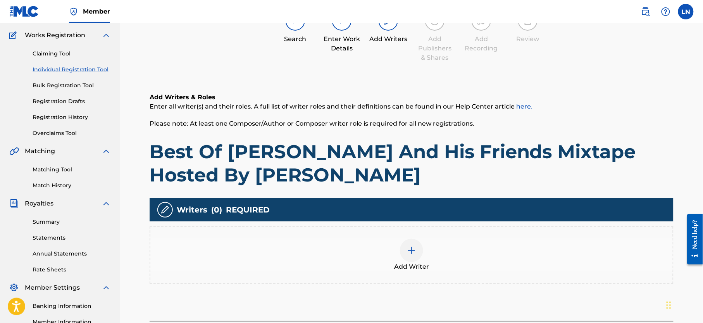
scroll to position [35, 0]
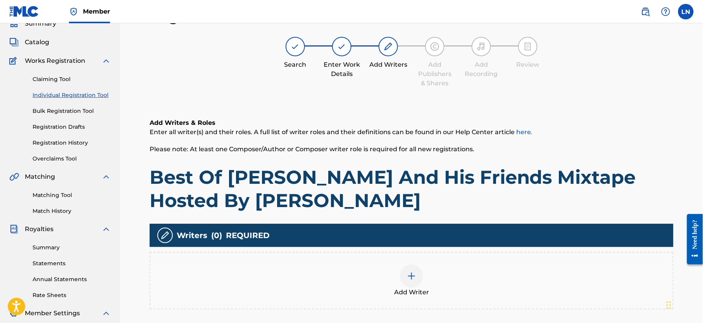
click at [403, 279] on div at bounding box center [411, 275] width 23 height 23
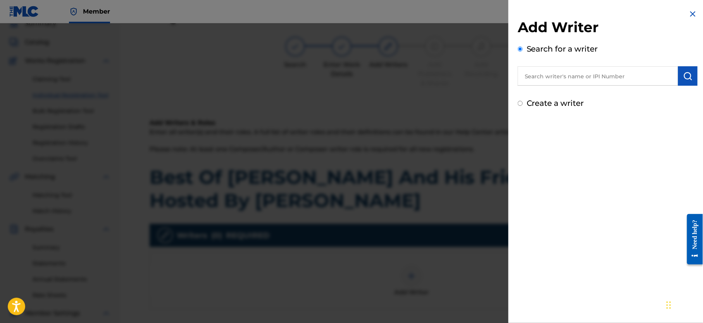
click at [578, 73] on input "text" at bounding box center [598, 75] width 161 height 19
type input "NJOKU LESLIE CHIDOZIE"
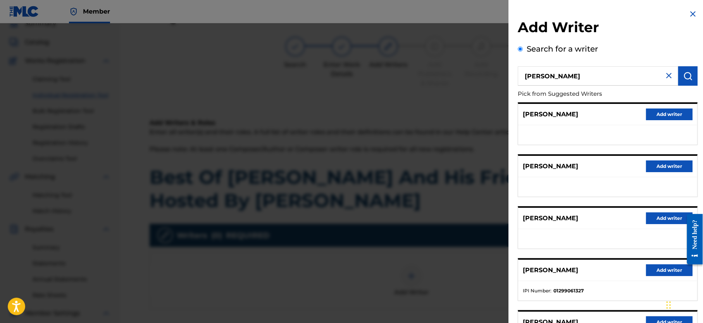
click at [661, 273] on button "Add writer" at bounding box center [669, 270] width 47 height 12
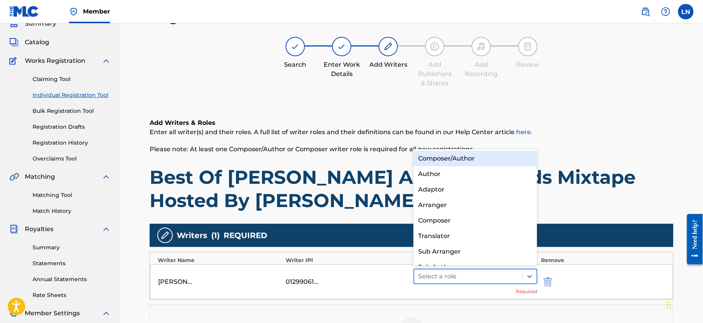
click at [468, 283] on div "Select a role" at bounding box center [469, 277] width 108 height 14
click at [451, 158] on div "Composer/Author" at bounding box center [476, 159] width 124 height 16
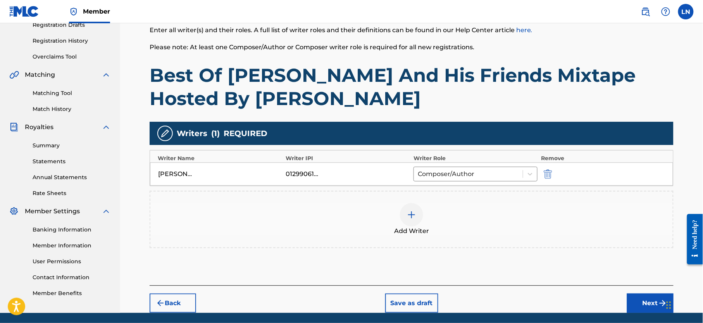
scroll to position [166, 0]
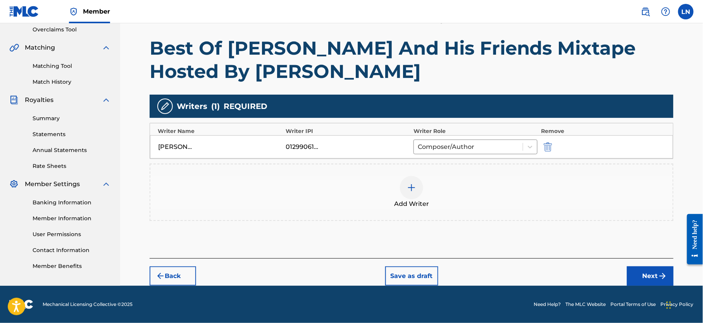
click at [653, 276] on button "Next" at bounding box center [650, 275] width 47 height 19
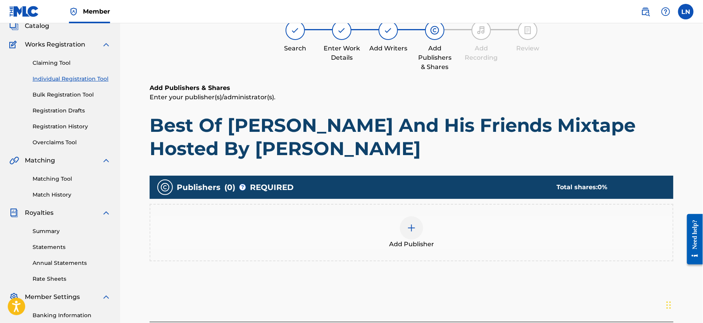
scroll to position [35, 0]
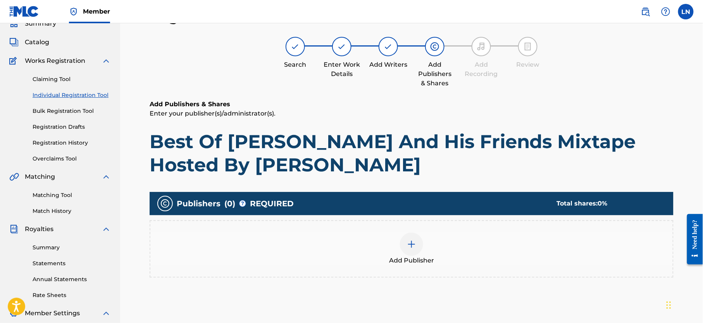
click at [410, 236] on div at bounding box center [411, 244] width 23 height 23
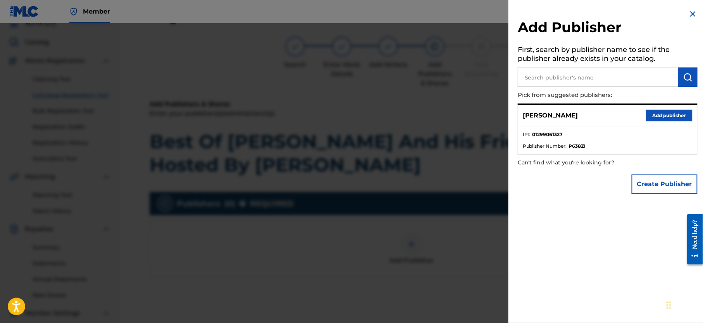
click at [663, 115] on button "Add publisher" at bounding box center [669, 116] width 47 height 12
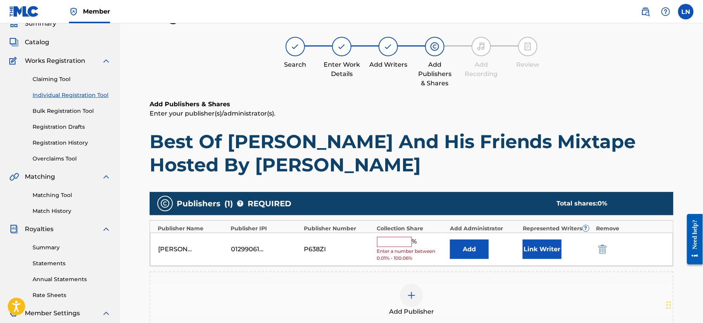
click at [384, 247] on input "text" at bounding box center [394, 242] width 35 height 10
type input "100"
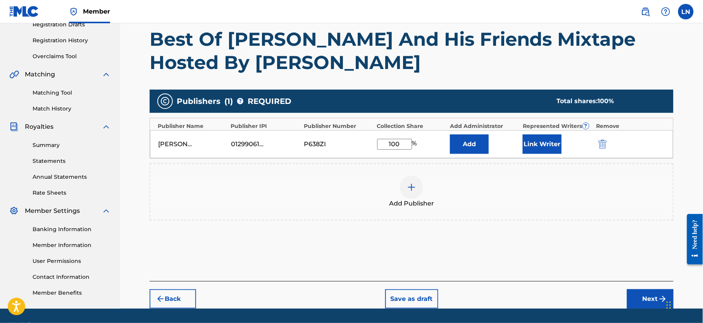
scroll to position [168, 0]
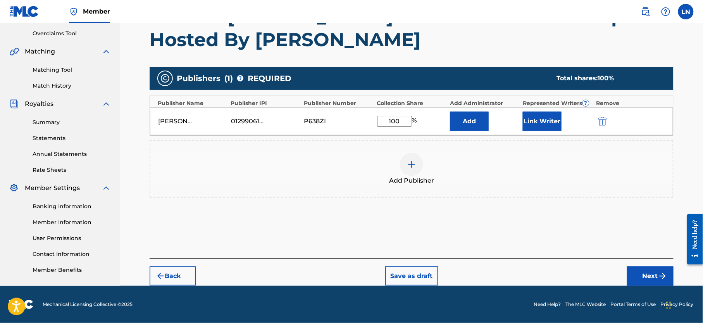
click at [645, 272] on button "Next" at bounding box center [650, 275] width 47 height 19
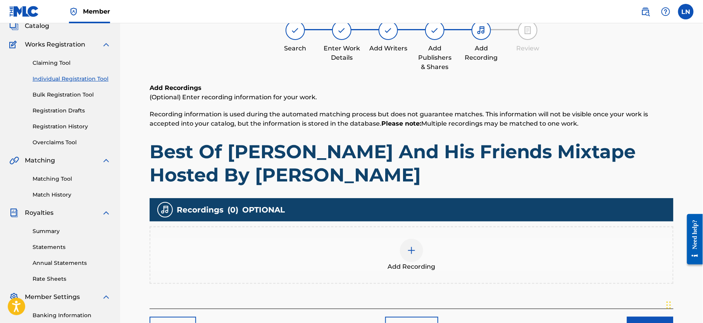
scroll to position [35, 0]
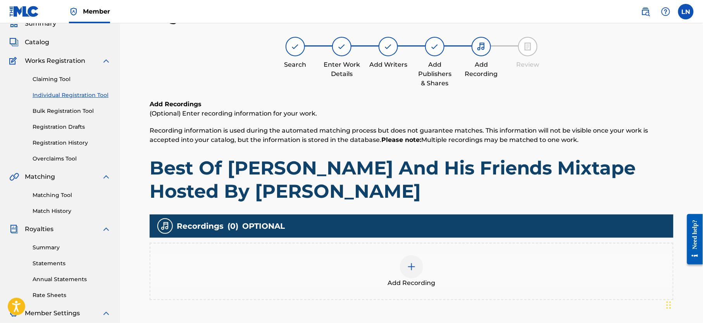
click at [403, 266] on div at bounding box center [411, 266] width 23 height 23
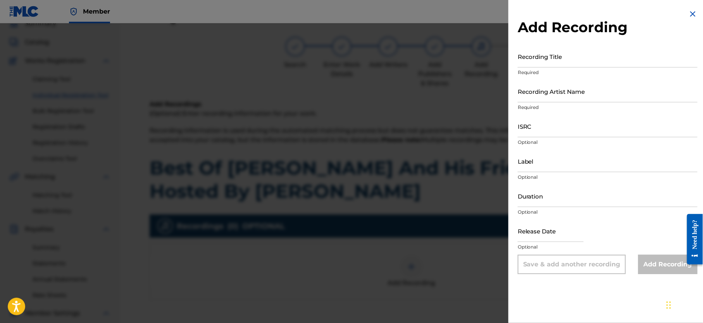
click at [556, 53] on input "Recording Title" at bounding box center [608, 56] width 180 height 22
paste input "Best Of Naira Marley And His Friends Mixtape Hosted By DJ MILES"
type input "Best Of Naira Marley And His Friends Mixtape Hosted By DJ MILES"
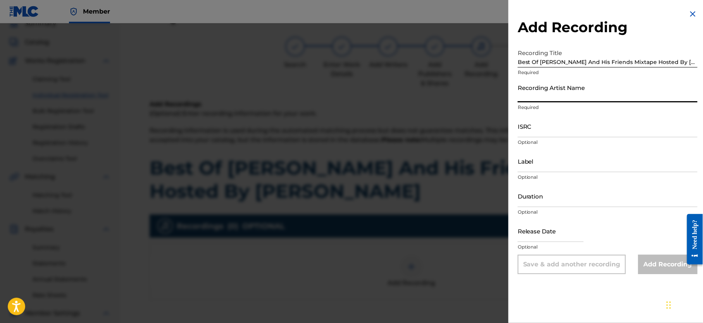
click at [557, 98] on input "Recording Artist Name" at bounding box center [608, 91] width 180 height 22
type input "Djmiles"
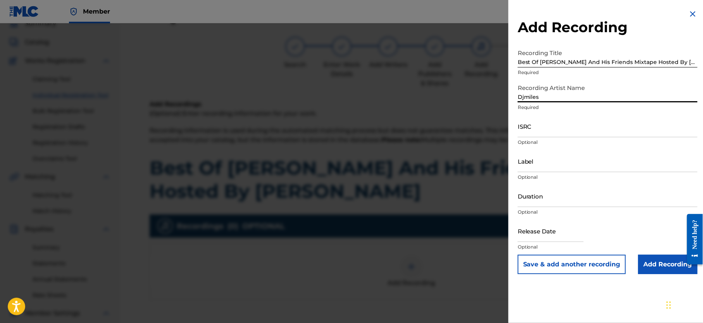
click at [661, 261] on input "Add Recording" at bounding box center [668, 264] width 59 height 19
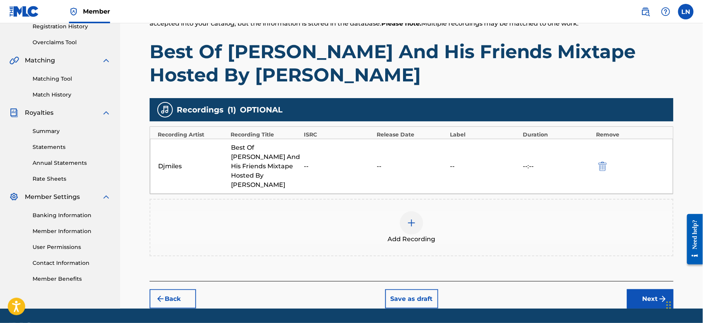
scroll to position [166, 0]
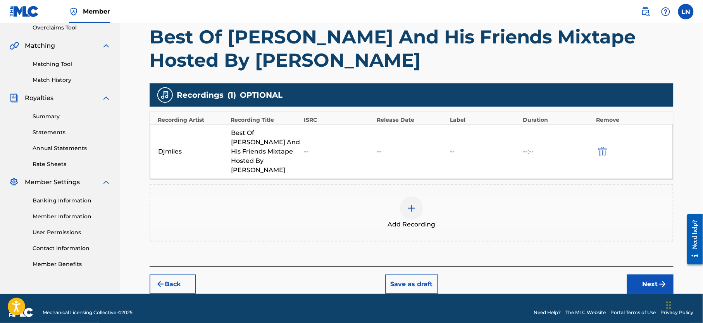
click at [641, 275] on button "Next" at bounding box center [650, 284] width 47 height 19
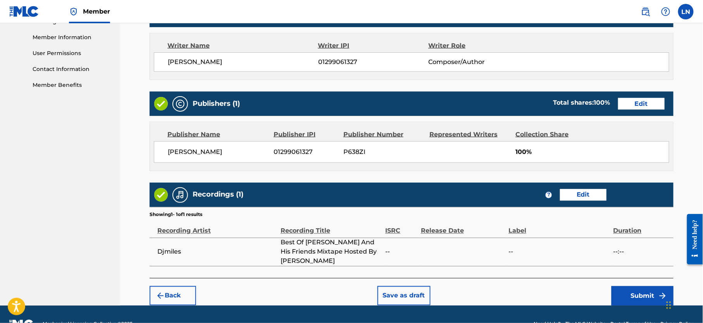
scroll to position [366, 0]
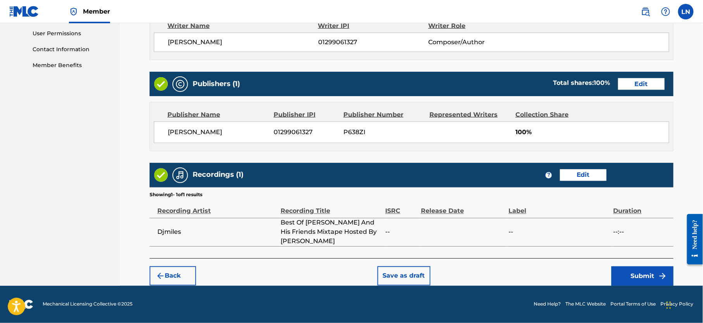
click at [627, 276] on button "Submit" at bounding box center [643, 275] width 62 height 19
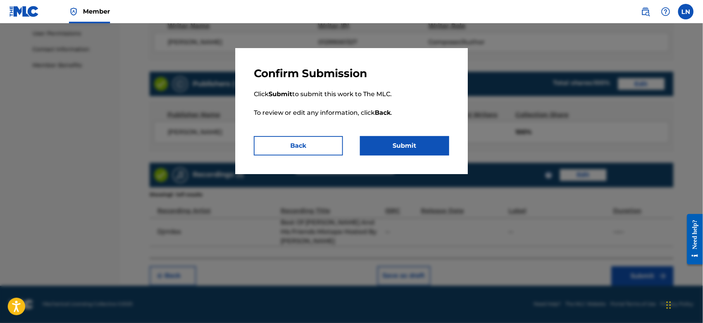
click at [409, 156] on div "Confirm Submission Click Submit to submit this work to The MLC. To review or ed…" at bounding box center [351, 111] width 233 height 126
click at [406, 152] on button "Submit" at bounding box center [404, 145] width 89 height 19
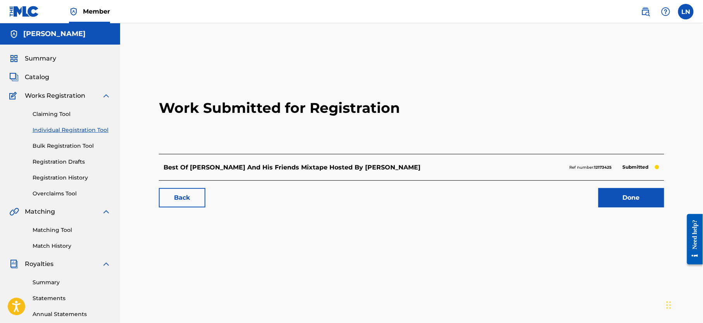
click at [660, 195] on link "Done" at bounding box center [632, 197] width 66 height 19
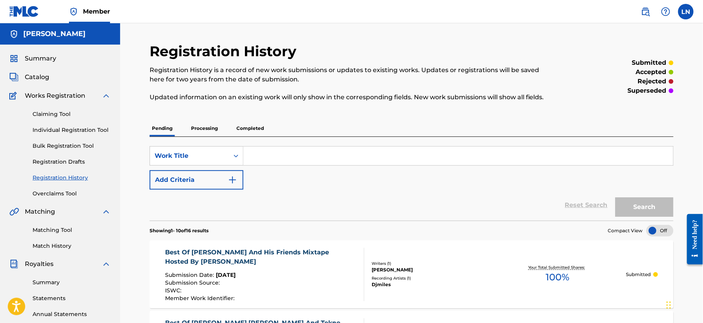
click at [78, 127] on link "Individual Registration Tool" at bounding box center [72, 130] width 78 height 8
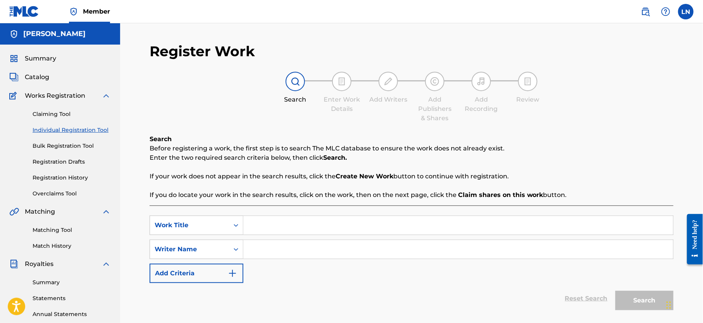
click at [291, 233] on input "Search Form" at bounding box center [459, 225] width 430 height 19
paste input "Dance Till Infinity Hot Mix Vol 2 Hosted By Djmiles"
type input "Dance Till Infinity Hot Mix Vol 2 Hosted By Djmiles"
click at [291, 250] on input "Search Form" at bounding box center [459, 249] width 430 height 19
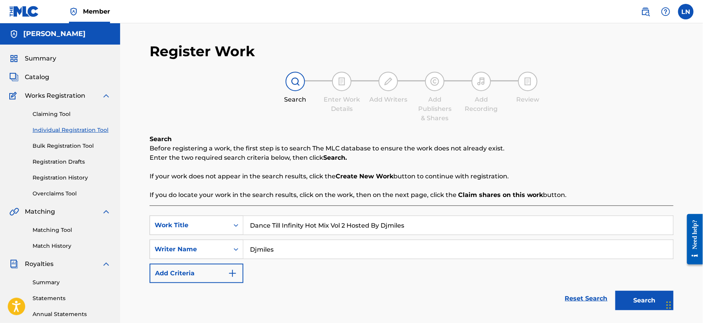
type input "Djmiles"
click at [616, 291] on button "Search" at bounding box center [645, 300] width 58 height 19
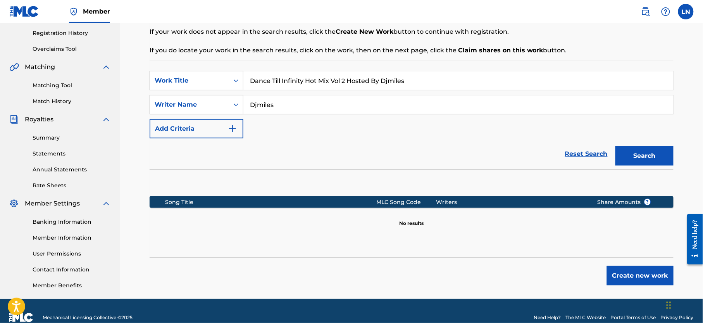
scroll to position [166, 0]
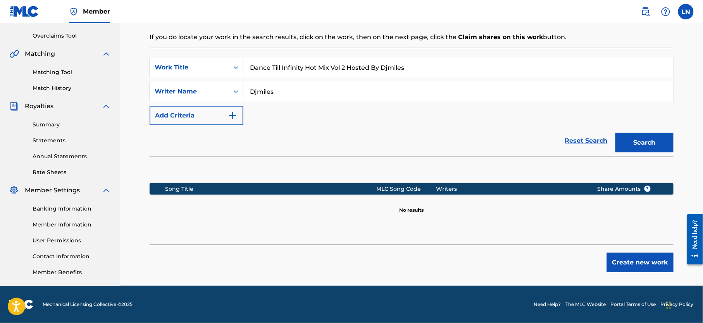
click at [637, 261] on button "Create new work" at bounding box center [640, 262] width 67 height 19
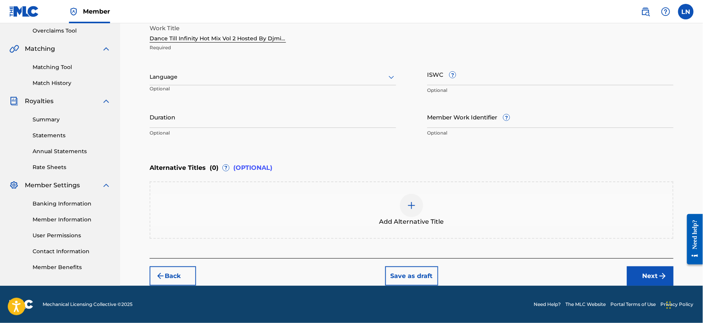
click at [645, 280] on button "Next" at bounding box center [650, 275] width 47 height 19
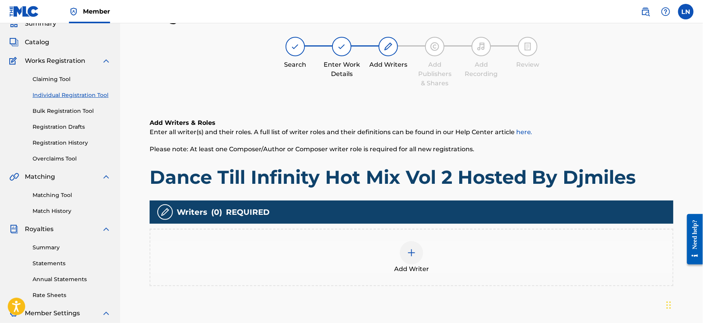
scroll to position [81, 0]
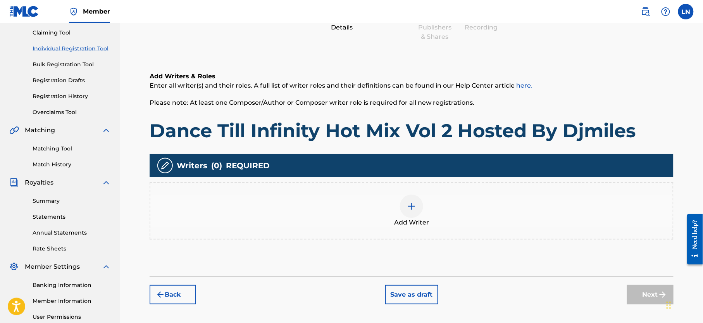
click at [409, 203] on img at bounding box center [411, 206] width 9 height 9
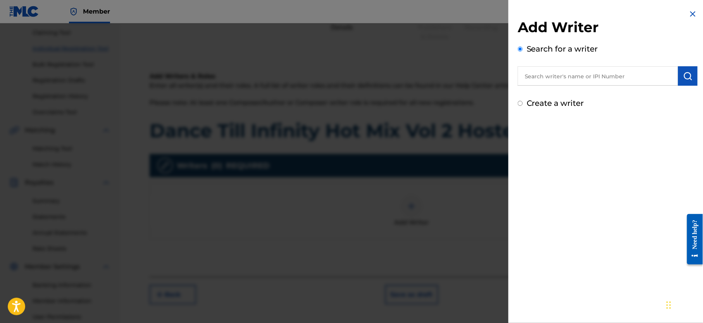
click at [578, 71] on input "text" at bounding box center [598, 75] width 161 height 19
type input "NJOKU LESLIE CHIDOZIE"
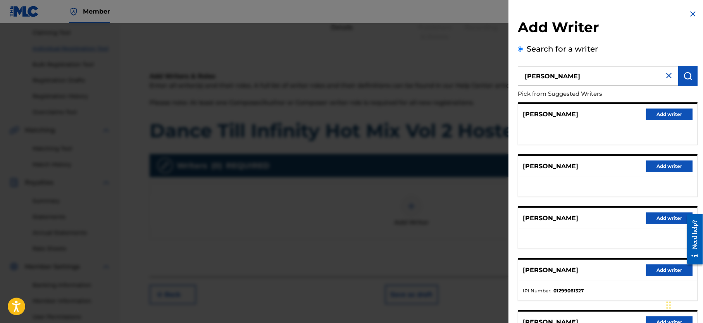
click at [665, 276] on button "Add writer" at bounding box center [669, 270] width 47 height 12
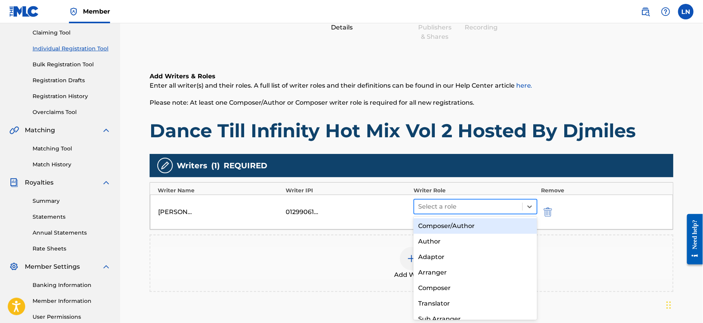
click at [470, 203] on div at bounding box center [468, 206] width 100 height 11
click at [468, 228] on div "Composer/Author" at bounding box center [476, 226] width 124 height 16
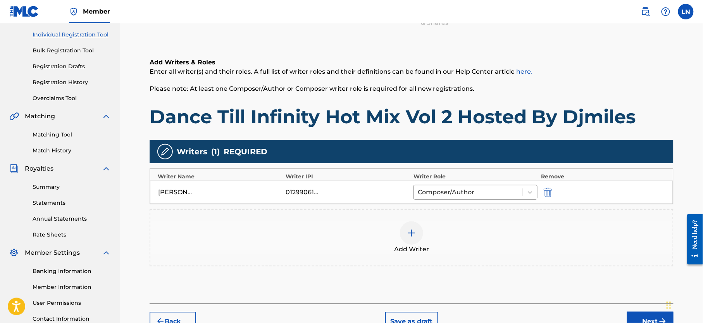
scroll to position [166, 0]
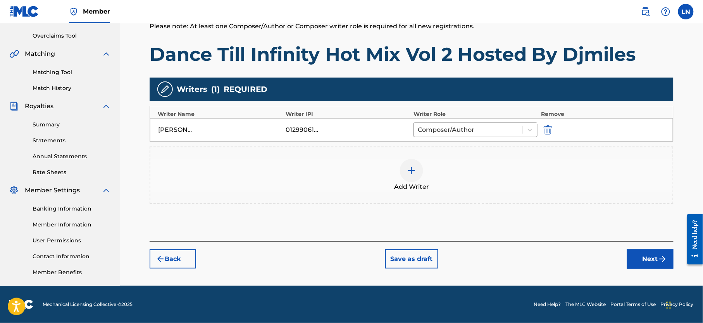
click at [643, 249] on button "Next" at bounding box center [650, 258] width 47 height 19
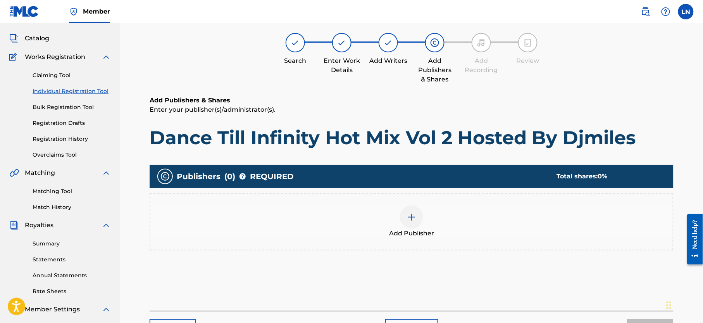
scroll to position [35, 0]
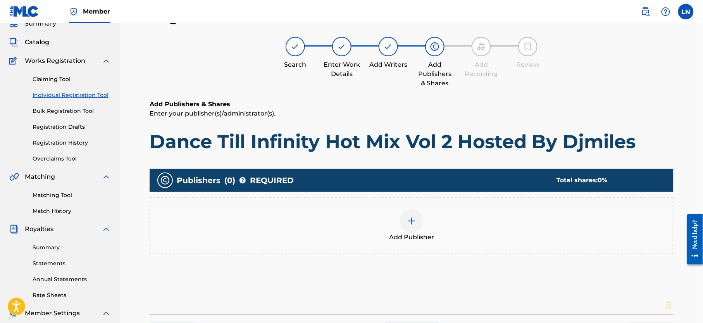
click at [413, 214] on div at bounding box center [411, 220] width 23 height 23
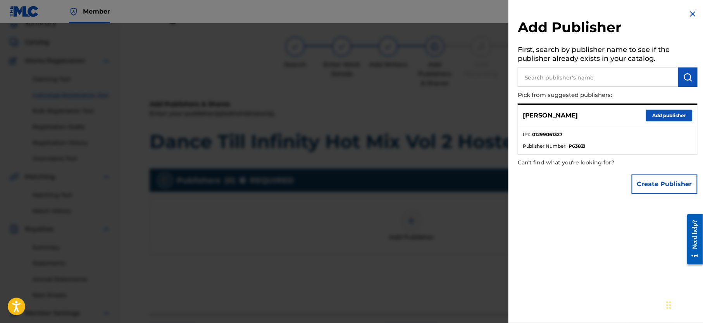
click at [649, 113] on button "Add publisher" at bounding box center [669, 116] width 47 height 12
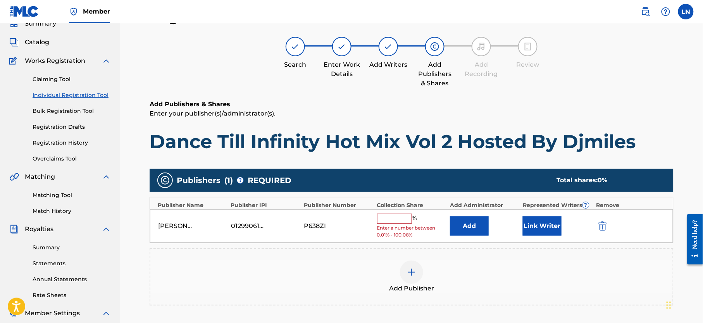
click at [388, 224] on input "text" at bounding box center [394, 219] width 35 height 10
type input "100"
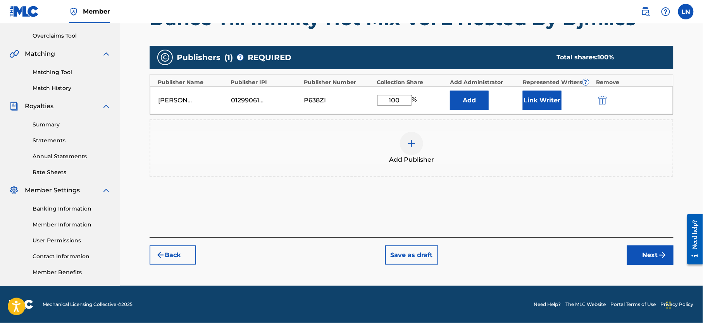
scroll to position [166, 0]
click at [657, 248] on button "Next" at bounding box center [650, 254] width 47 height 19
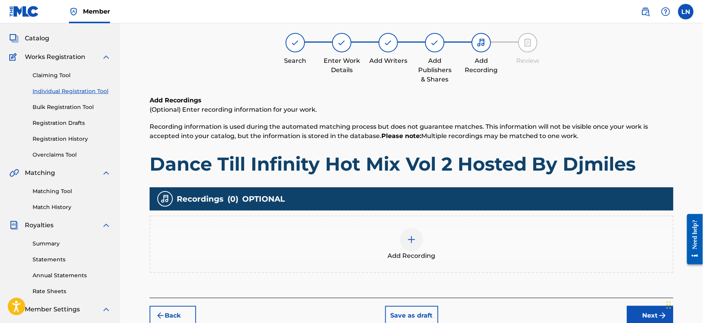
scroll to position [35, 0]
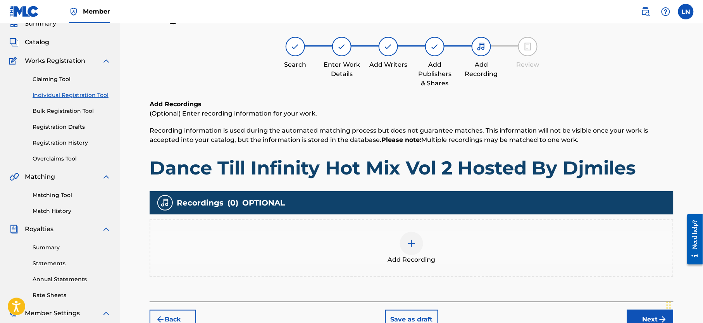
click at [422, 253] on div "Add Recording" at bounding box center [411, 248] width 523 height 33
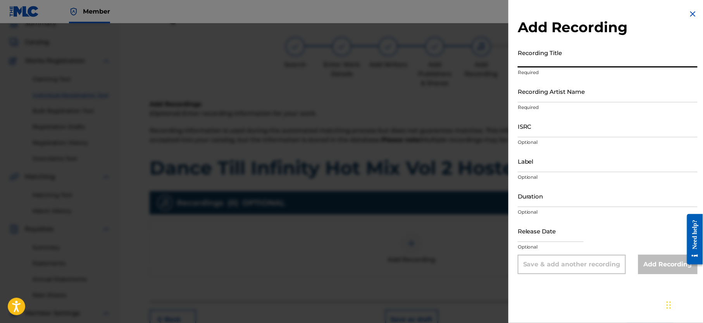
click at [559, 51] on input "Recording Title" at bounding box center [608, 56] width 180 height 22
paste input "Dance Till Infinity Hot Mix Vol 2 Hosted By Djmiles"
type input "Dance Till Infinity Hot Mix Vol 2 Hosted By Djmiles"
click at [586, 101] on input "Recording Artist Name" at bounding box center [608, 91] width 180 height 22
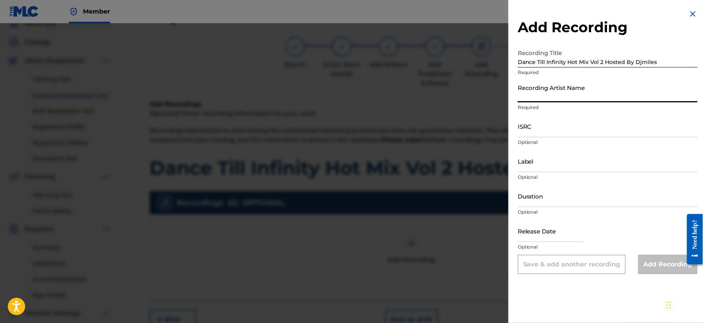
type input "Djmiles"
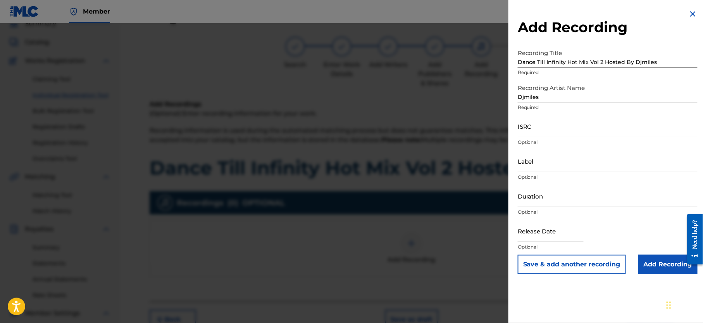
click at [666, 262] on input "Add Recording" at bounding box center [668, 264] width 59 height 19
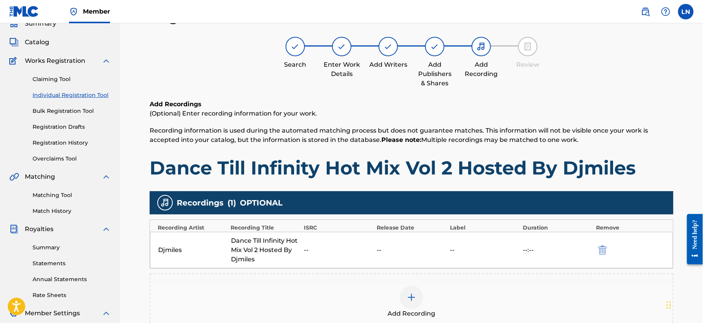
scroll to position [166, 0]
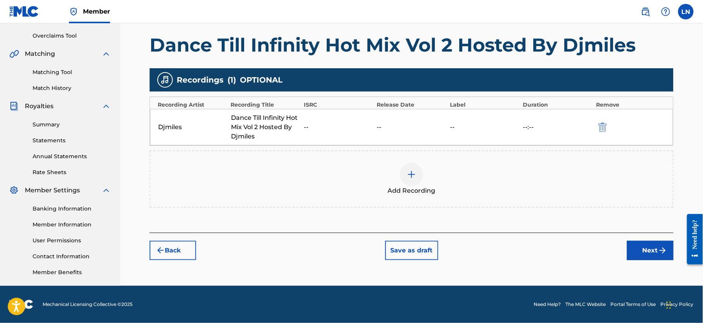
click at [653, 243] on button "Next" at bounding box center [650, 250] width 47 height 19
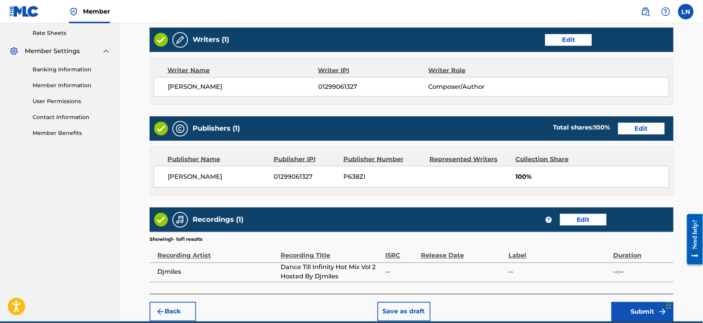
scroll to position [334, 0]
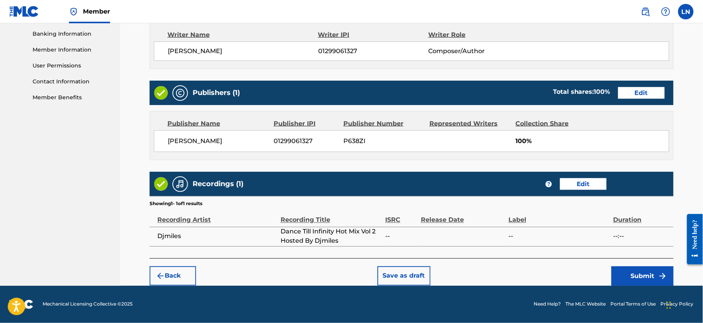
click at [624, 278] on button "Submit" at bounding box center [643, 275] width 62 height 19
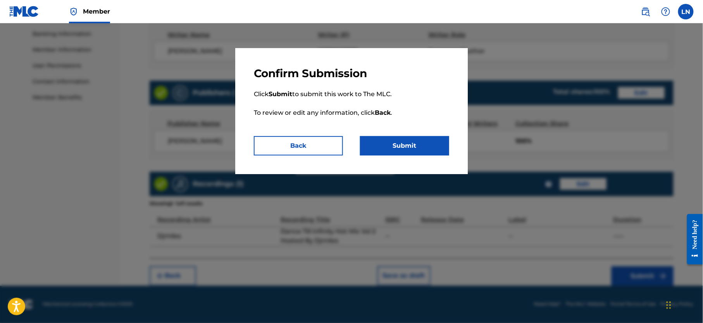
click at [412, 147] on button "Submit" at bounding box center [404, 145] width 89 height 19
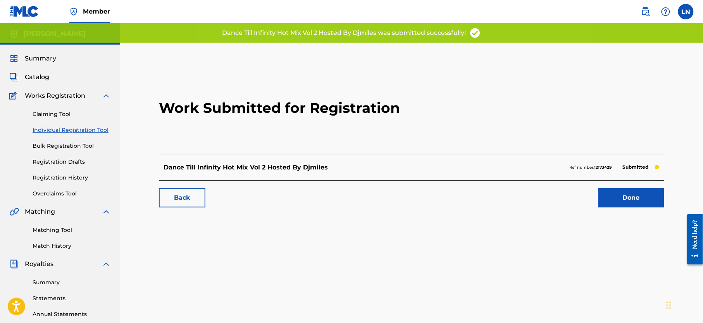
click at [634, 202] on link "Done" at bounding box center [632, 197] width 66 height 19
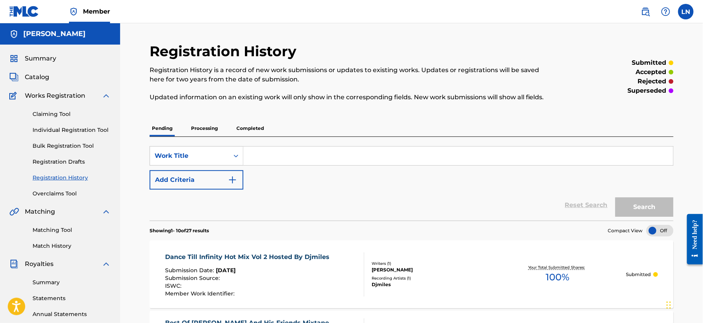
click at [86, 128] on link "Individual Registration Tool" at bounding box center [72, 130] width 78 height 8
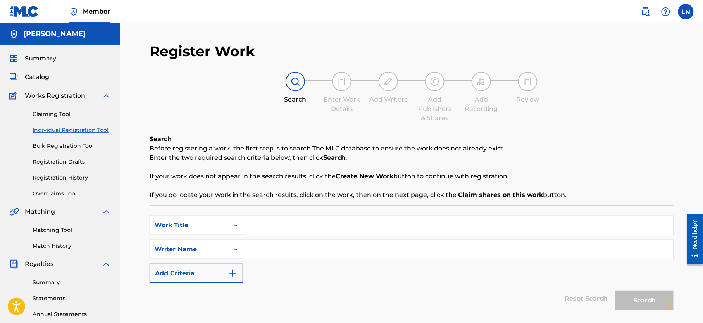
click at [331, 232] on input "Search Form" at bounding box center [459, 225] width 430 height 19
paste input "Chek Refix"
type input "Chek Refix"
click at [294, 249] on input "Search Form" at bounding box center [459, 249] width 430 height 19
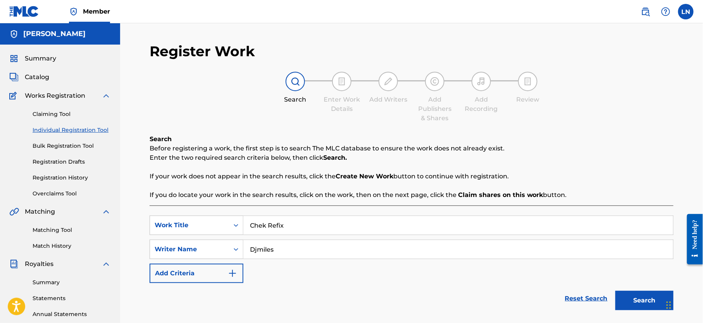
type input "Djmiles"
click at [616, 291] on button "Search" at bounding box center [645, 300] width 58 height 19
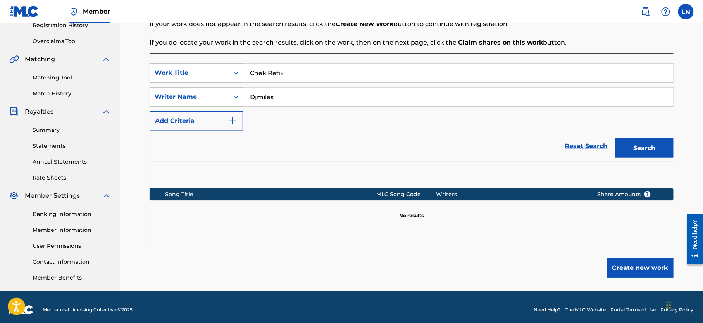
scroll to position [166, 0]
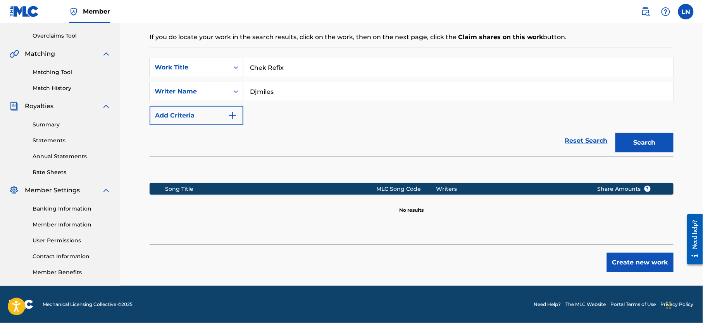
click at [651, 257] on button "Create new work" at bounding box center [640, 262] width 67 height 19
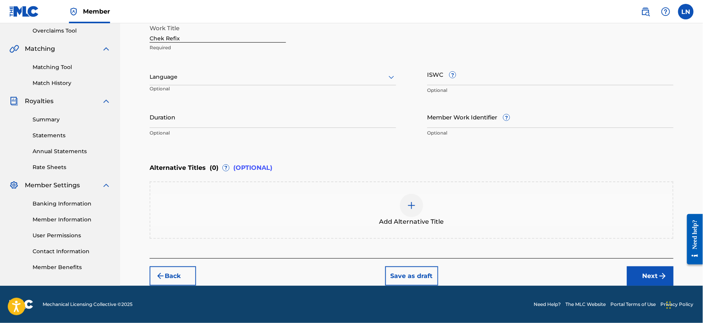
click at [636, 270] on button "Next" at bounding box center [650, 275] width 47 height 19
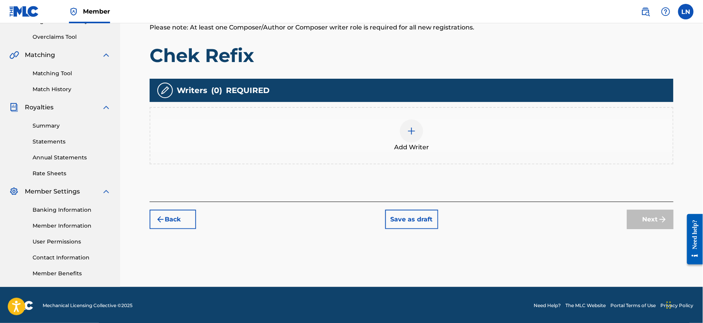
scroll to position [35, 0]
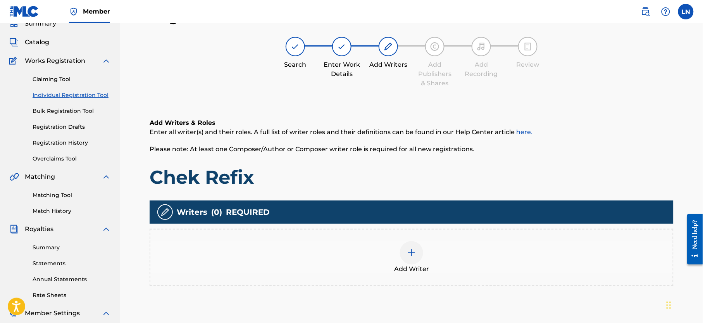
click at [404, 267] on span "Add Writer" at bounding box center [411, 268] width 35 height 9
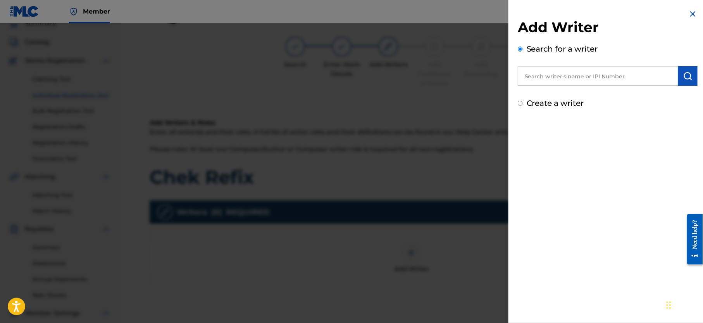
click at [563, 81] on input "text" at bounding box center [598, 75] width 161 height 19
type input "NJOKU LESLIE CHIDOZIE"
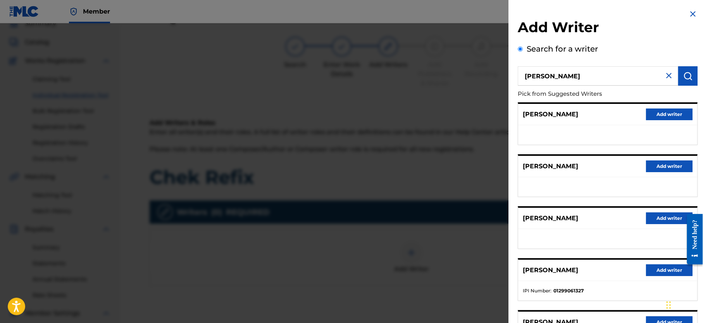
click at [661, 271] on button "Add writer" at bounding box center [669, 270] width 47 height 12
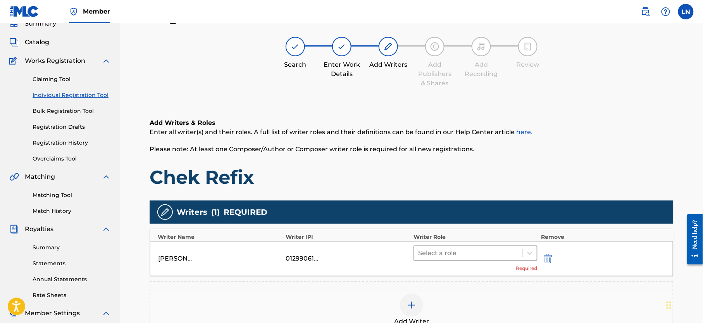
click at [498, 248] on div at bounding box center [468, 253] width 100 height 11
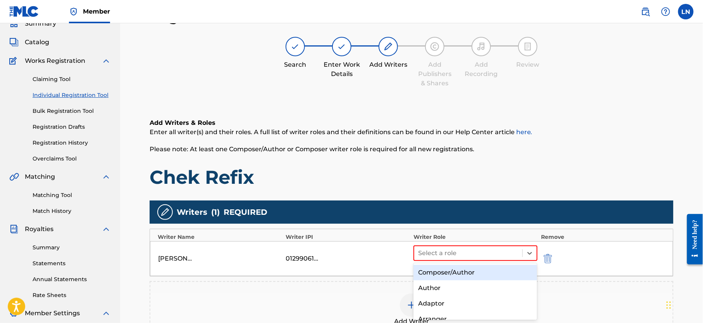
click at [460, 273] on div "Composer/Author" at bounding box center [476, 273] width 124 height 16
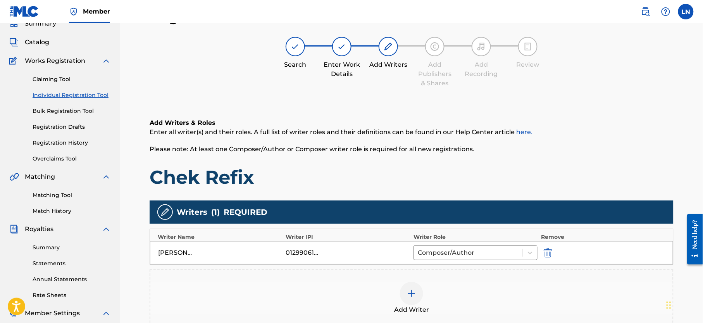
scroll to position [166, 0]
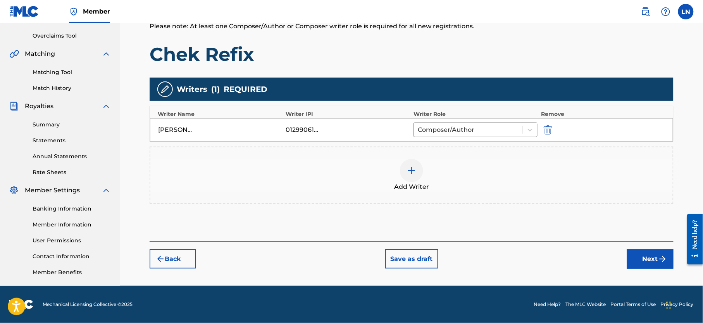
click at [647, 257] on button "Next" at bounding box center [650, 258] width 47 height 19
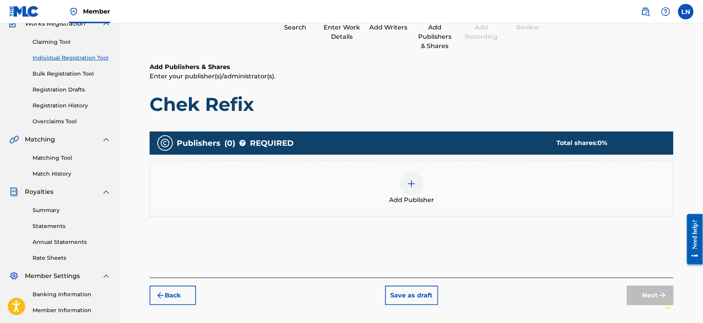
scroll to position [35, 0]
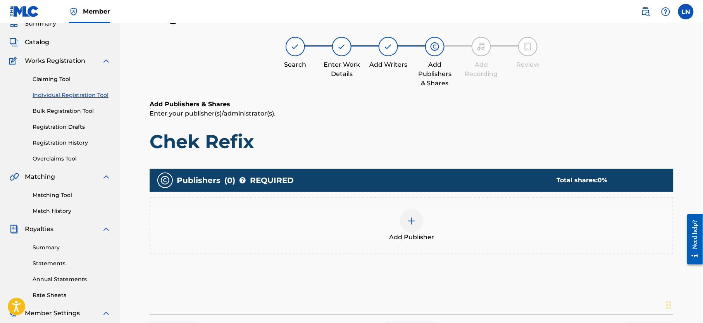
click at [410, 221] on img at bounding box center [411, 220] width 9 height 9
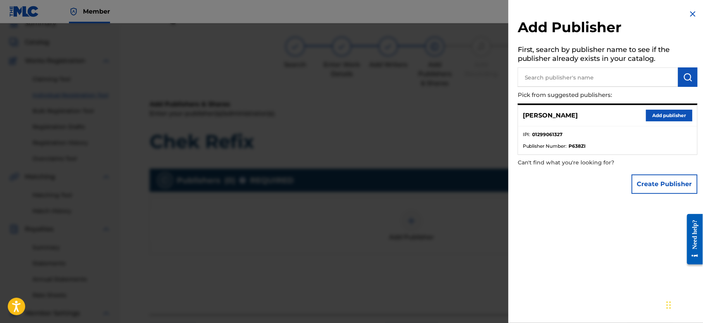
click at [664, 117] on button "Add publisher" at bounding box center [669, 116] width 47 height 12
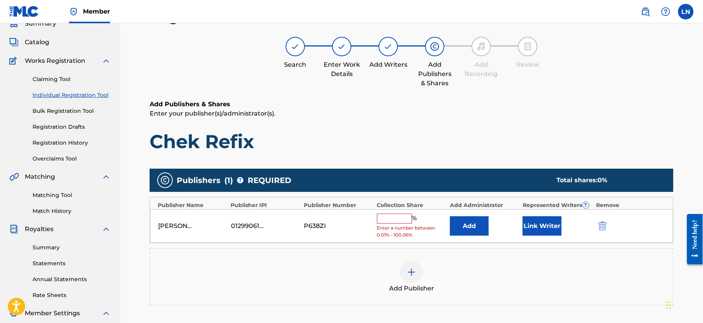
click at [396, 224] on input "text" at bounding box center [394, 219] width 35 height 10
type input "100"
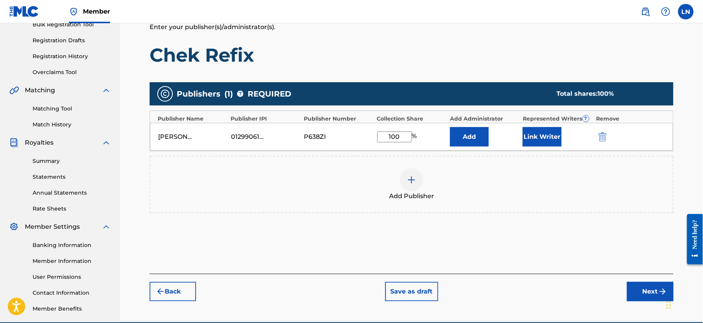
scroll to position [166, 0]
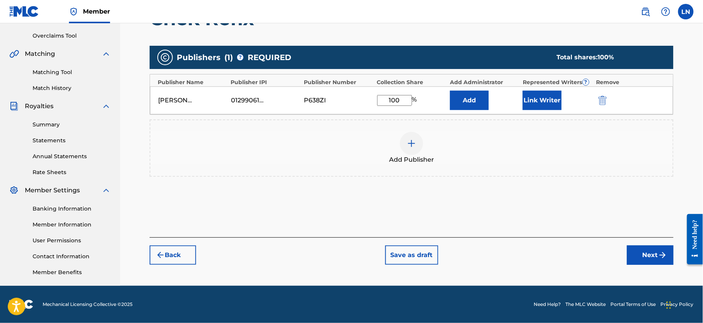
click at [636, 259] on button "Next" at bounding box center [650, 254] width 47 height 19
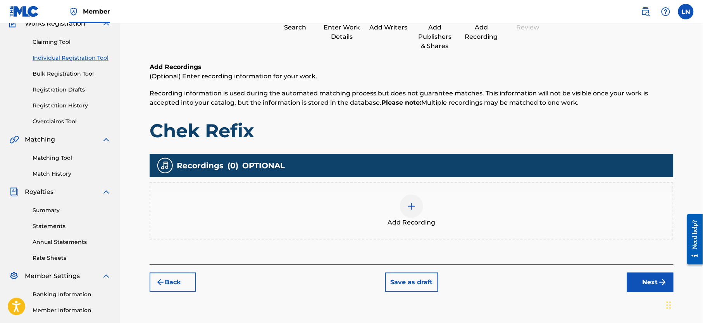
scroll to position [35, 0]
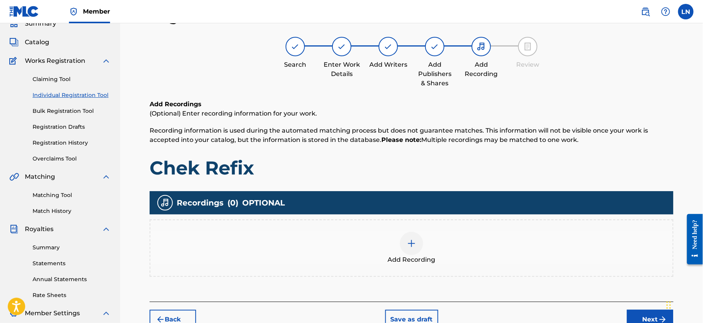
click at [421, 249] on div at bounding box center [411, 243] width 23 height 23
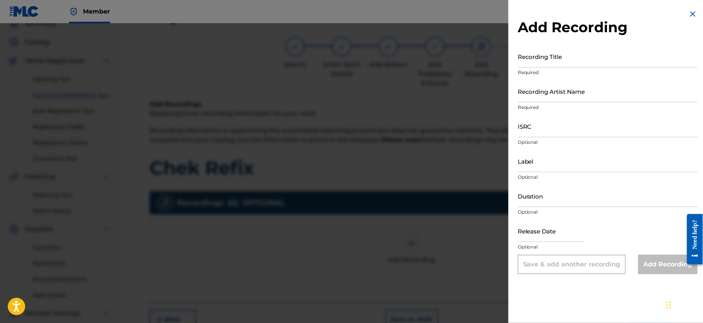
click at [567, 59] on input "Recording Title" at bounding box center [608, 56] width 180 height 22
paste input "Chek Refix"
type input "Chek Refix"
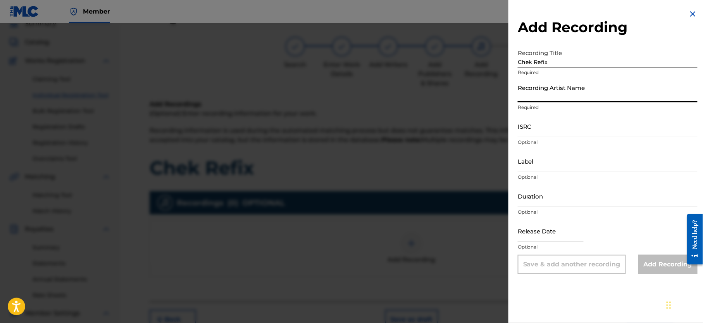
click at [562, 86] on input "Recording Artist Name" at bounding box center [608, 91] width 180 height 22
type input "Djmiles"
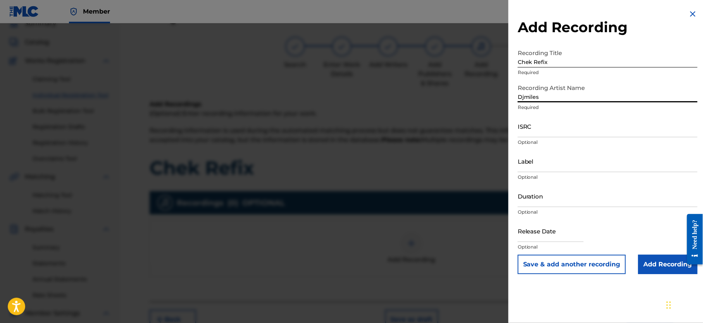
scroll to position [90, 0]
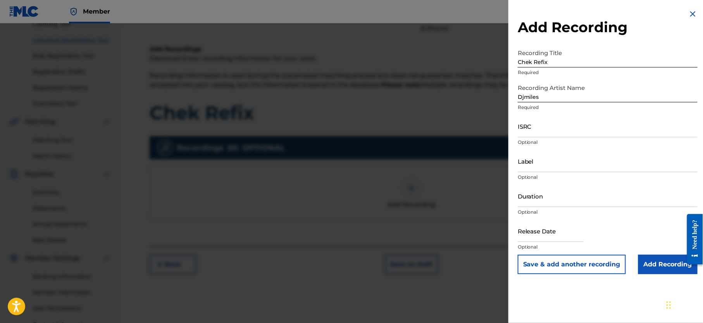
click at [642, 259] on input "Add Recording" at bounding box center [668, 264] width 59 height 19
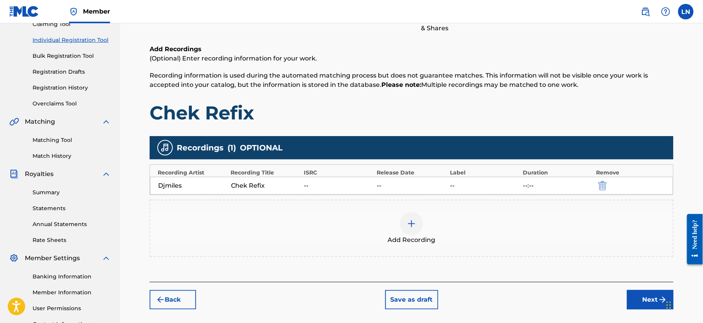
click at [642, 308] on button "Next" at bounding box center [650, 299] width 47 height 19
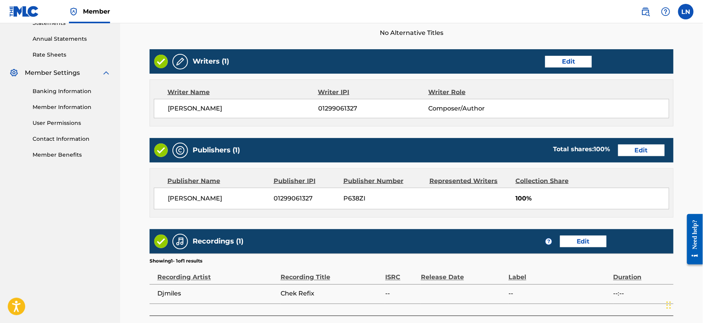
scroll to position [318, 0]
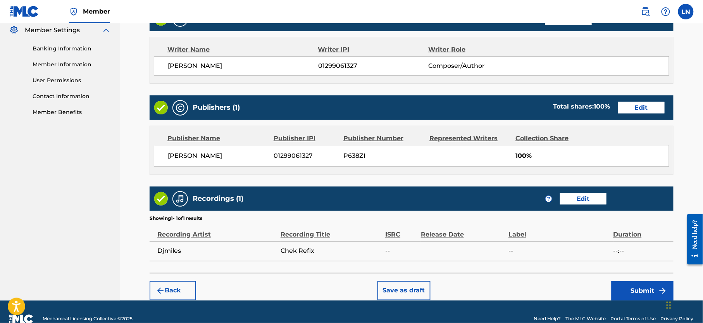
click at [634, 290] on button "Submit" at bounding box center [643, 290] width 62 height 19
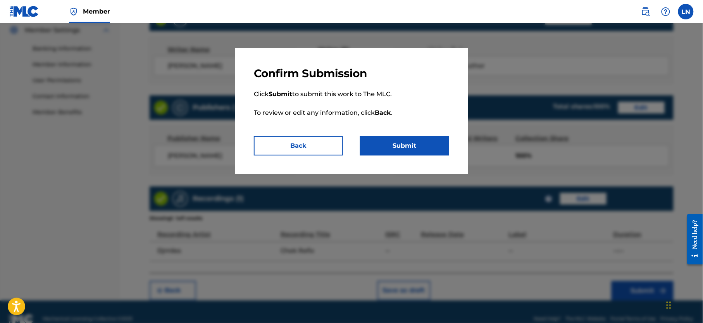
click at [396, 139] on button "Submit" at bounding box center [404, 145] width 89 height 19
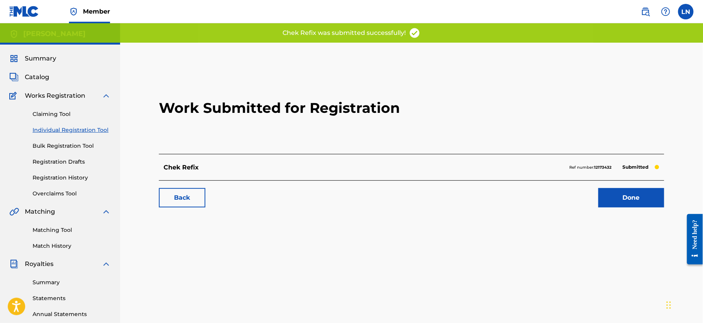
click at [617, 197] on link "Done" at bounding box center [632, 197] width 66 height 19
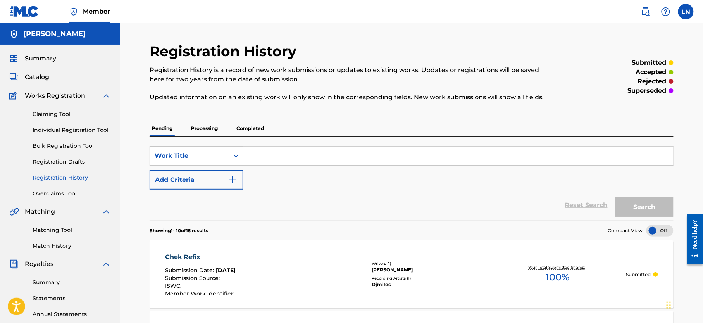
click at [57, 128] on link "Individual Registration Tool" at bounding box center [72, 130] width 78 height 8
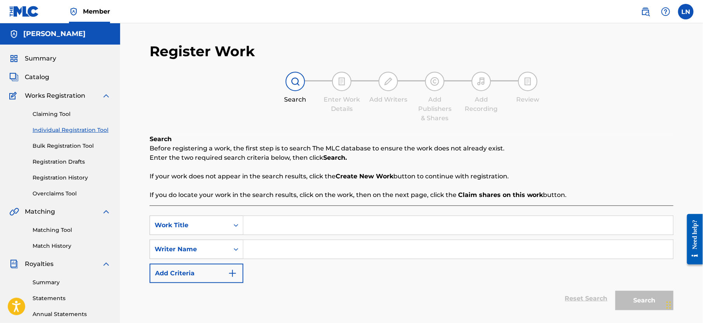
click at [321, 227] on input "Search Form" at bounding box center [459, 225] width 430 height 19
paste input "Hip-Hop Mixtape Hosted By Djmiles"
type input "Hip-Hop Mixtape Hosted By Djmiles"
click at [302, 249] on input "Search Form" at bounding box center [459, 249] width 430 height 19
type input "d"
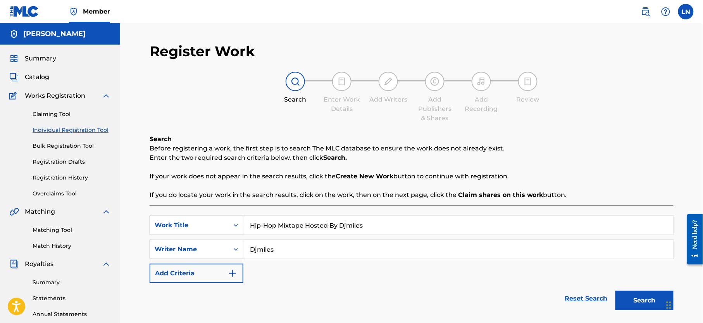
type input "Djmiles"
click at [616, 291] on button "Search" at bounding box center [645, 300] width 58 height 19
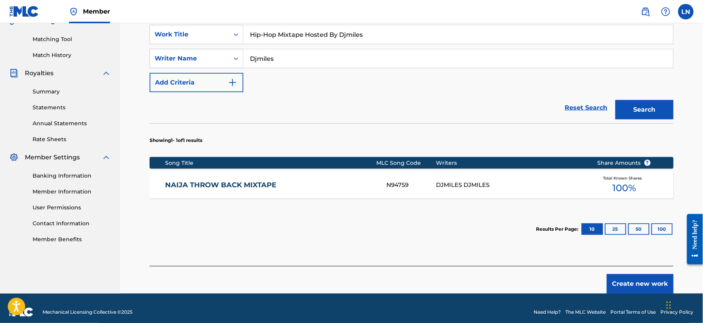
scroll to position [196, 0]
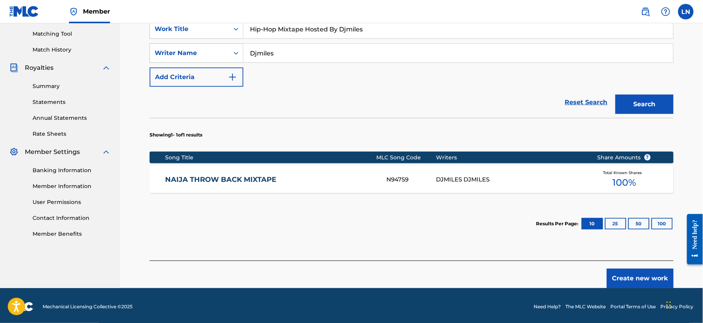
click at [643, 278] on button "Create new work" at bounding box center [640, 278] width 67 height 19
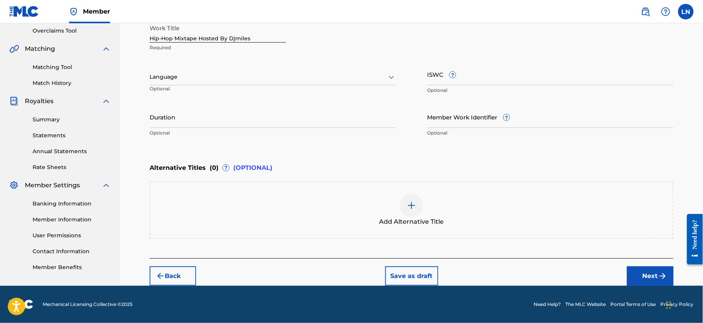
scroll to position [166, 0]
click at [650, 278] on button "Next" at bounding box center [650, 275] width 47 height 19
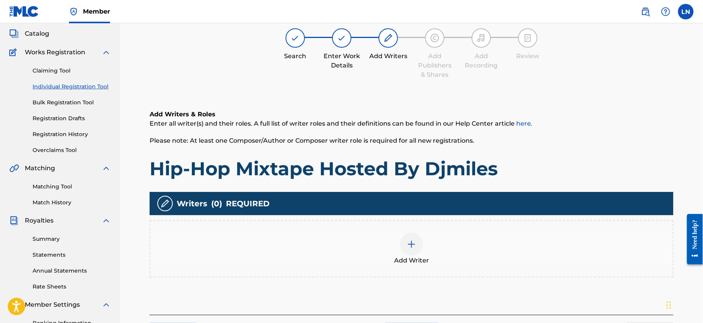
scroll to position [35, 0]
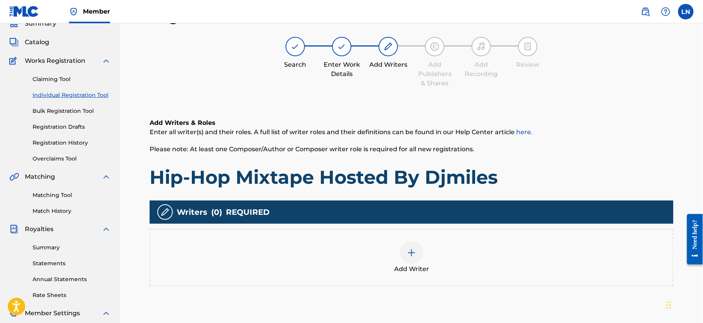
click at [422, 245] on div "Add Writer" at bounding box center [411, 257] width 523 height 33
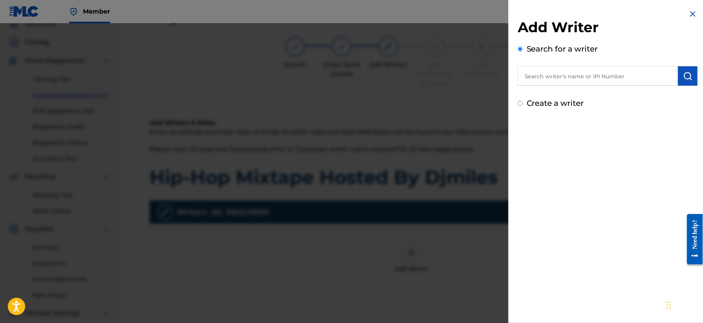
click at [548, 73] on input "text" at bounding box center [598, 75] width 161 height 19
type input "NJOKU LESLIE CHIDOZIE"
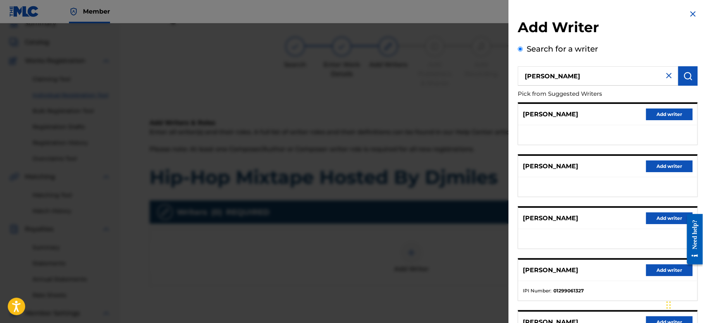
click at [650, 268] on button "Add writer" at bounding box center [669, 270] width 47 height 12
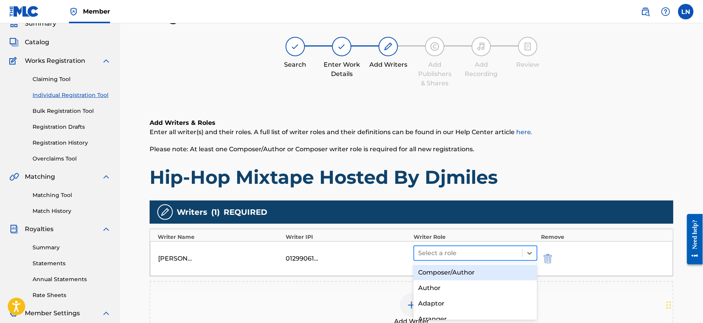
click at [472, 254] on div at bounding box center [468, 253] width 100 height 11
click at [463, 275] on div "Composer/Author" at bounding box center [476, 273] width 124 height 16
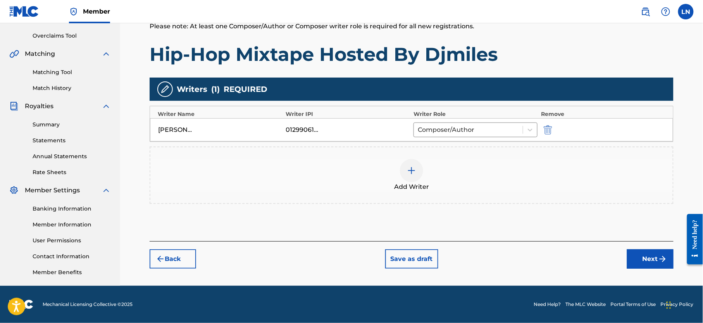
scroll to position [166, 0]
click at [658, 249] on button "Next" at bounding box center [650, 258] width 47 height 19
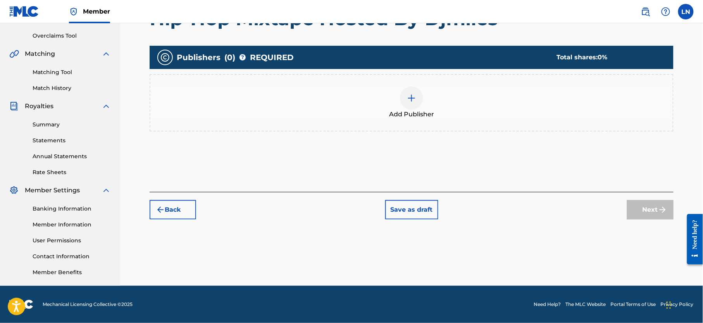
scroll to position [35, 0]
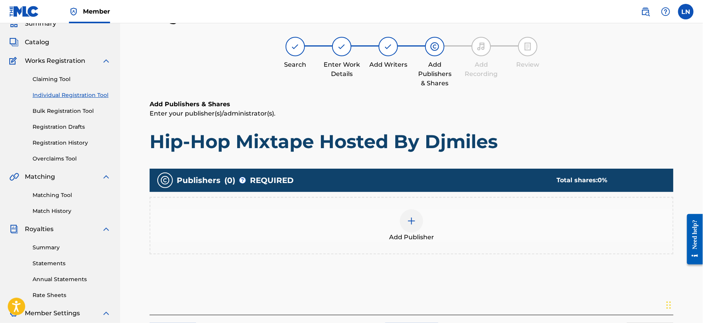
click at [417, 209] on div "Add Publisher" at bounding box center [411, 225] width 523 height 33
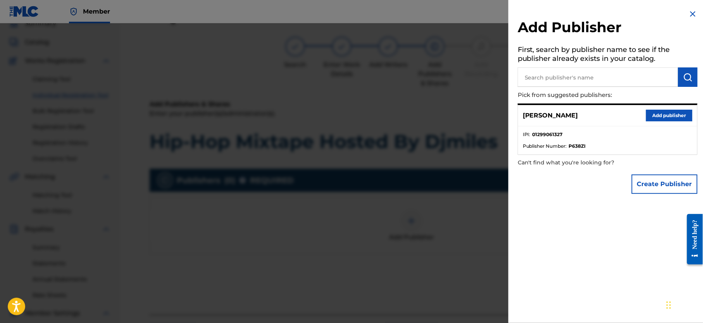
click at [667, 110] on button "Add publisher" at bounding box center [669, 116] width 47 height 12
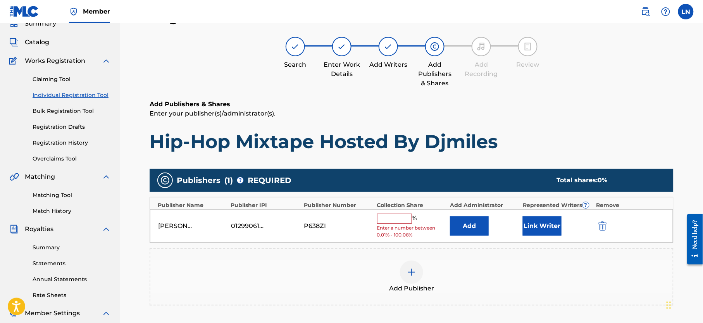
click at [381, 224] on input "text" at bounding box center [394, 219] width 35 height 10
type input "100"
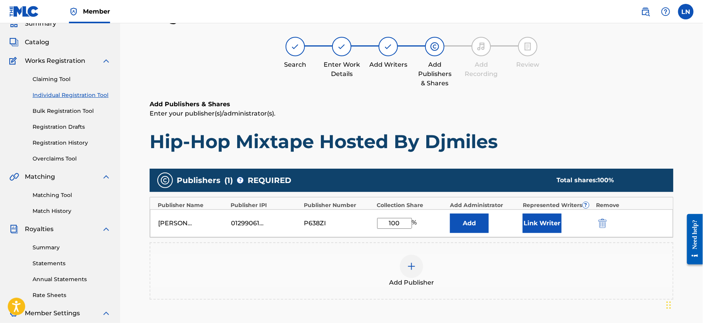
scroll to position [166, 0]
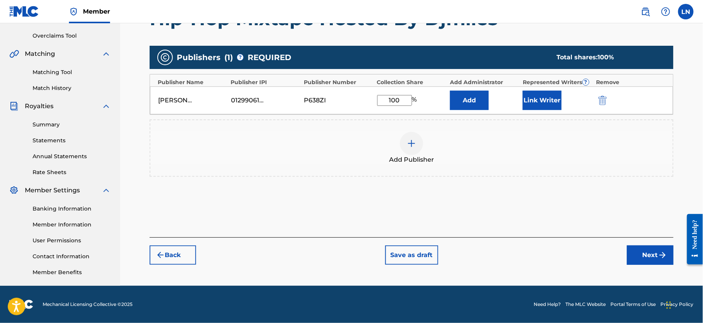
click at [635, 248] on button "Next" at bounding box center [650, 254] width 47 height 19
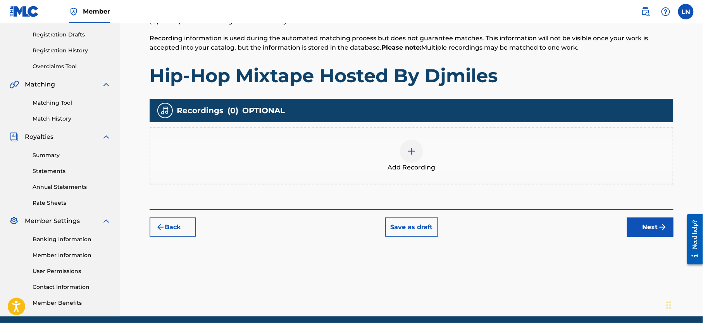
scroll to position [35, 0]
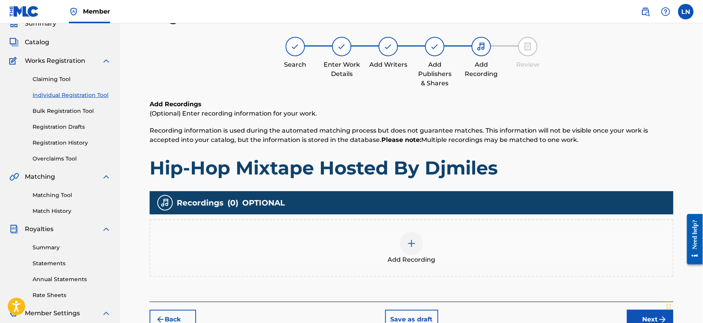
click at [420, 244] on div at bounding box center [411, 243] width 23 height 23
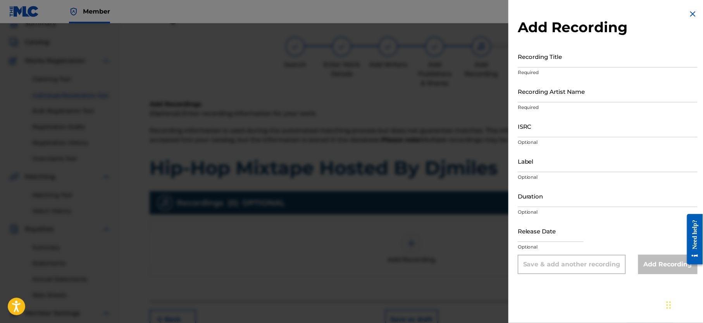
click at [542, 64] on input "Recording Title" at bounding box center [608, 56] width 180 height 22
paste input "Hip-Hop Mixtape Hosted By Djmiles"
type input "Hip-Hop Mixtape Hosted By Djmiles"
drag, startPoint x: 543, startPoint y: 95, endPoint x: 560, endPoint y: 109, distance: 22.0
click at [543, 95] on input "Recording Artist Name" at bounding box center [608, 91] width 180 height 22
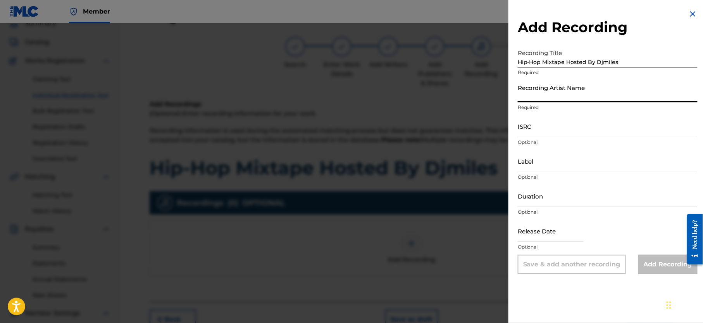
type input "Djmiles"
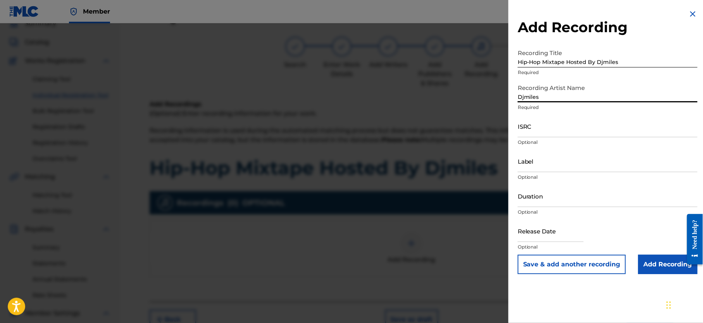
click at [669, 261] on input "Add Recording" at bounding box center [668, 264] width 59 height 19
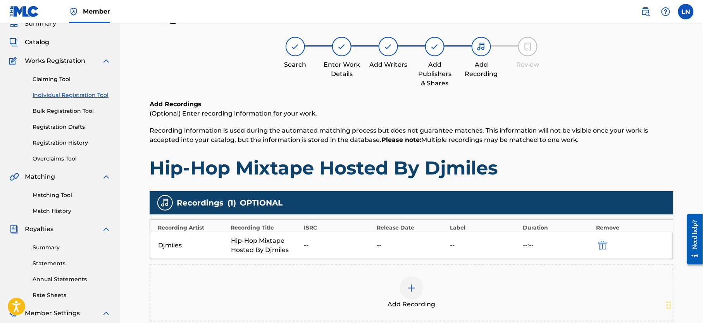
scroll to position [166, 0]
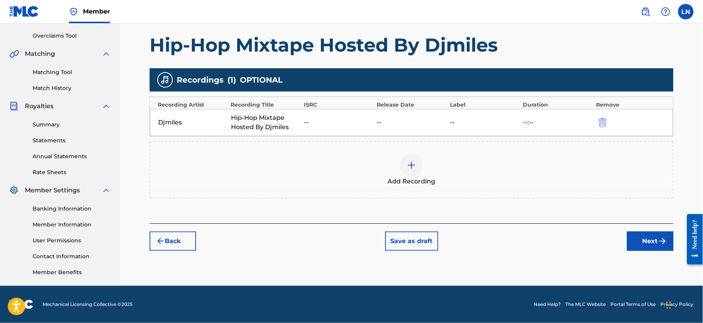
click at [644, 237] on button "Next" at bounding box center [650, 241] width 47 height 19
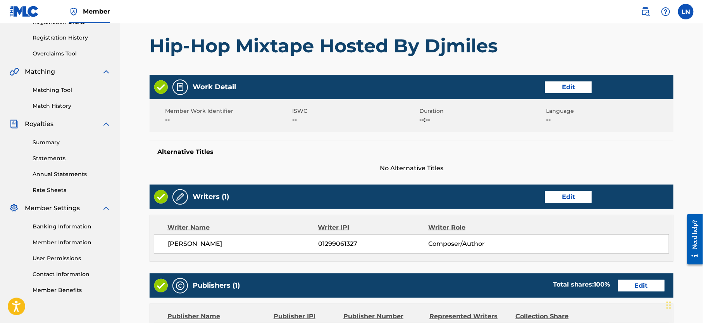
scroll to position [126, 0]
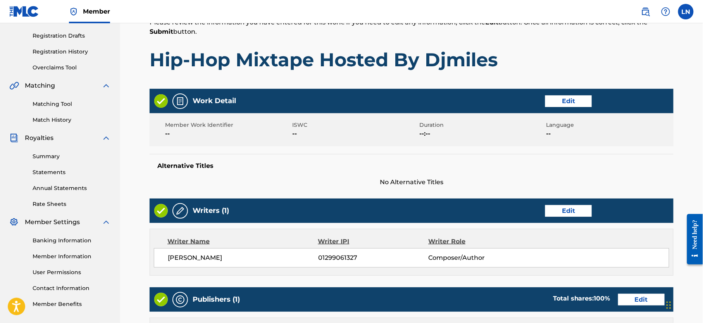
click at [574, 101] on button "Edit" at bounding box center [569, 101] width 47 height 12
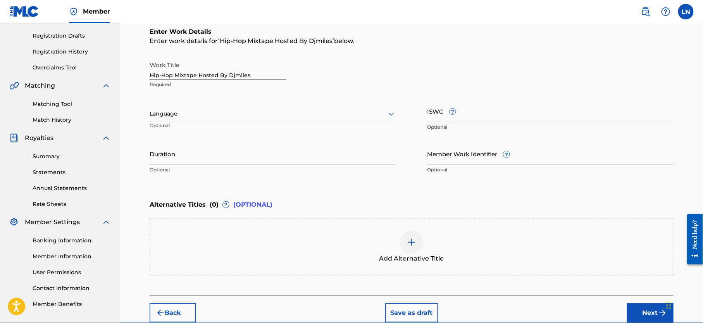
click at [328, 119] on div "Language" at bounding box center [273, 114] width 247 height 16
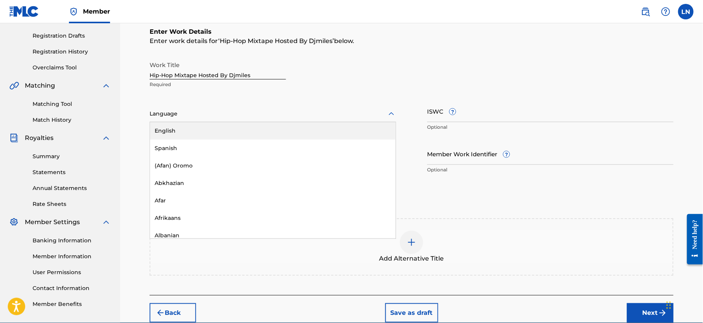
click at [283, 131] on div "English" at bounding box center [273, 130] width 246 height 17
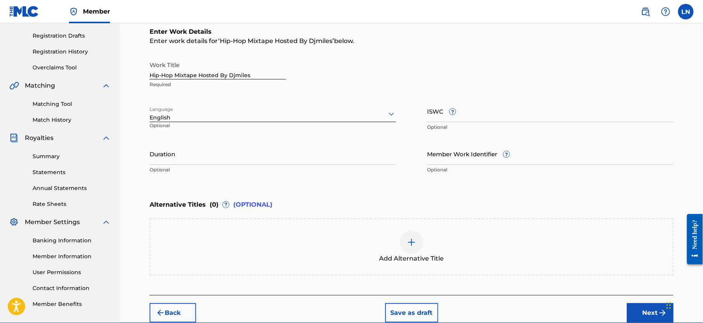
click at [641, 306] on button "Next" at bounding box center [650, 312] width 47 height 19
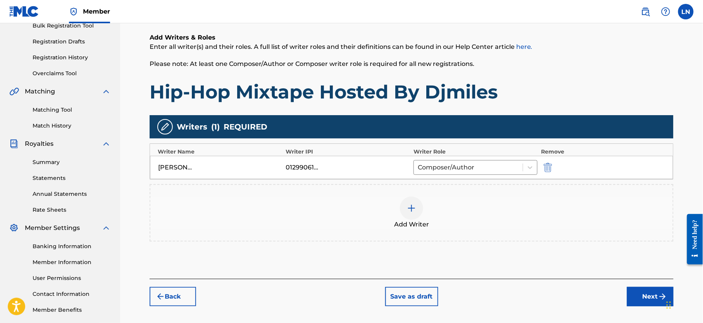
scroll to position [166, 0]
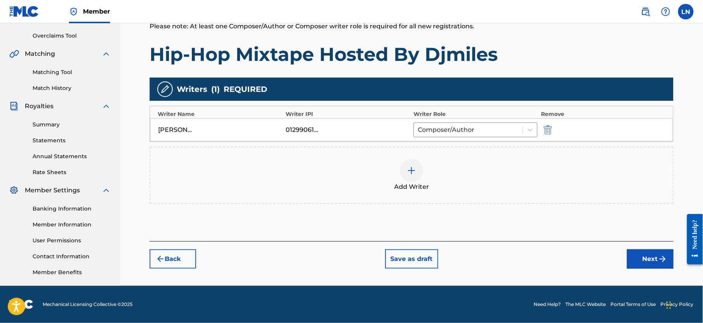
click at [636, 249] on button "Next" at bounding box center [650, 258] width 47 height 19
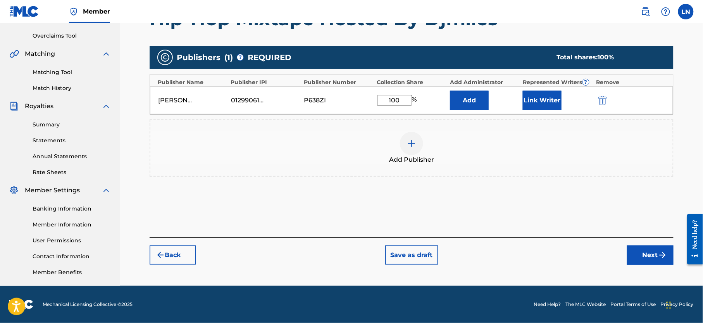
click at [647, 259] on button "Next" at bounding box center [650, 254] width 47 height 19
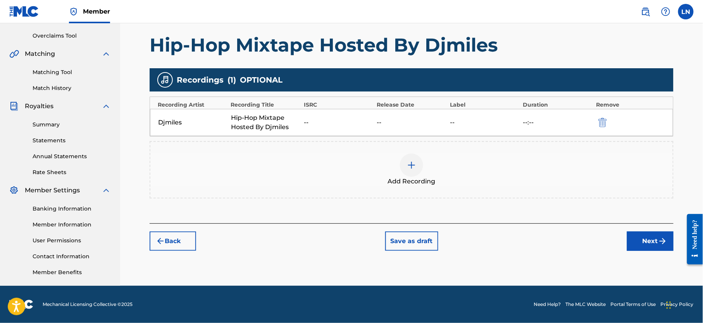
click at [641, 237] on button "Next" at bounding box center [650, 241] width 47 height 19
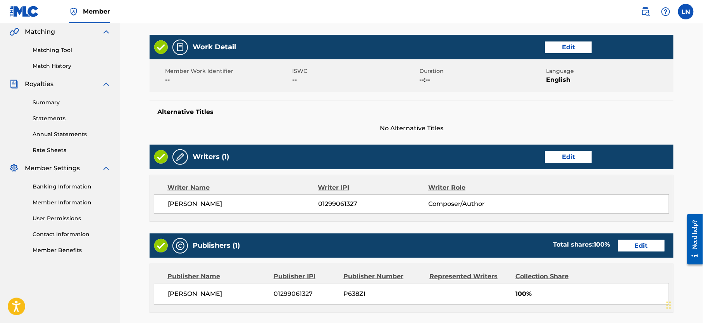
scroll to position [334, 0]
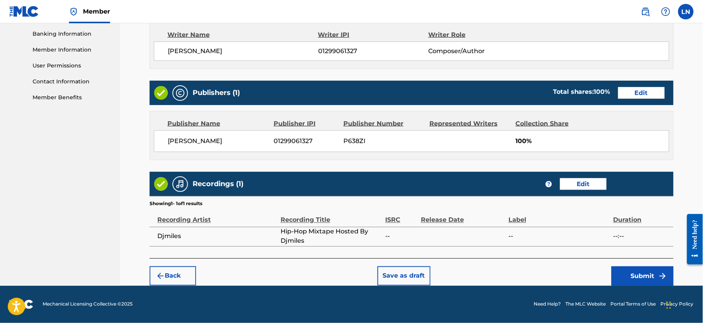
click at [640, 280] on button "Submit" at bounding box center [643, 275] width 62 height 19
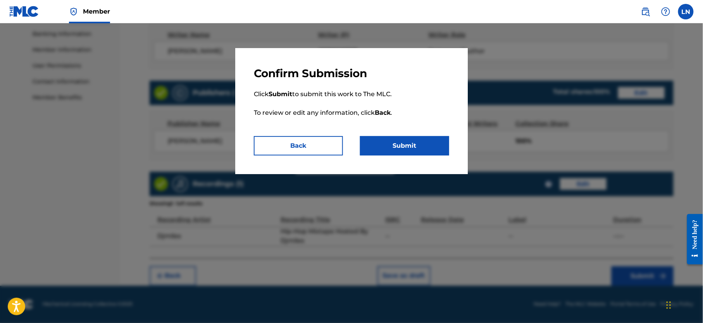
click at [419, 148] on button "Submit" at bounding box center [404, 145] width 89 height 19
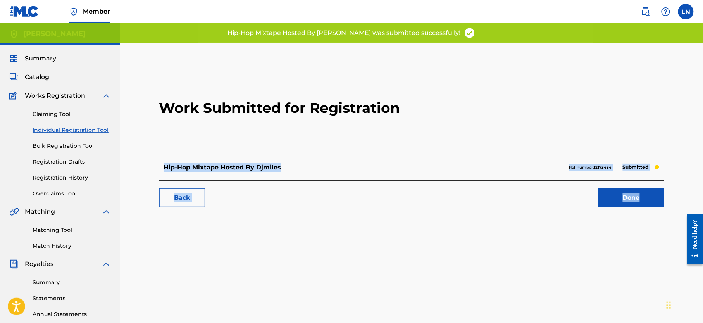
drag, startPoint x: 417, startPoint y: 148, endPoint x: 645, endPoint y: 198, distance: 233.4
click at [645, 198] on div "Work Submitted for Registration Hip-Hop Mixtape Hosted By Djmiles Ref number: 1…" at bounding box center [412, 138] width 524 height 153
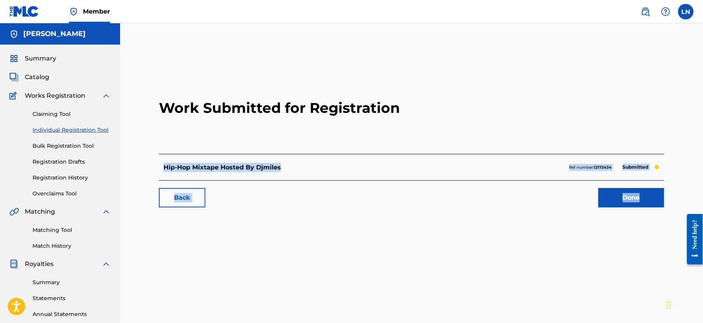
click at [645, 198] on link "Done" at bounding box center [632, 197] width 66 height 19
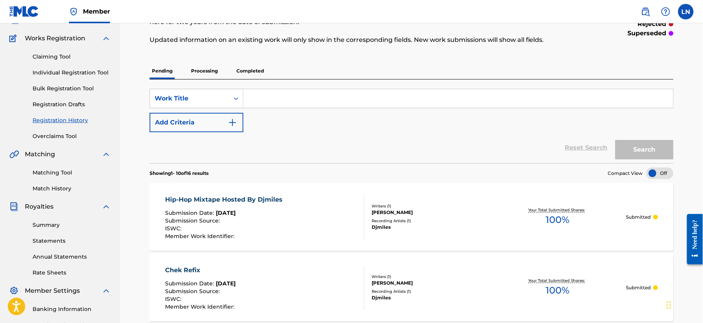
scroll to position [55, 0]
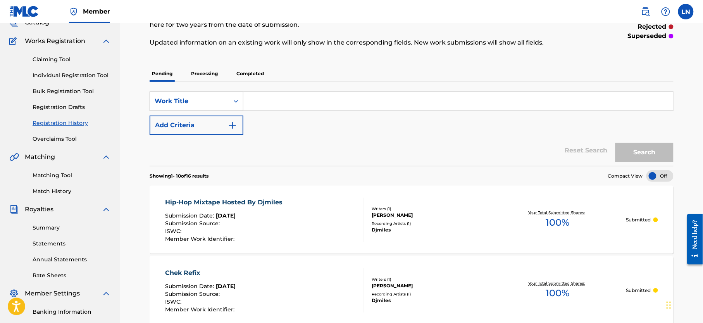
click at [75, 76] on link "Individual Registration Tool" at bounding box center [72, 75] width 78 height 8
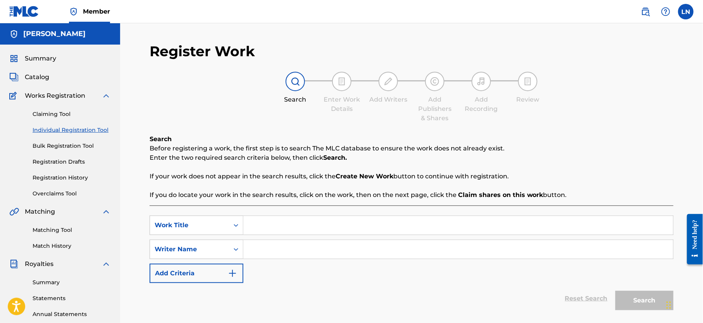
click at [290, 221] on input "Search Form" at bounding box center [459, 225] width 430 height 19
paste input "Best Of Kizz Daniel Mixed By Deejay Miles"
type input "Best Of Kizz Daniel Mixed By Deejay Miles"
click at [291, 247] on input "Search Form" at bounding box center [459, 249] width 430 height 19
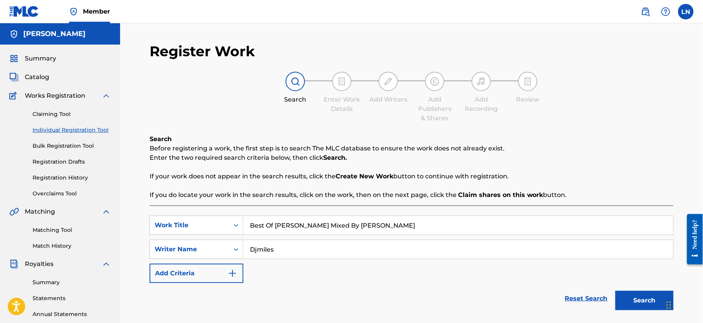
type input "Djmiles"
click at [616, 291] on button "Search" at bounding box center [645, 300] width 58 height 19
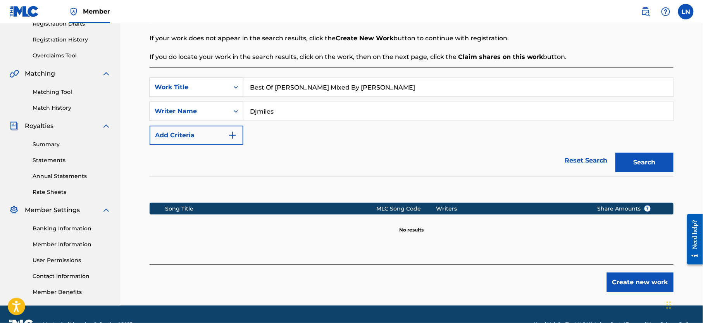
scroll to position [166, 0]
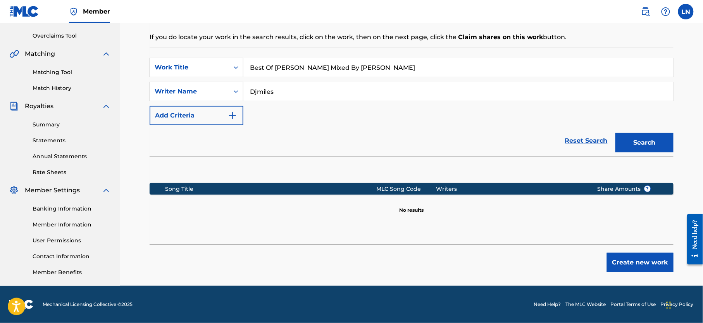
click at [630, 253] on button "Create new work" at bounding box center [640, 262] width 67 height 19
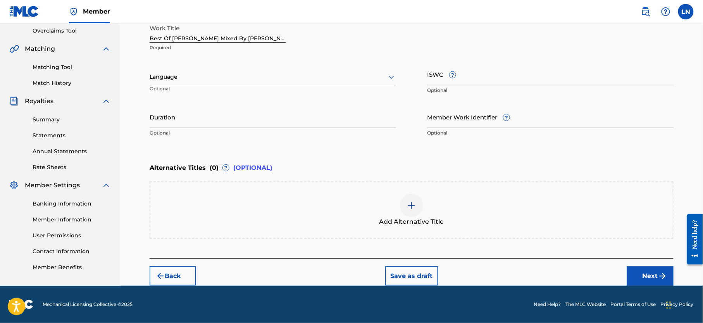
click at [268, 75] on div at bounding box center [273, 77] width 247 height 10
click at [497, 201] on div "Add Alternative Title" at bounding box center [411, 210] width 523 height 33
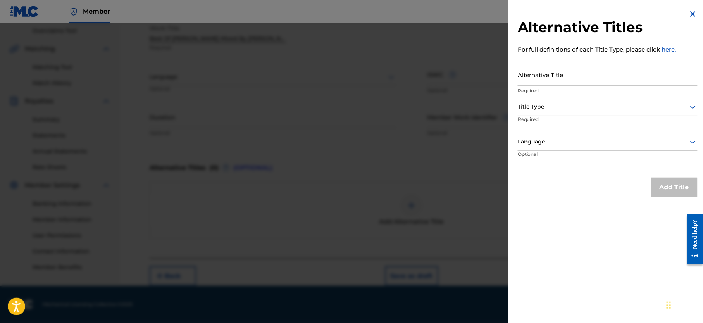
click at [432, 183] on div at bounding box center [351, 184] width 703 height 323
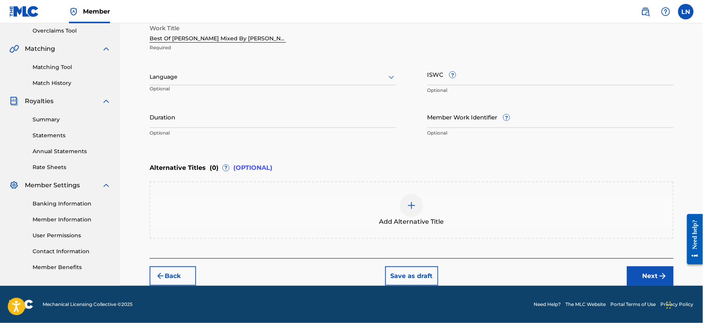
click at [638, 266] on button "Next" at bounding box center [650, 275] width 47 height 19
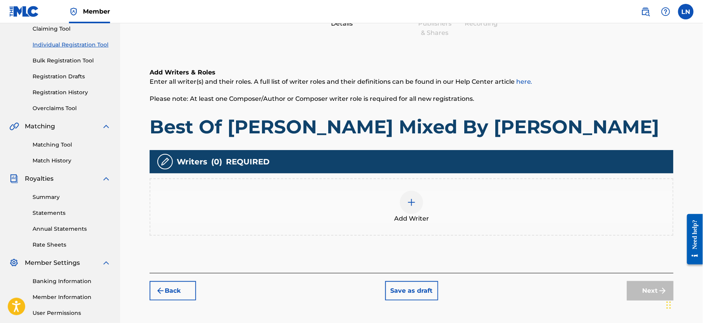
scroll to position [35, 0]
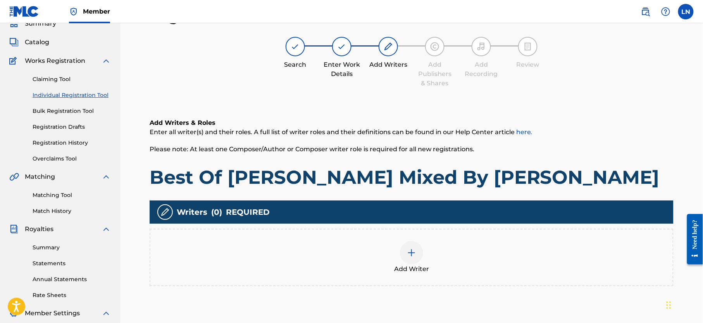
click at [409, 253] on img at bounding box center [411, 252] width 9 height 9
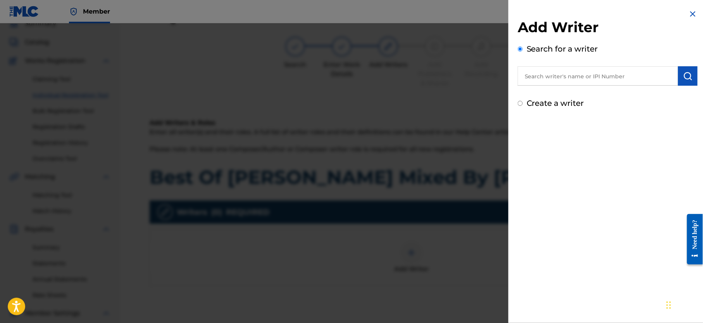
click at [562, 67] on input "text" at bounding box center [598, 75] width 161 height 19
type input "NJOKU LESLIE CHIDOZIE"
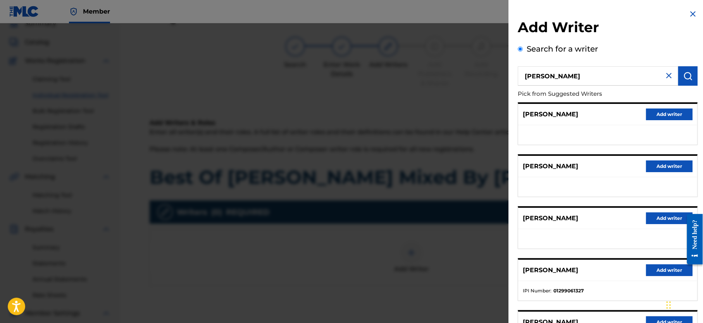
click at [666, 275] on button "Add writer" at bounding box center [669, 270] width 47 height 12
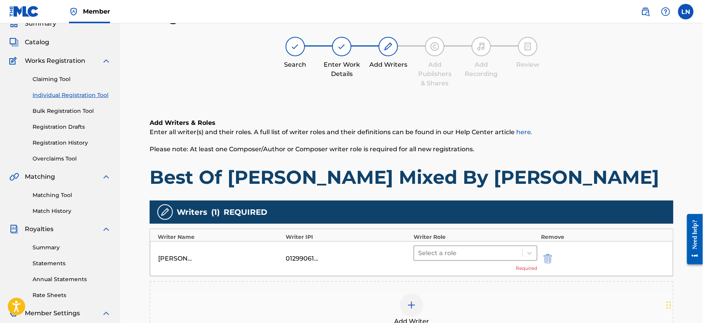
click at [471, 251] on div at bounding box center [468, 253] width 100 height 11
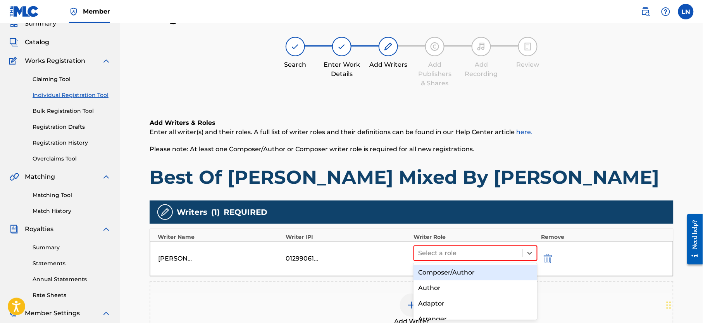
click at [447, 271] on div "Composer/Author" at bounding box center [476, 273] width 124 height 16
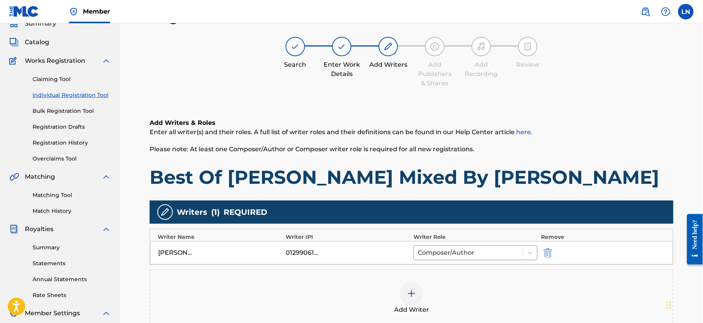
scroll to position [166, 0]
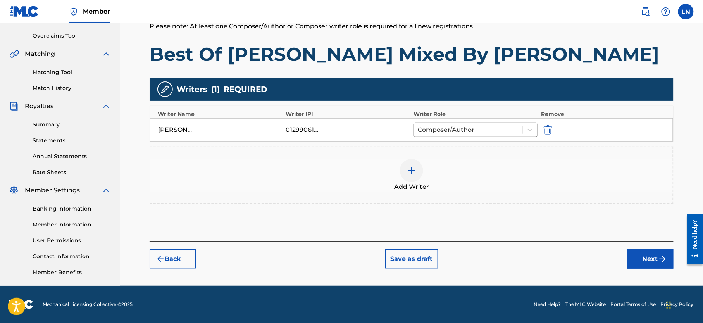
click at [641, 254] on button "Next" at bounding box center [650, 258] width 47 height 19
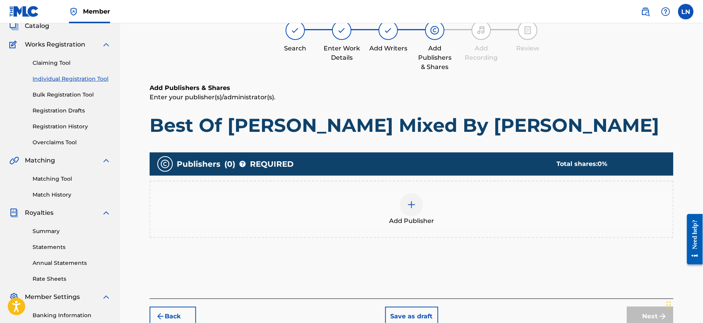
scroll to position [35, 0]
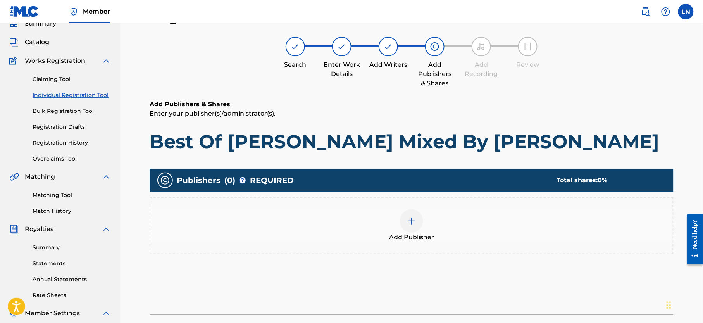
click at [424, 230] on div "Add Publisher" at bounding box center [411, 225] width 523 height 33
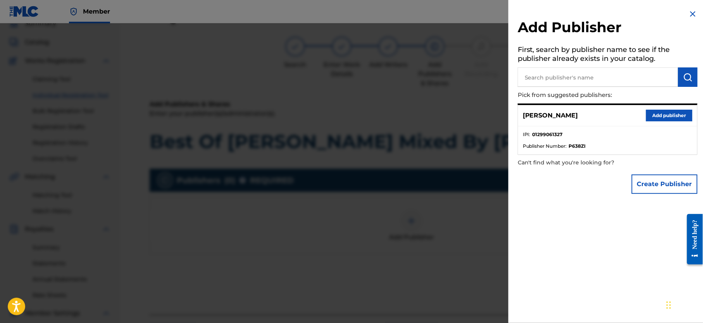
click at [664, 112] on button "Add publisher" at bounding box center [669, 116] width 47 height 12
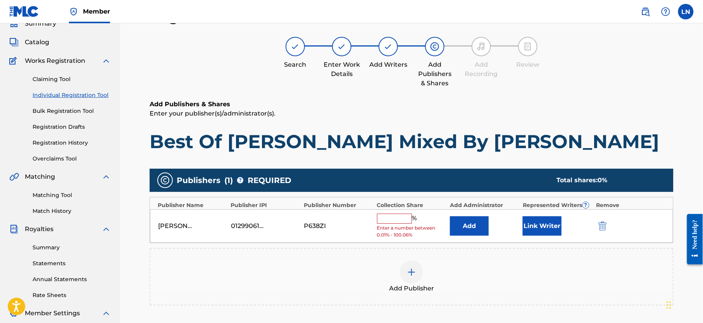
click at [401, 224] on input "text" at bounding box center [394, 219] width 35 height 10
type input "100"
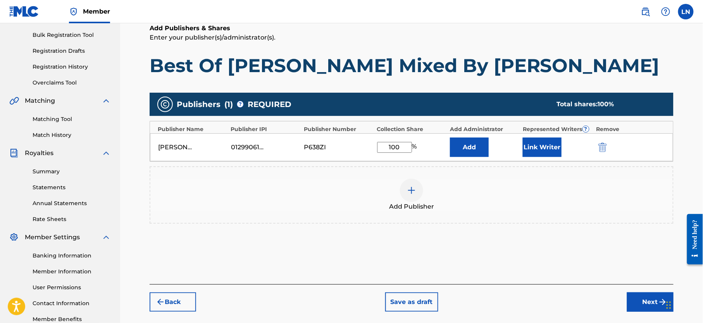
scroll to position [166, 0]
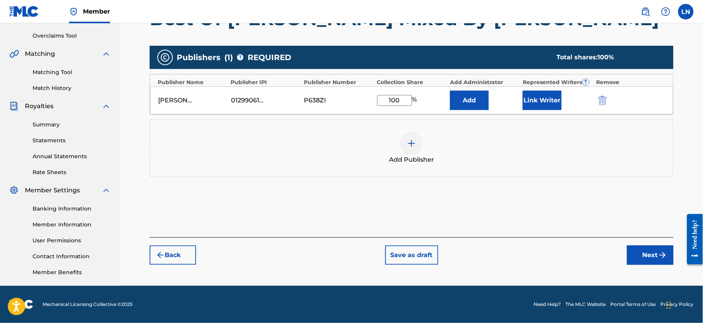
click at [638, 251] on button "Next" at bounding box center [650, 254] width 47 height 19
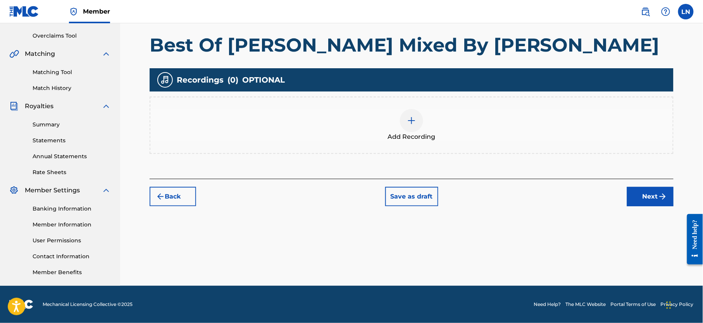
scroll to position [35, 0]
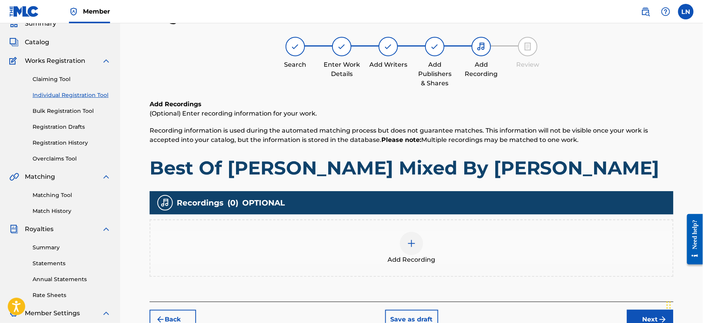
click at [430, 244] on div "Add Recording" at bounding box center [411, 248] width 523 height 33
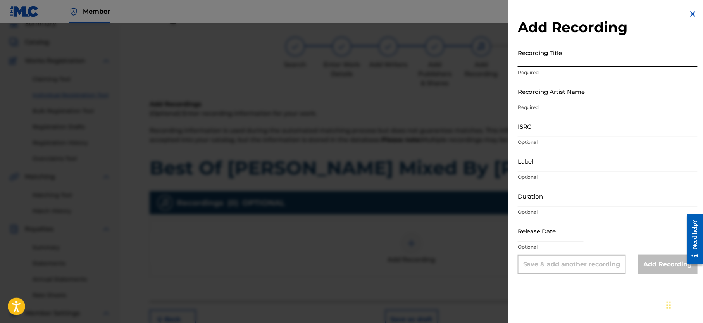
click at [594, 59] on input "Recording Title" at bounding box center [608, 56] width 180 height 22
paste input "Best Of Kizz Daniel Mixed By Deejay Miles"
type input "Best Of Kizz Daniel Mixed By Deejay Miles"
click at [579, 93] on input "Recording Artist Name" at bounding box center [608, 91] width 180 height 22
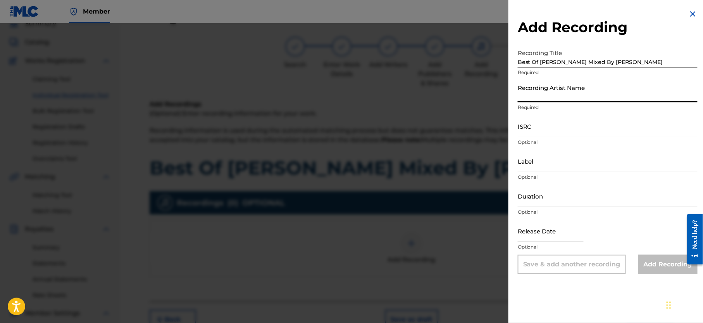
type input "Djmiles"
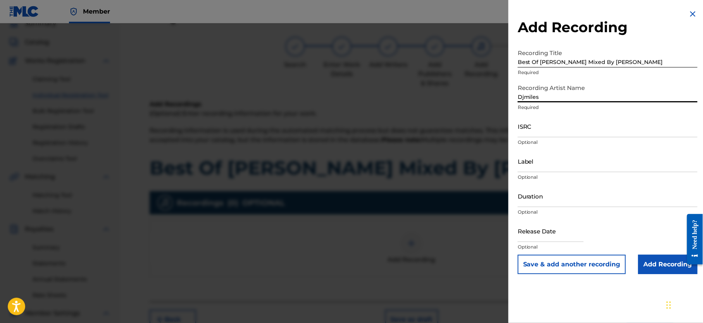
click at [650, 257] on input "Add Recording" at bounding box center [668, 264] width 59 height 19
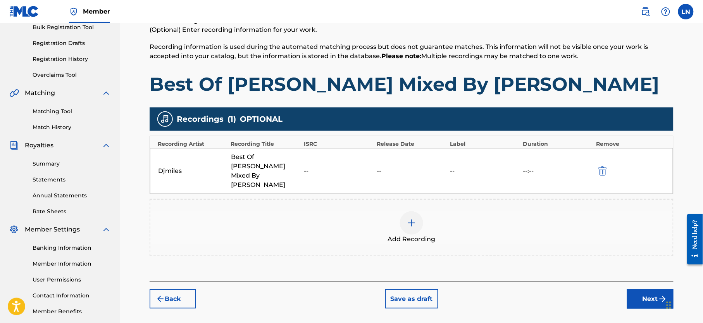
scroll to position [166, 0]
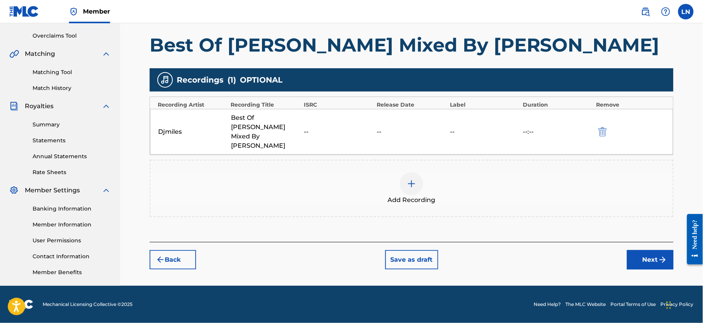
click at [648, 250] on button "Next" at bounding box center [650, 259] width 47 height 19
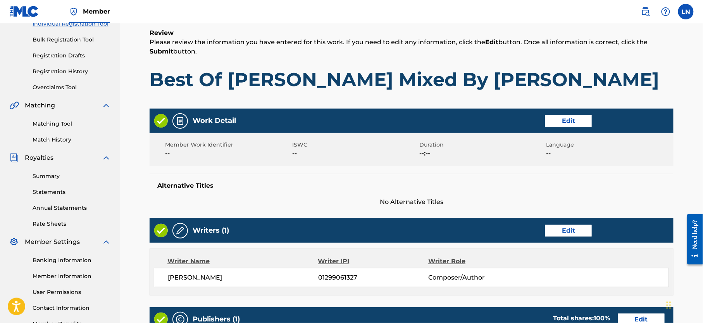
scroll to position [334, 0]
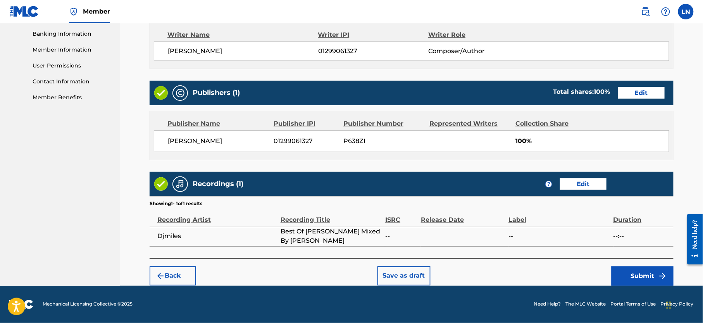
click at [625, 275] on button "Submit" at bounding box center [643, 275] width 62 height 19
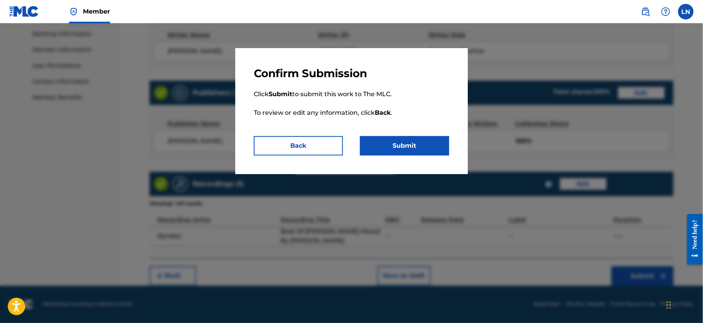
click at [407, 154] on button "Submit" at bounding box center [404, 145] width 89 height 19
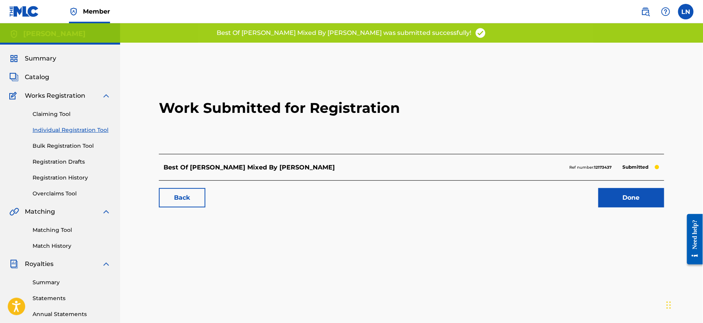
click at [610, 196] on link "Done" at bounding box center [632, 197] width 66 height 19
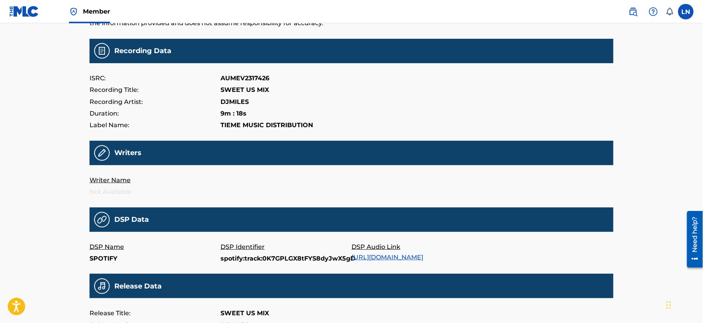
scroll to position [71, 0]
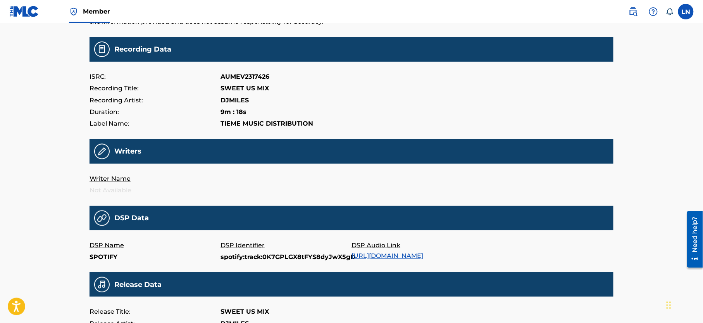
click at [252, 90] on p "SWEET US MIX" at bounding box center [245, 89] width 48 height 12
copy p "SWEET US MIX"
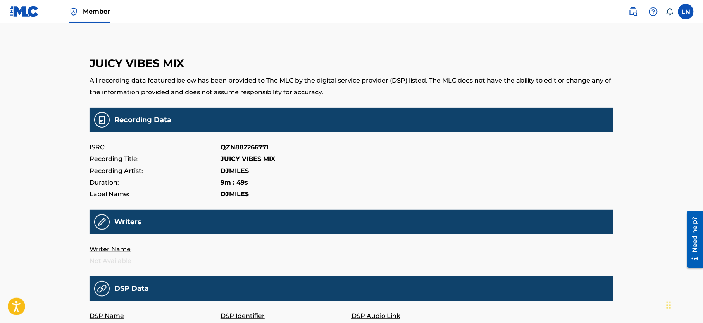
click at [233, 157] on p "JUICY VIBES MIX" at bounding box center [248, 159] width 55 height 12
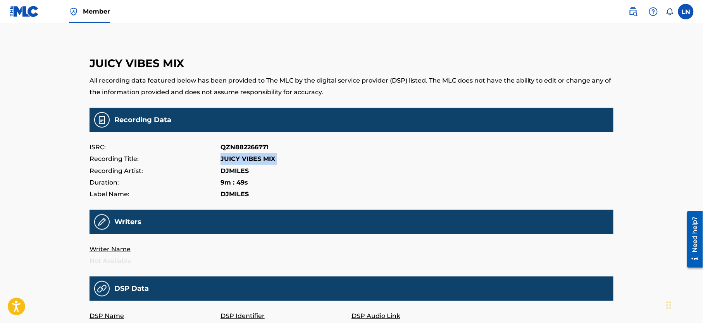
copy p "JUICY VIBES MIX"
click at [241, 166] on p "DJMILES" at bounding box center [235, 171] width 28 height 12
copy p "DJMILES"
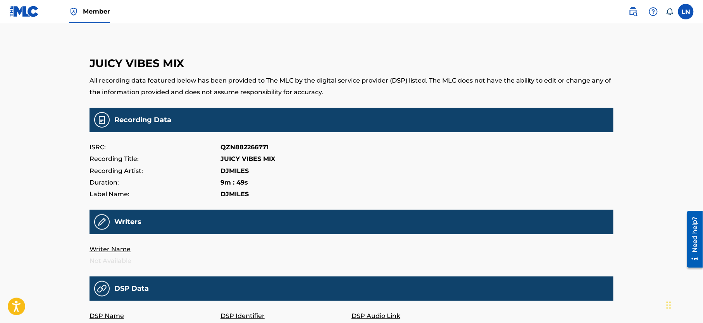
click at [257, 145] on p "QZN882266771" at bounding box center [245, 148] width 48 height 12
copy p "QZN882266771"
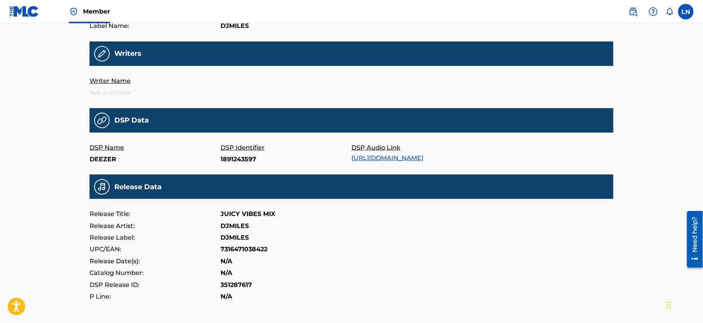
scroll to position [169, 0]
